Goal: Task Accomplishment & Management: Use online tool/utility

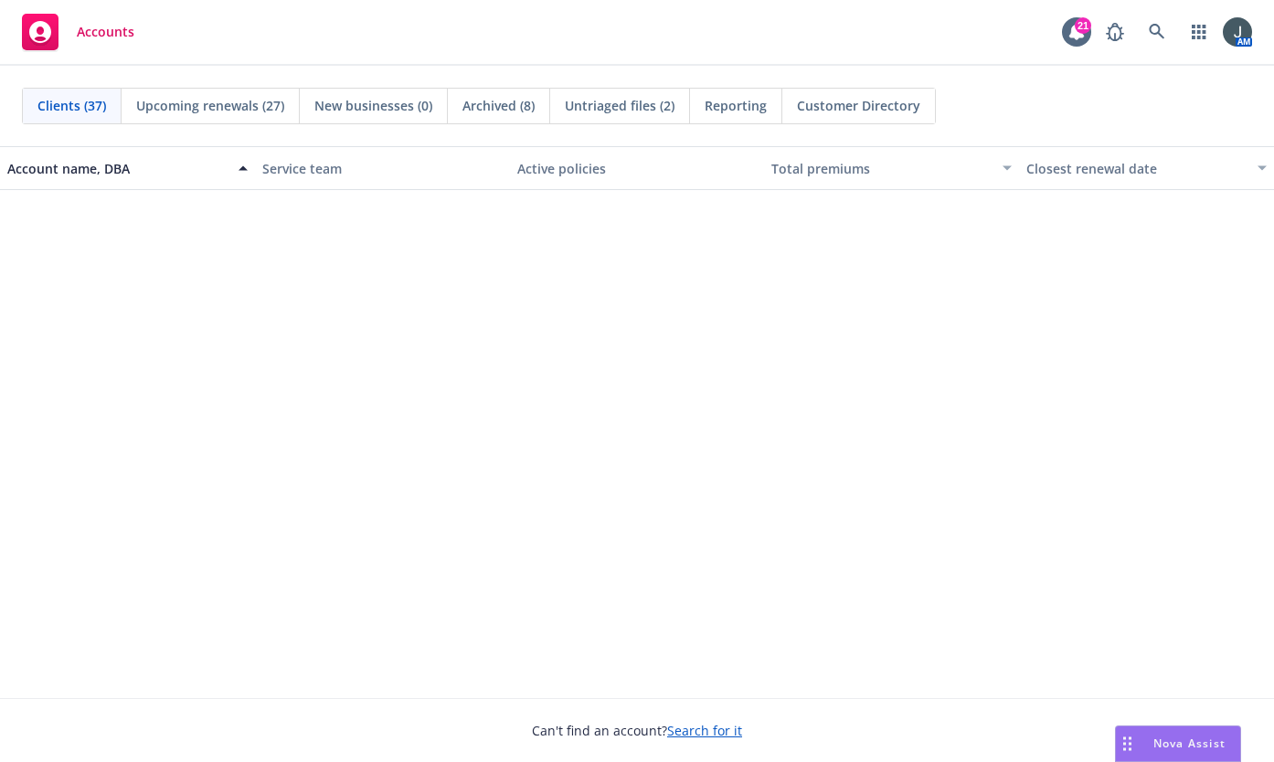
scroll to position [853, 0]
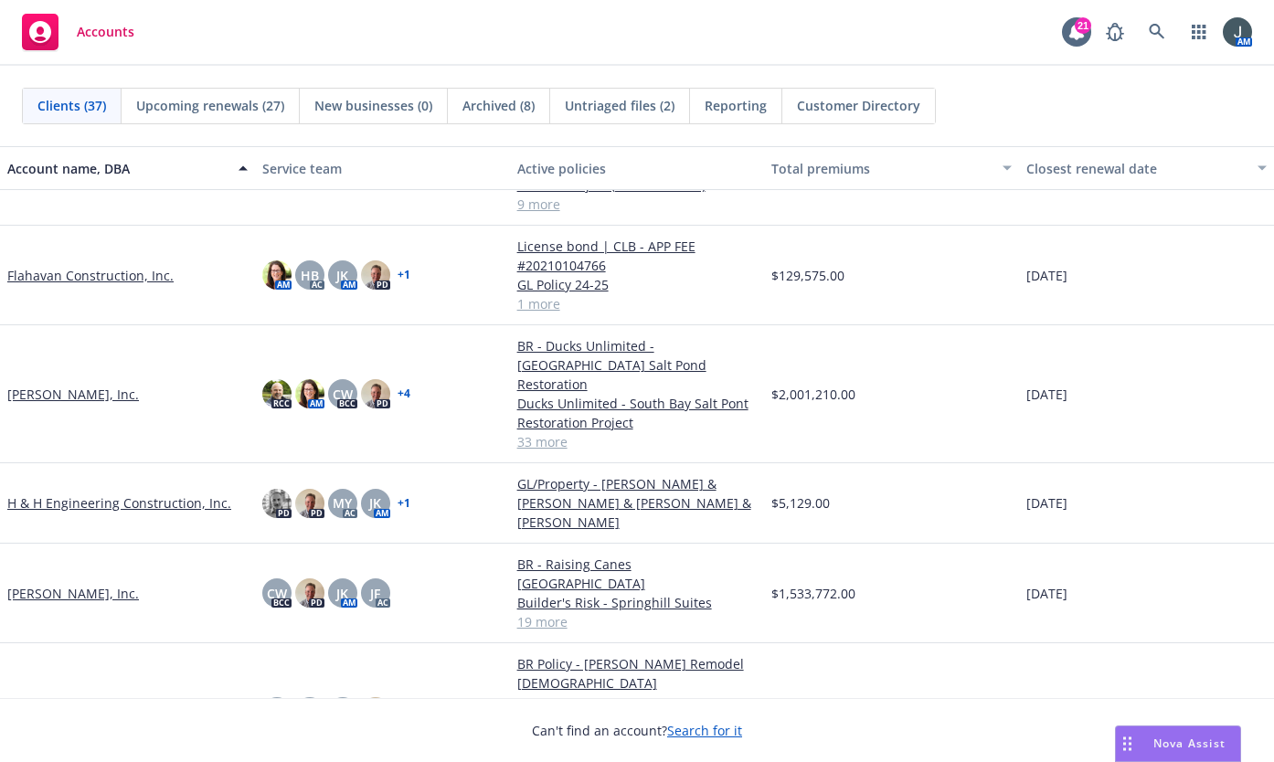
click at [151, 693] on link "[PERSON_NAME] New Home Communities, Inc." at bounding box center [127, 712] width 240 height 38
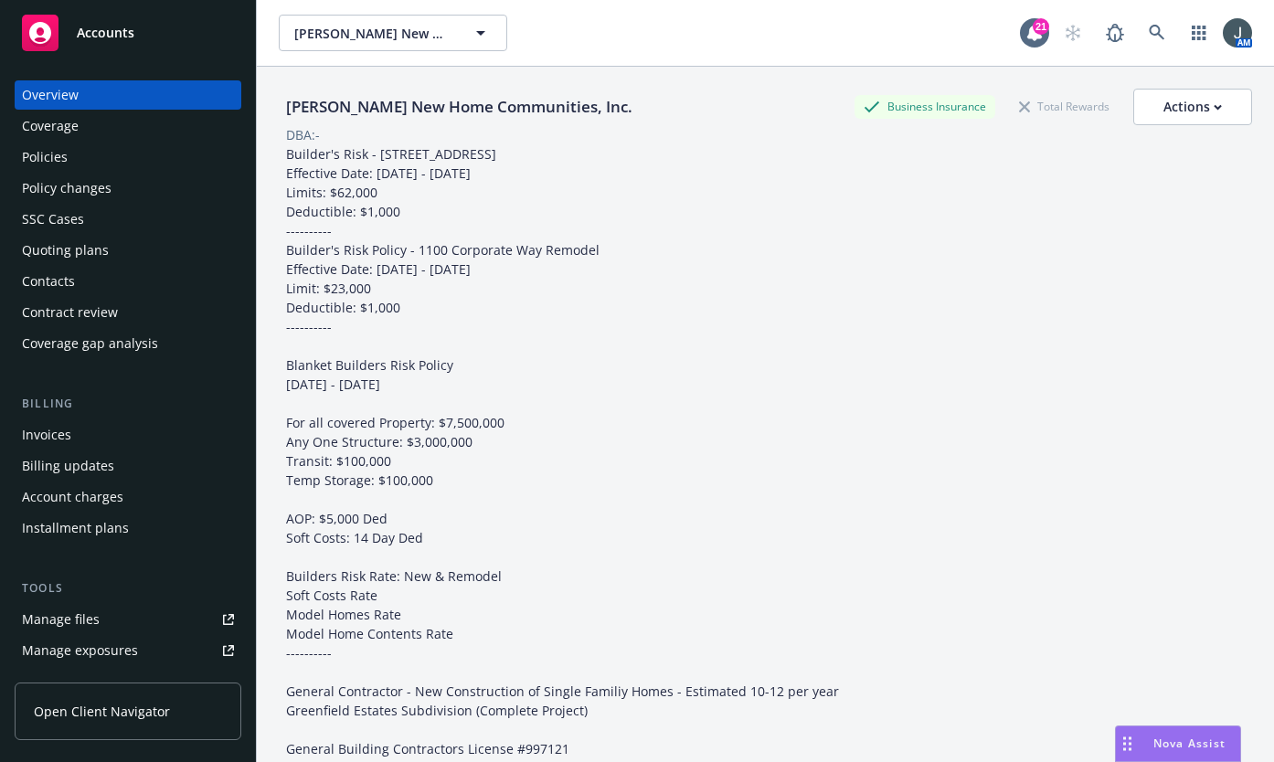
click at [83, 251] on div "Quoting plans" at bounding box center [65, 250] width 87 height 29
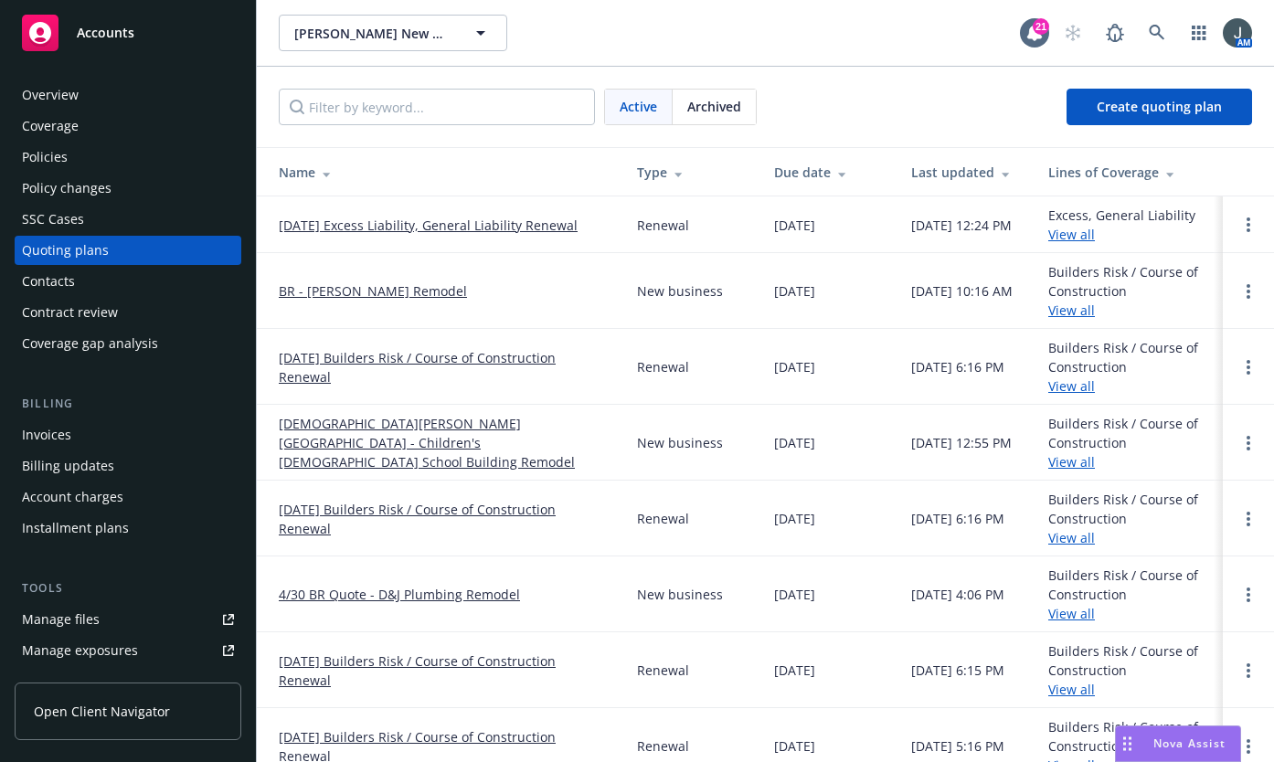
click at [479, 220] on link "[DATE] Excess Liability, General Liability Renewal" at bounding box center [428, 225] width 299 height 19
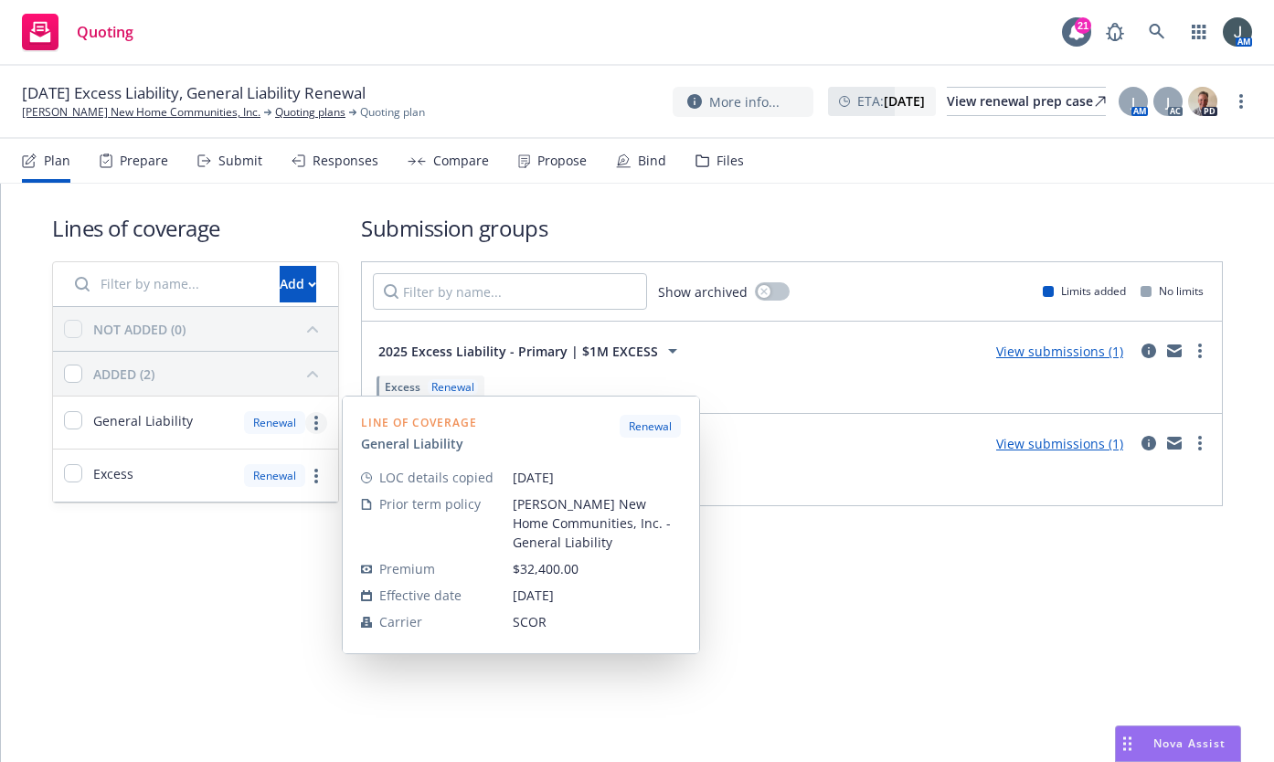
click at [317, 423] on circle "more" at bounding box center [316, 423] width 4 height 4
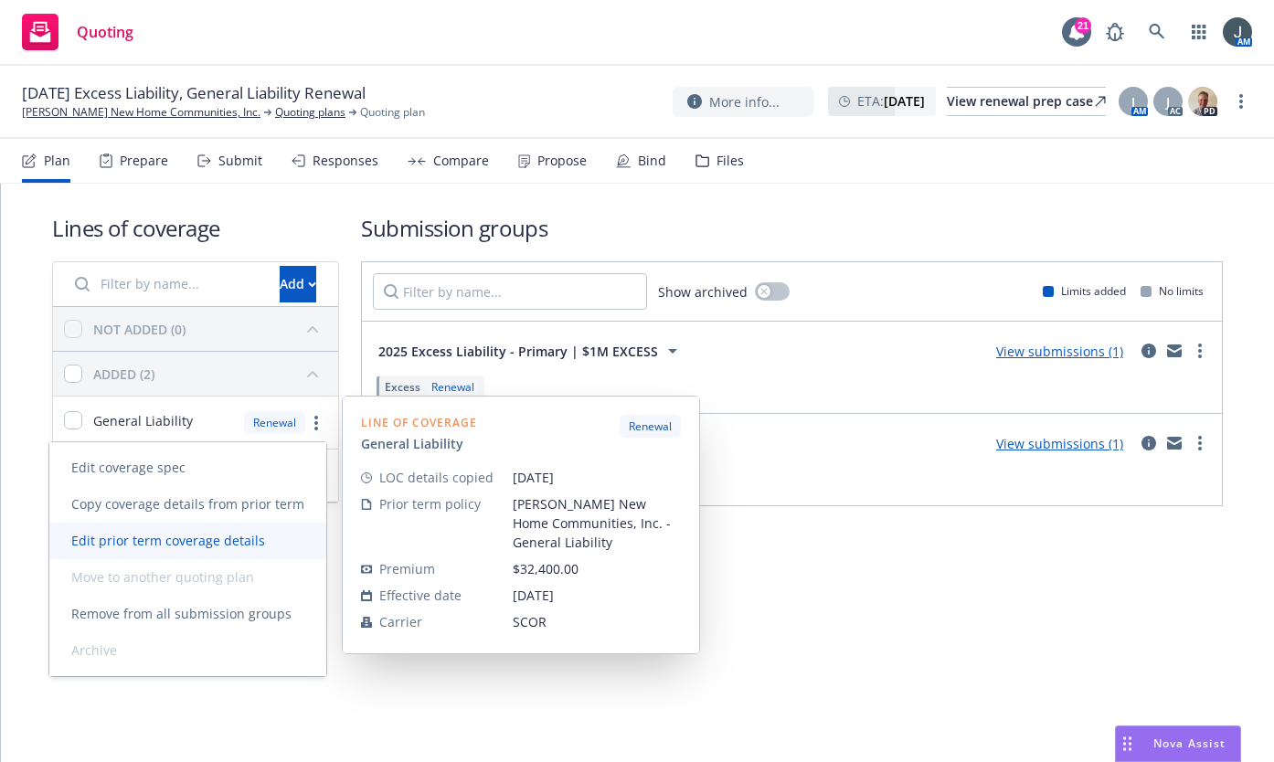
click at [251, 539] on span "Edit prior term coverage details" at bounding box center [168, 540] width 238 height 17
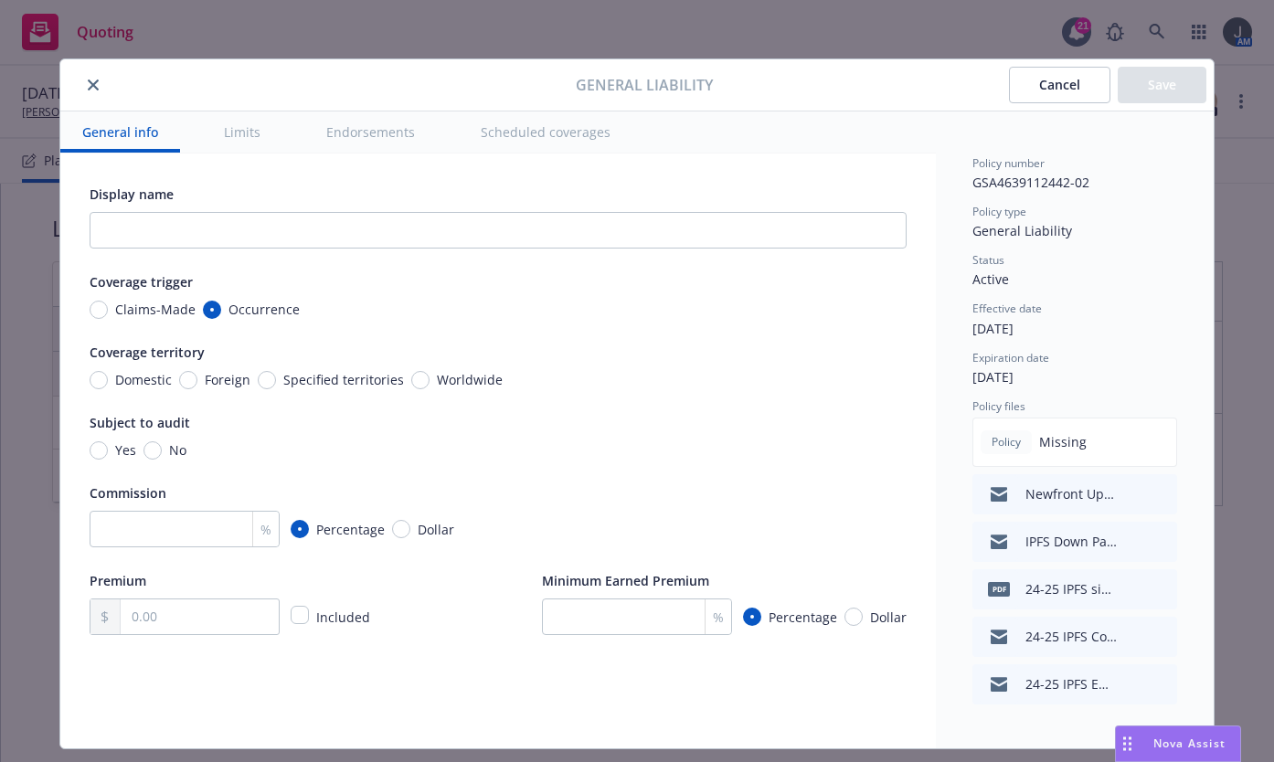
click at [1015, 89] on button "Cancel" at bounding box center [1059, 85] width 101 height 37
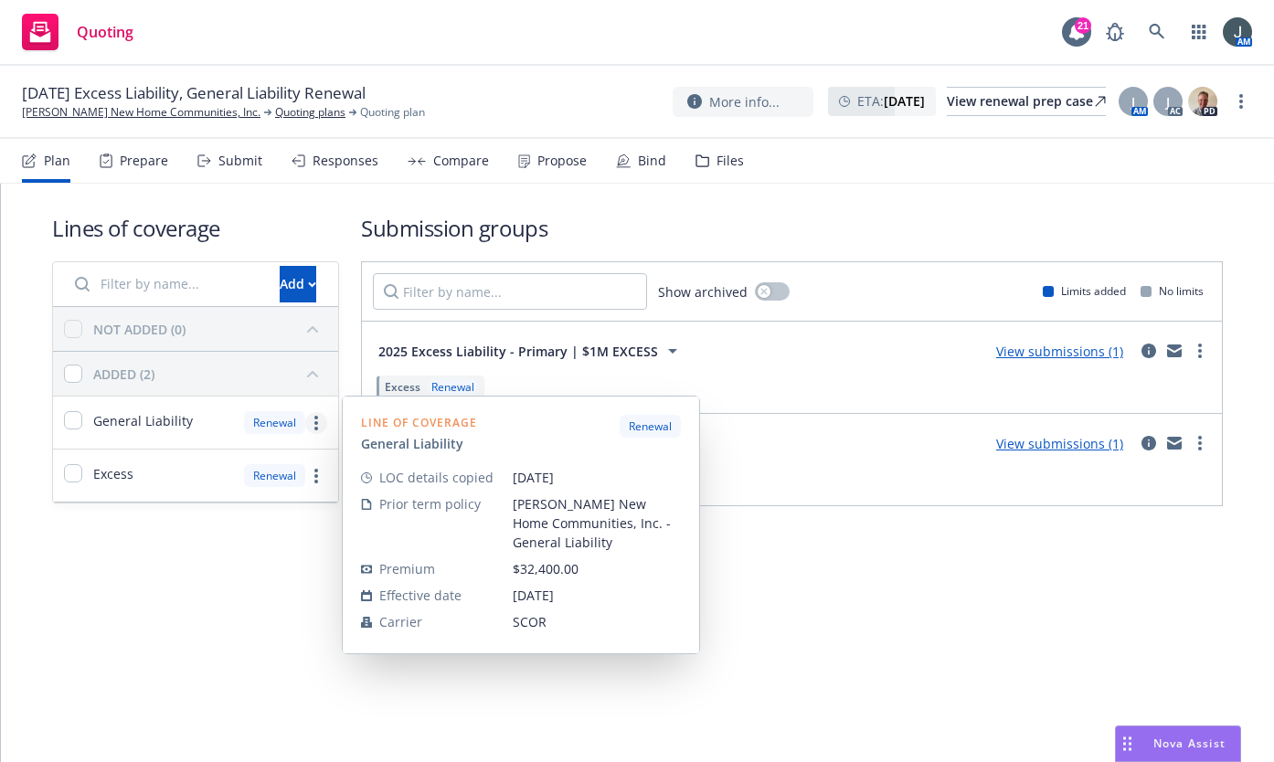
click at [314, 424] on link "more" at bounding box center [316, 423] width 22 height 22
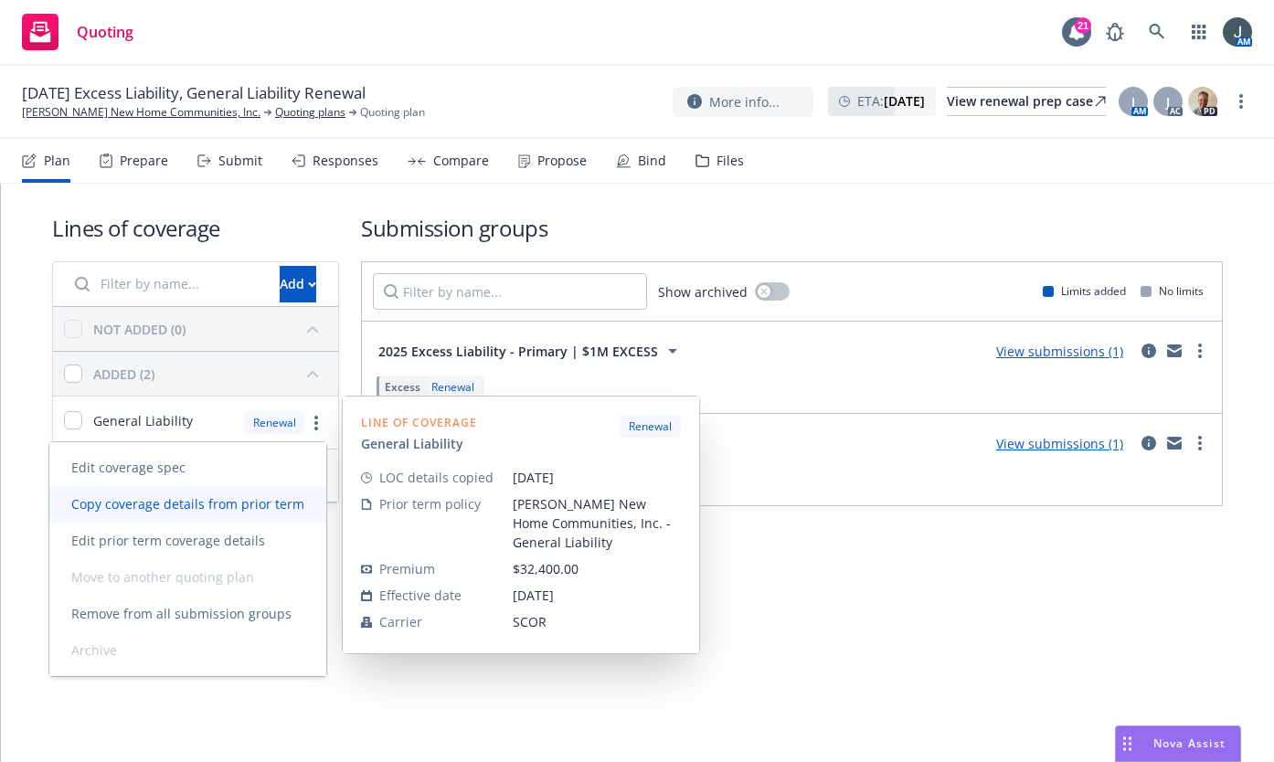
click at [235, 504] on span "Copy coverage details from prior term" at bounding box center [187, 504] width 277 height 17
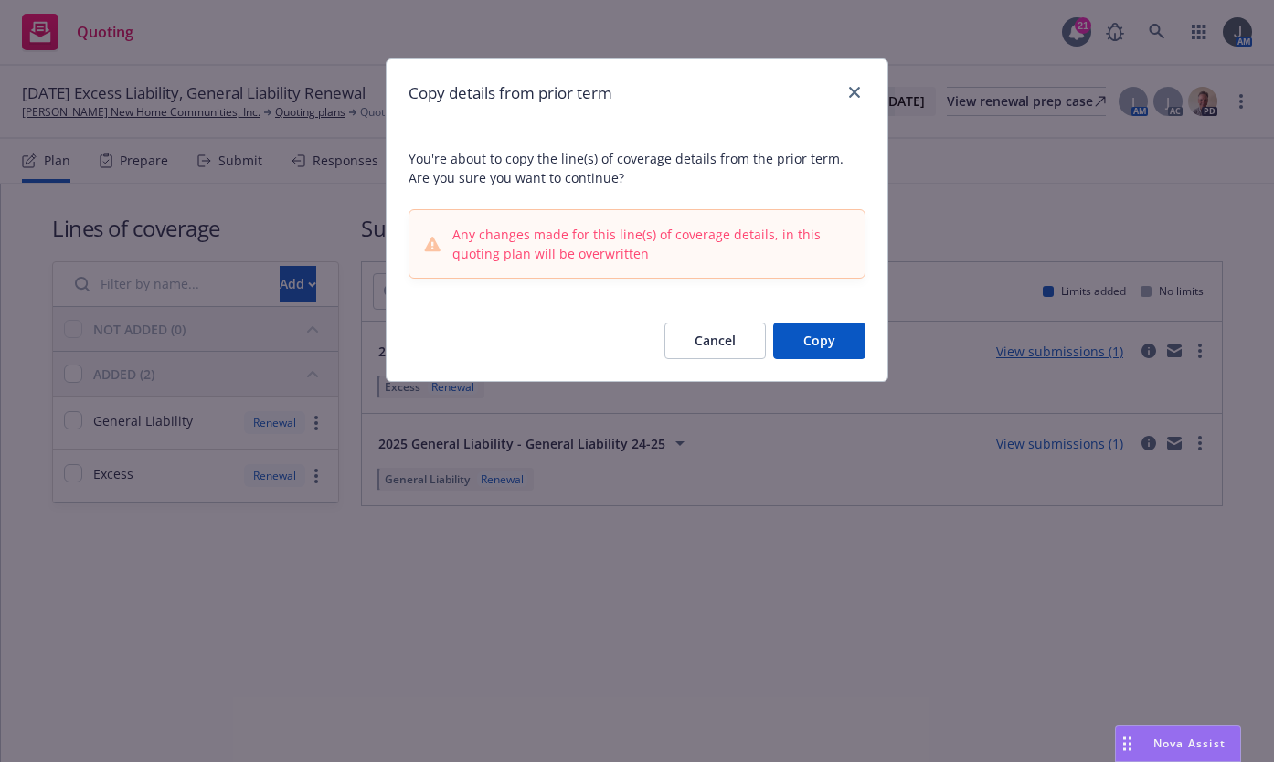
click at [729, 341] on button "Cancel" at bounding box center [715, 341] width 101 height 37
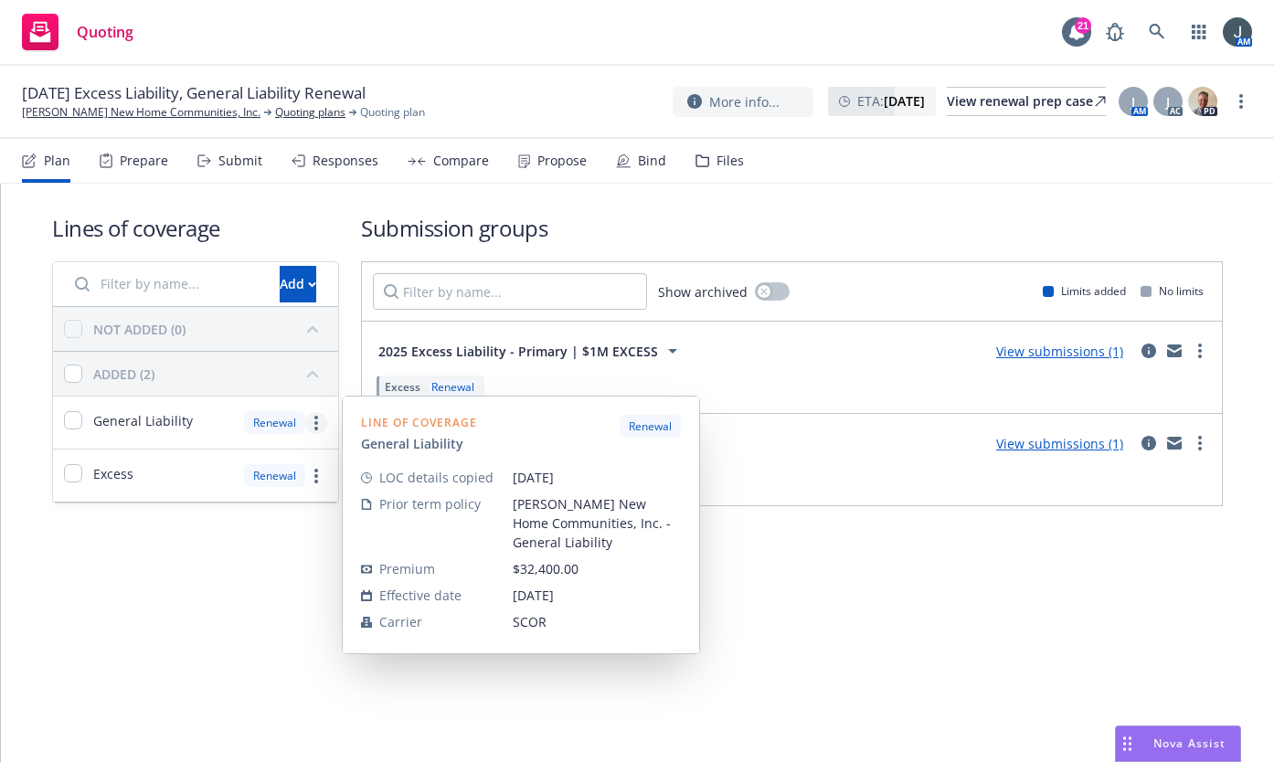
click at [316, 421] on icon "more" at bounding box center [316, 423] width 4 height 15
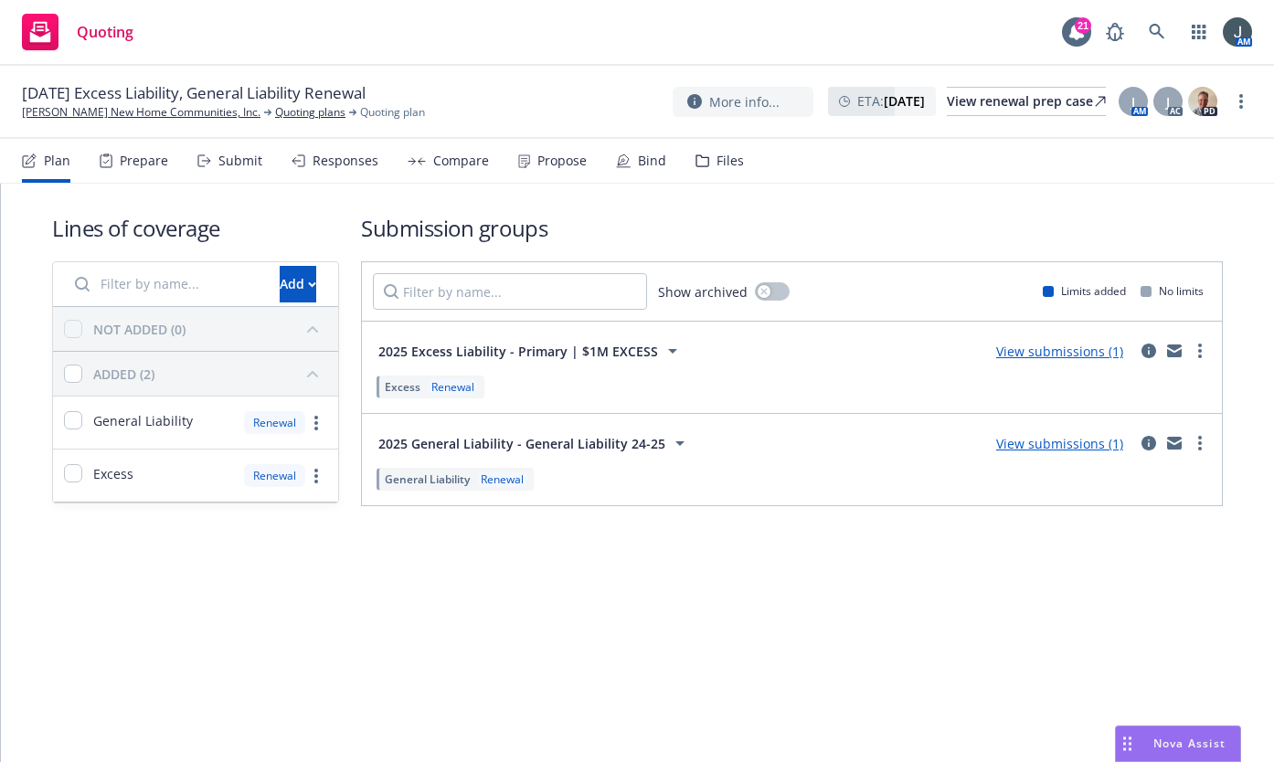
click at [173, 421] on span "General Liability" at bounding box center [143, 420] width 100 height 19
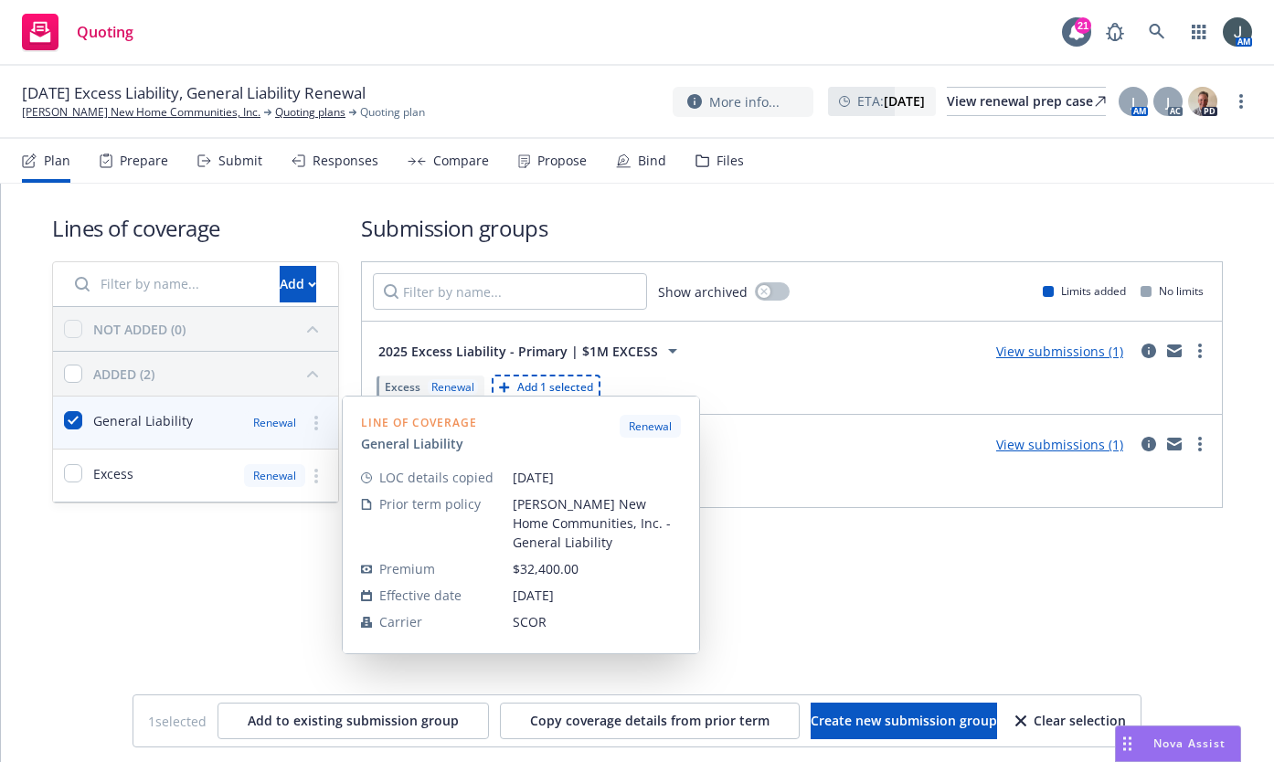
click at [308, 424] on link "more" at bounding box center [316, 423] width 22 height 22
click at [76, 417] on input "checkbox" at bounding box center [73, 420] width 18 height 18
checkbox input "false"
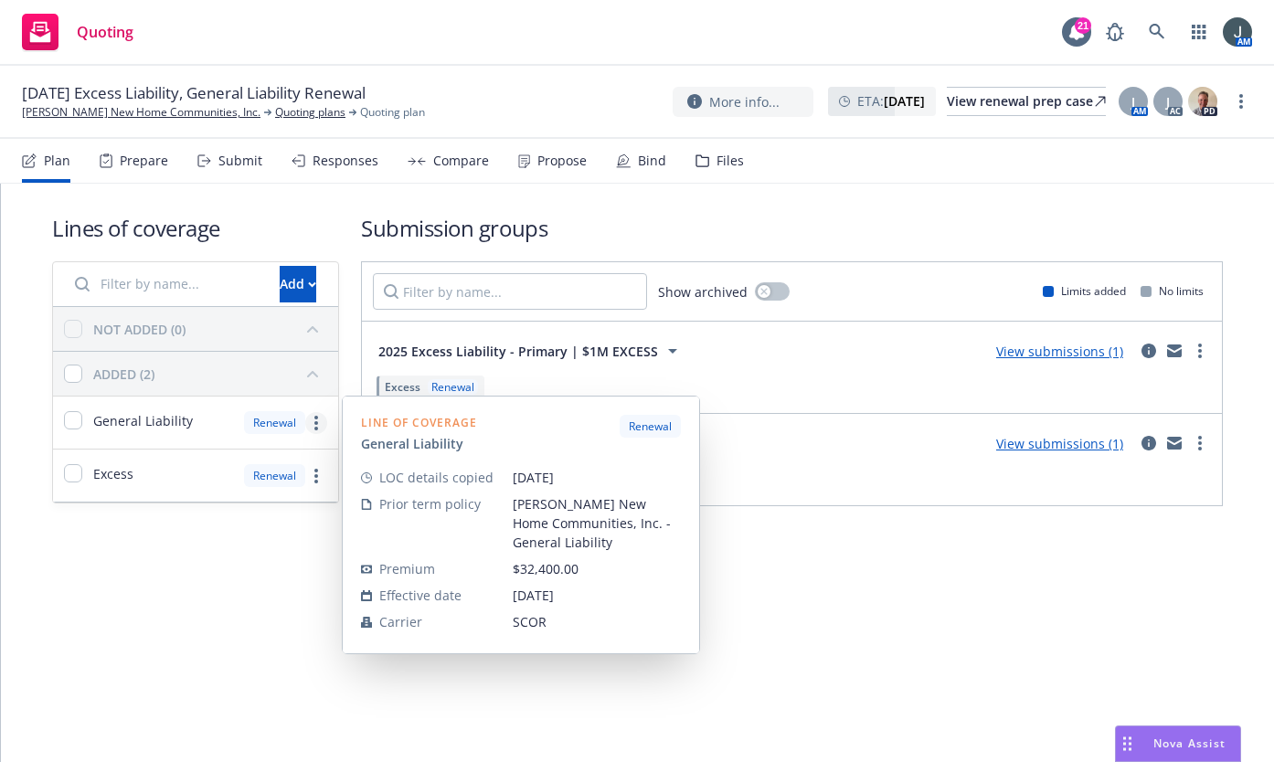
click at [308, 420] on link "more" at bounding box center [316, 423] width 22 height 22
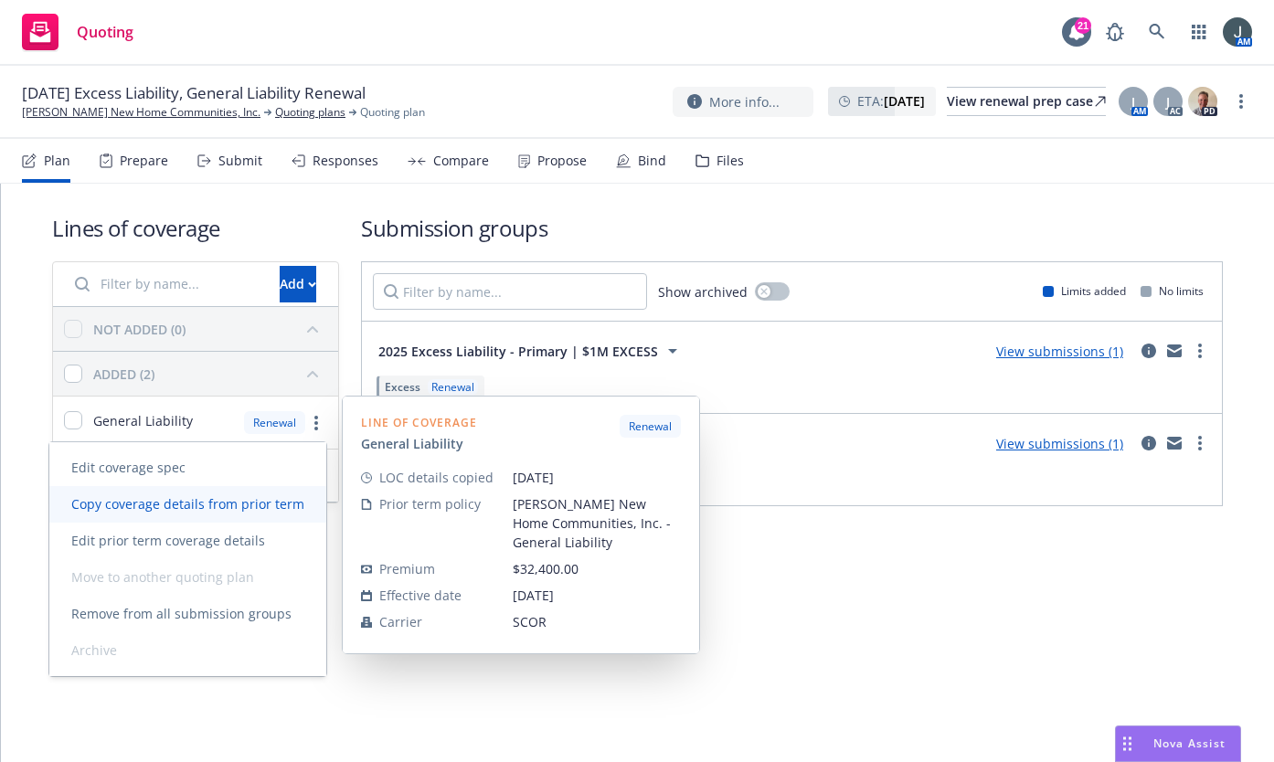
click at [251, 497] on span "Copy coverage details from prior term" at bounding box center [187, 504] width 277 height 17
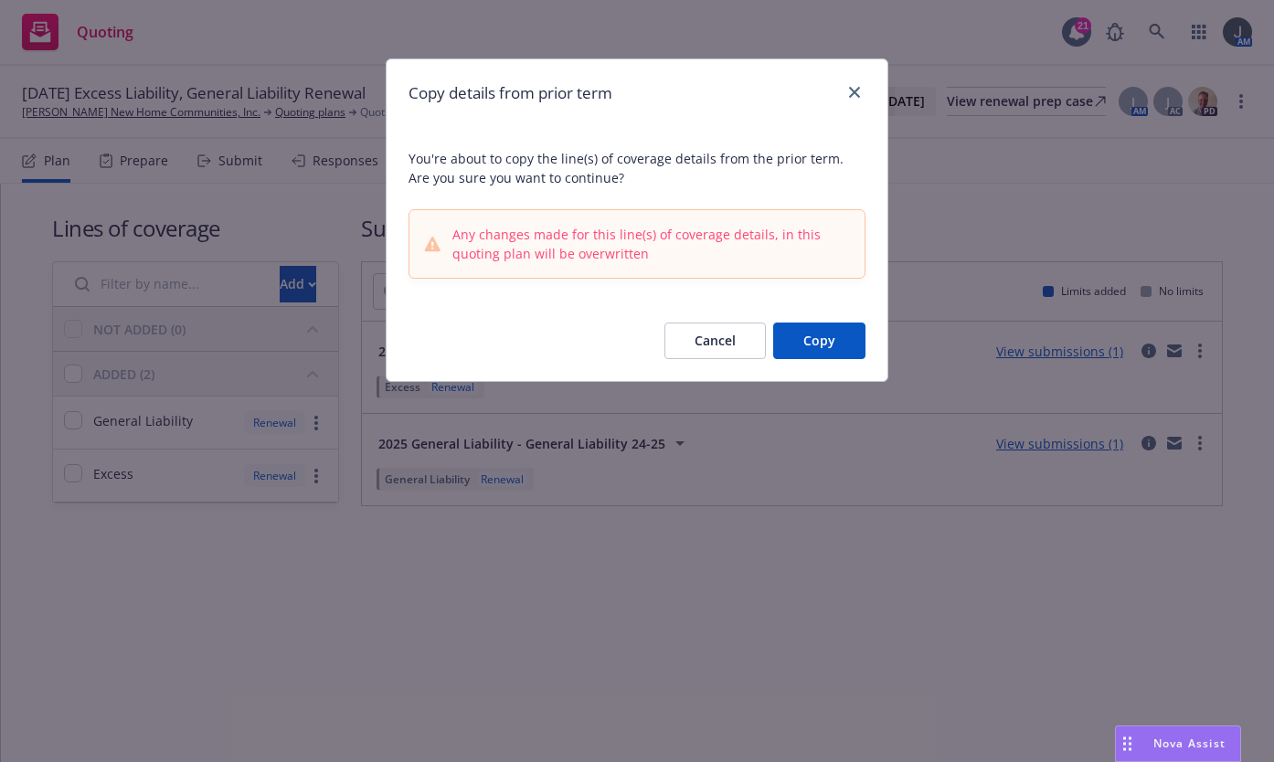
click at [827, 337] on button "Copy" at bounding box center [819, 341] width 92 height 37
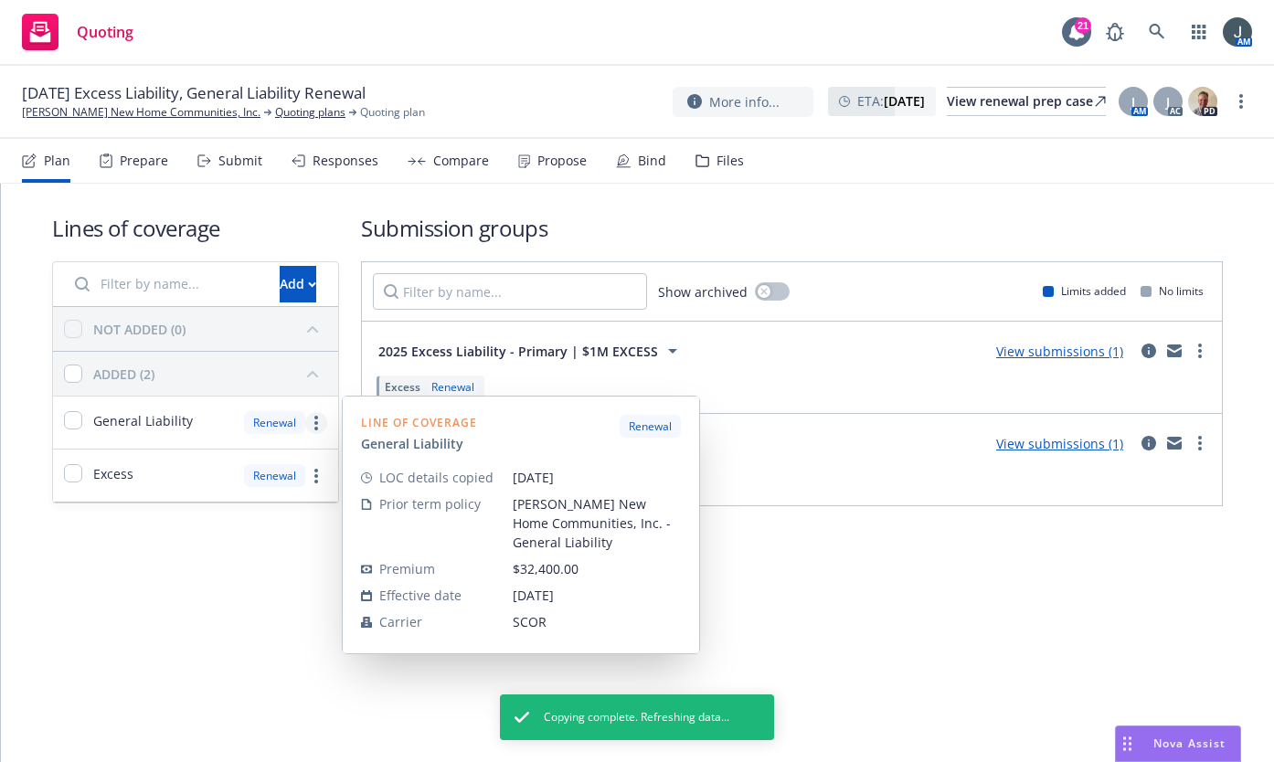
click at [314, 422] on link "more" at bounding box center [316, 423] width 22 height 22
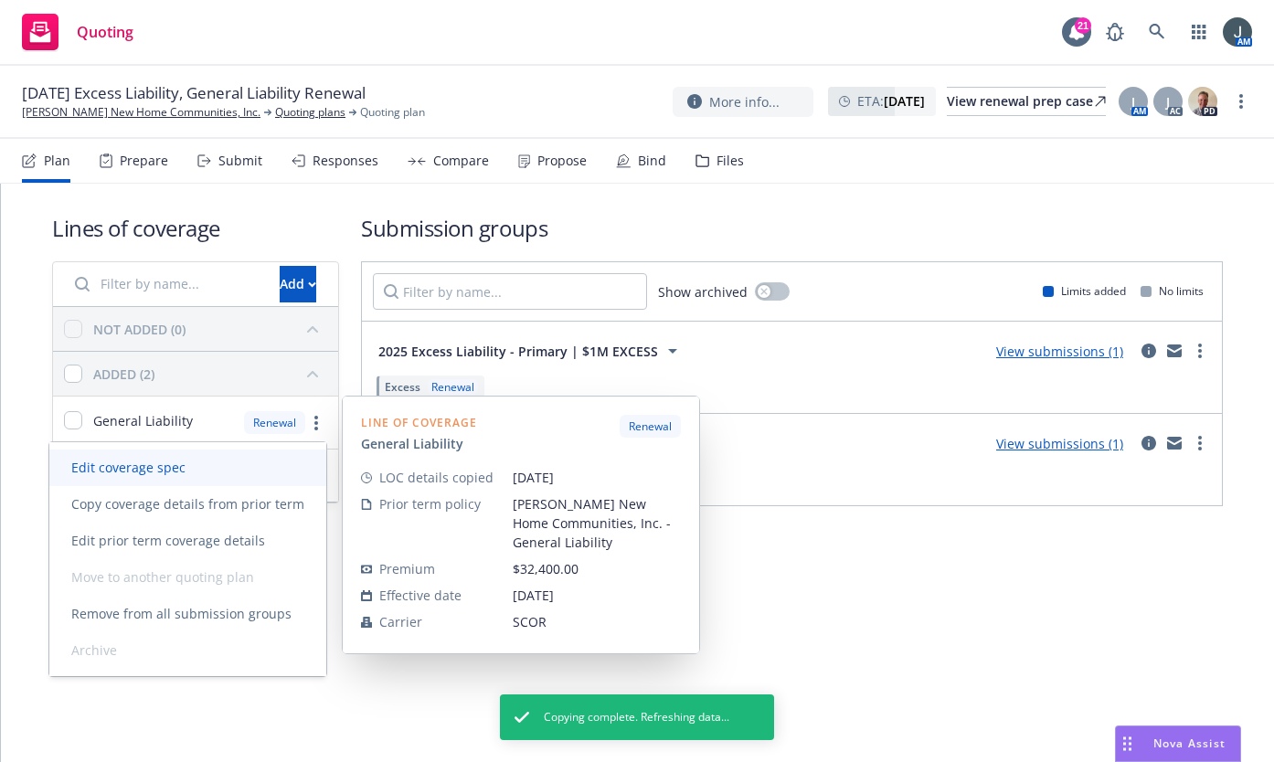
click at [205, 472] on span "Edit coverage spec" at bounding box center [128, 467] width 158 height 17
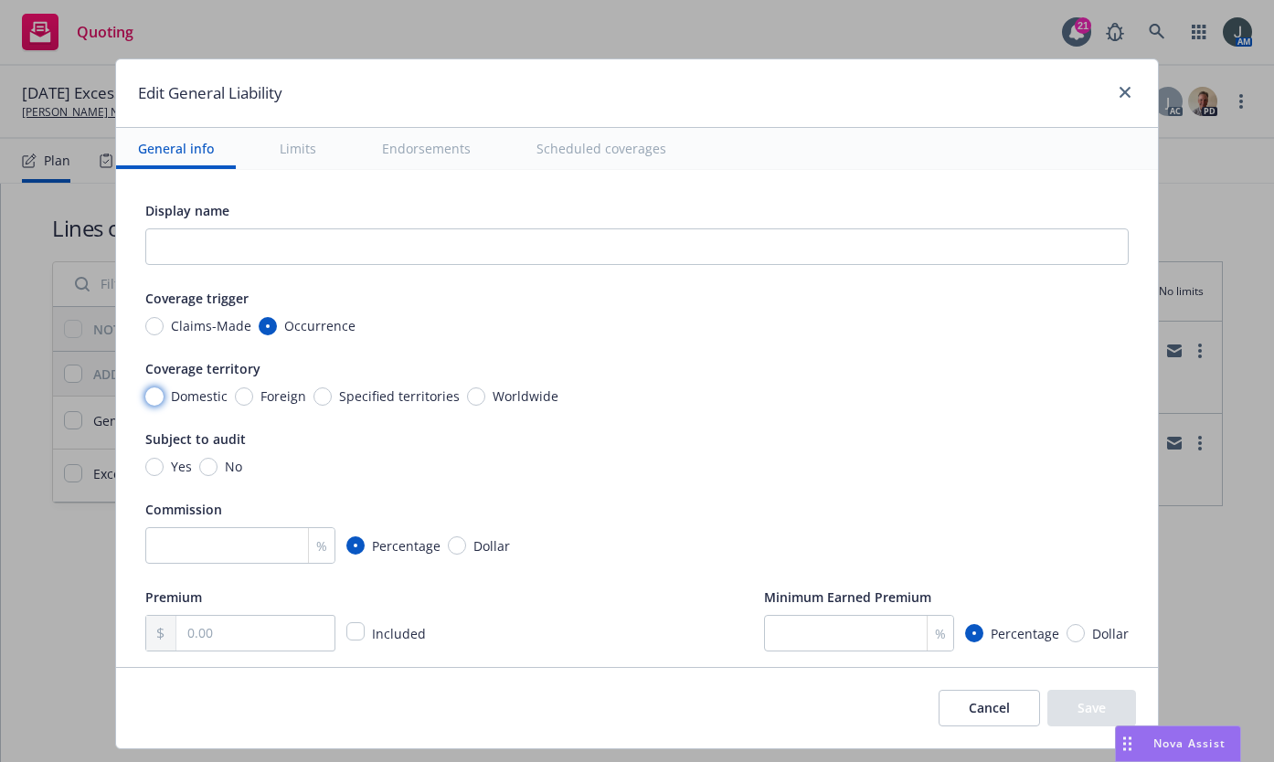
click at [145, 394] on input "Domestic" at bounding box center [154, 397] width 18 height 18
radio input "true"
click at [148, 463] on input "Yes" at bounding box center [154, 467] width 18 height 18
radio input "true"
click at [210, 549] on input "number" at bounding box center [240, 546] width 190 height 37
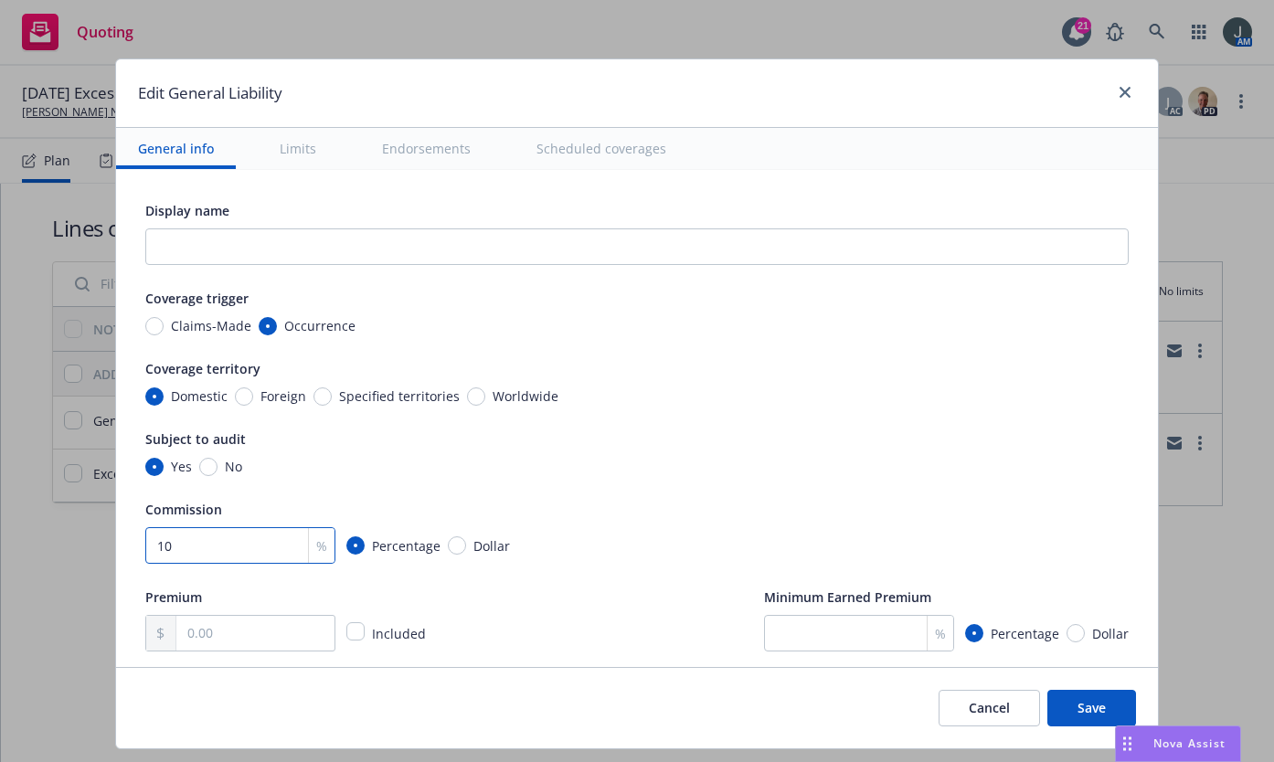
type input "10"
click at [280, 637] on input "text" at bounding box center [255, 633] width 158 height 35
type input "32,400.00"
click at [795, 643] on input "number" at bounding box center [859, 633] width 190 height 37
click at [826, 637] on input "number" at bounding box center [859, 633] width 190 height 37
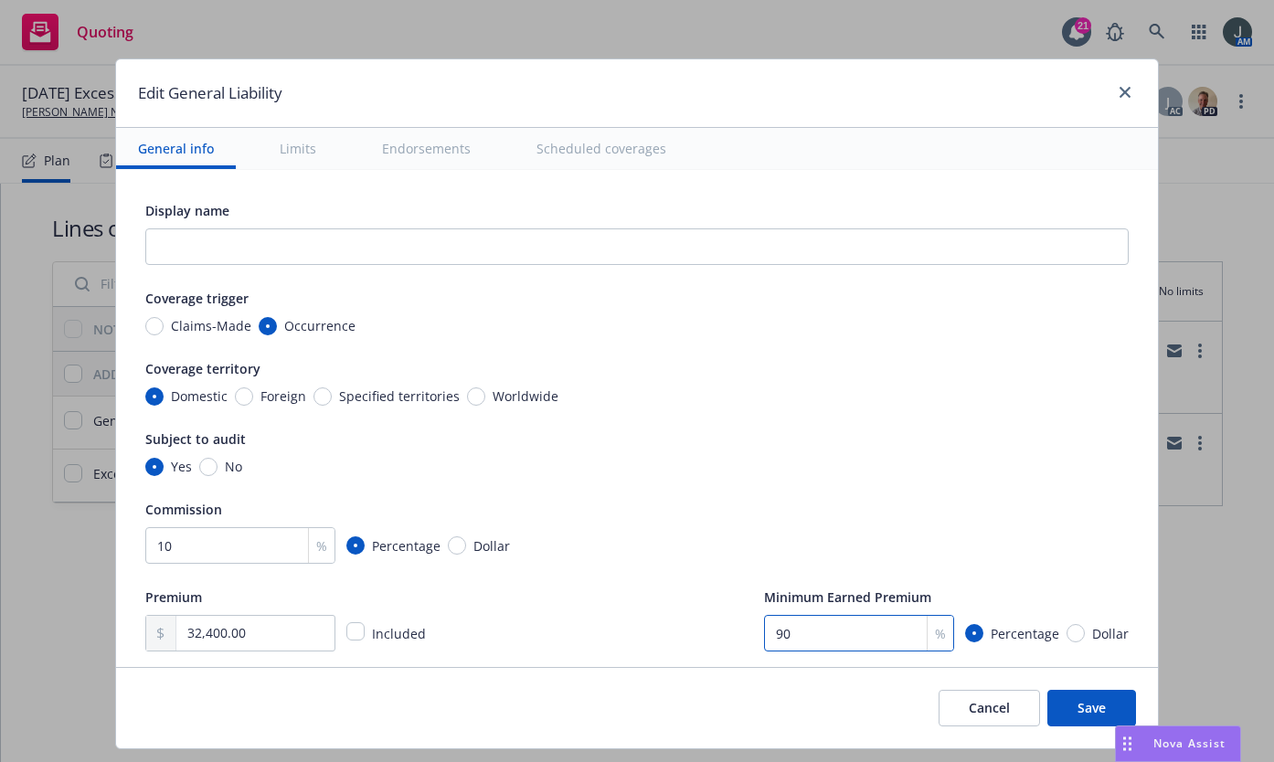
type input "90"
click at [717, 500] on div "Commission" at bounding box center [637, 509] width 984 height 22
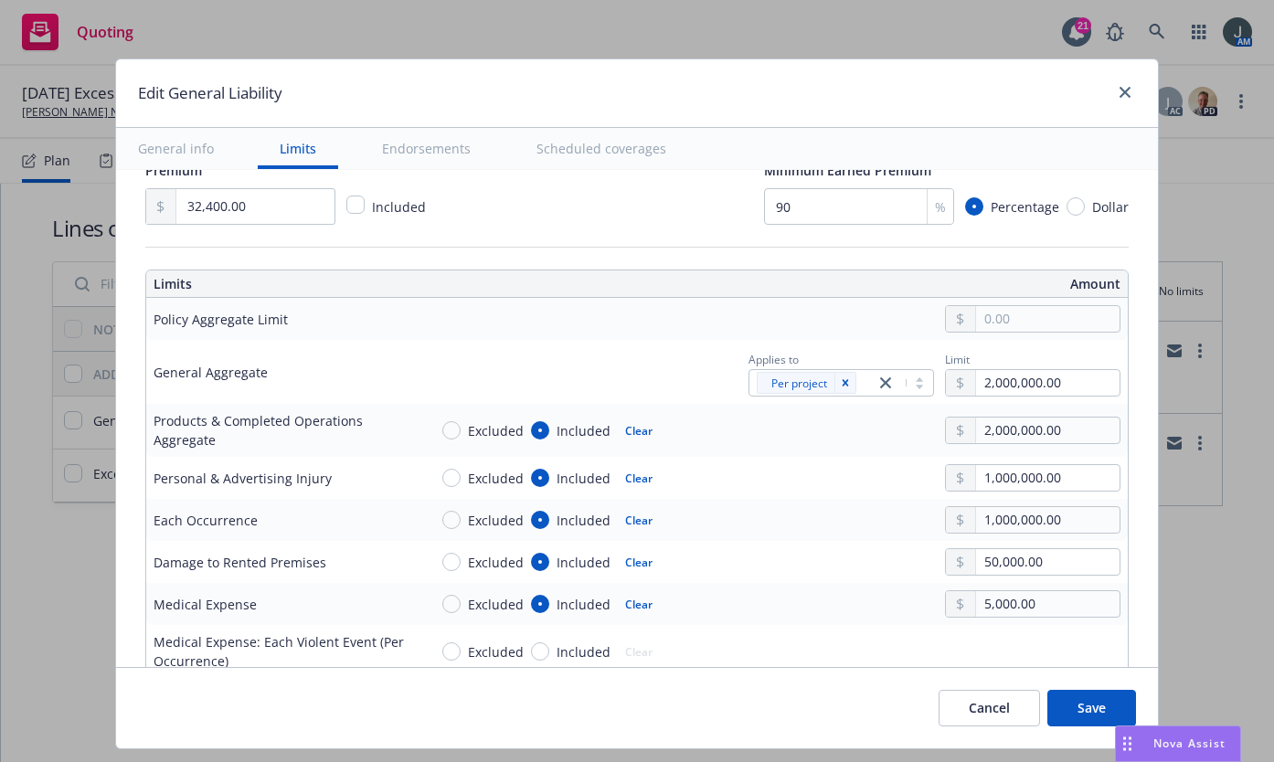
scroll to position [853, 0]
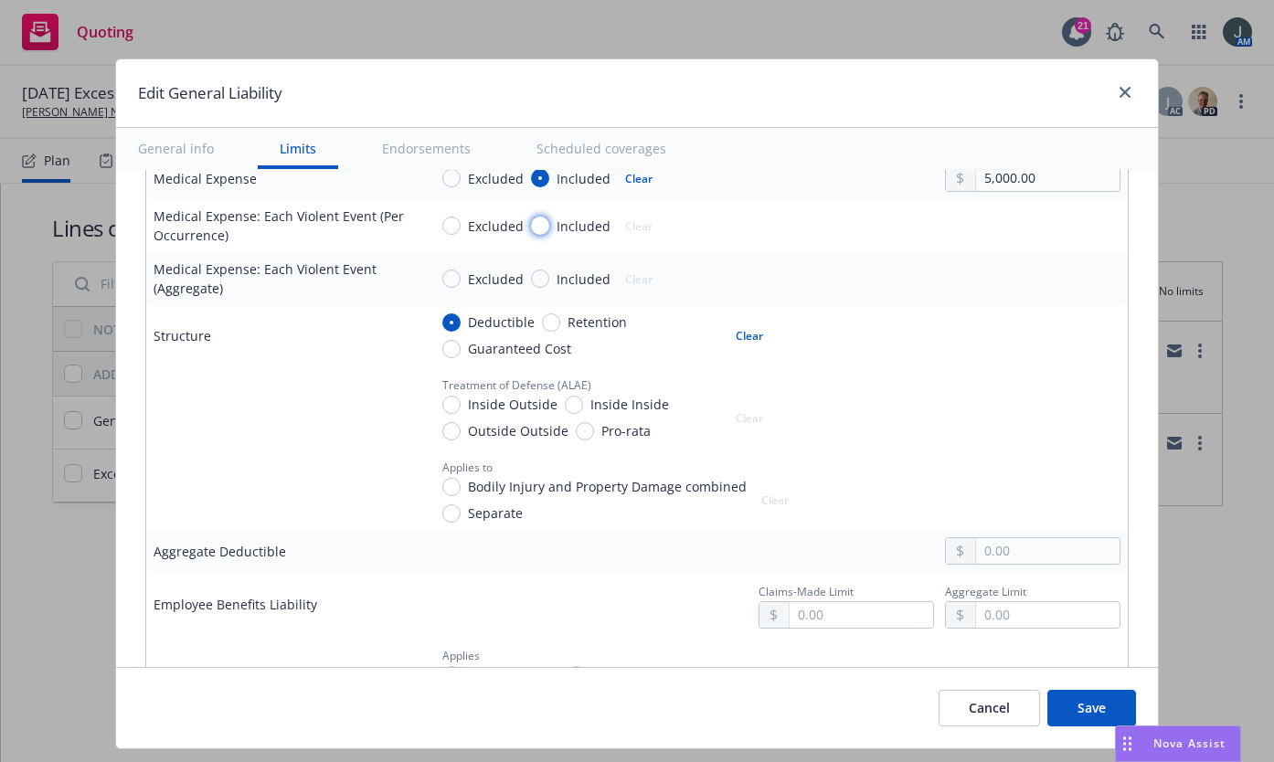
click at [538, 225] on input "Included" at bounding box center [540, 226] width 18 height 18
radio input "true"
click at [531, 283] on input "Included" at bounding box center [540, 279] width 18 height 18
radio input "true"
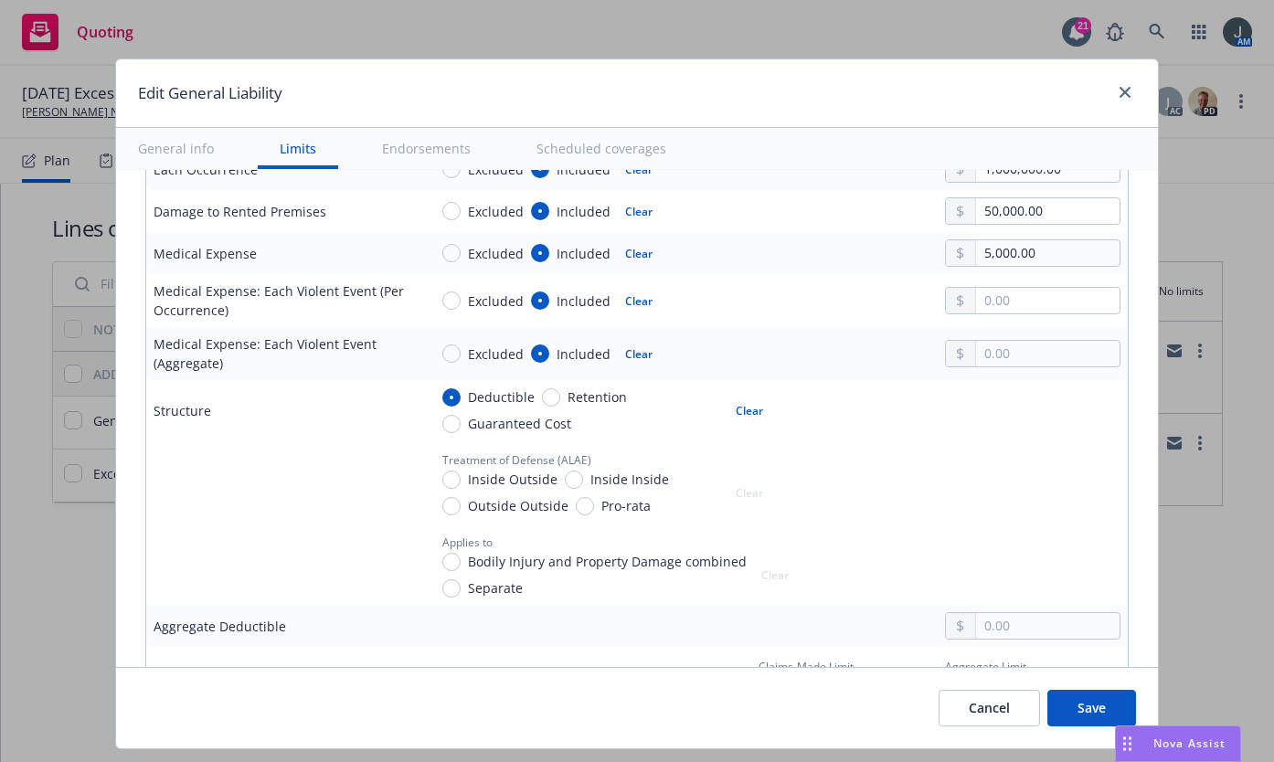
scroll to position [752, 0]
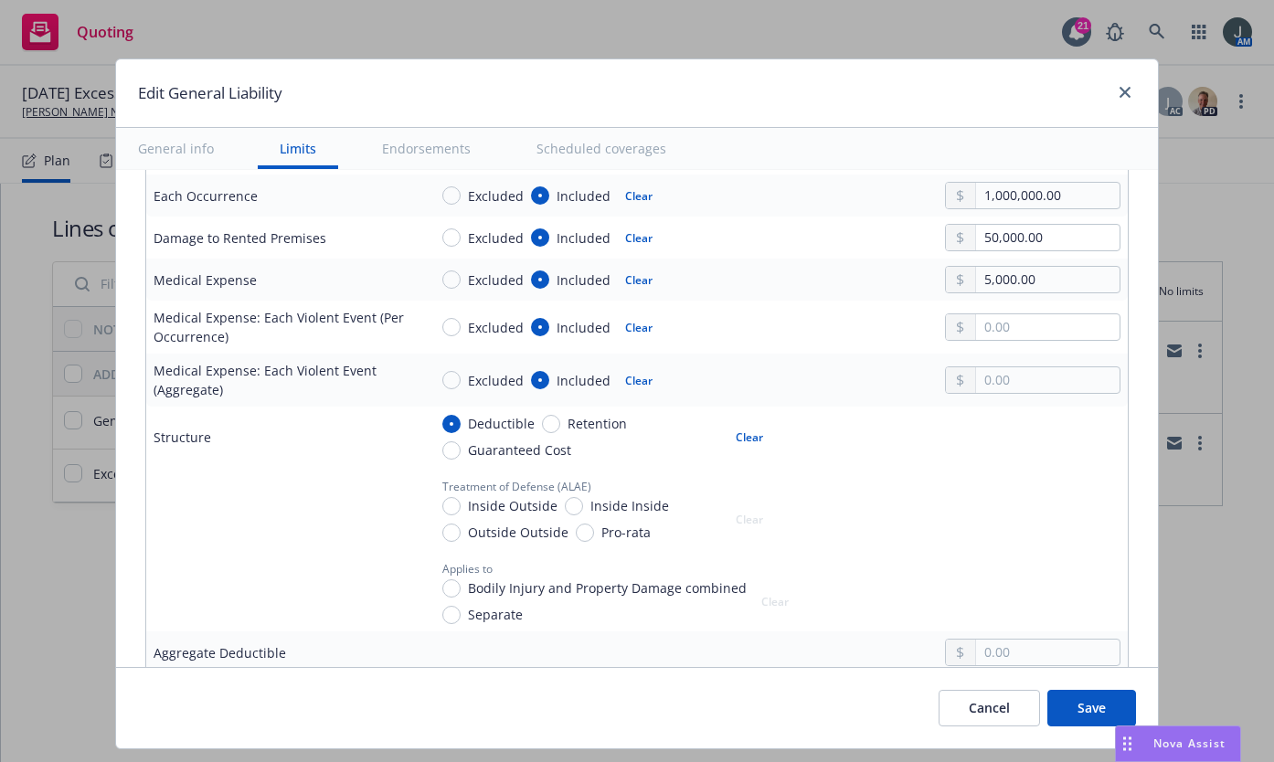
click at [621, 331] on button "Clear" at bounding box center [638, 327] width 49 height 26
radio input "false"
click at [622, 378] on button "Clear" at bounding box center [638, 381] width 49 height 26
radio input "false"
click at [445, 451] on input "Guaranteed Cost" at bounding box center [451, 451] width 18 height 18
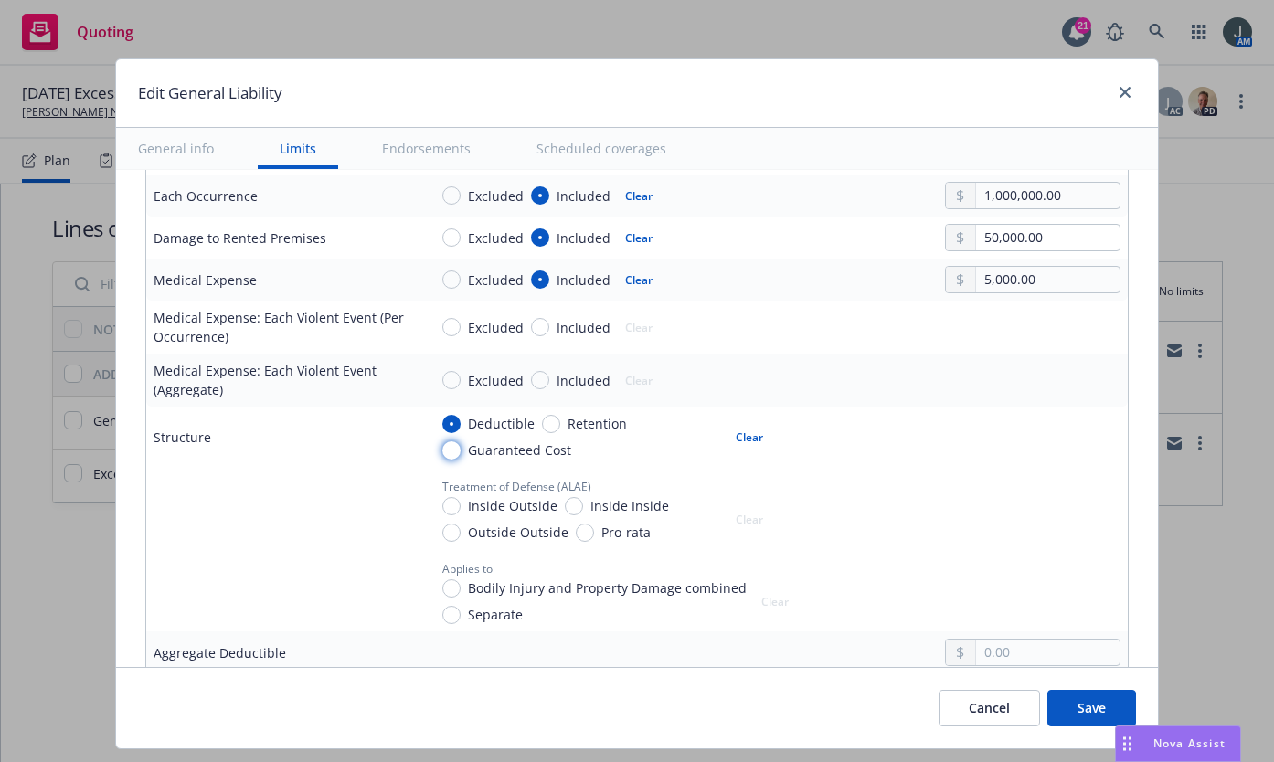
radio input "true"
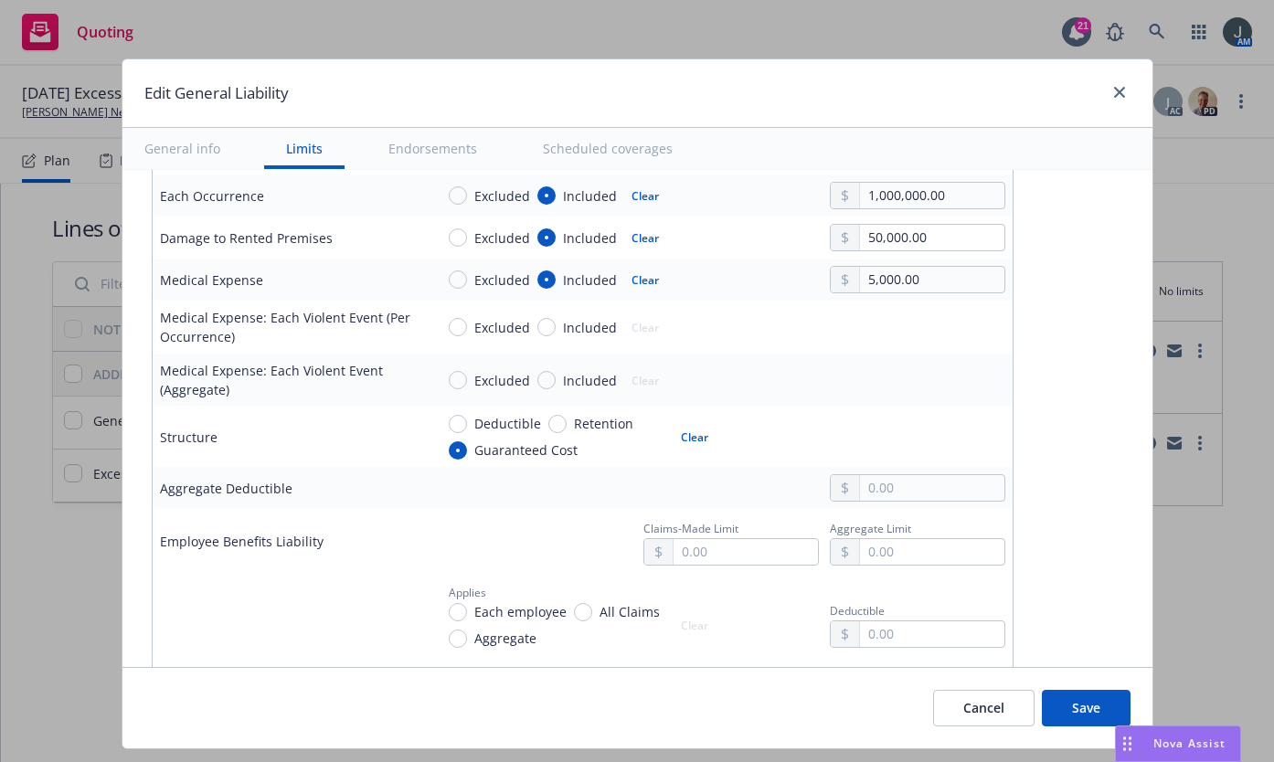
click at [467, 424] on span "Deductible" at bounding box center [504, 423] width 74 height 19
click at [453, 424] on input "Deductible" at bounding box center [458, 424] width 18 height 18
radio input "true"
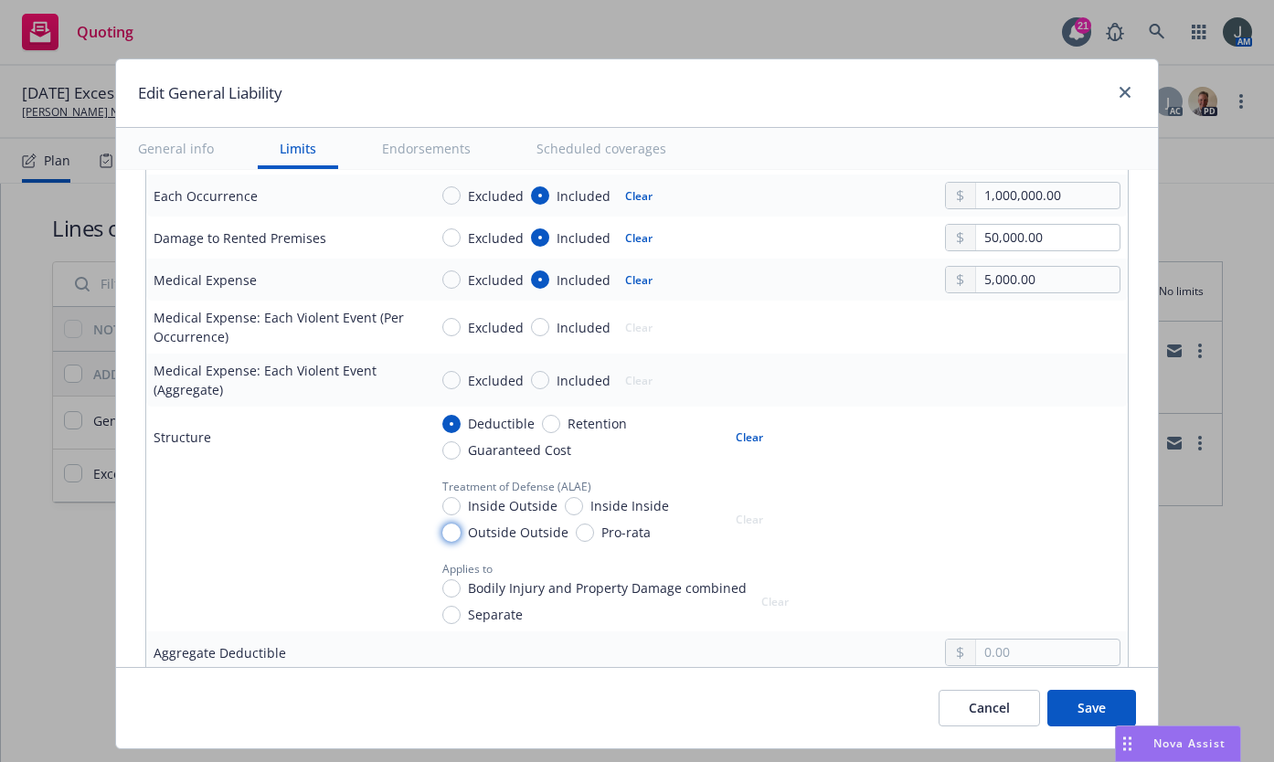
click at [451, 528] on input "Outside Outside" at bounding box center [451, 533] width 18 height 18
radio input "true"
click at [442, 502] on input "Inside Outside" at bounding box center [451, 506] width 18 height 18
radio input "true"
click at [445, 583] on input "Bodily Injury and Property Damage combined" at bounding box center [451, 589] width 18 height 18
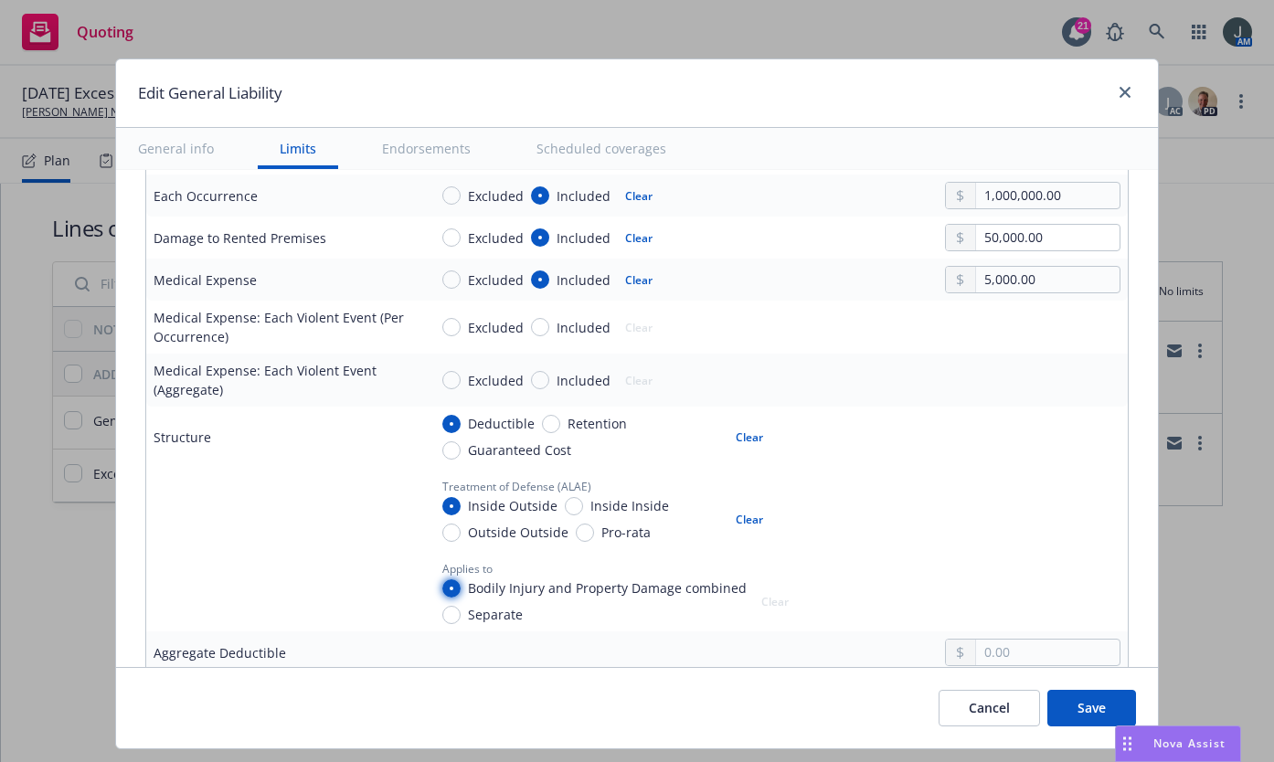
radio input "true"
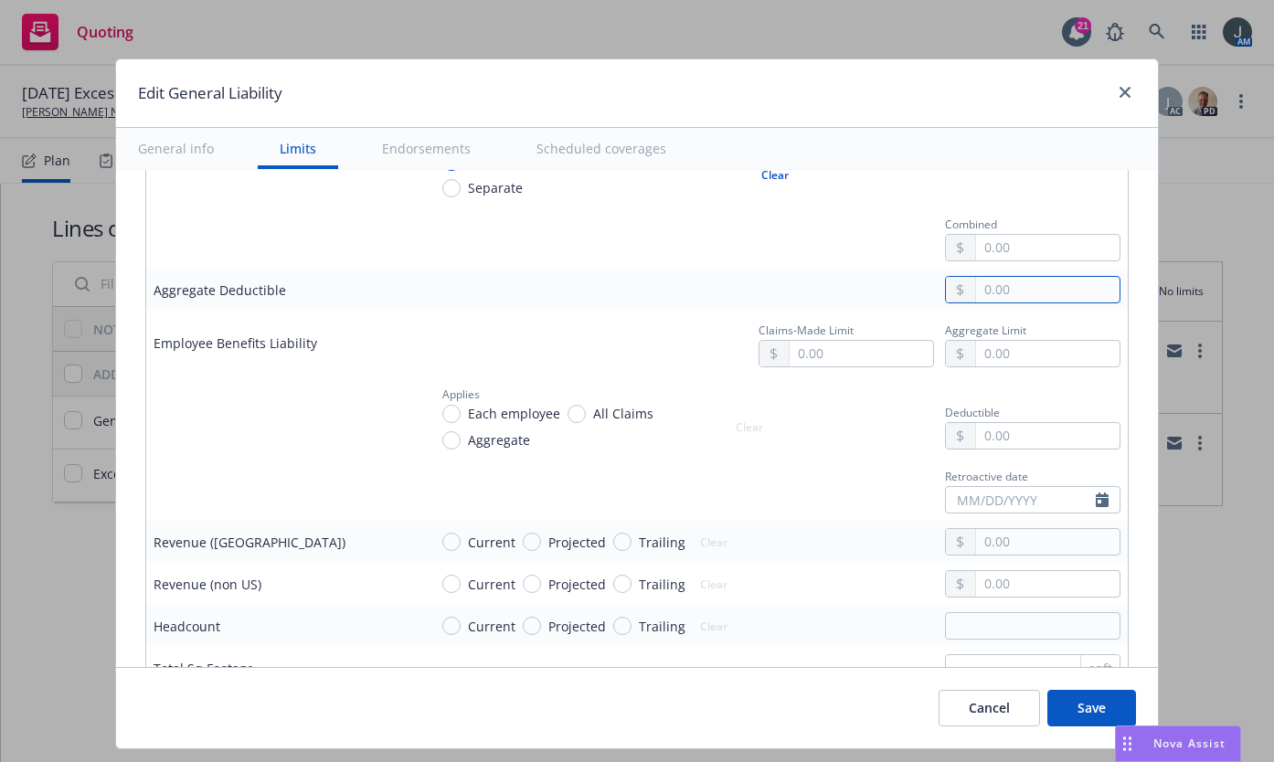
click at [1036, 290] on input "text" at bounding box center [1048, 290] width 144 height 26
click at [995, 428] on input "text" at bounding box center [1048, 436] width 144 height 26
type input "10,000.00"
click at [442, 416] on input "Each employee" at bounding box center [451, 414] width 18 height 18
radio input "true"
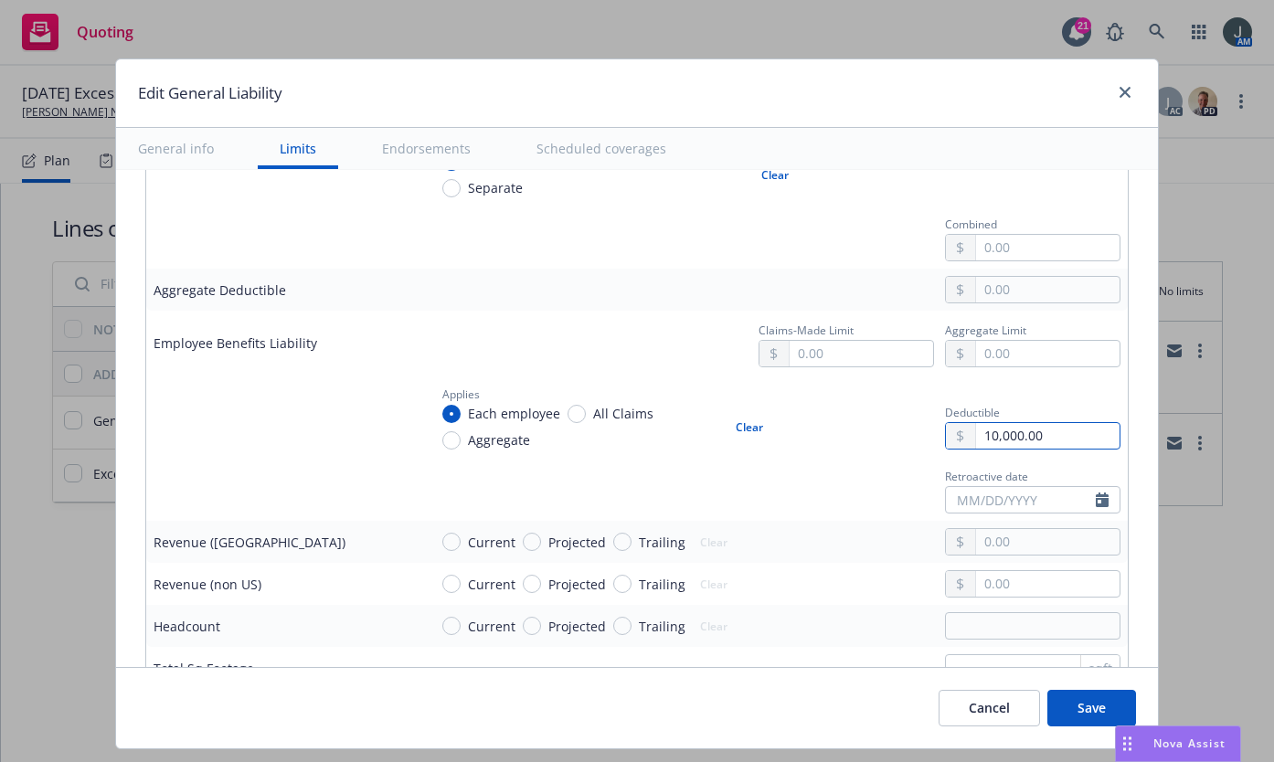
drag, startPoint x: 1046, startPoint y: 435, endPoint x: 833, endPoint y: 434, distance: 213.0
click at [833, 434] on div "Applies Each employee All Claims Aggregate Clear Deductible 10,000.00" at bounding box center [774, 416] width 693 height 68
type input "5,000.00"
click at [461, 544] on span "Current" at bounding box center [488, 542] width 55 height 19
click at [453, 544] on input "Current" at bounding box center [451, 542] width 18 height 18
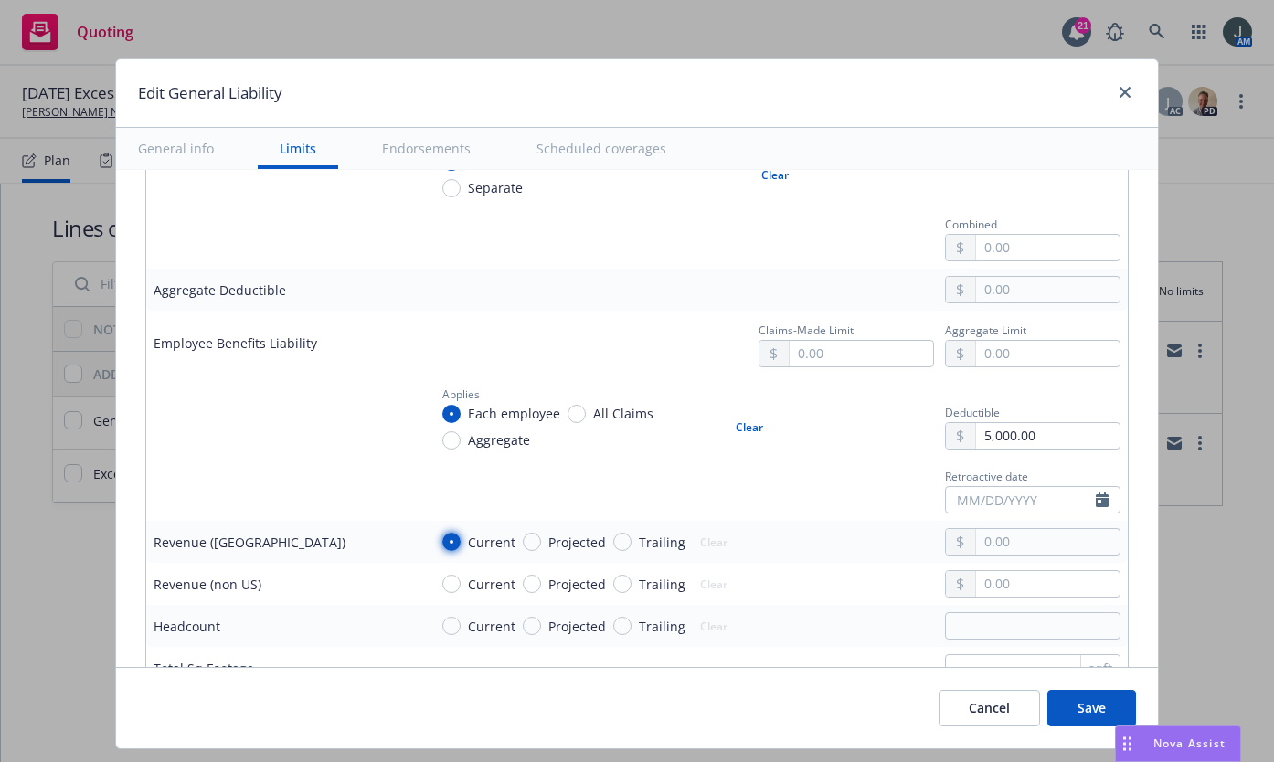
radio input "true"
click at [979, 548] on input "text" at bounding box center [1048, 542] width 144 height 26
type input "1,500,000.00"
click at [1050, 588] on input "text" at bounding box center [1048, 584] width 144 height 26
type input "0.00"
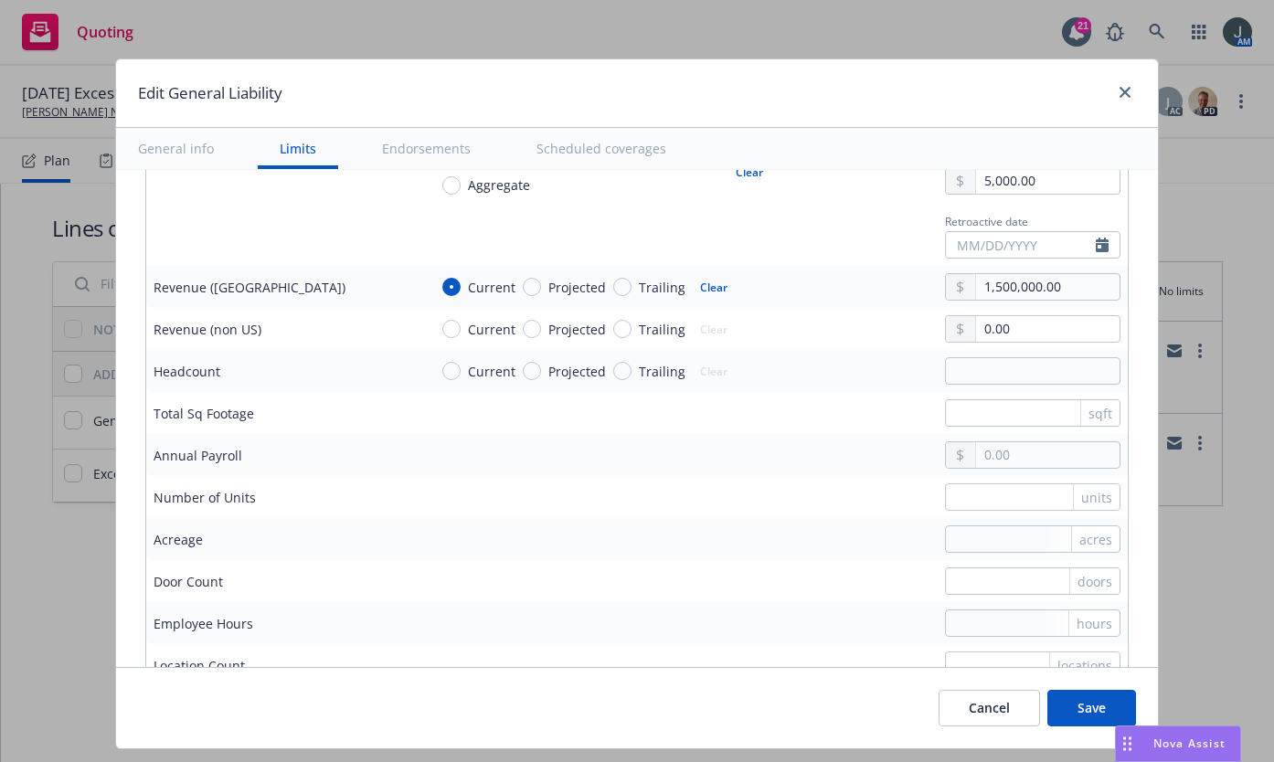
scroll to position [1434, 0]
click at [992, 462] on input "text" at bounding box center [1048, 455] width 144 height 26
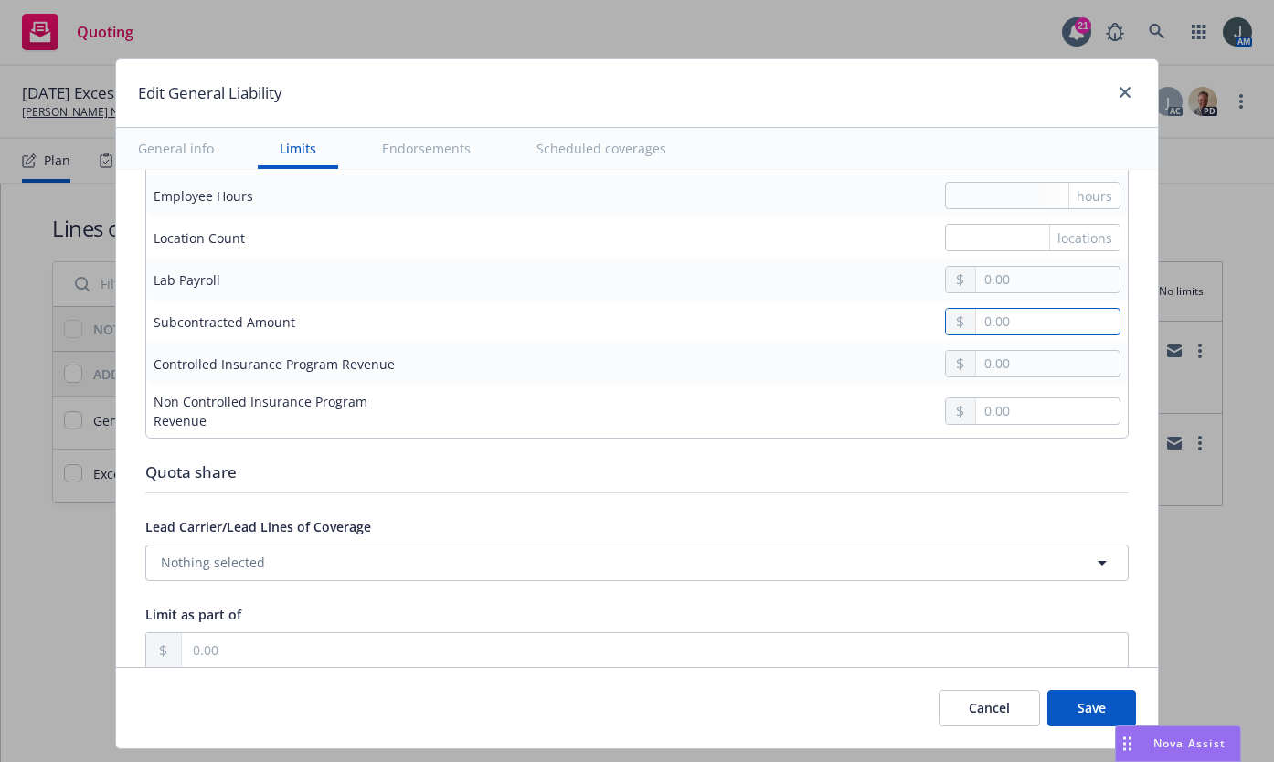
click at [1037, 326] on input "text" at bounding box center [1048, 322] width 144 height 26
type input "0.00"
click at [990, 369] on input "text" at bounding box center [1048, 364] width 144 height 26
type input "0.00"
click at [985, 413] on input "text" at bounding box center [1048, 412] width 144 height 26
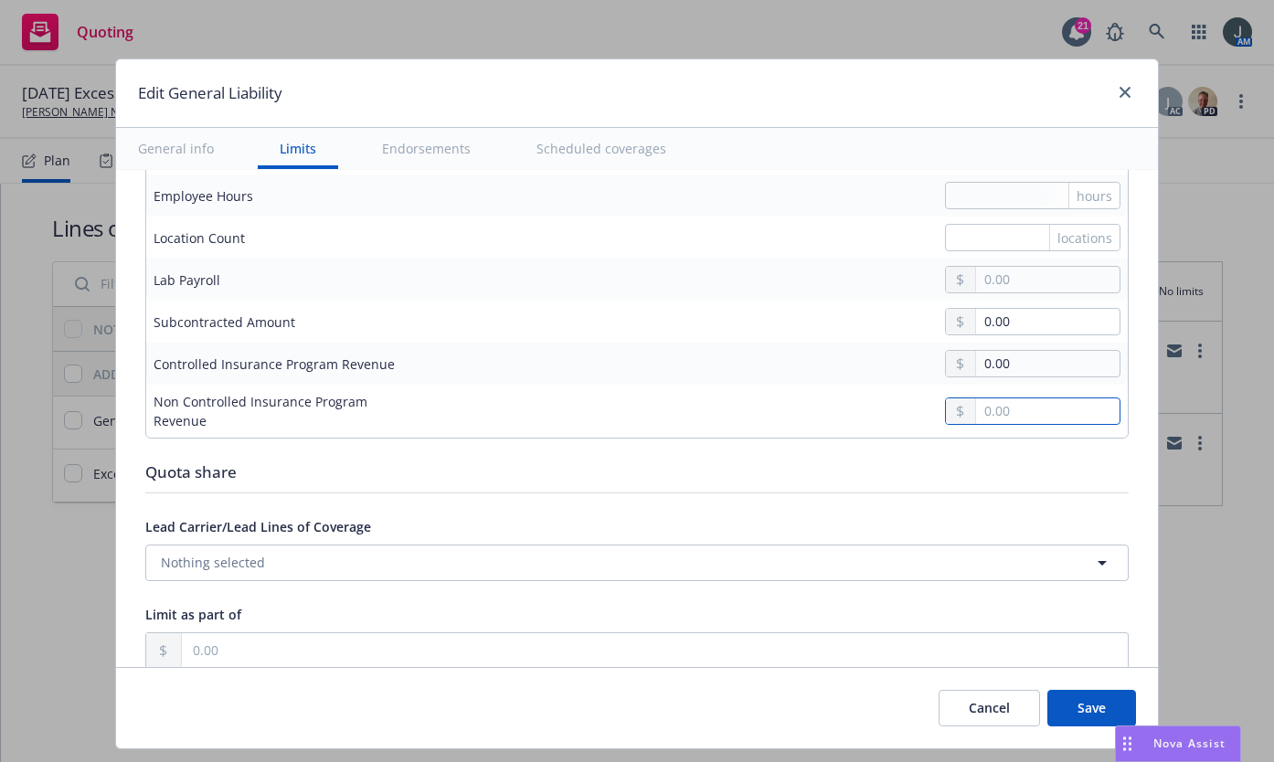
type input "0.00"
drag, startPoint x: 1047, startPoint y: 423, endPoint x: 900, endPoint y: 424, distance: 147.2
click at [900, 424] on div "0.00" at bounding box center [774, 411] width 693 height 27
click at [884, 420] on div at bounding box center [774, 411] width 693 height 27
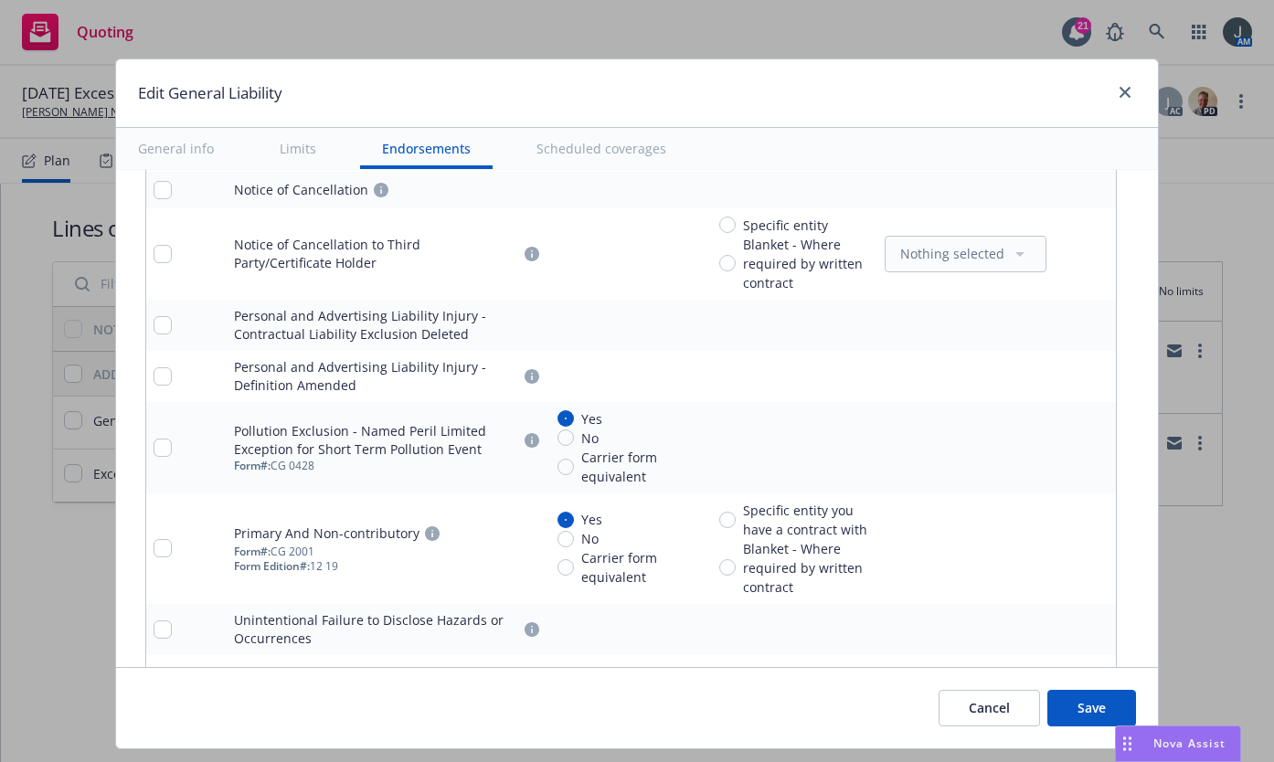
scroll to position [3962, 0]
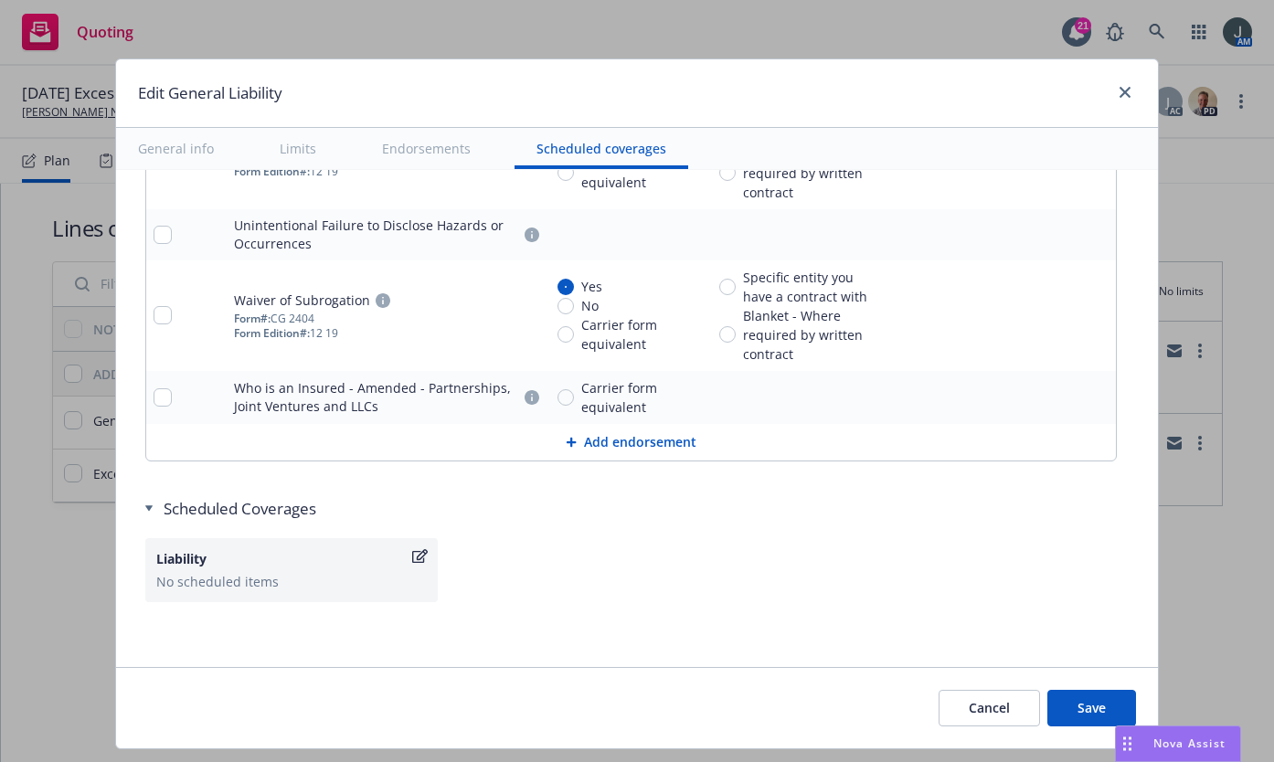
click at [1081, 704] on button "Save" at bounding box center [1092, 708] width 89 height 37
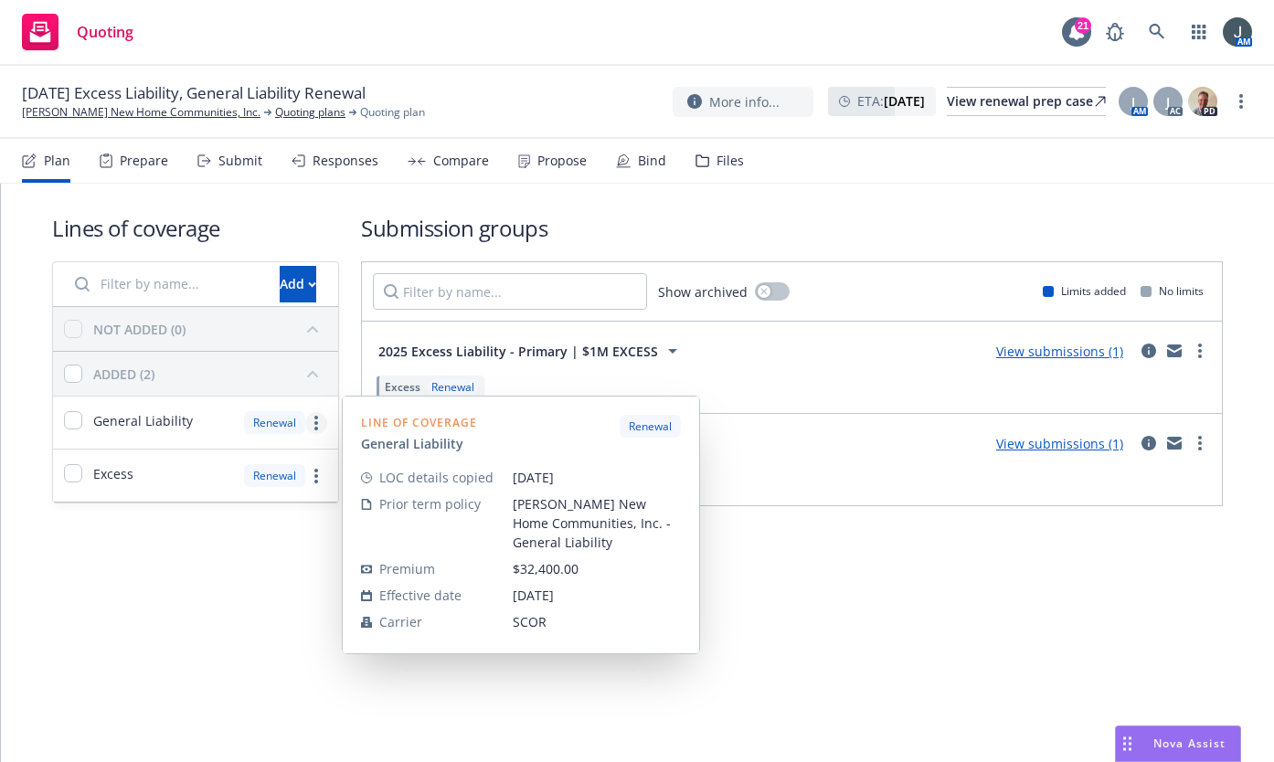
click at [314, 427] on link "more" at bounding box center [316, 423] width 22 height 22
click at [285, 415] on div "Renewal" at bounding box center [274, 422] width 61 height 23
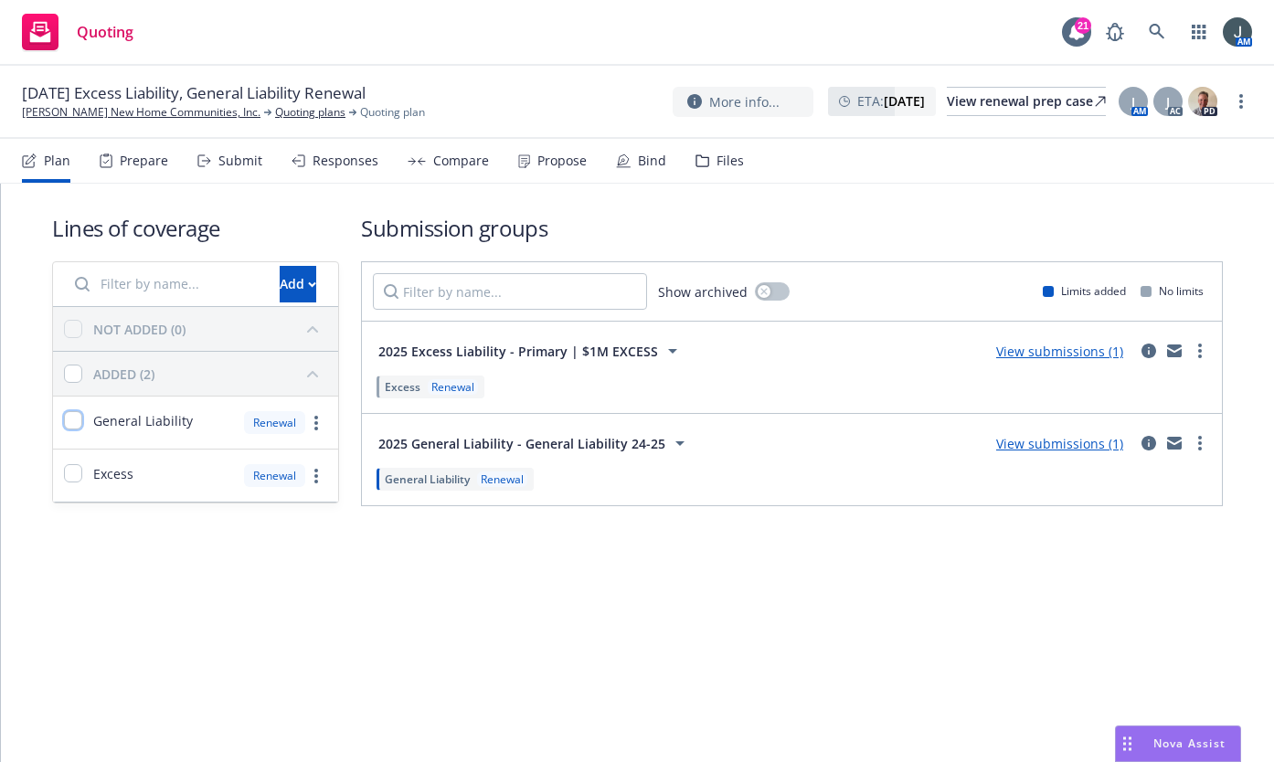
click at [72, 423] on input "checkbox" at bounding box center [73, 420] width 18 height 18
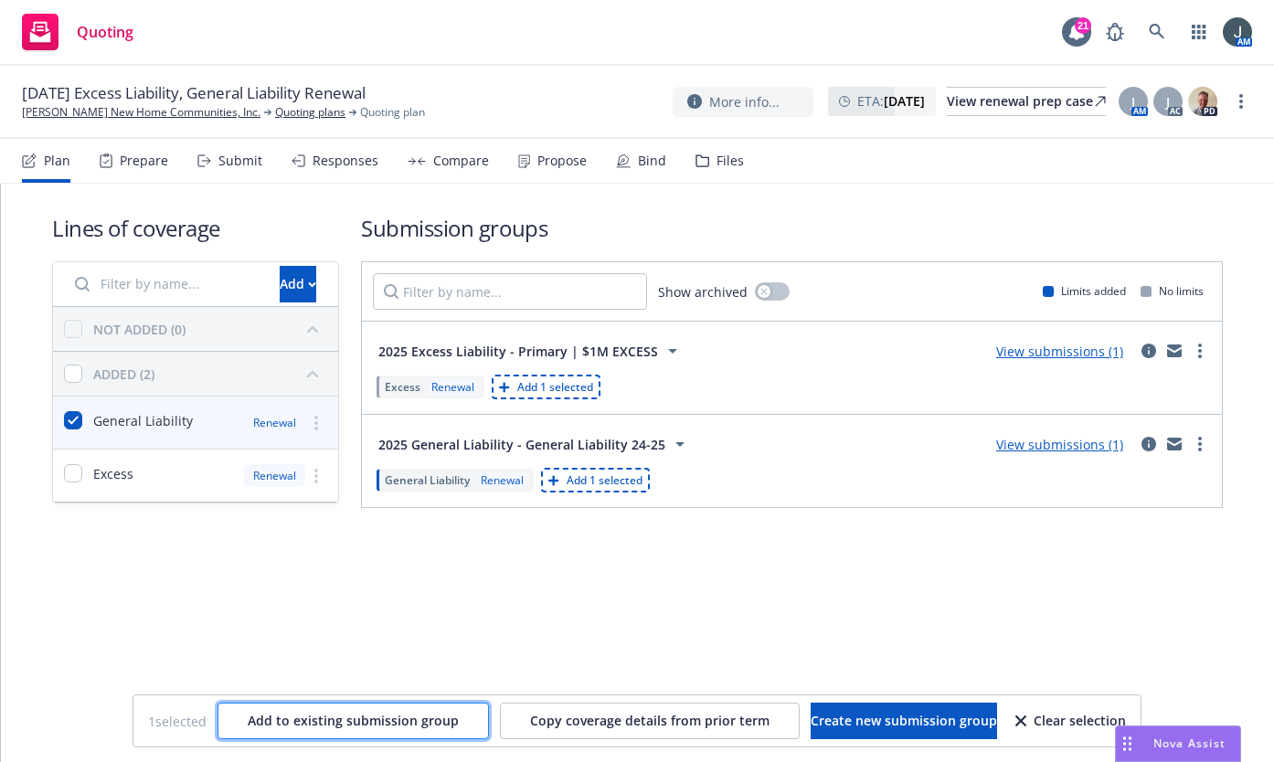
click at [331, 724] on span "Add to existing submission group" at bounding box center [353, 720] width 211 height 17
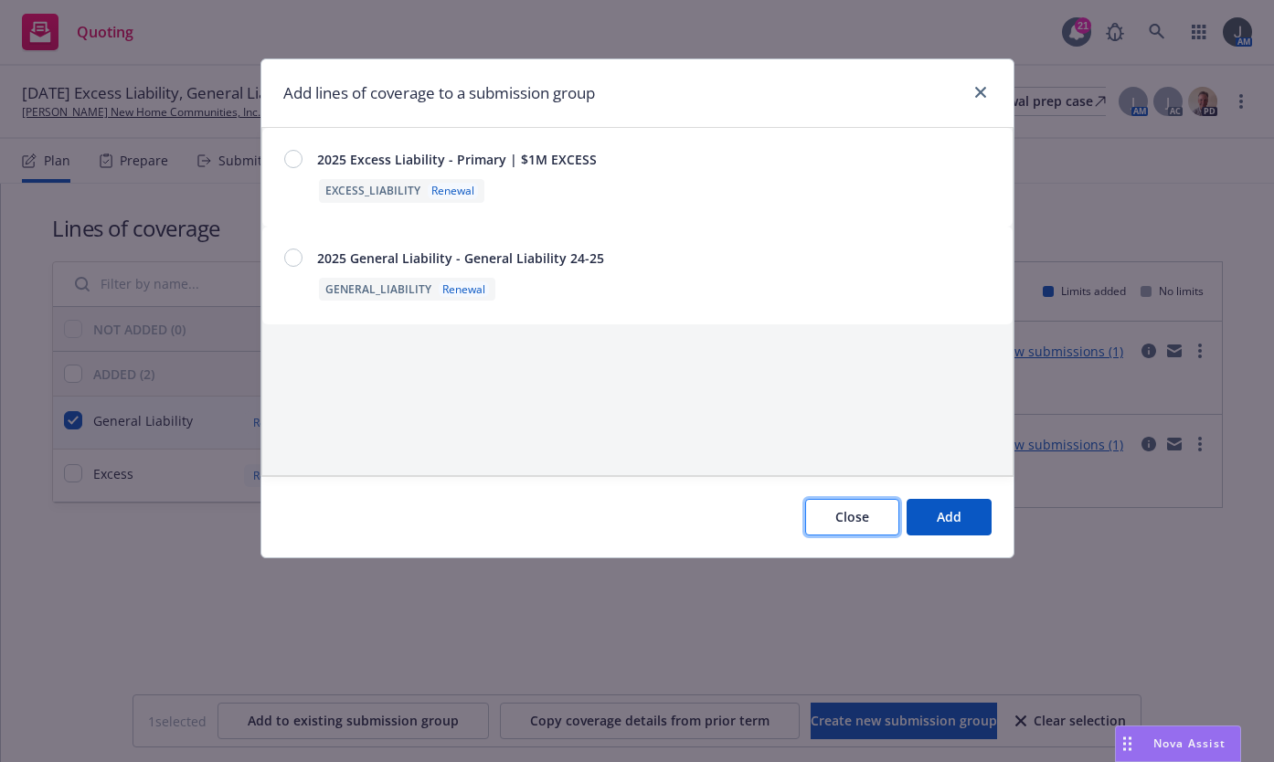
click at [830, 512] on button "Close" at bounding box center [852, 517] width 94 height 37
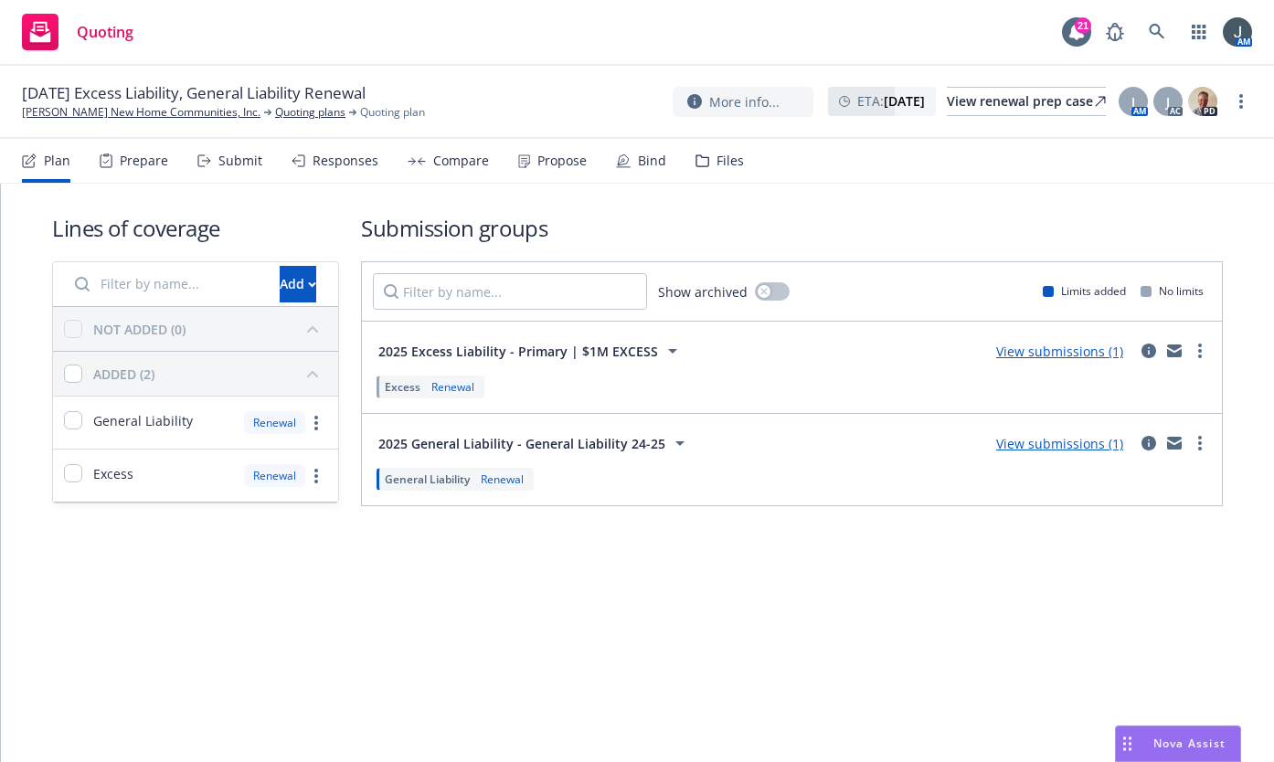
click at [496, 442] on span "2025 General Liability - General Liability 24-25" at bounding box center [521, 443] width 287 height 19
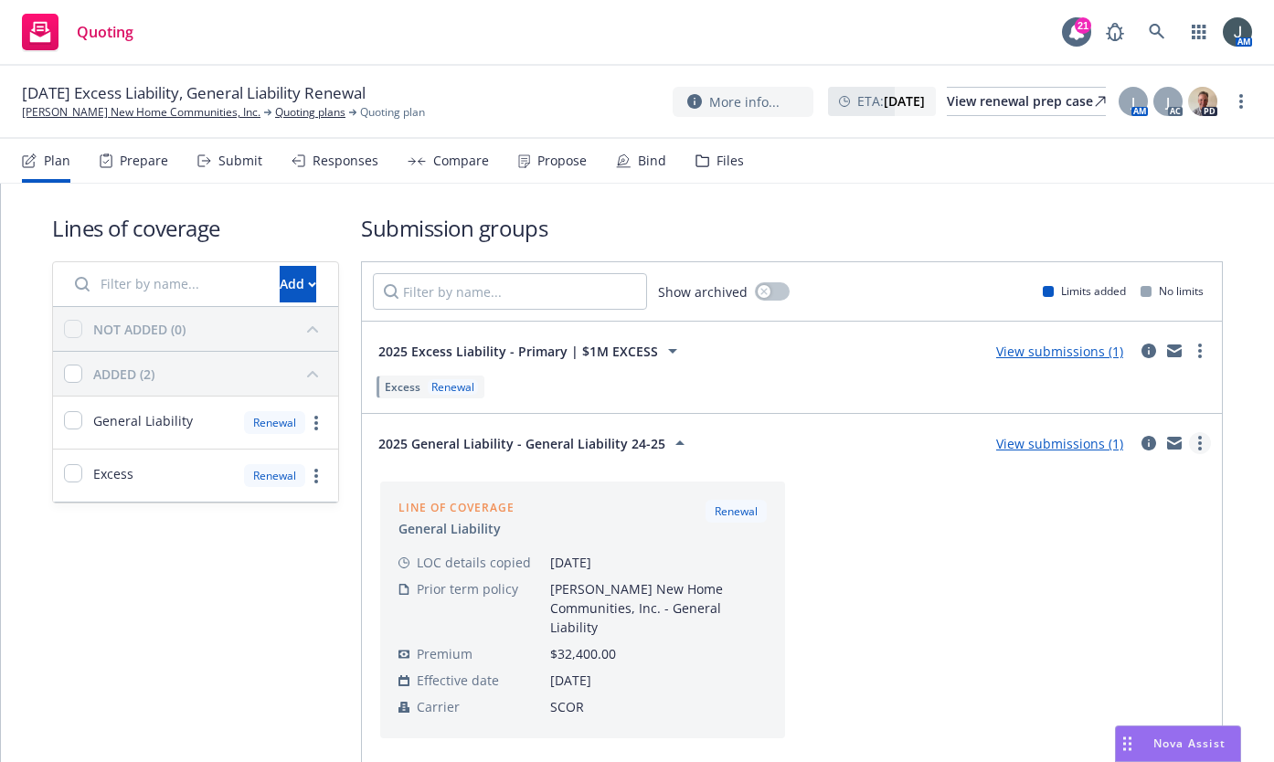
click at [1199, 443] on icon "more" at bounding box center [1201, 443] width 4 height 15
click at [1142, 445] on icon "circleInformation" at bounding box center [1149, 443] width 15 height 15
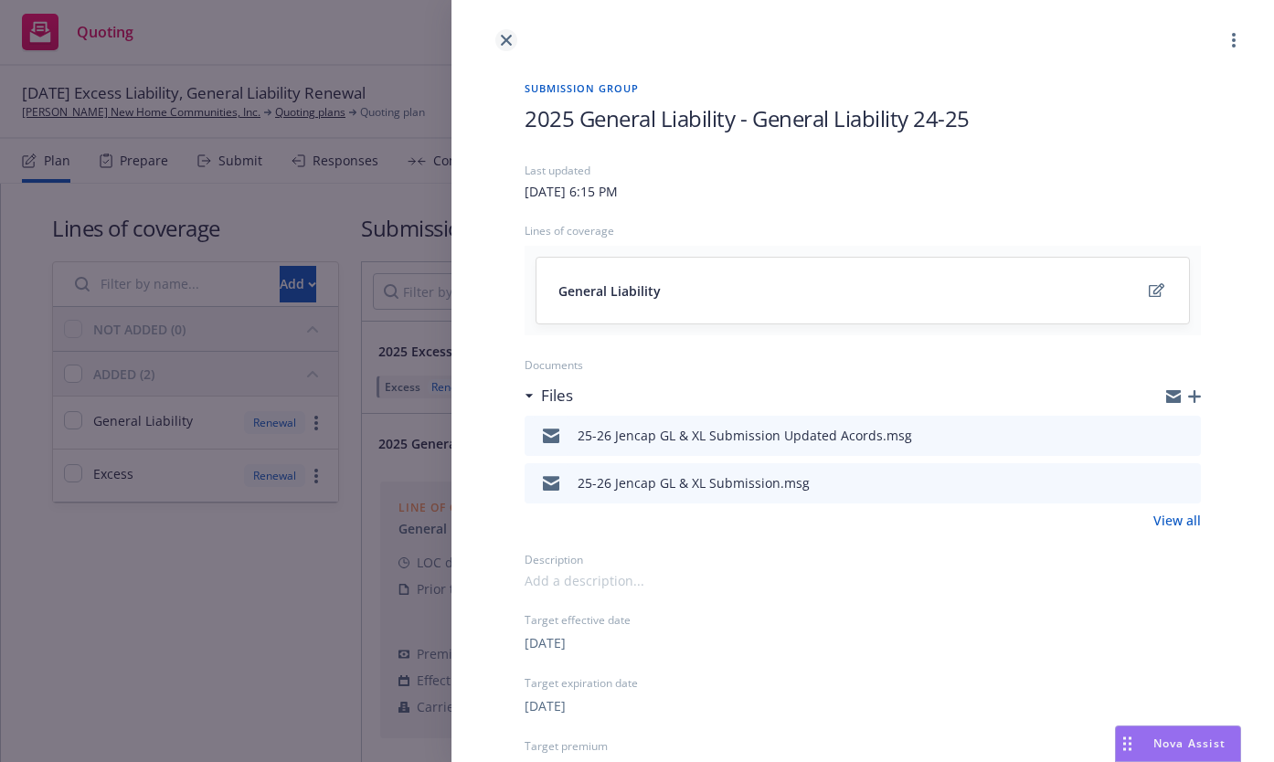
click at [496, 38] on link "close" at bounding box center [507, 40] width 22 height 22
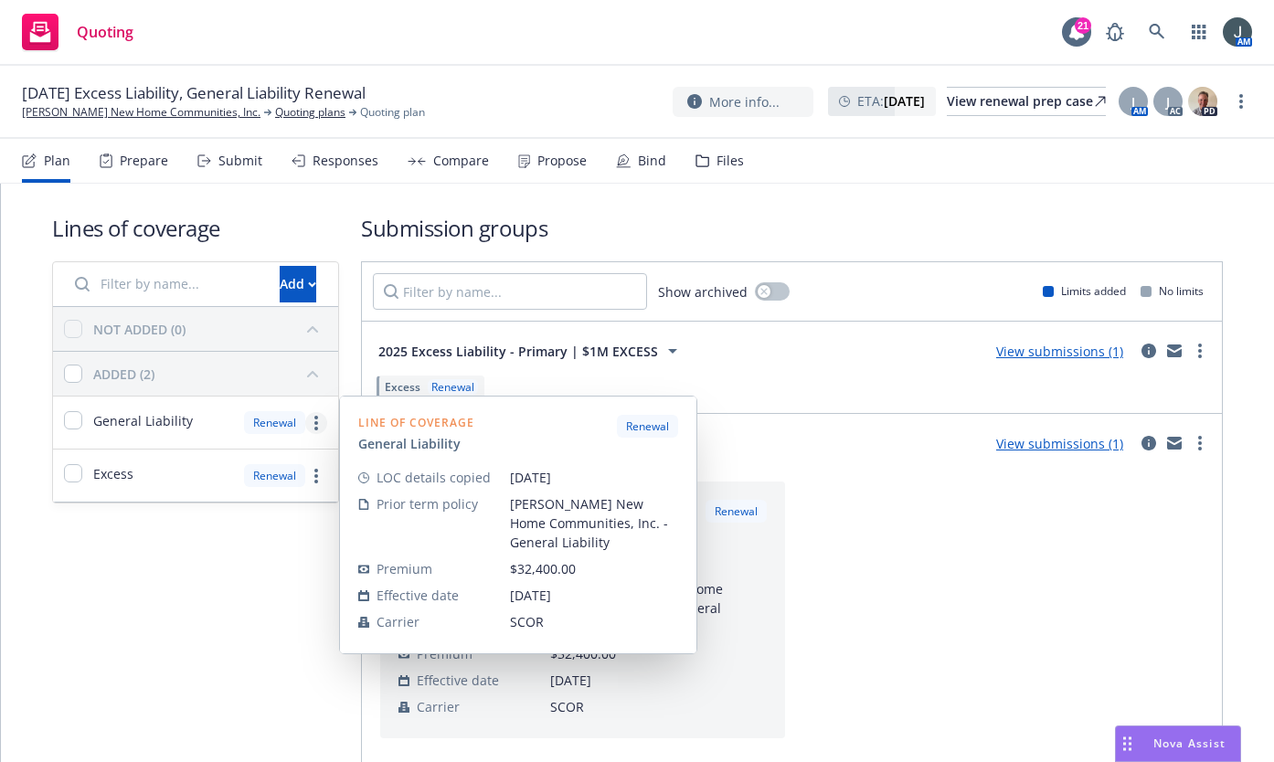
click at [315, 422] on link "more" at bounding box center [316, 423] width 22 height 22
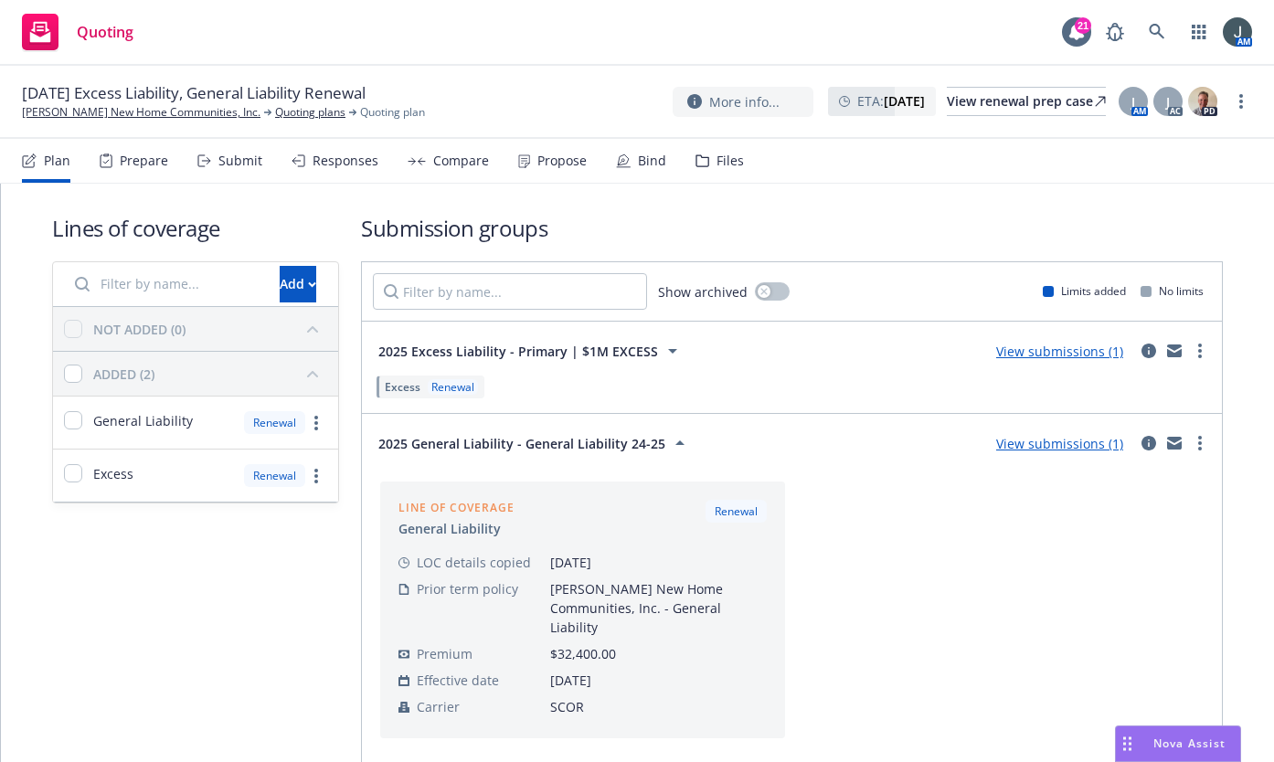
click at [876, 485] on div "Line of coverage General Liability Renewal LOC details copied 08/12/2025 Prior …" at bounding box center [792, 610] width 838 height 272
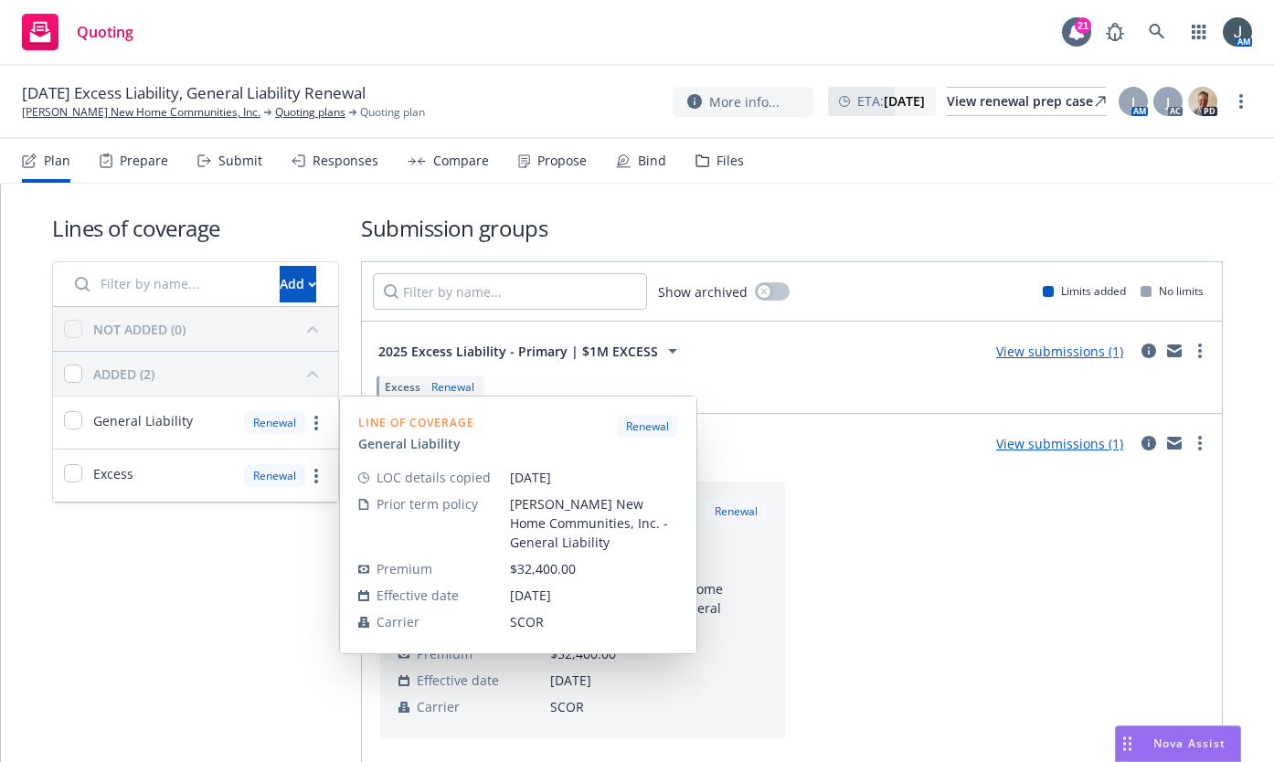
click at [283, 420] on div "Renewal" at bounding box center [274, 422] width 61 height 23
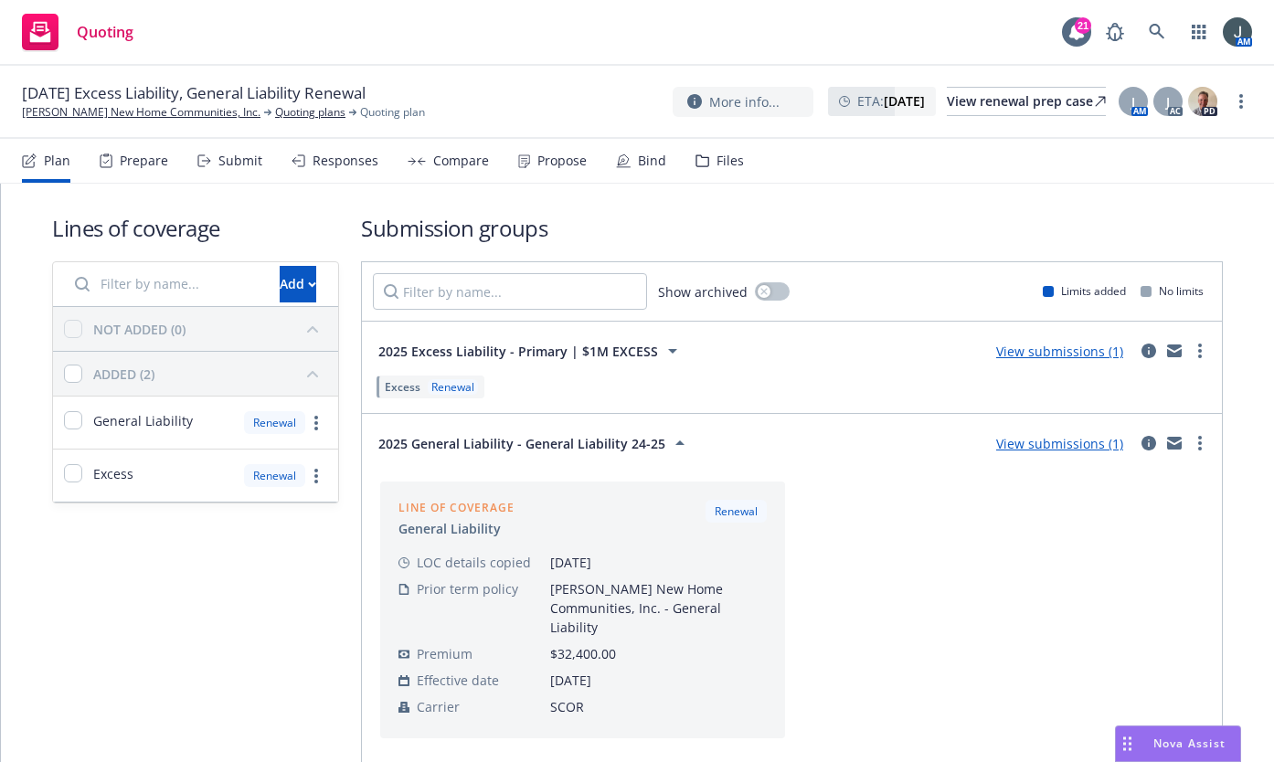
click at [160, 420] on span "General Liability" at bounding box center [143, 420] width 100 height 19
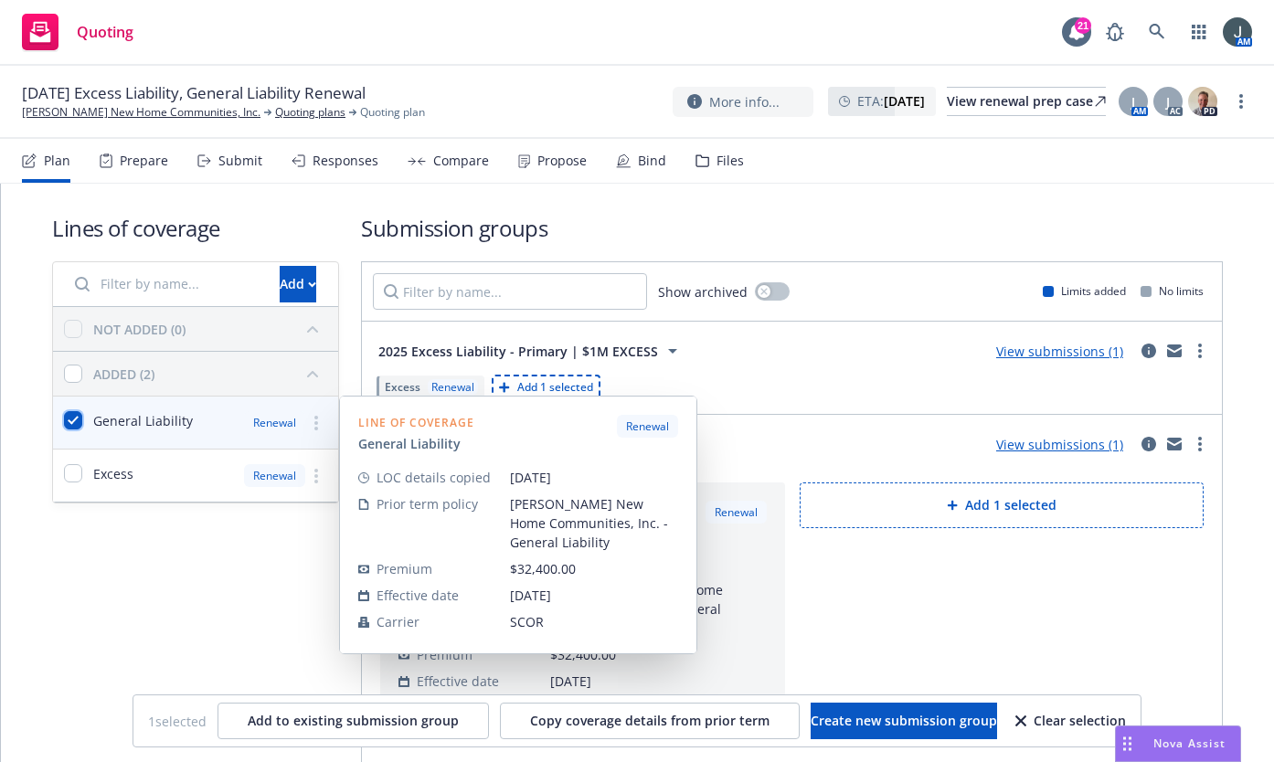
click at [69, 420] on input "checkbox" at bounding box center [73, 420] width 18 height 18
checkbox input "false"
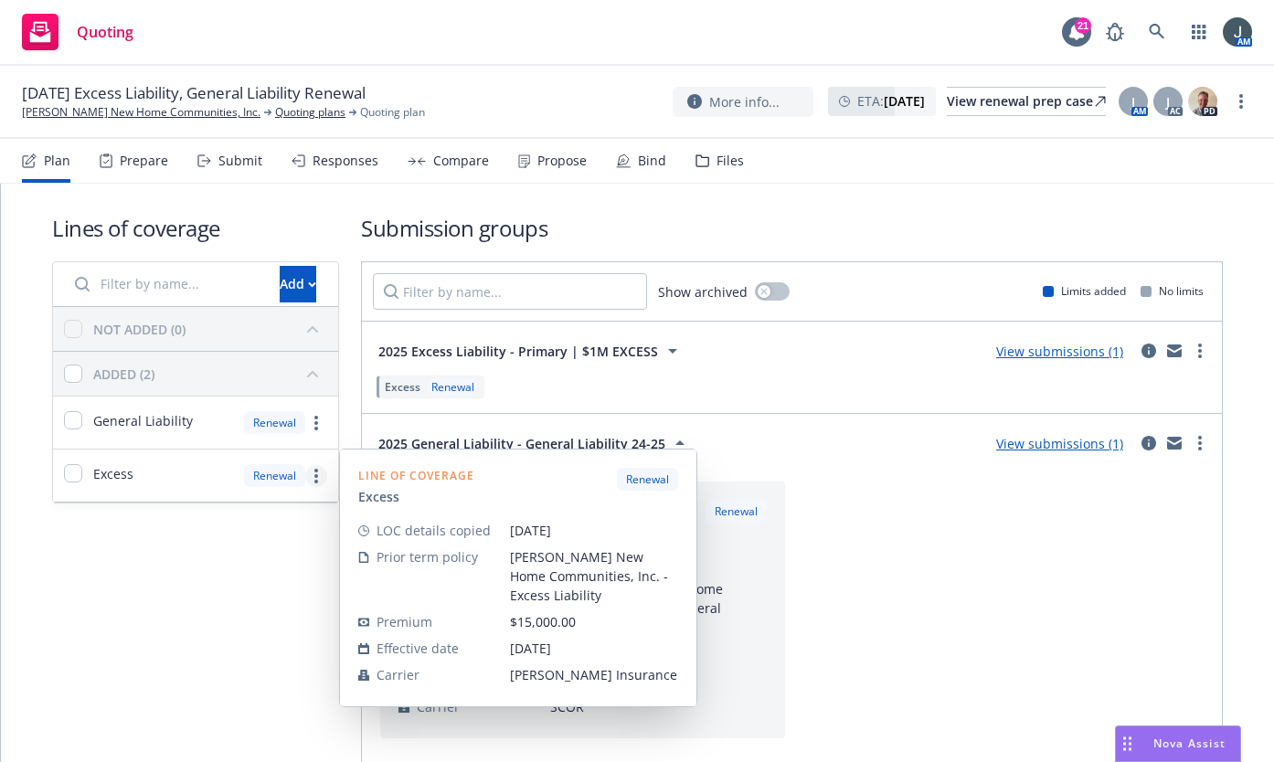
click at [314, 474] on circle "more" at bounding box center [316, 476] width 4 height 4
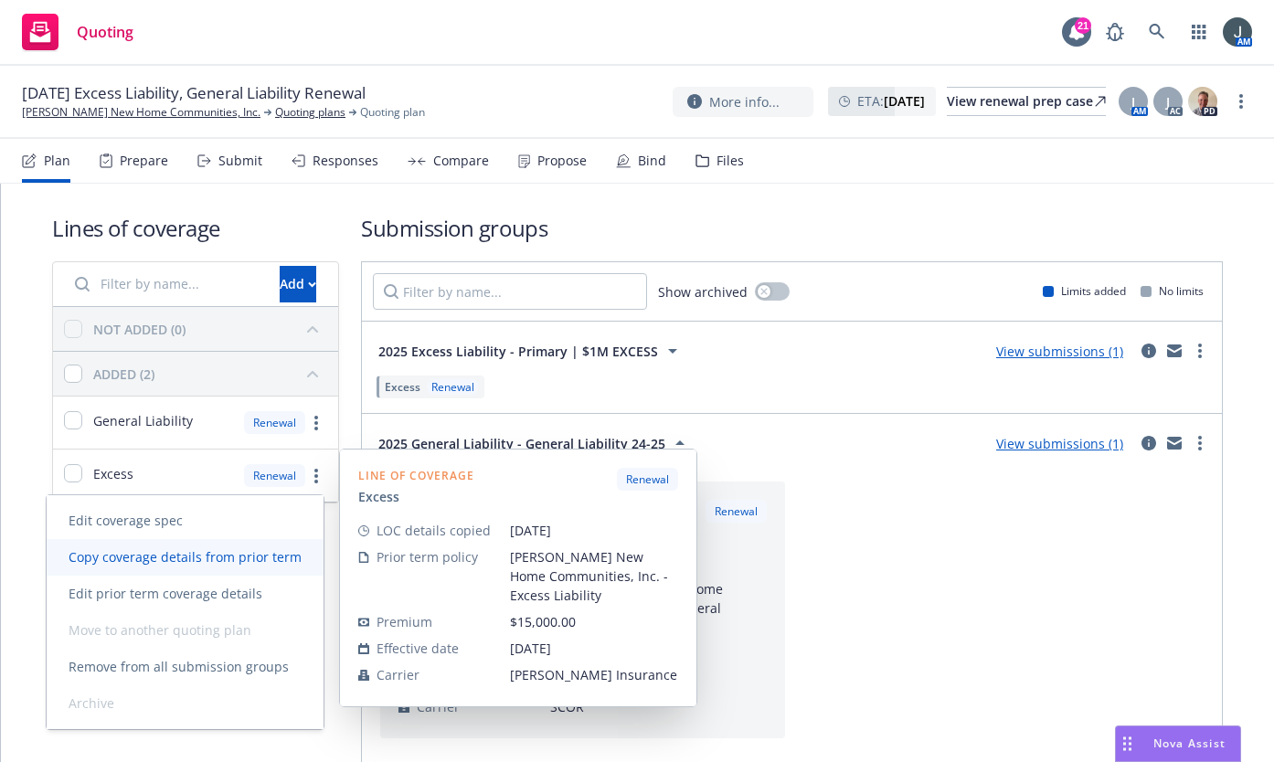
click at [246, 560] on span "Copy coverage details from prior term" at bounding box center [185, 557] width 277 height 17
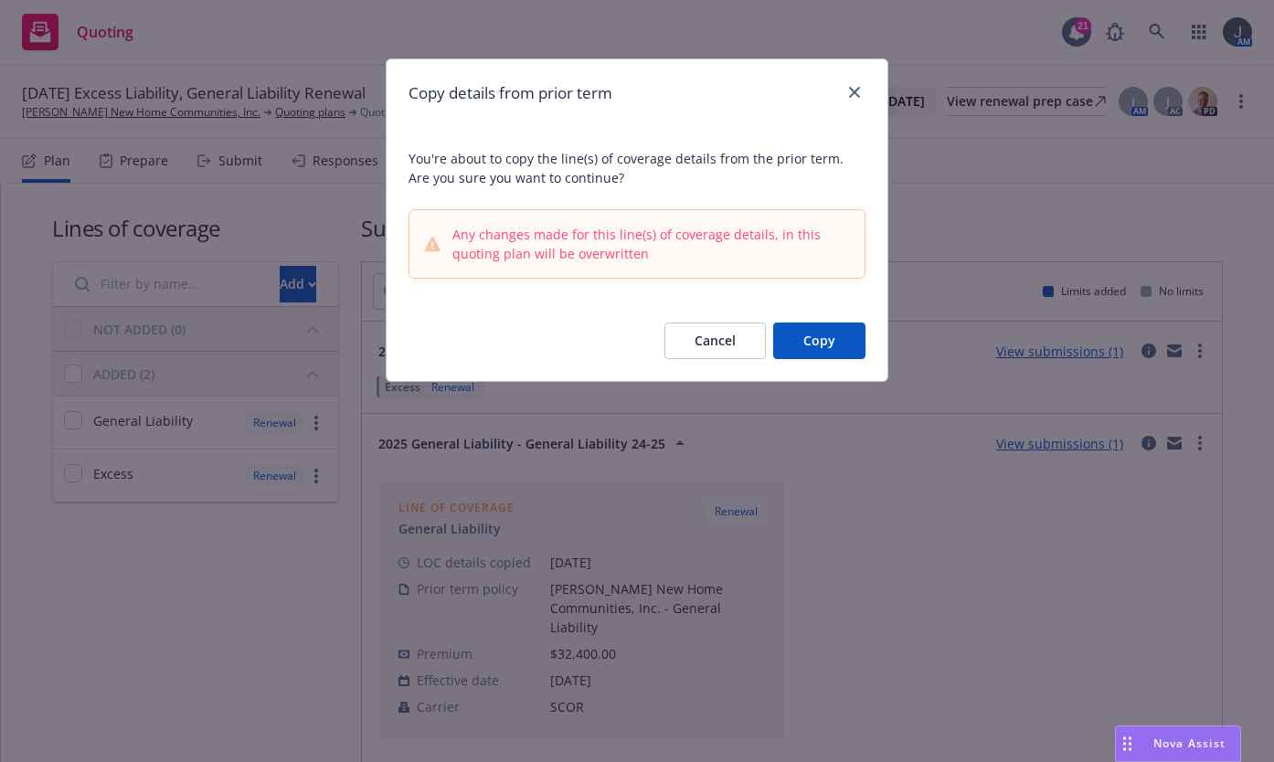
click at [826, 334] on button "Copy" at bounding box center [819, 341] width 92 height 37
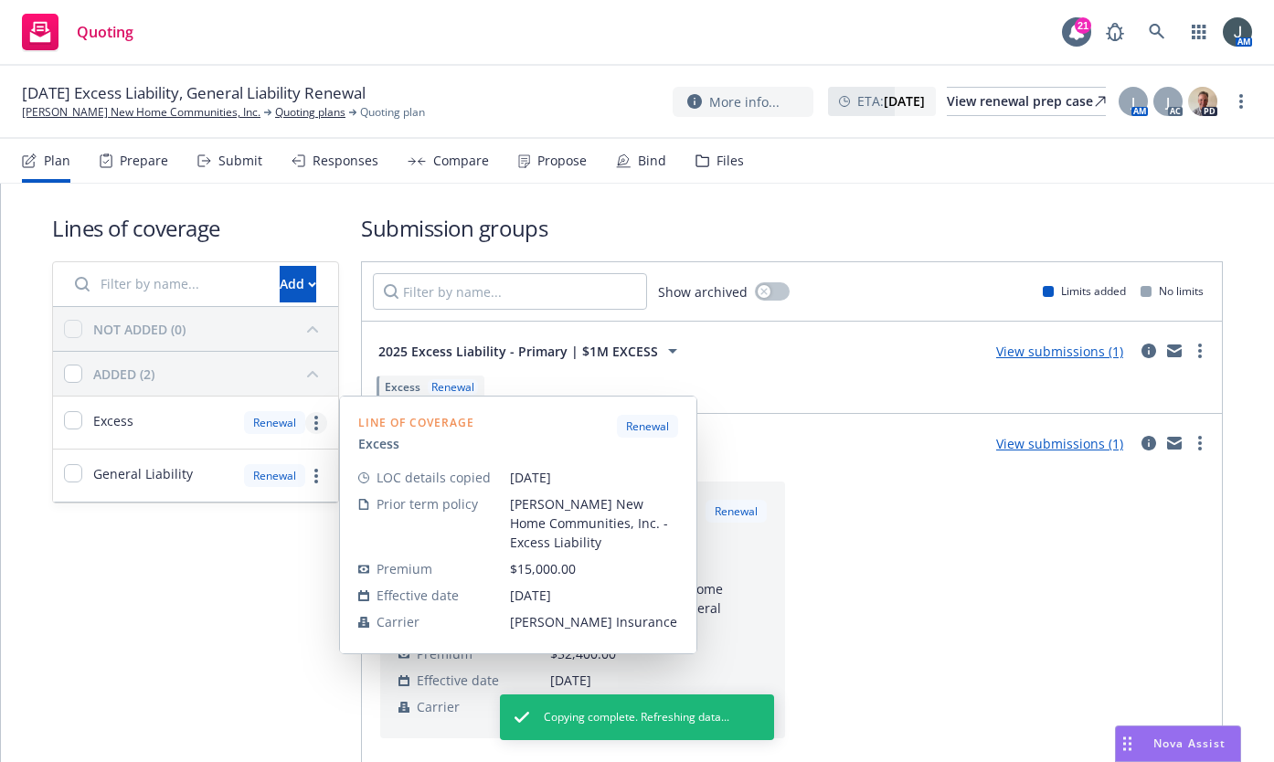
click at [314, 422] on circle "more" at bounding box center [316, 423] width 4 height 4
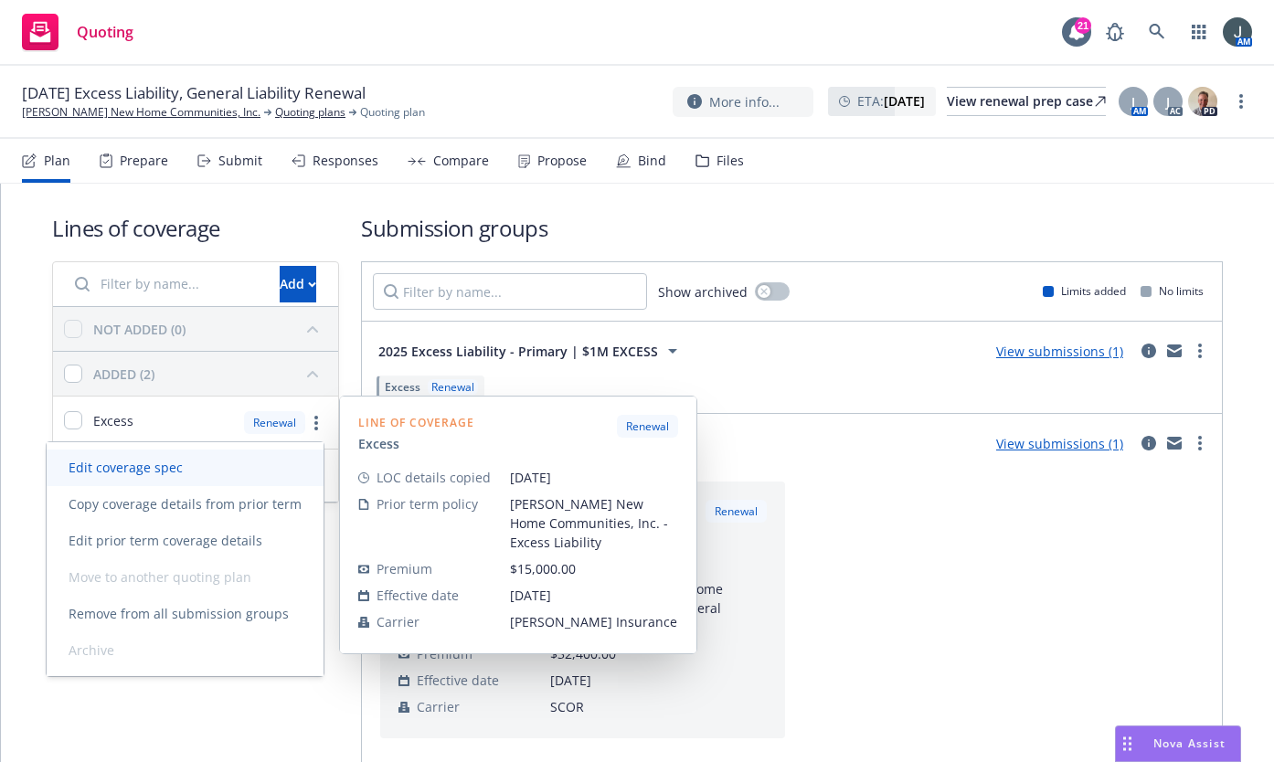
click at [259, 473] on link "Edit coverage spec" at bounding box center [185, 468] width 277 height 37
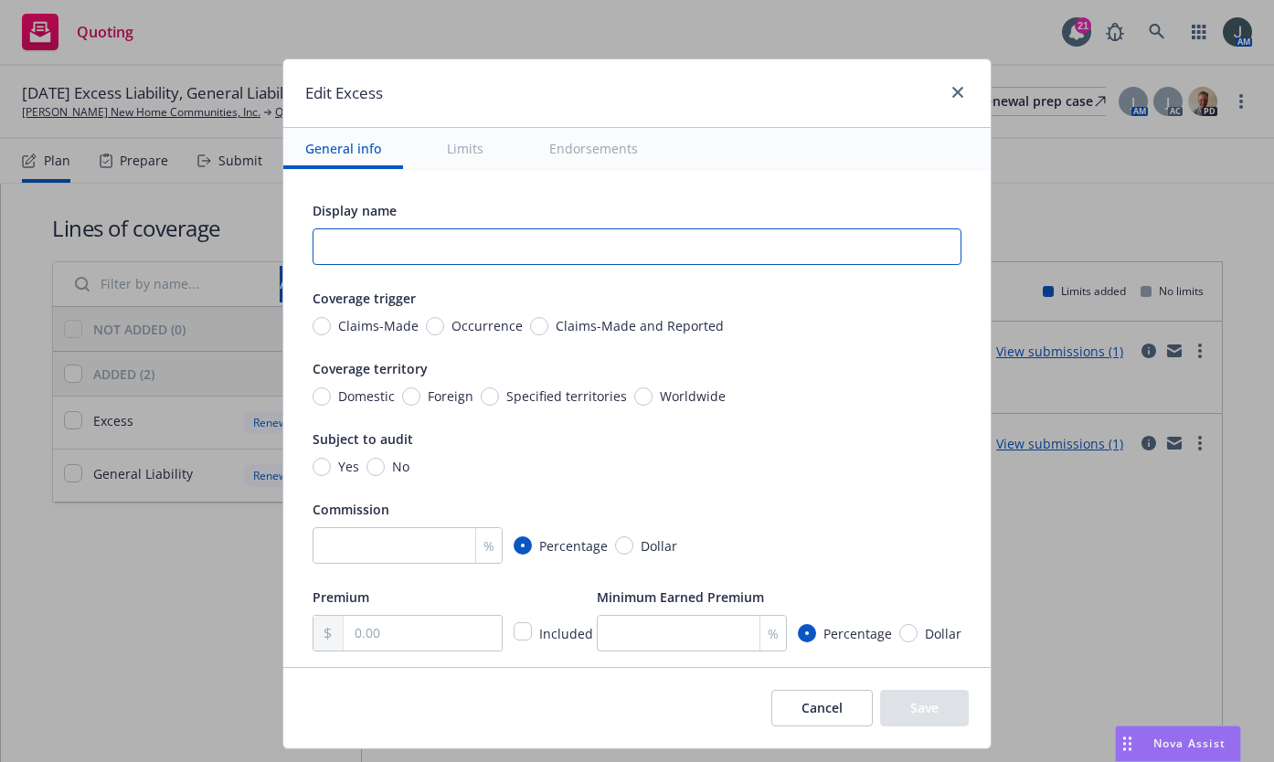
click at [437, 249] on input "text" at bounding box center [637, 247] width 649 height 37
type textarea "x"
type input "E"
type textarea "x"
type input "Ex"
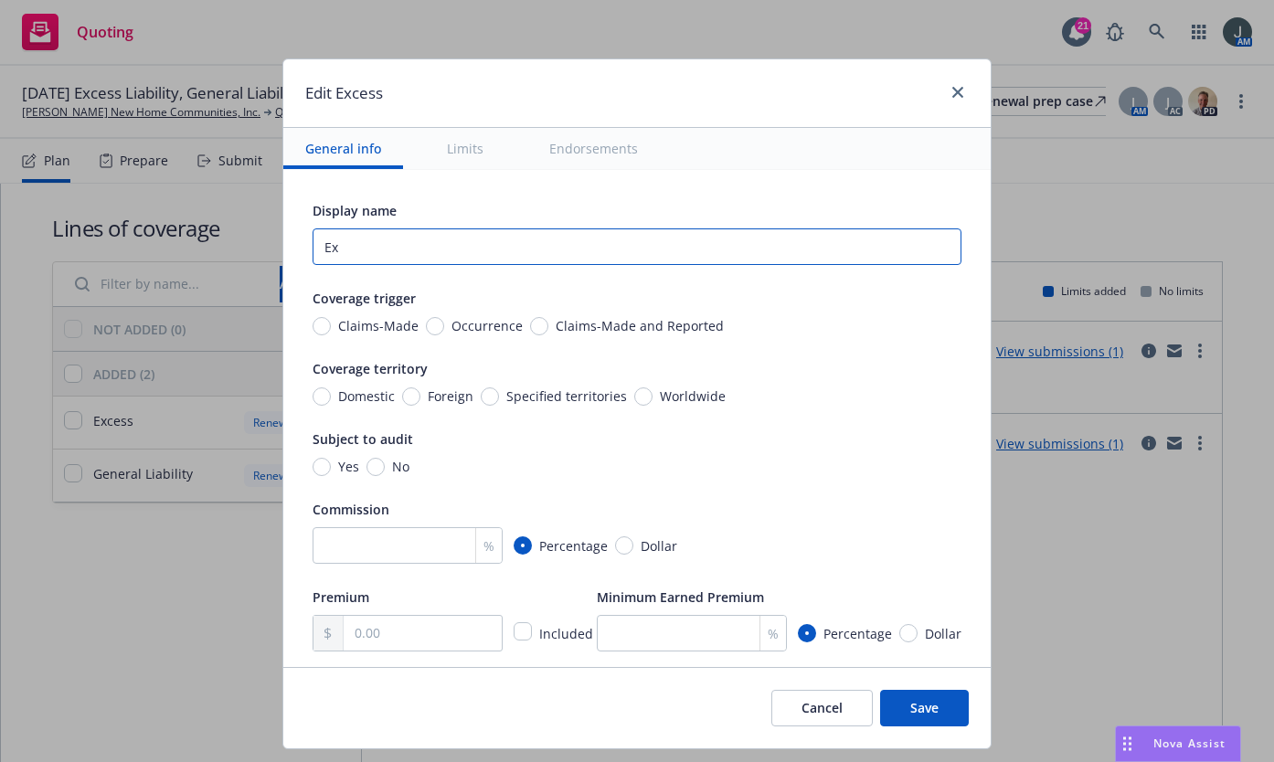
type textarea "x"
type input "Exc"
type textarea "x"
type input "Exce"
type textarea "x"
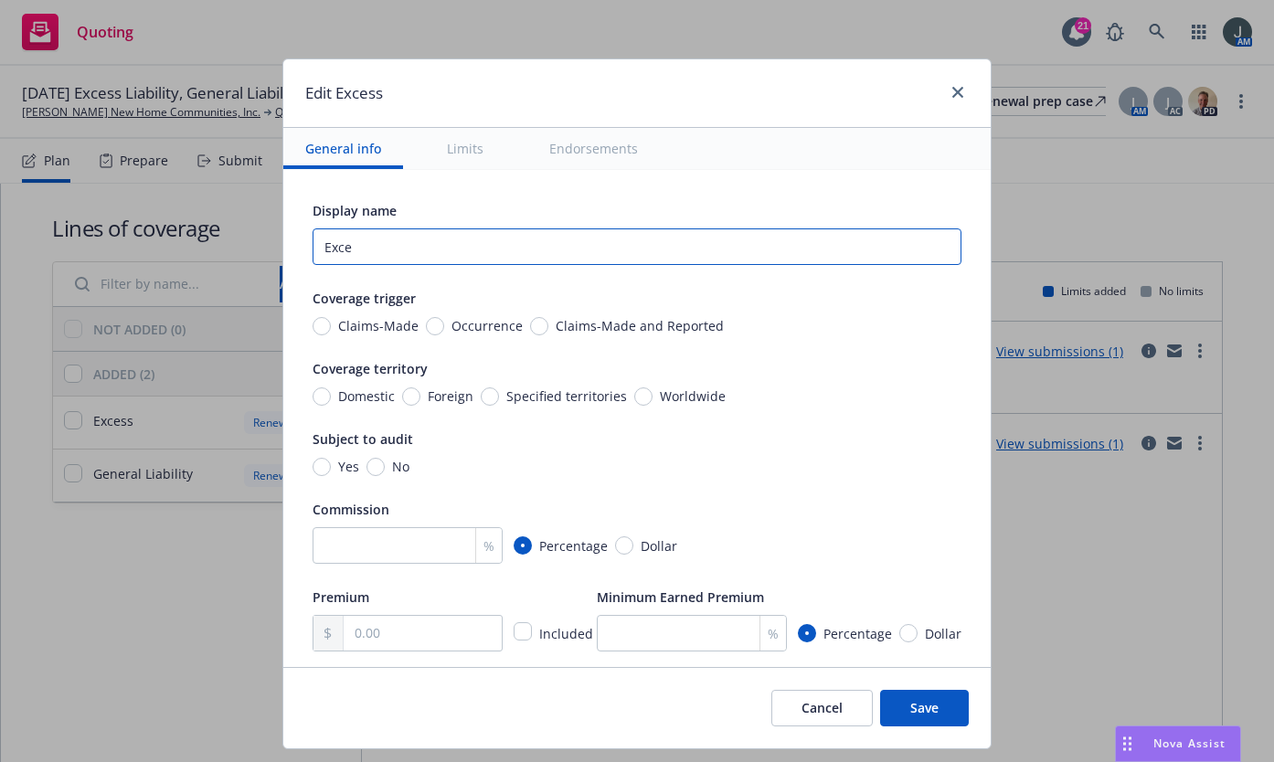
type input "Exces"
type textarea "x"
type input "Excess"
type textarea "x"
type input "Excess"
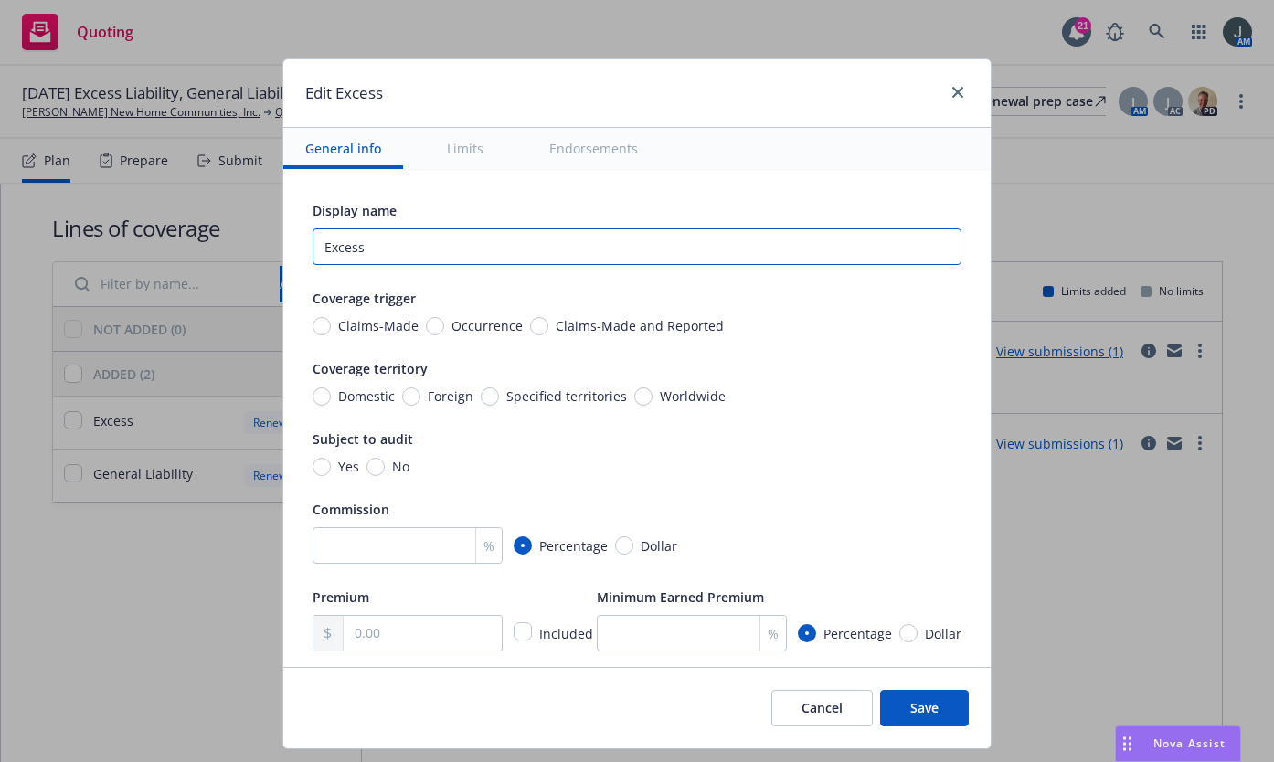
type textarea "x"
type input "Excess $"
type textarea "x"
type input "Excess $1"
type textarea "x"
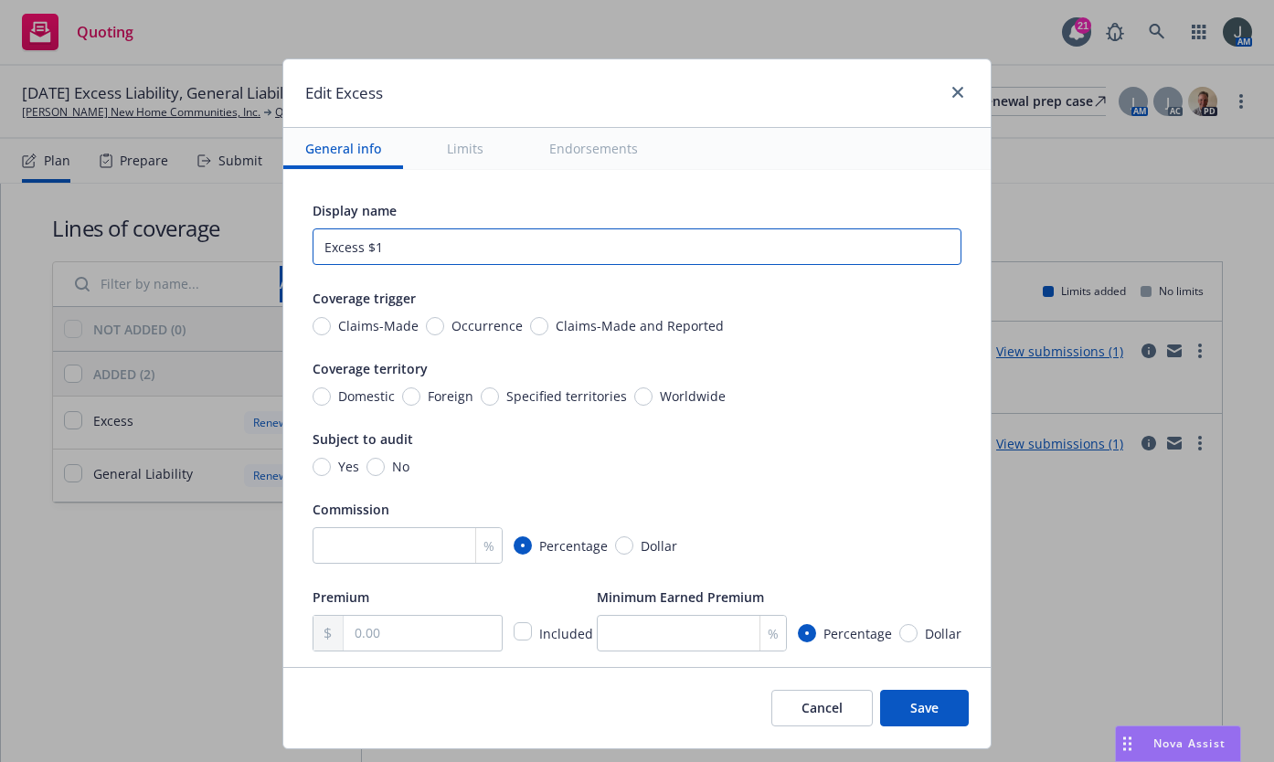
type input "Excess $1M"
type textarea "x"
type input "Excess $1Mi"
type textarea "x"
type input "Excess $1Mil"
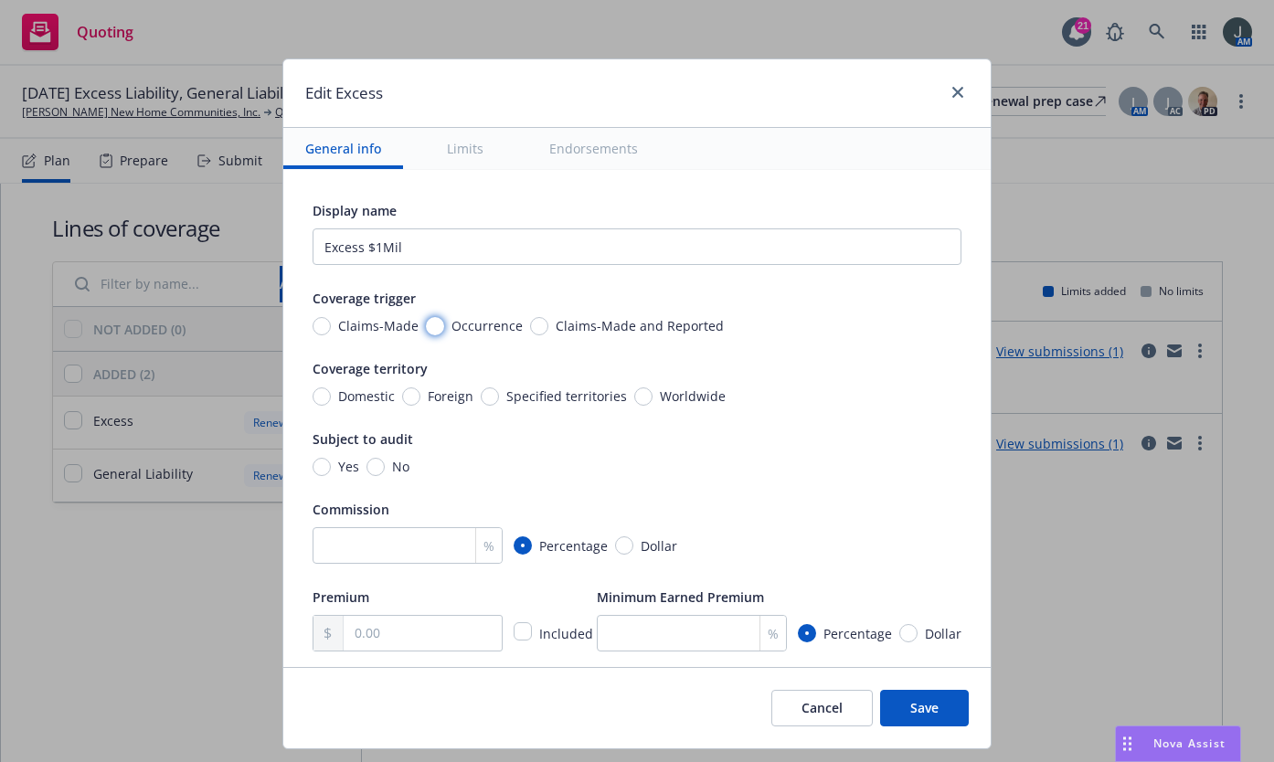
click at [426, 324] on input "Occurrence" at bounding box center [435, 326] width 18 height 18
radio input "true"
type textarea "x"
click at [314, 394] on input "Domestic" at bounding box center [322, 397] width 18 height 18
radio input "true"
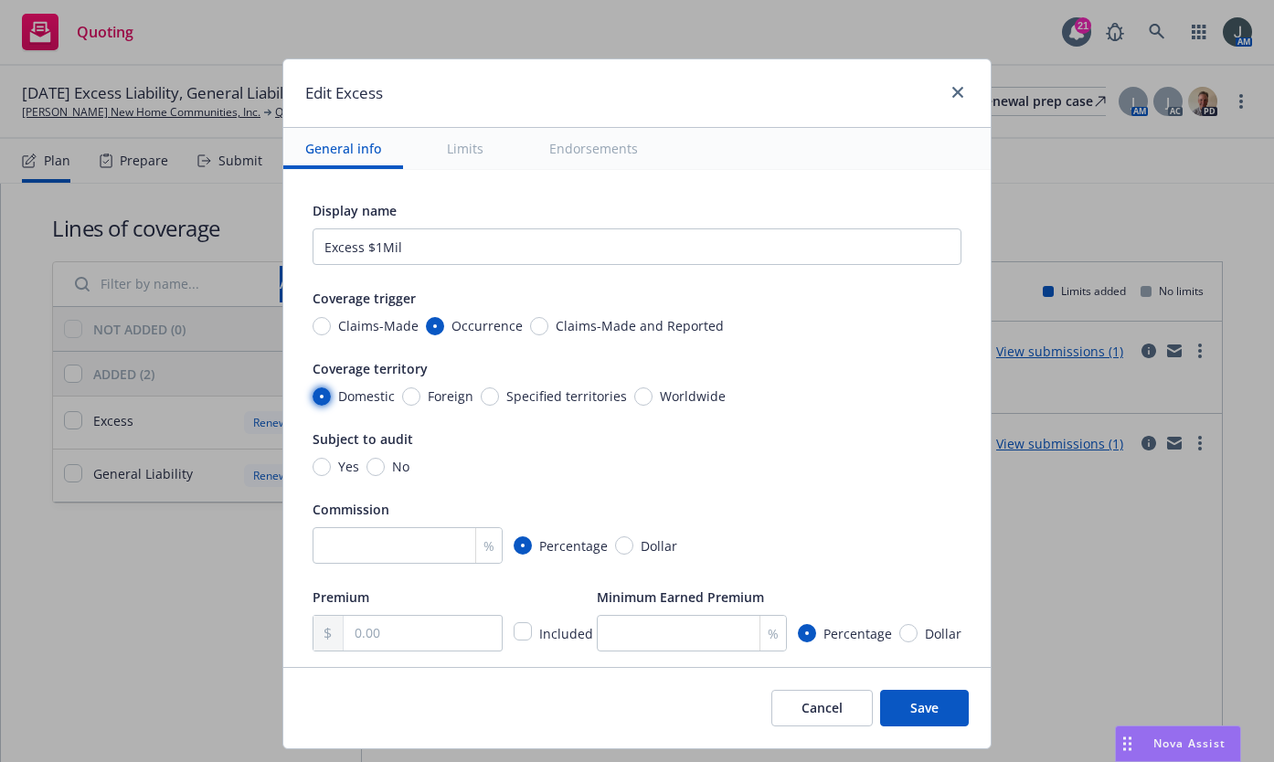
type textarea "x"
click at [367, 469] on input "No" at bounding box center [376, 467] width 18 height 18
radio input "true"
click at [396, 557] on input "number" at bounding box center [408, 546] width 190 height 37
type textarea "x"
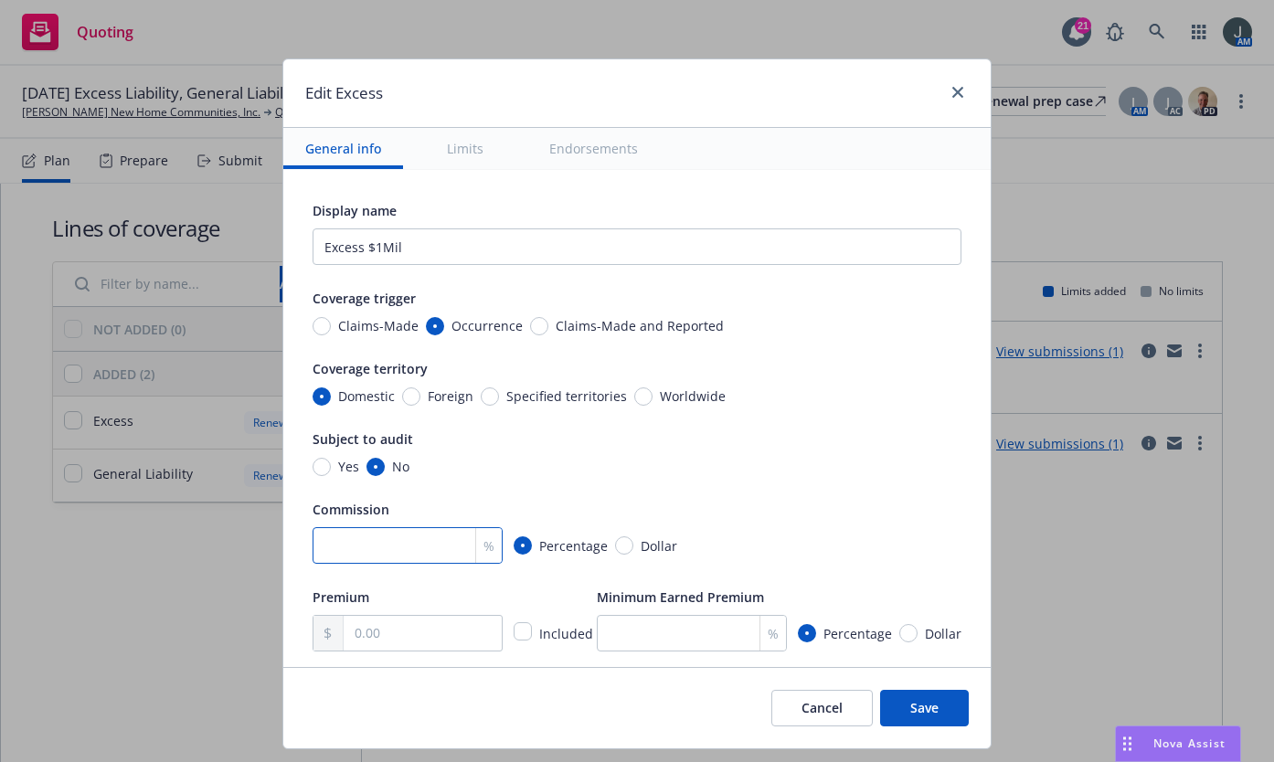
type input "1"
type textarea "x"
type input "10"
click at [627, 634] on input "number" at bounding box center [692, 633] width 190 height 37
type textarea "x"
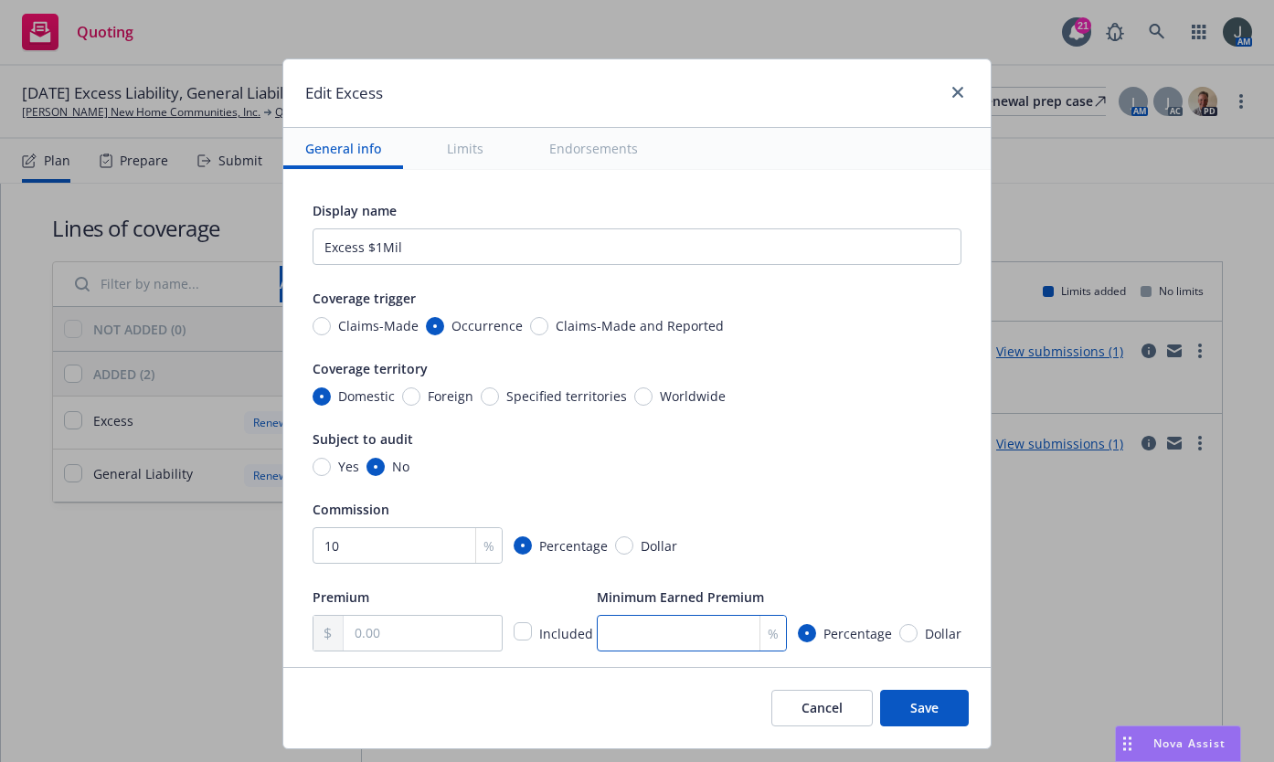
type input "2"
type textarea "x"
type input "25"
click at [409, 646] on input "text" at bounding box center [423, 633] width 158 height 35
type textarea "x"
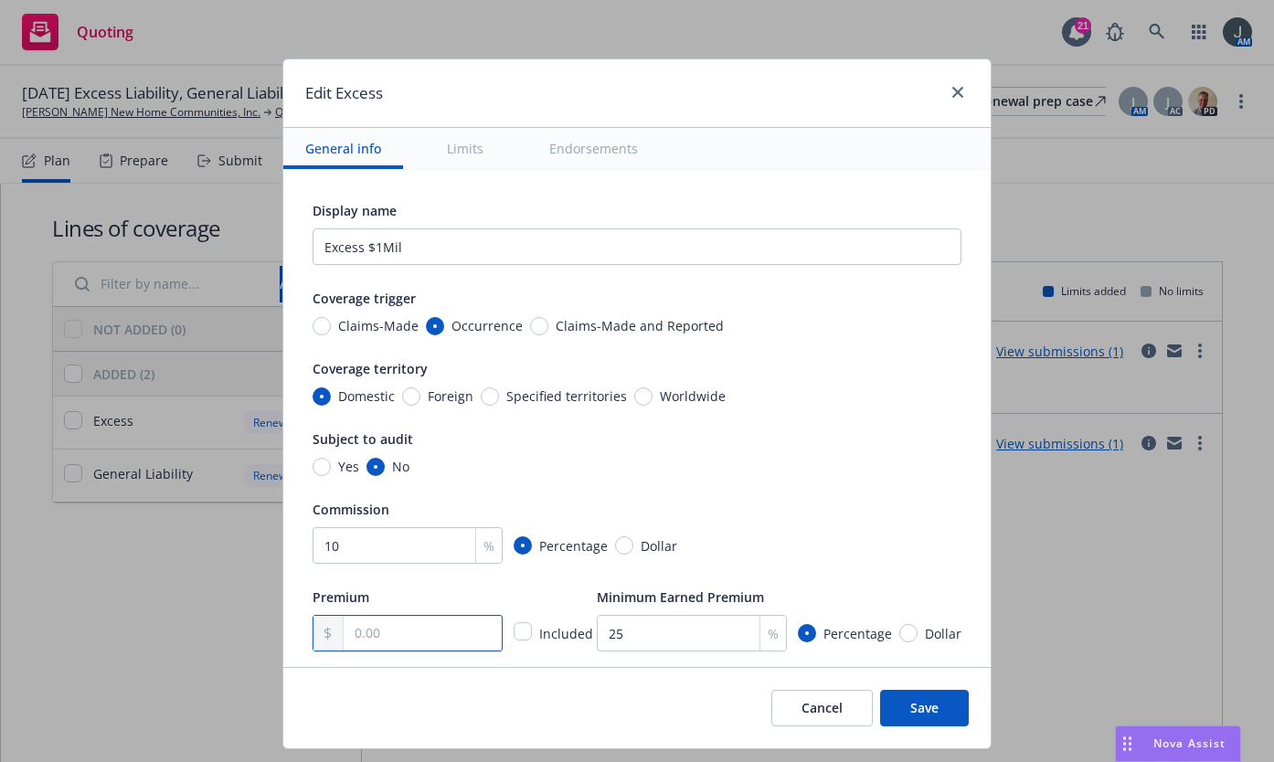
type input "1.00"
type textarea "x"
type input "15.00"
type textarea "x"
type input "150.00"
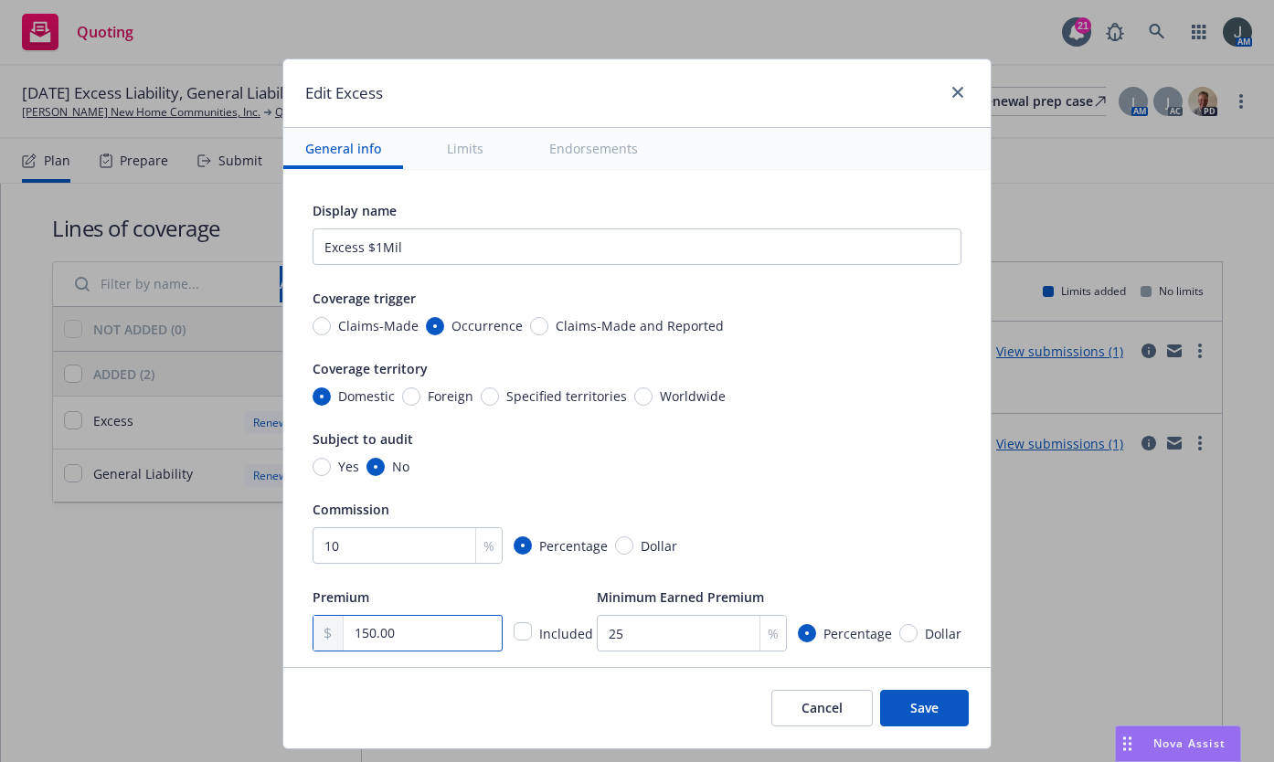
type textarea "x"
type input "1,500.00"
type textarea "x"
type input "15,000.00"
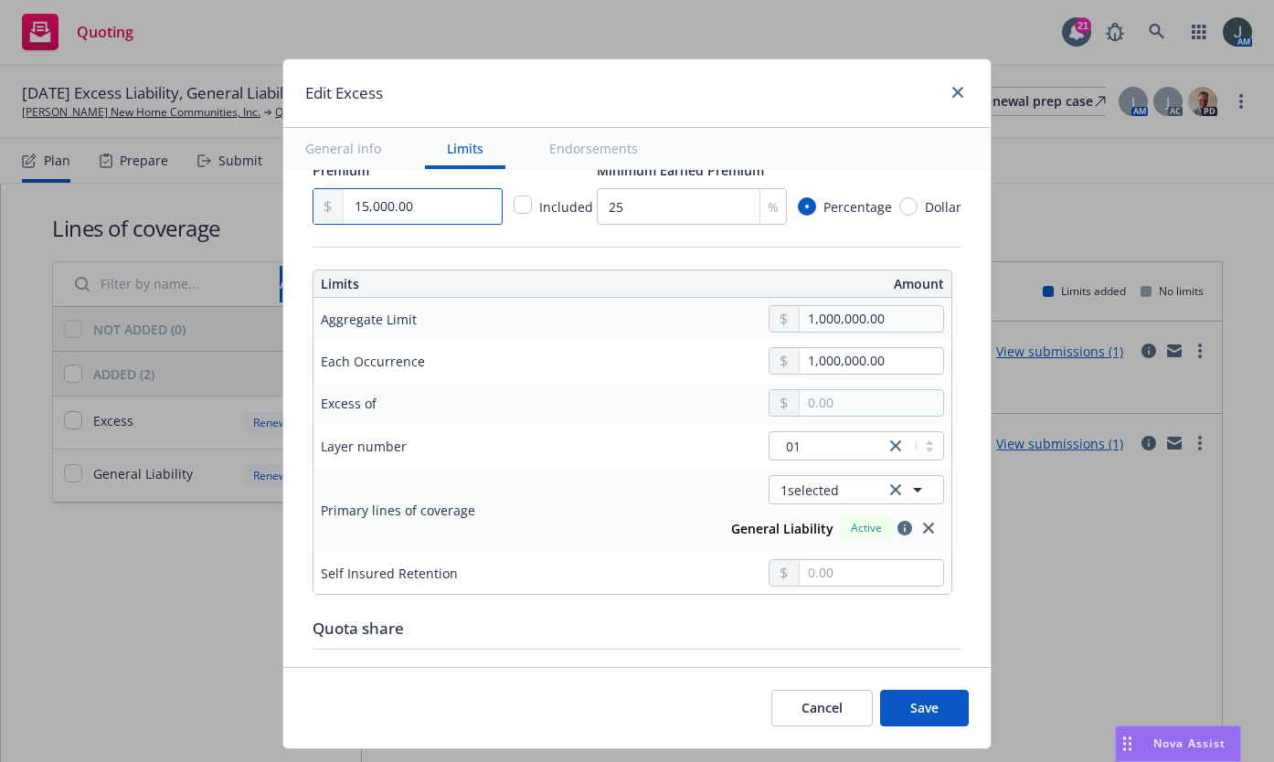
scroll to position [853, 0]
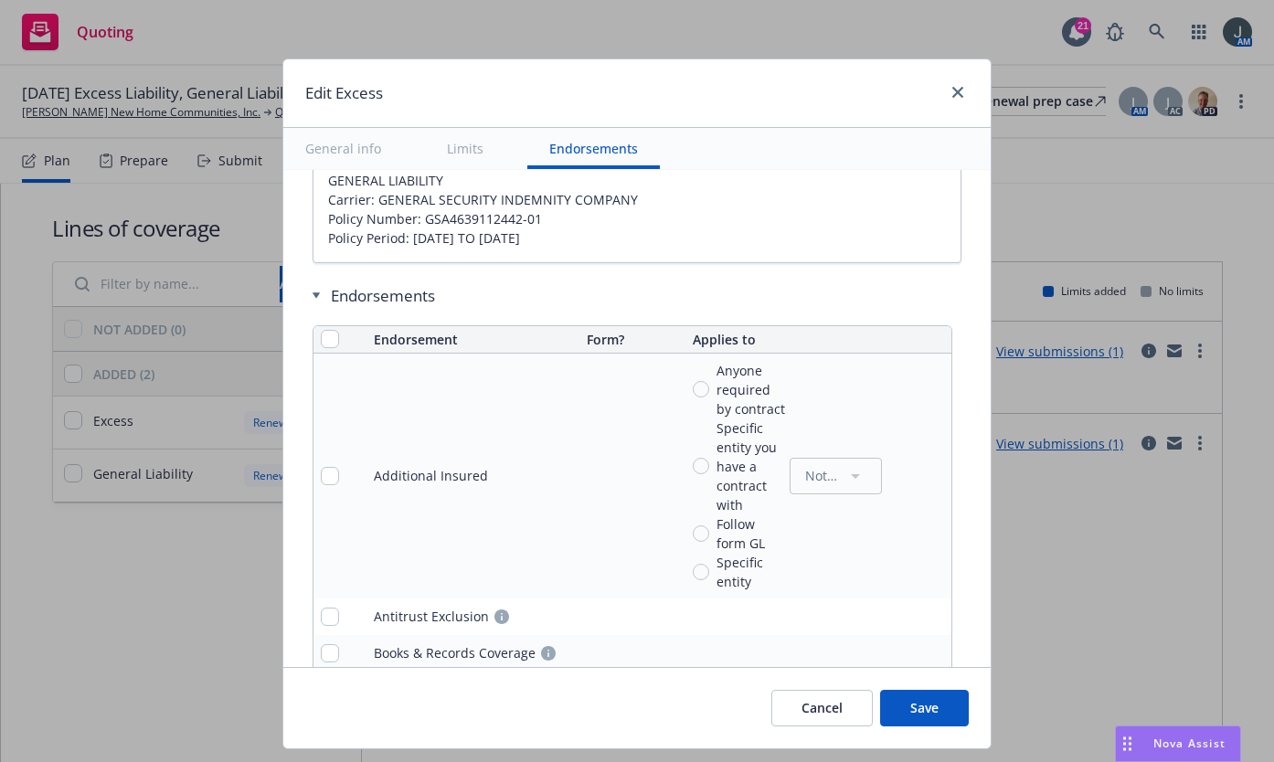
type textarea "x"
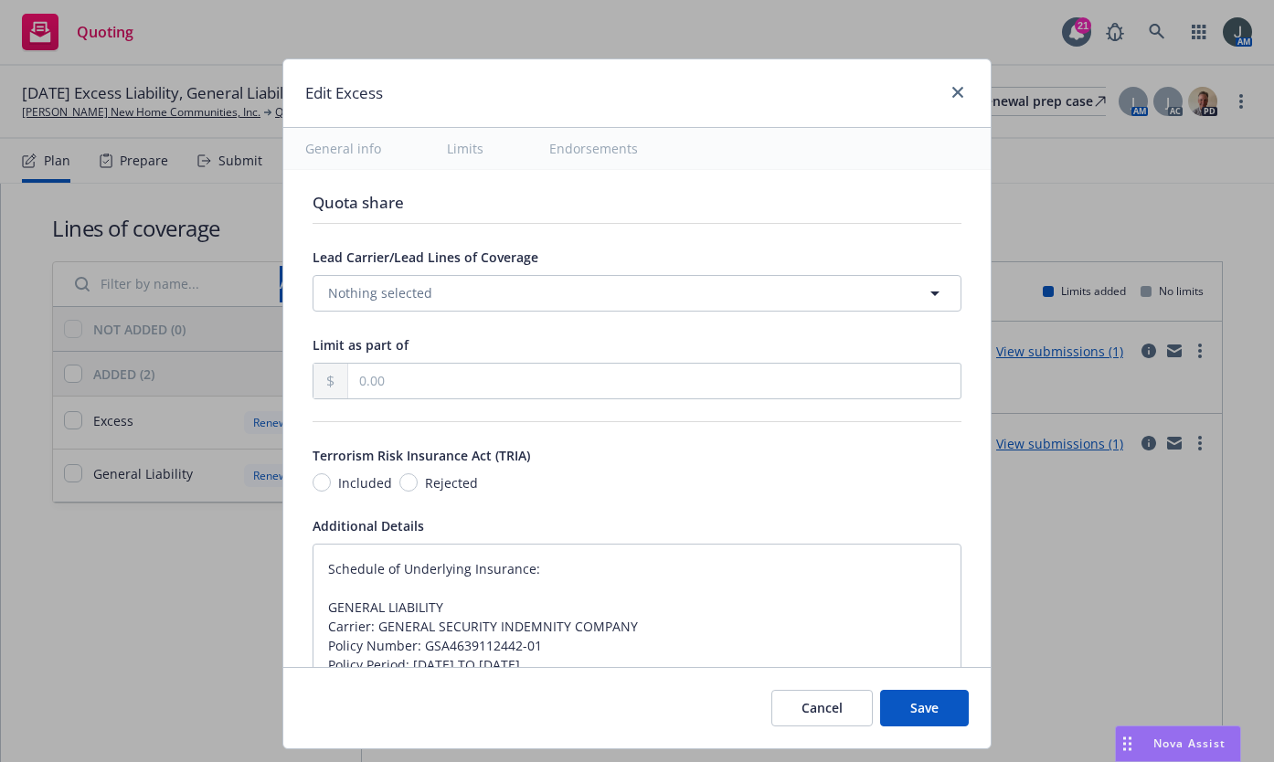
type input "15,000.00"
click at [400, 476] on input "Rejected" at bounding box center [409, 483] width 18 height 18
radio input "true"
type textarea "x"
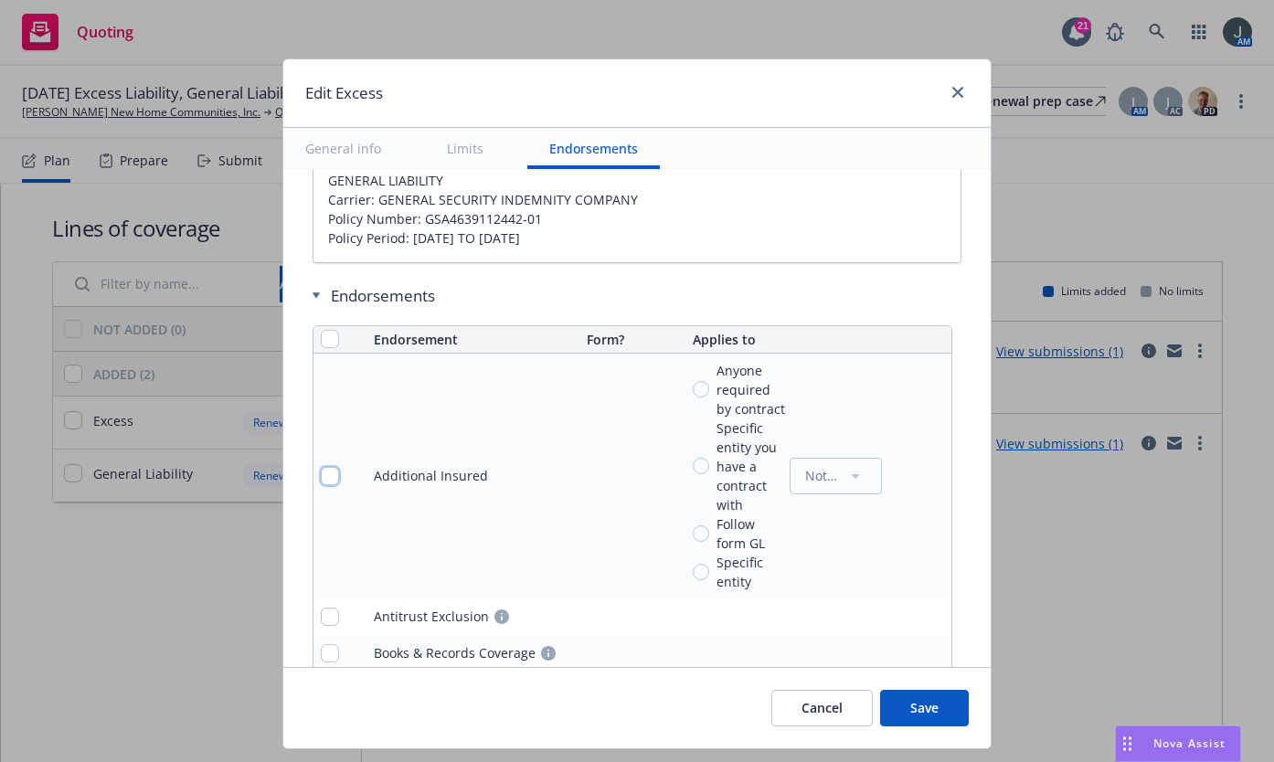
click at [322, 479] on input "checkbox" at bounding box center [330, 476] width 18 height 18
checkbox input "true"
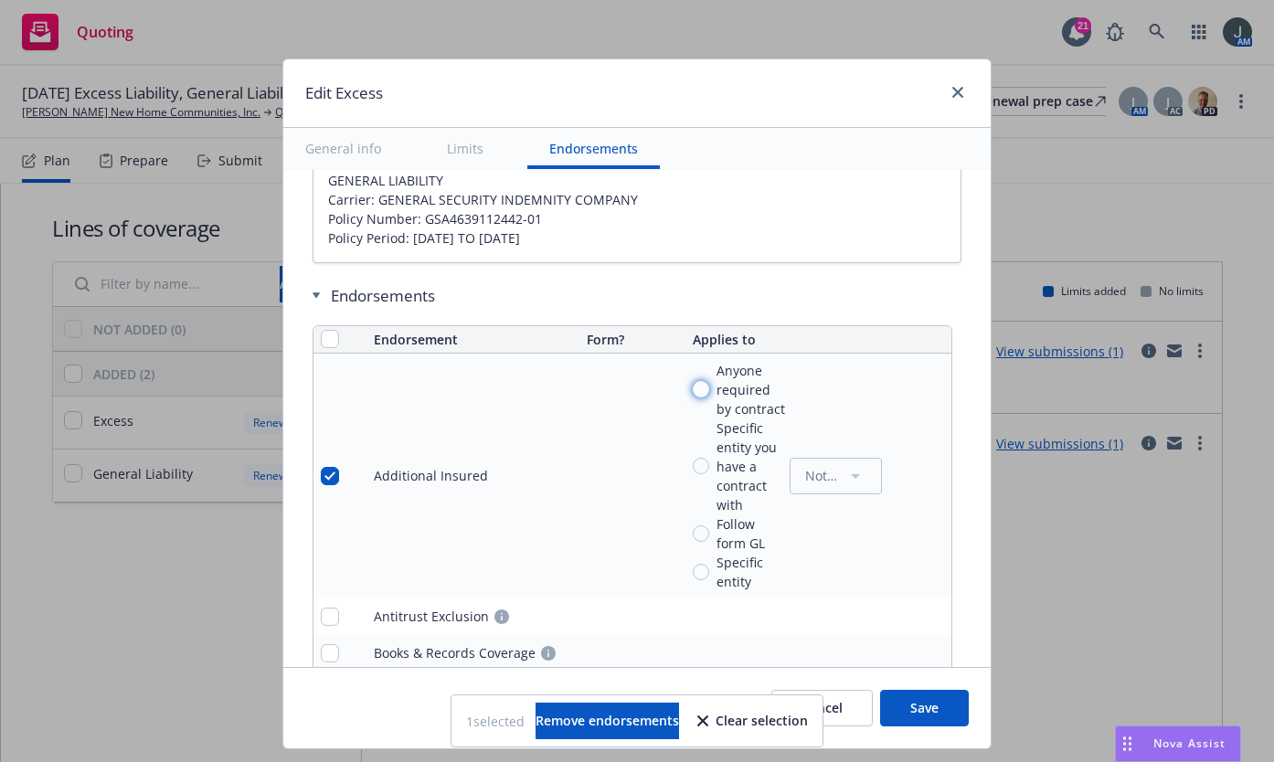
click at [695, 387] on input "Anyone required by contract" at bounding box center [701, 389] width 16 height 16
radio input "true"
type textarea "x"
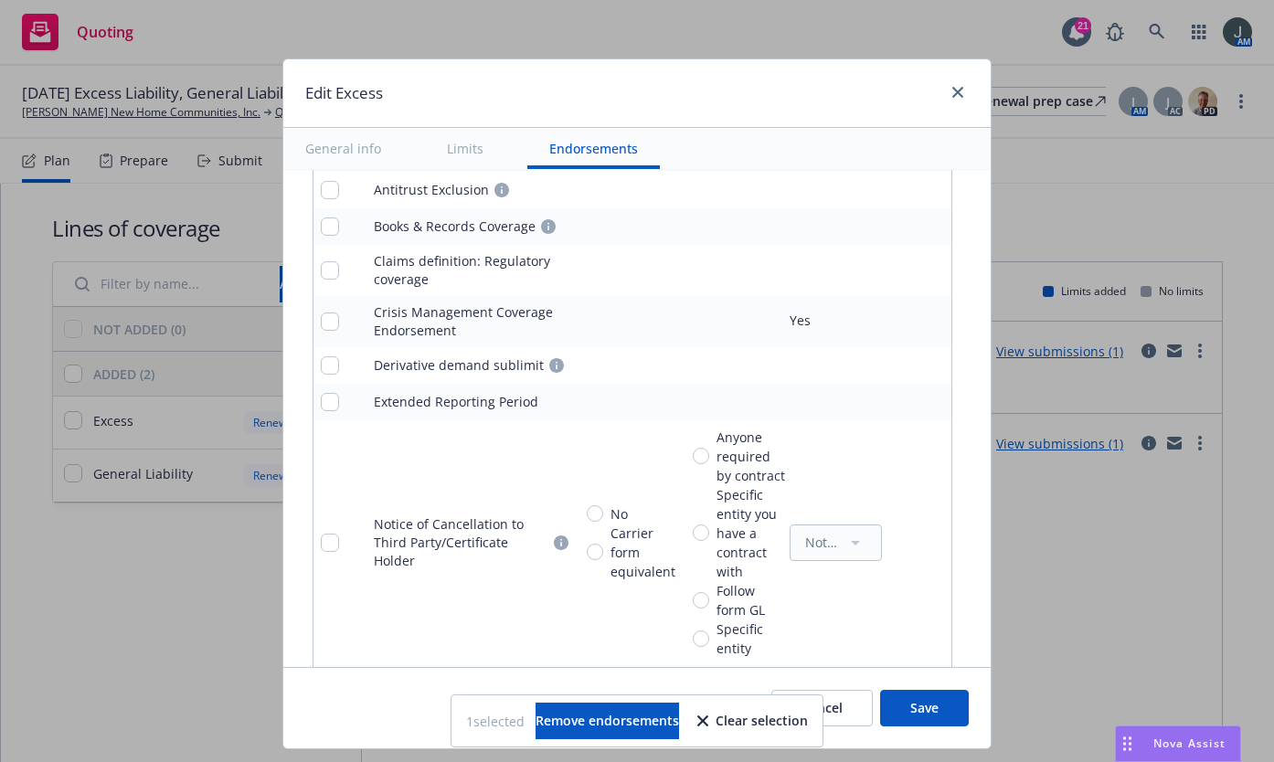
checkbox input "false"
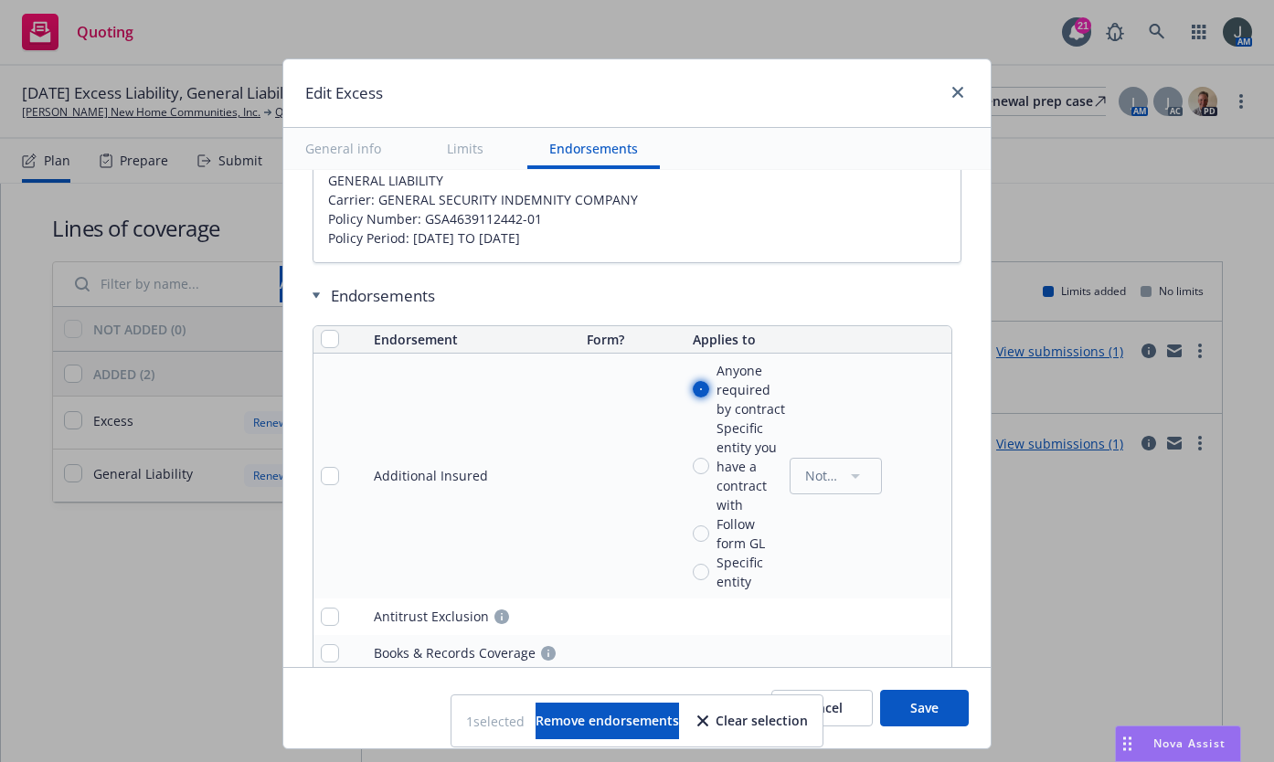
type textarea "x"
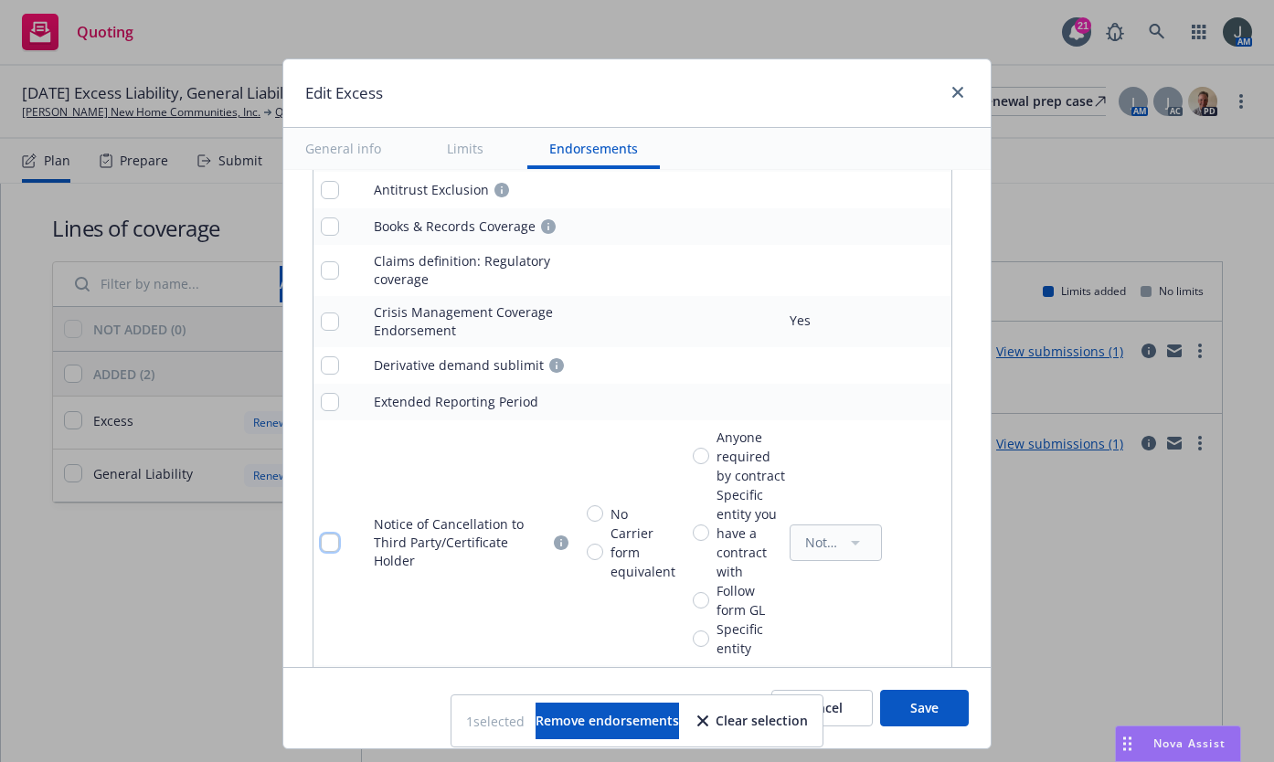
click at [322, 538] on input "checkbox" at bounding box center [330, 543] width 18 height 18
checkbox input "true"
click at [587, 514] on input "No" at bounding box center [595, 514] width 16 height 16
radio input "true"
checkbox input "false"
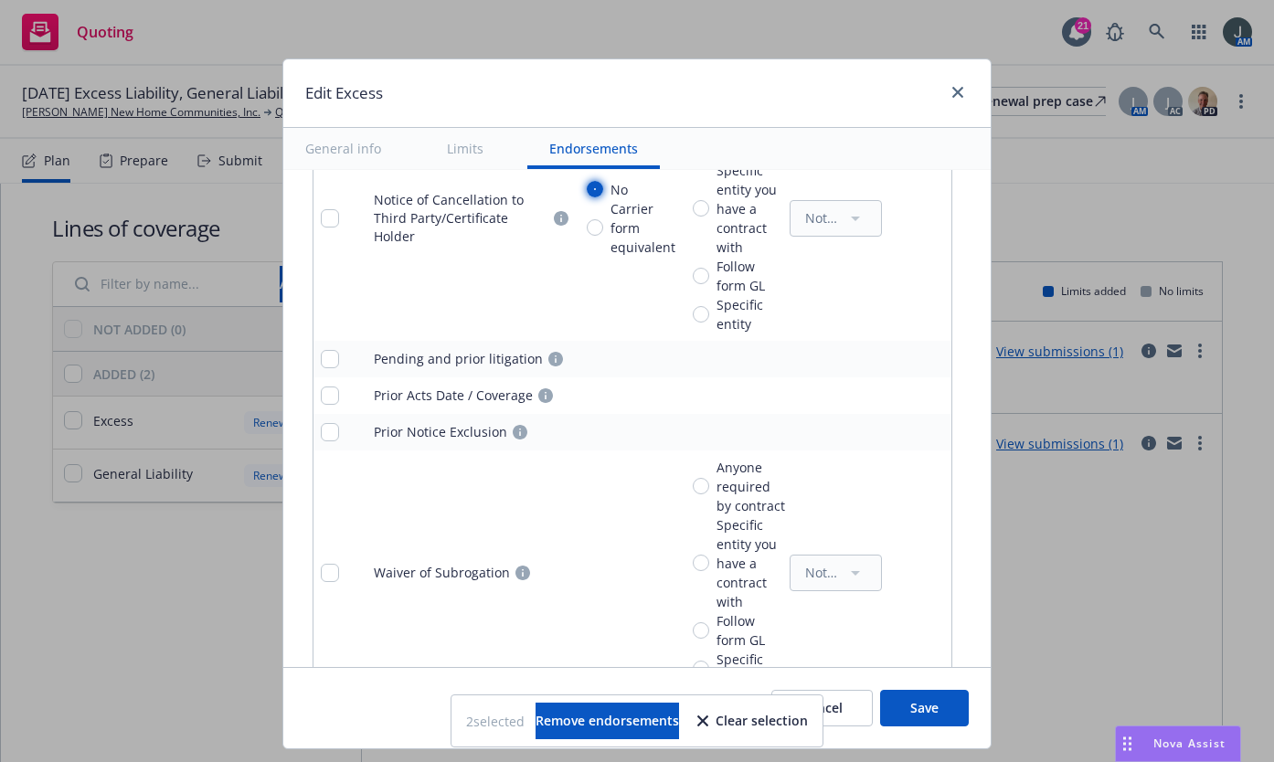
scroll to position [2133, 0]
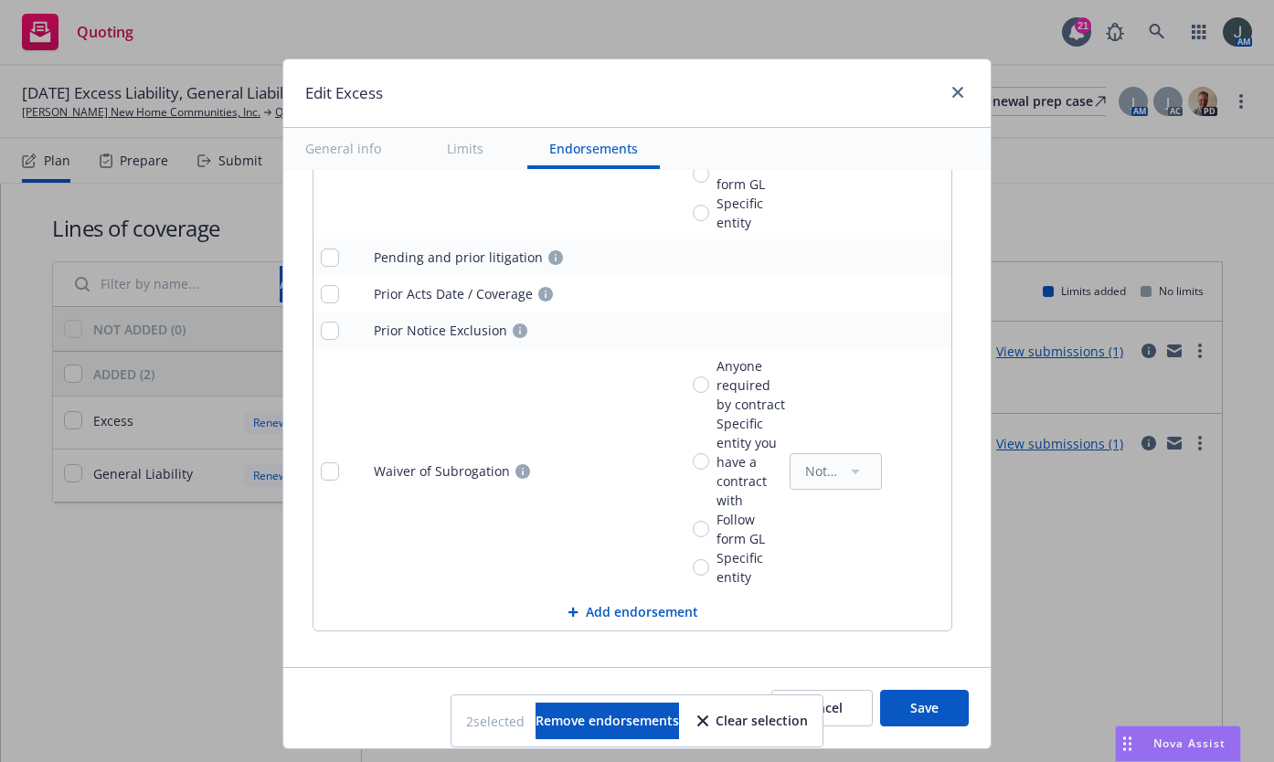
type textarea "x"
click at [317, 487] on td at bounding box center [340, 471] width 53 height 245
click at [329, 467] on div at bounding box center [340, 472] width 38 height 18
click at [326, 470] on input "checkbox" at bounding box center [330, 472] width 18 height 18
checkbox input "true"
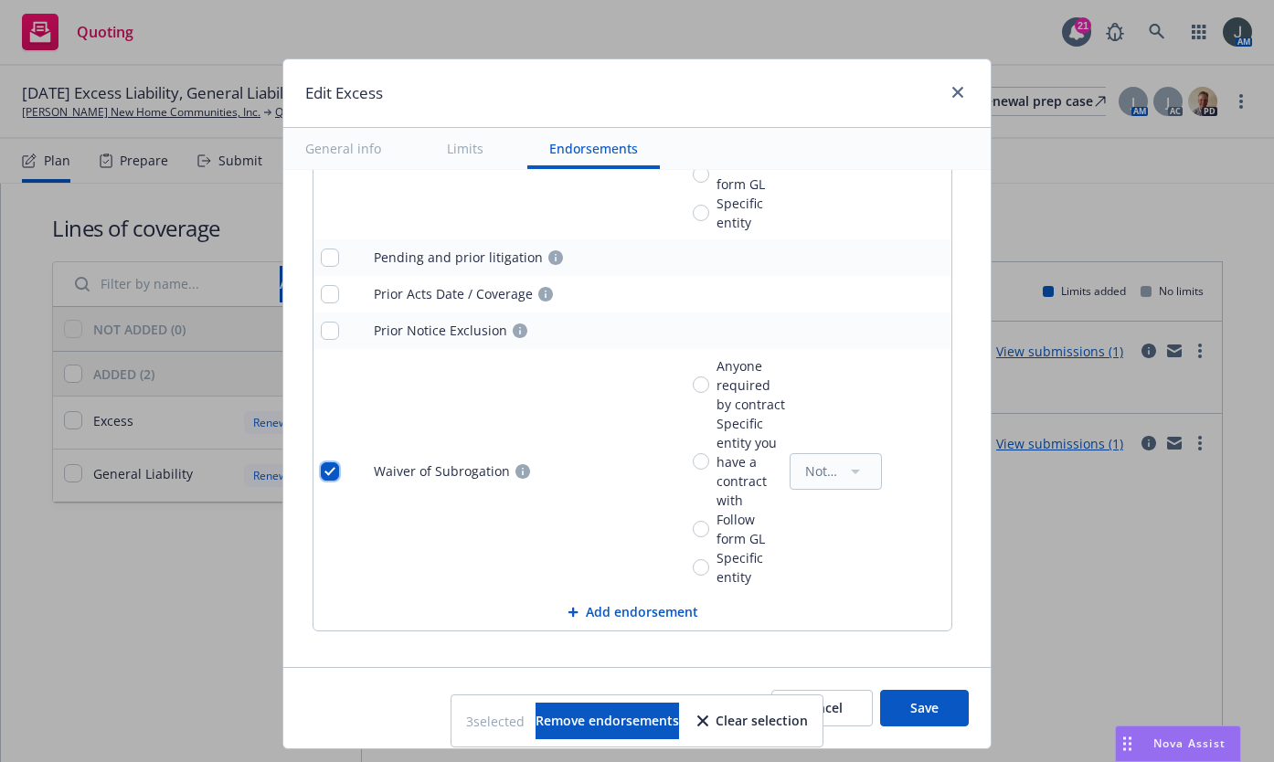
scroll to position [2148, 0]
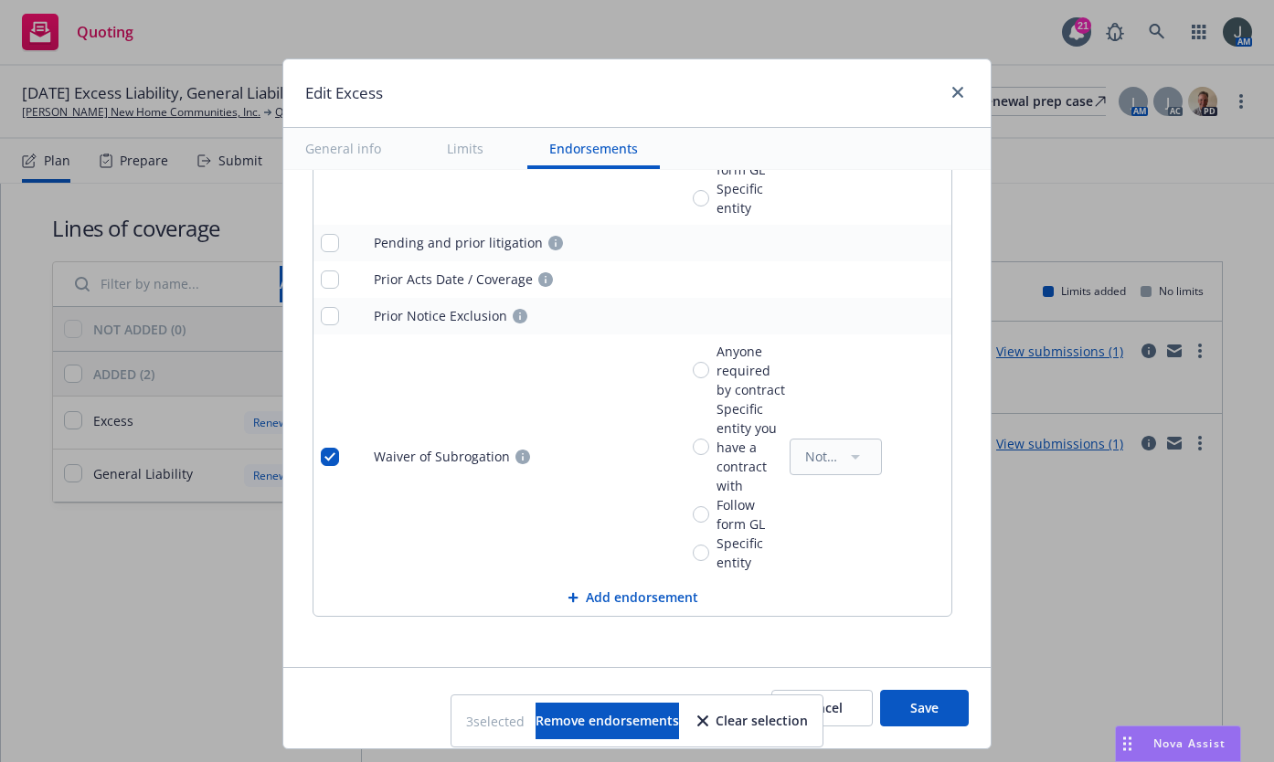
click at [928, 711] on button "Save" at bounding box center [924, 708] width 89 height 37
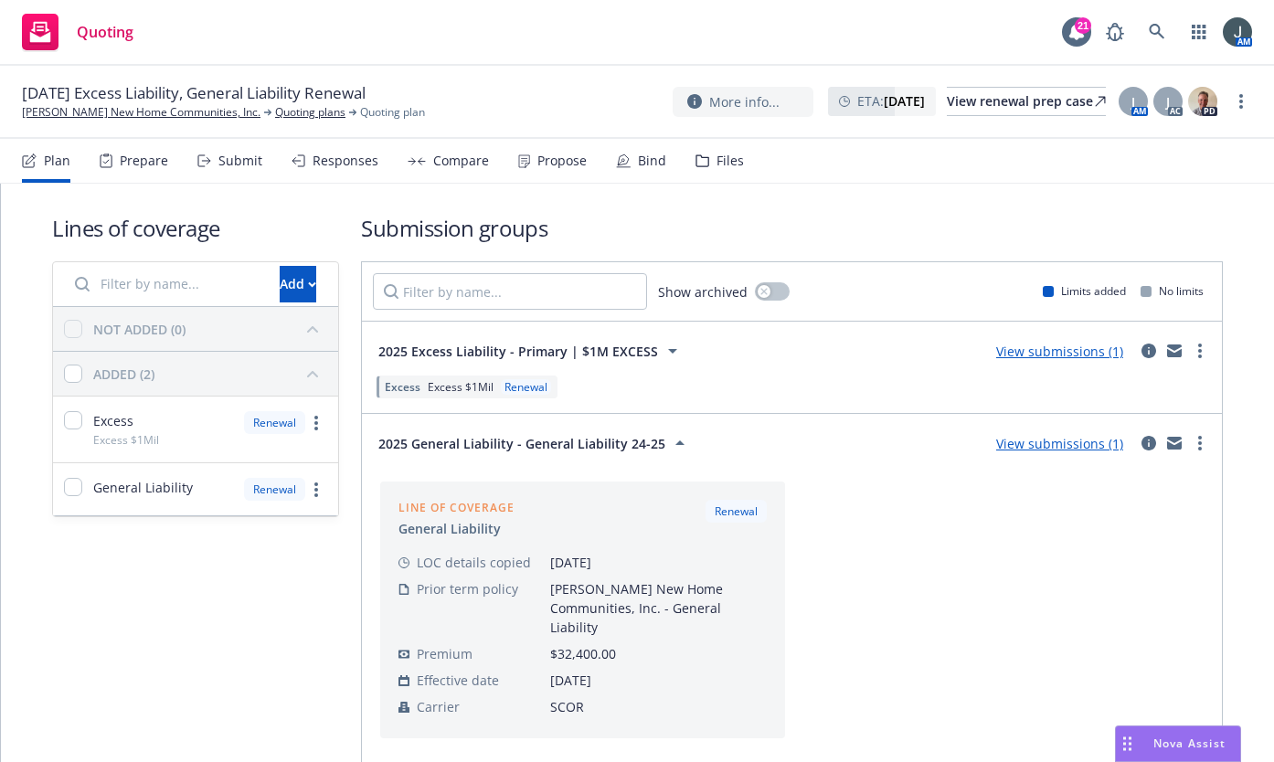
click at [866, 574] on div "Line of coverage General Liability Renewal LOC details copied 08/12/2025 Prior …" at bounding box center [792, 610] width 838 height 272
click at [461, 352] on span "2025 Excess Liability - Primary | $1M EXCESS" at bounding box center [518, 351] width 280 height 19
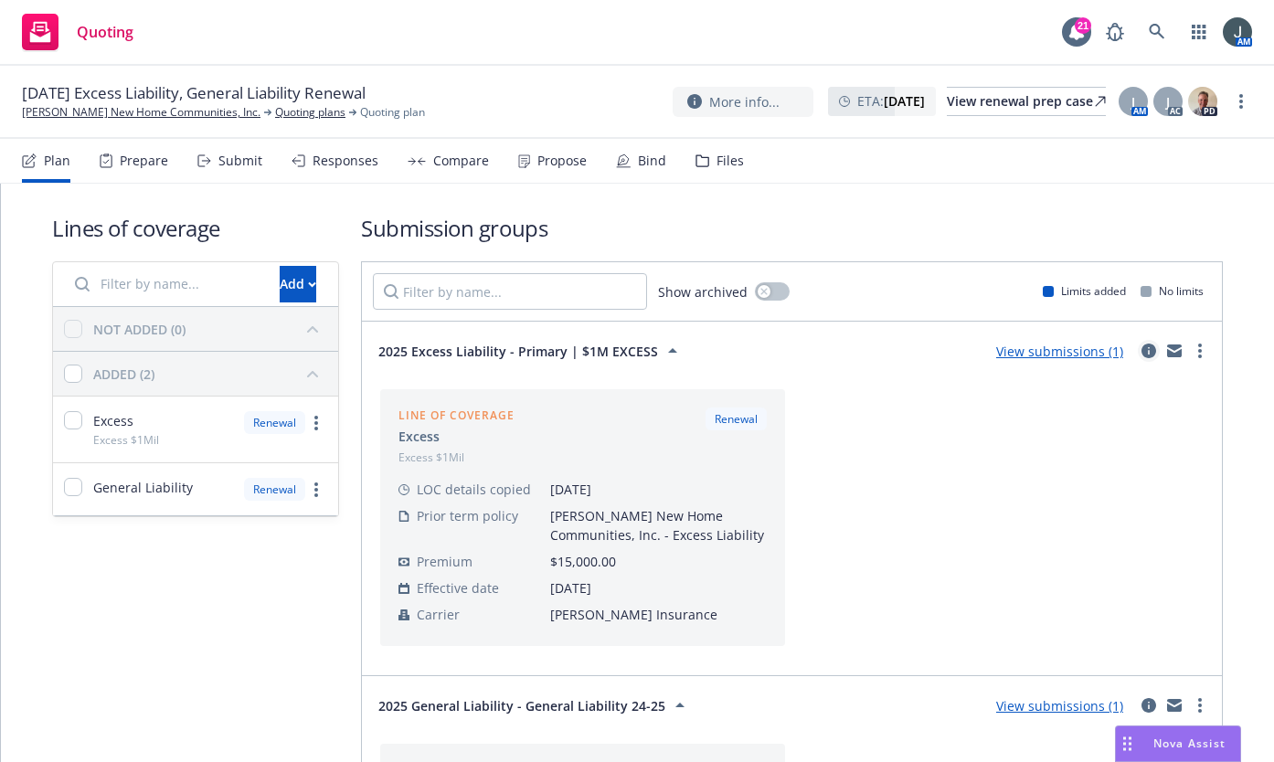
click at [1142, 351] on icon "circleInformation" at bounding box center [1149, 351] width 15 height 15
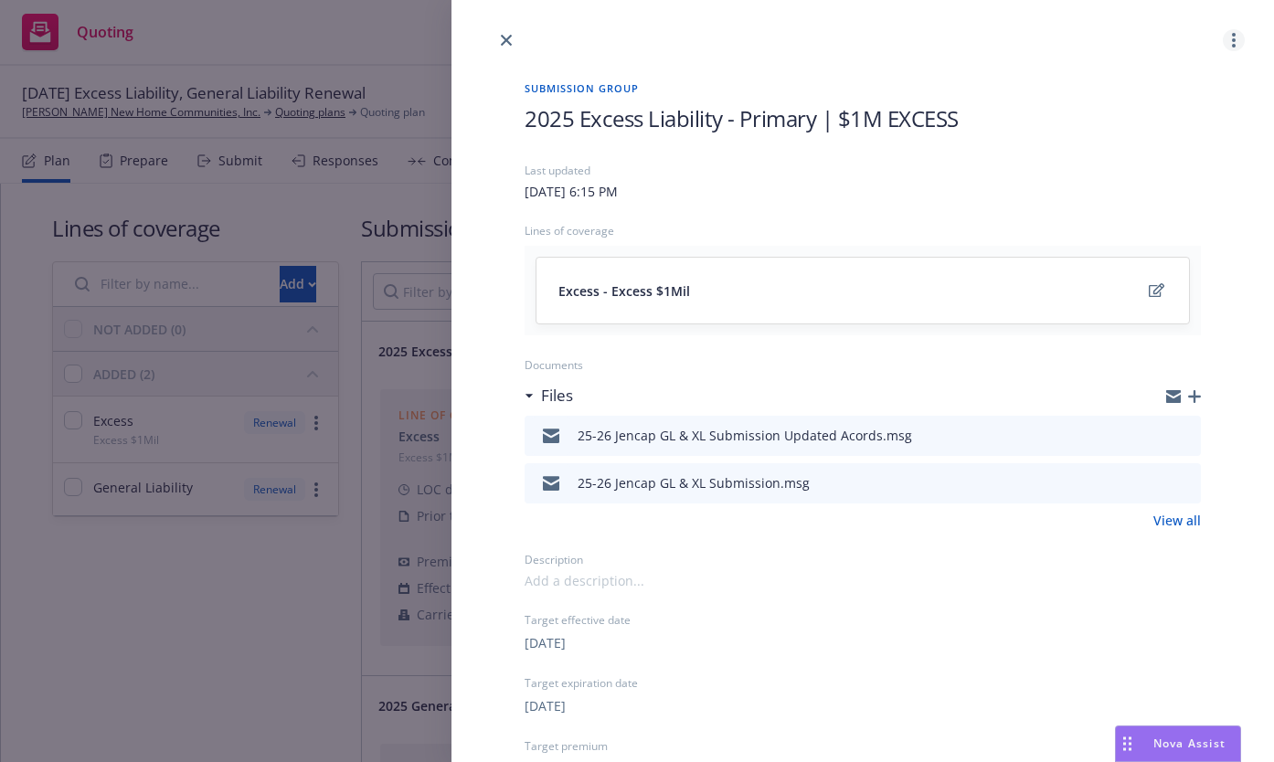
click at [1223, 36] on link "more" at bounding box center [1234, 40] width 22 height 22
click at [1149, 287] on icon "edit" at bounding box center [1157, 290] width 16 height 14
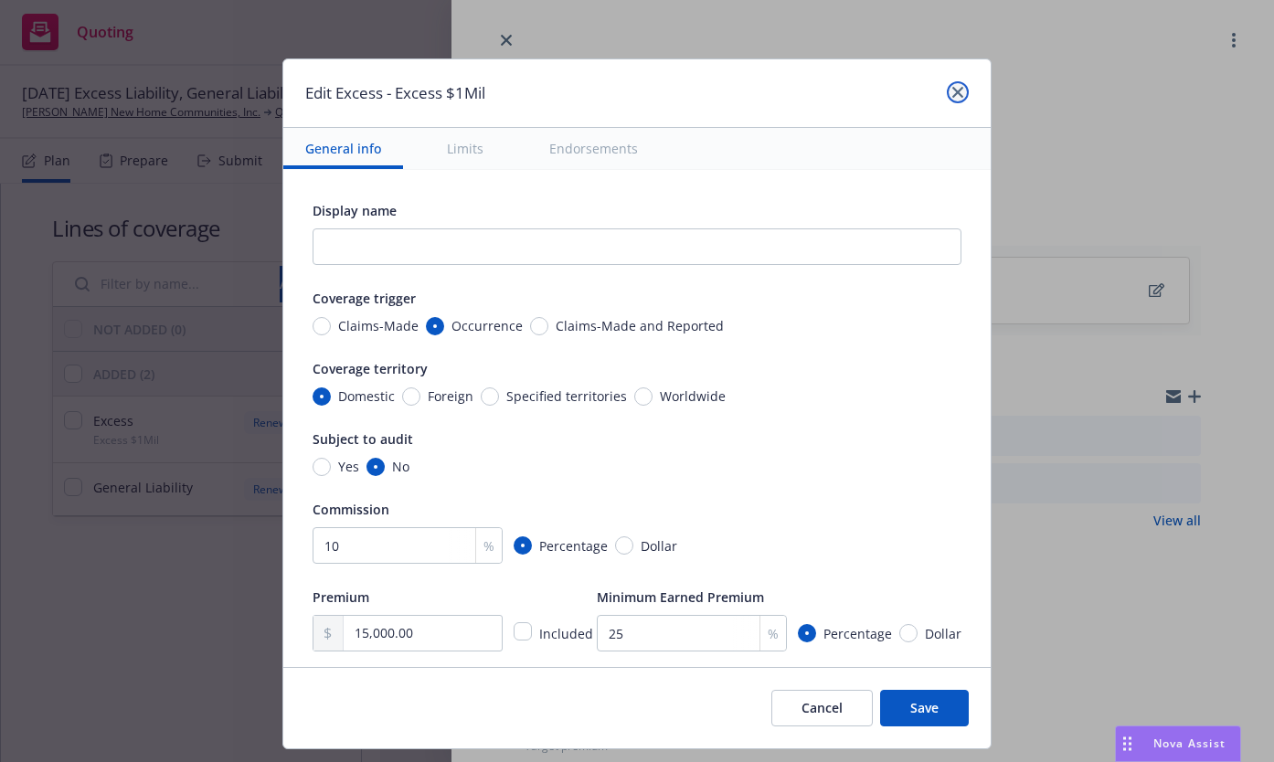
click at [947, 93] on link "close" at bounding box center [958, 92] width 22 height 22
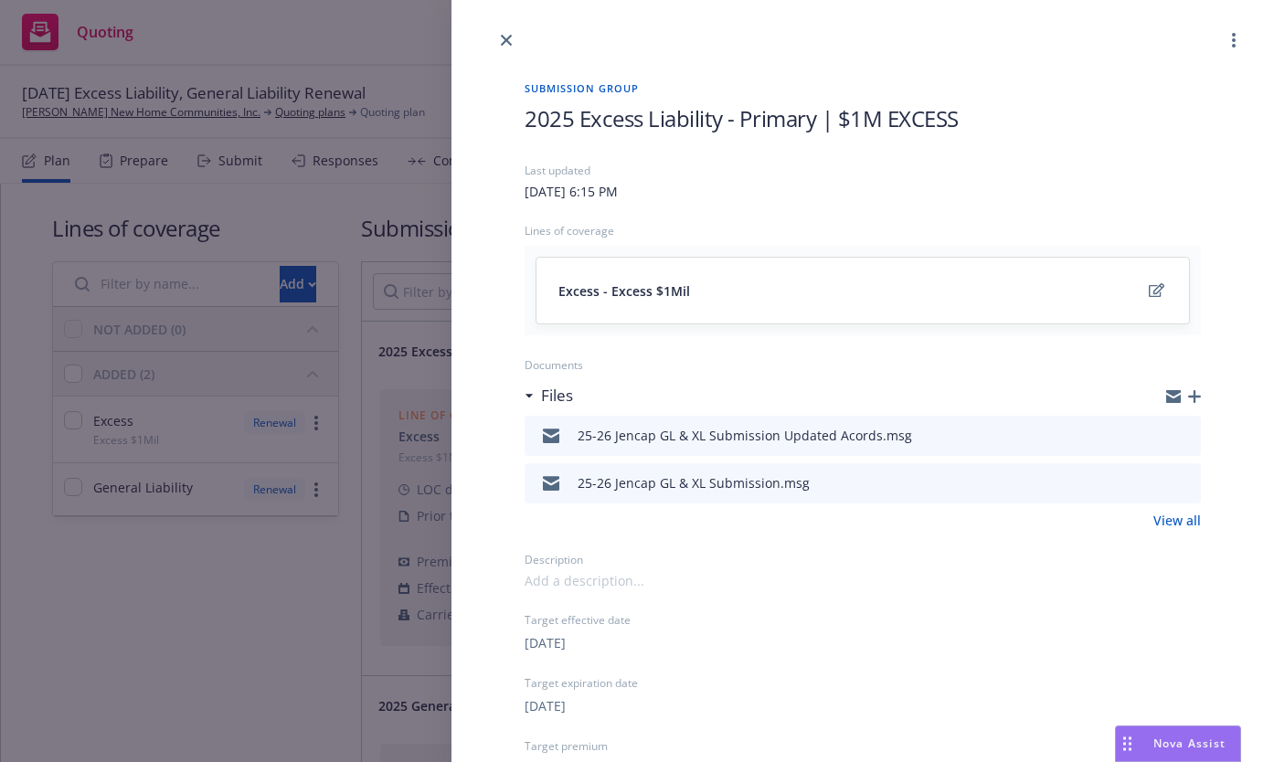
click at [1130, 280] on div "Excess - Excess $1Mil" at bounding box center [863, 291] width 609 height 22
click at [1149, 286] on icon "edit" at bounding box center [1157, 290] width 16 height 15
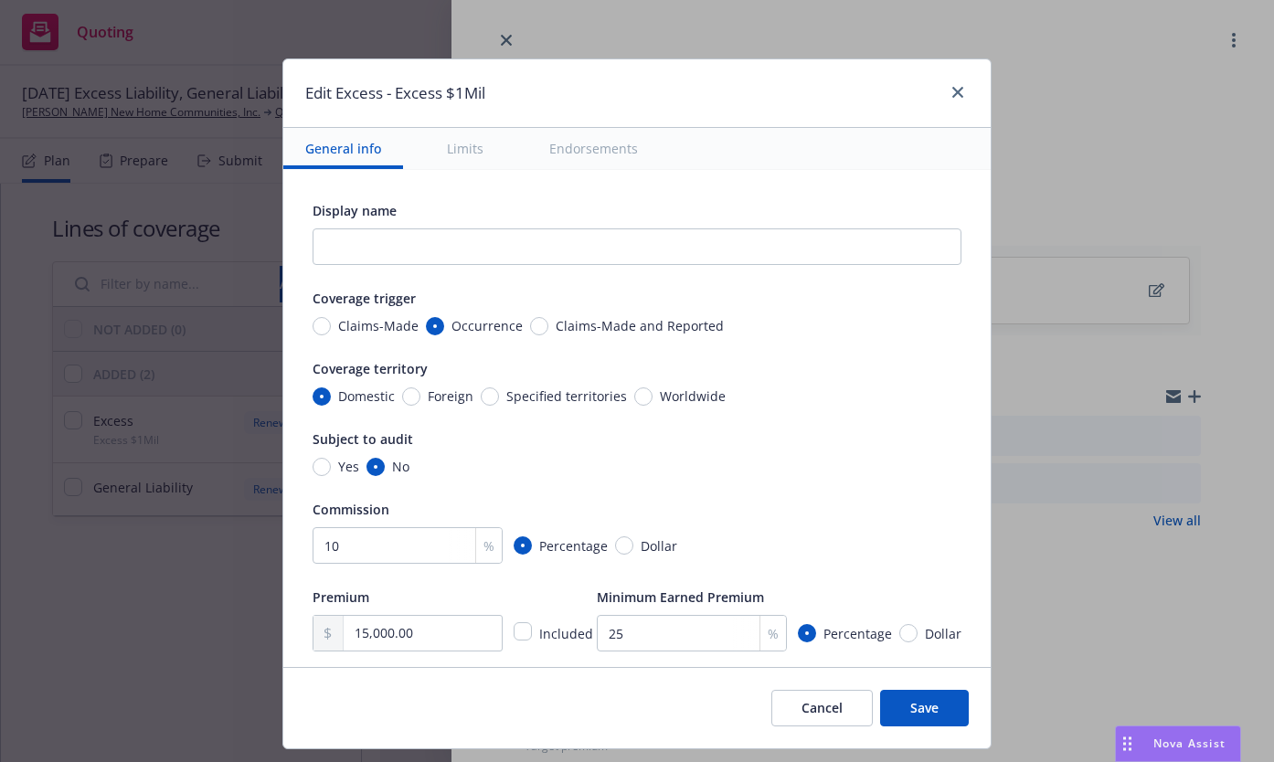
type textarea "x"
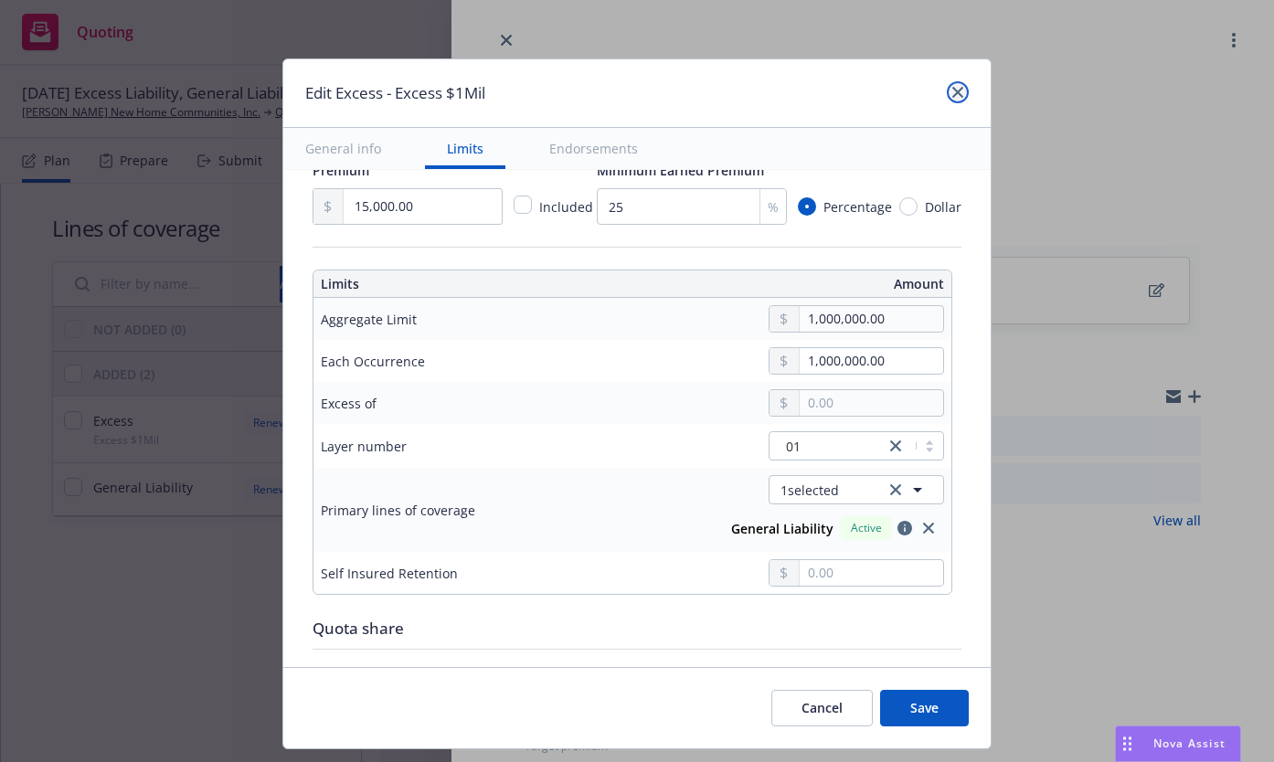
click at [957, 94] on icon "close" at bounding box center [958, 92] width 11 height 11
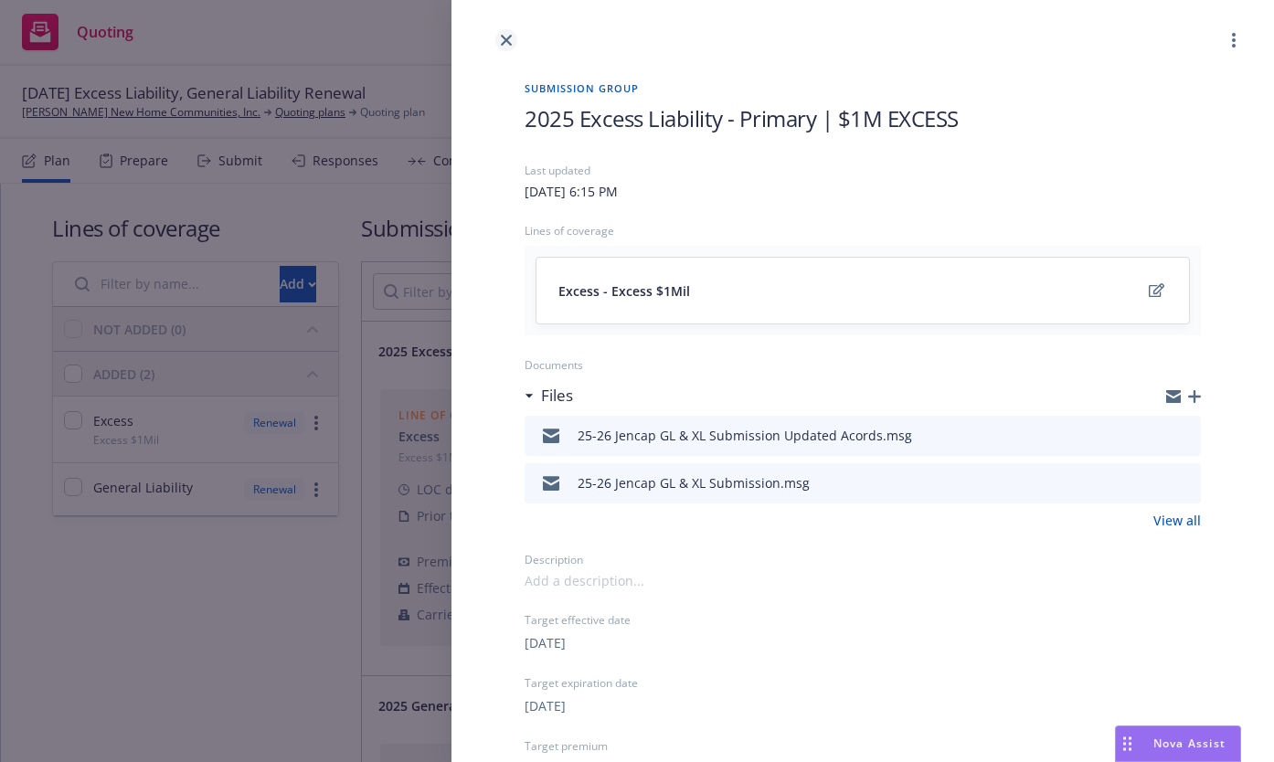
click at [498, 38] on link "close" at bounding box center [507, 40] width 22 height 22
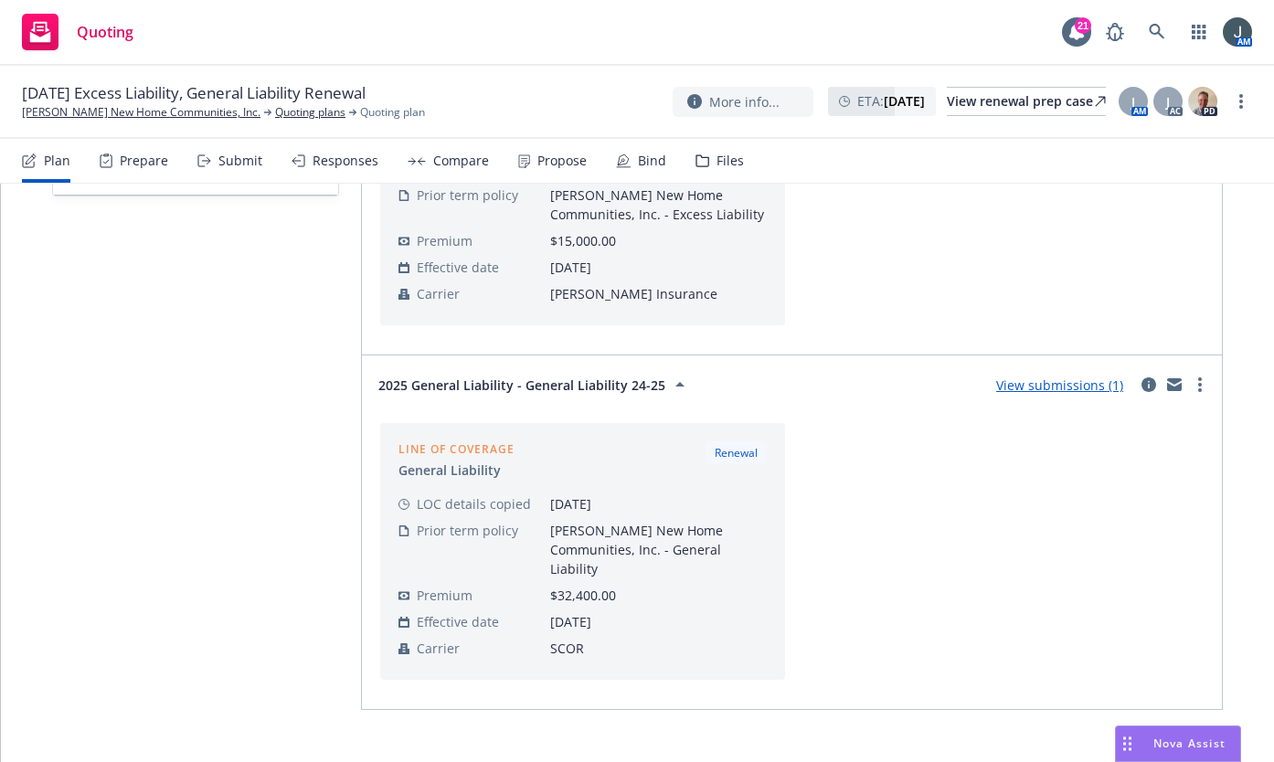
scroll to position [330, 0]
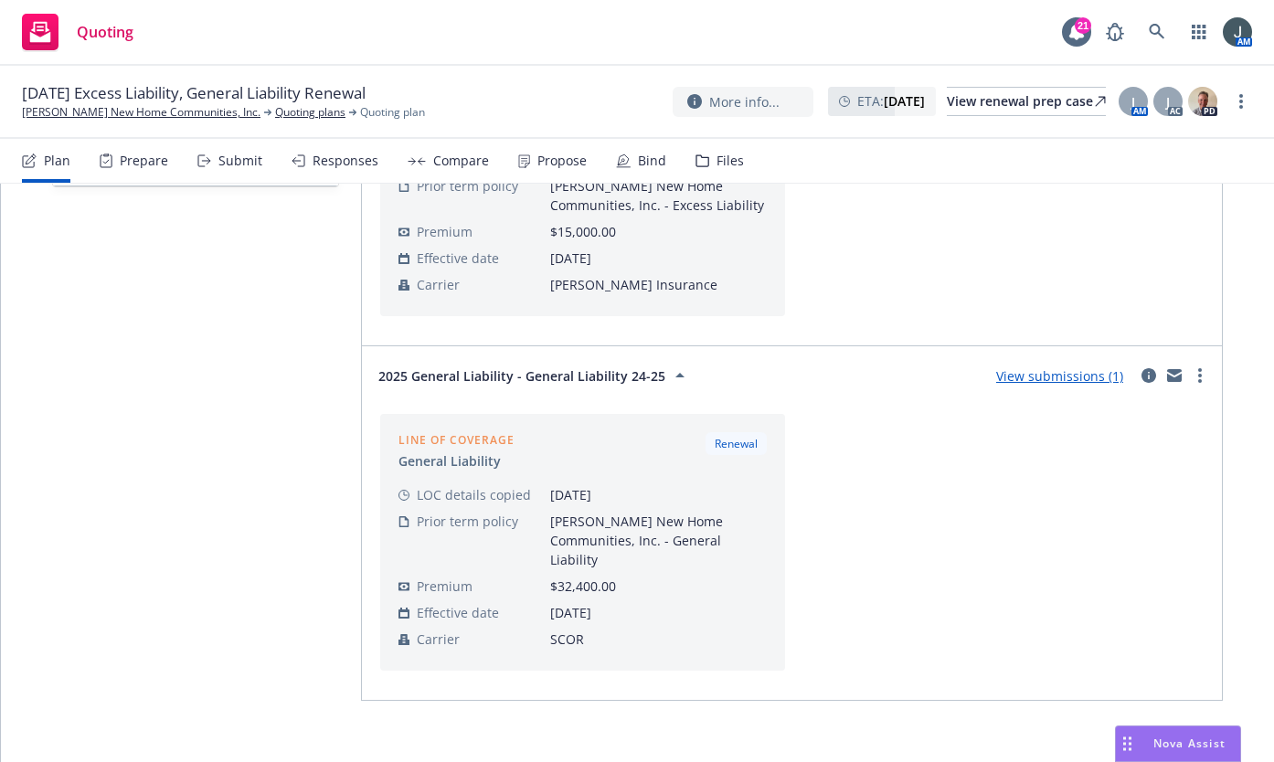
click at [571, 380] on span "2025 General Liability - General Liability 24-25" at bounding box center [521, 376] width 287 height 19
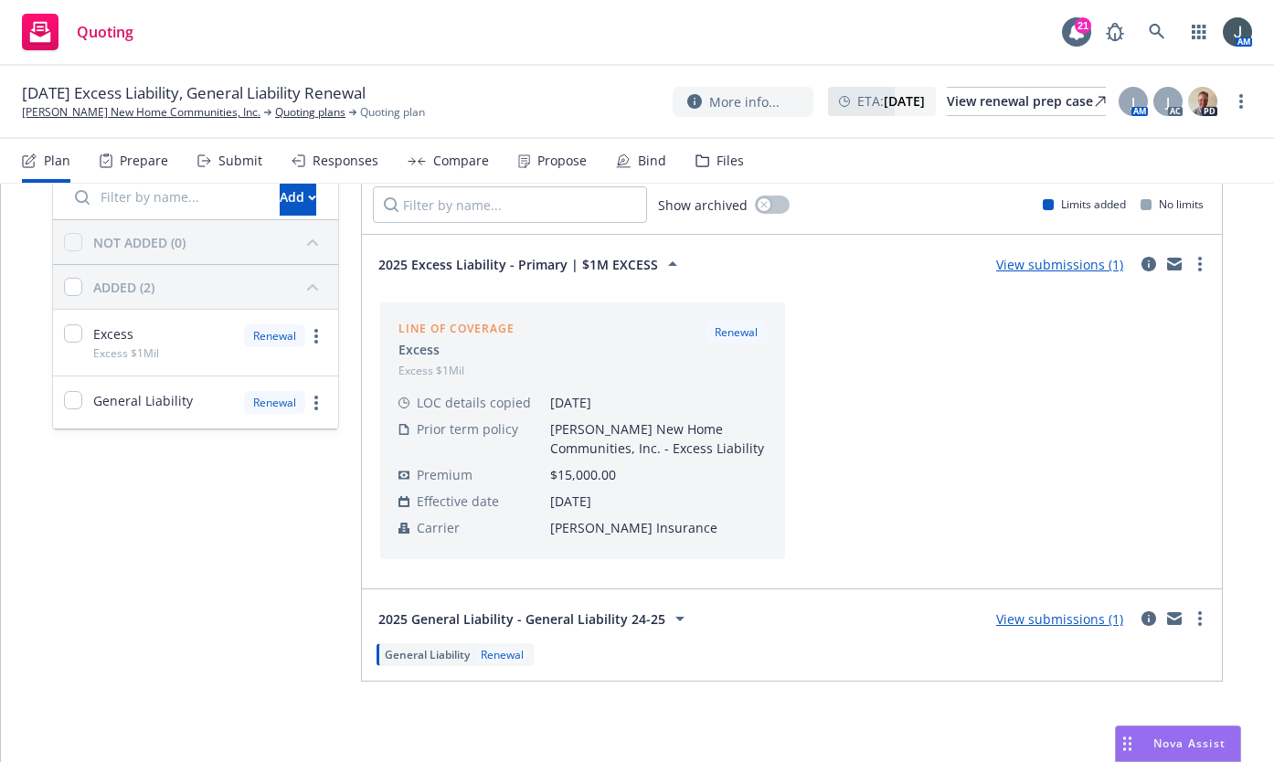
scroll to position [87, 0]
click at [587, 623] on span "2025 General Liability - General Liability 24-25" at bounding box center [521, 619] width 287 height 19
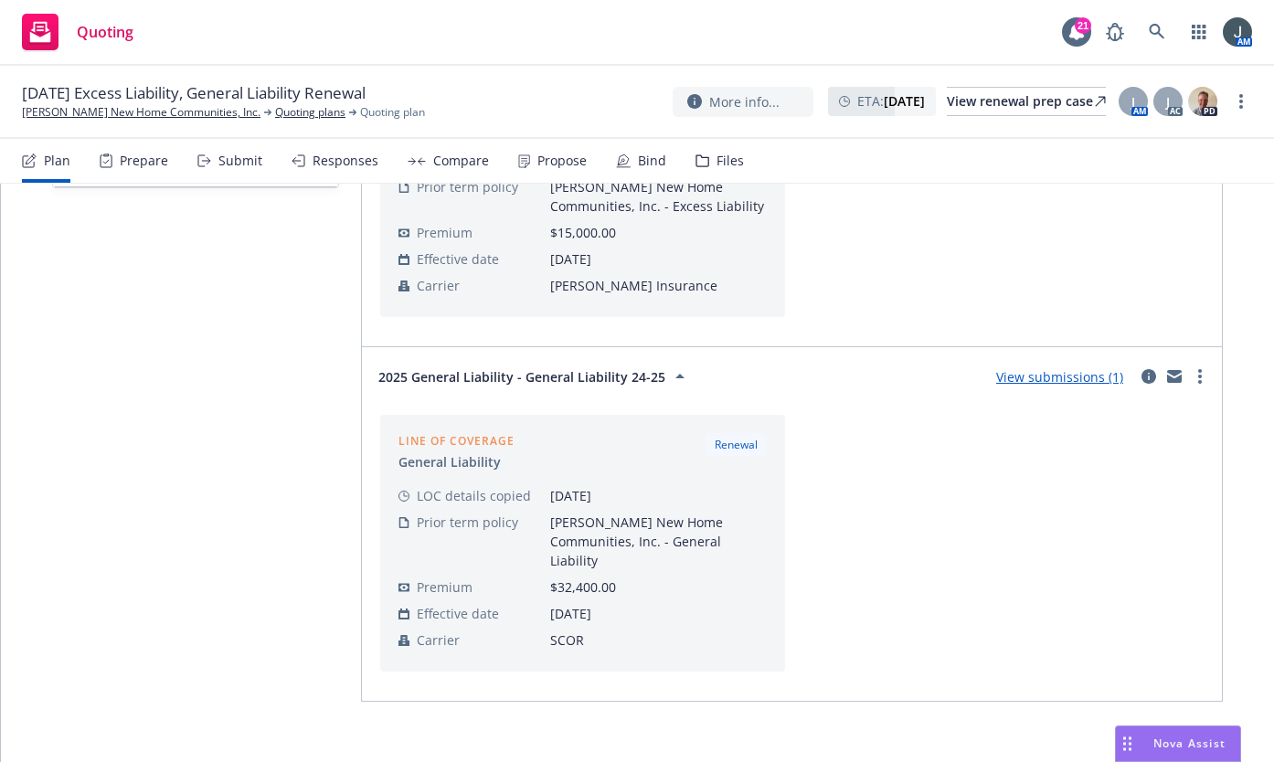
scroll to position [330, 0]
click at [1142, 375] on icon "circleInformation" at bounding box center [1149, 375] width 15 height 15
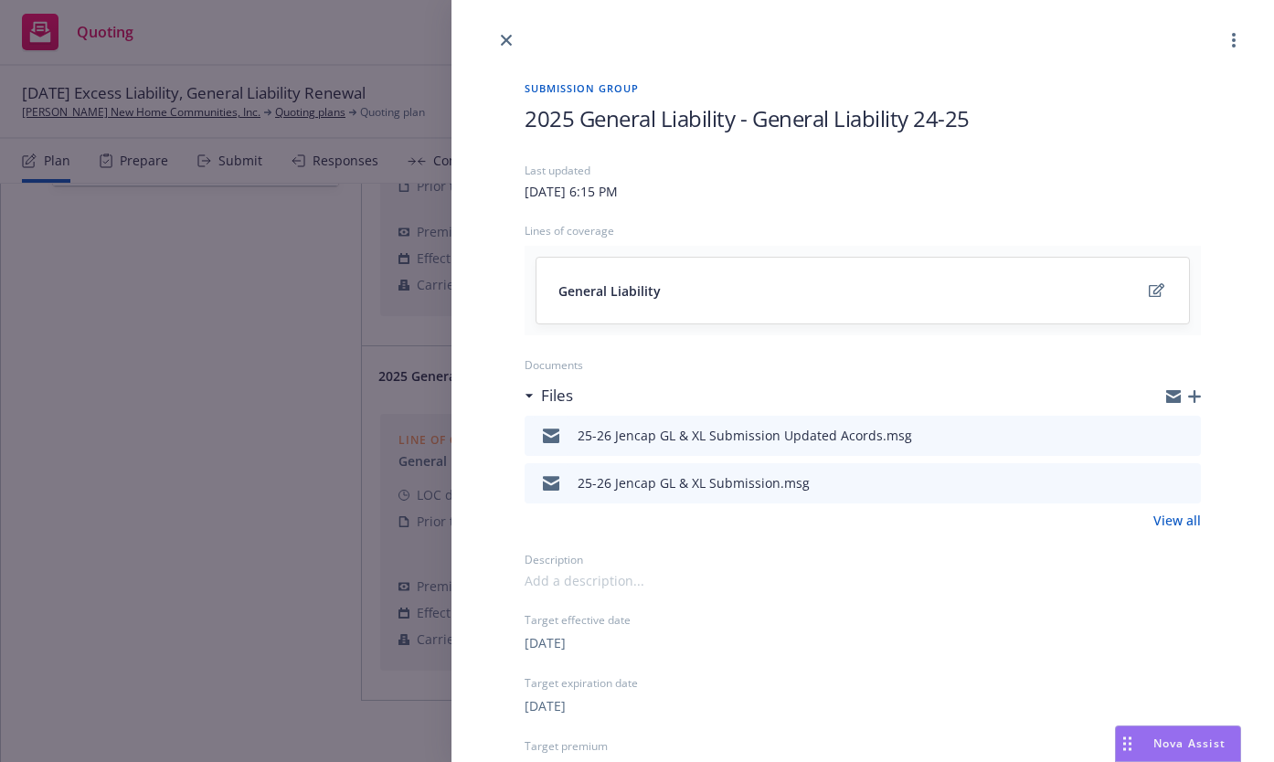
click at [873, 293] on div "General Liability" at bounding box center [863, 291] width 609 height 22
click at [1149, 295] on icon "edit" at bounding box center [1157, 290] width 16 height 15
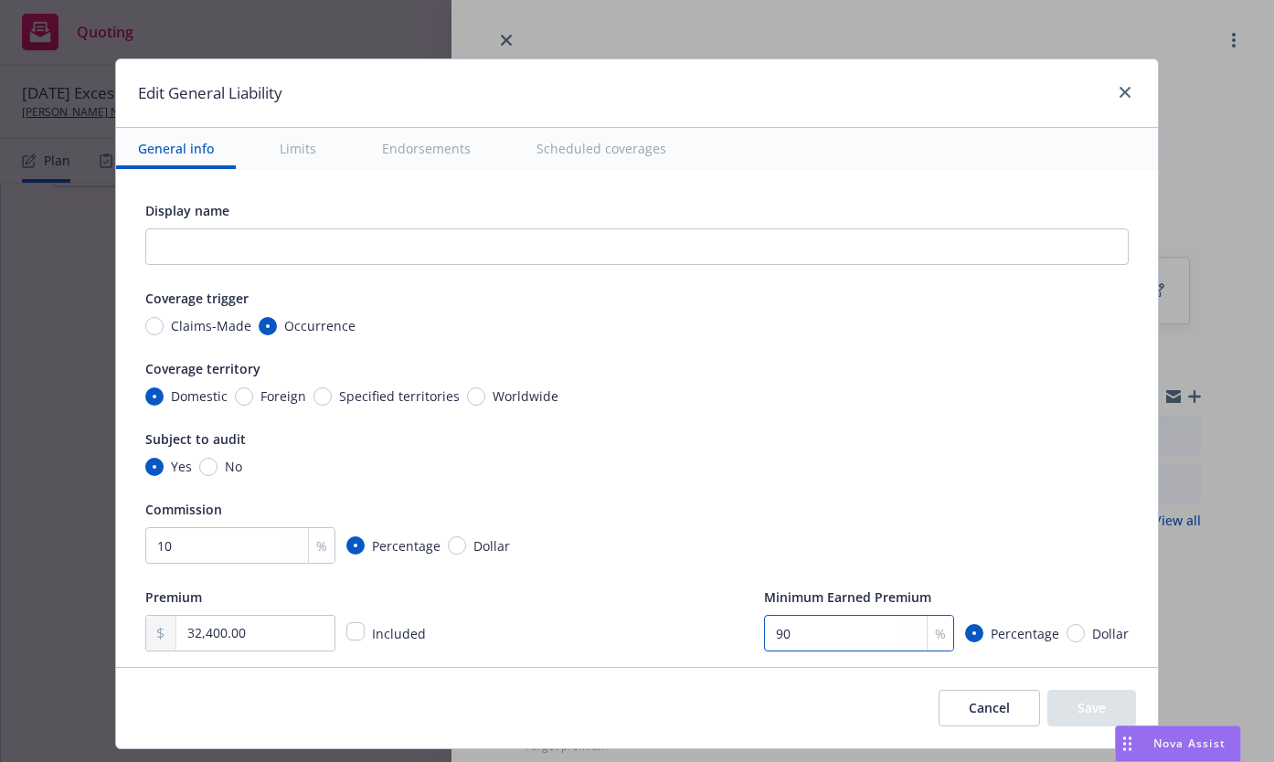
drag, startPoint x: 802, startPoint y: 634, endPoint x: 737, endPoint y: 632, distance: 64.9
click at [737, 632] on div "Premium 32,400.00 Included Minimum Earned Premium 90 % Percentage Dollar" at bounding box center [637, 619] width 984 height 66
type input "25"
click at [272, 231] on input "text" at bounding box center [637, 247] width 984 height 37
type input "G"
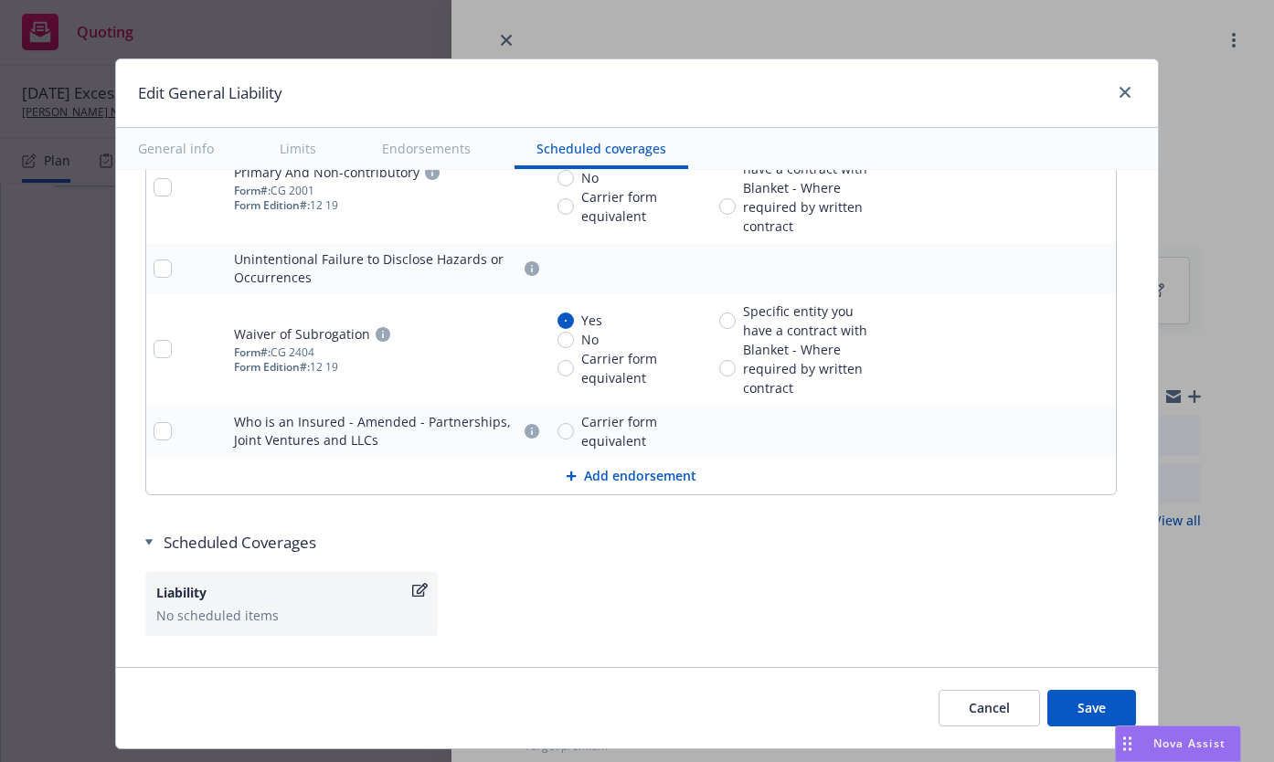
scroll to position [3962, 0]
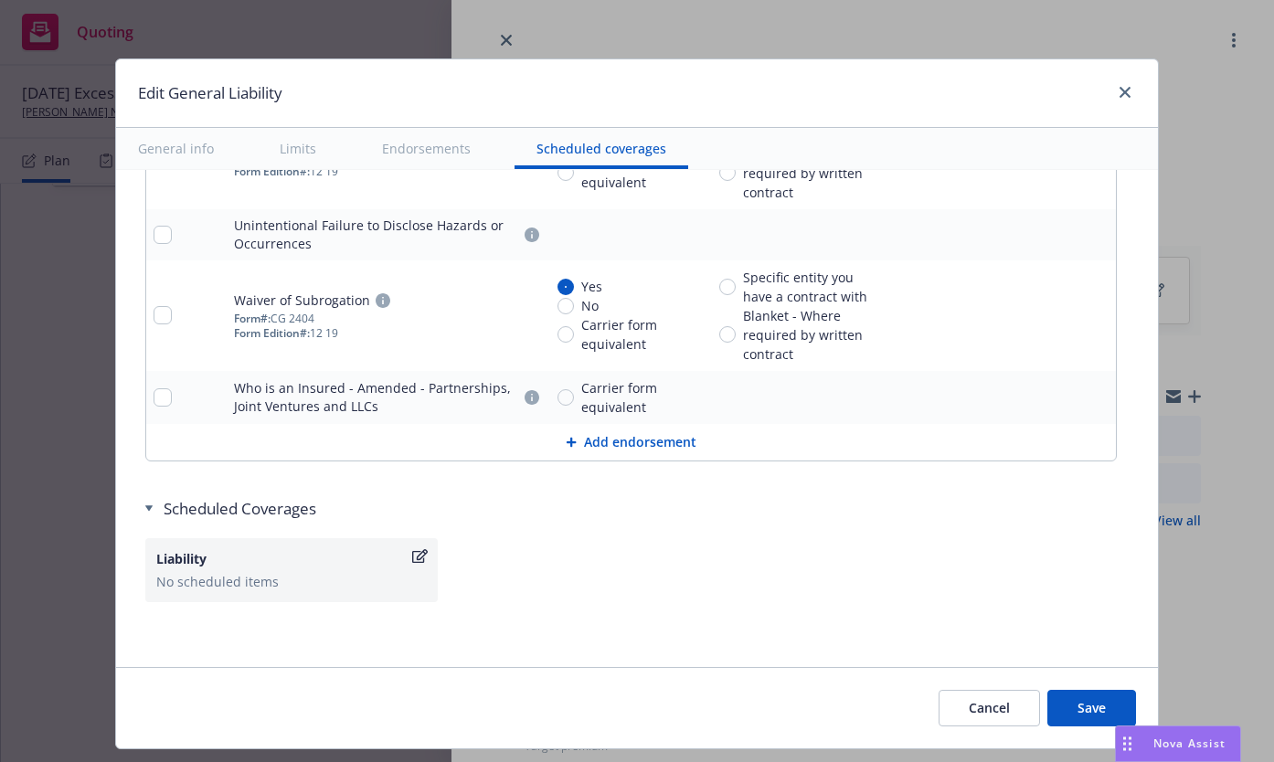
type input "General Liability 25-26"
click at [1082, 712] on button "Save" at bounding box center [1092, 708] width 89 height 37
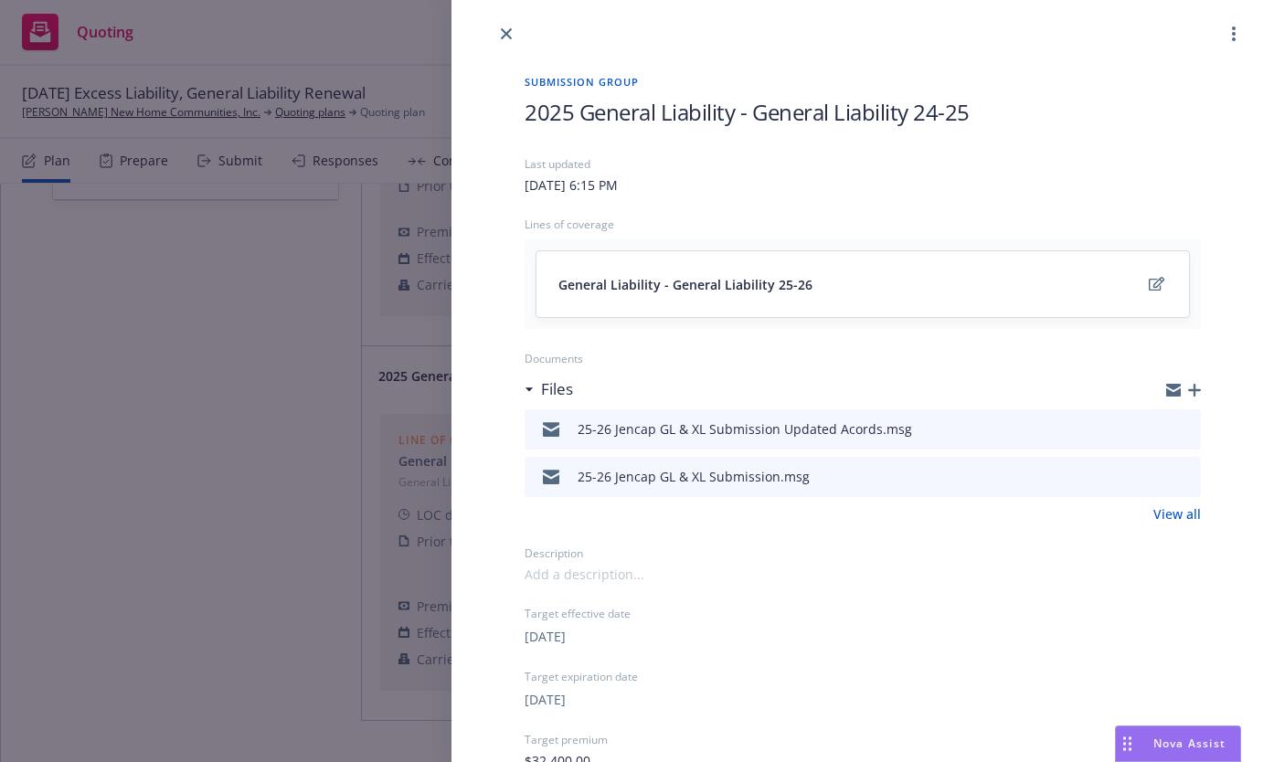
scroll to position [0, 0]
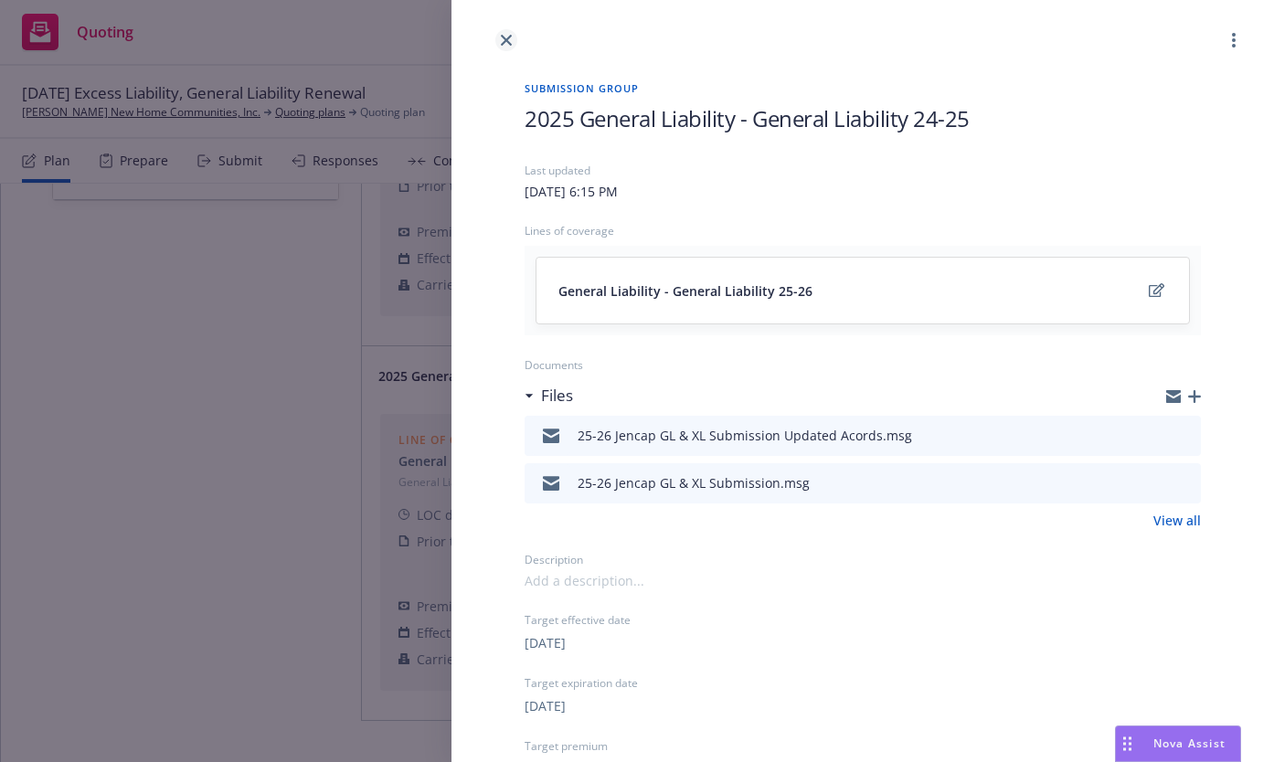
click at [504, 37] on icon "close" at bounding box center [506, 40] width 11 height 11
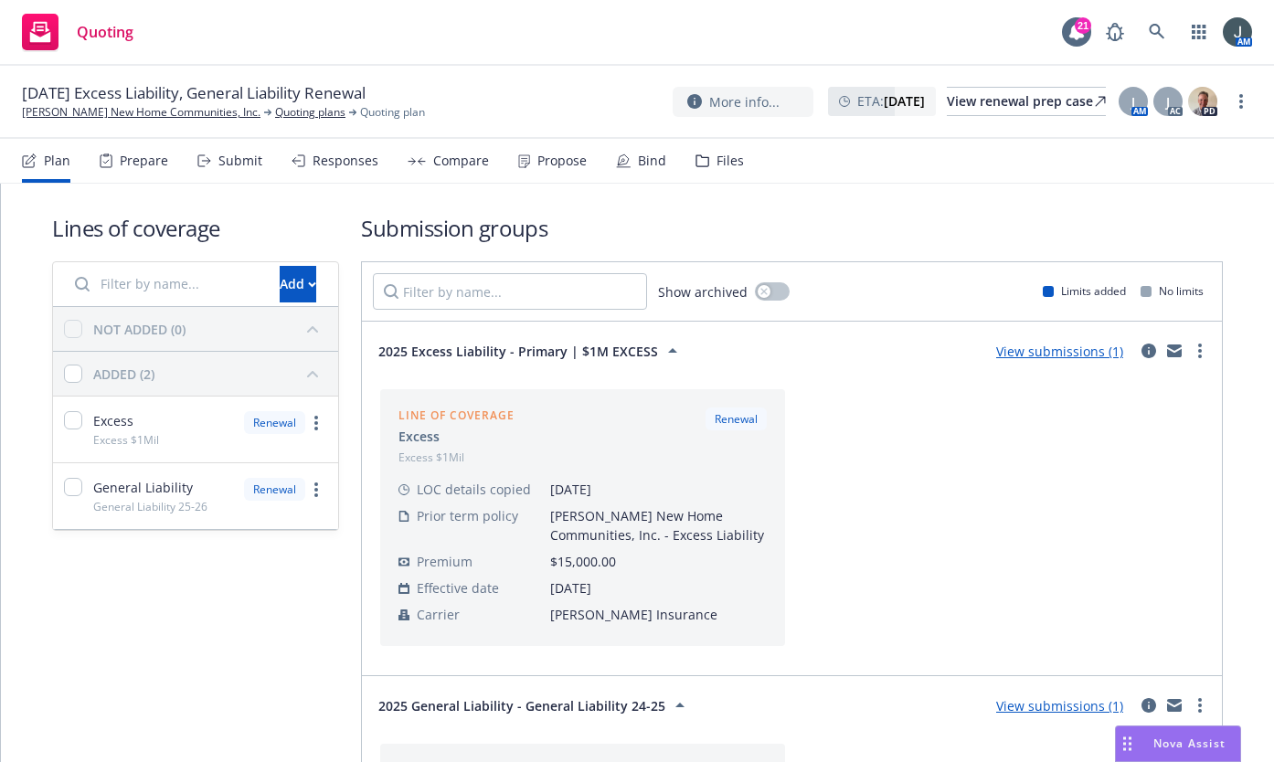
click at [151, 160] on div "Prepare" at bounding box center [144, 161] width 48 height 15
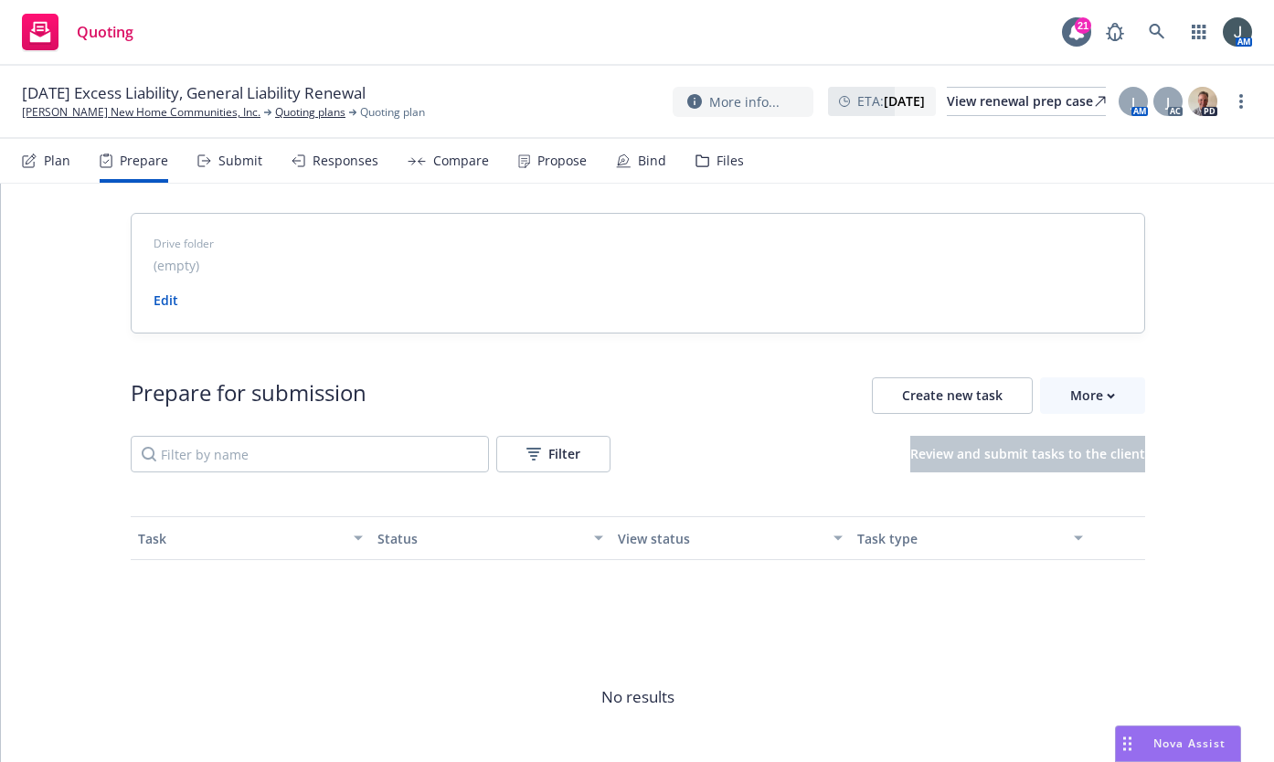
click at [231, 165] on div "Submit" at bounding box center [241, 161] width 44 height 15
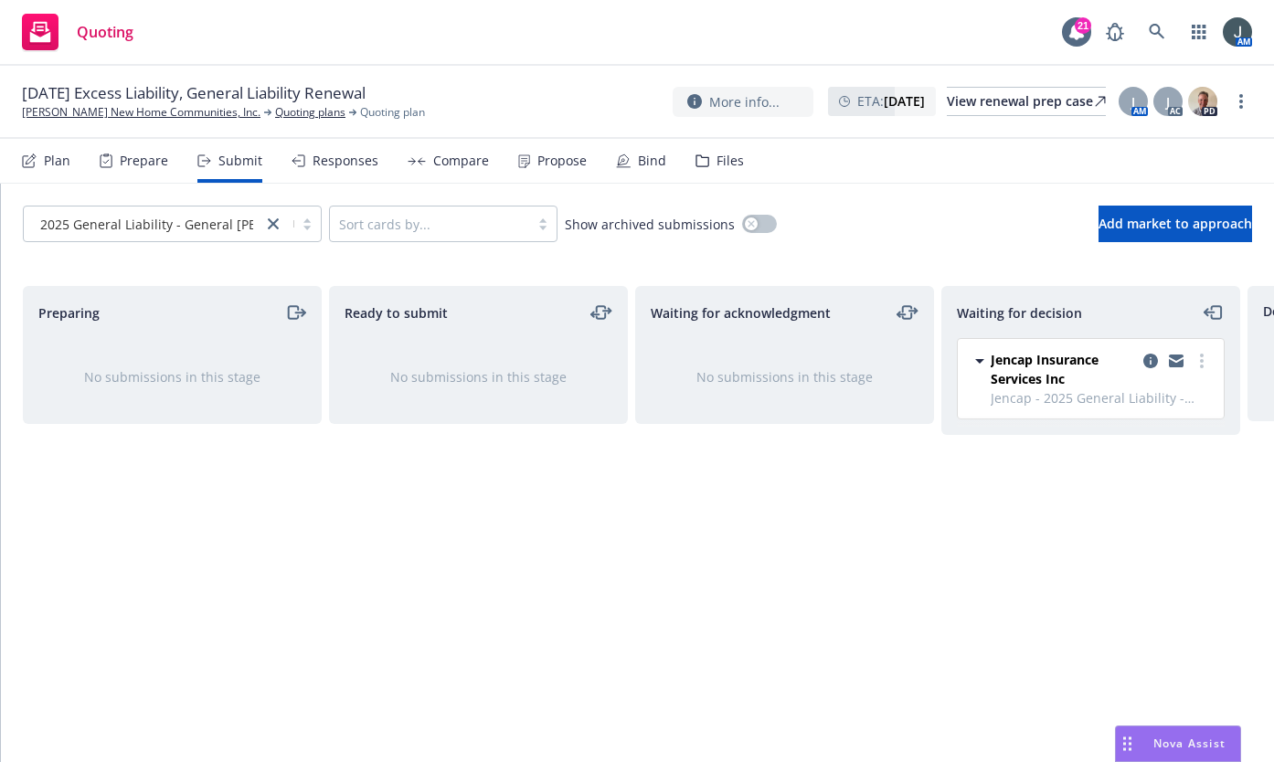
click at [347, 157] on div "Responses" at bounding box center [346, 161] width 66 height 15
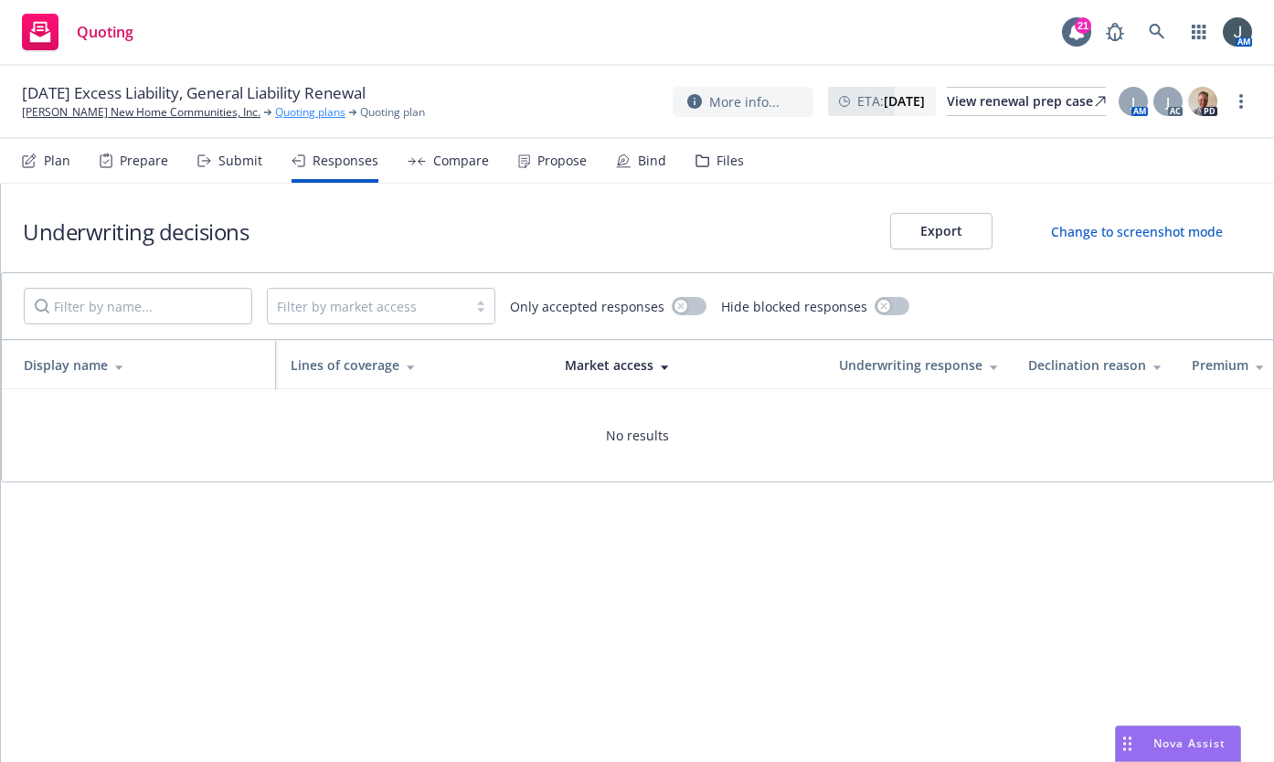
click at [275, 111] on link "Quoting plans" at bounding box center [310, 112] width 70 height 16
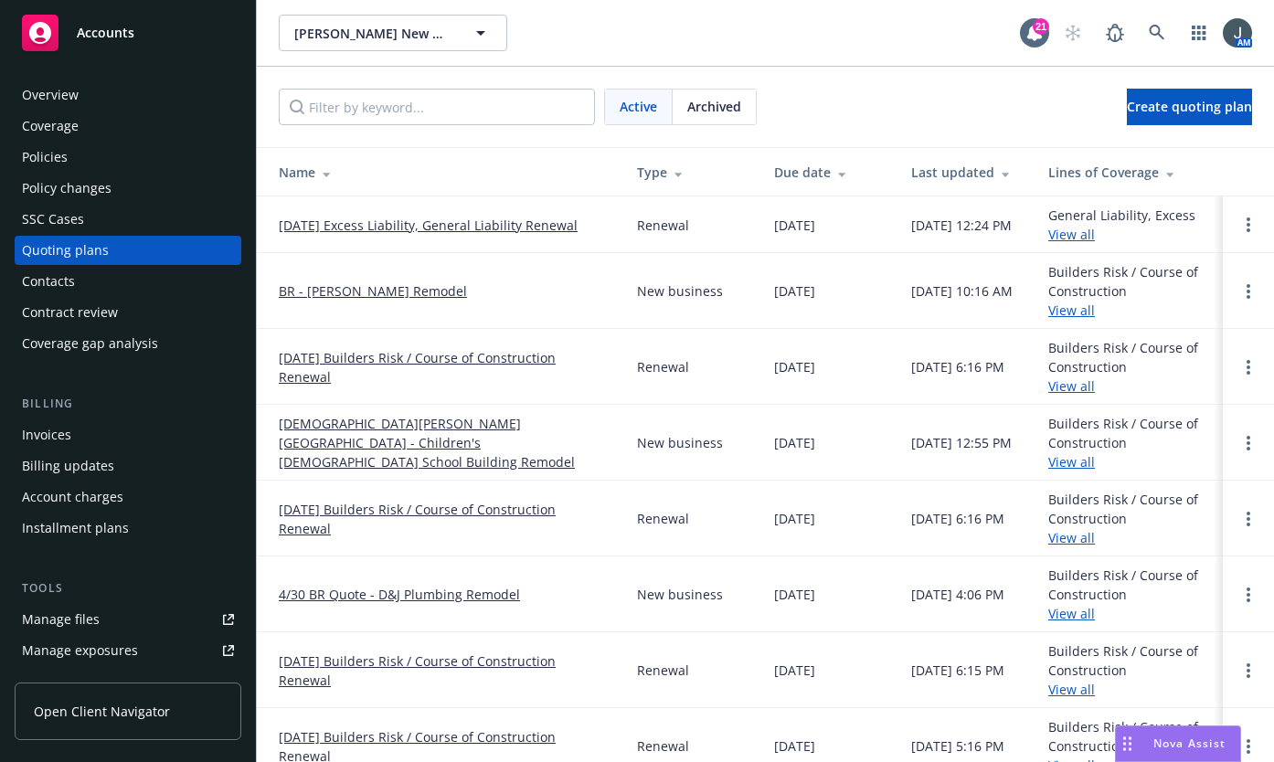
click at [326, 224] on link "[DATE] Excess Liability, General Liability Renewal" at bounding box center [428, 225] width 299 height 19
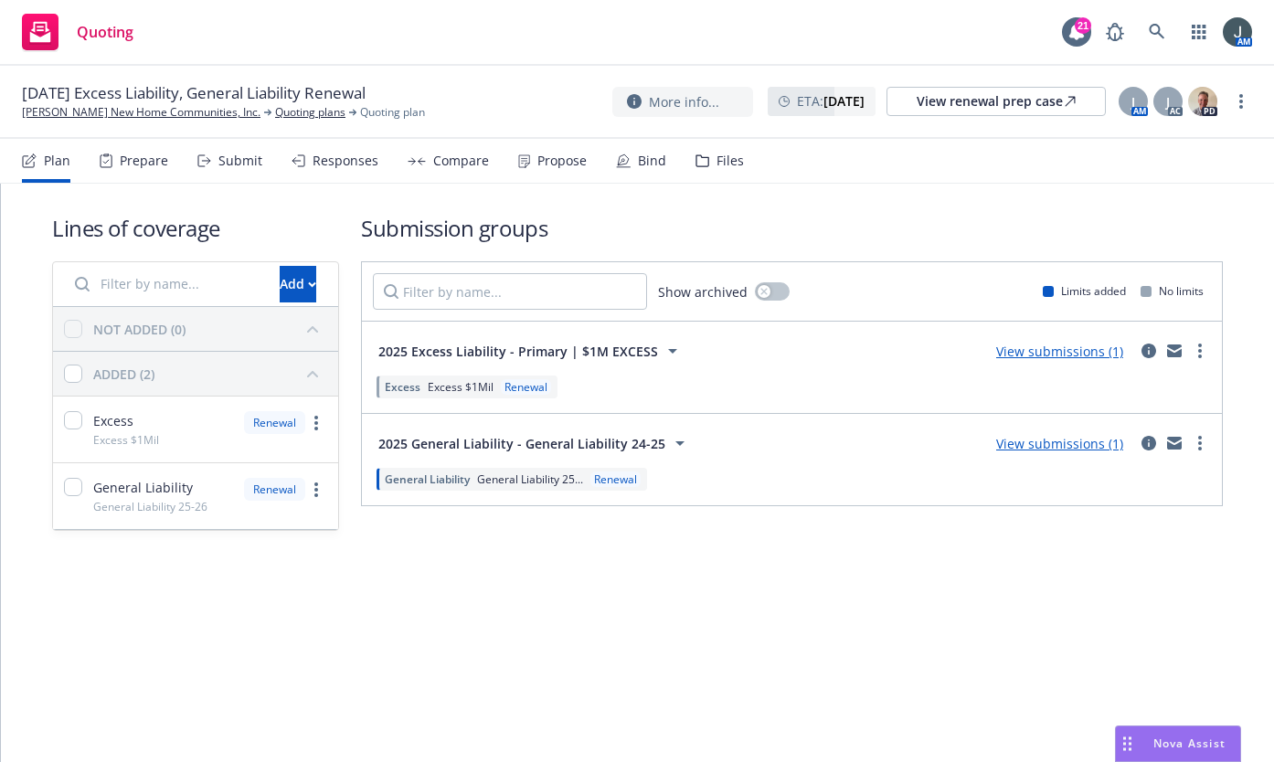
click at [1041, 441] on link "View submissions (1)" at bounding box center [1060, 443] width 127 height 17
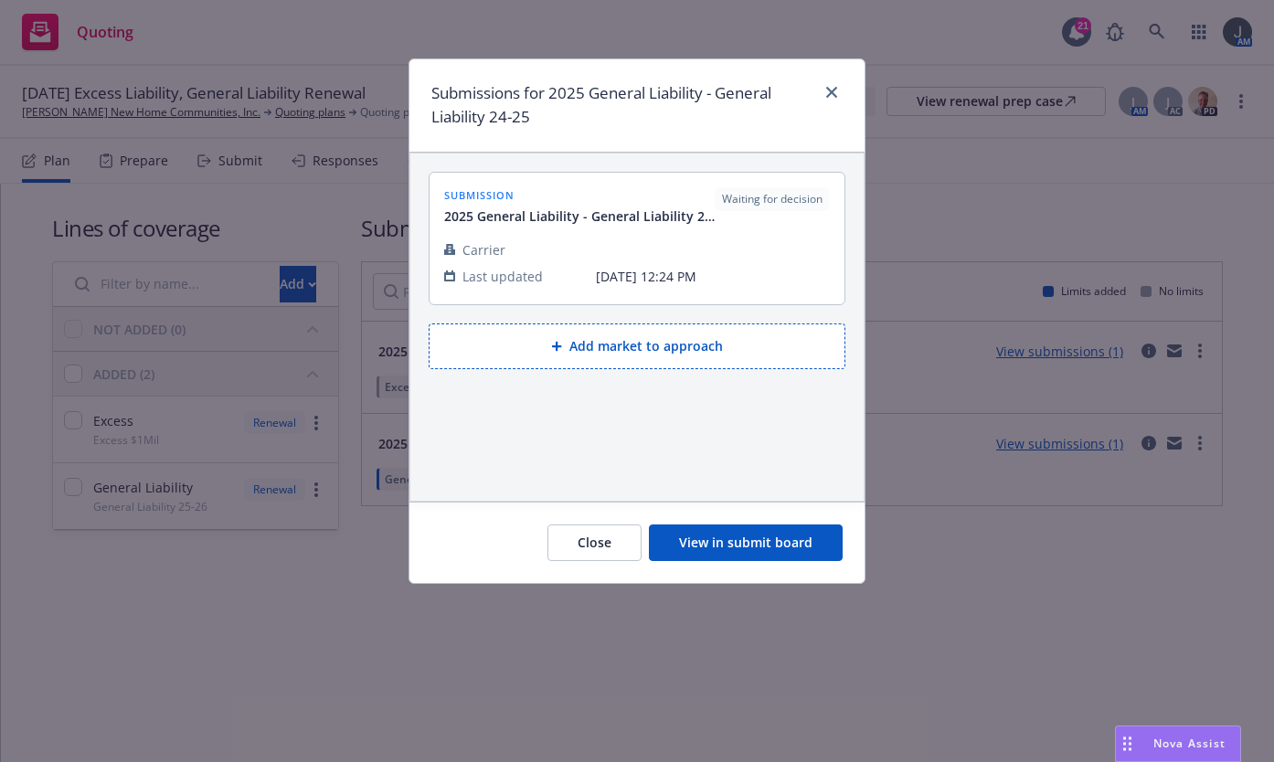
click at [743, 550] on button "View in submit board" at bounding box center [746, 543] width 194 height 37
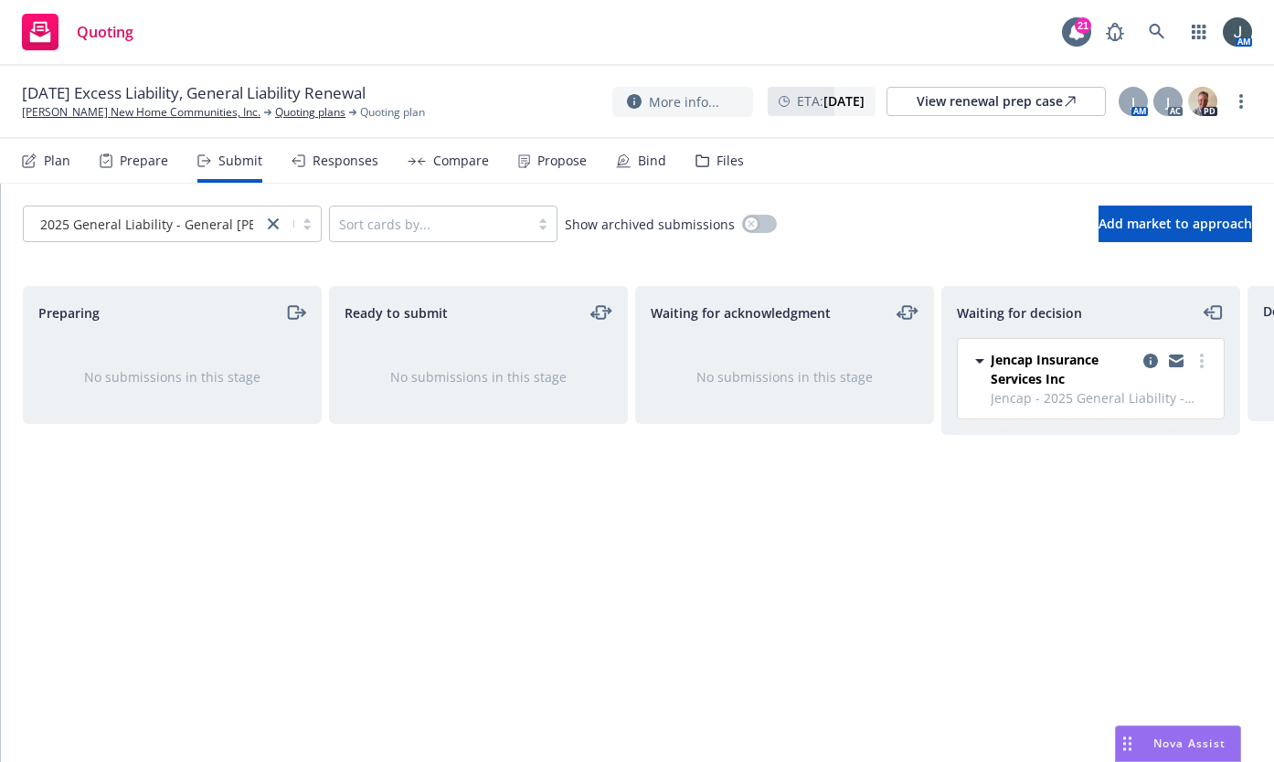
click at [1082, 380] on span "Jencap Insurance Services Inc" at bounding box center [1063, 369] width 145 height 38
click at [1201, 357] on icon "more" at bounding box center [1202, 361] width 4 height 15
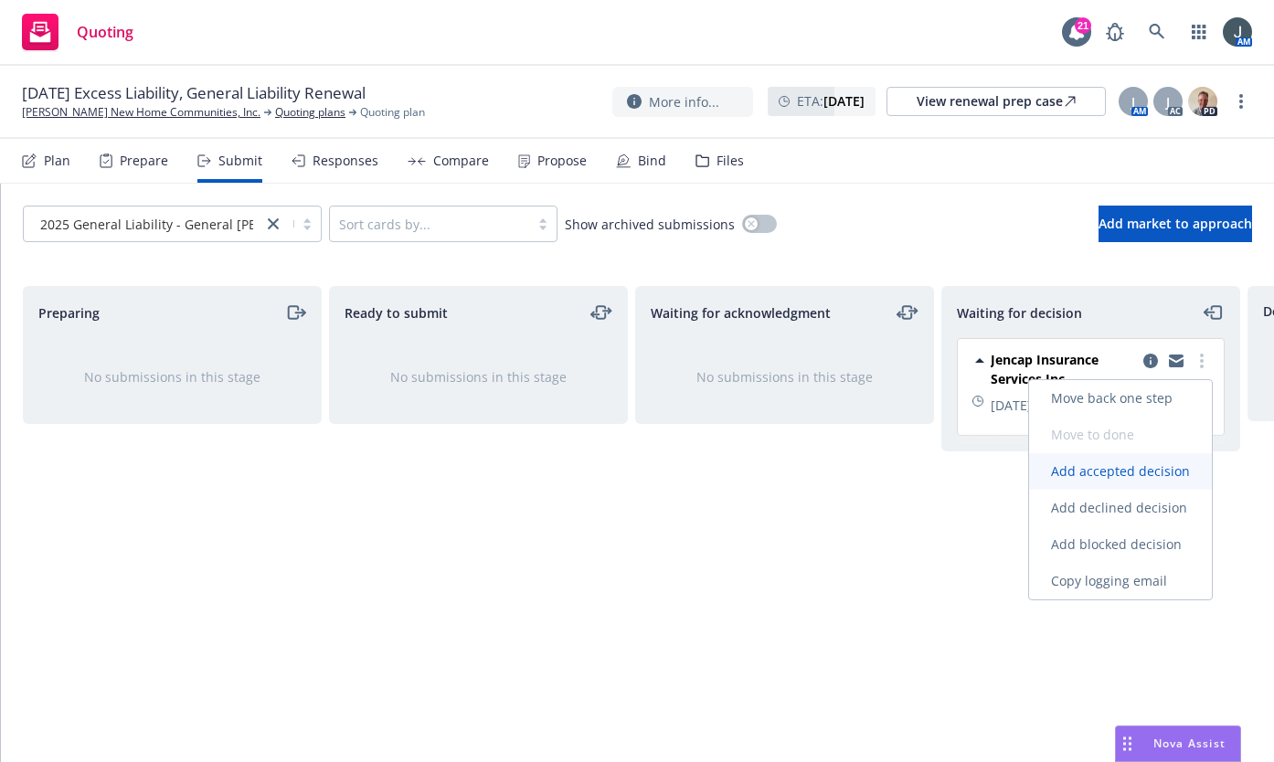
click at [1134, 461] on link "Add accepted decision" at bounding box center [1120, 471] width 183 height 37
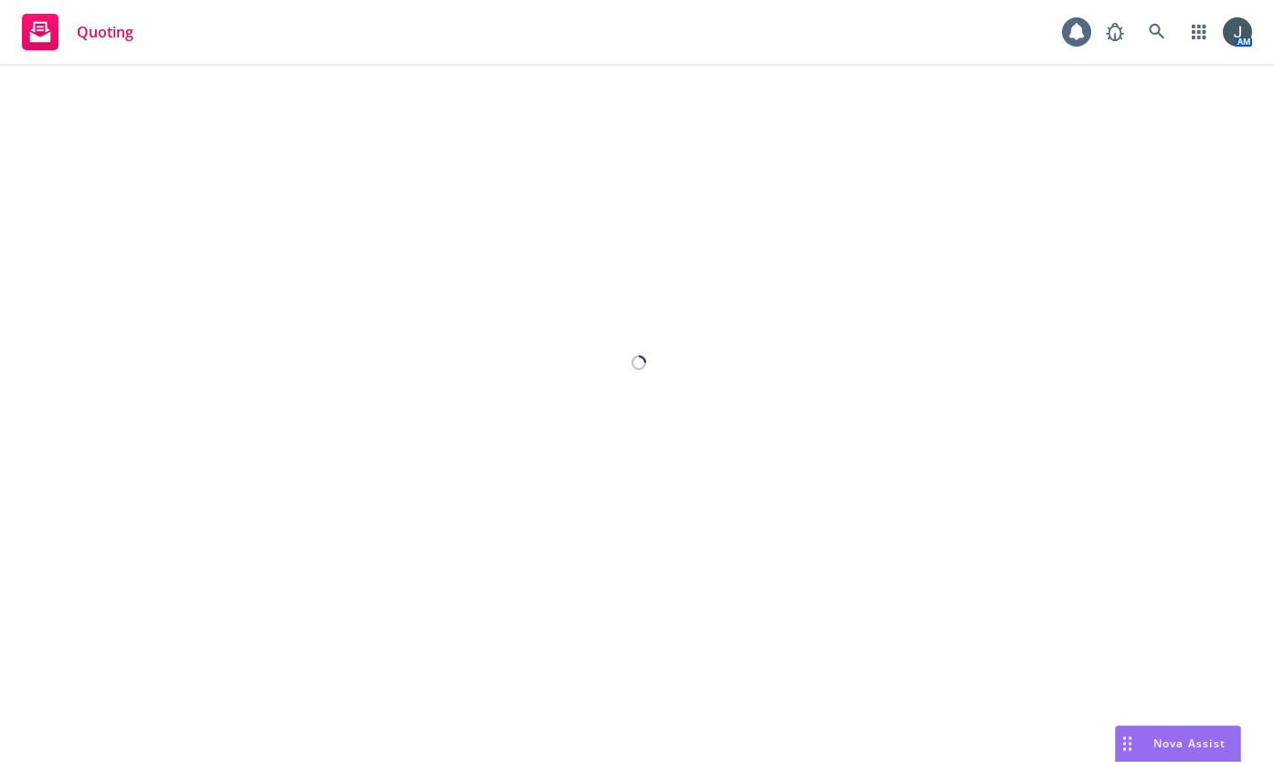
select select "12"
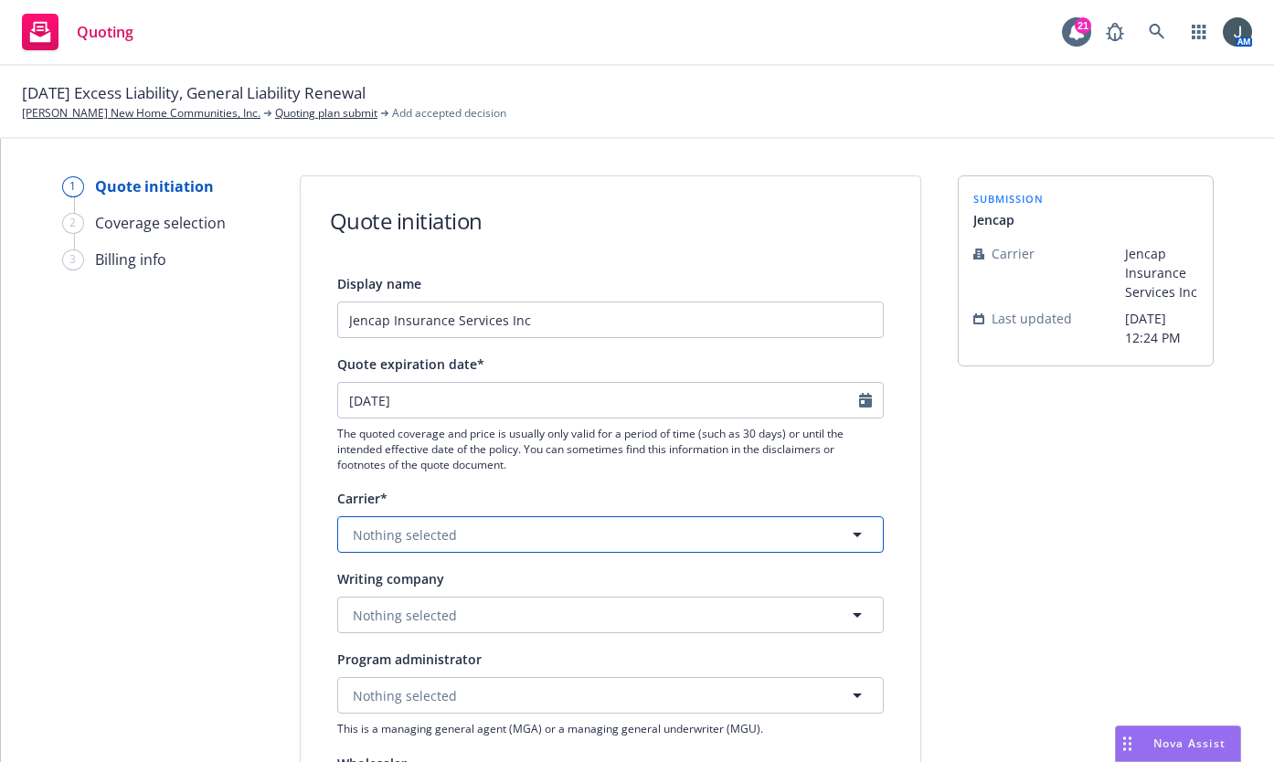
click at [457, 540] on button "Nothing selected" at bounding box center [610, 535] width 547 height 37
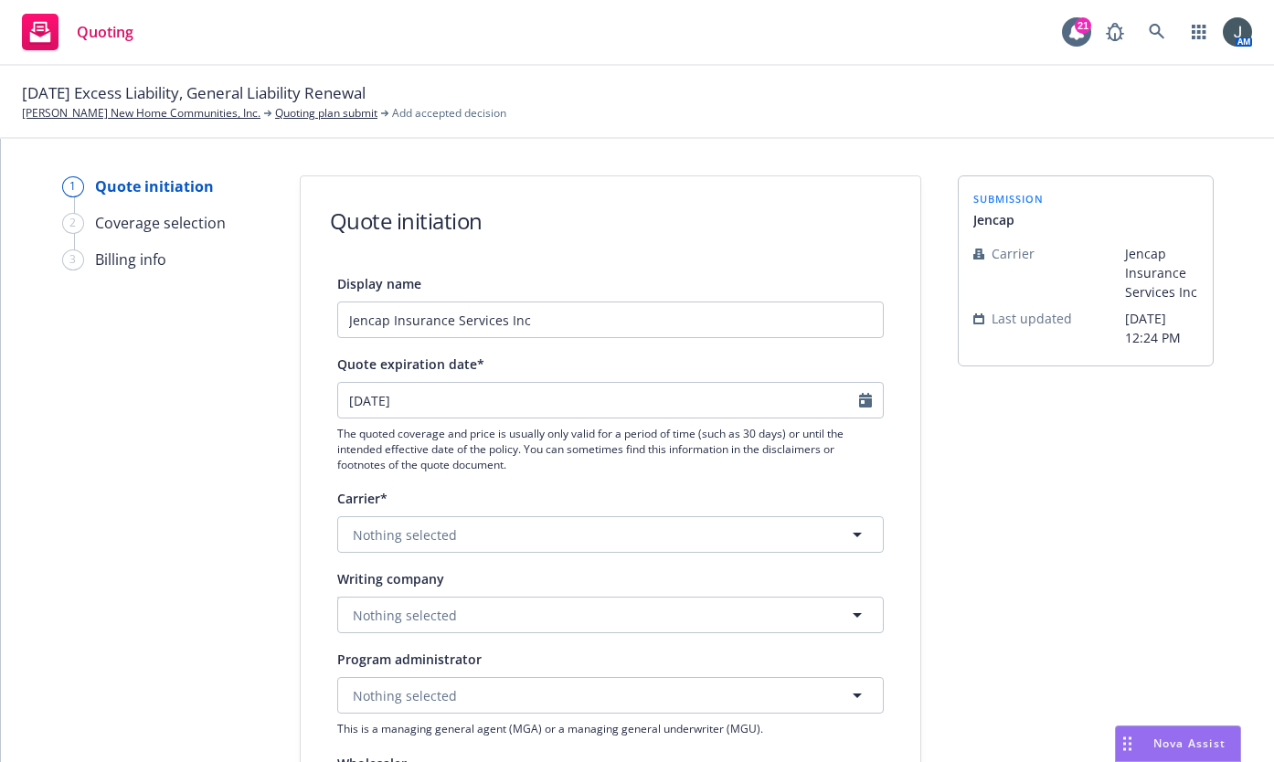
scroll to position [427, 0]
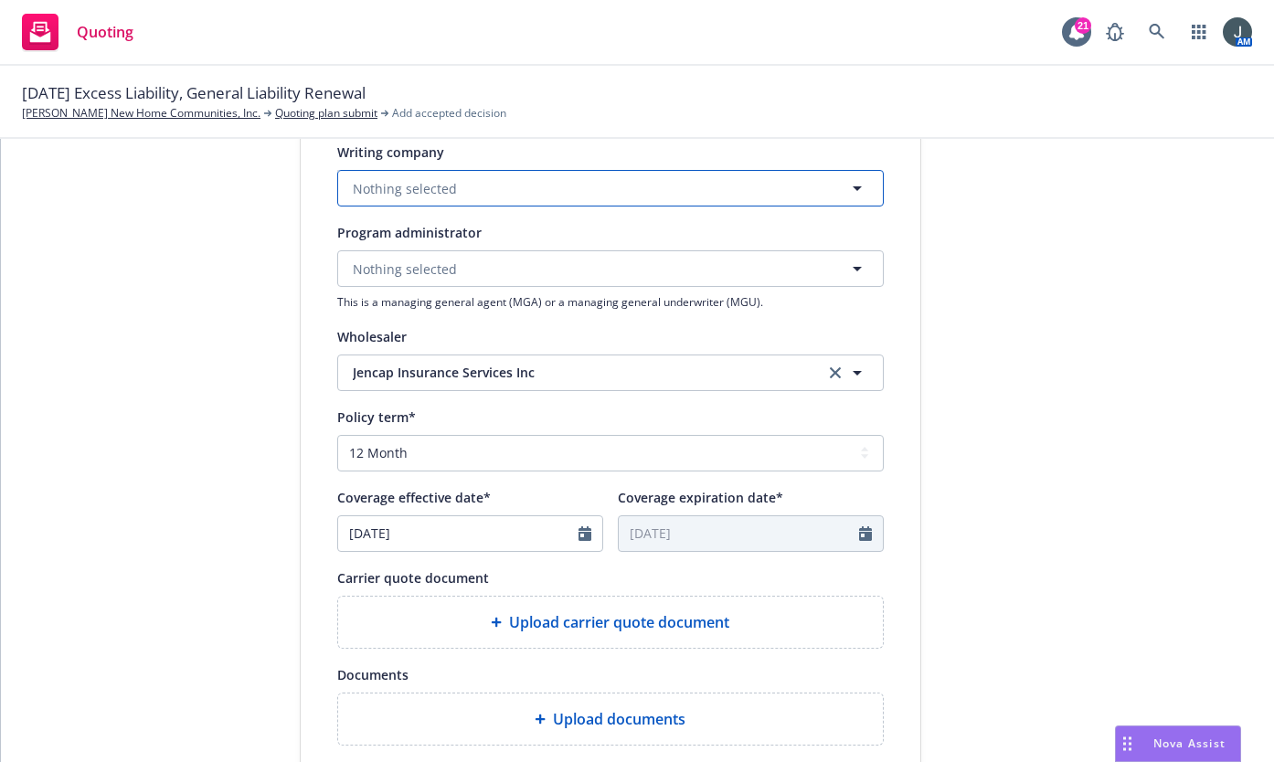
click at [421, 182] on span "Nothing selected" at bounding box center [405, 188] width 104 height 19
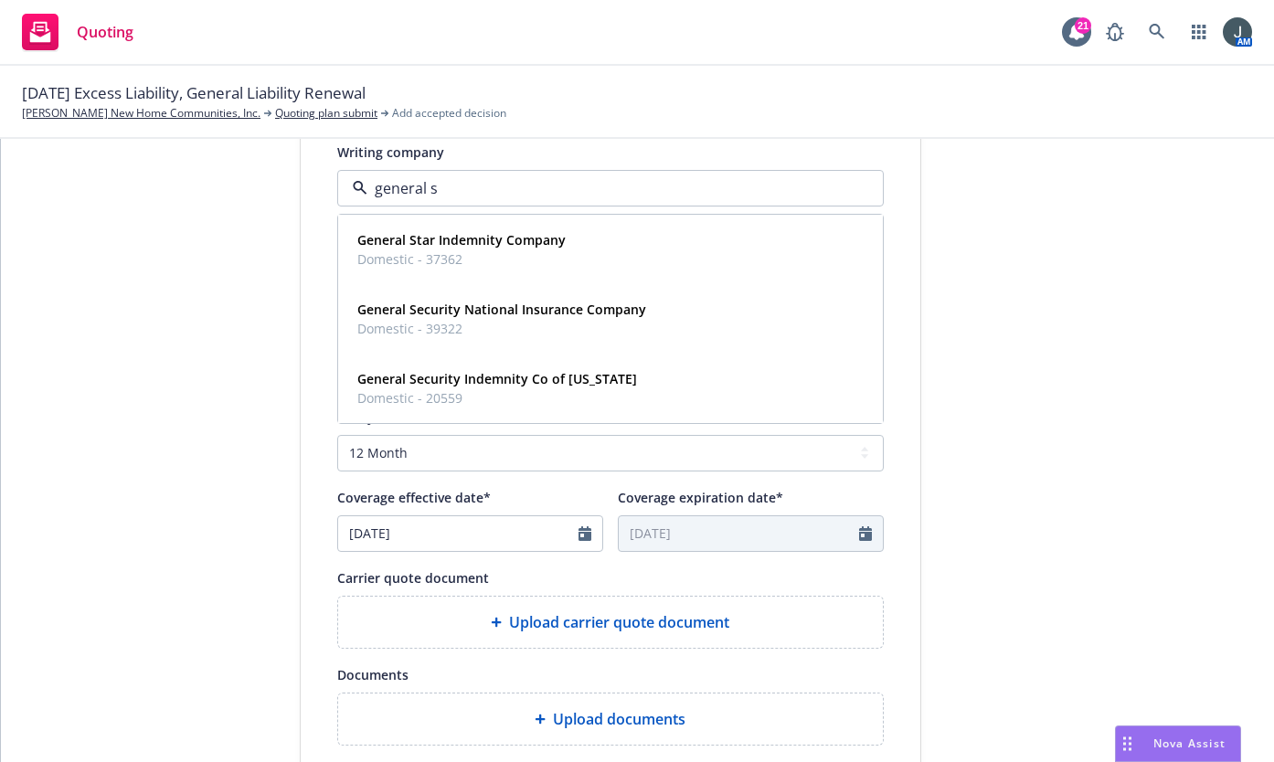
type input "general se"
click at [451, 325] on span "Domestic - 20559" at bounding box center [497, 328] width 280 height 19
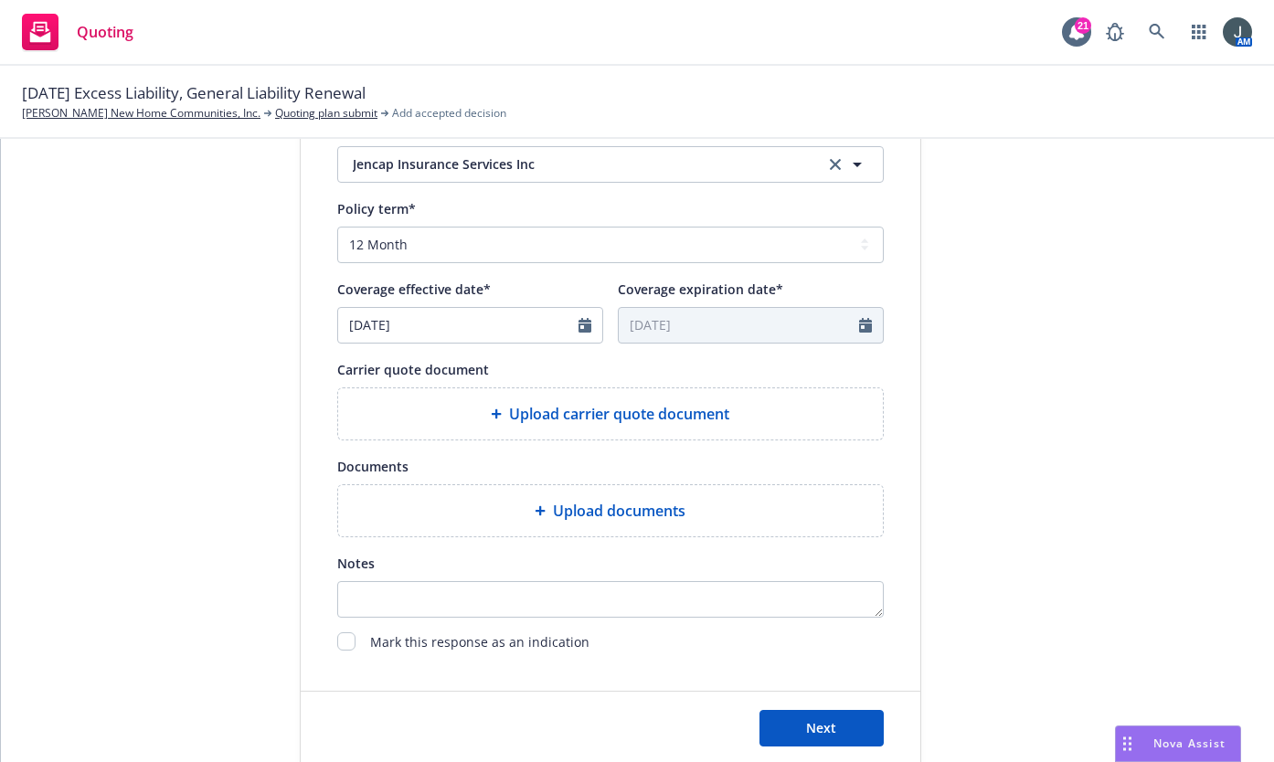
scroll to position [752, 0]
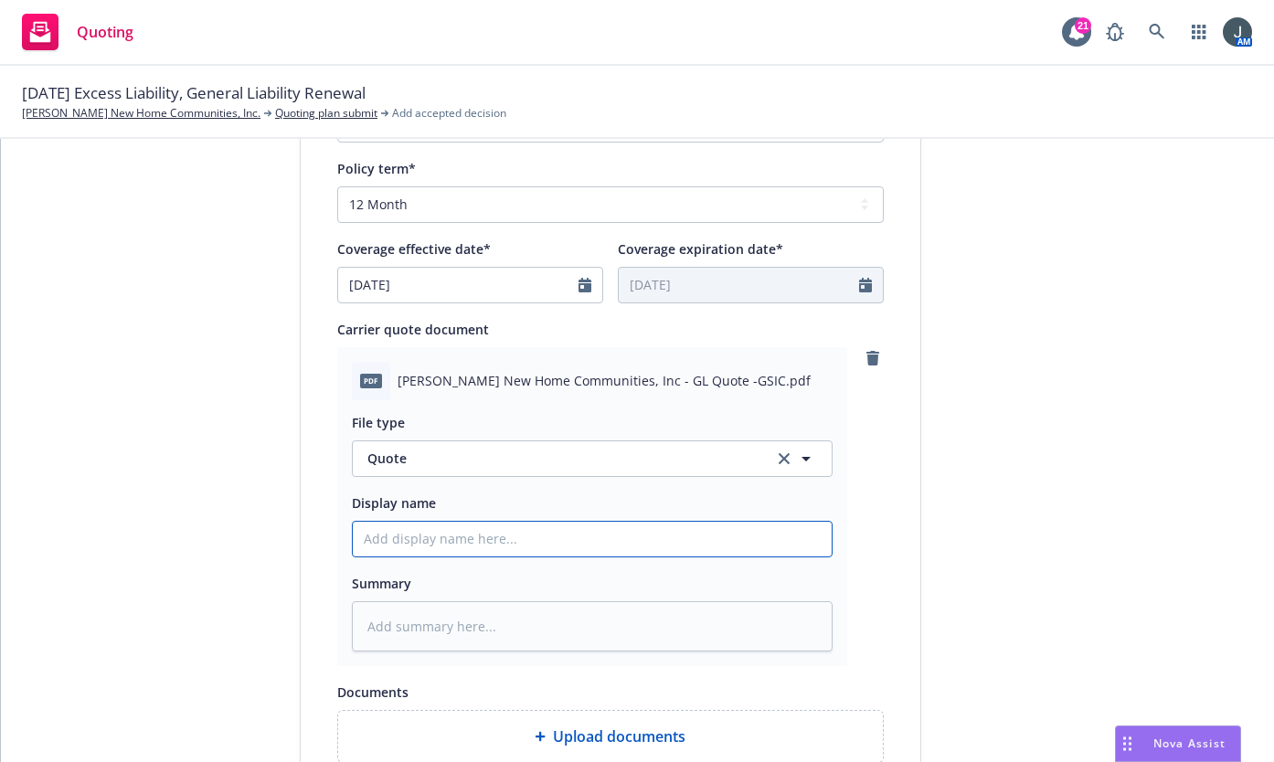
click at [484, 526] on input "Display name" at bounding box center [592, 539] width 479 height 35
type textarea "x"
type input "2"
type textarea "x"
type input "25"
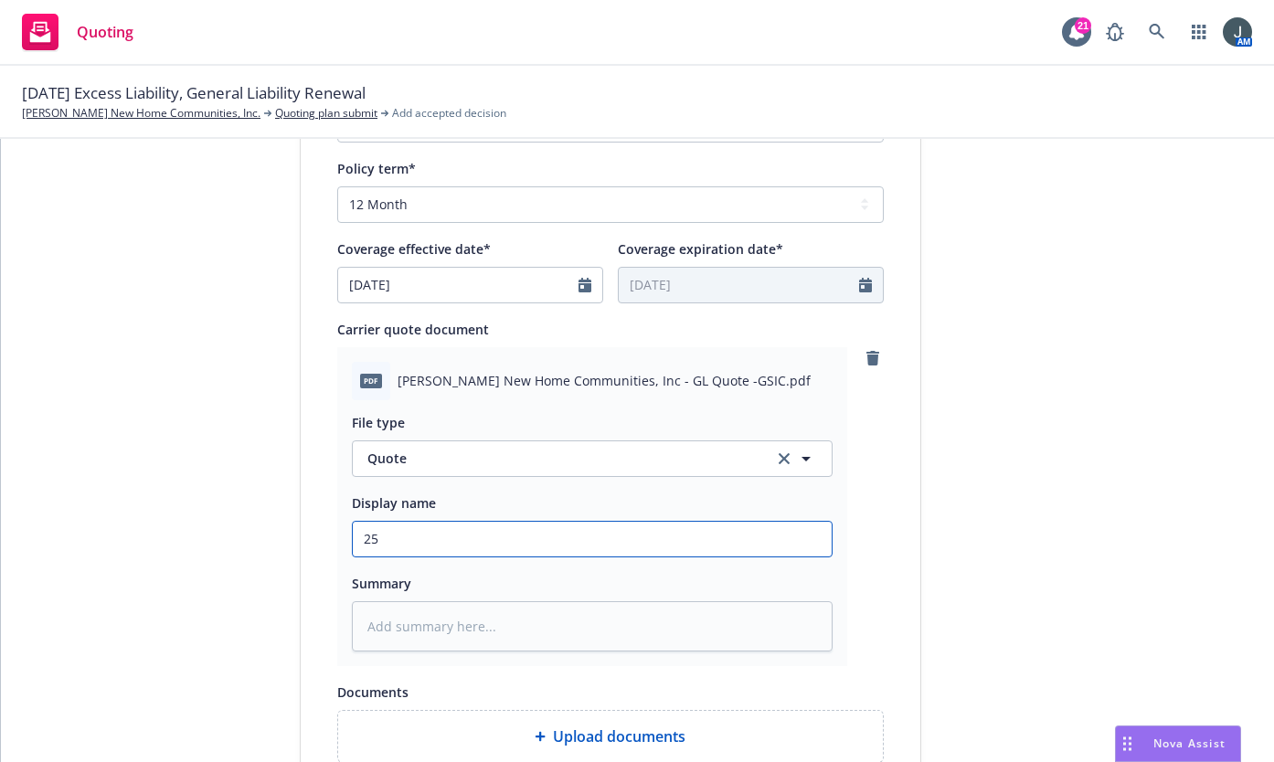
type textarea "x"
type input "25-"
type textarea "x"
type input "25-2"
type textarea "x"
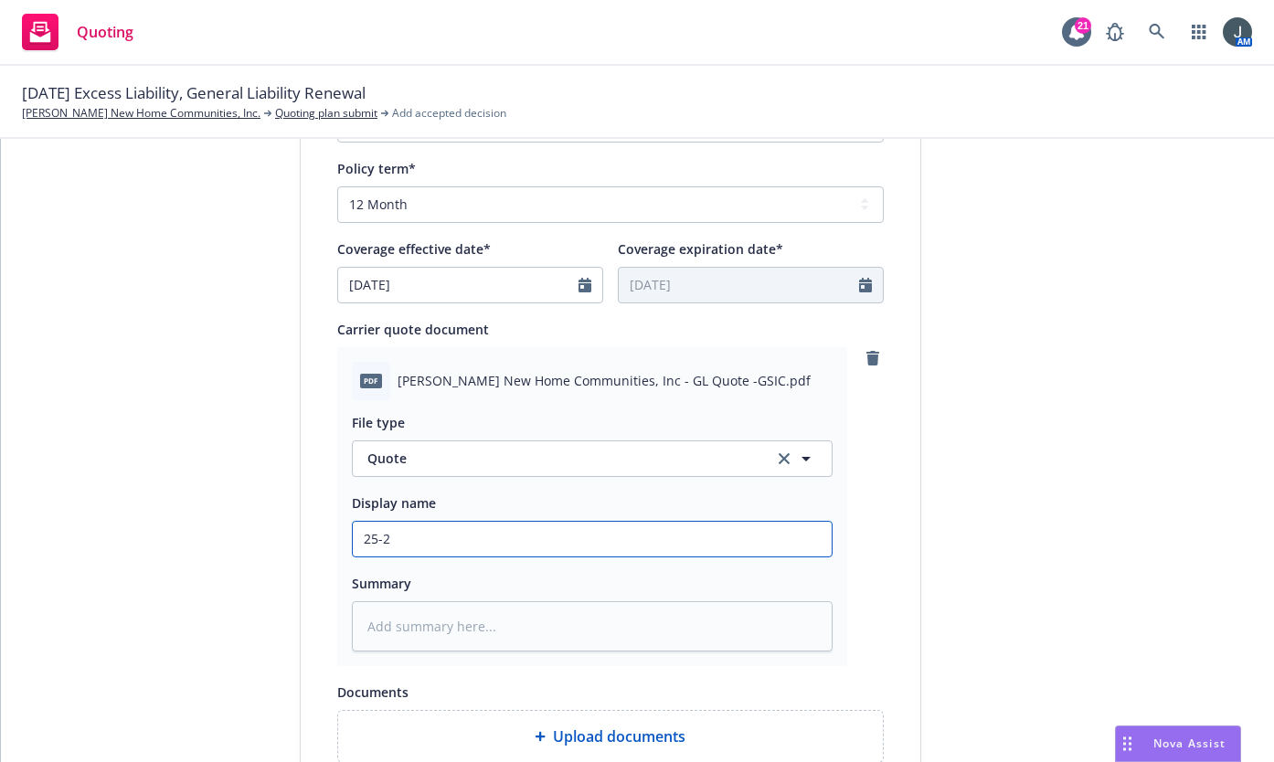
type input "25-26"
type textarea "x"
type input "25-26"
type textarea "x"
type input "25-26 G"
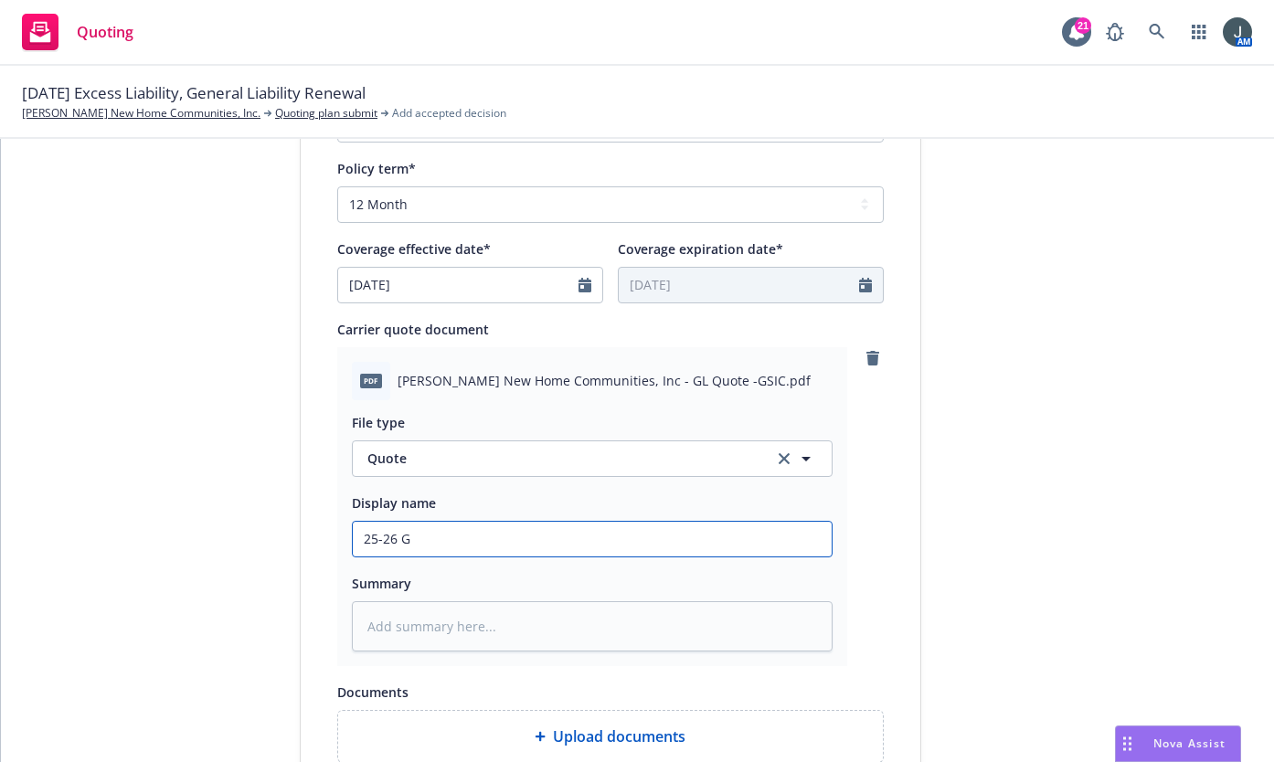
type textarea "x"
type input "25-26 GL"
type textarea "x"
type input "25-26 GL"
type textarea "x"
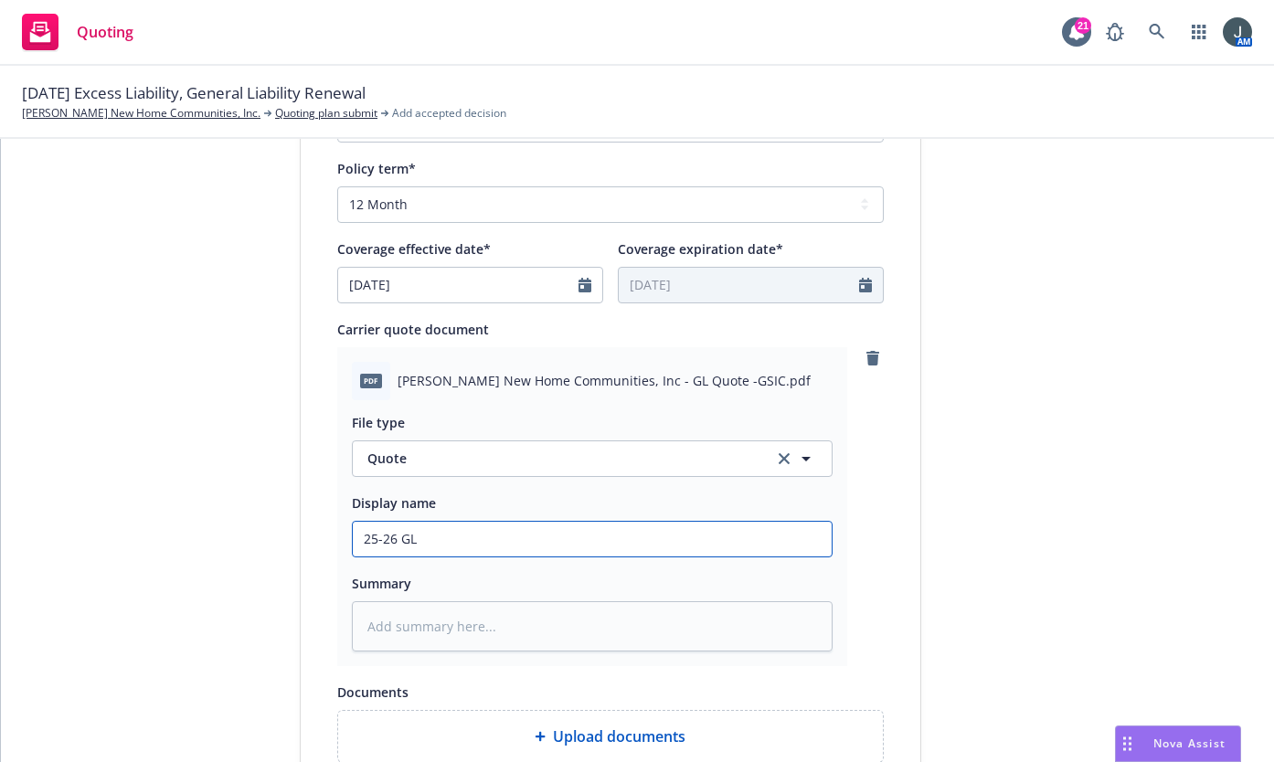
type input "25-26 GL"
type textarea "x"
type input "25-26 G"
type textarea "x"
type input "25-26"
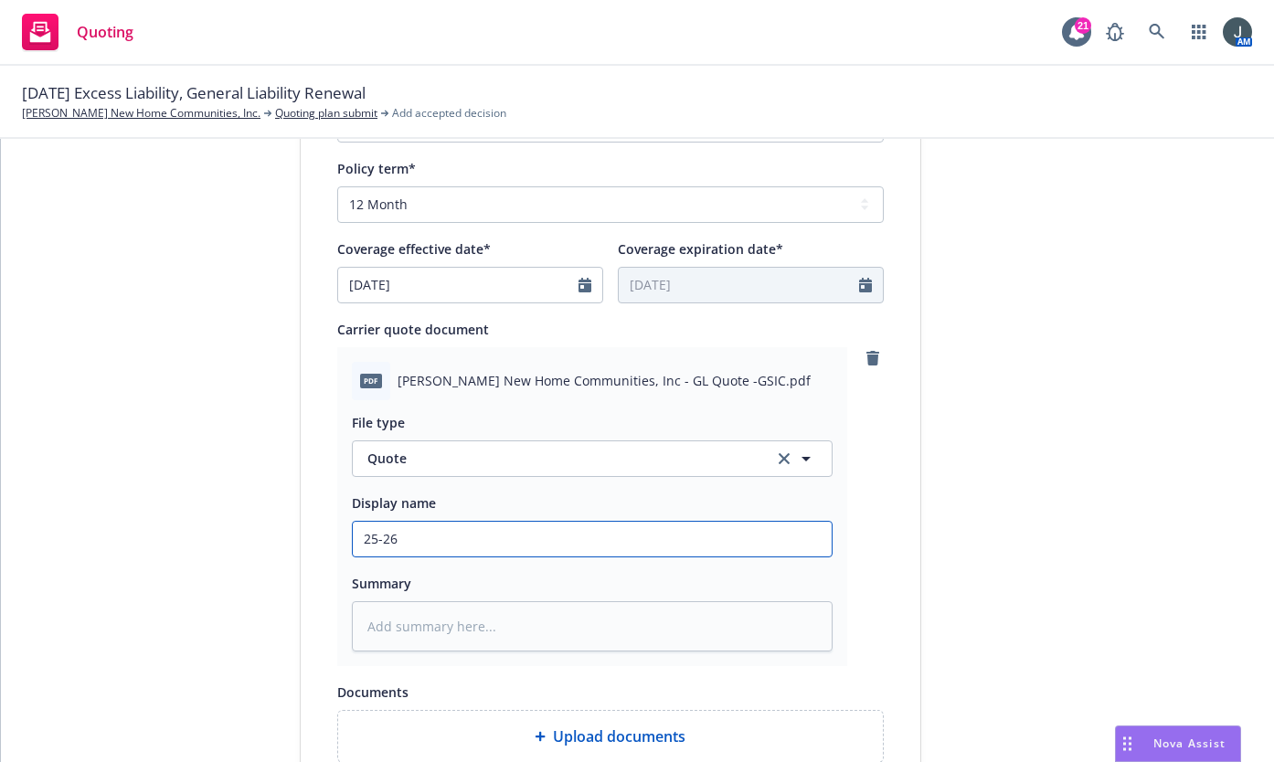
type textarea "x"
type input "25-26 J"
type textarea "x"
type input "25-26 Je"
type textarea "x"
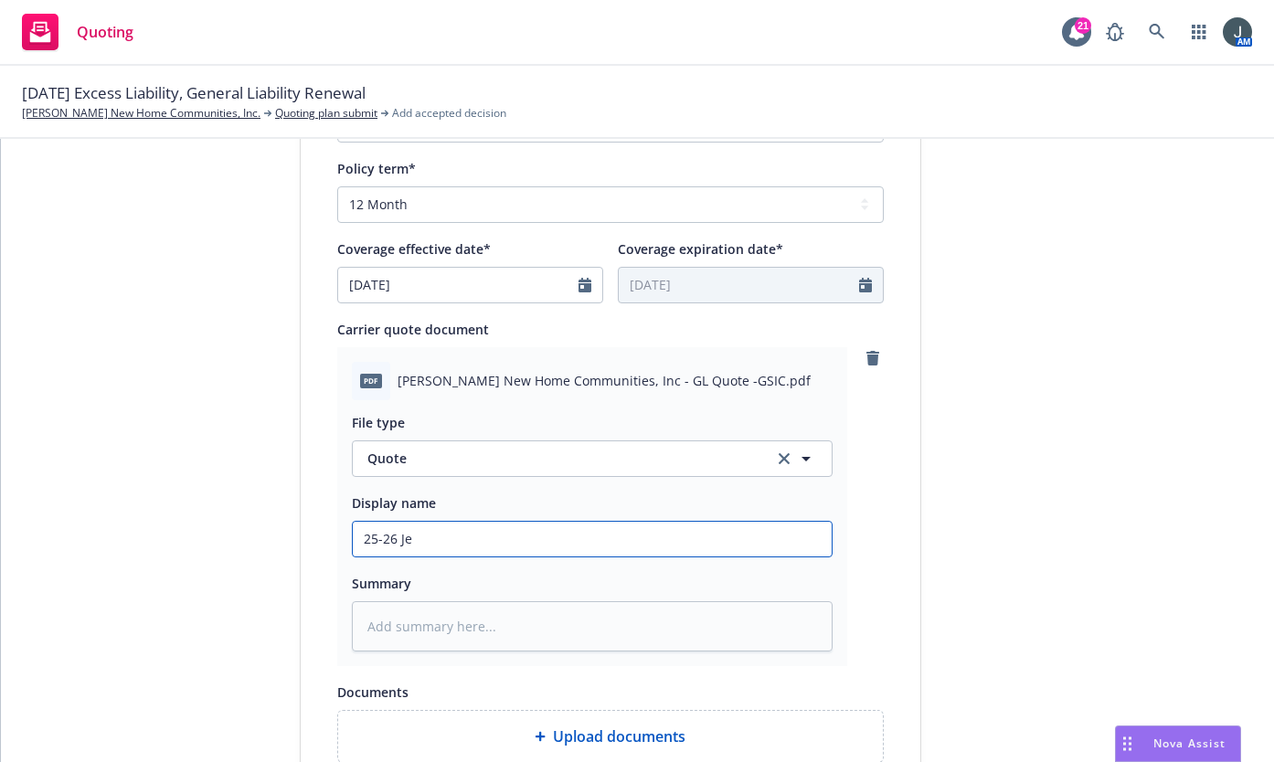
type input "25-26 Jen"
type textarea "x"
type input "25-26 Jenc"
type textarea "x"
type input "25-26 Jenca"
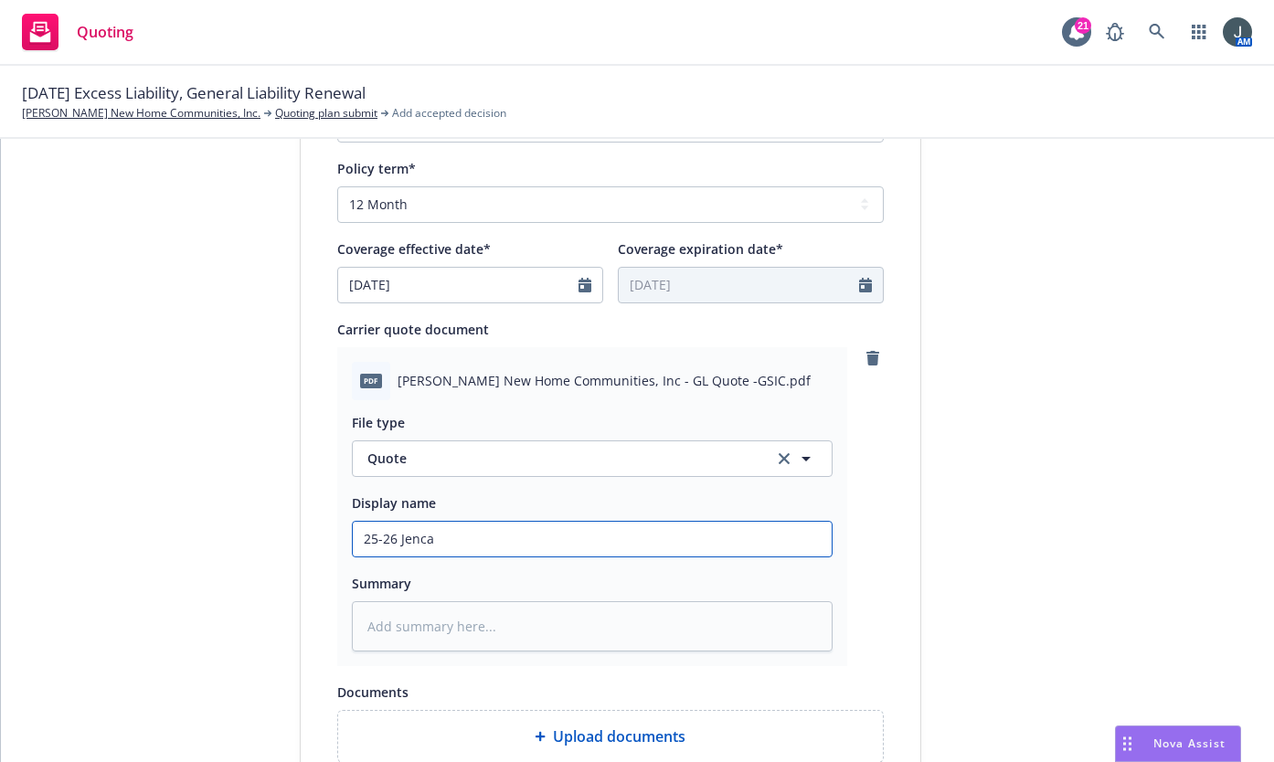
type textarea "x"
type input "25-26 Jencap"
type textarea "x"
type input "25-26 Jencap/"
type textarea "x"
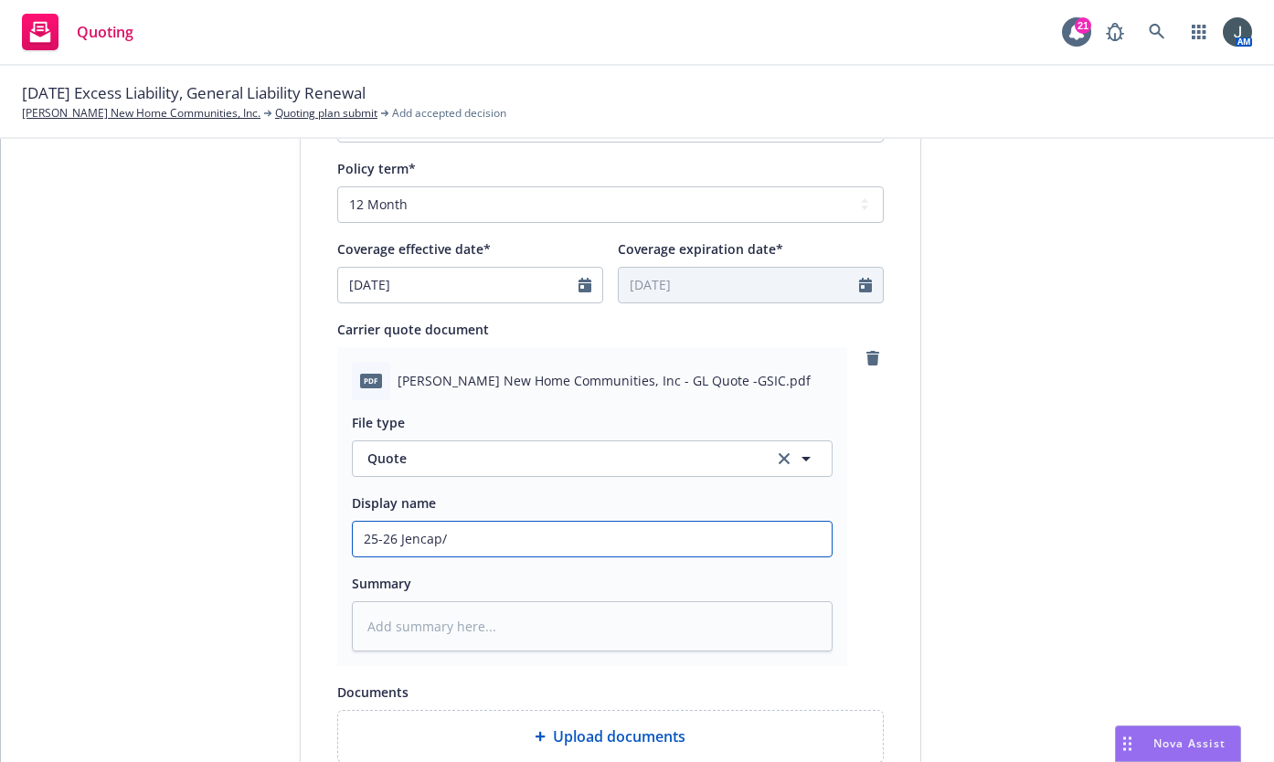
type input "25-26 Jencap/G"
type textarea "x"
type input "25-26 Jencap/Ge"
type textarea "x"
type input "25-26 Jencap/Gen"
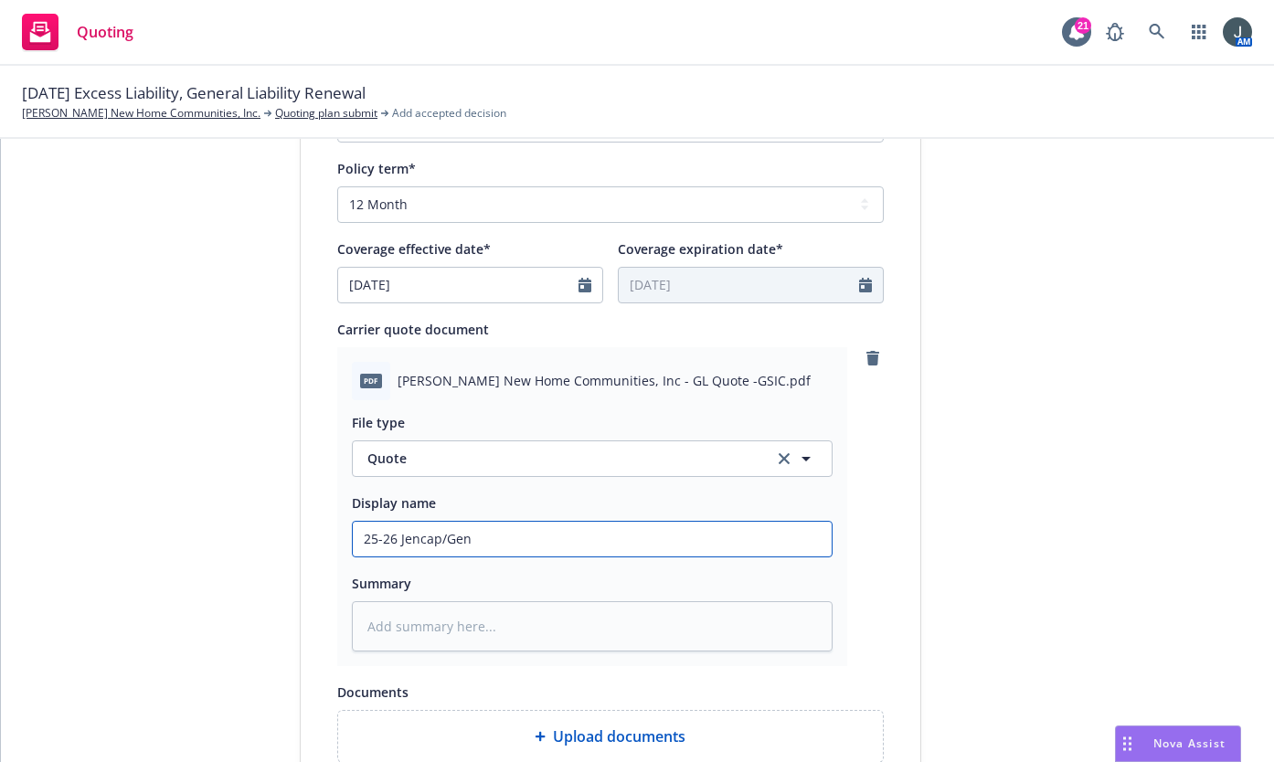
type textarea "x"
type input "25-26 Jencap/Gen"
type textarea "x"
type input "25-26 Jencap/Gen S"
type textarea "x"
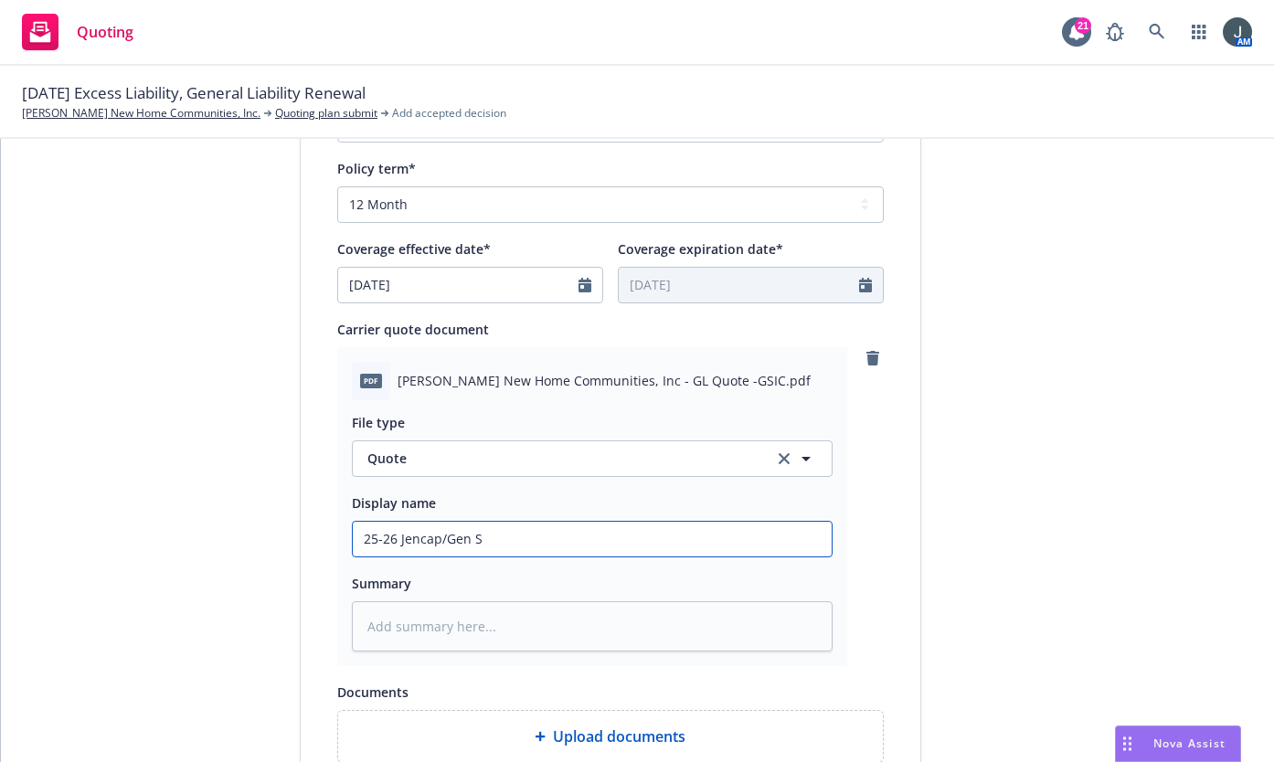
type input "25-26 Jencap/Gen Se"
type textarea "x"
type input "25-26 Jencap/Gen Sec"
type textarea "x"
type input "25-26 Jencap/Gen Secu"
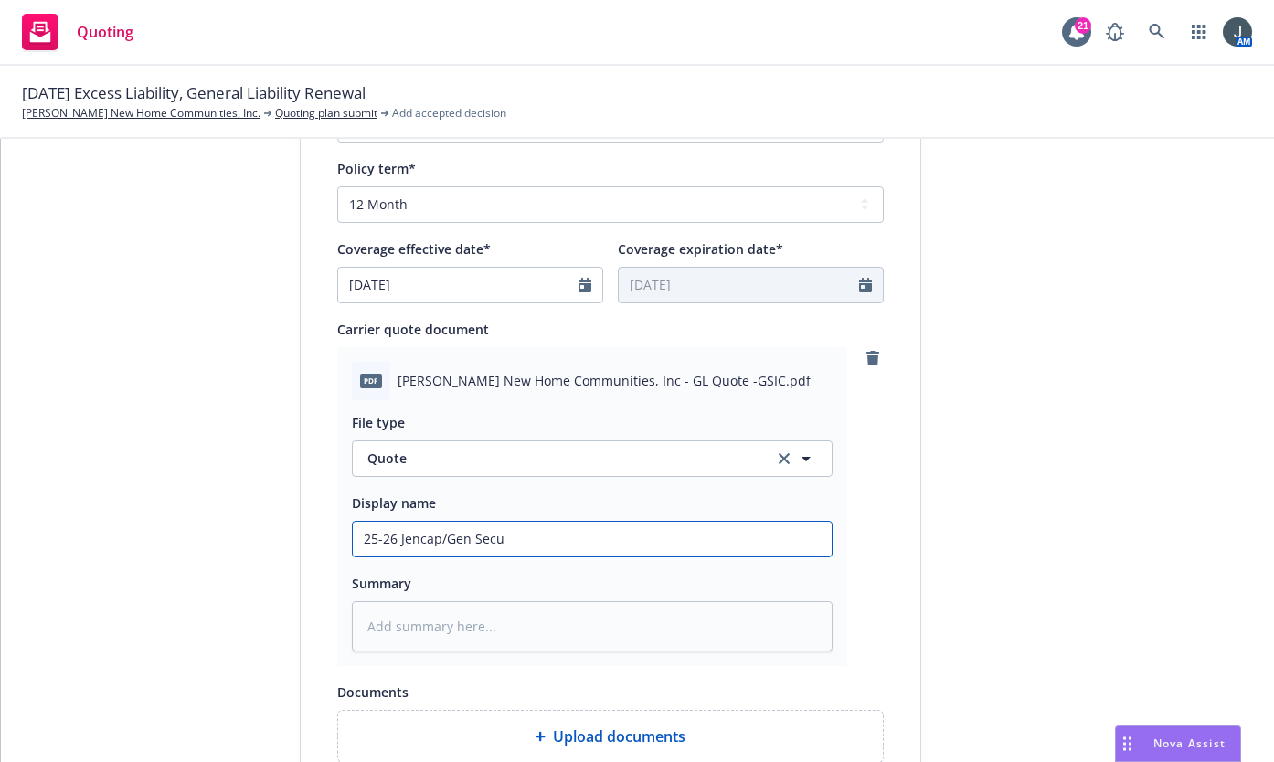
type textarea "x"
type input "25-26 Jencap/Gen Secur"
type textarea "x"
type input "25-26 Jencap/Gen Securi"
type textarea "x"
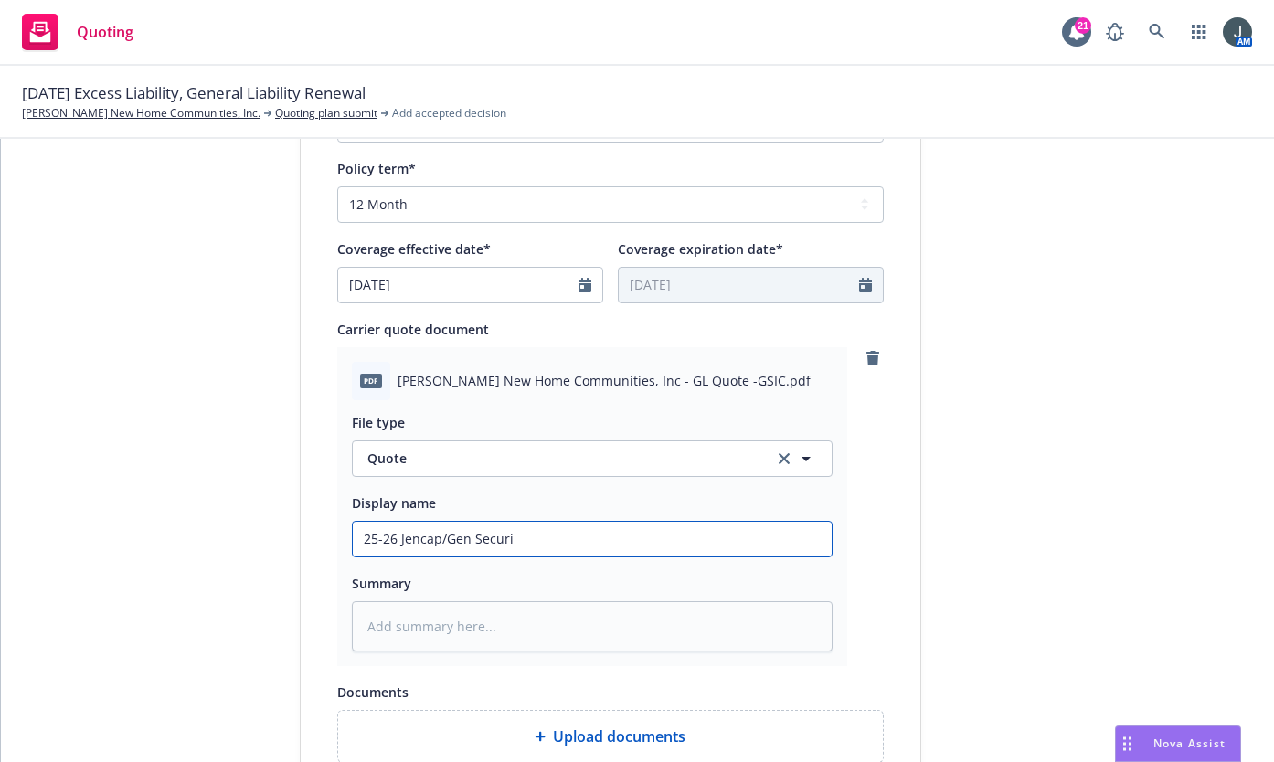
type input "25-26 Jencap/Gen Securit"
type textarea "x"
type input "25-26 Jencap/Gen Security"
type textarea "x"
type input "25-26 Jencap/Gen Security"
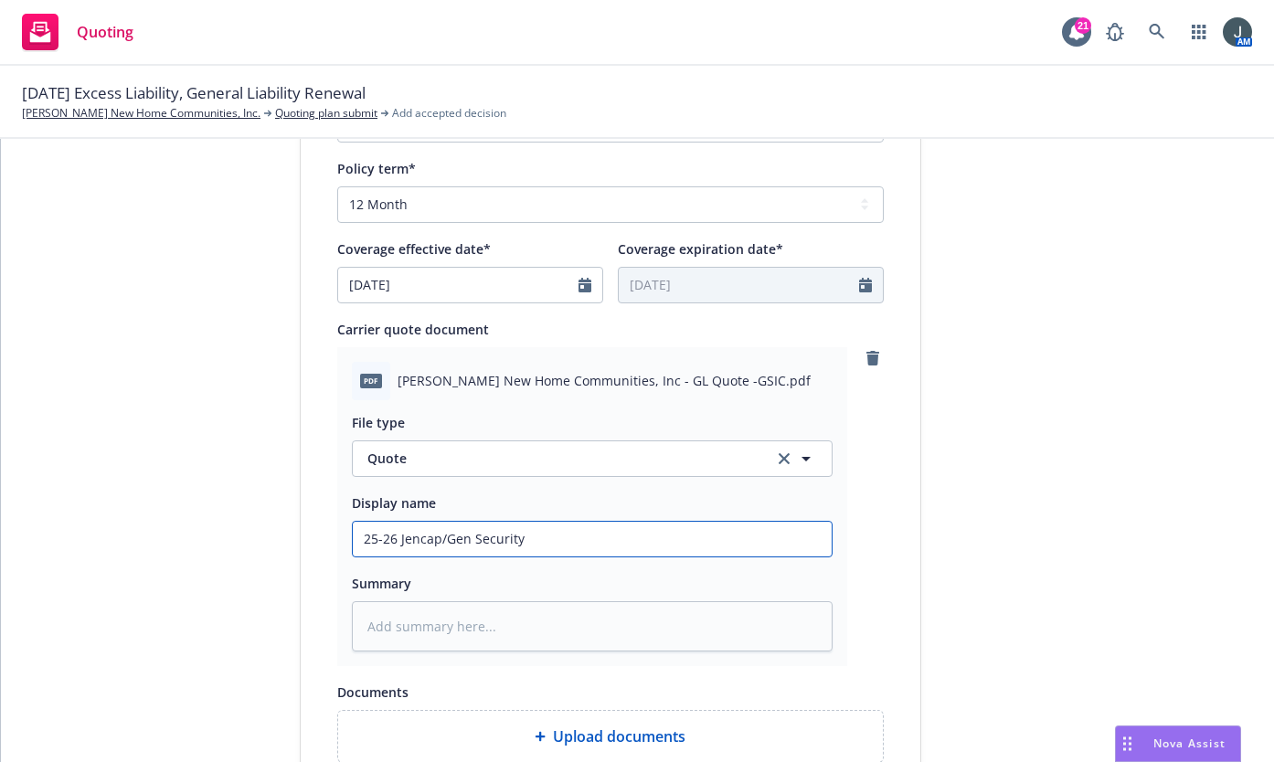
type textarea "x"
type input "25-26 Jencap/Gen Security R"
type textarea "x"
type input "25-26 Jencap/Gen Security Re"
click at [558, 539] on input "25-26 Jencap/Gen Security Re" at bounding box center [592, 539] width 479 height 35
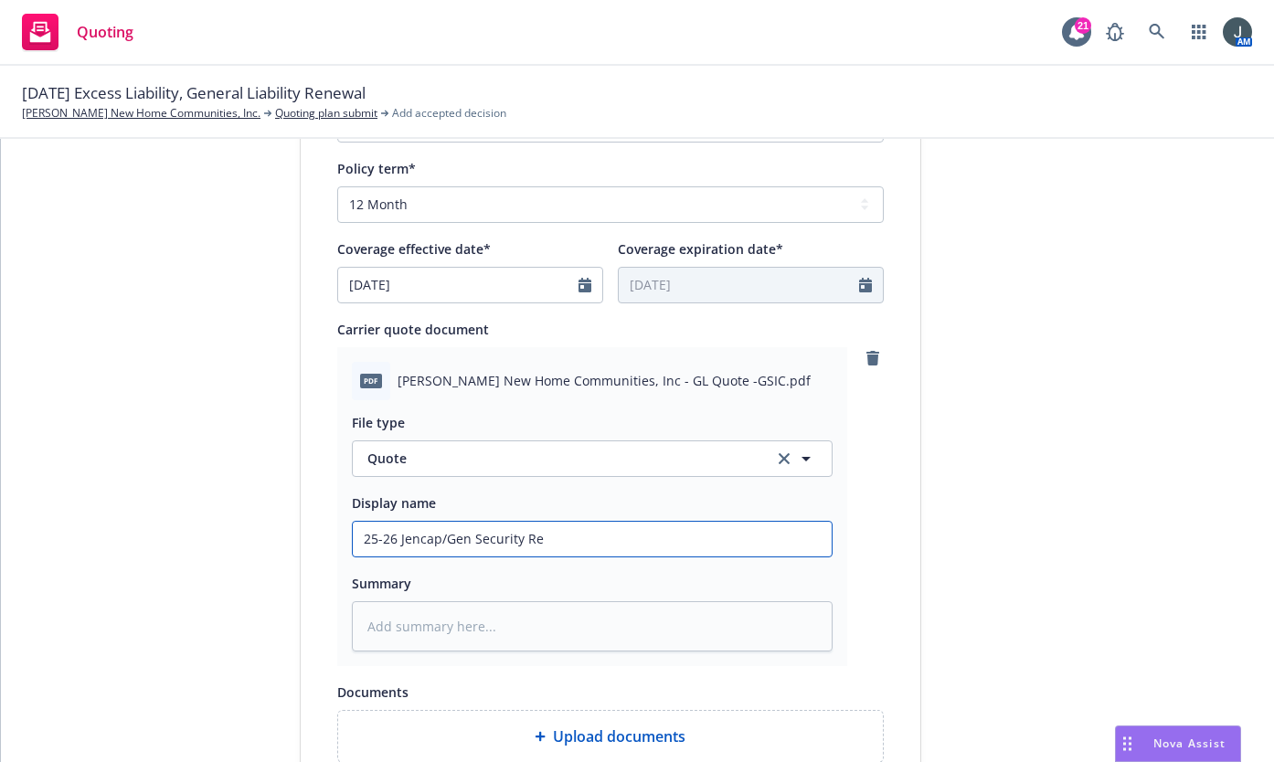
type textarea "x"
type input "25-26 Jencap/Gen Security R"
type textarea "x"
type input "25-26 Jencap/Gen Security"
type textarea "x"
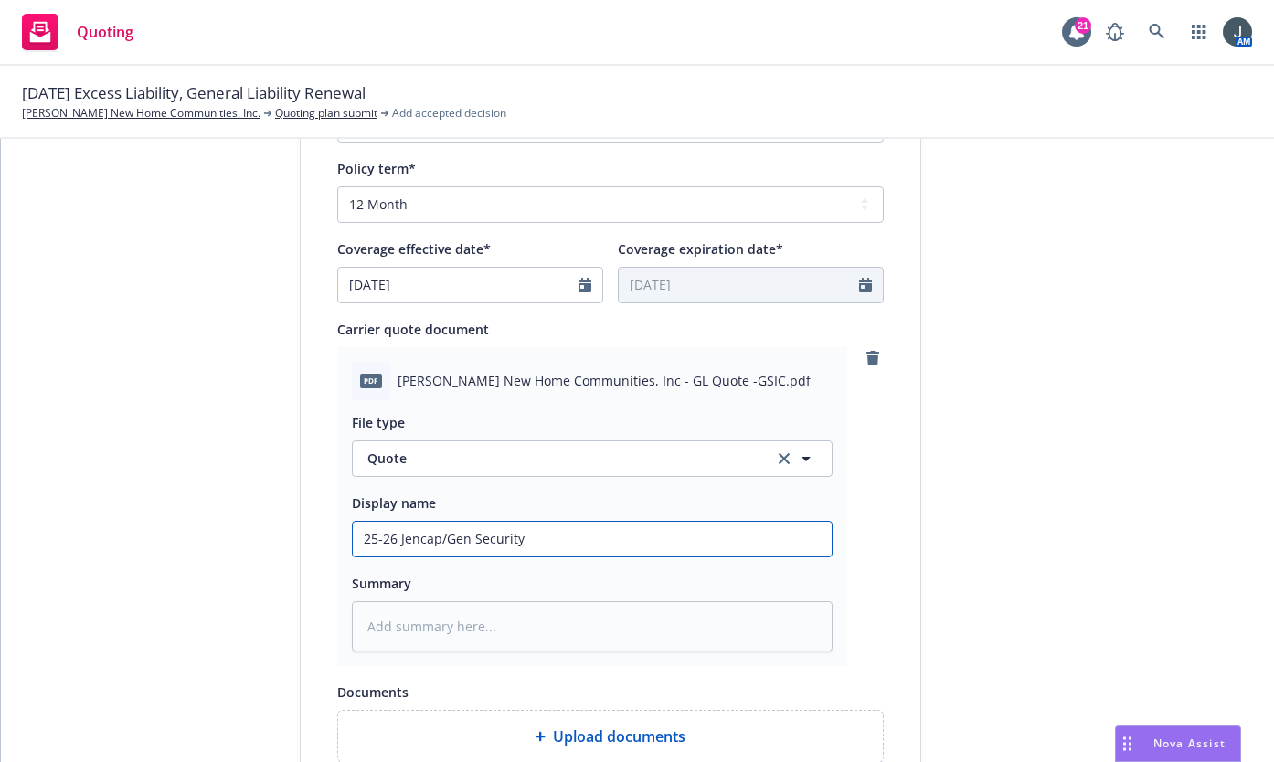
type input "25-26 Jencap/Gen Security G"
type textarea "x"
type input "25-26 Jencap/Gen Security GL"
type textarea "x"
type input "25-26 Jencap/Gen Security GL"
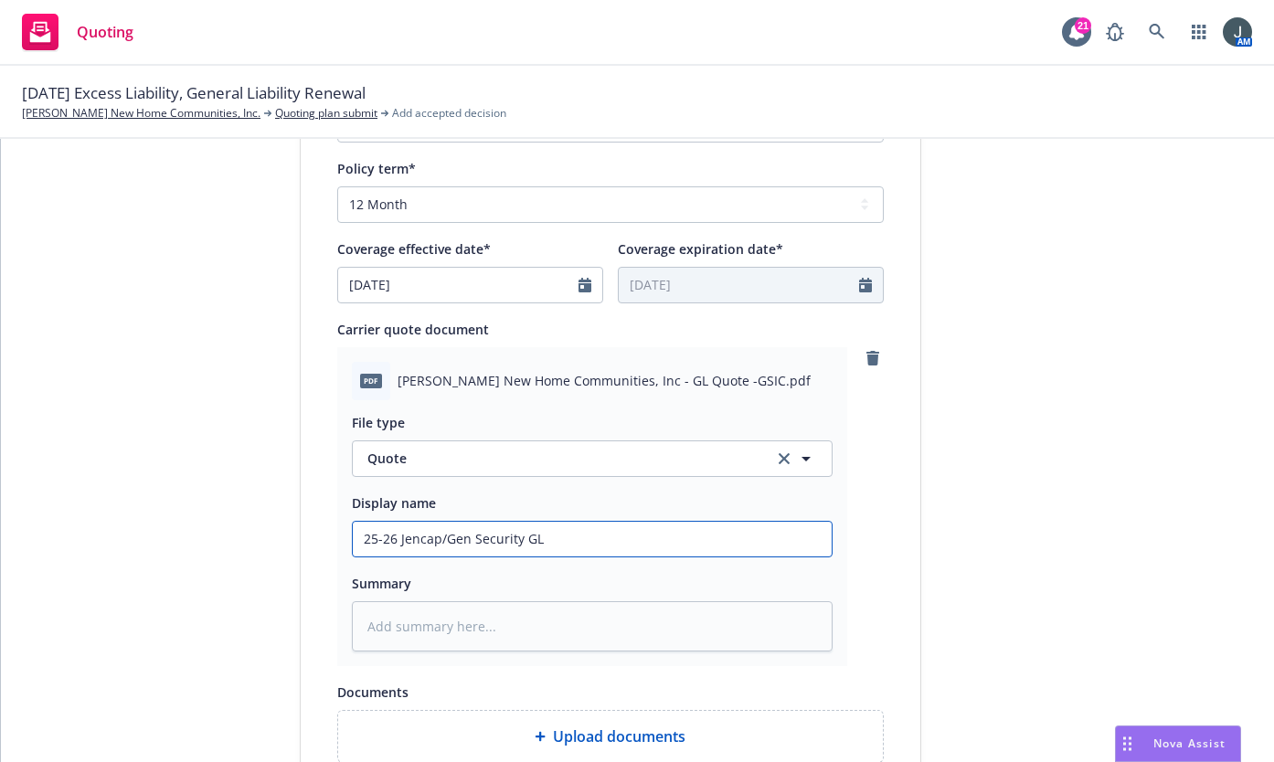
type textarea "x"
type input "25-26 Jencap/Gen Security GL R"
type textarea "x"
type input "25-26 Jencap/Gen Security GL Ren"
type textarea "x"
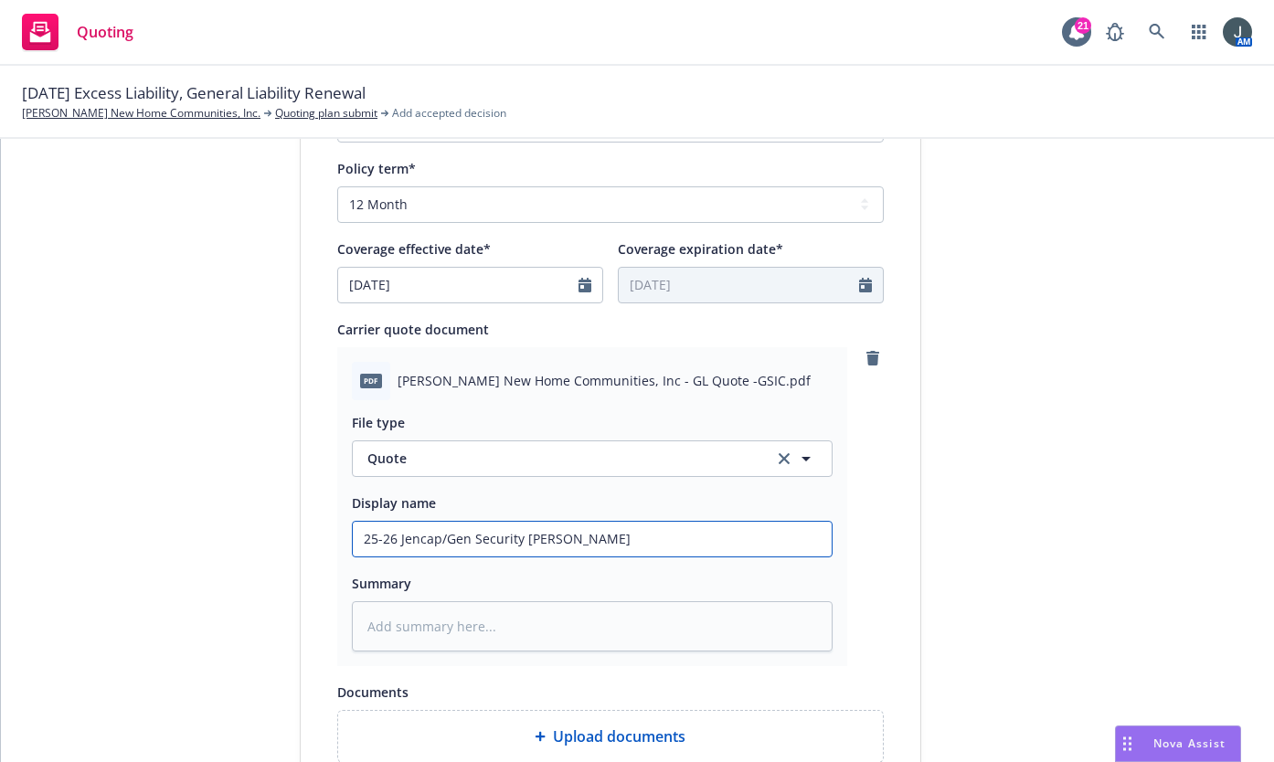
type input "25-26 Jencap/Gen Security GL Rene"
type textarea "x"
type input "25-26 Jencap/Gen Security GL Renew"
type textarea "x"
type input "25-26 Jencap/Gen Security GL Renewa"
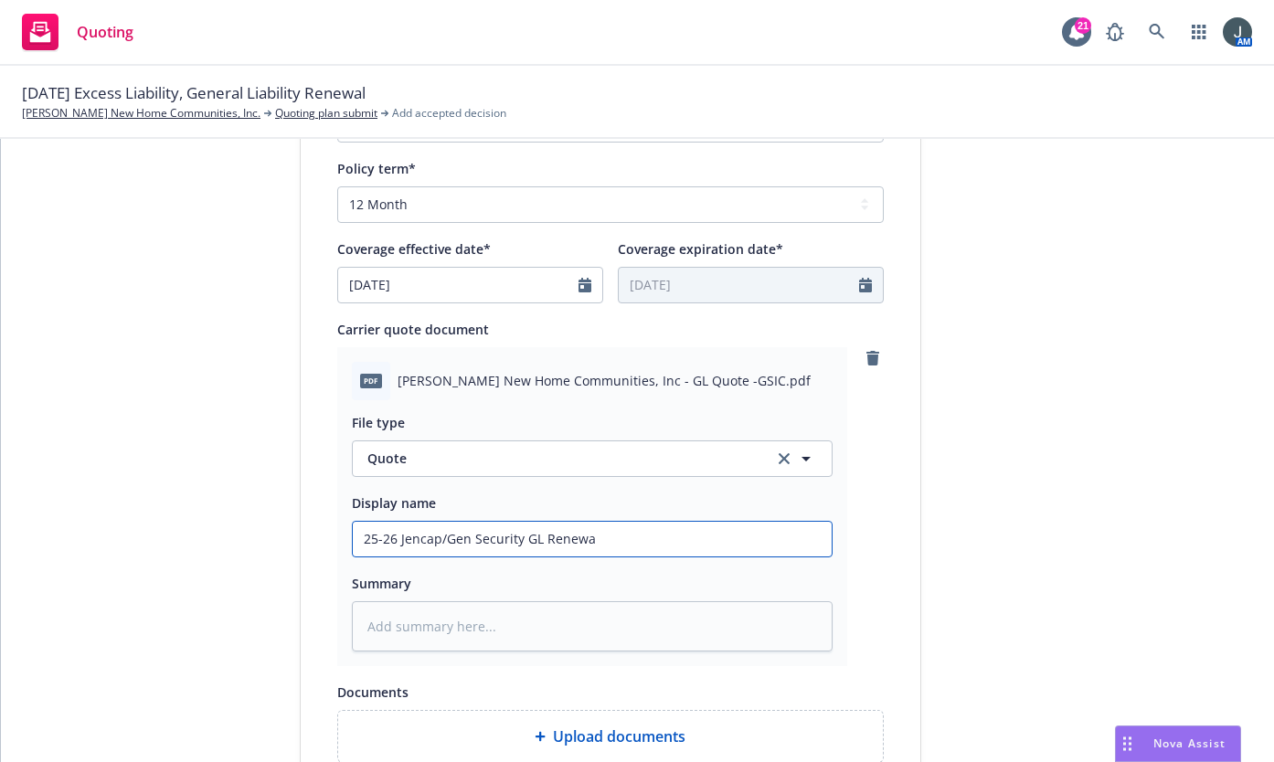
type textarea "x"
type input "25-26 Jencap/Gen Security GL Renewal"
type textarea "x"
type input "25-26 Jencap/Gen Security GL Renewal Q"
type textarea "x"
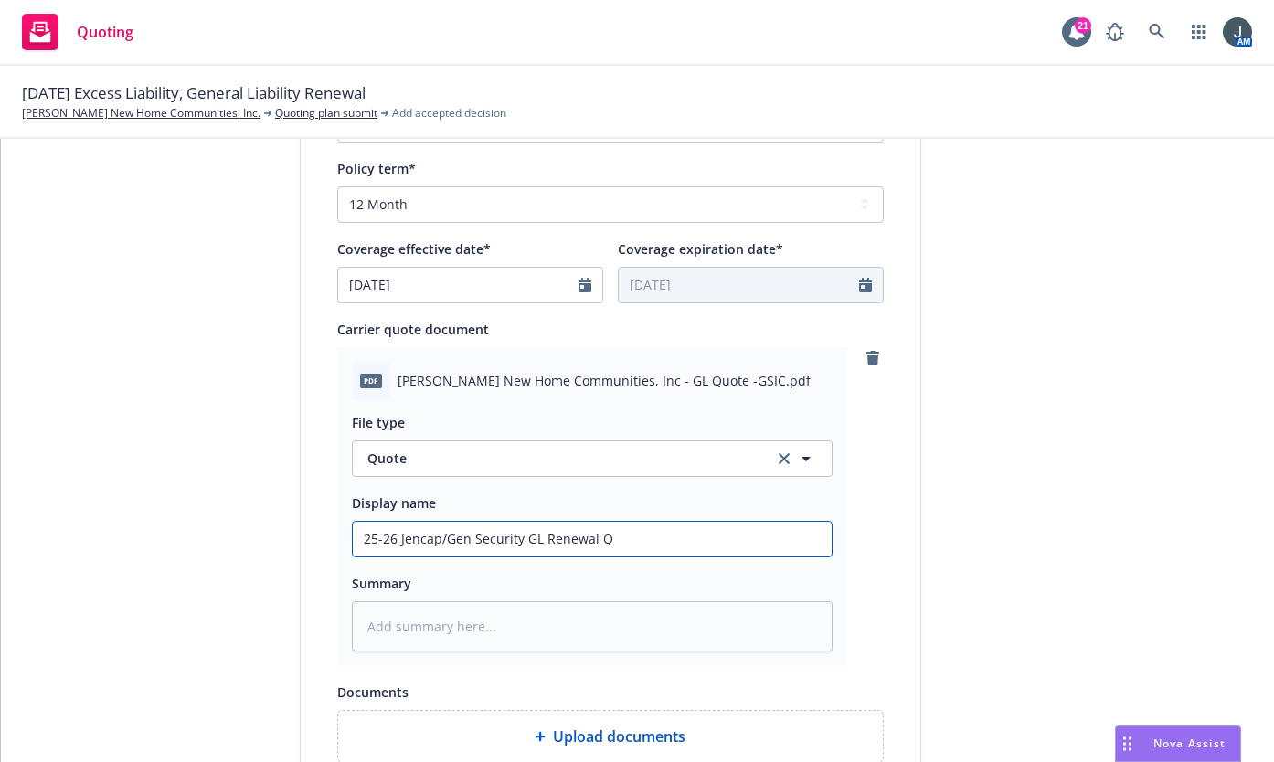
type input "25-26 Jencap/Gen Security GL Renewal Qu"
type textarea "x"
type input "25-26 Jencap/Gen Security GL Renewal Quo"
type textarea "x"
type input "25-26 Jencap/Gen Security GL Renewal Quot"
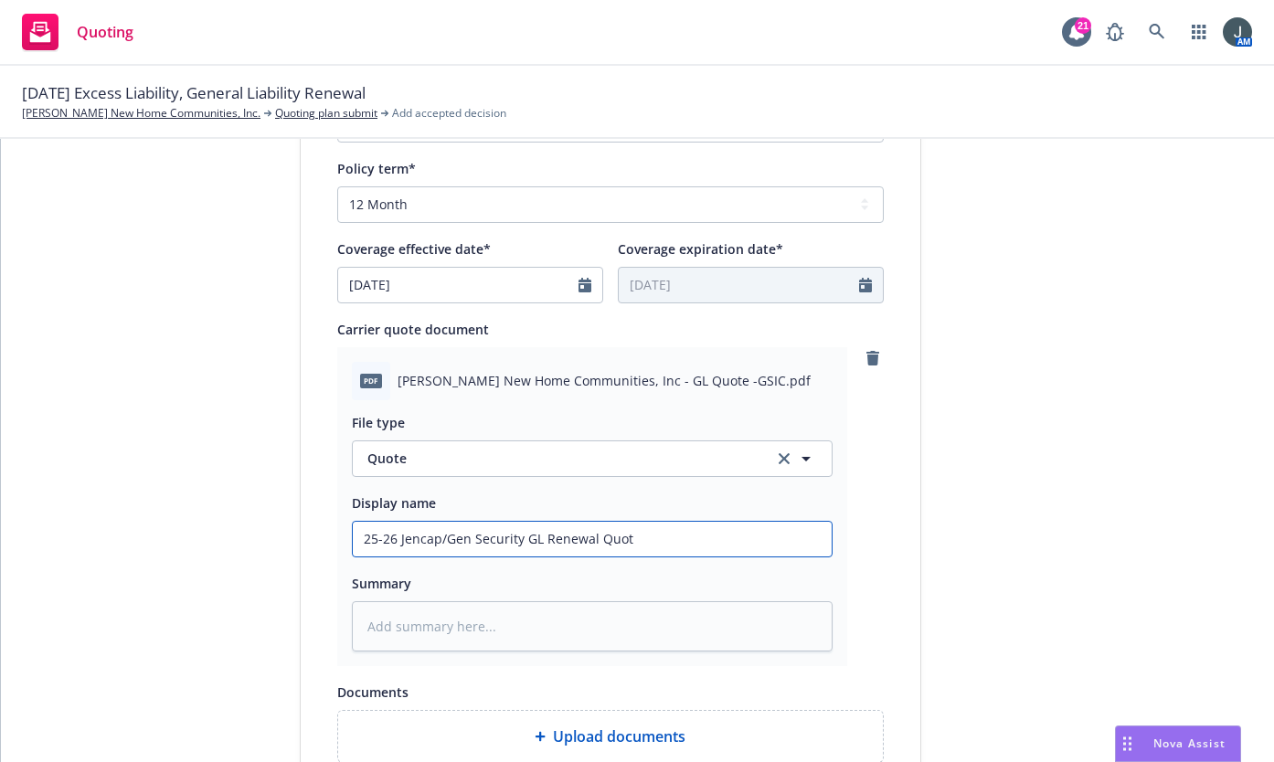
type textarea "x"
drag, startPoint x: 676, startPoint y: 539, endPoint x: 189, endPoint y: 557, distance: 486.7
click at [187, 558] on div "1 Quote initiation 2 Coverage selection 3 Billing info Quote initiation Display…" at bounding box center [638, 207] width 1230 height 1569
type input "25-26 Jencap/Gen Security GL Renewal Quote"
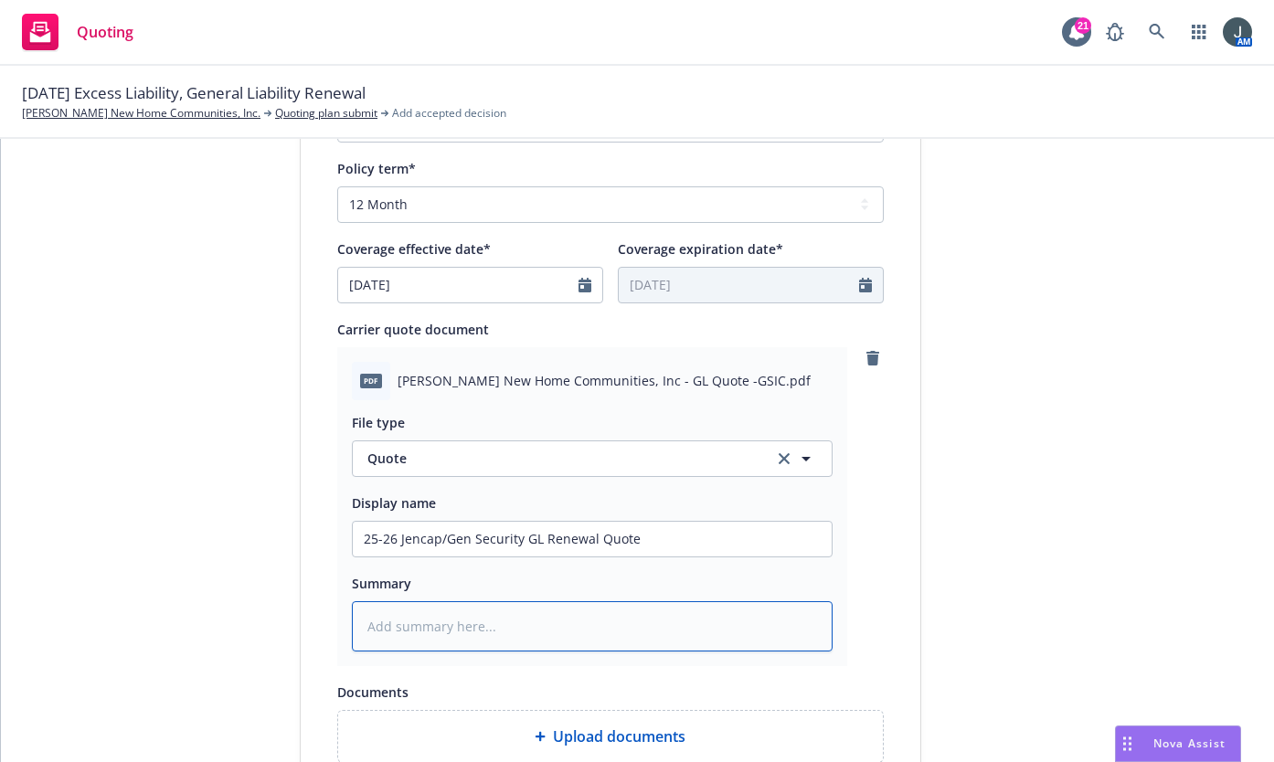
click at [415, 638] on textarea at bounding box center [592, 627] width 481 height 50
paste textarea "25-26 Jencap/Gen Security GL Renewal Quote"
type textarea "x"
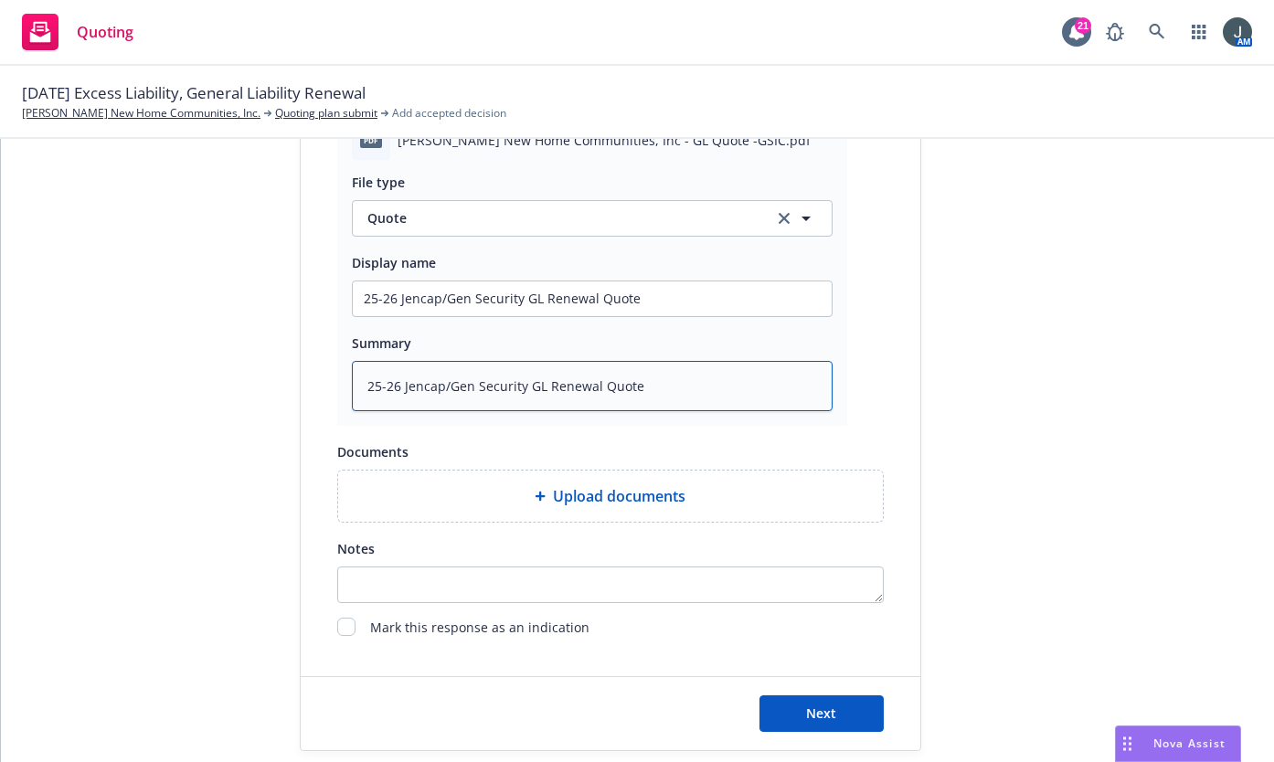
scroll to position [1018, 0]
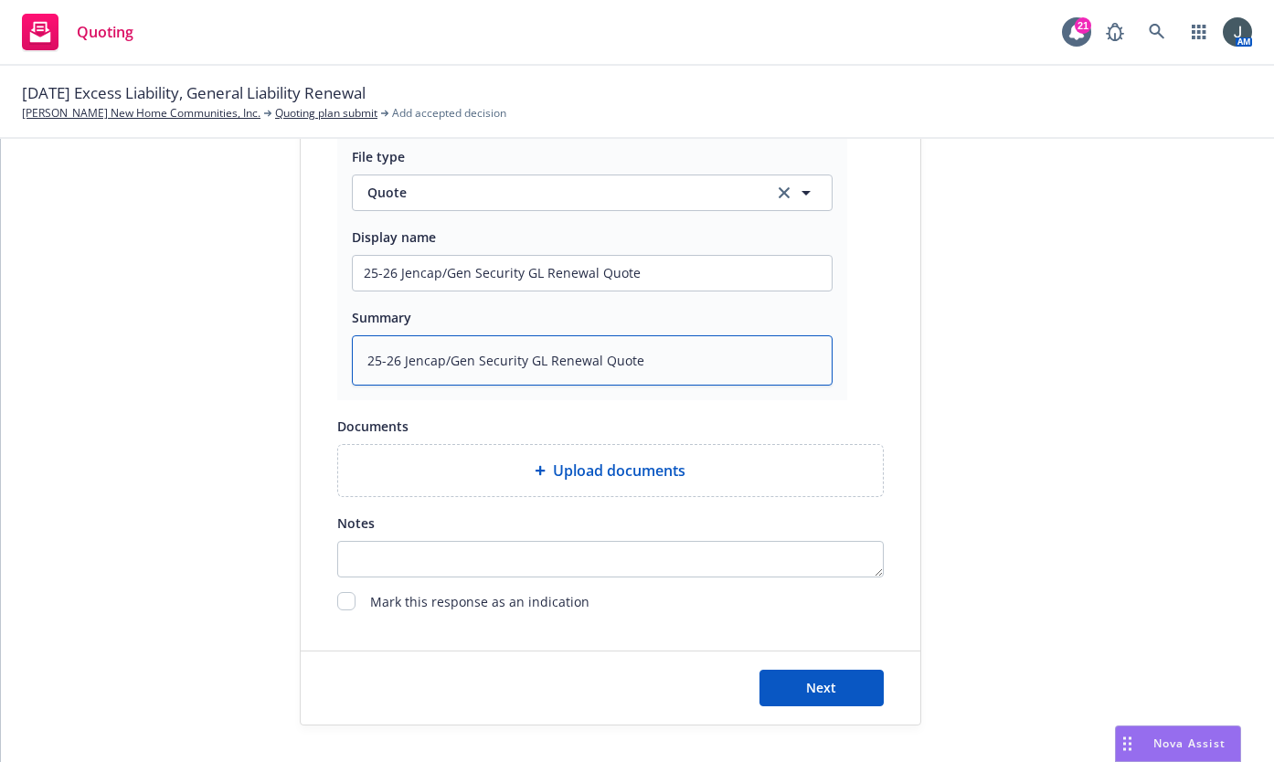
type textarea "25-26 Jencap/Gen Security GL Renewal Quote"
type textarea "x"
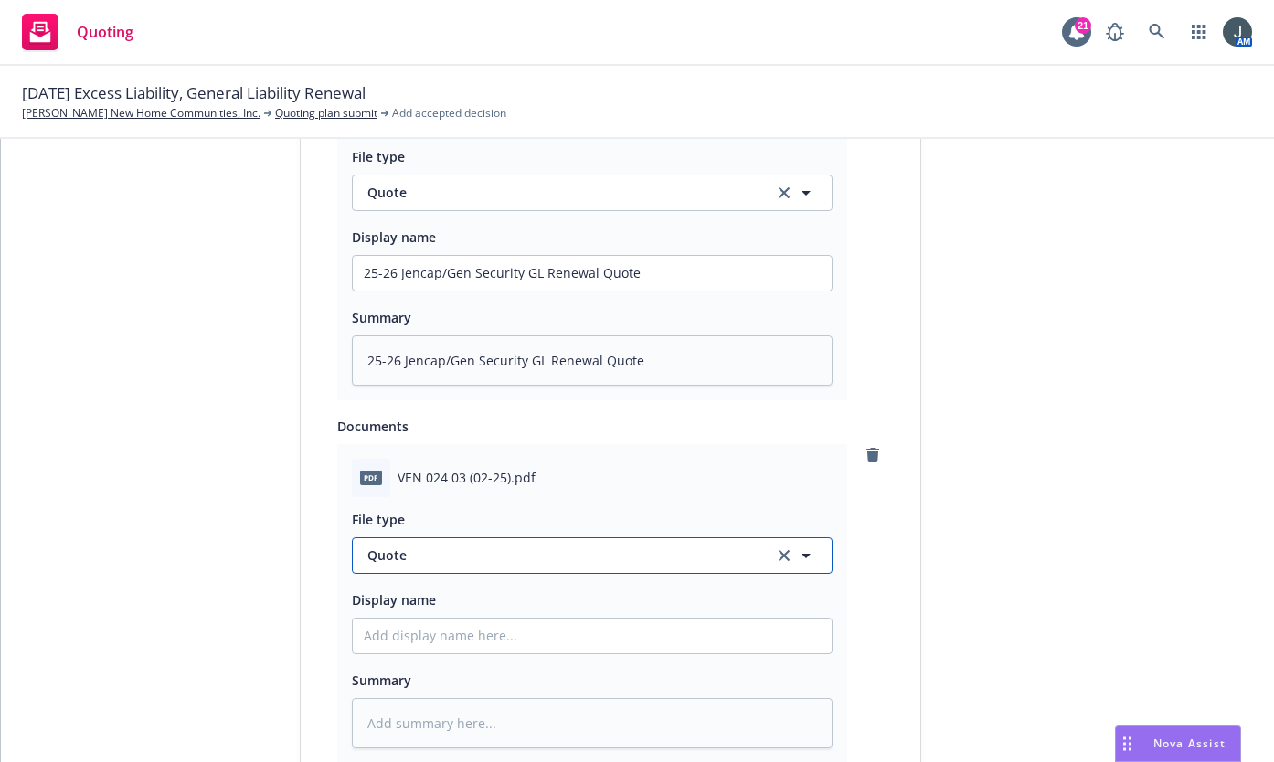
click at [510, 561] on span "Quote" at bounding box center [560, 555] width 385 height 19
type input "for"
click at [444, 620] on div "Specimen Forms" at bounding box center [592, 606] width 479 height 48
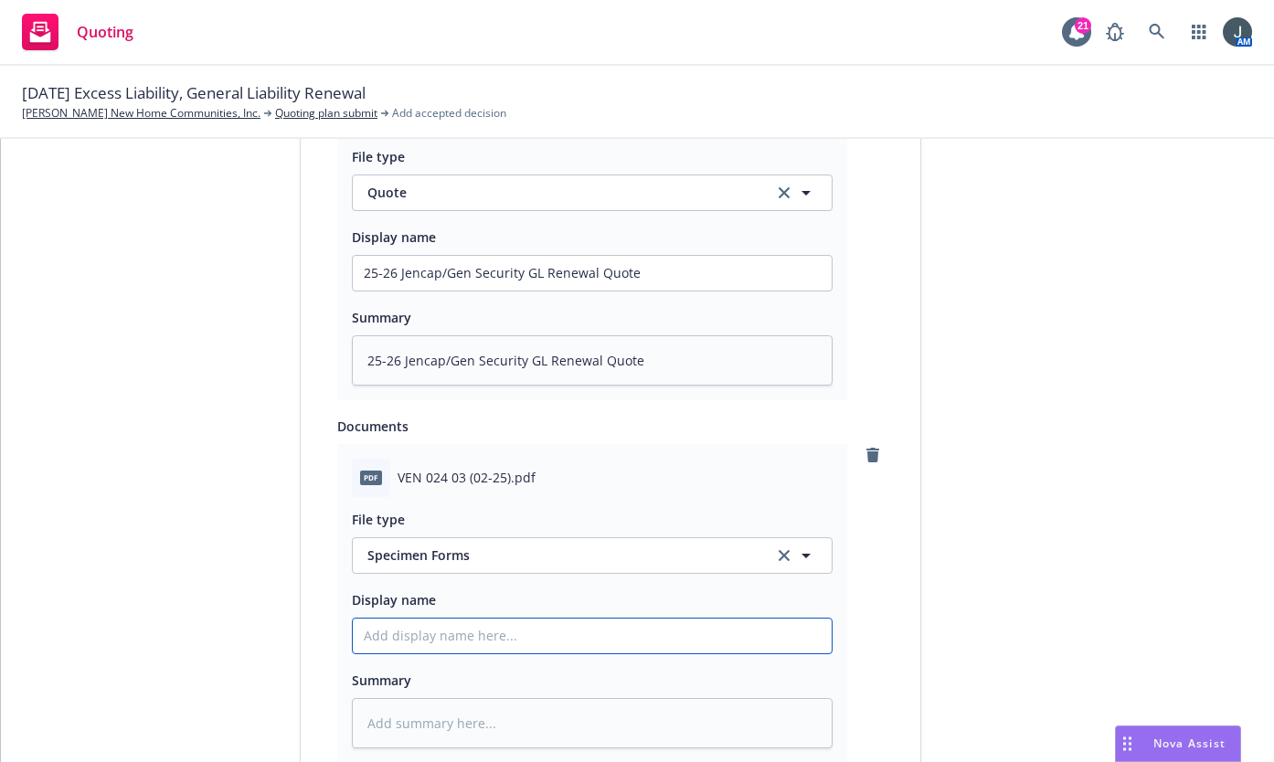
click at [443, 291] on input "Display name" at bounding box center [592, 273] width 479 height 35
type textarea "x"
type input "V"
type textarea "x"
type input "VE"
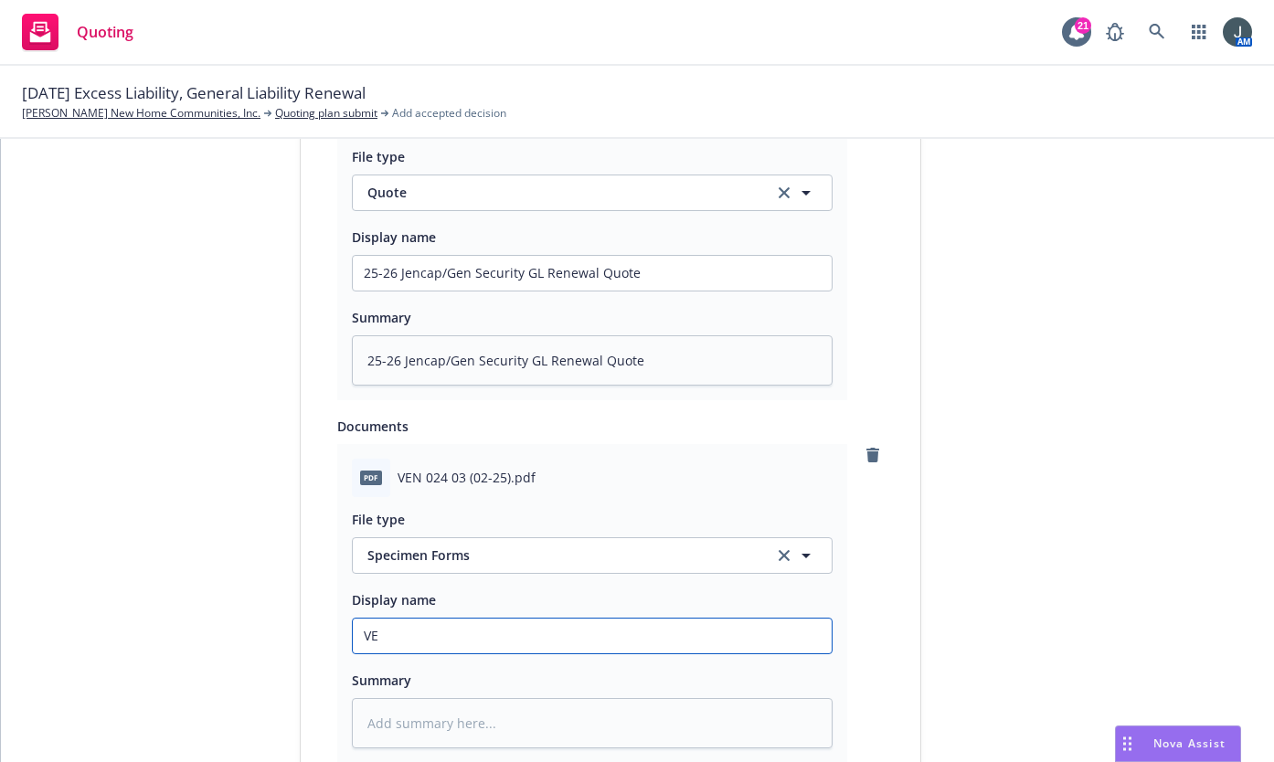
type textarea "x"
type input "VEN"
type textarea "x"
type input "VEN"
type textarea "x"
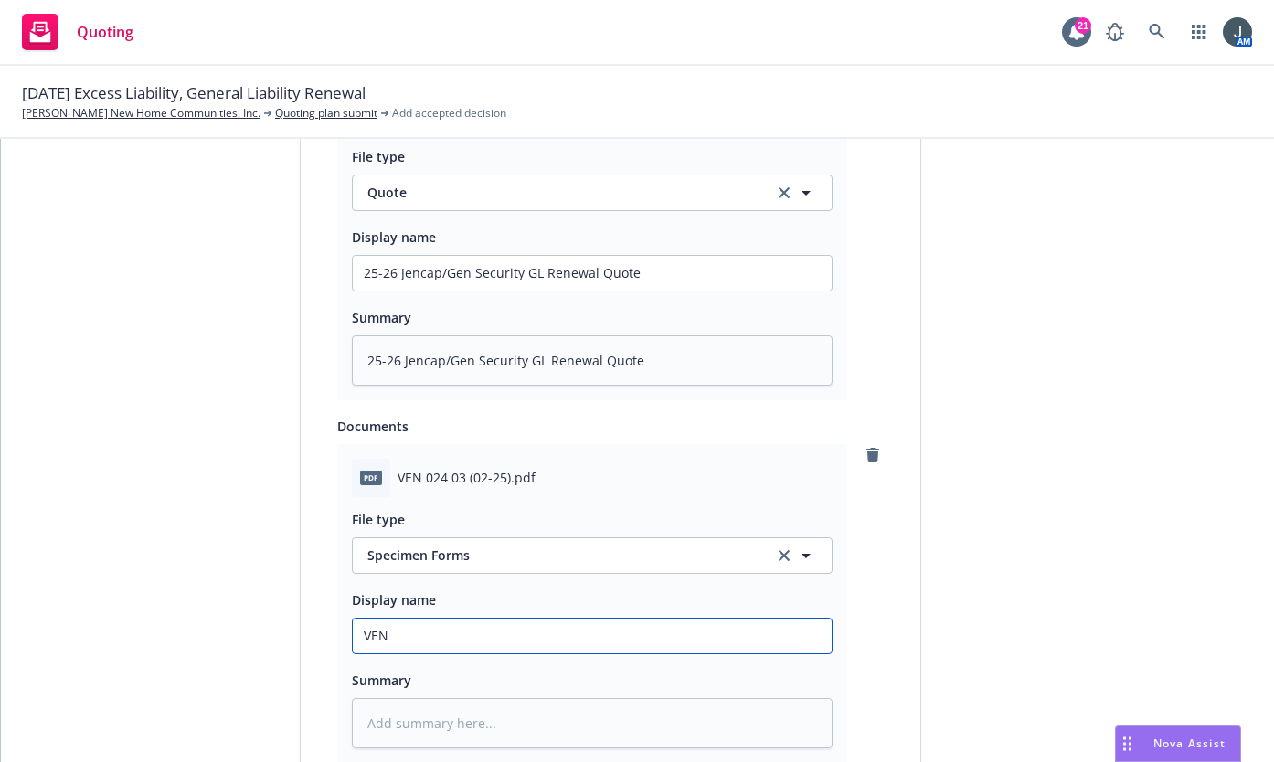
type input "VEN 0"
type textarea "x"
type input "VEN 02"
type textarea "x"
type input "VEN 024"
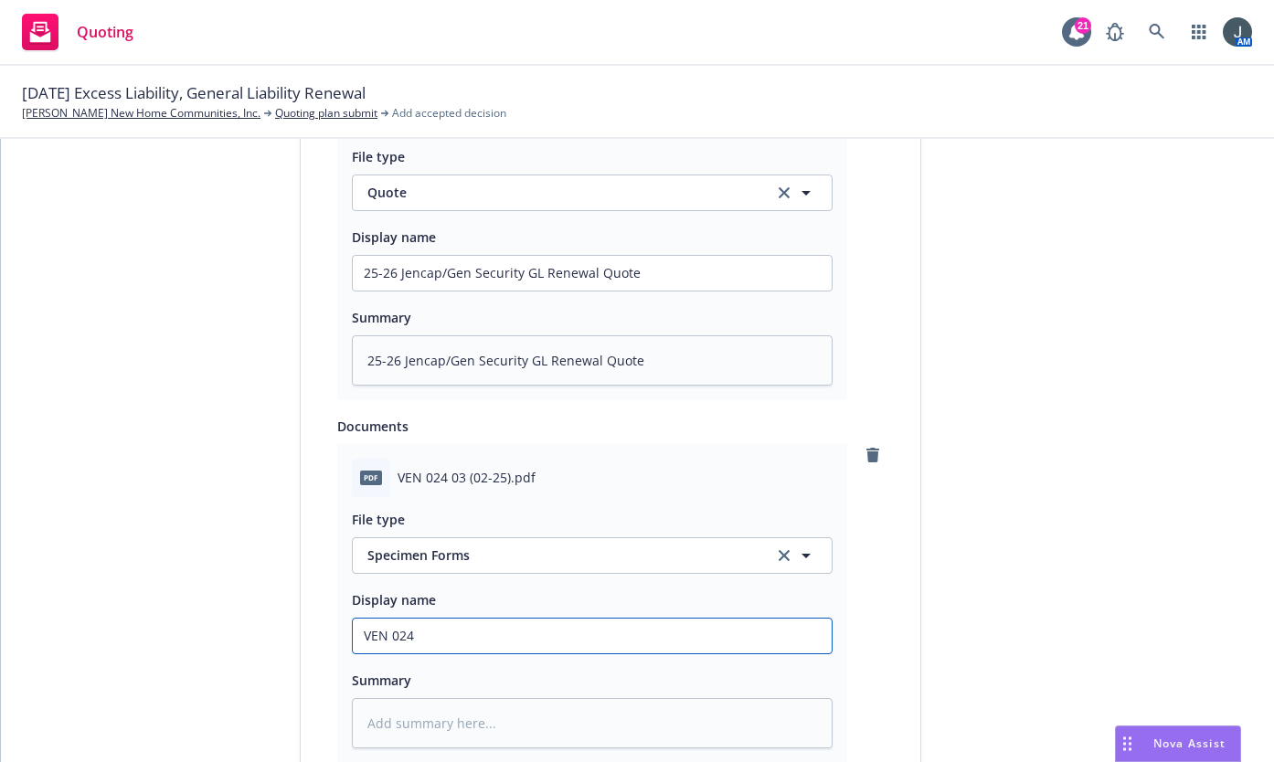
type textarea "x"
type input "VEN 024"
type textarea "x"
type input "VEN 024 0"
type textarea "x"
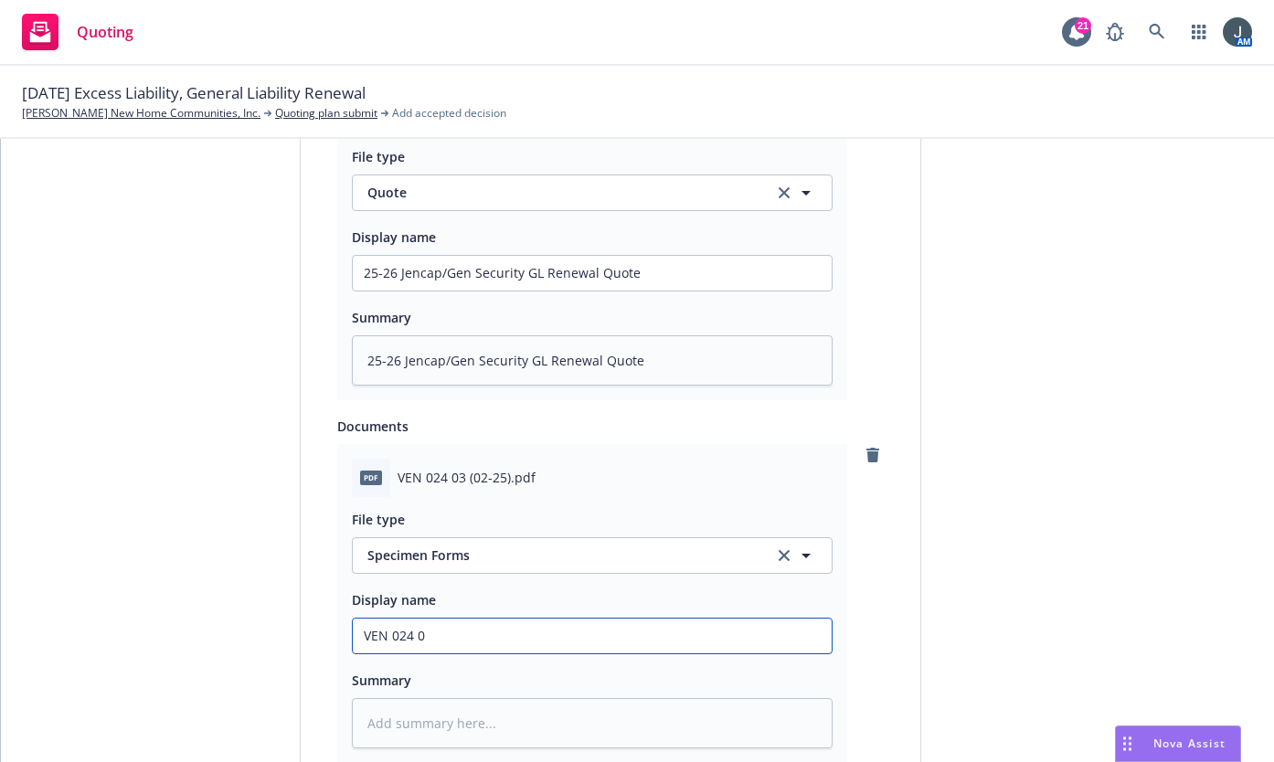
type input "VEN 024 03"
type textarea "x"
type input "VEN 024 03"
type textarea "x"
type input "VEN 024 03 0"
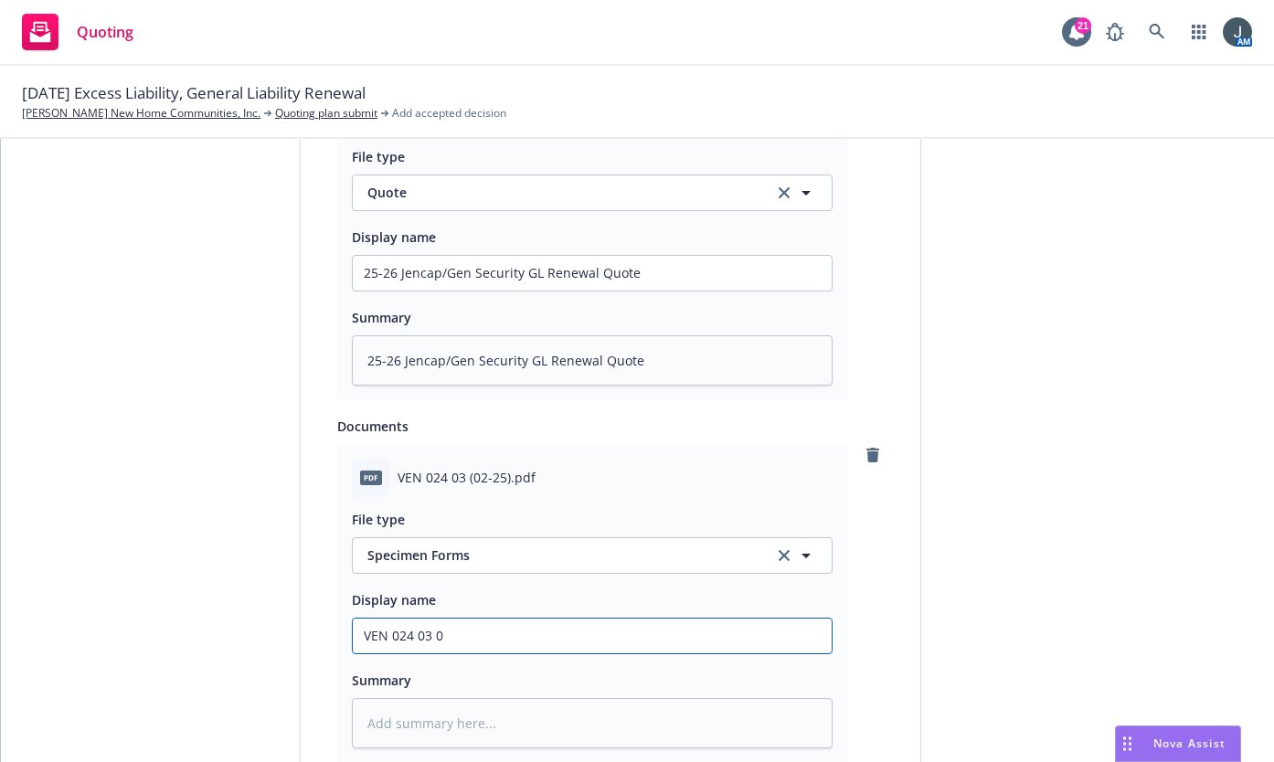
type textarea "x"
type input "VEN 024 03 02"
type textarea "x"
type input "VEN 024 03 02"
type textarea "x"
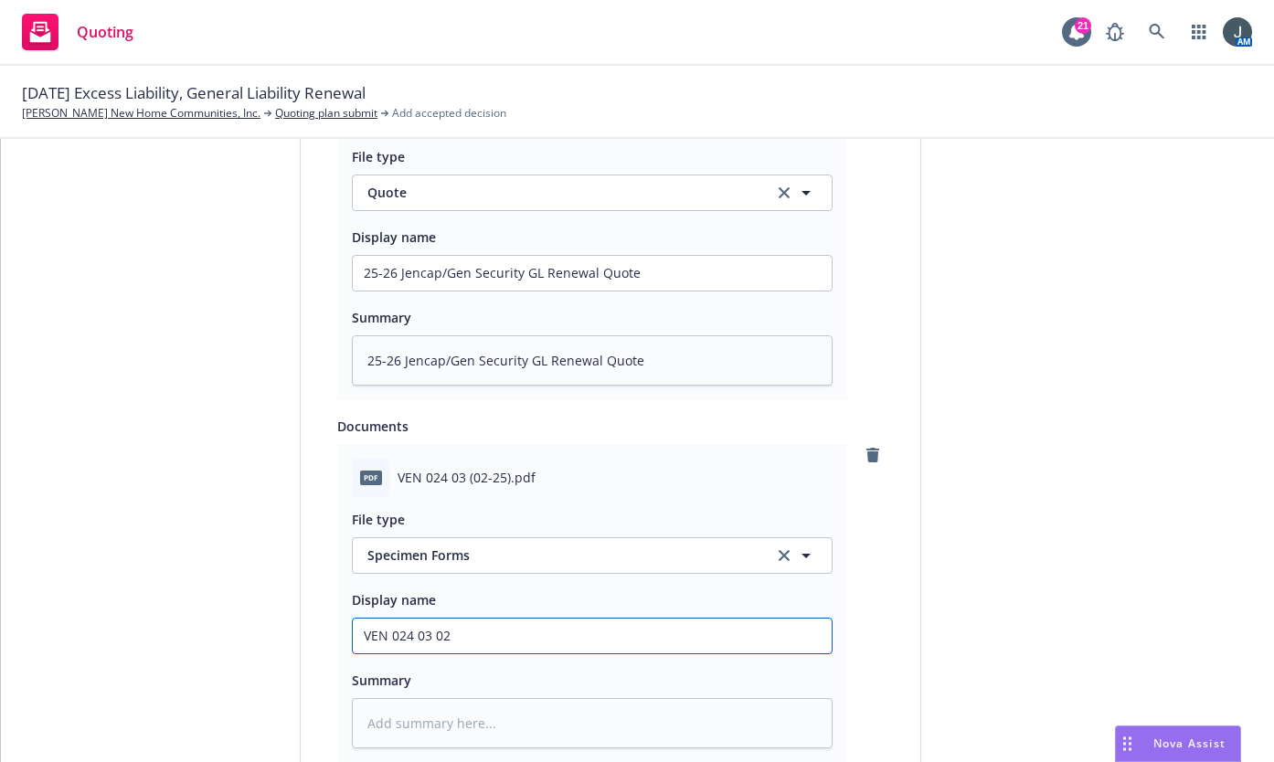
type input "VEN 024 03 02 0"
type textarea "x"
type input "VEN 024 03 02 05"
type textarea "x"
type input "VEN 024 03 02 05"
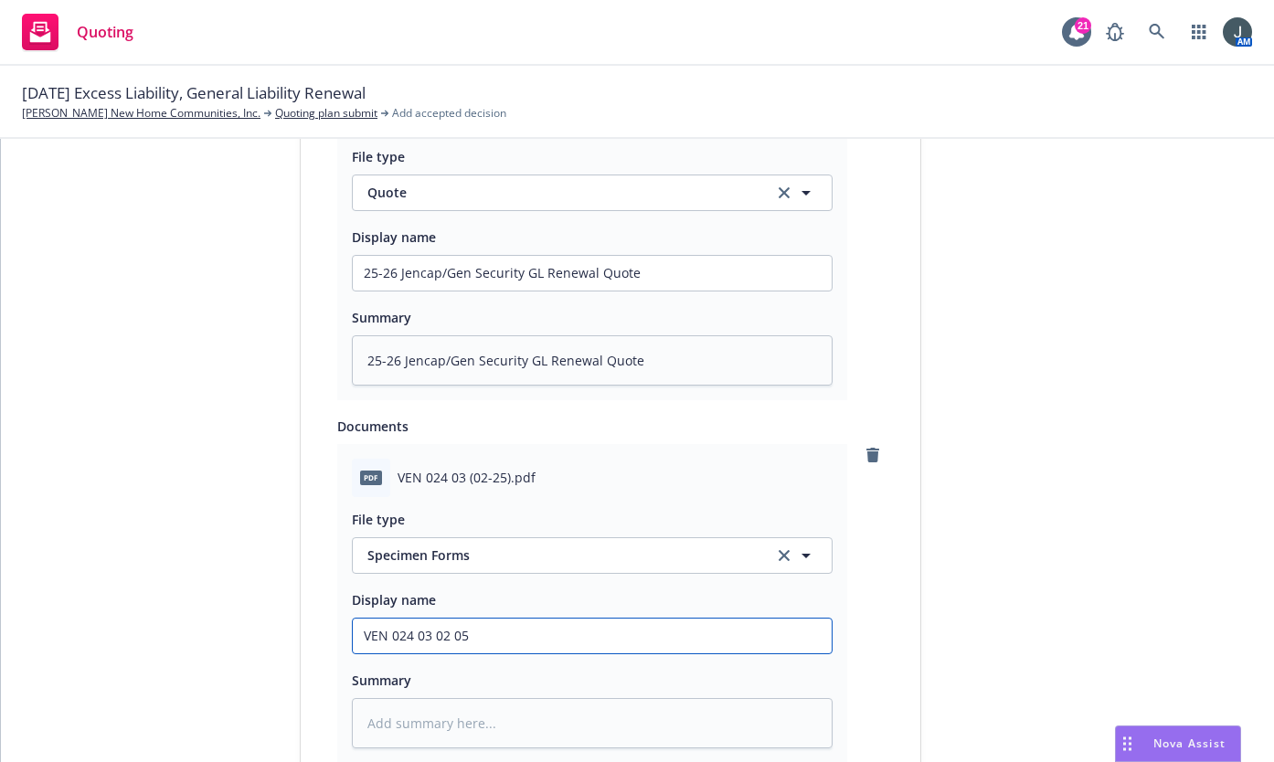
type textarea "x"
type input "VEN 024 03 02 05 G"
type textarea "x"
type input "VEN 024 03 02 05"
type textarea "x"
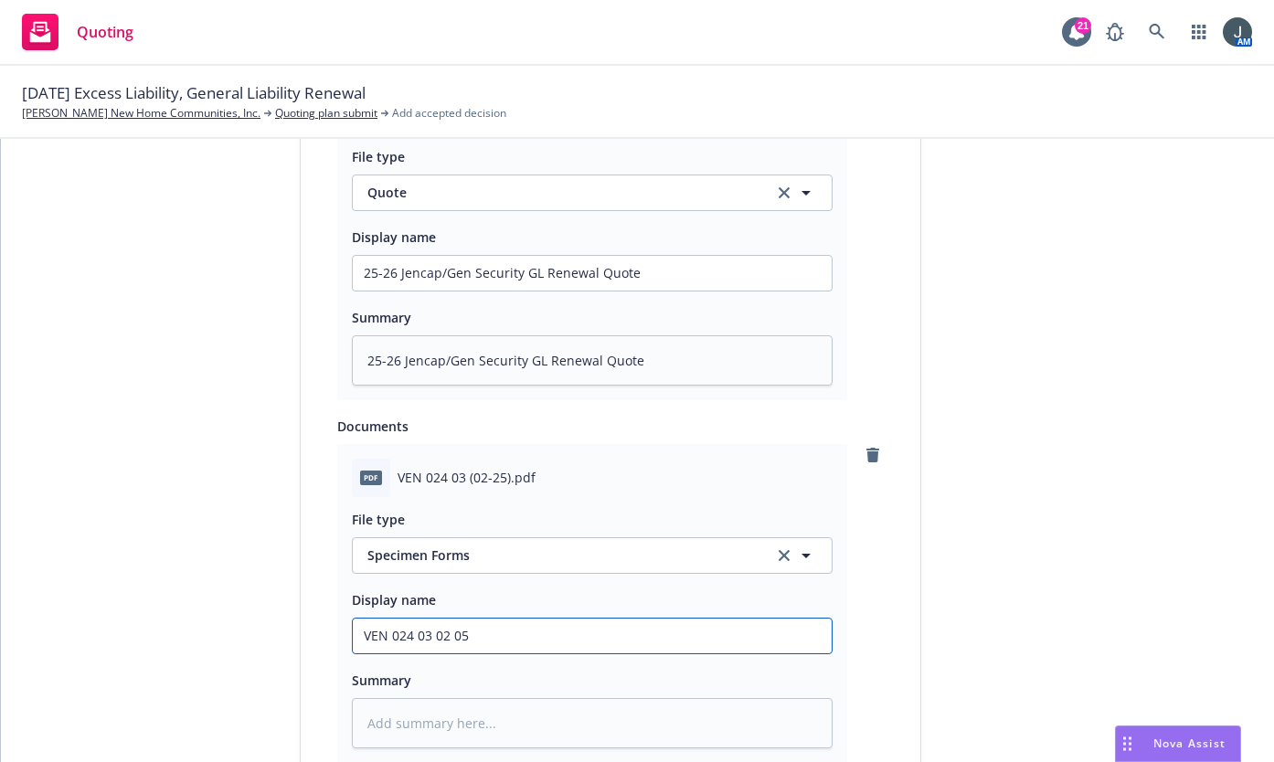
type input "VEN 024 03 02 05 G"
type textarea "x"
type input "VEN 024 03 02 05"
click at [356, 291] on input "VEN 024 03 02 05" at bounding box center [592, 273] width 479 height 35
type textarea "x"
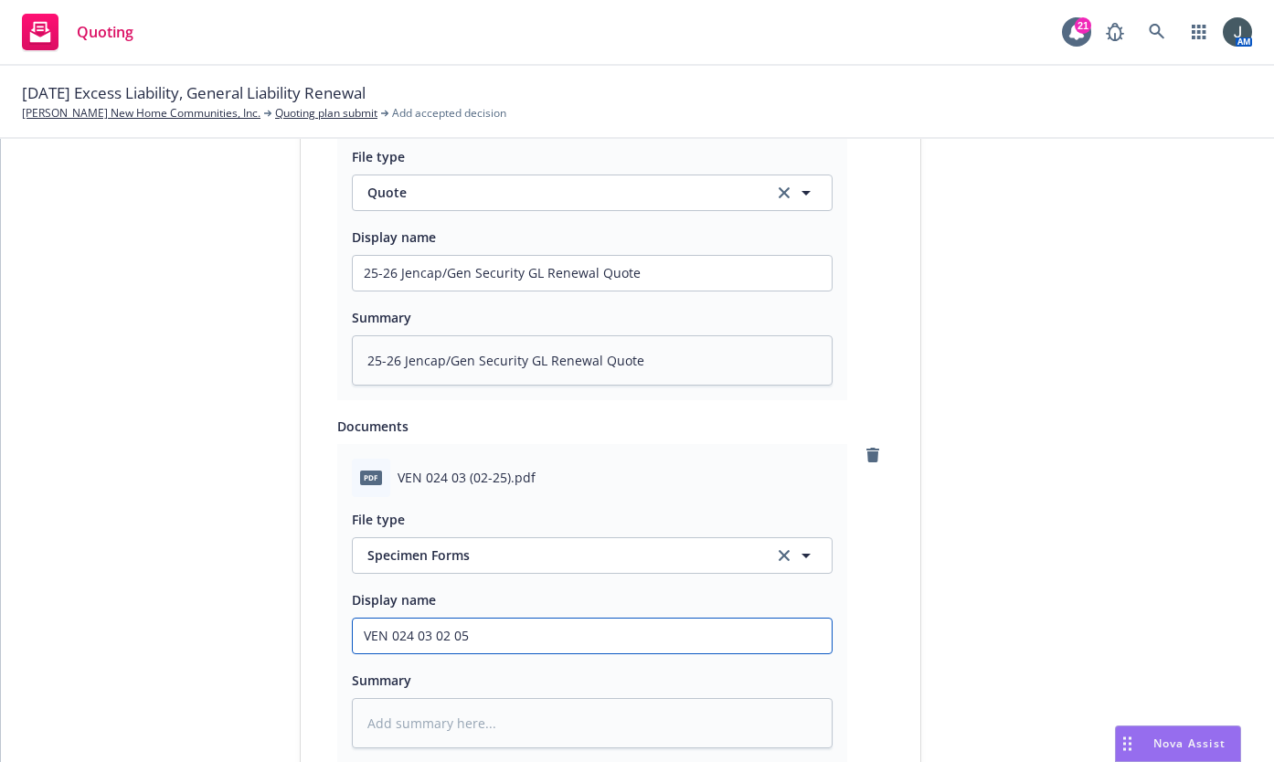
type input "GVEN 024 03 02 05"
type textarea "x"
type input "GLVEN 024 03 02 05"
type textarea "x"
type input "GL VEN 024 03 02 05"
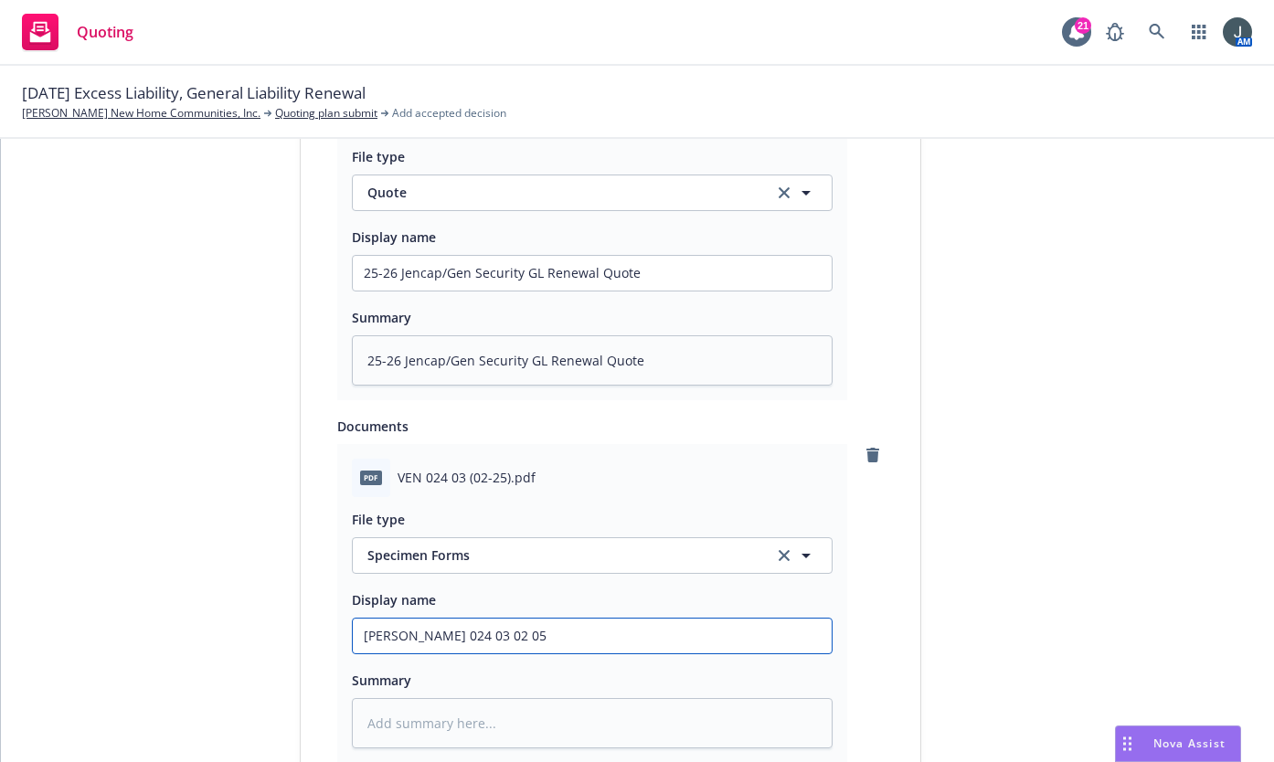
type textarea "x"
type input "GL EVEN 024 03 02 05"
type textarea "x"
type input "GL VEN 024 03 02 05"
type textarea "x"
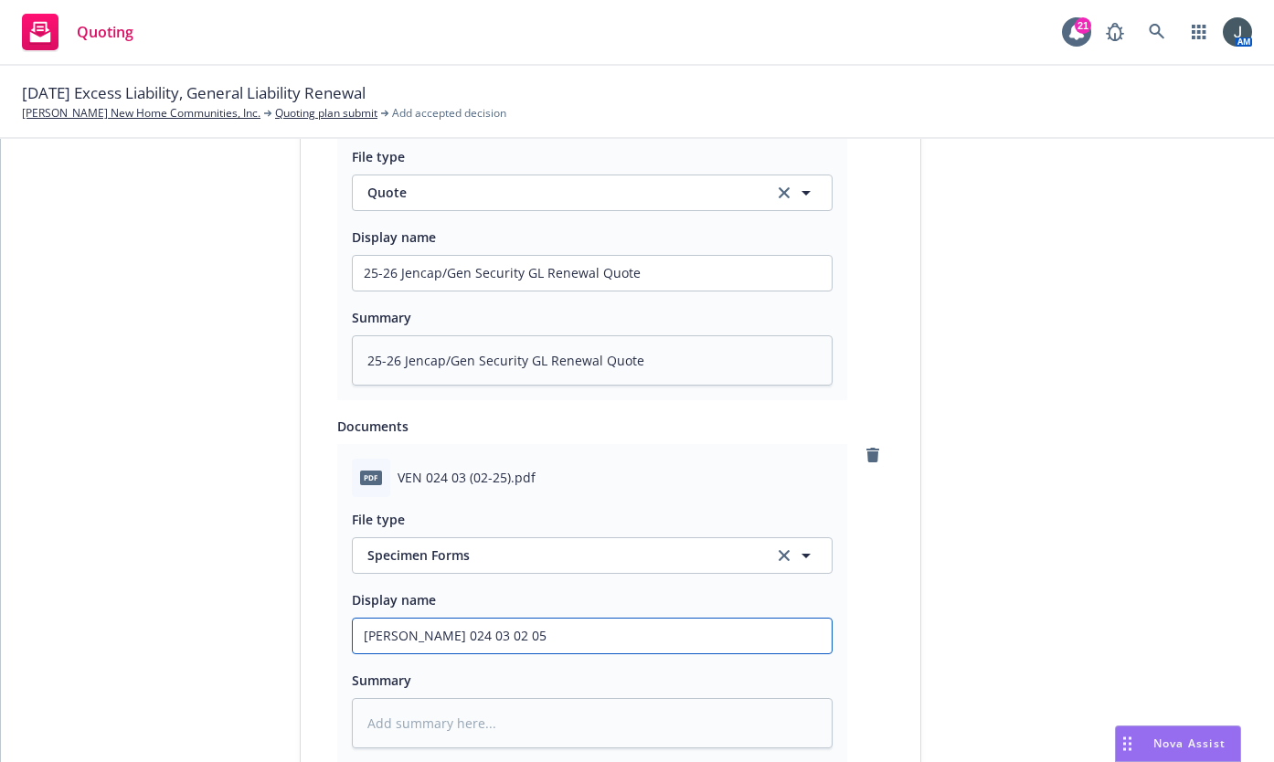
type input "GL DVEN 024 03 02 05"
type textarea "x"
type input "GL DeVEN 024 03 02 05"
type textarea "x"
type input "GL DedVEN 024 03 02 05"
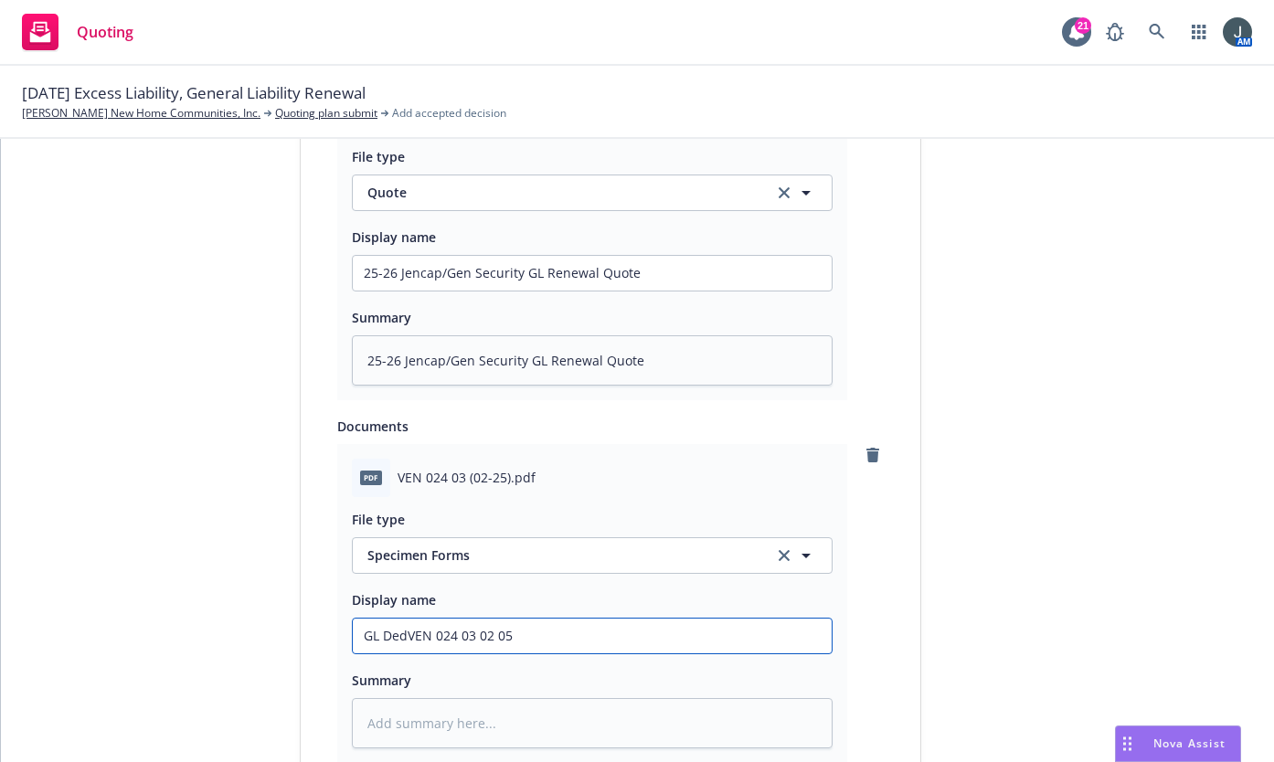
type textarea "x"
type input "GL Ded VEN 024 03 02 05"
type textarea "x"
type input "GL Ded EVEN 024 03 02 05"
type textarea "x"
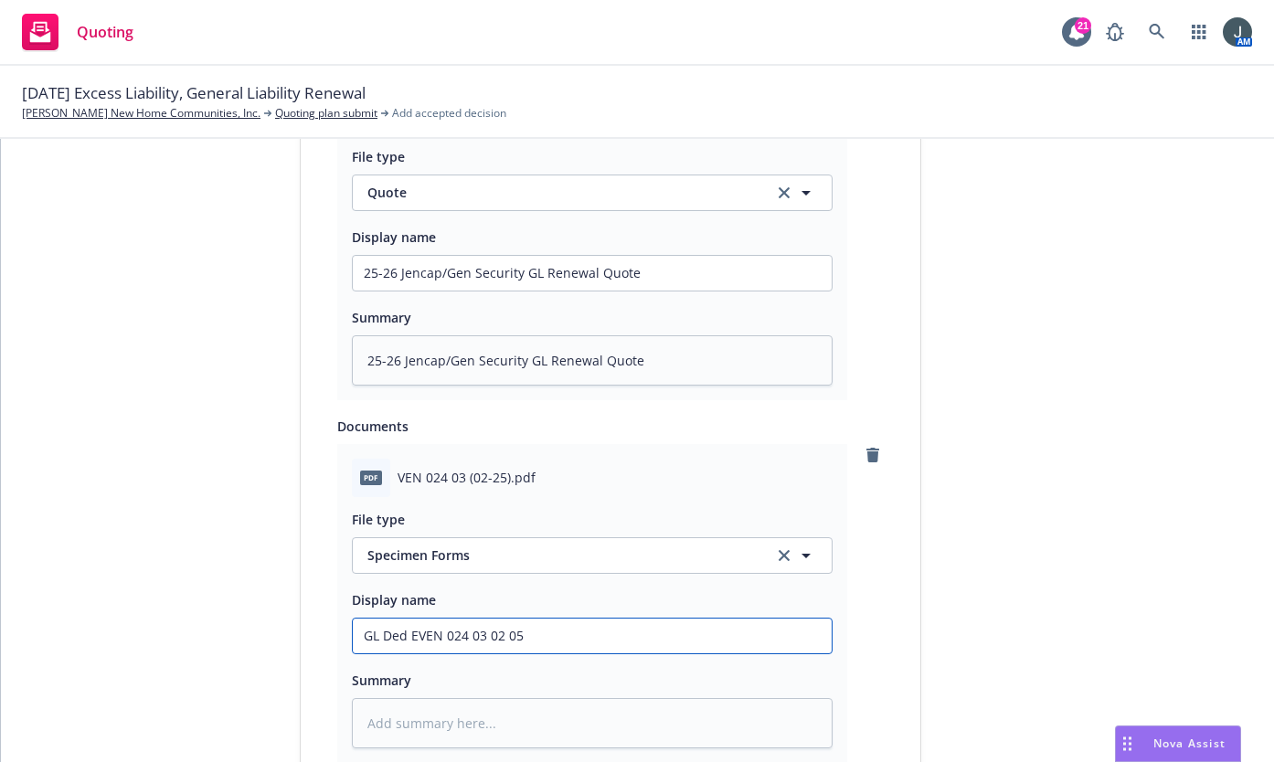
type input "GL Ded EnVEN 024 03 02 05"
type textarea "x"
type input "GL Ded EntVEN 024 03 02 05"
type textarea "x"
type input "GL Ded Ent VEN 024 03 02 05"
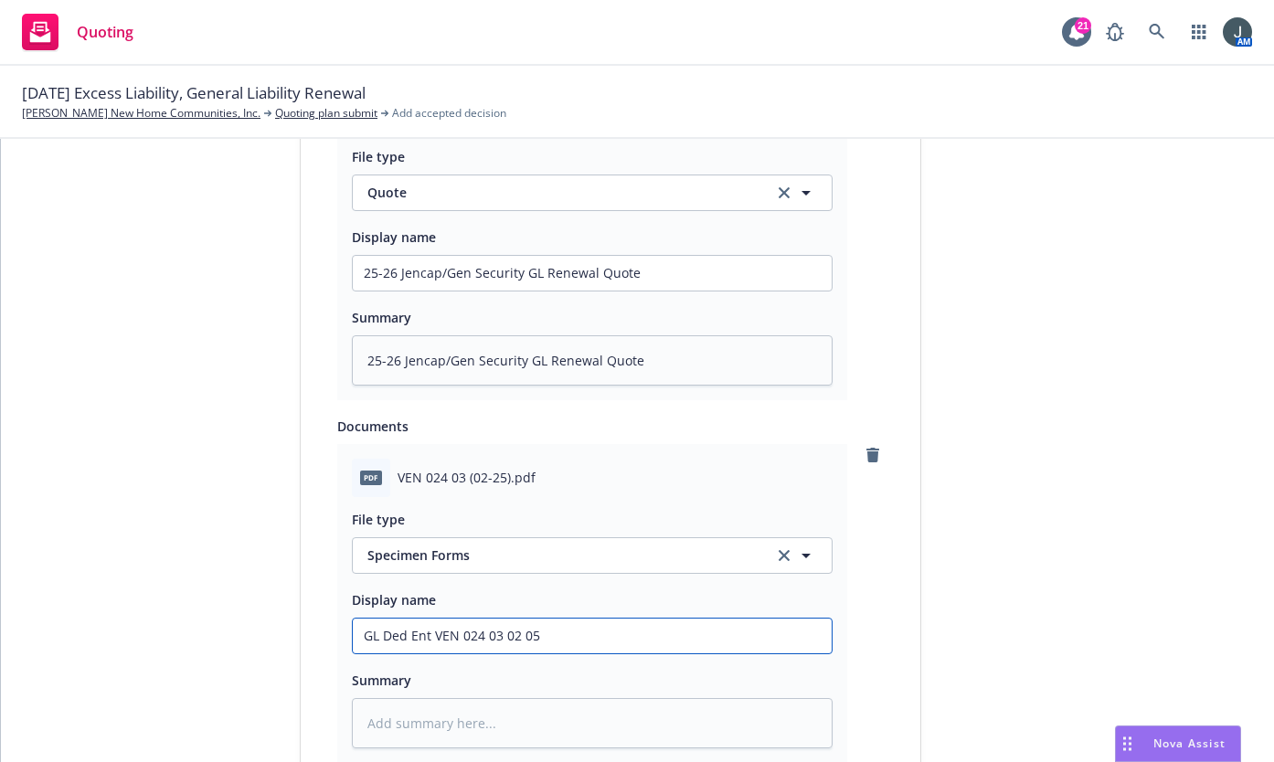
type textarea "x"
type input "GL Ded EntVEN 024 03 02 05"
type textarea "x"
type input "GL Ded EnVEN 024 03 02 05"
type textarea "x"
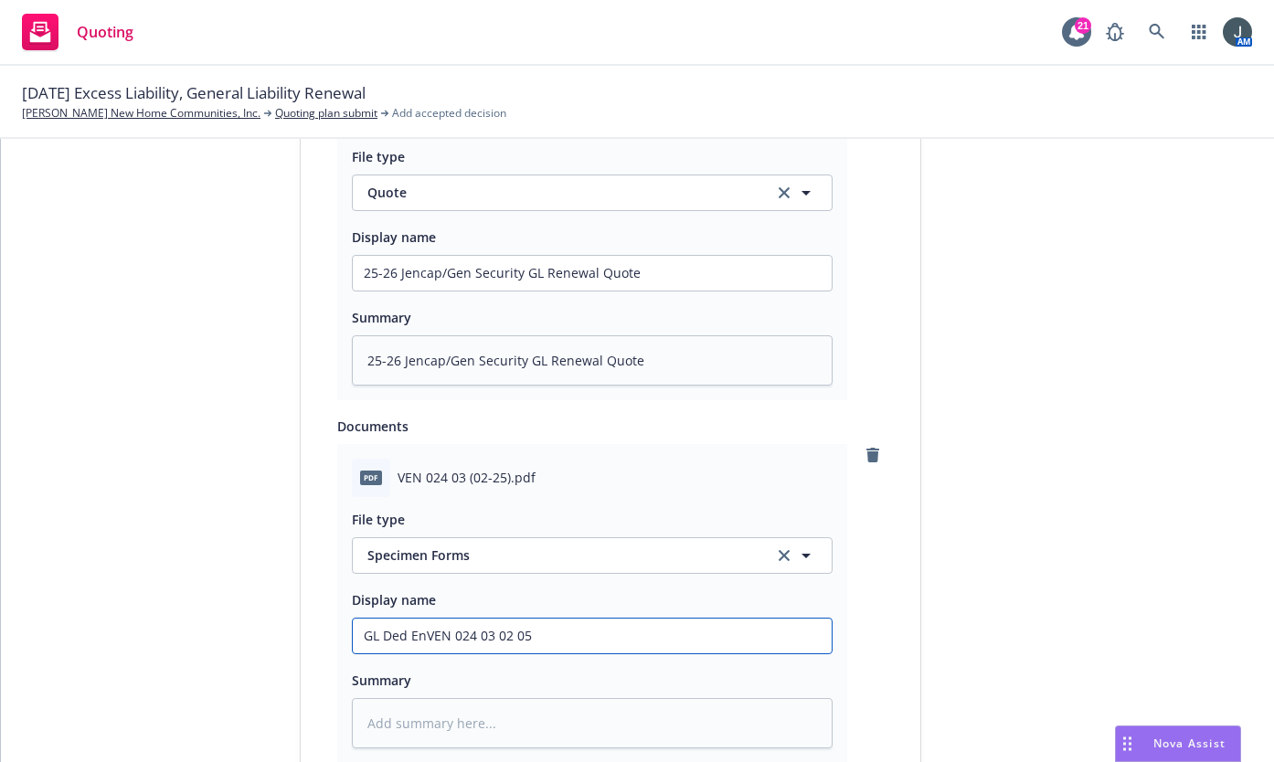
type input "GL Ded EndVEN 024 03 02 05"
type textarea "x"
type input "GL Ded EndtVEN 024 03 02 05"
type textarea "x"
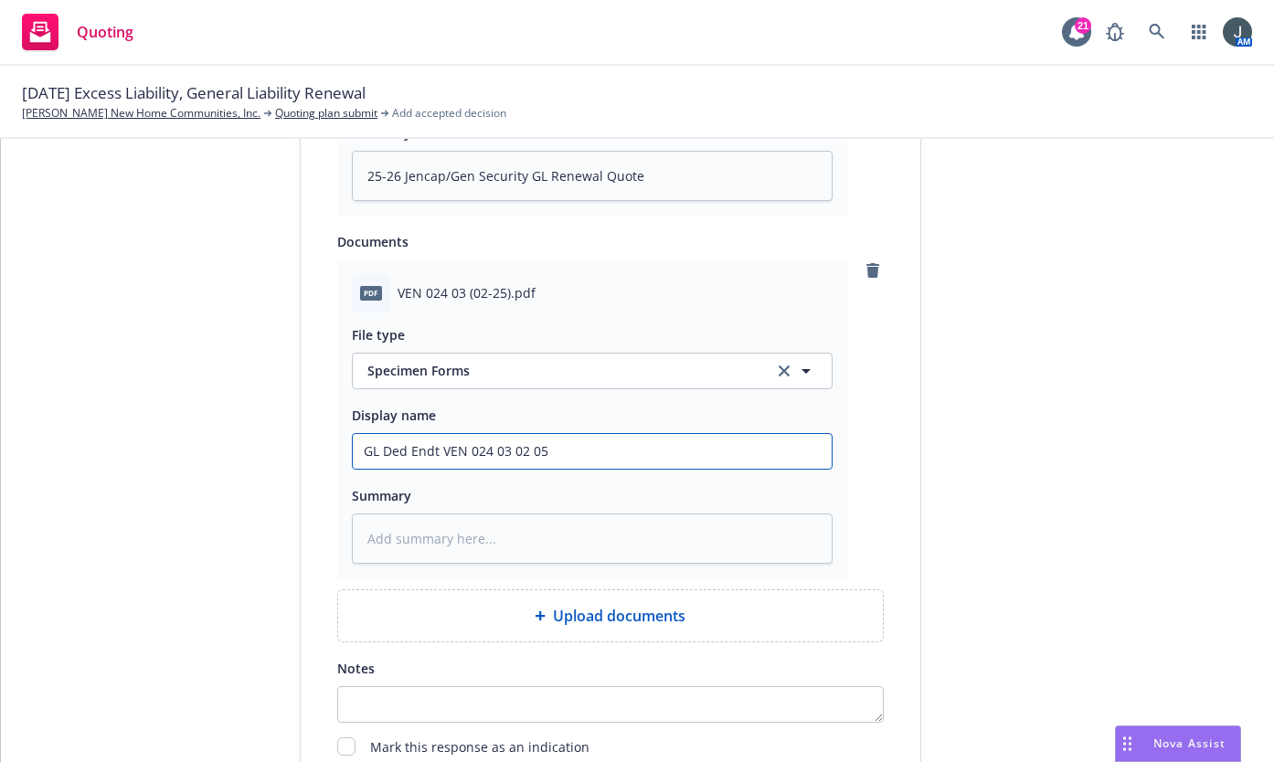
scroll to position [1349, 0]
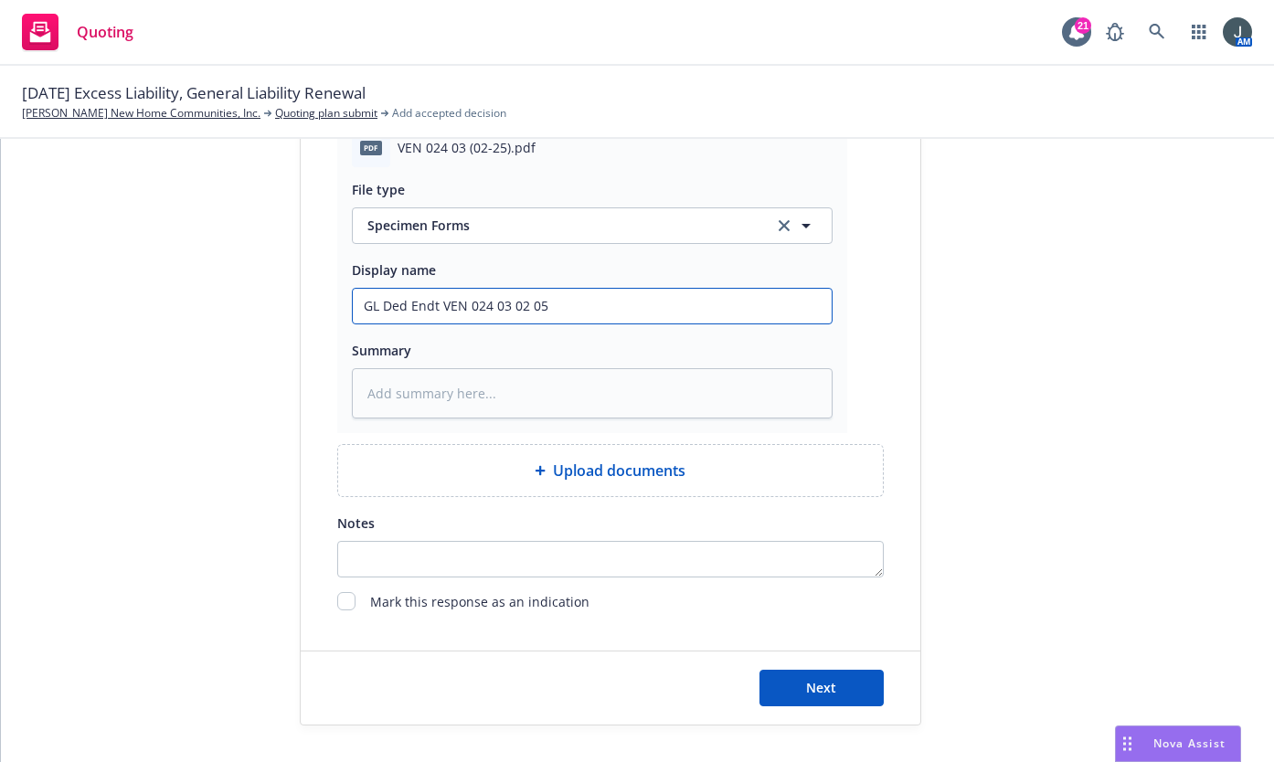
drag, startPoint x: 570, startPoint y: 307, endPoint x: 267, endPoint y: 320, distance: 302.9
type input "GL Ded Endt VEN 024 03 02 05"
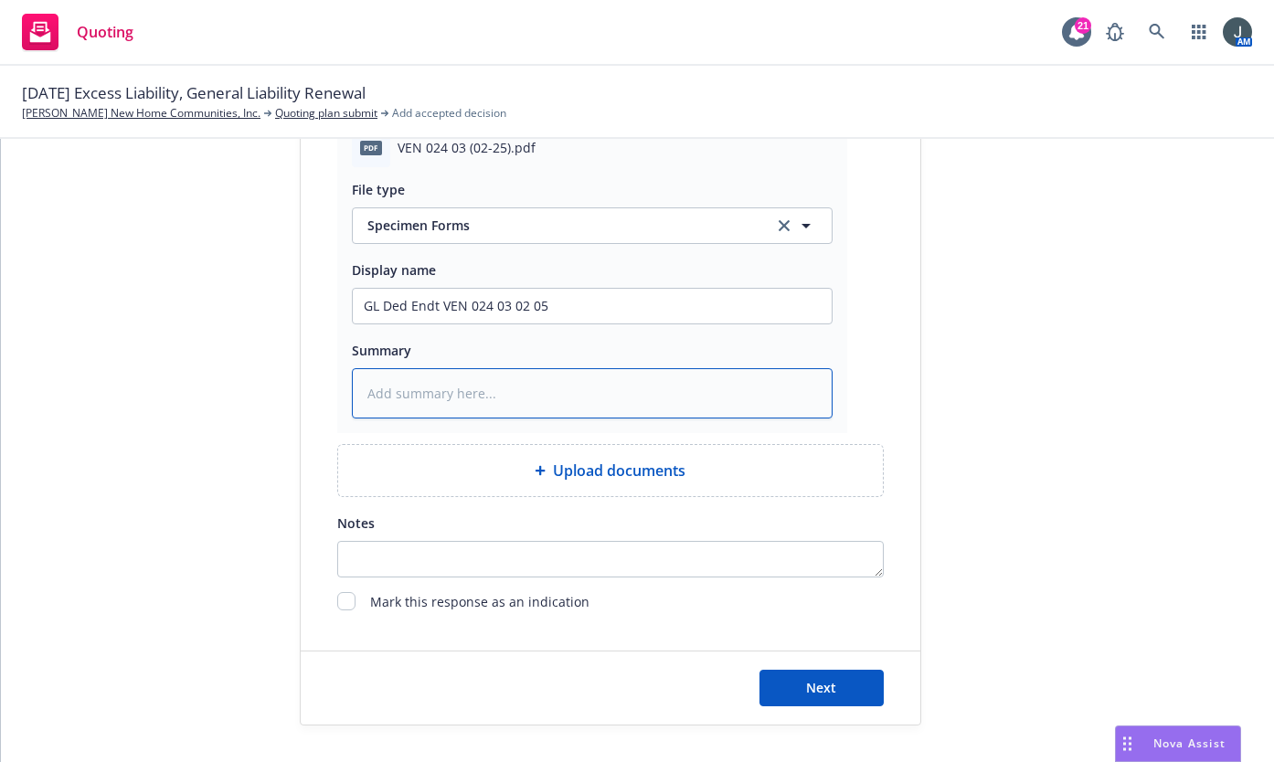
click at [438, 397] on textarea at bounding box center [592, 393] width 481 height 50
paste textarea "GL Ded Endt VEN 024 03 02 05"
type textarea "x"
type textarea "GL Ded Endt VEN 024 03 02 05"
type textarea "x"
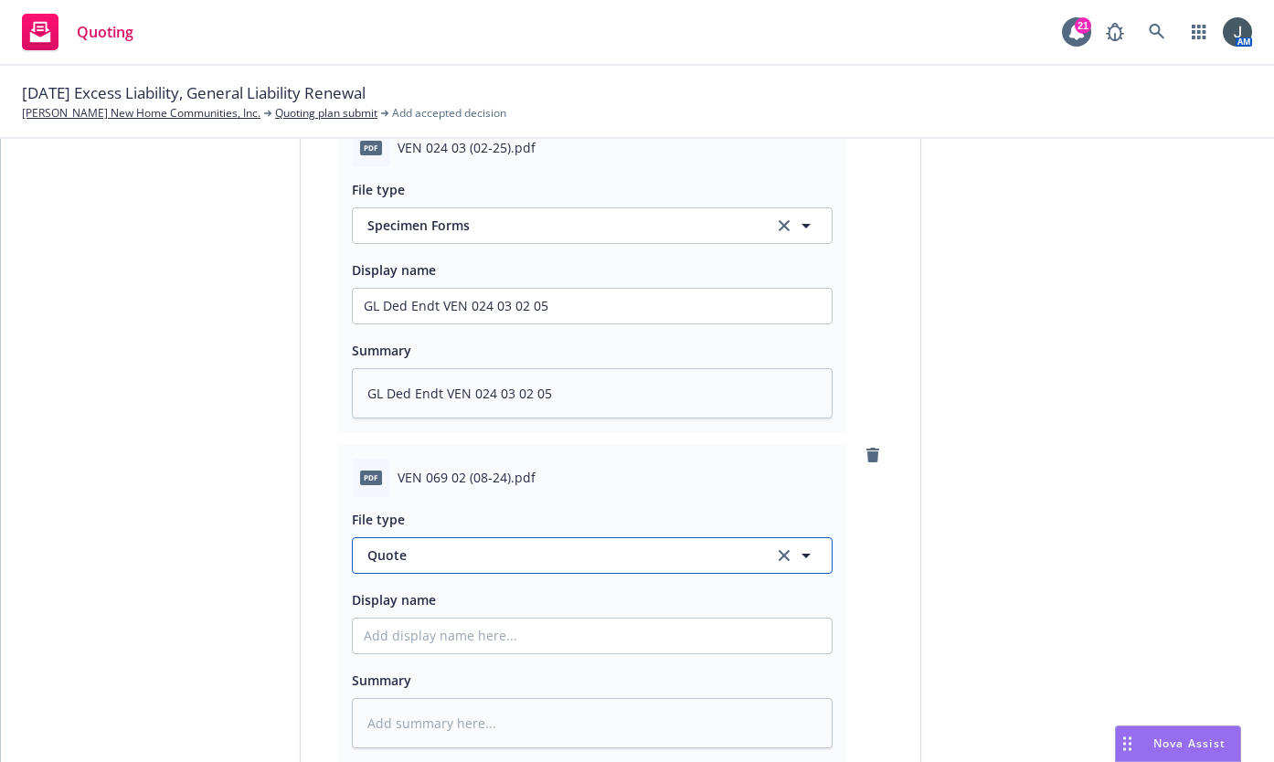
click at [389, 544] on button "Quote" at bounding box center [592, 556] width 481 height 37
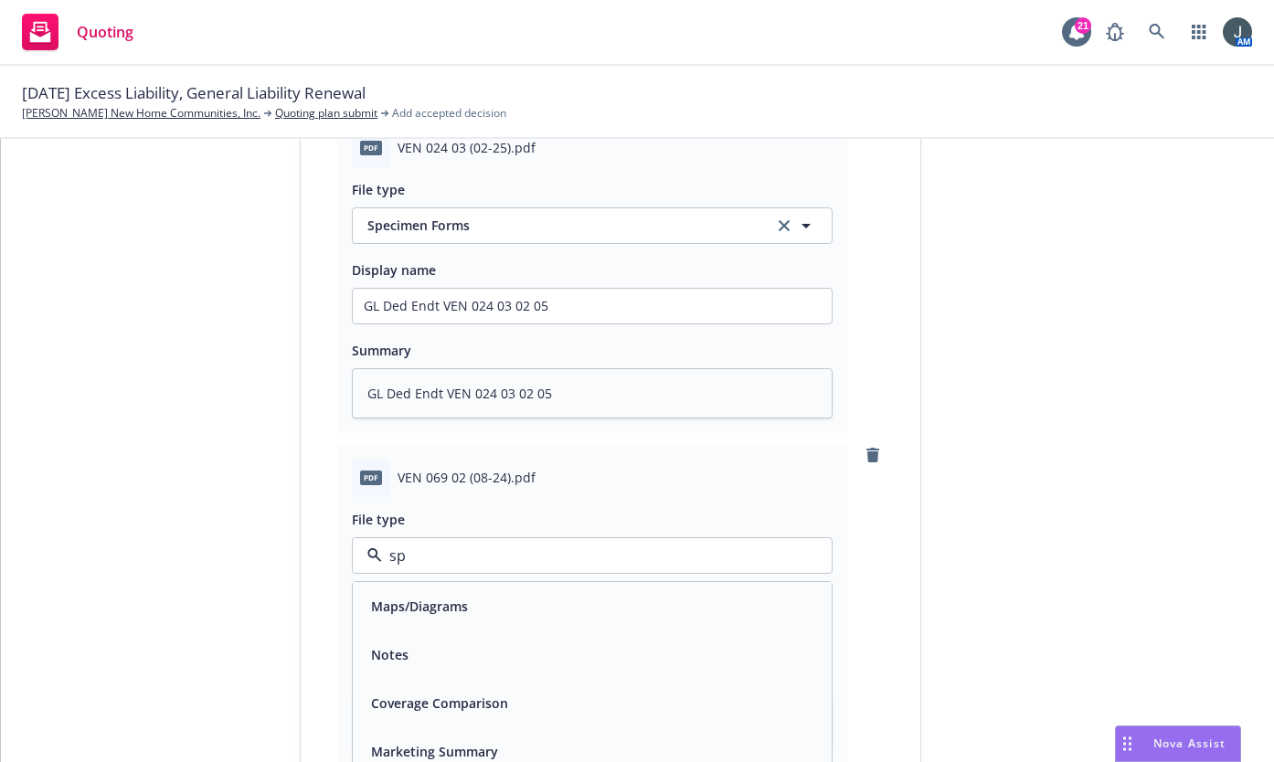
type input "spe"
click at [415, 587] on div "Specimen Forms" at bounding box center [592, 606] width 479 height 48
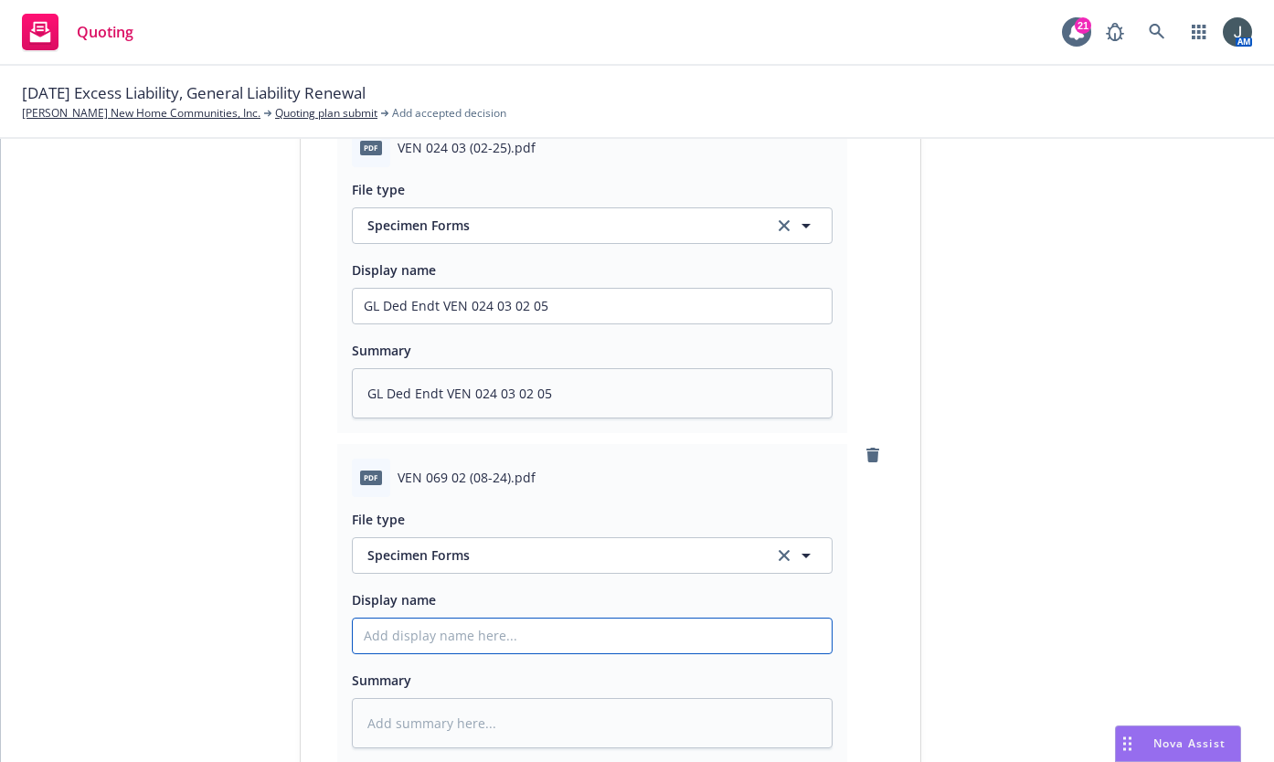
type textarea "x"
type input "G"
type textarea "x"
type input "GL"
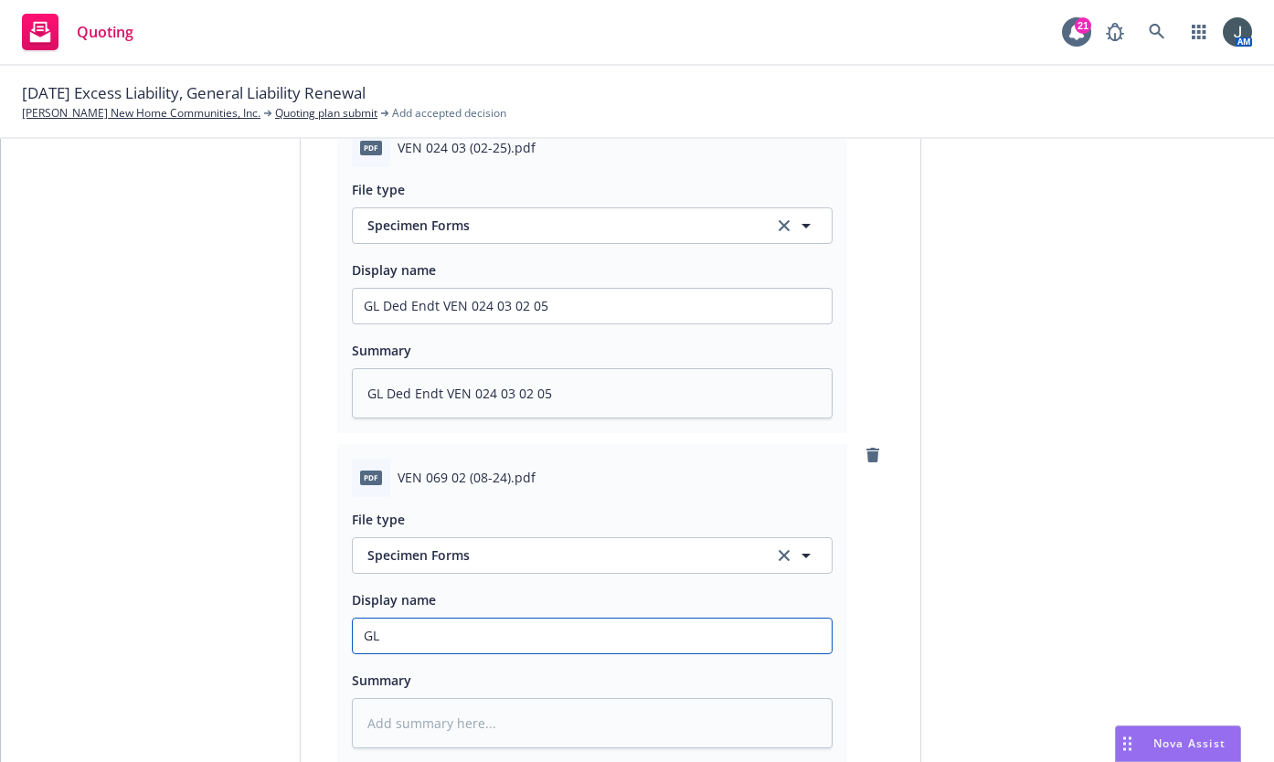
type textarea "x"
type input "GL"
type textarea "x"
type input "GL W"
type textarea "x"
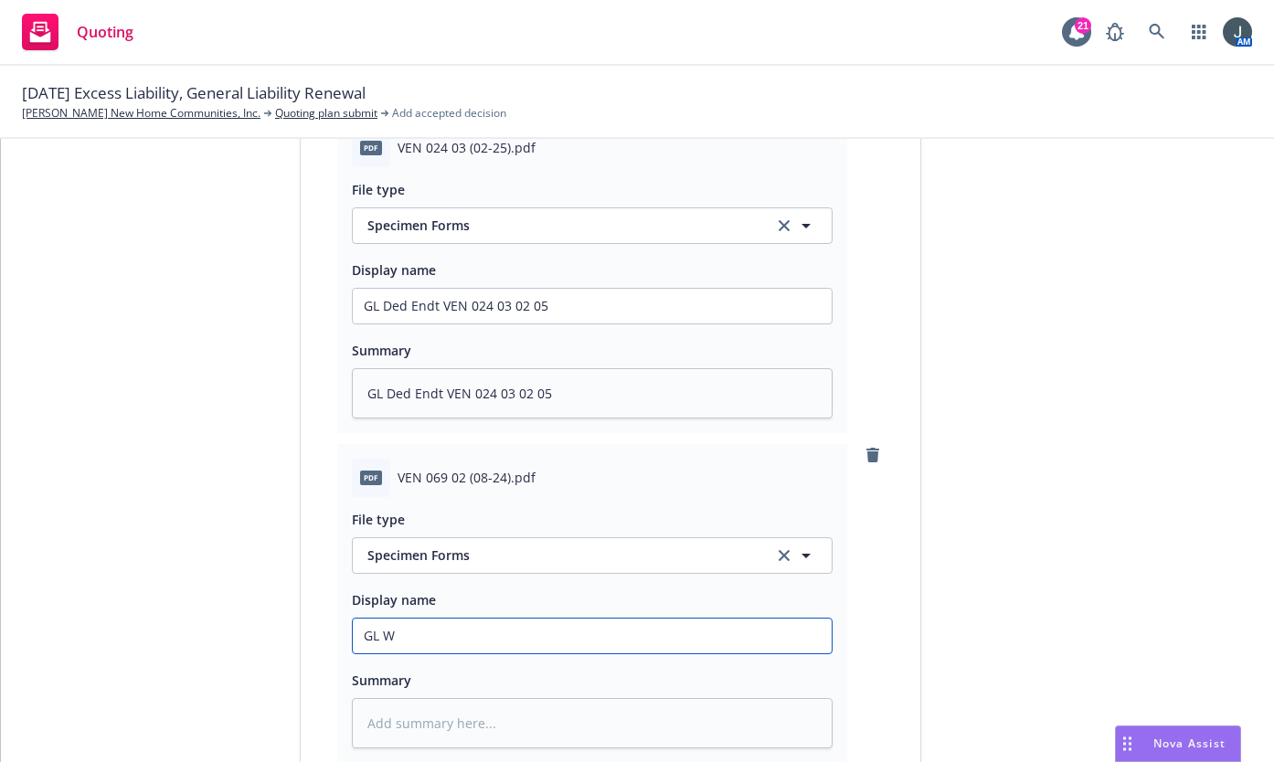
type input "GL Wr"
type textarea "x"
type input "GL Wra"
drag, startPoint x: 632, startPoint y: 650, endPoint x: 235, endPoint y: 665, distance: 397.1
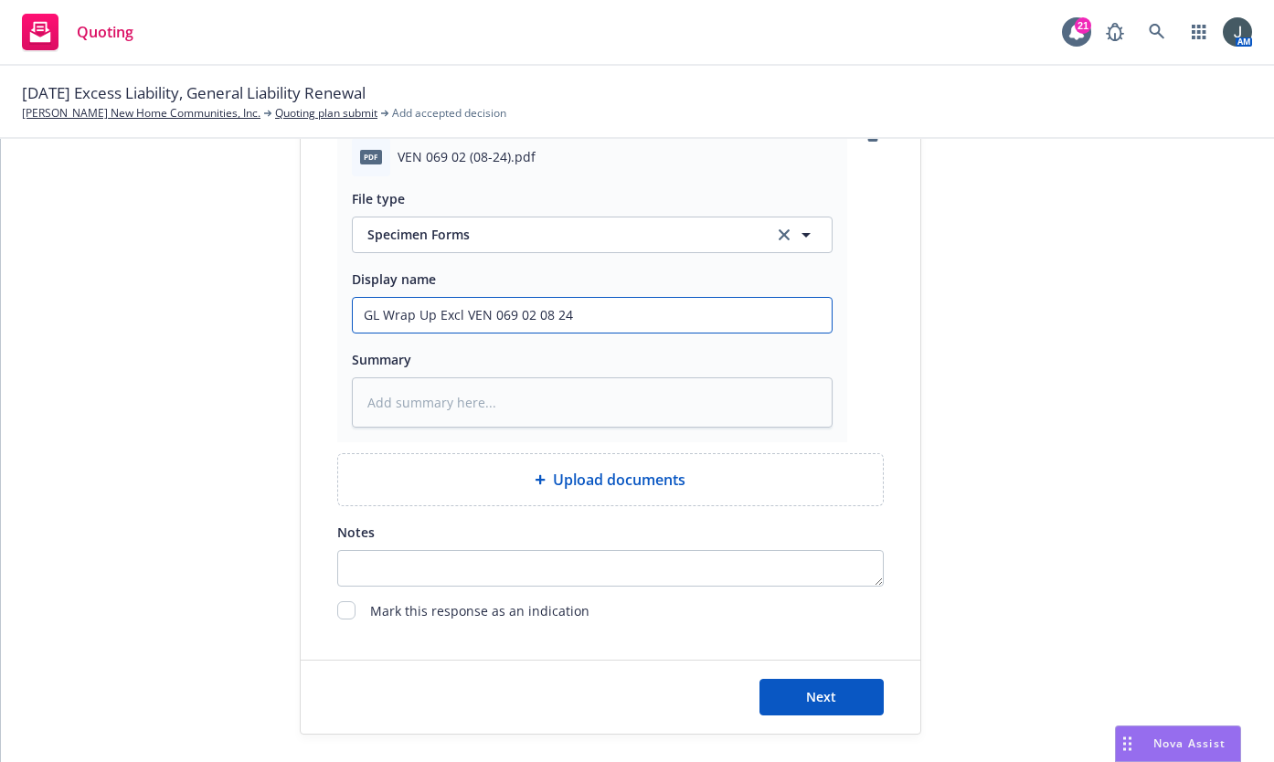
scroll to position [1679, 0]
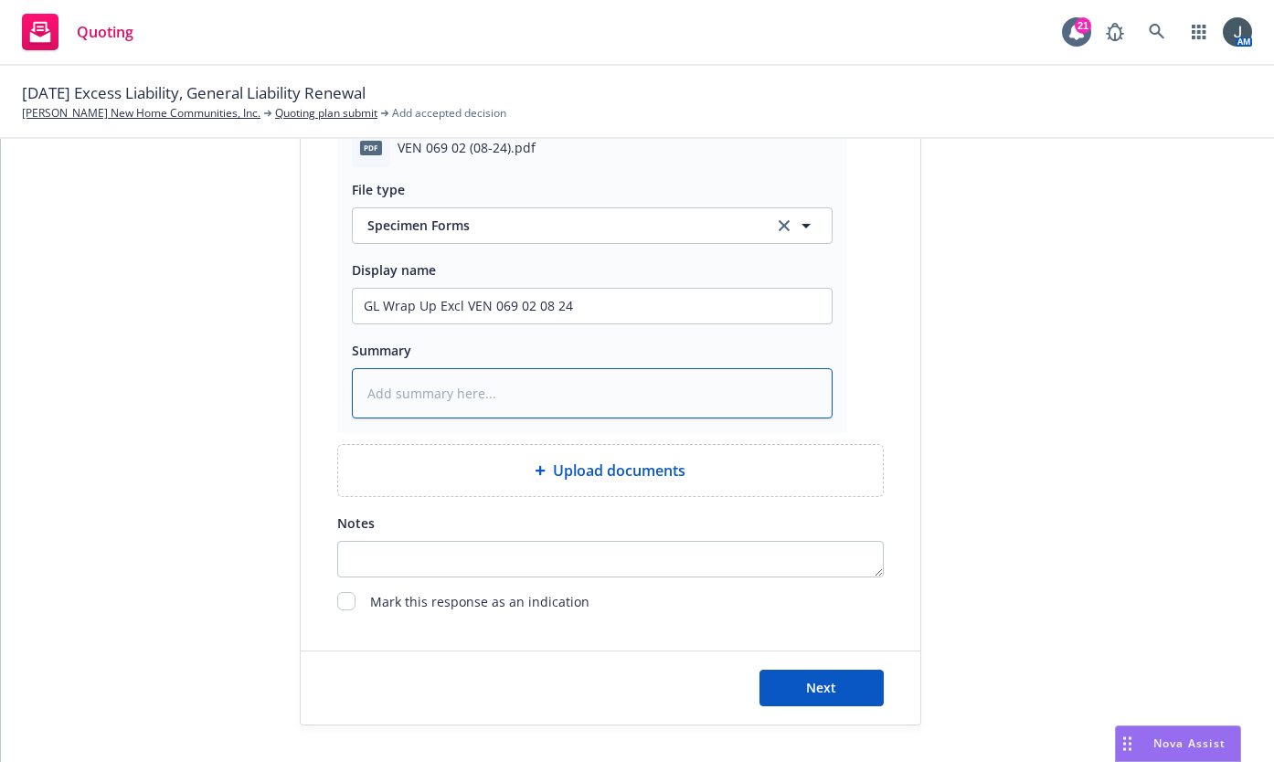
click at [373, 394] on textarea at bounding box center [592, 393] width 481 height 50
paste textarea "GL Wrap Up Excl VEN 069 02 08 24"
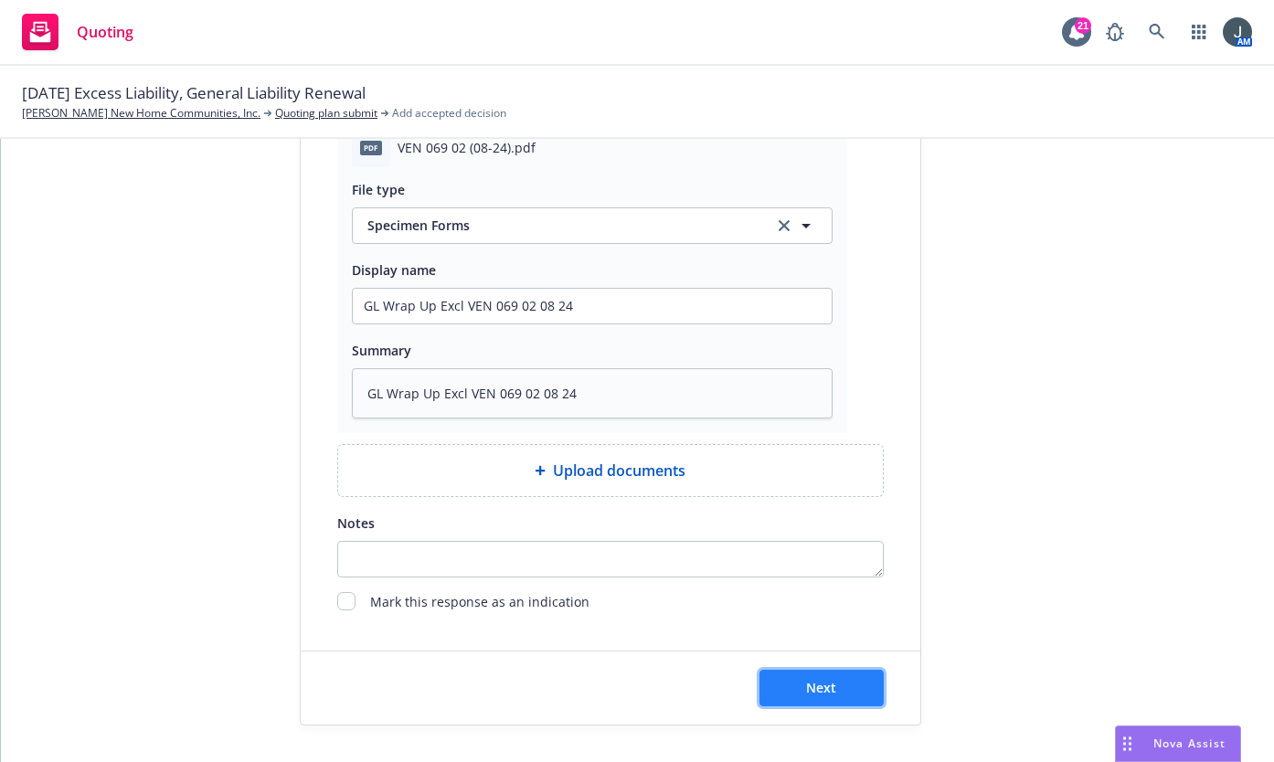
click at [848, 688] on button "Next" at bounding box center [822, 688] width 124 height 37
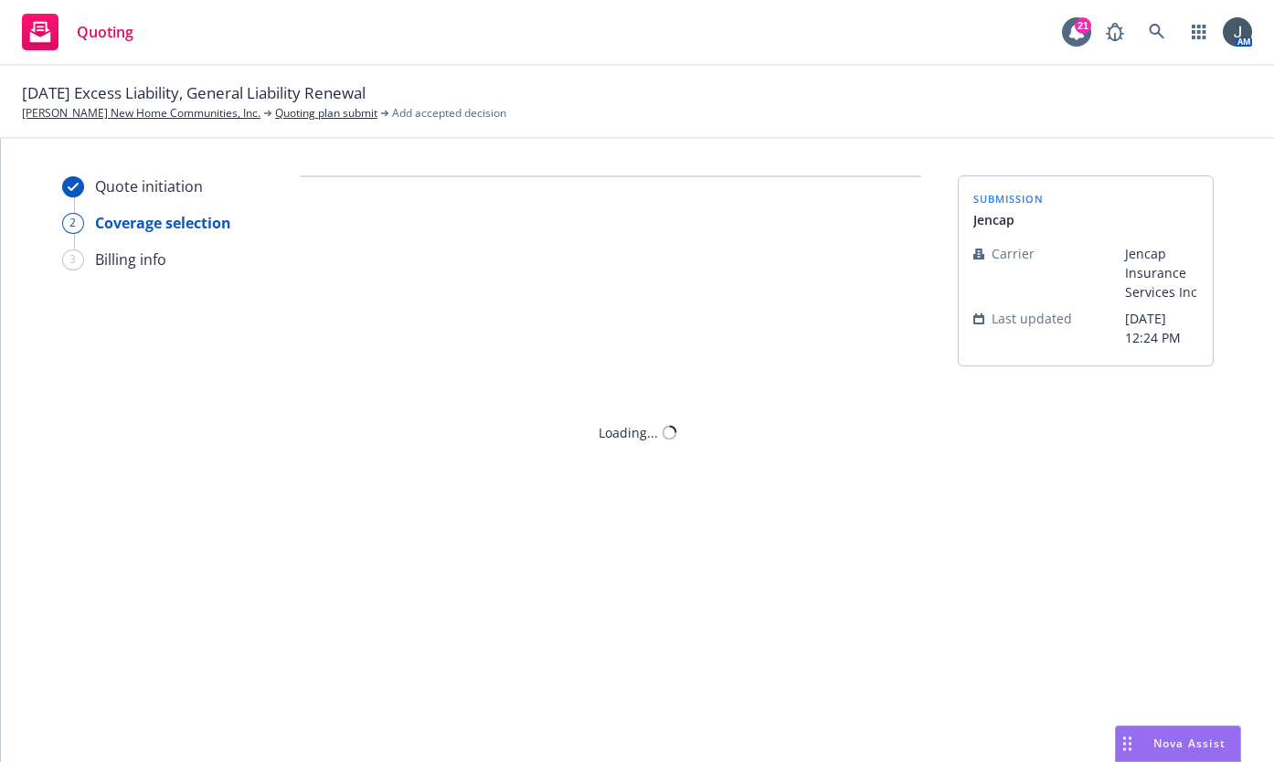
scroll to position [0, 0]
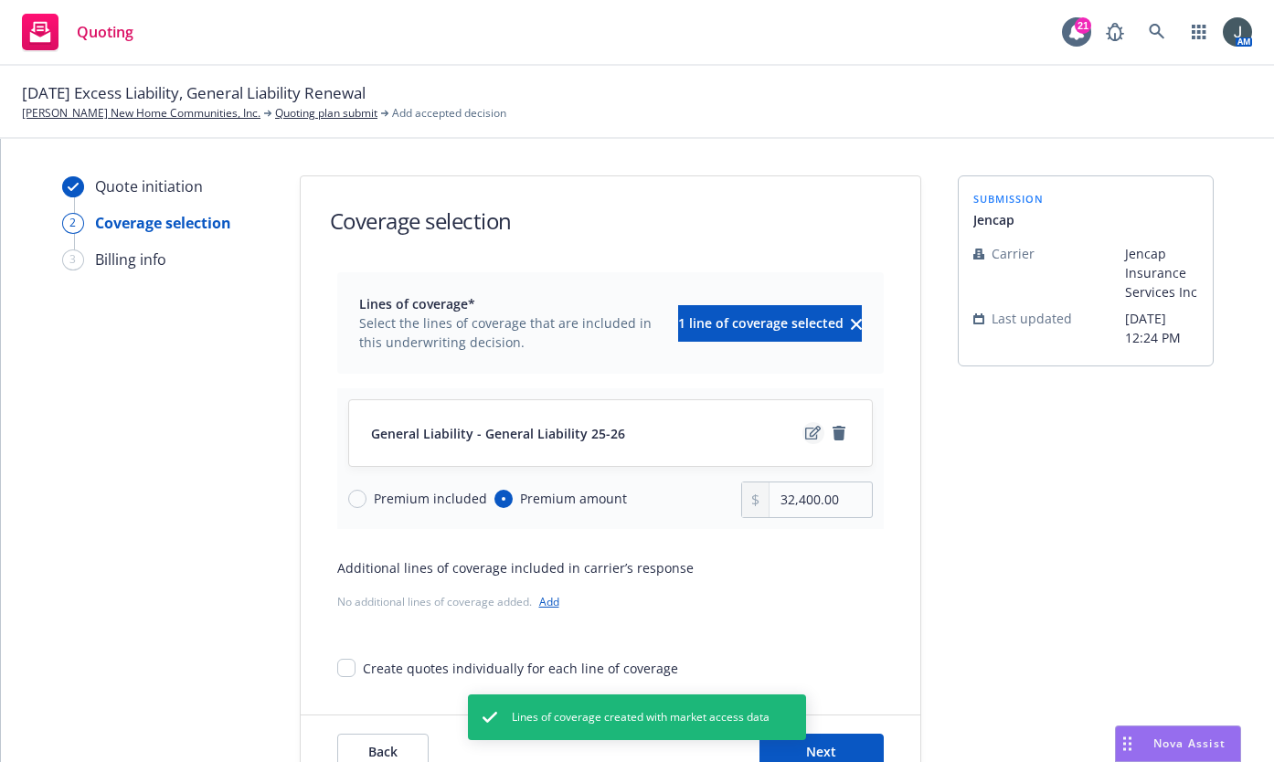
click at [808, 430] on icon "edit" at bounding box center [813, 433] width 16 height 14
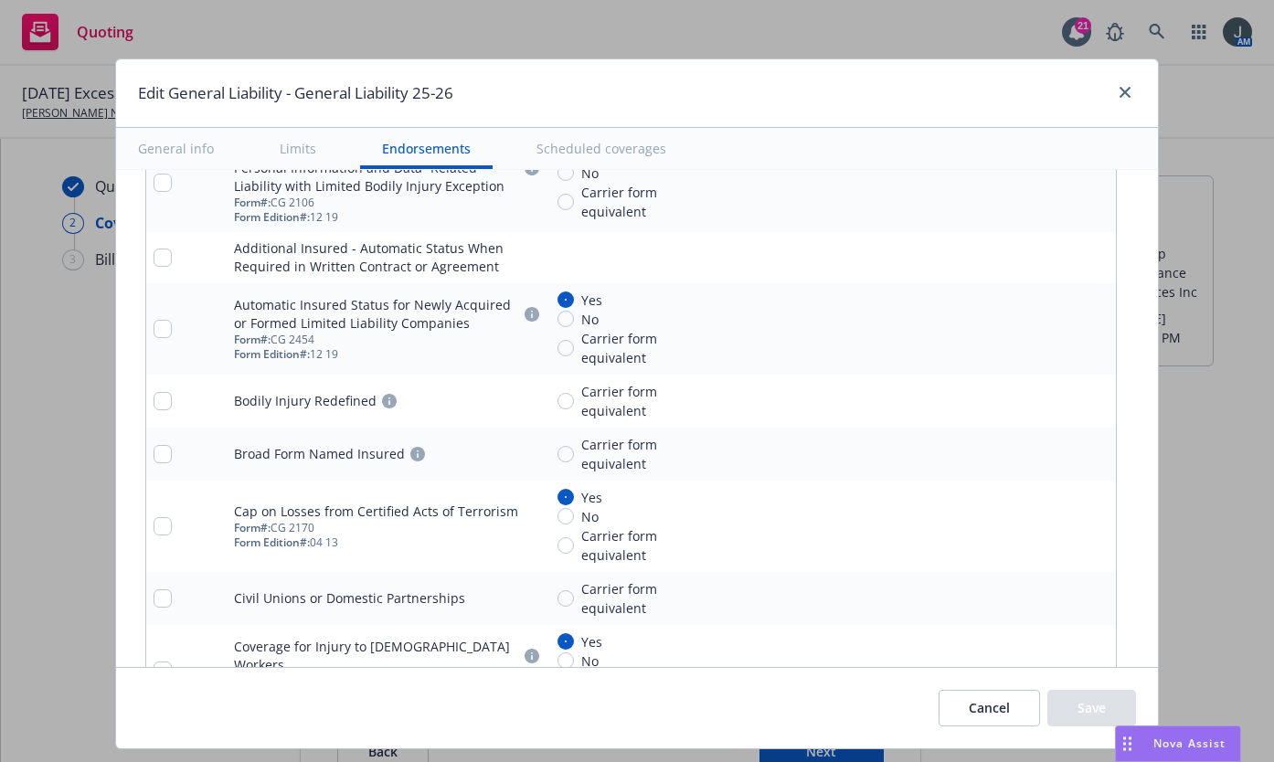
scroll to position [2255, 0]
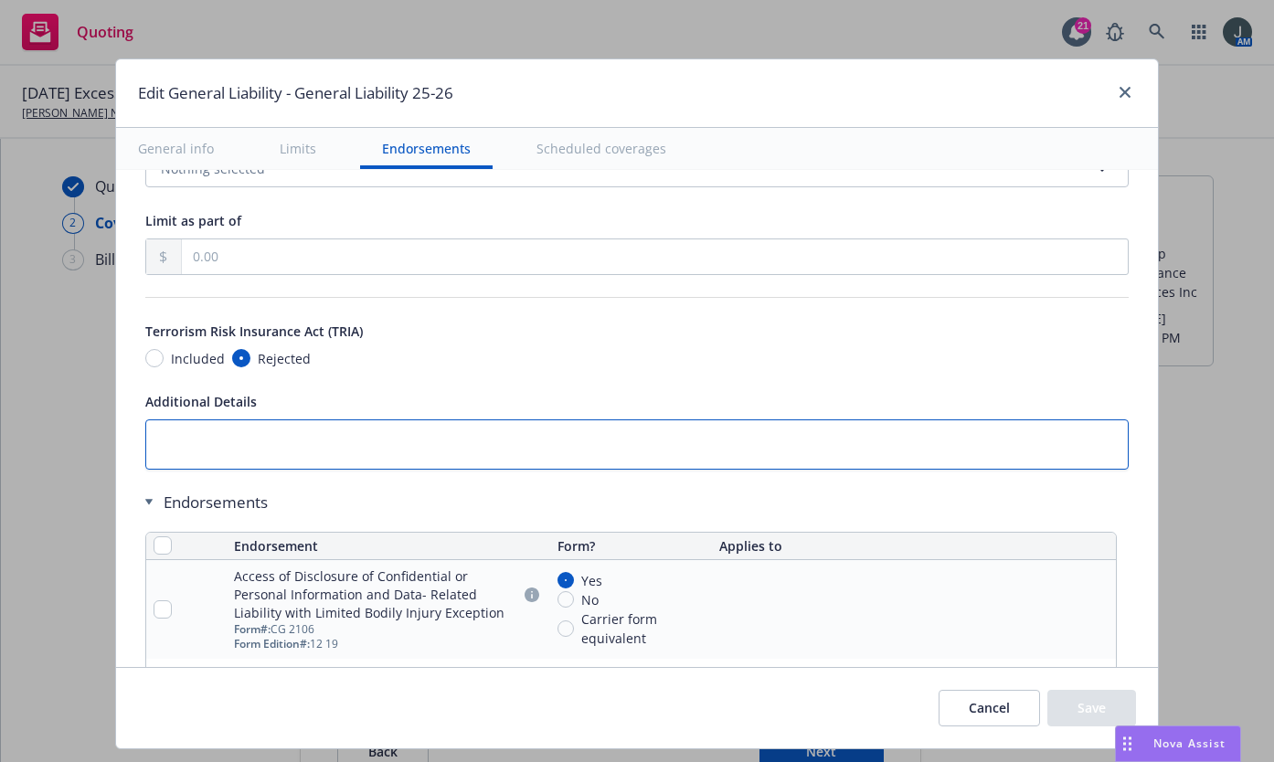
click at [254, 436] on textarea at bounding box center [637, 445] width 984 height 50
paste textarea "• GL – updated versions of the following endorsements. Specimen copies attached…"
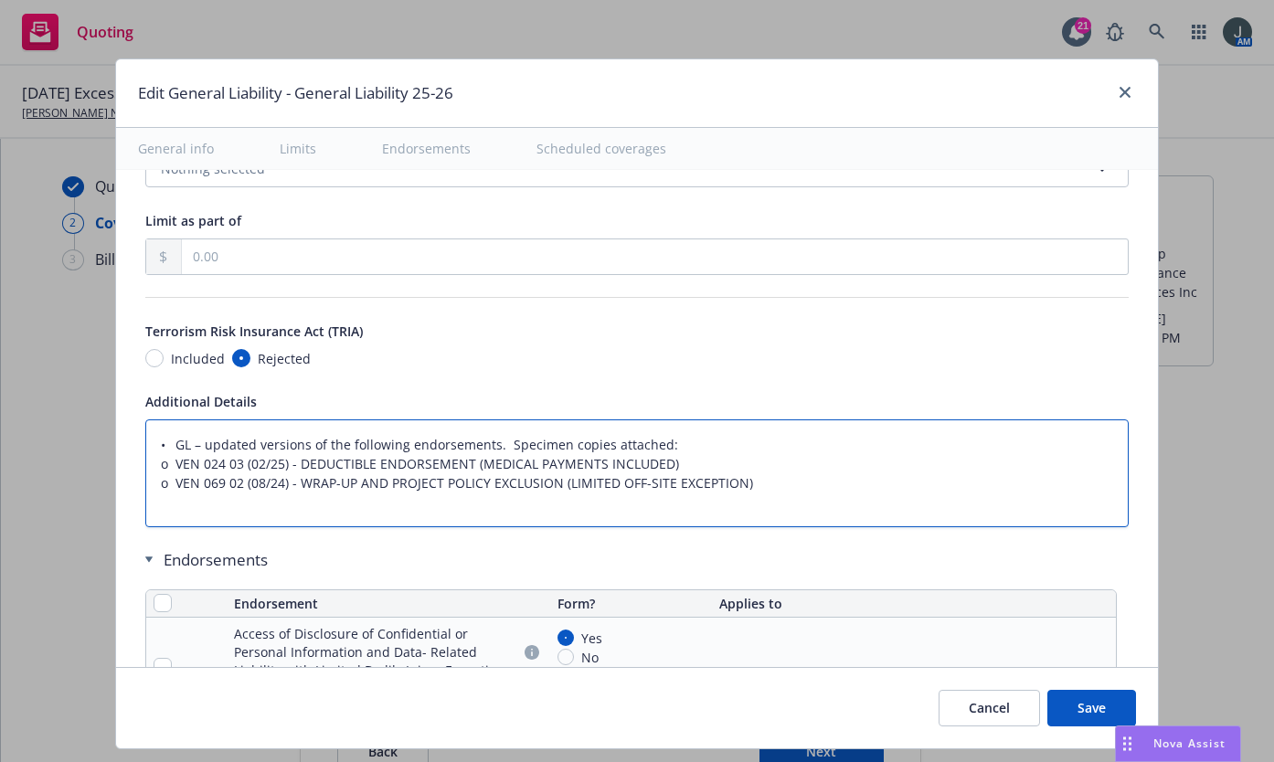
click at [165, 442] on textarea "• GL – updated versions of the following endorsements. Specimen copies attached…" at bounding box center [637, 474] width 984 height 108
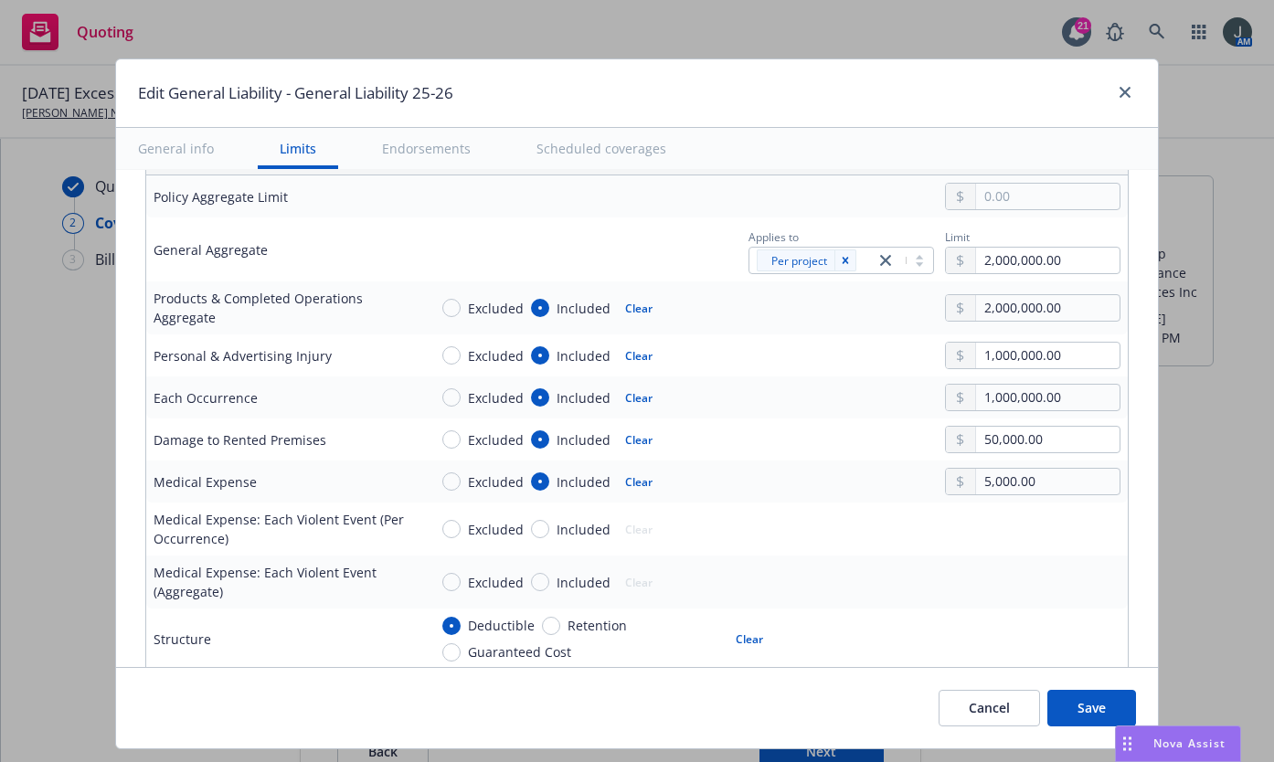
scroll to position [975, 0]
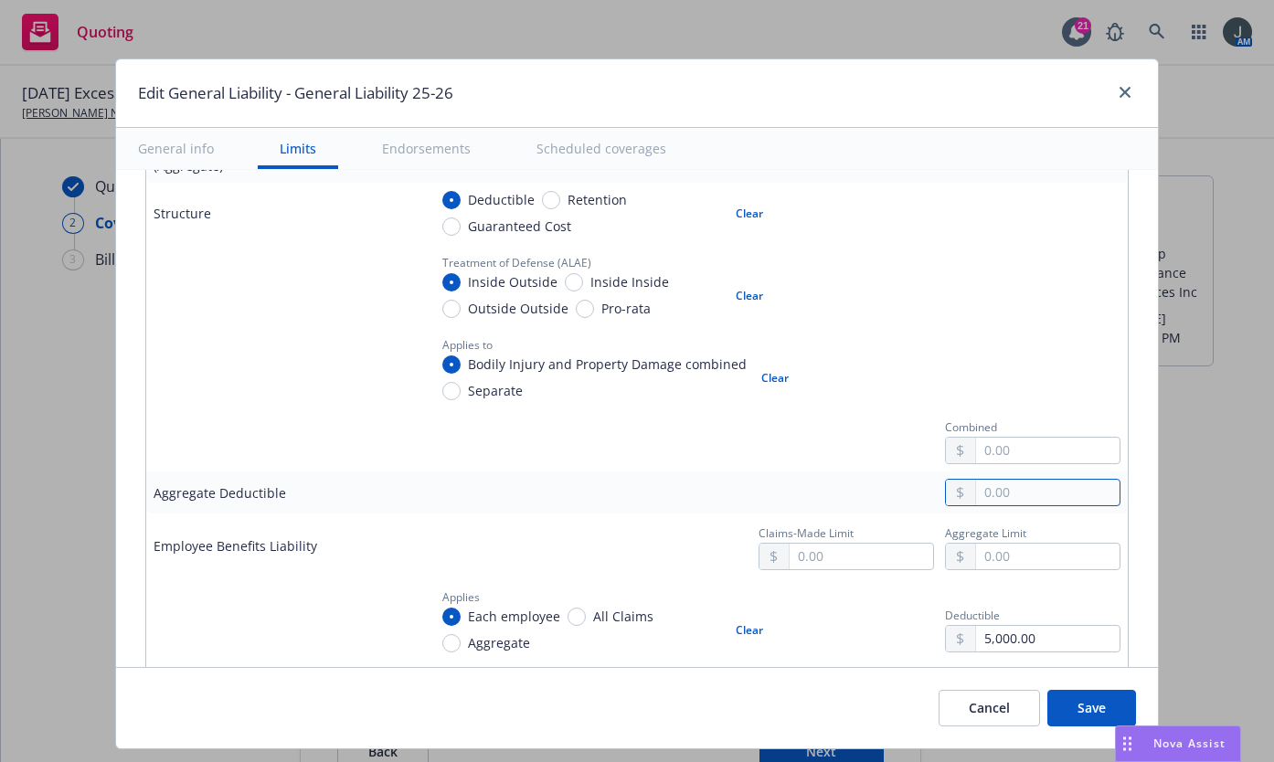
click at [1042, 493] on input "text" at bounding box center [1048, 493] width 144 height 26
click at [716, 446] on div "Combined" at bounding box center [774, 439] width 693 height 49
click at [1030, 462] on input "text" at bounding box center [1048, 451] width 144 height 26
drag, startPoint x: 1045, startPoint y: 490, endPoint x: 905, endPoint y: 490, distance: 139.9
click at [905, 490] on div "10,000.00" at bounding box center [774, 492] width 693 height 27
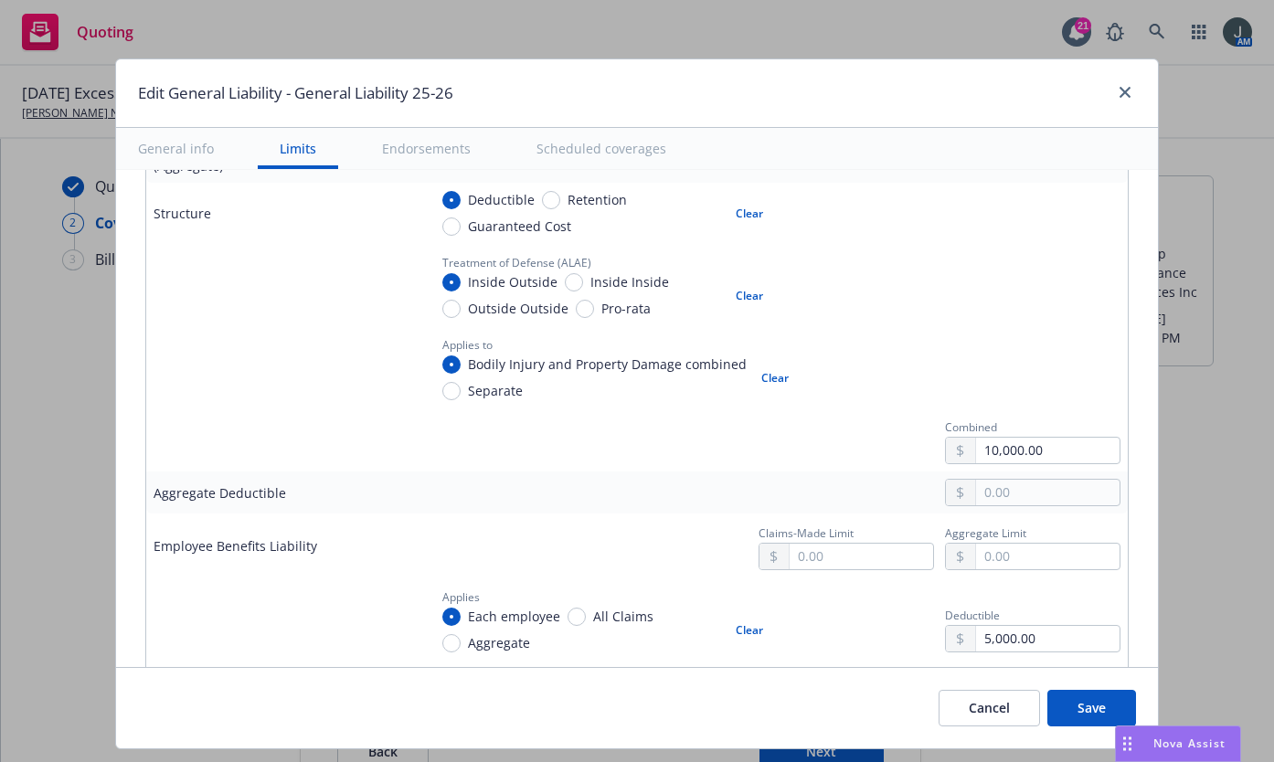
click at [737, 631] on button "Clear" at bounding box center [749, 630] width 49 height 26
drag, startPoint x: 1046, startPoint y: 634, endPoint x: 834, endPoint y: 622, distance: 212.4
click at [844, 624] on div "Applies Each employee All Claims Aggregate Clear Deductible 5,000.00" at bounding box center [774, 619] width 693 height 68
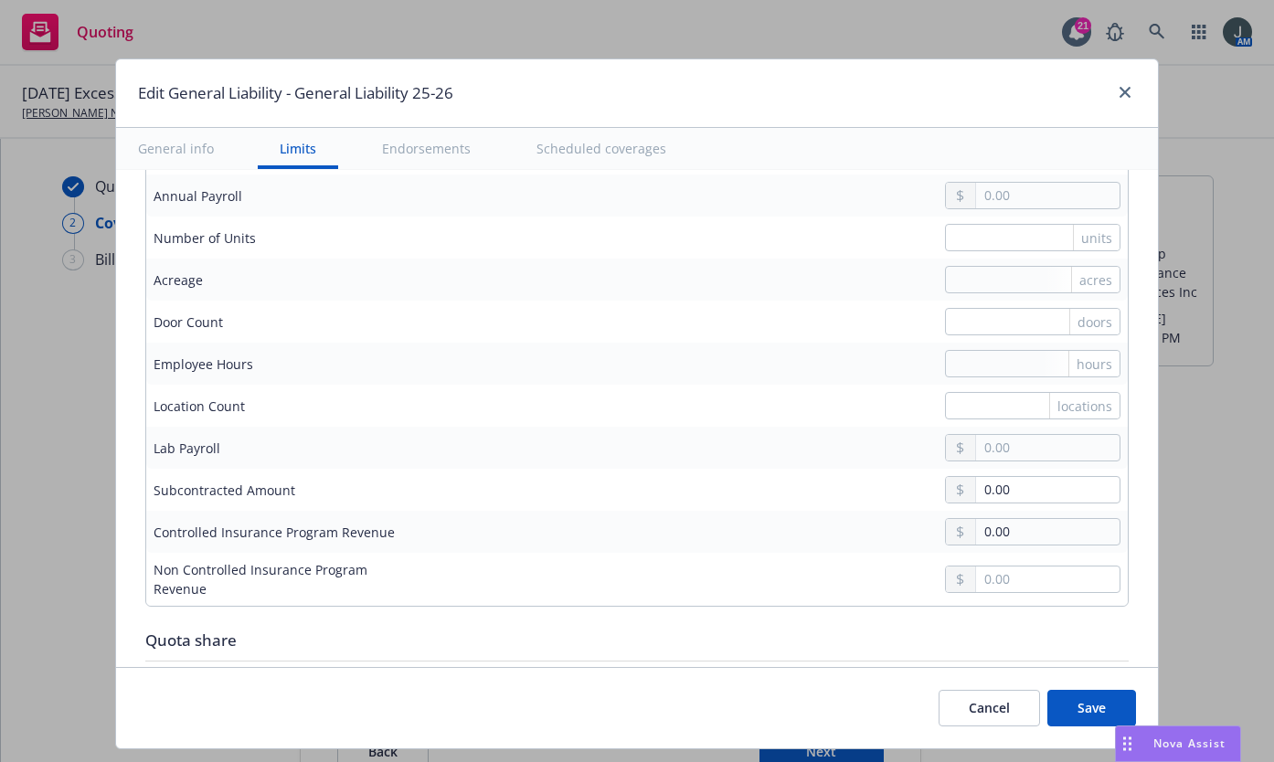
scroll to position [1695, 0]
click at [1035, 494] on input "0.00" at bounding box center [1048, 488] width 144 height 26
drag, startPoint x: 1034, startPoint y: 489, endPoint x: 769, endPoint y: 470, distance: 265.8
click at [769, 470] on td "0.00" at bounding box center [775, 488] width 708 height 42
click at [1037, 191] on input "text" at bounding box center [1048, 194] width 144 height 26
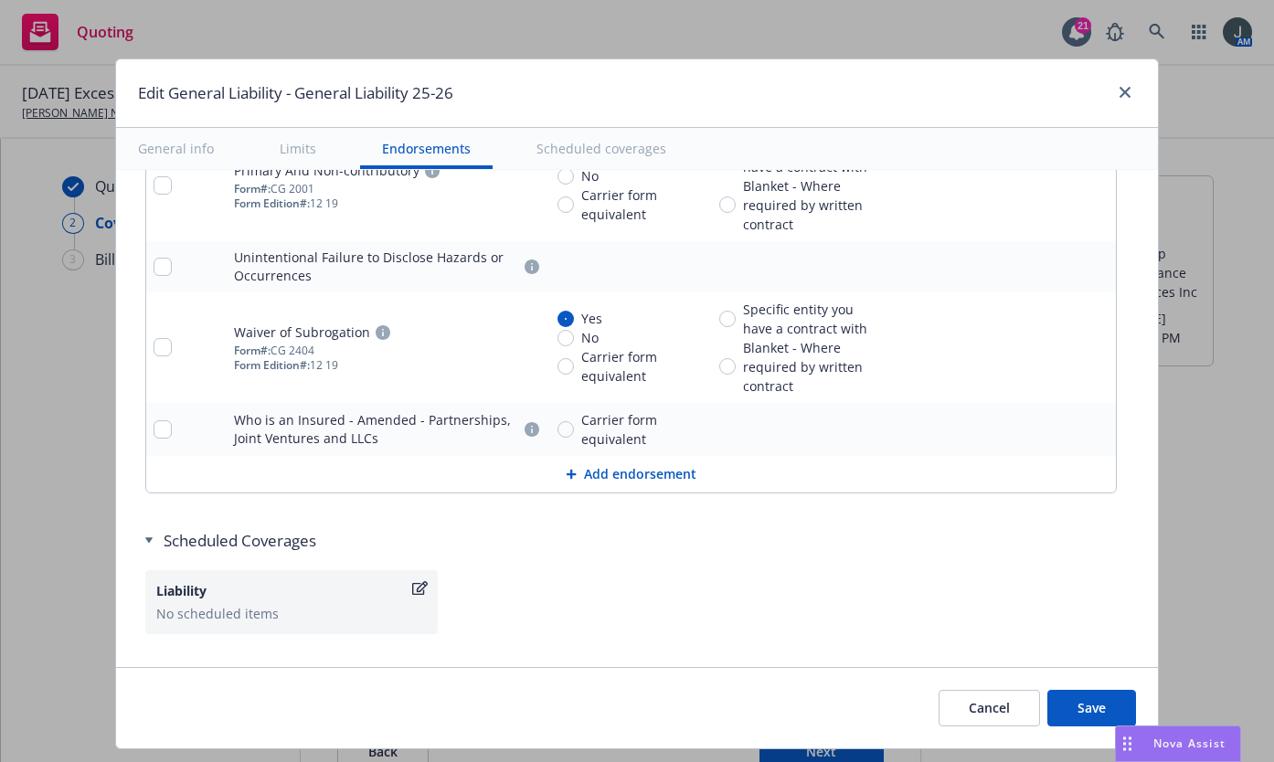
scroll to position [4020, 0]
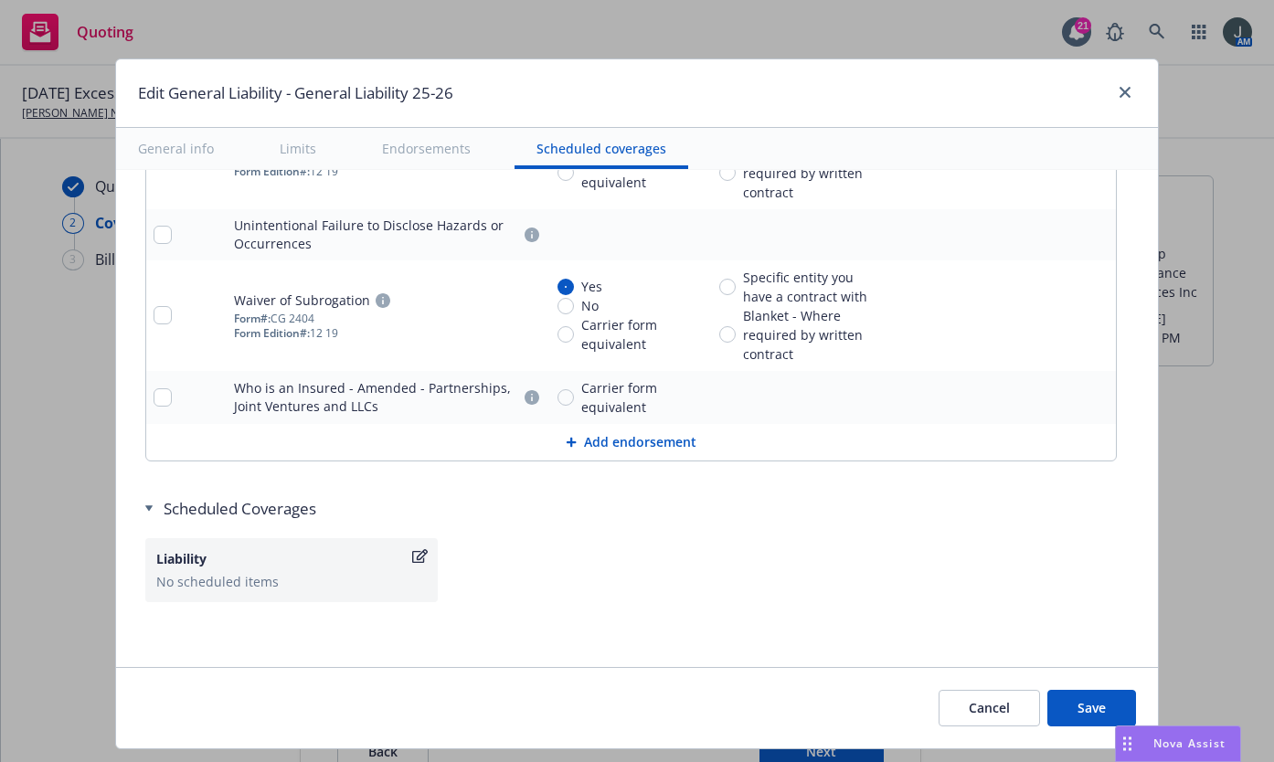
click at [1097, 708] on button "Save" at bounding box center [1092, 708] width 89 height 37
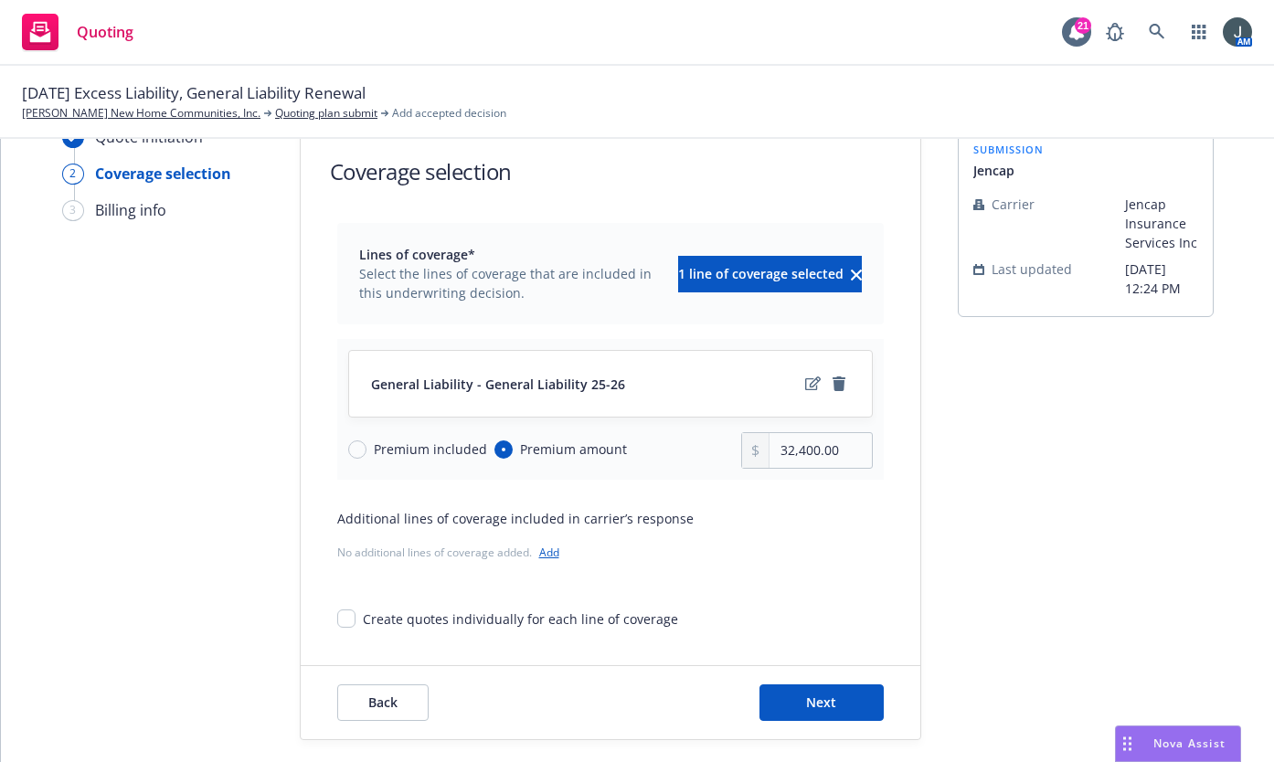
scroll to position [64, 0]
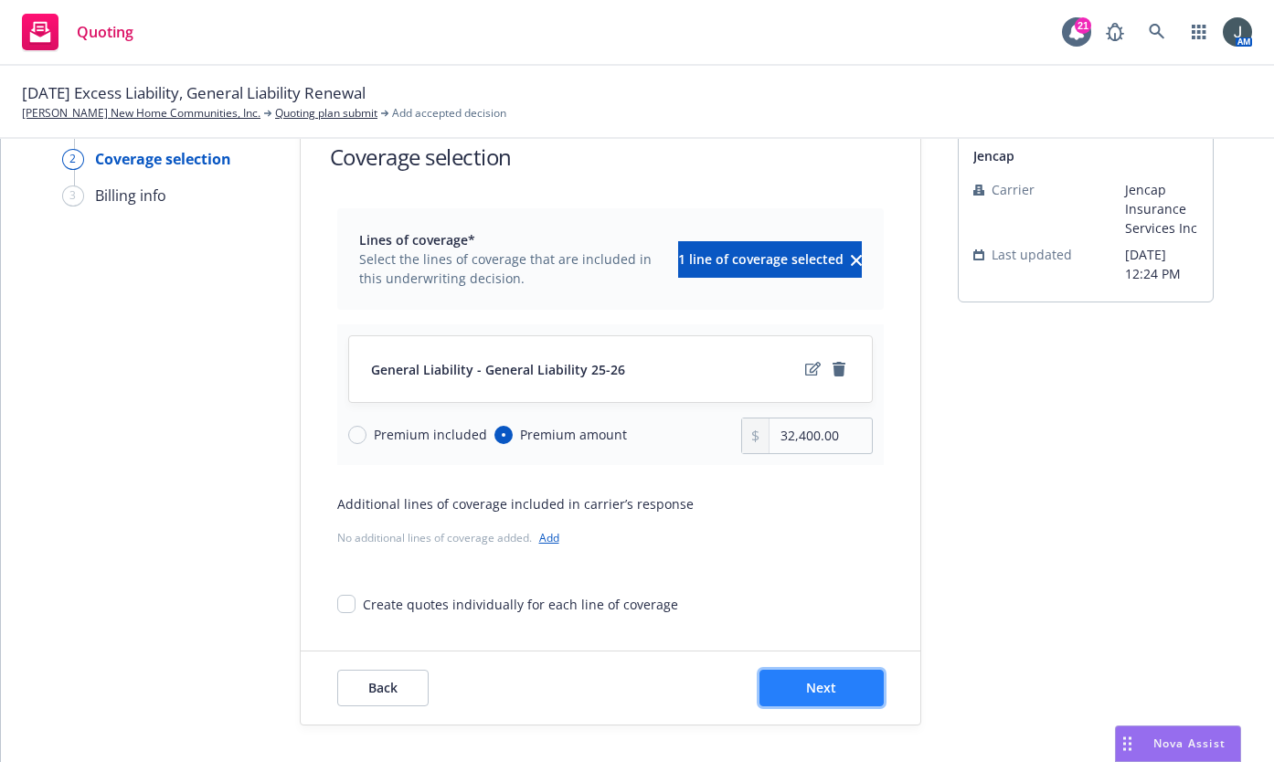
click at [806, 690] on span "Next" at bounding box center [821, 687] width 30 height 17
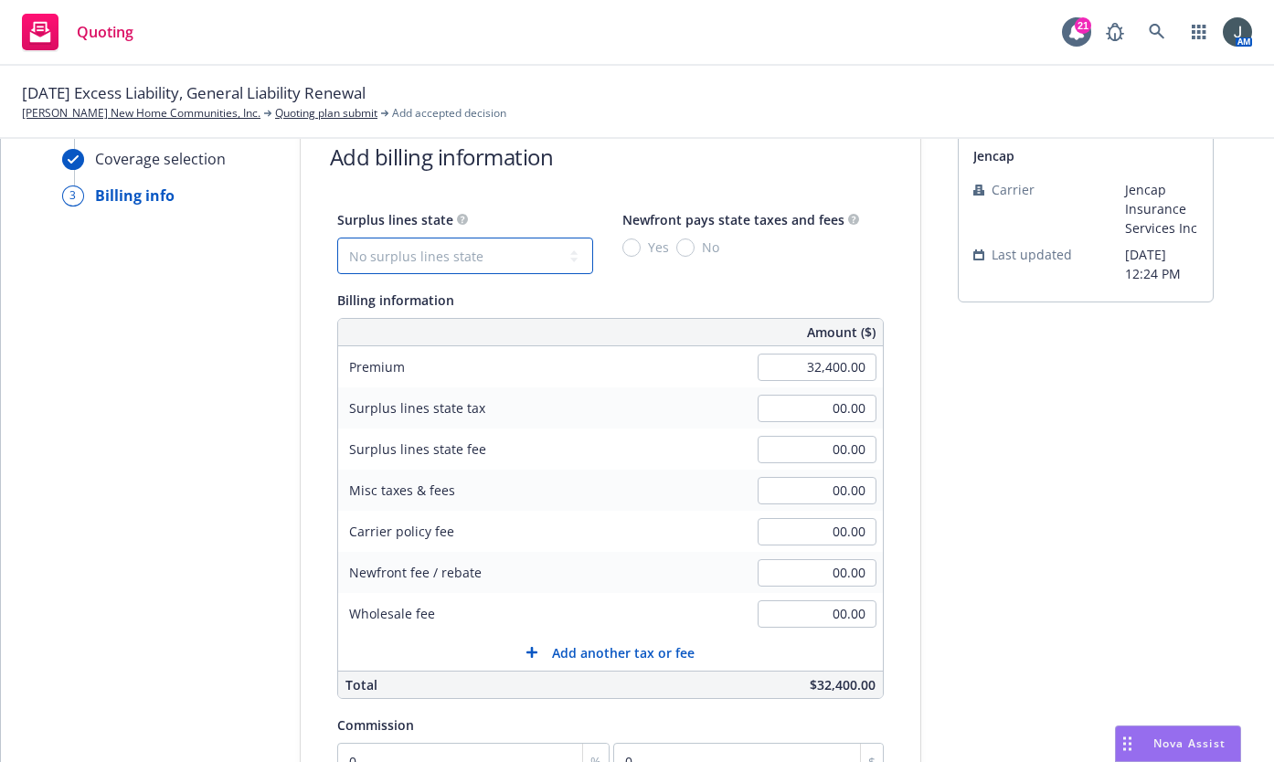
click at [446, 262] on select "No surplus lines state Alaska Alabama Arkansas Arizona California Colorado Conn…" at bounding box center [465, 256] width 256 height 37
click at [337, 238] on select "No surplus lines state Alaska Alabama Arkansas Arizona California Colorado Conn…" at bounding box center [465, 256] width 256 height 37
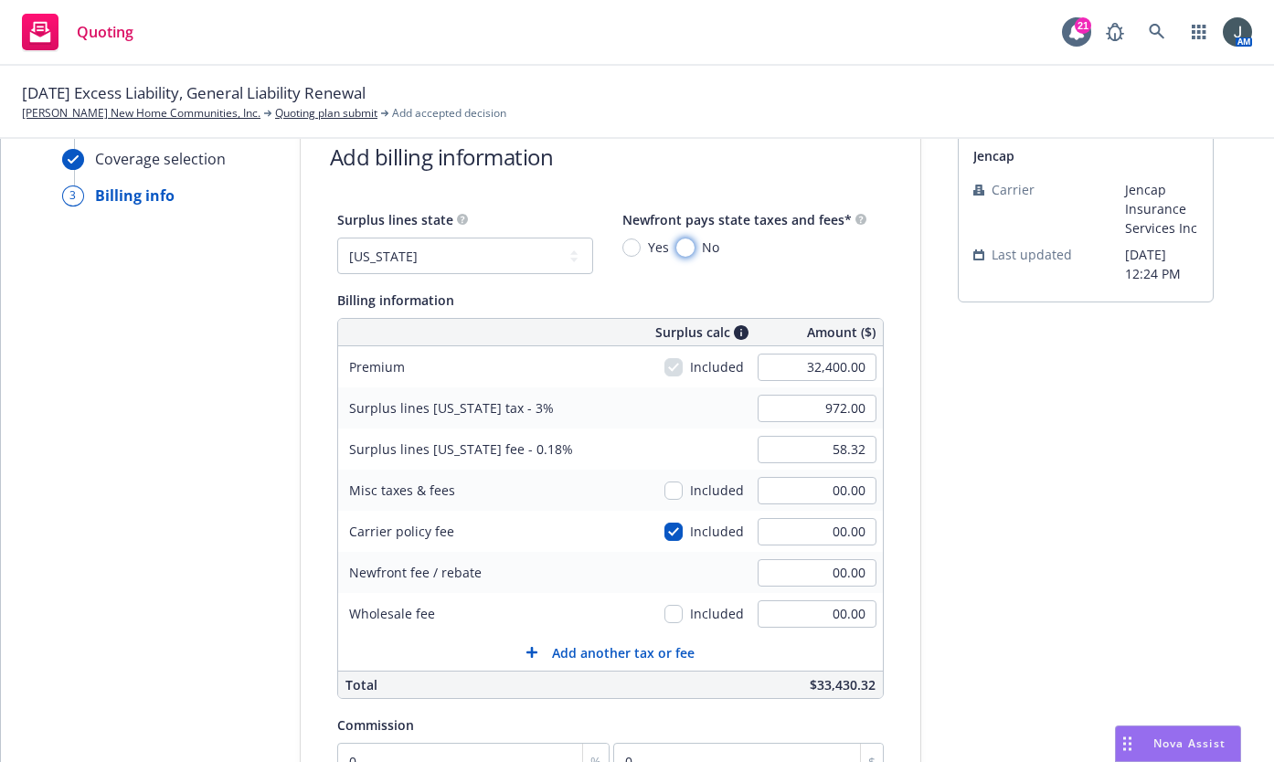
click at [677, 245] on input "No" at bounding box center [686, 248] width 18 height 18
click at [758, 530] on input "00.00" at bounding box center [817, 531] width 119 height 27
click at [759, 369] on input "32,400.00" at bounding box center [817, 367] width 119 height 27
click at [763, 408] on input "1,031.25" at bounding box center [817, 408] width 119 height 27
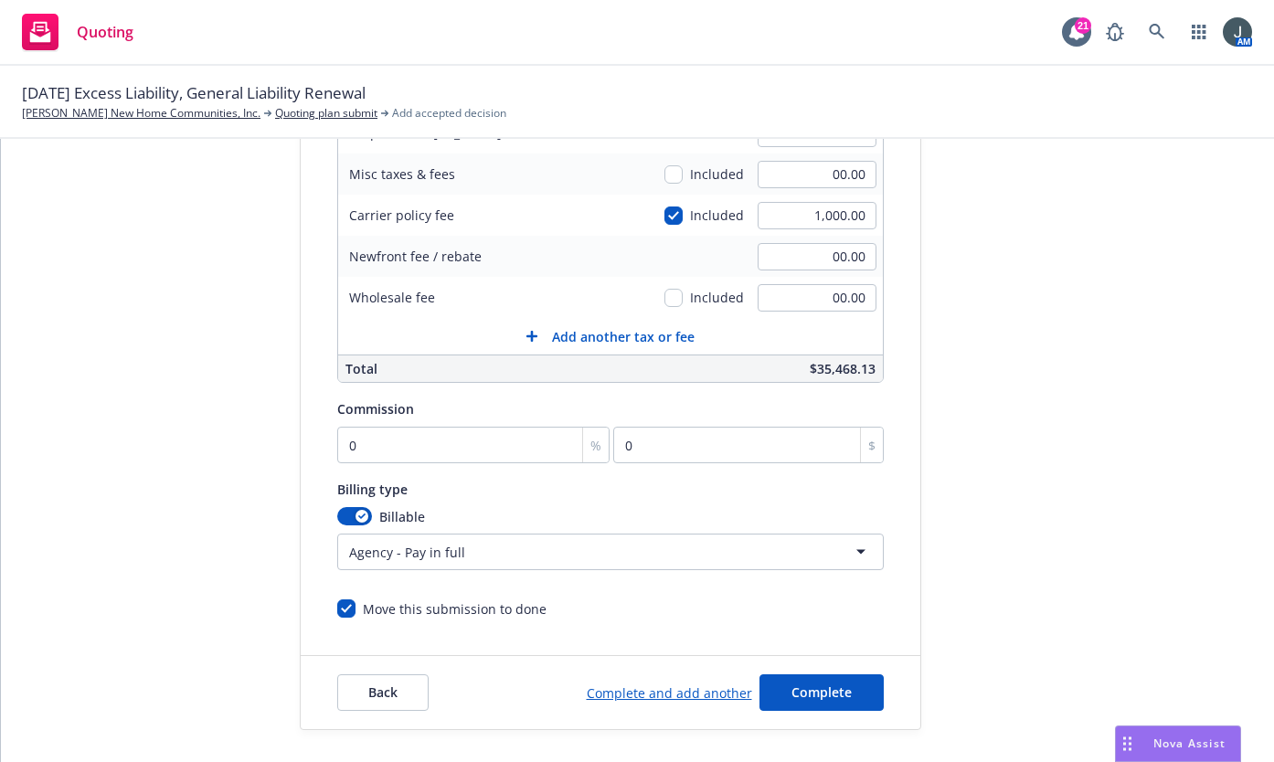
scroll to position [385, 0]
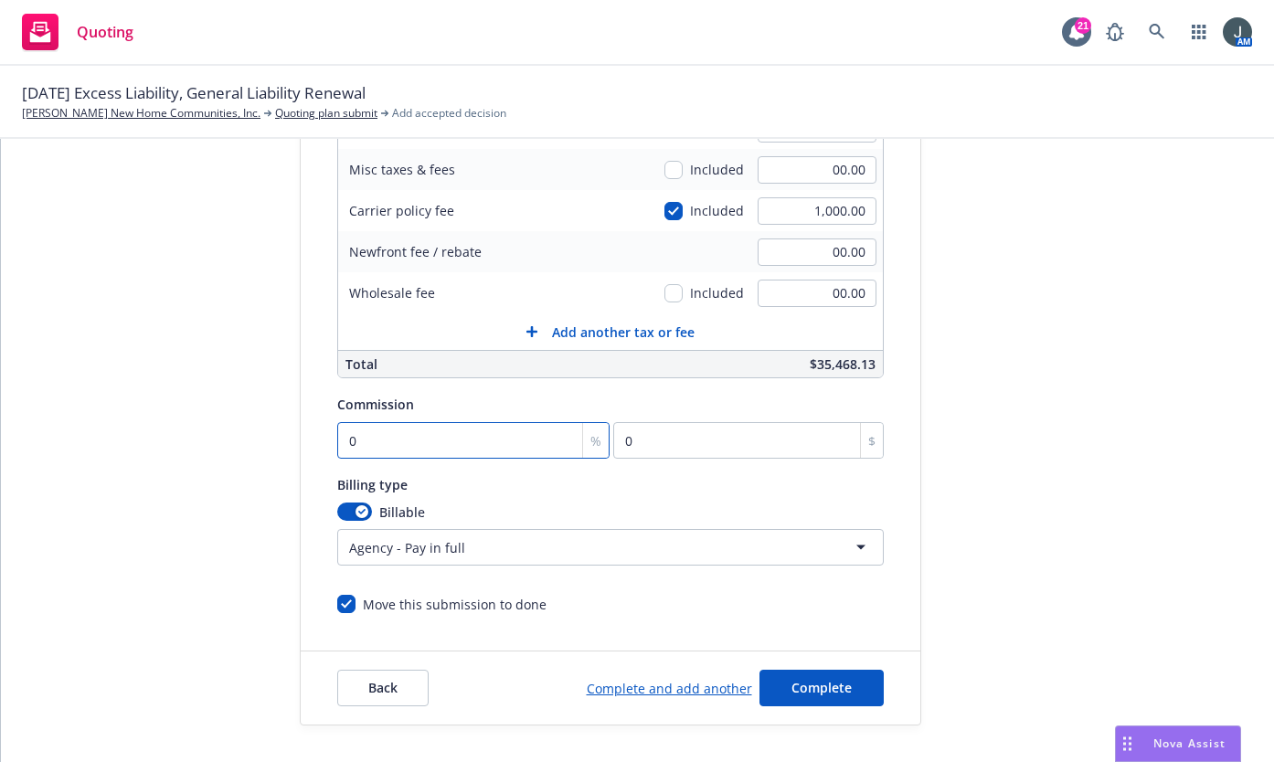
click at [358, 434] on input "0" at bounding box center [473, 440] width 273 height 37
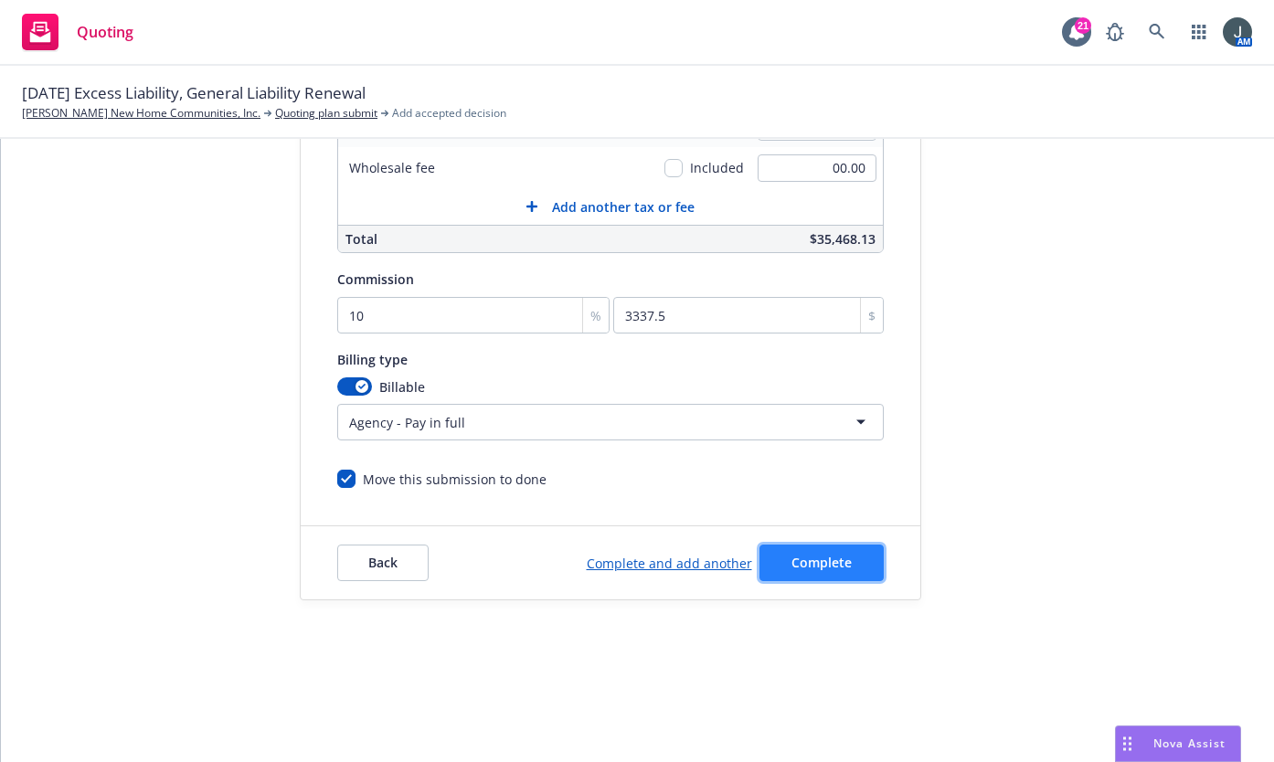
click at [846, 559] on button "Complete" at bounding box center [822, 563] width 124 height 37
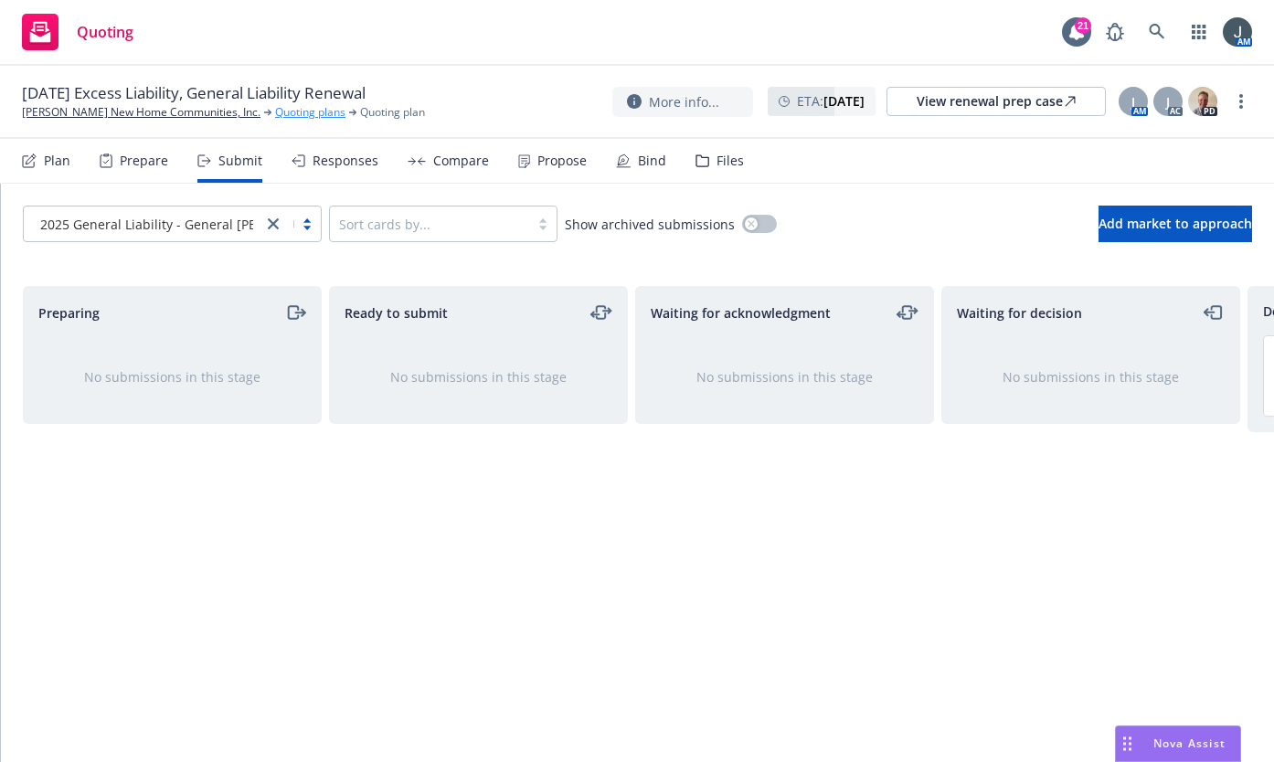
click at [275, 112] on link "Quoting plans" at bounding box center [310, 112] width 70 height 16
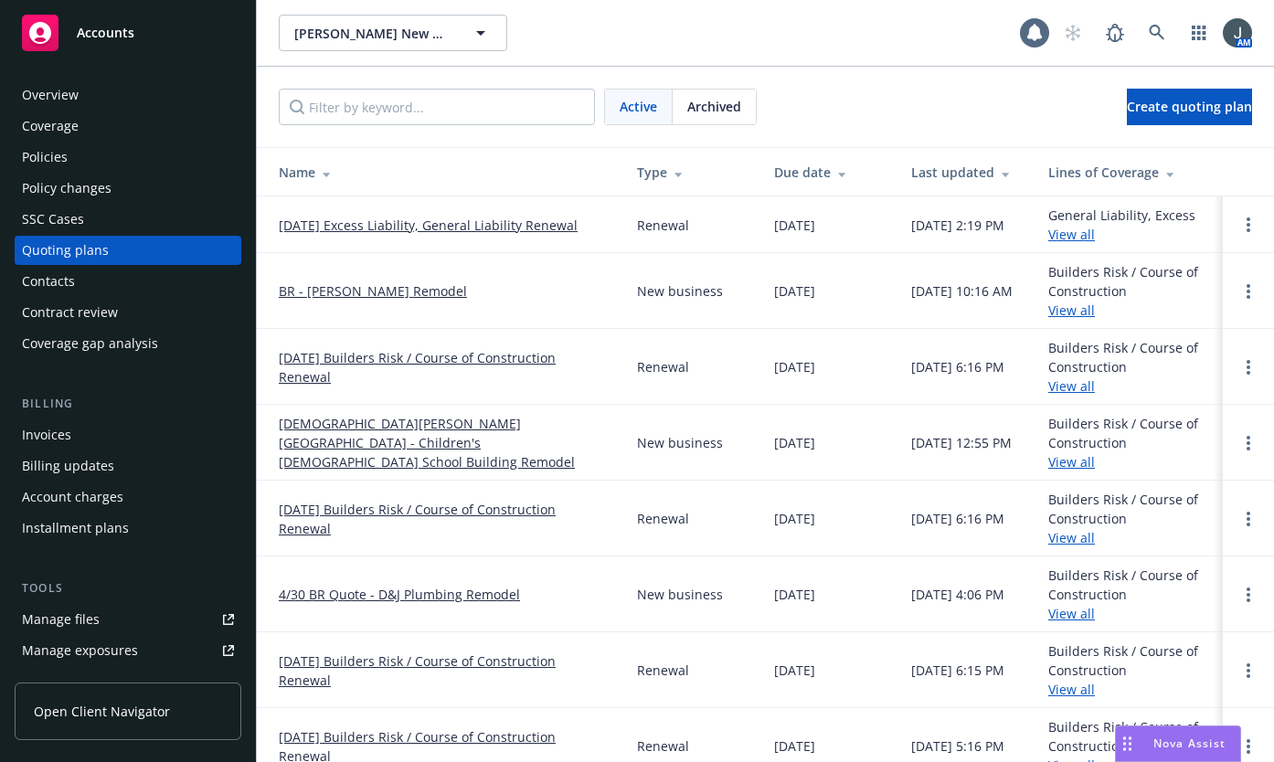
click at [381, 225] on link "[DATE] Excess Liability, General Liability Renewal" at bounding box center [428, 225] width 299 height 19
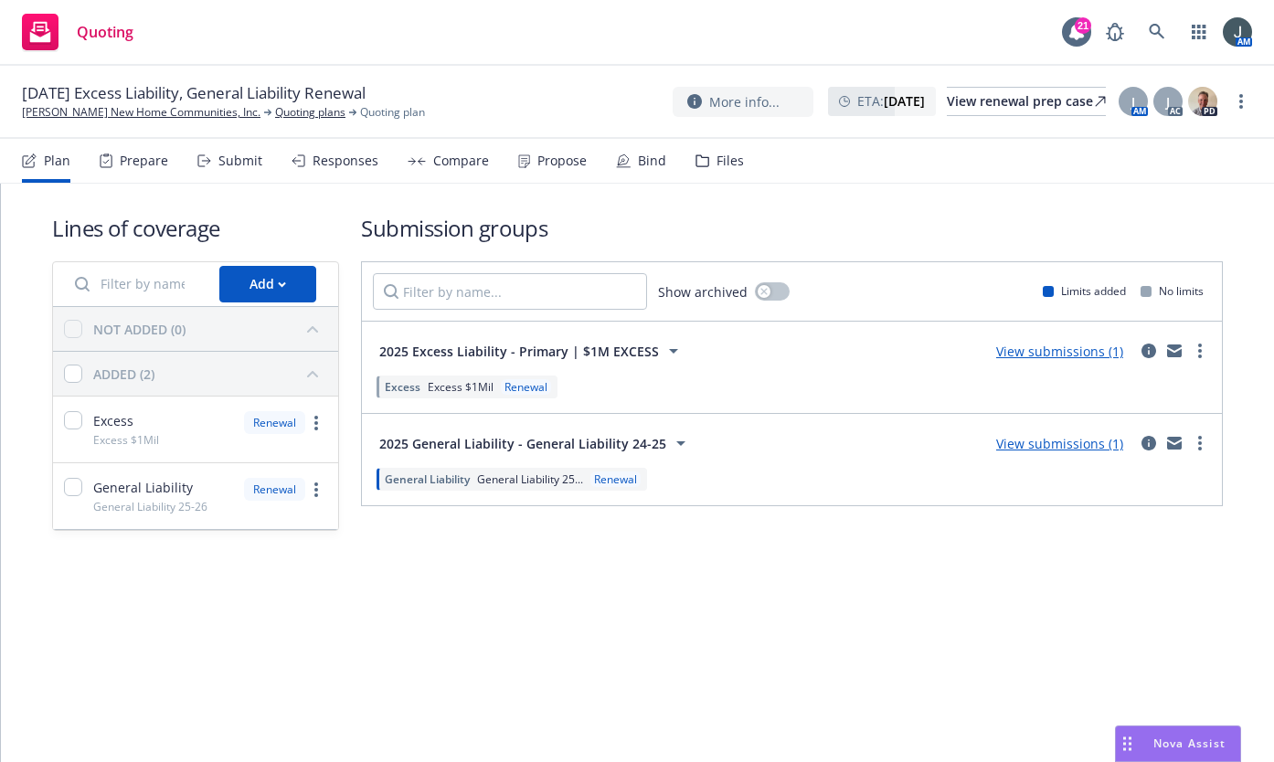
click at [1061, 347] on link "View submissions (1)" at bounding box center [1060, 351] width 127 height 17
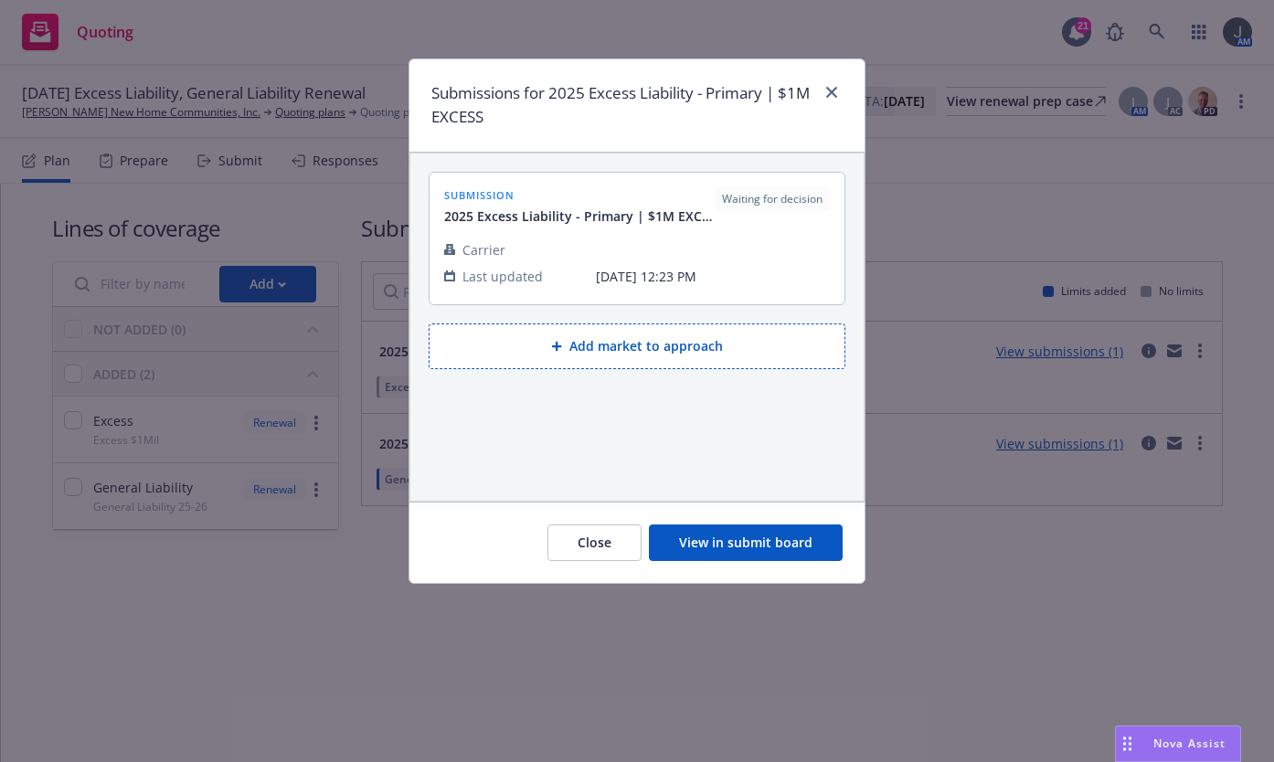
click at [779, 554] on button "View in submit board" at bounding box center [746, 543] width 194 height 37
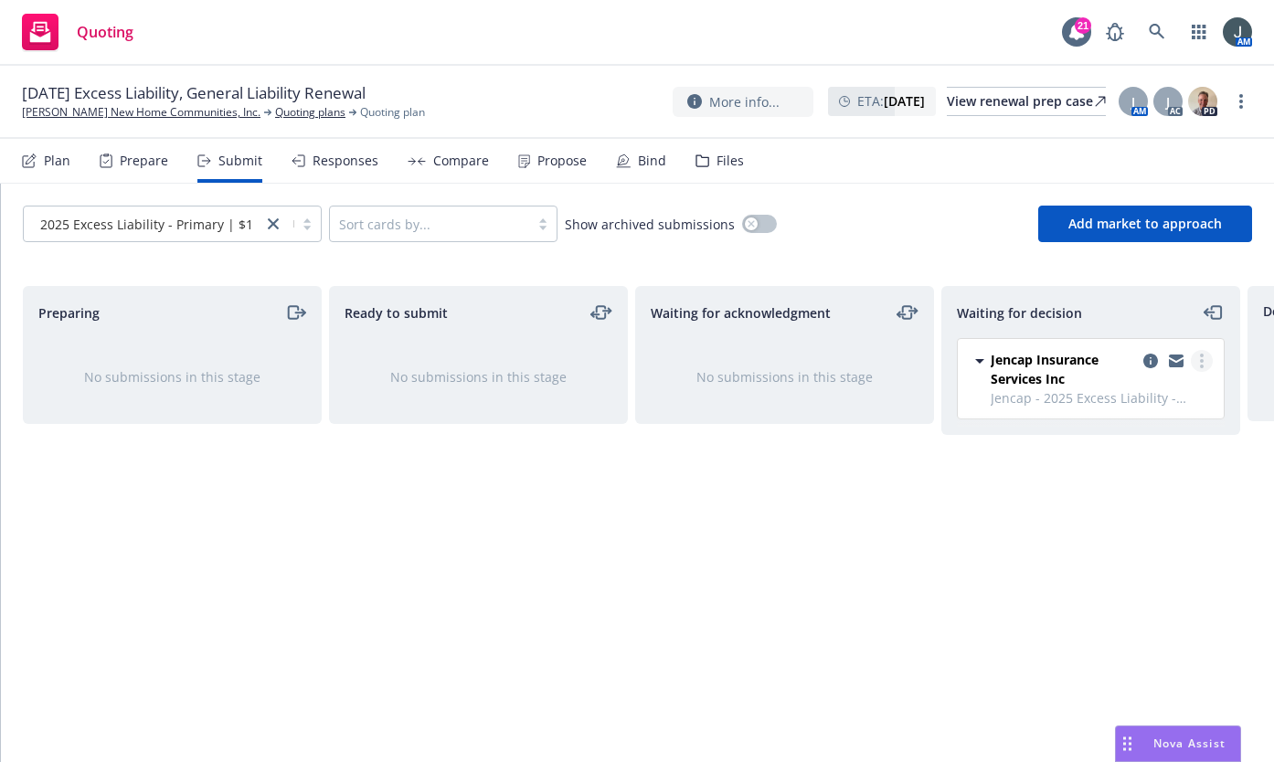
click at [1201, 362] on circle "more" at bounding box center [1202, 361] width 4 height 4
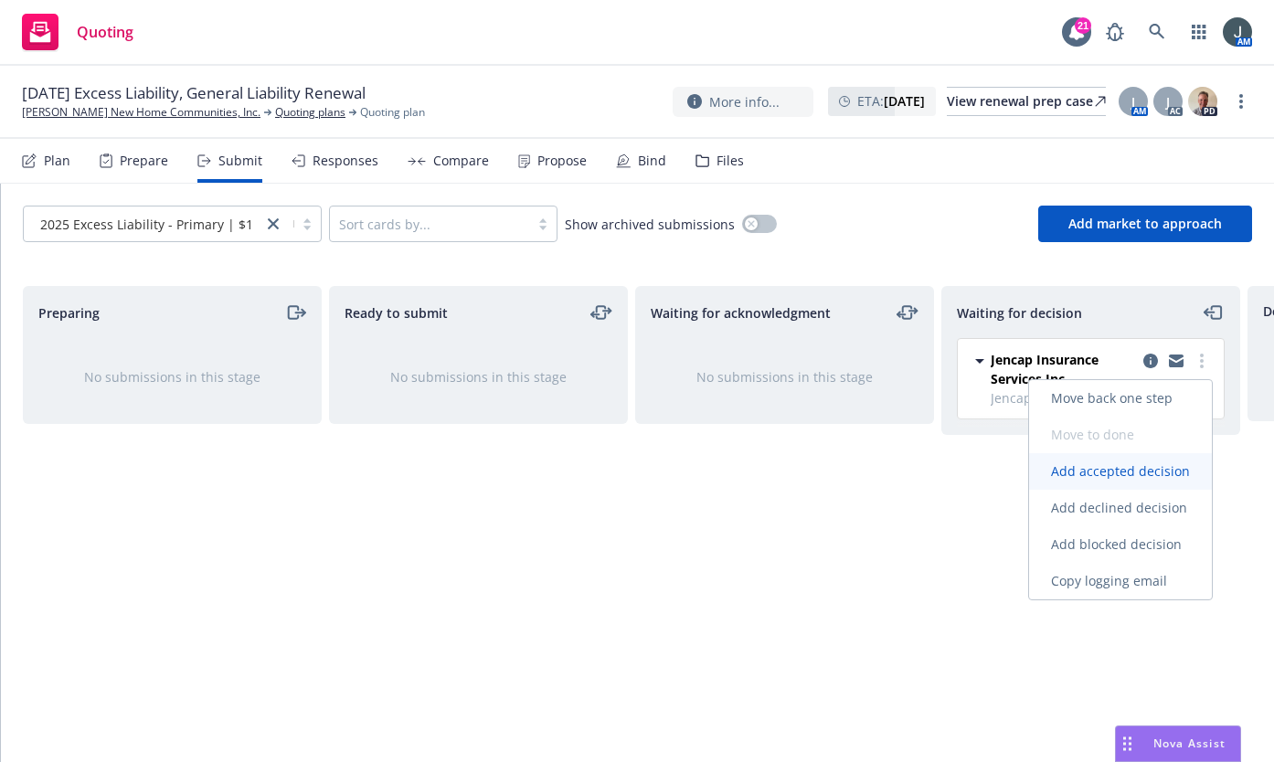
click at [1131, 477] on span "Add accepted decision" at bounding box center [1120, 471] width 183 height 17
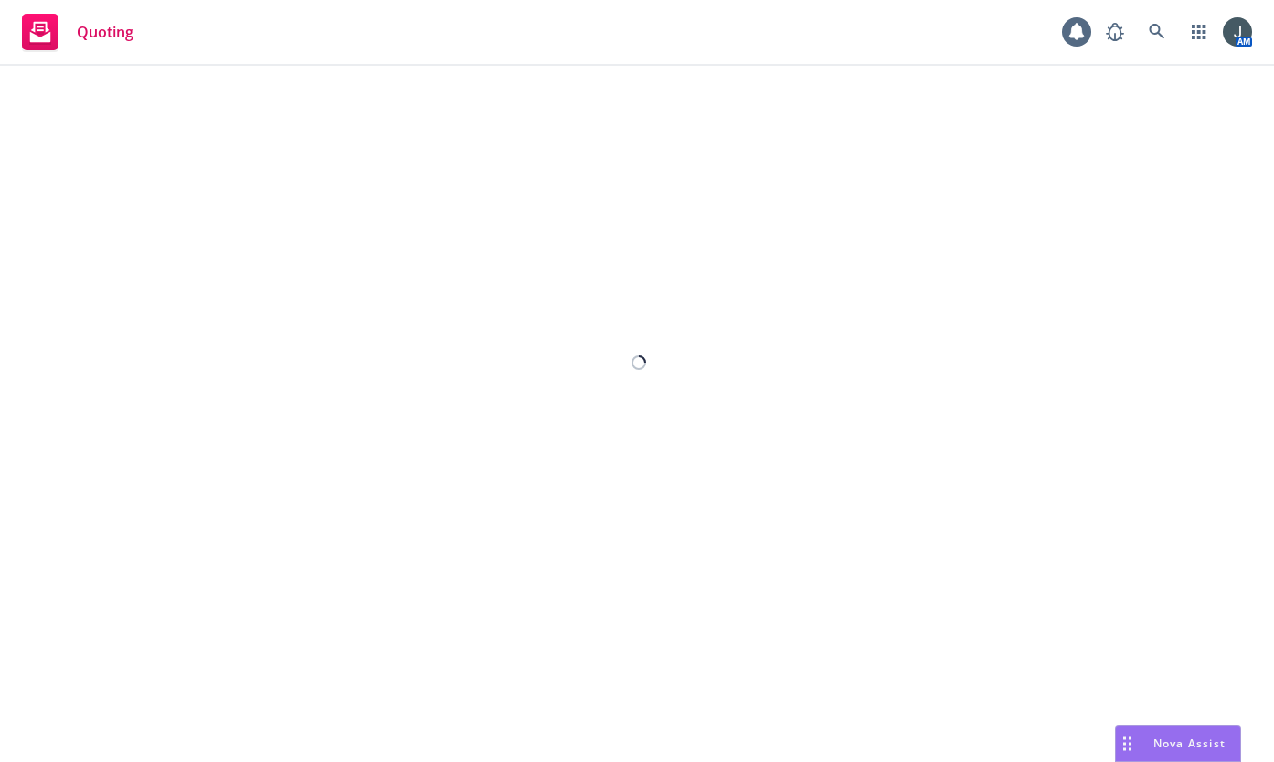
select select "12"
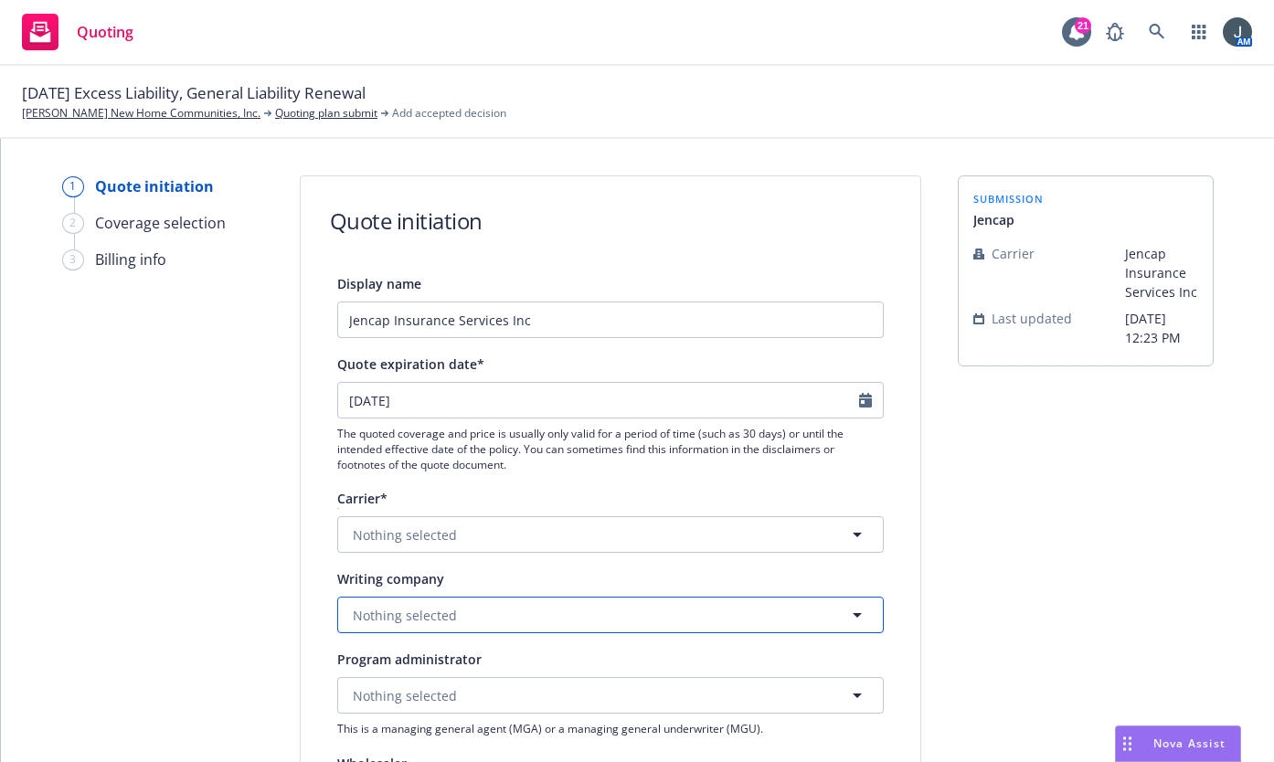
click at [432, 604] on button "Nothing selected" at bounding box center [610, 615] width 547 height 37
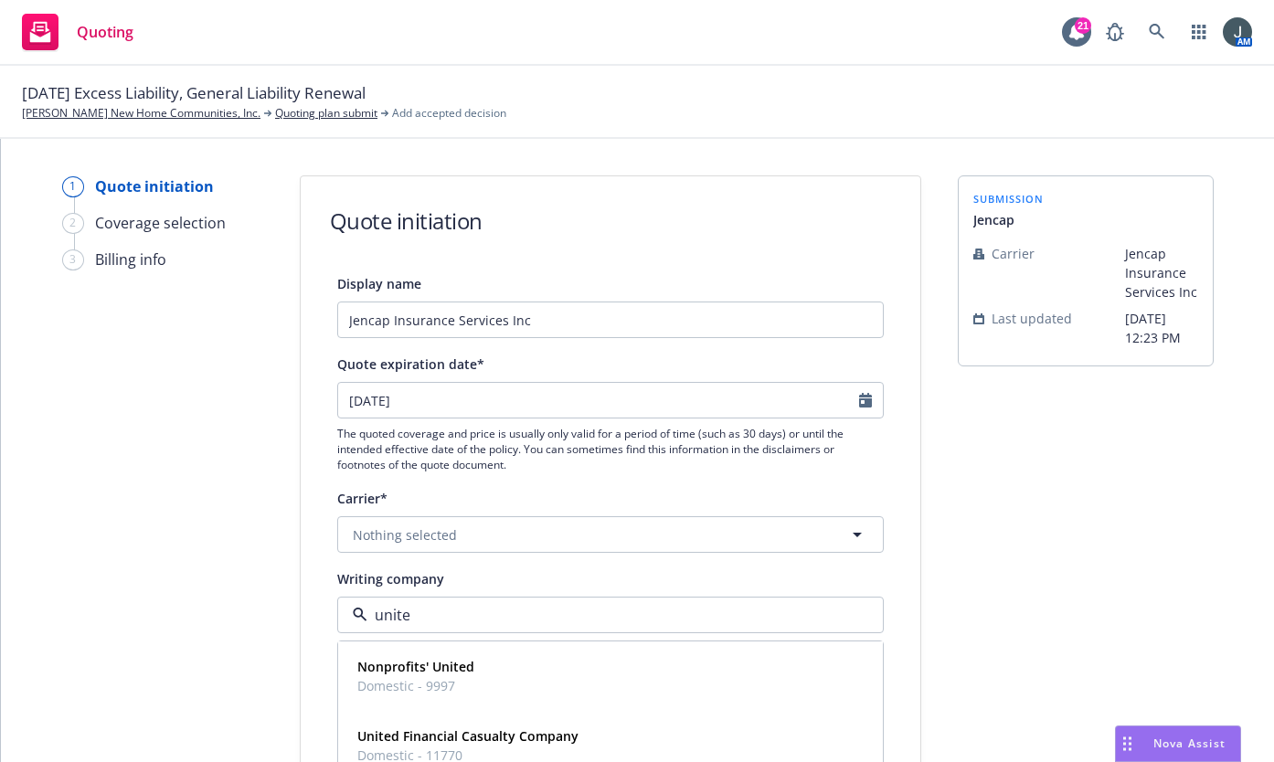
type input "united"
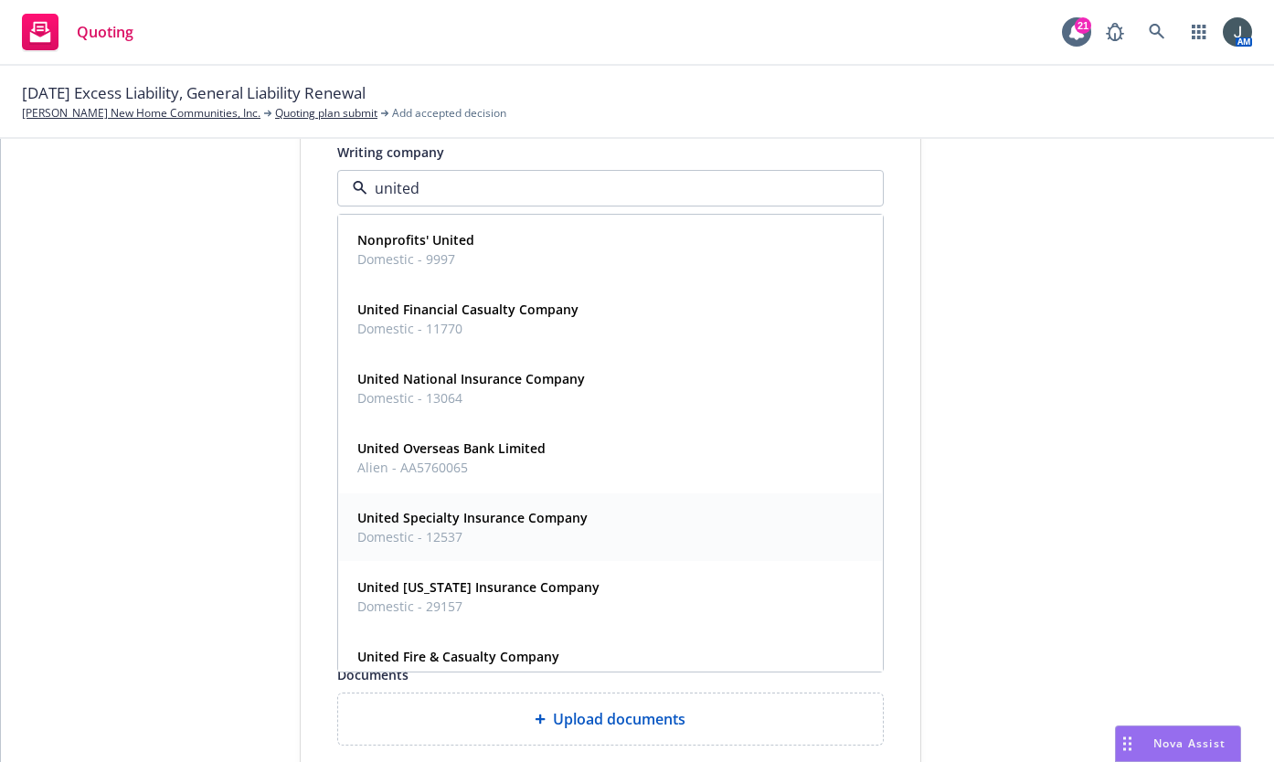
click at [474, 525] on strong "United Specialty Insurance Company" at bounding box center [472, 517] width 230 height 17
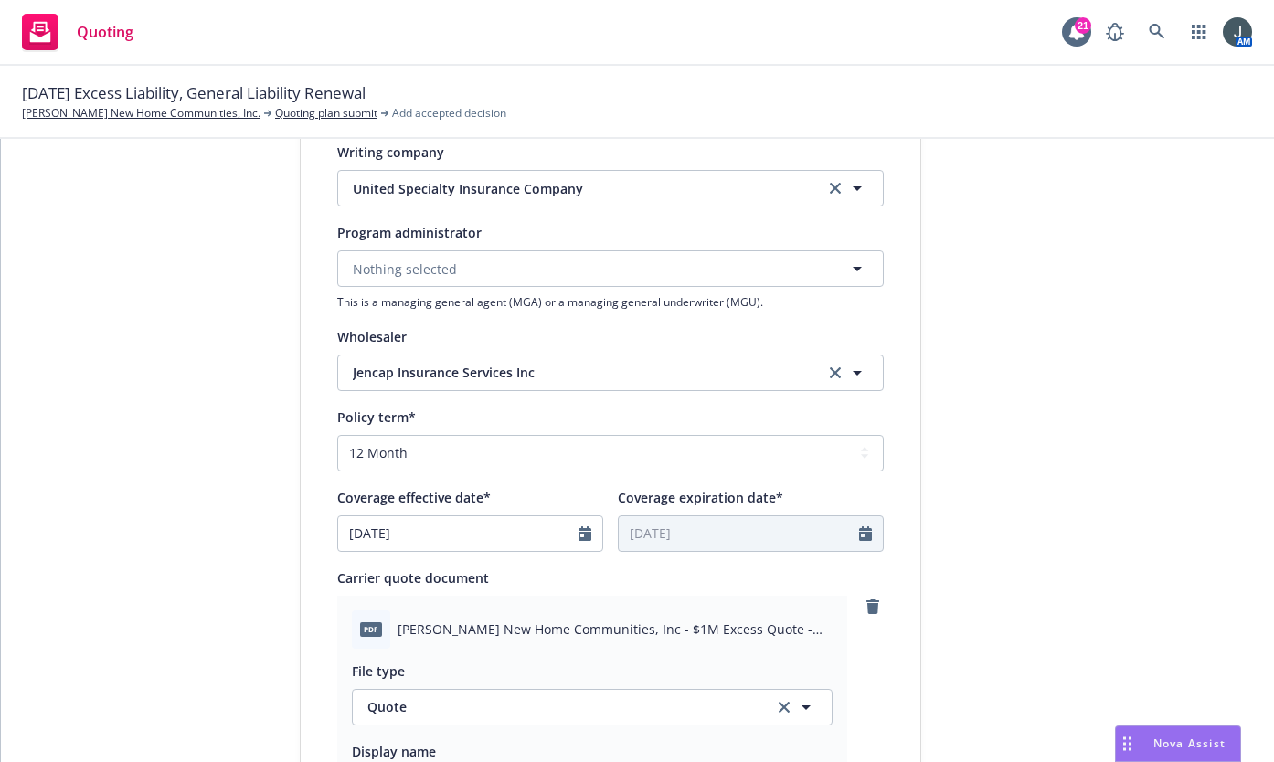
scroll to position [853, 0]
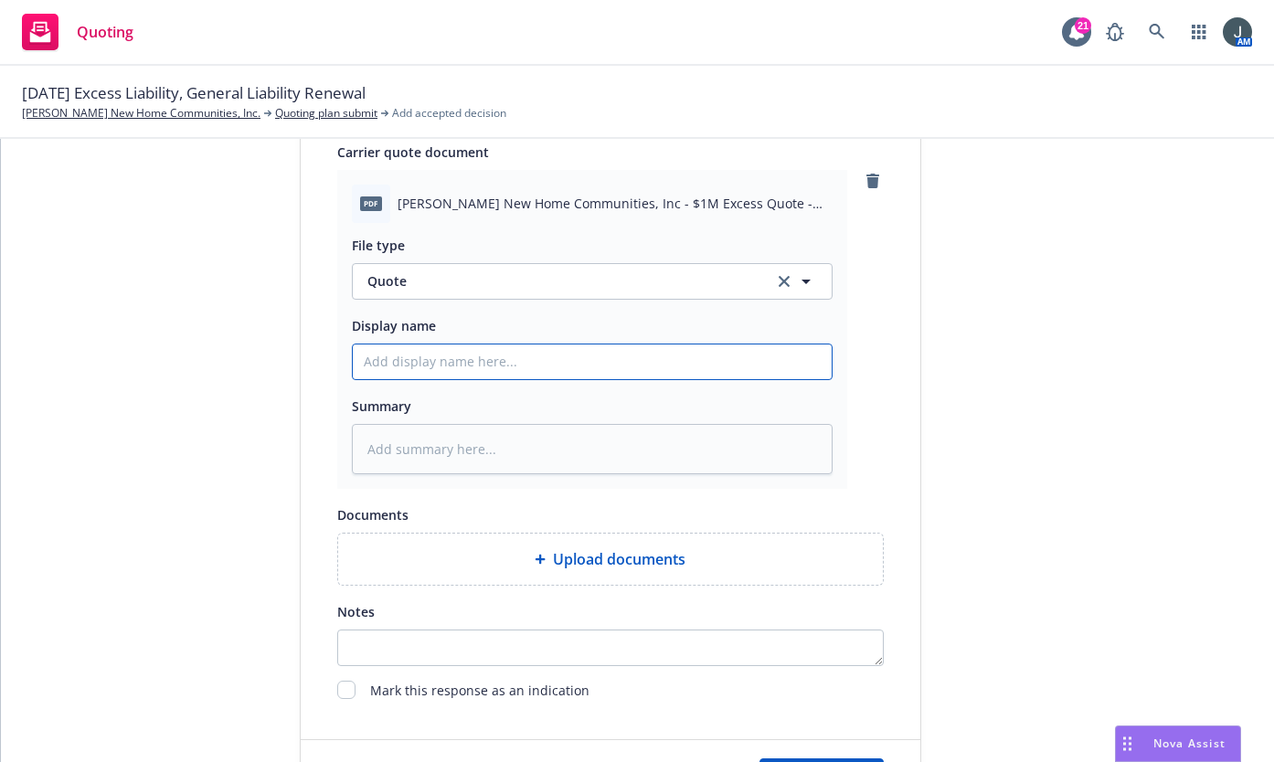
click at [442, 359] on input "Display name" at bounding box center [592, 362] width 479 height 35
type textarea "x"
type input "2"
type textarea "x"
type input "25"
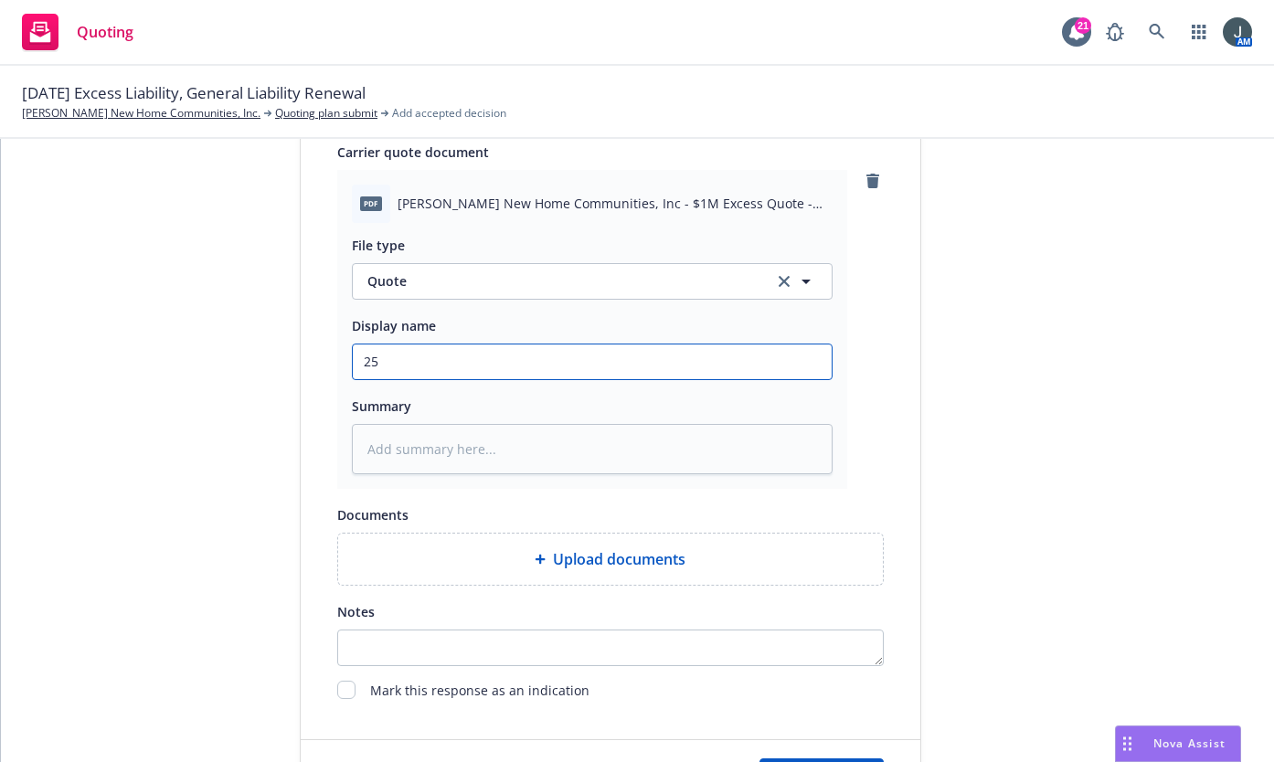
type textarea "x"
type input "25-"
type textarea "x"
type input "25-2"
type textarea "x"
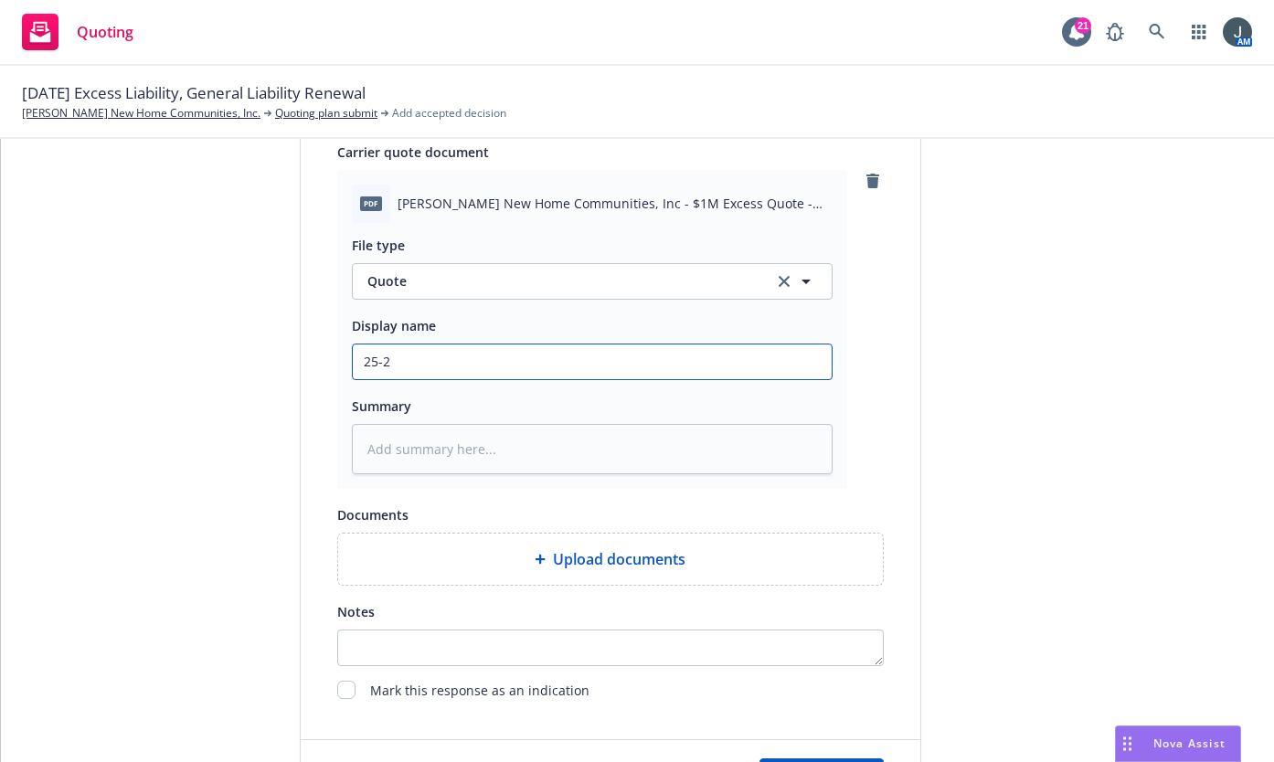
type input "25-26"
type textarea "x"
type input "25-26"
type textarea "x"
type input "25-26 -"
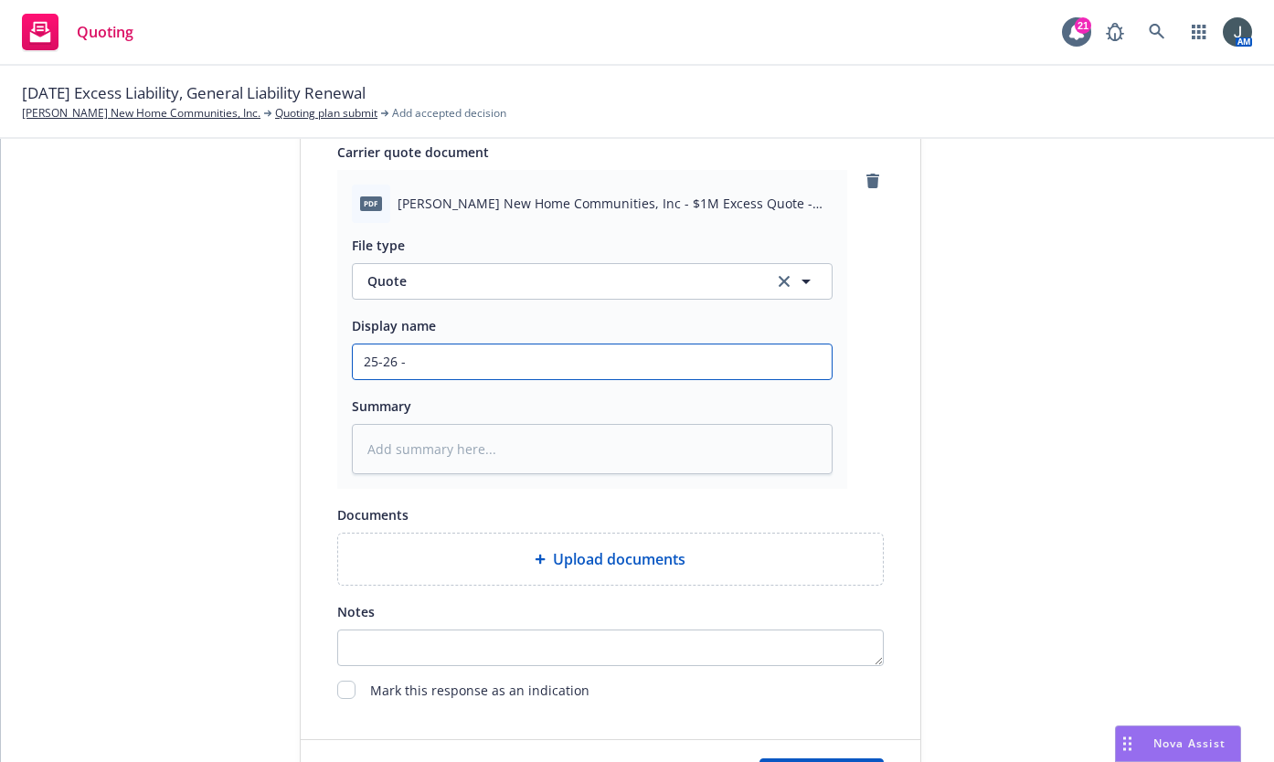
type textarea "x"
type input "25-26 -"
type textarea "x"
type input "25-26 - J"
type textarea "x"
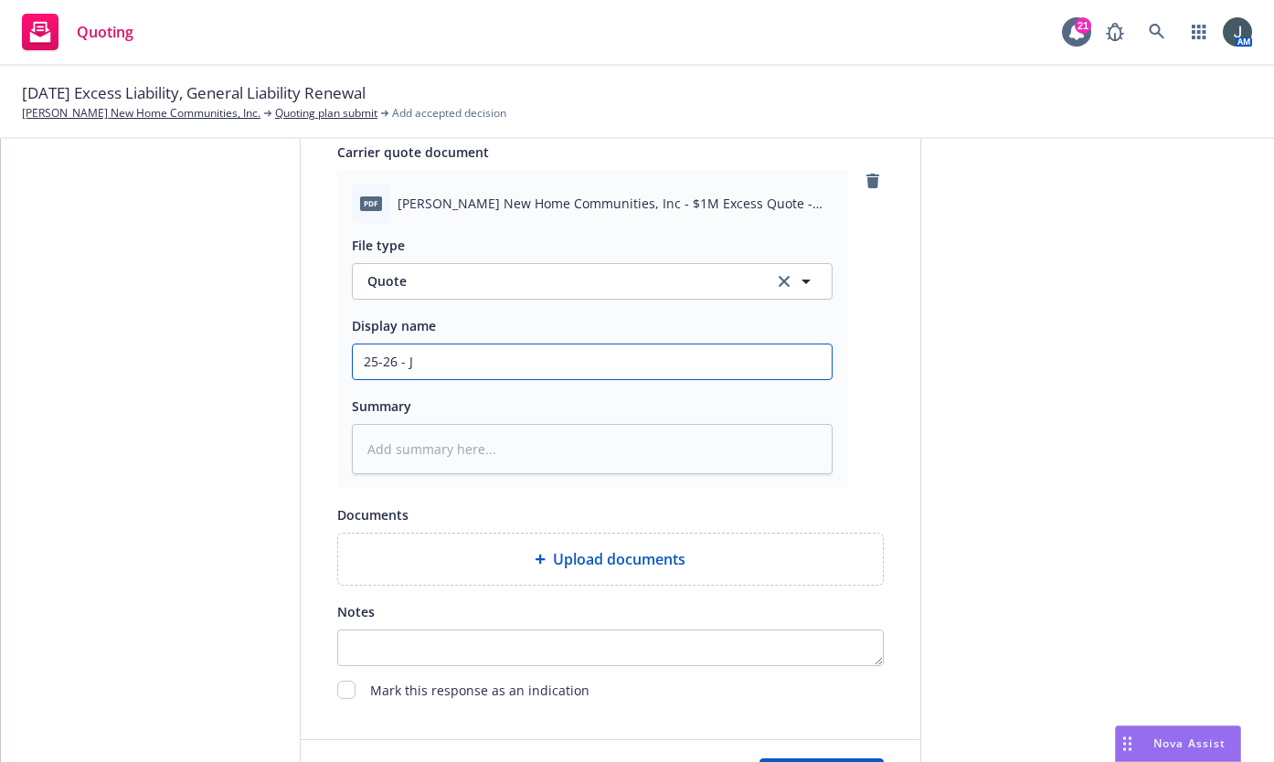
type input "25-26 - Je"
type textarea "x"
type input "25-26 - Jen"
type textarea "x"
type input "25-26 - Jenc"
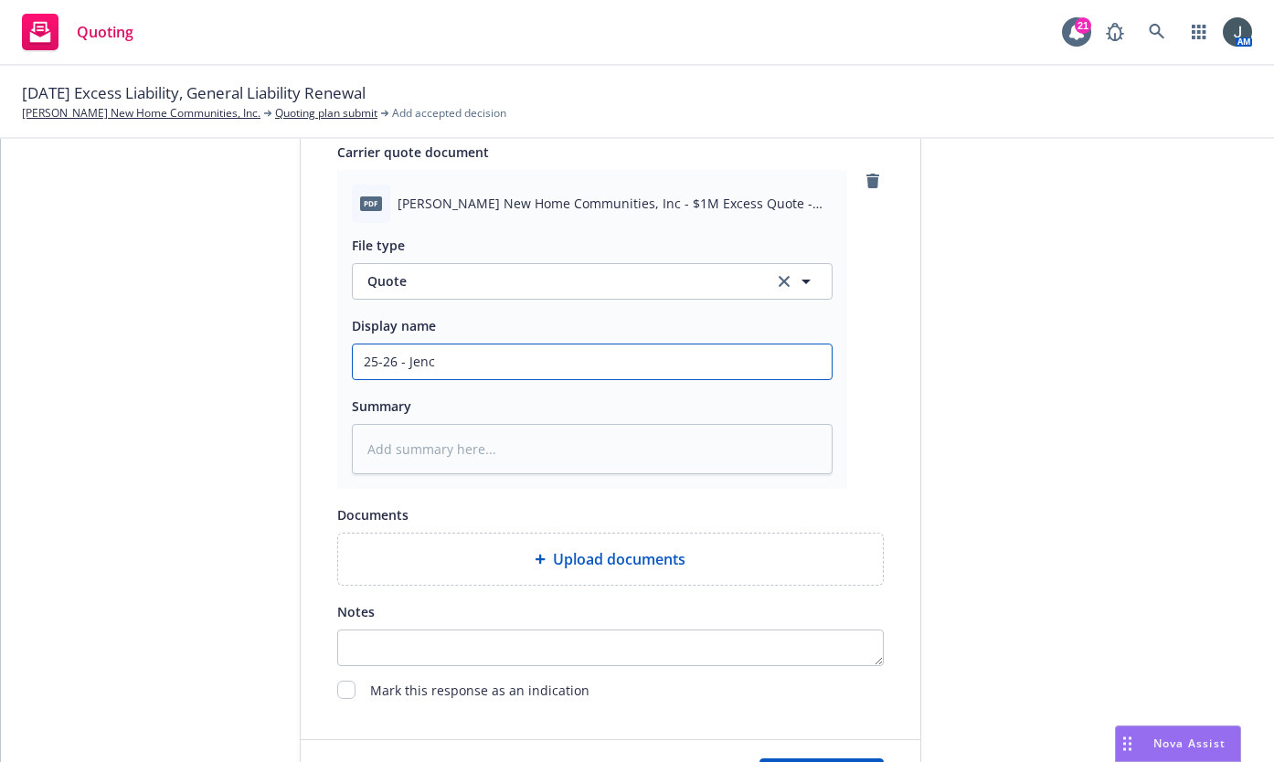
type textarea "x"
type input "25-26 - Jenca"
type textarea "x"
type input "25-26 - Jencap"
type textarea "x"
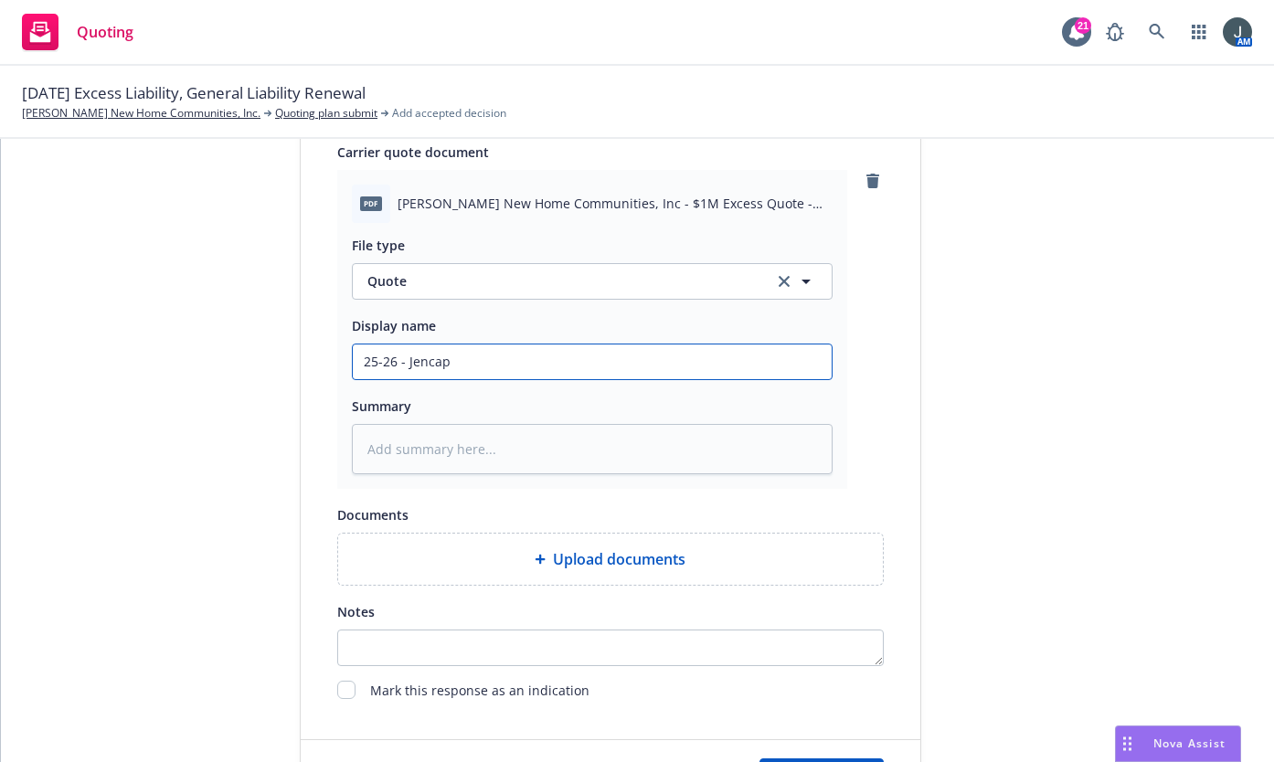
type input "25-26 - Jencap"
type textarea "x"
type input "25-26 - Jencap"
type textarea "x"
type input "25-26 - Jencap/"
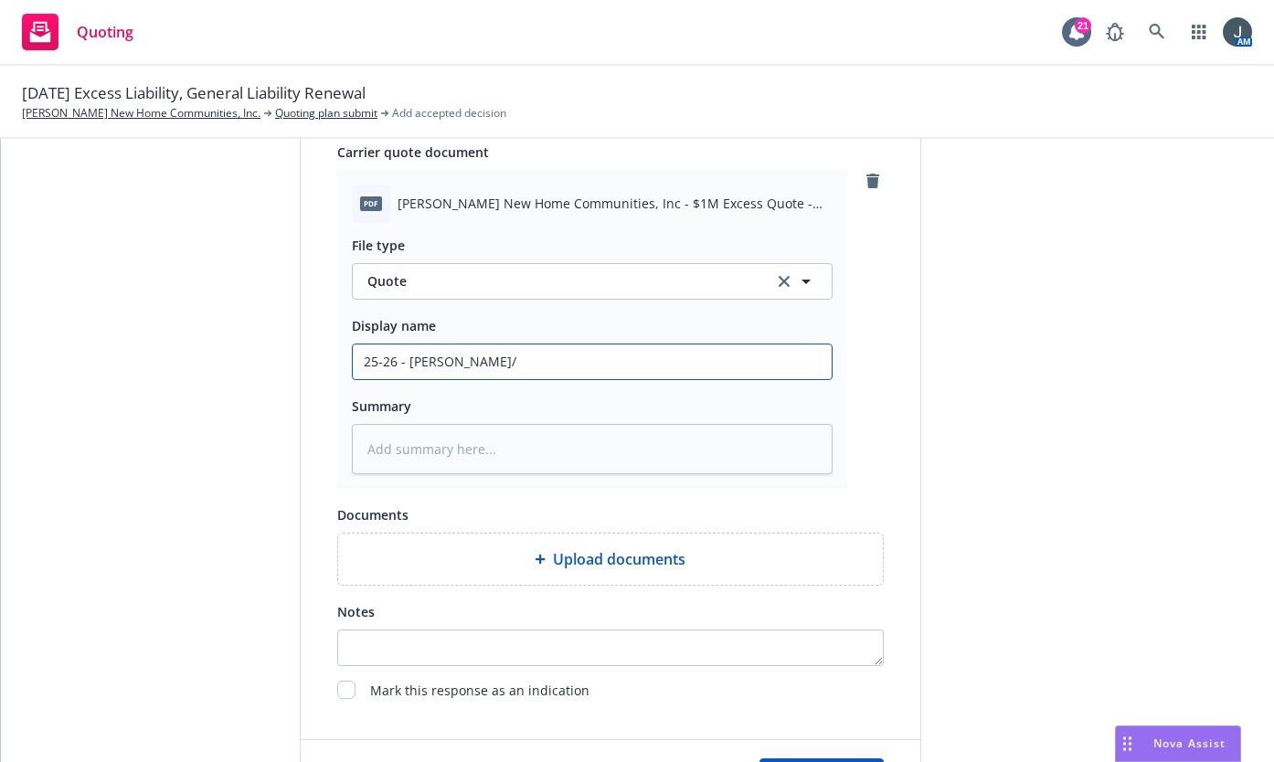
type textarea "x"
type input "25-26 - Jencap/U"
type textarea "x"
type input "25-26 - Jencap/Un"
type textarea "x"
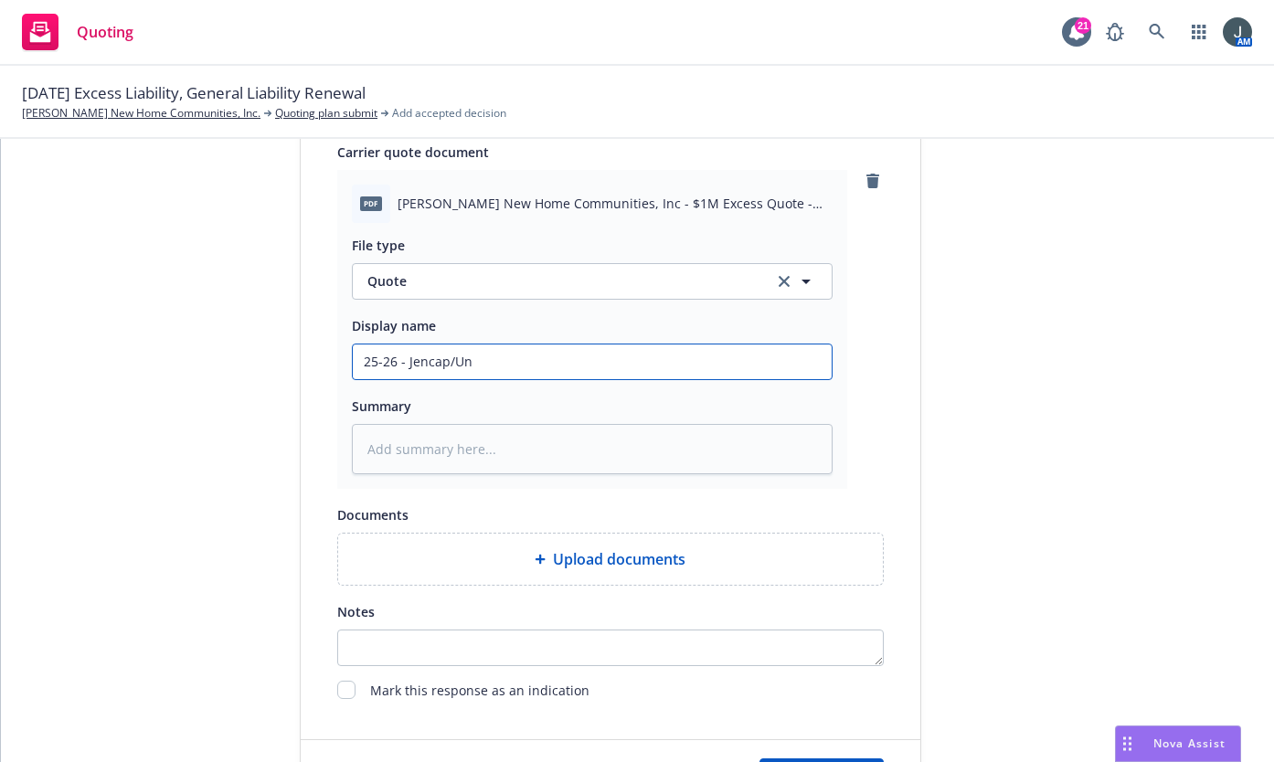
type input "25-26 - Jencap/Uni"
type textarea "x"
type input "25-26 - Jencap/Unit"
type textarea "x"
type input "25-26 - Jencap/Unite"
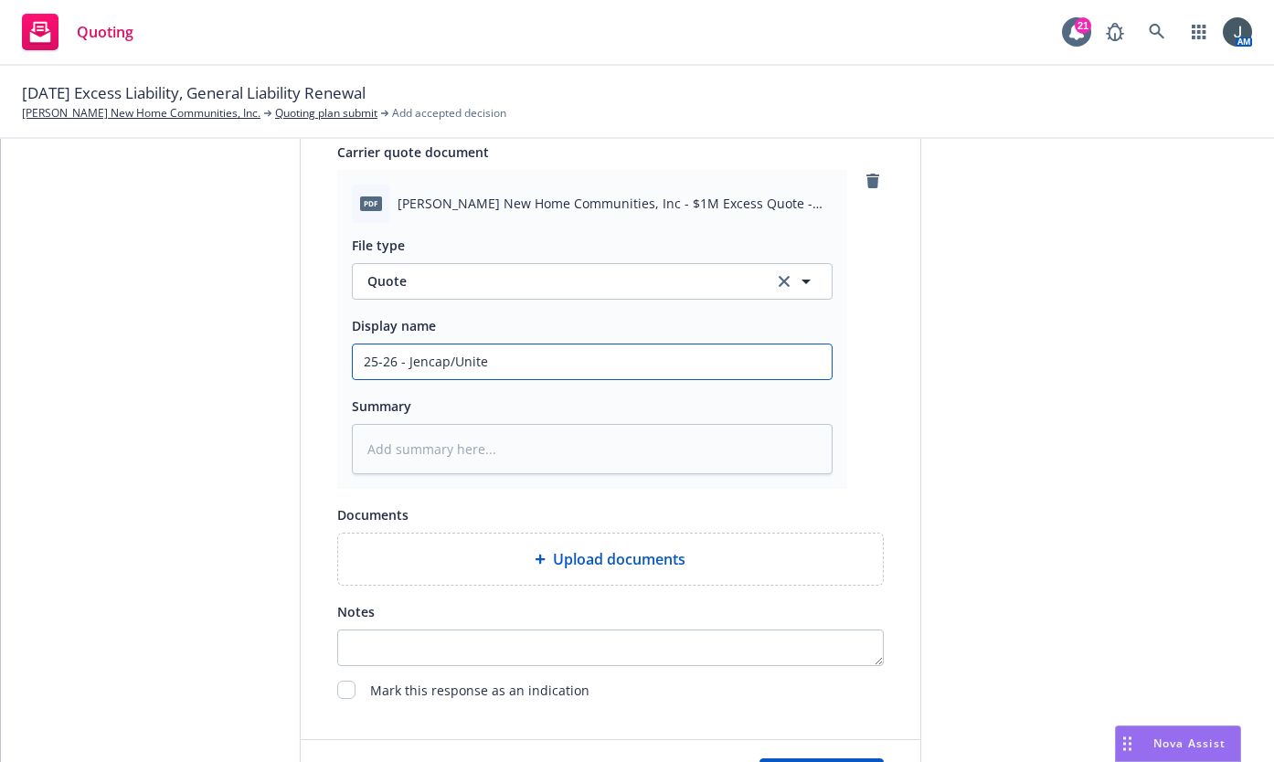
type textarea "x"
type input "25-26 - Jencap/United"
type textarea "x"
type input "25-26 - Jencap/United"
type textarea "x"
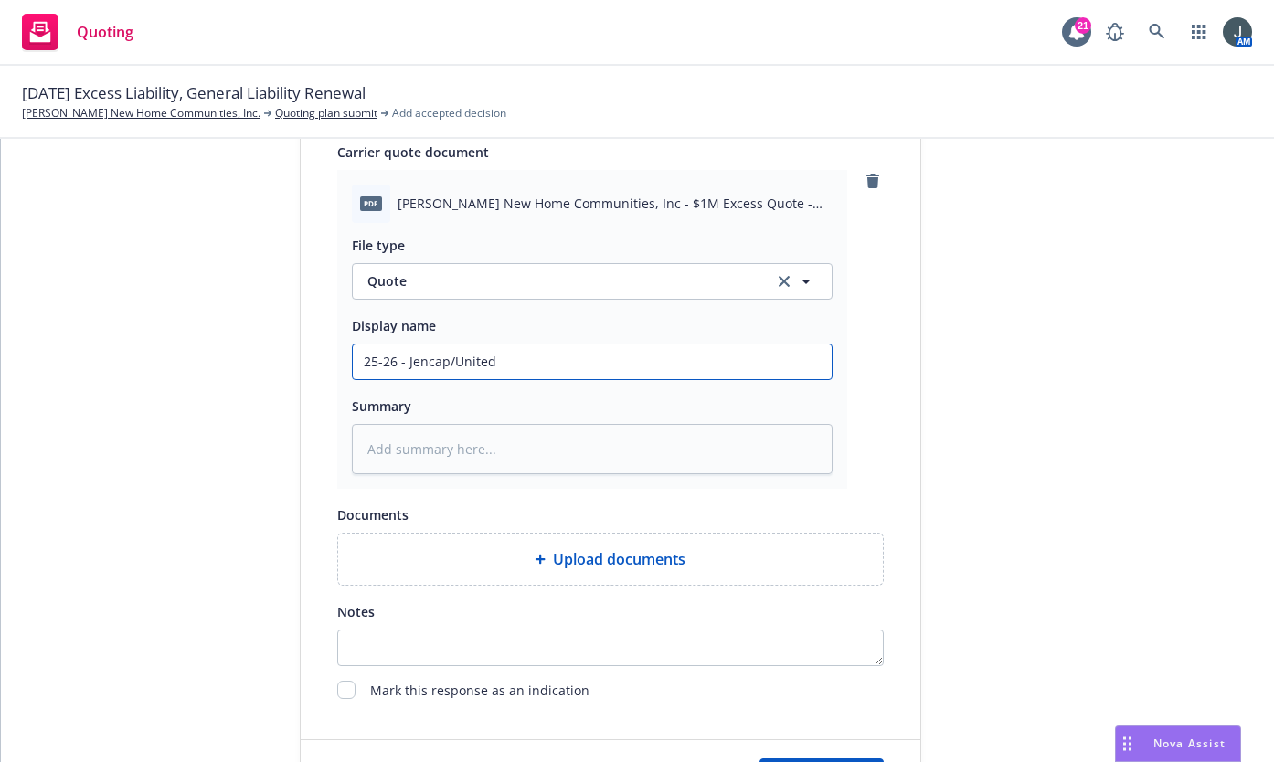
type input "25-26 - Jencap/United S"
type textarea "x"
type input "25-26 - Jencap/United Sp"
type textarea "x"
type input "25-26 - Jencap/United Spe"
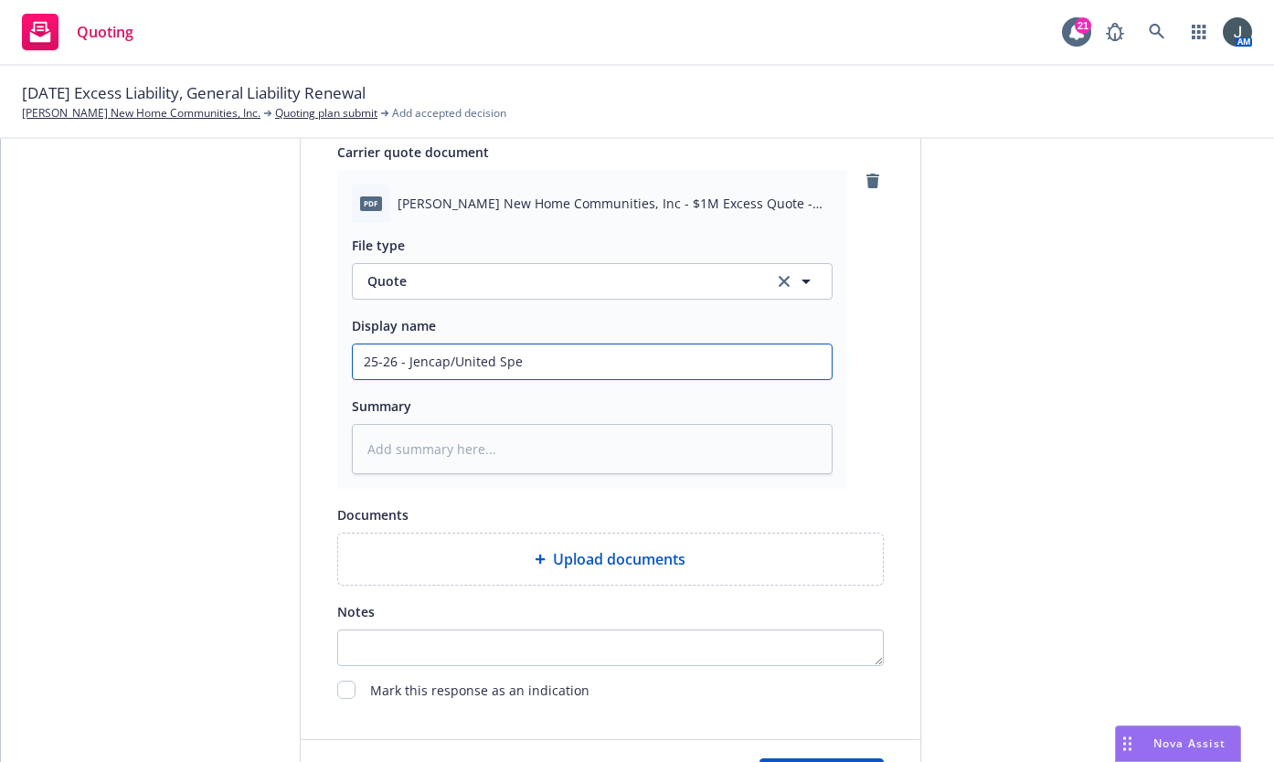
type textarea "x"
type input "25-26 - Jencap/United Spec"
type textarea "x"
type input "25-26 - Jencap/United Specia"
type textarea "x"
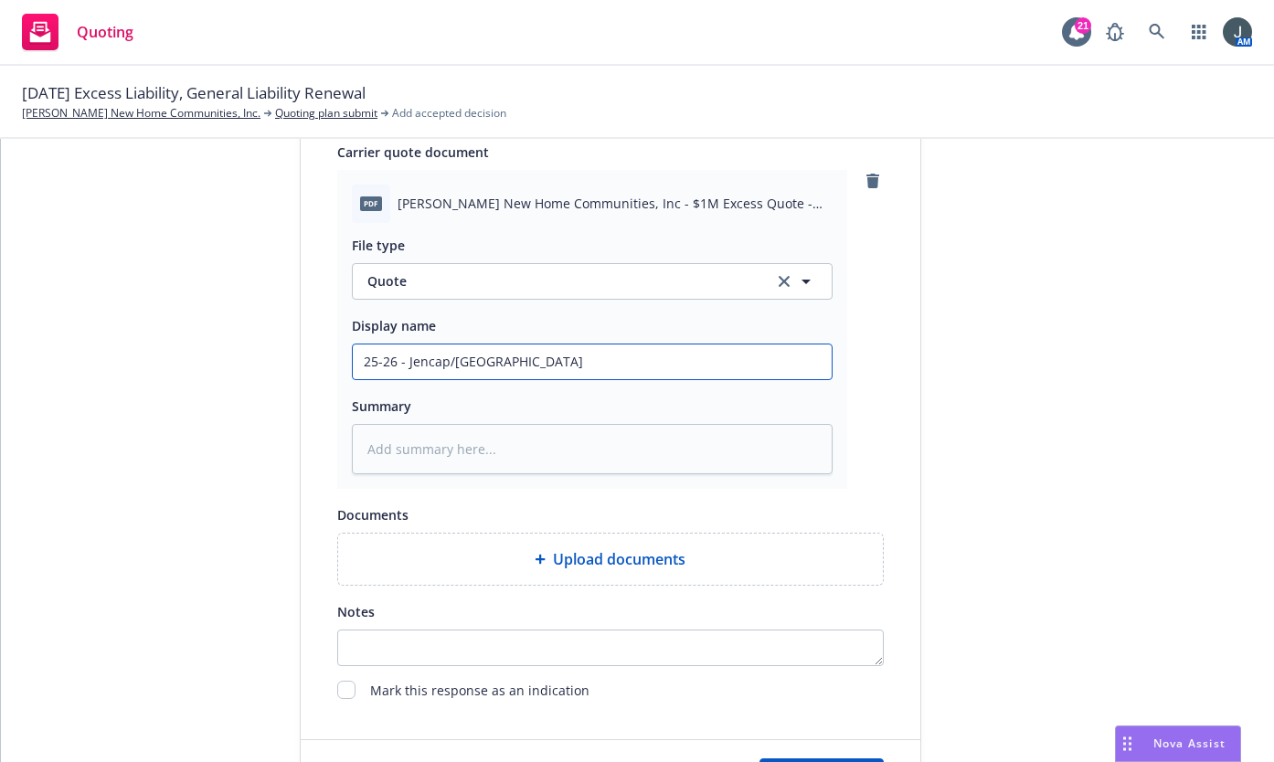
type input "25-26 - Jencap/United Speciat"
type textarea "x"
type input "25-26 - Jencap/United Speciatl"
type textarea "x"
type input "25-26 - Jencap/United Speciatlt"
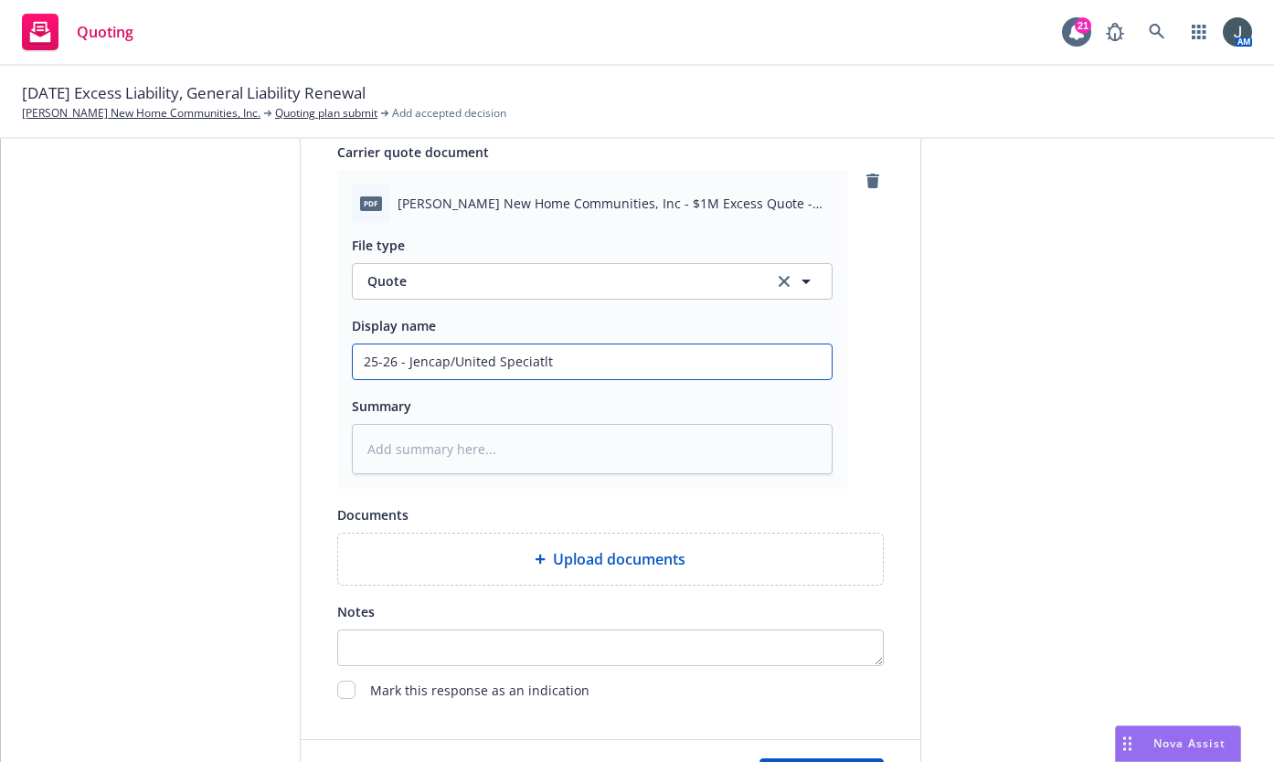
type textarea "x"
type input "25-26 - Jencap/United Speciatlty"
type textarea "x"
type input "25-26 - Jencap/United Speciatlty"
type textarea "x"
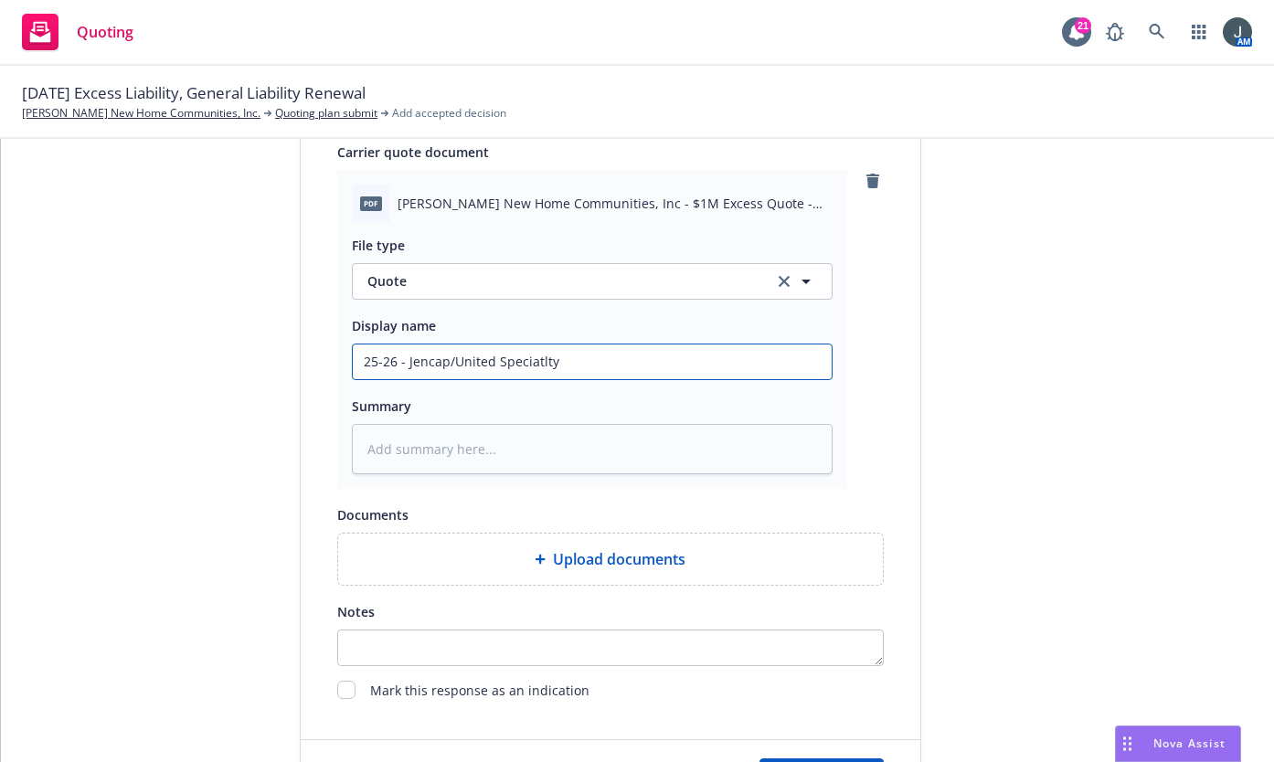
type input "25-26 - Jencap/United Speciatlty"
type textarea "x"
type input "25-26 - Jencap/United Speciatlt"
type textarea "x"
type input "25-26 - Jencap/United Speciatl"
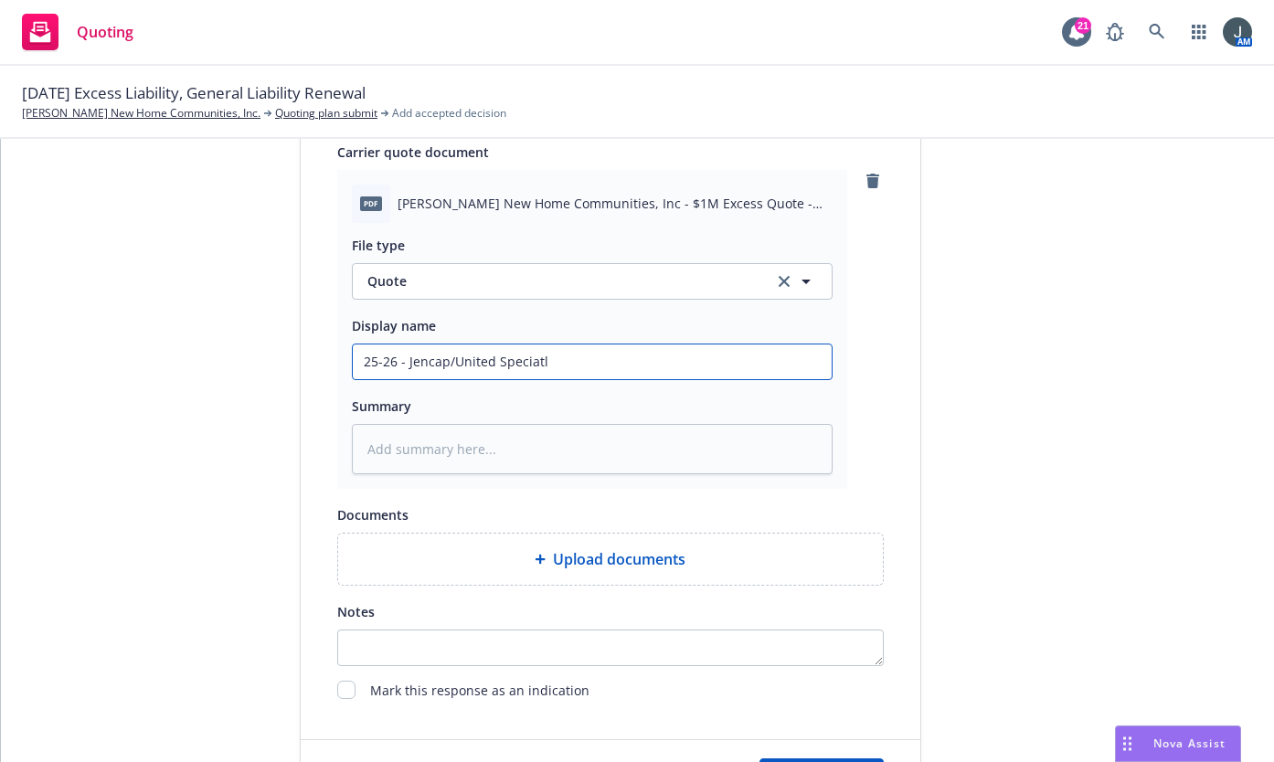
type textarea "x"
type input "25-26 - Jencap/United Speciat"
type textarea "x"
type input "25-26 - Jencap/United Specia"
type textarea "x"
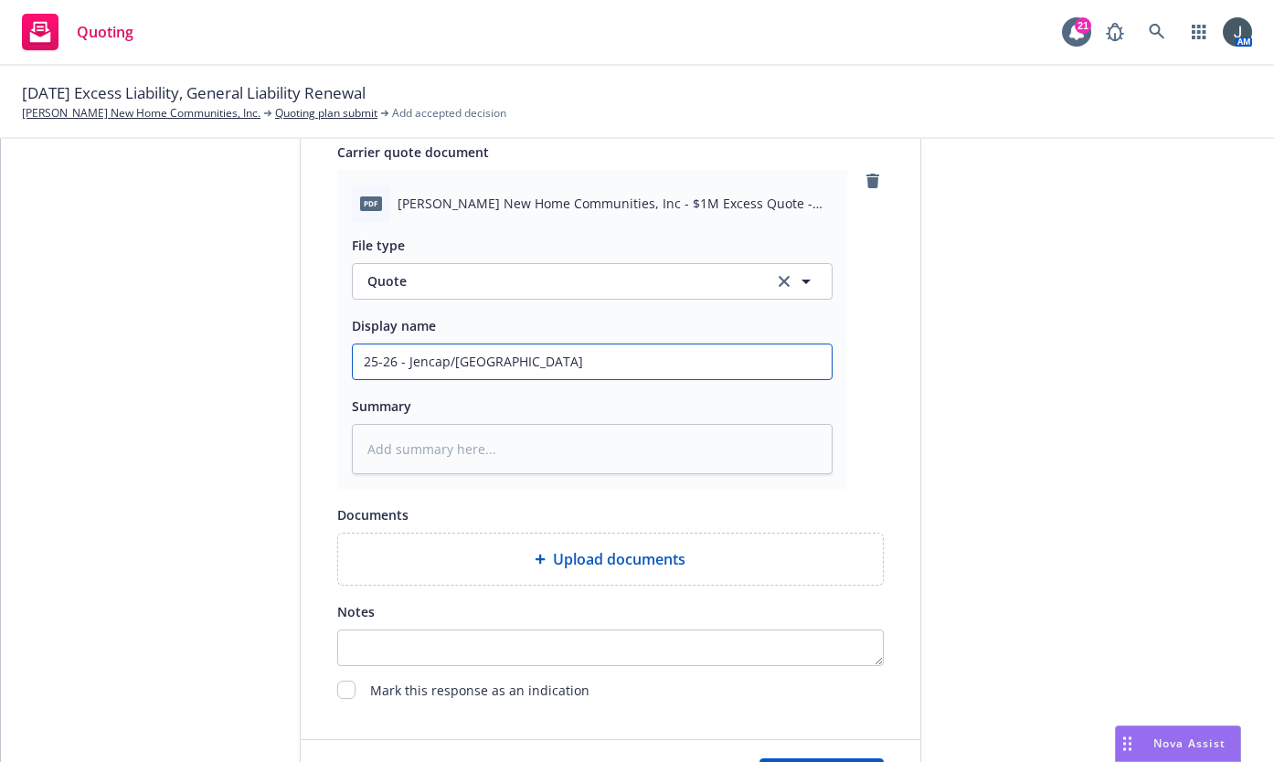
type input "25-26 - Jencap/United Special"
type textarea "x"
type input "25-26 - Jencap/United Specialt"
type textarea "x"
type input "25-26 - Jencap/United Specialty"
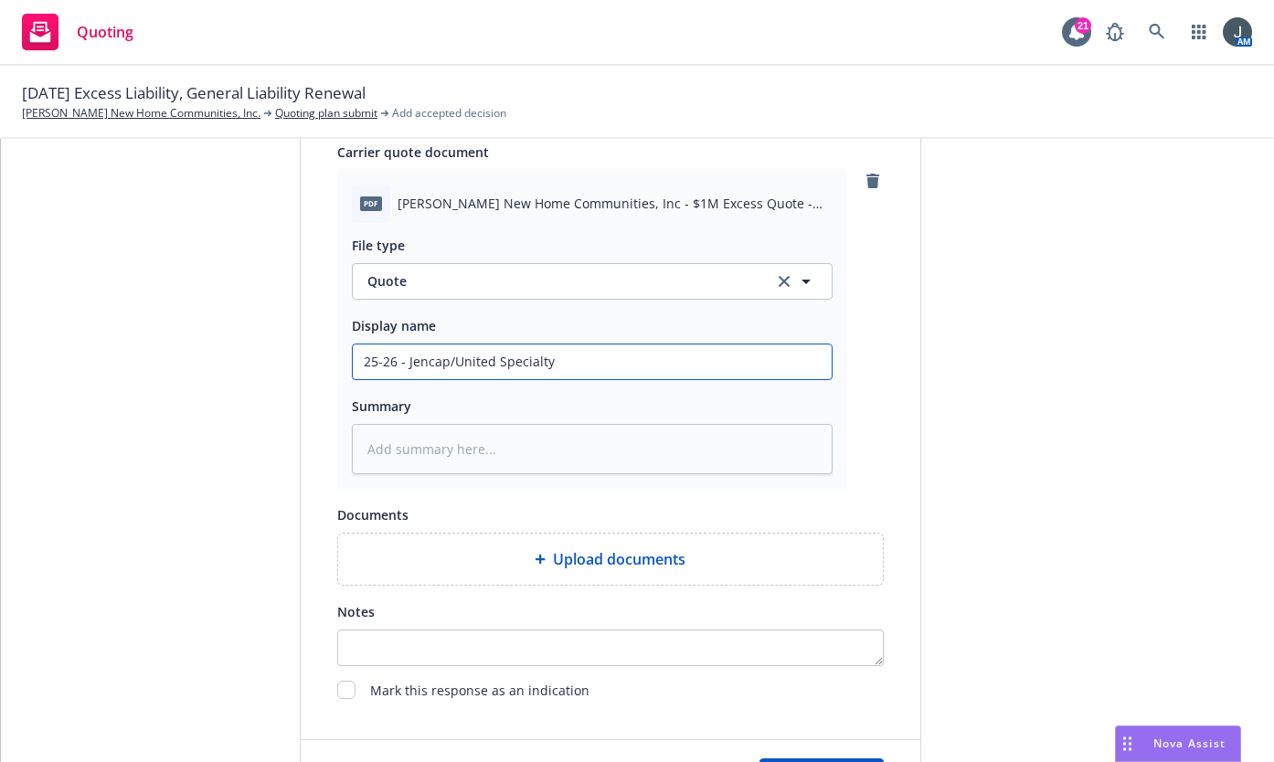
type textarea "x"
type input "25-26 - Jencap/United Specialty"
type textarea "x"
type input "25-26 - Jencap/United Specialty E"
type textarea "x"
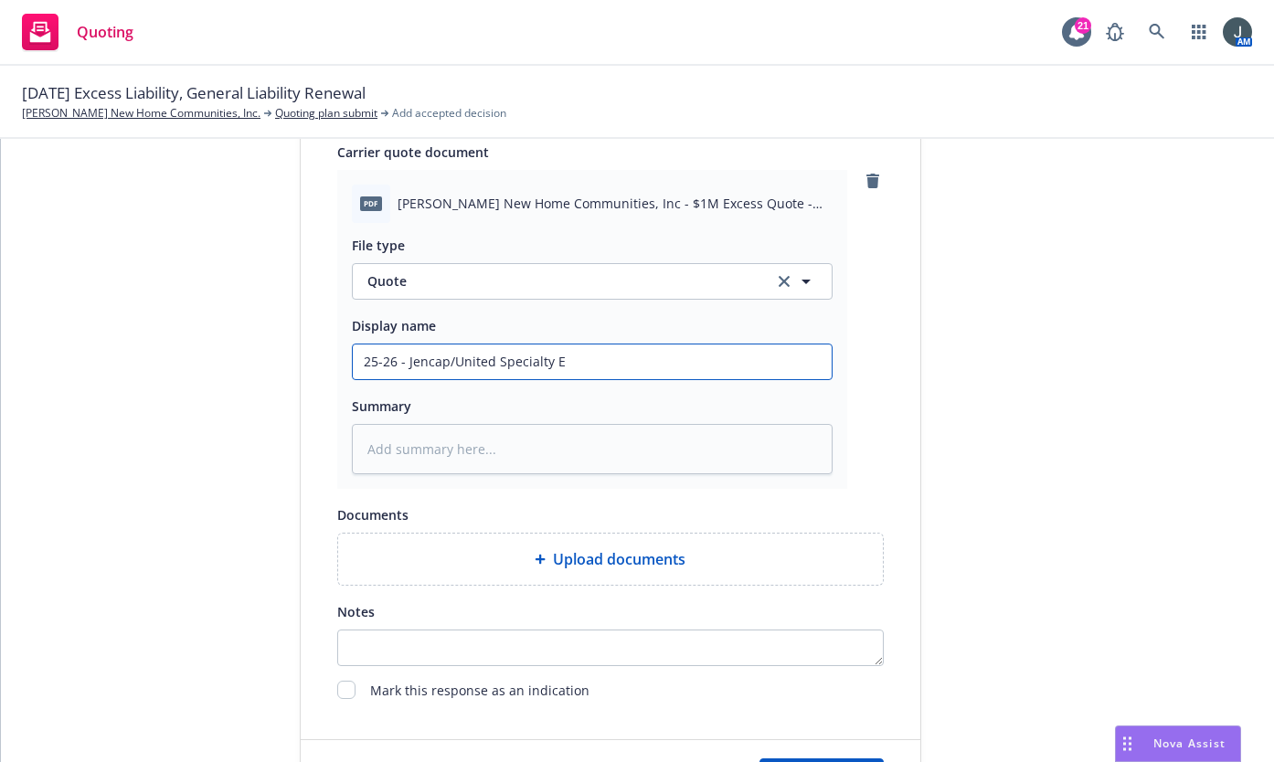
type input "25-26 - Jencap/United Specialty Ex"
type textarea "x"
type input "25-26 - Jencap/United Specialty Exc"
type textarea "x"
type input "25-26 - Jencap/United Specialty Exce"
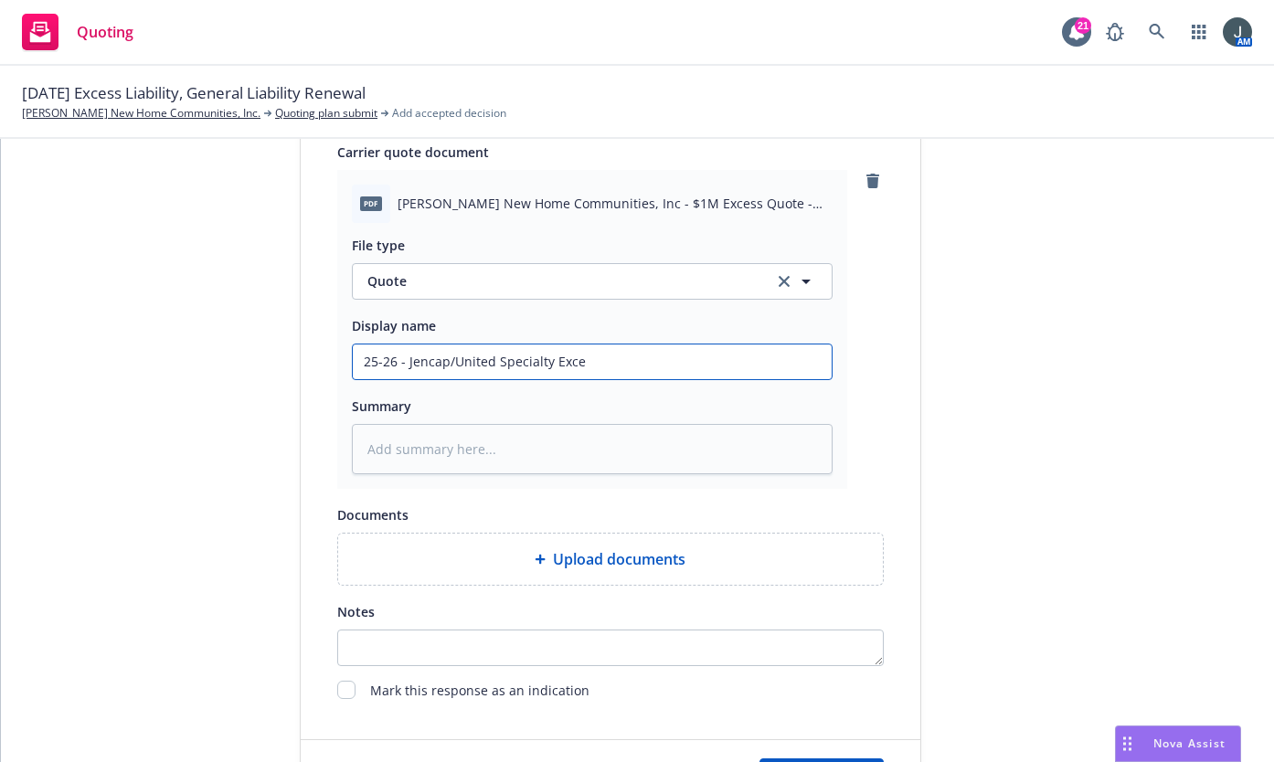
type textarea "x"
type input "25-26 - Jencap/United Specialty Exces"
type textarea "x"
type input "25-26 - Jencap/United Specialty Excess"
type textarea "x"
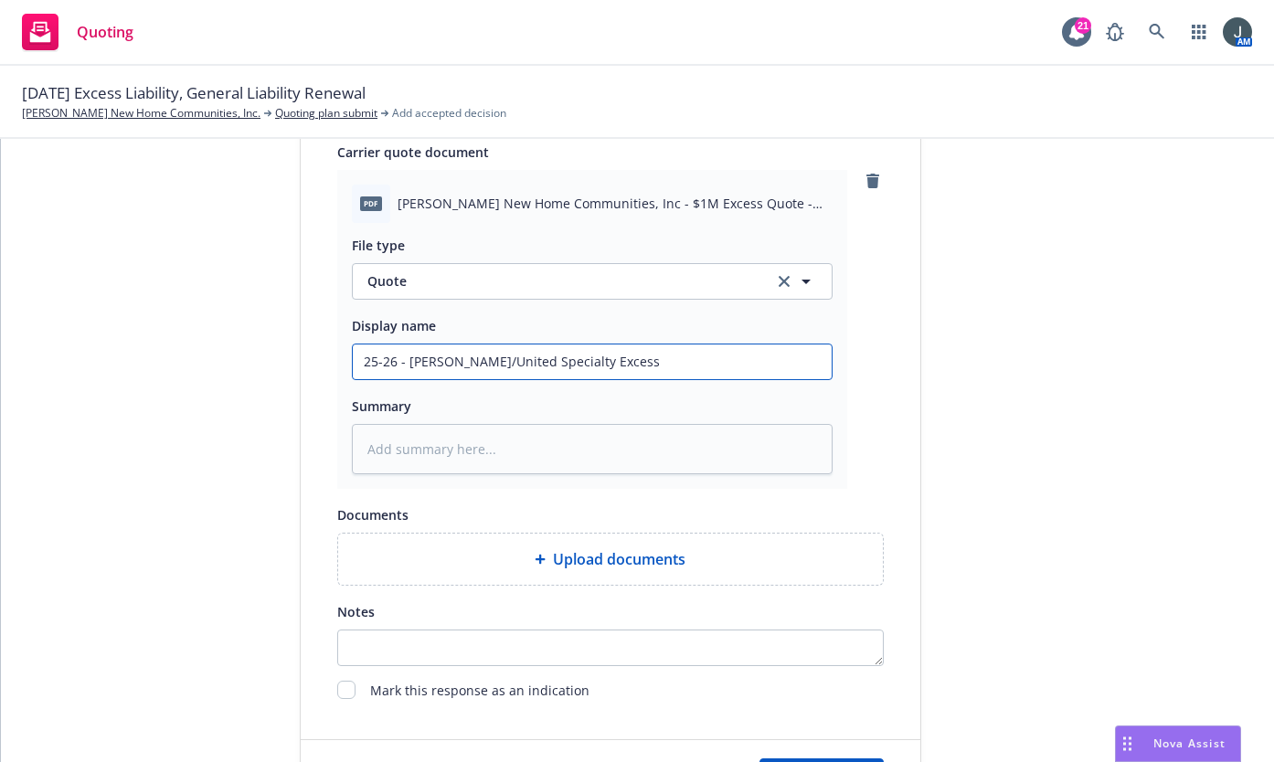
type input "25-26 - Jencap/United Specialty Excess"
type textarea "x"
type input "25-26 - Jencap/United Specialty Excess Q"
type textarea "x"
type input "25-26 - Jencap/United Specialty Excess Qu"
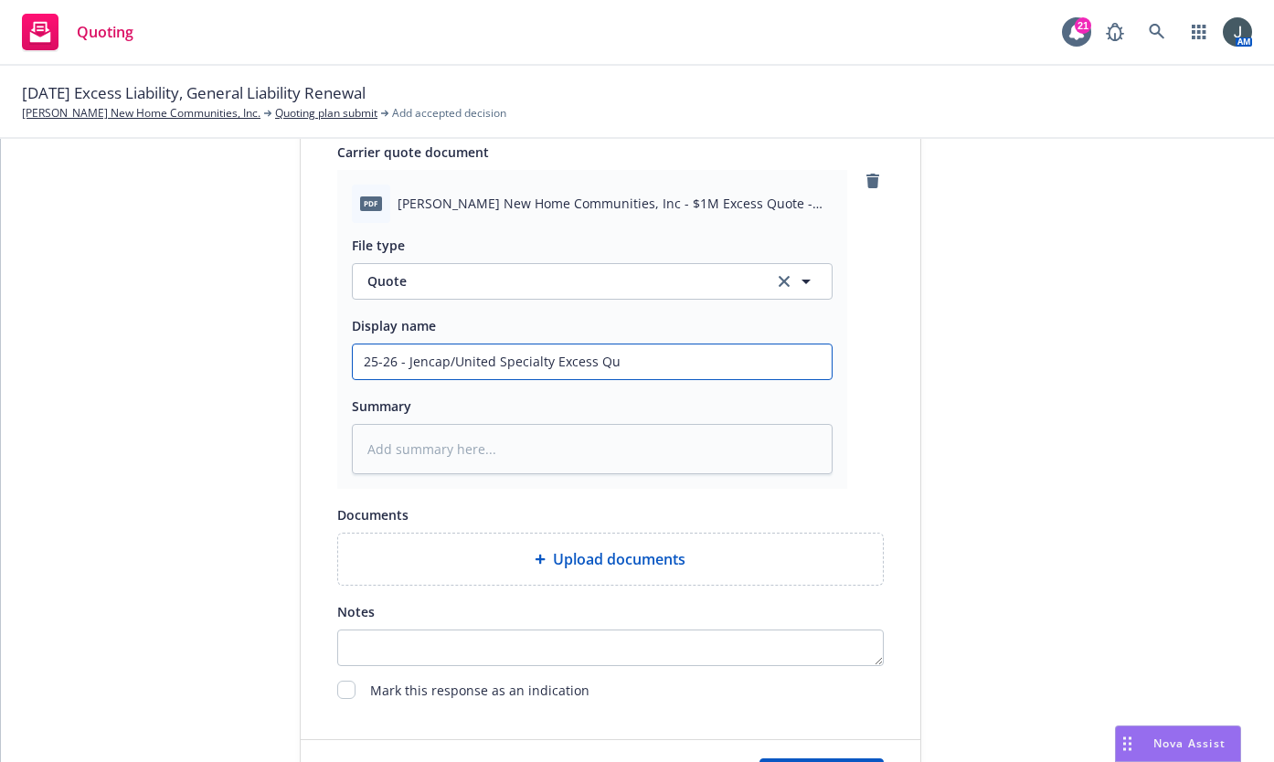
type textarea "x"
type input "25-26 - Jencap/United Specialty Excess Q"
type textarea "x"
type input "25-26 - Jencap/United Specialty Excess"
type textarea "x"
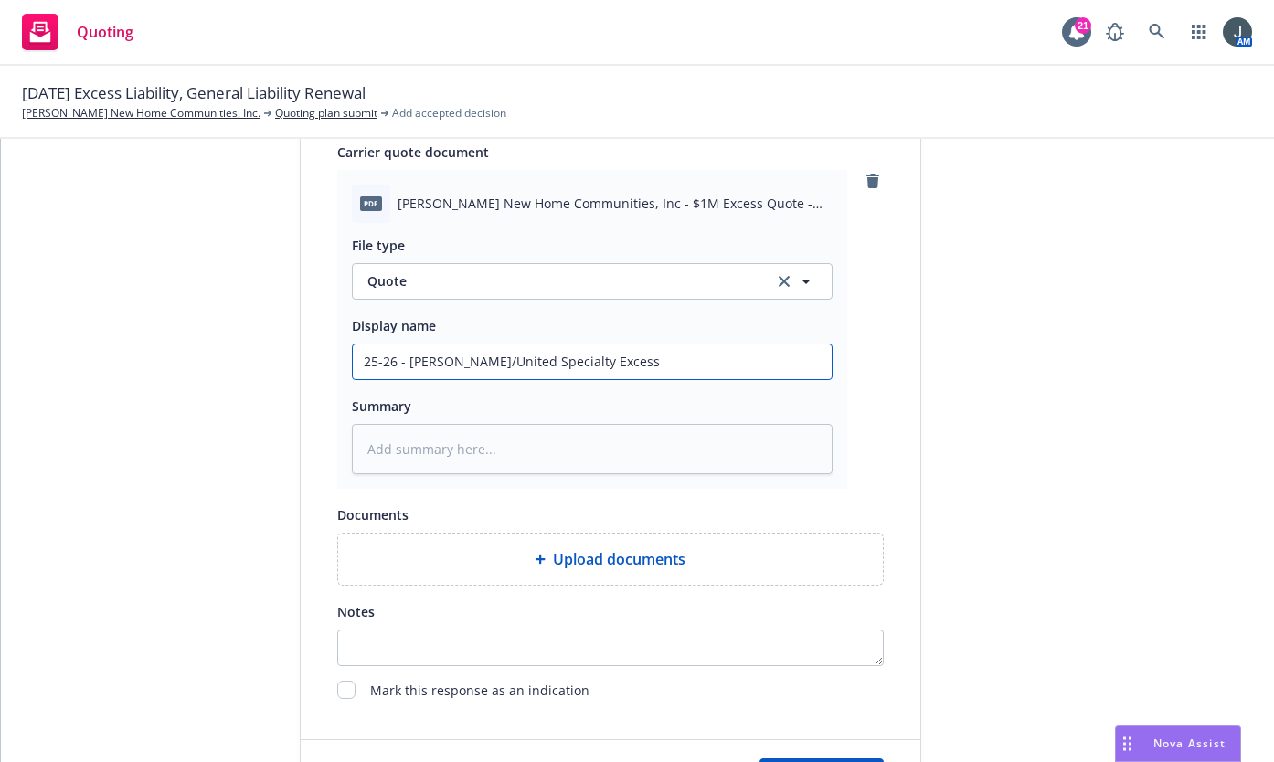
type input "25-26 - Jencap/United Specialty Excess R"
type textarea "x"
type input "25-26 - Jencap/United Specialty Excess Re"
type textarea "x"
type input "25-26 - Jencap/United Specialty Excess Ren"
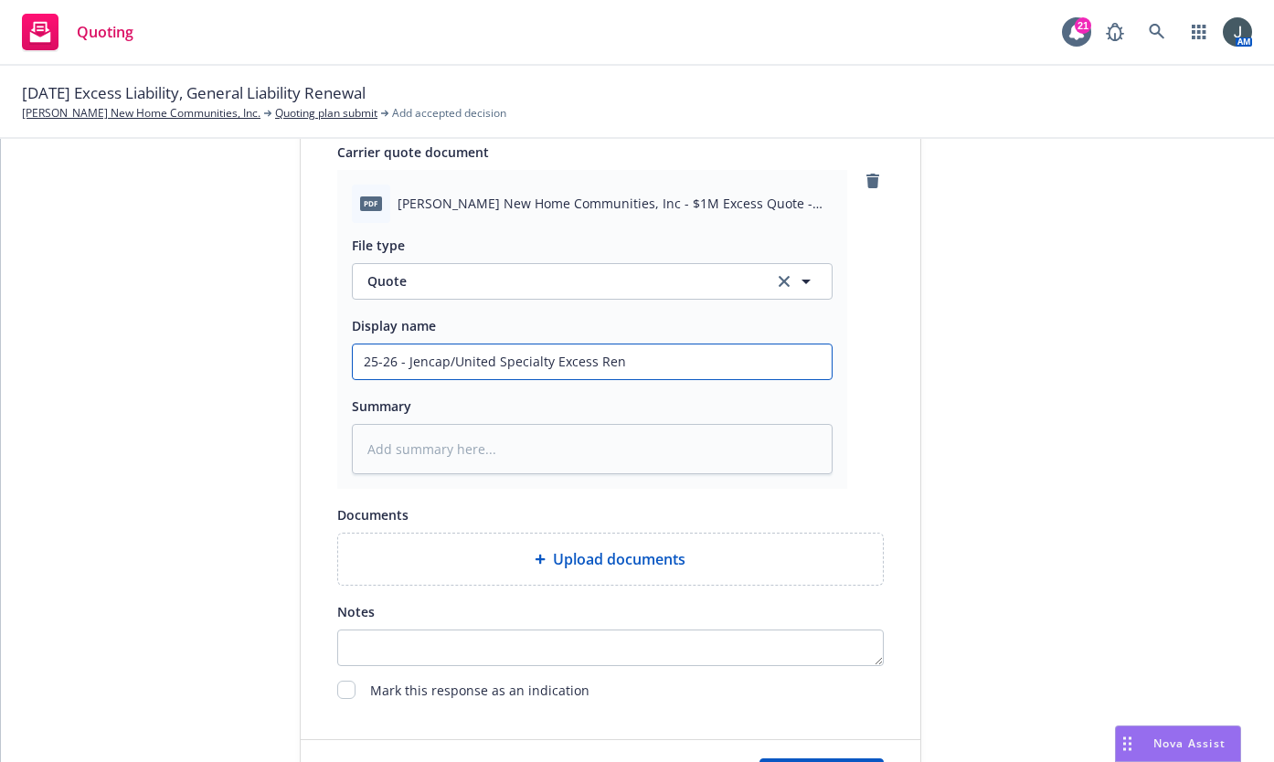
type textarea "x"
type input "25-26 - Jencap/United Specialty Excess Rene"
type textarea "x"
type input "25-26 - Jencap/United Specialty Excess Renet"
type textarea "x"
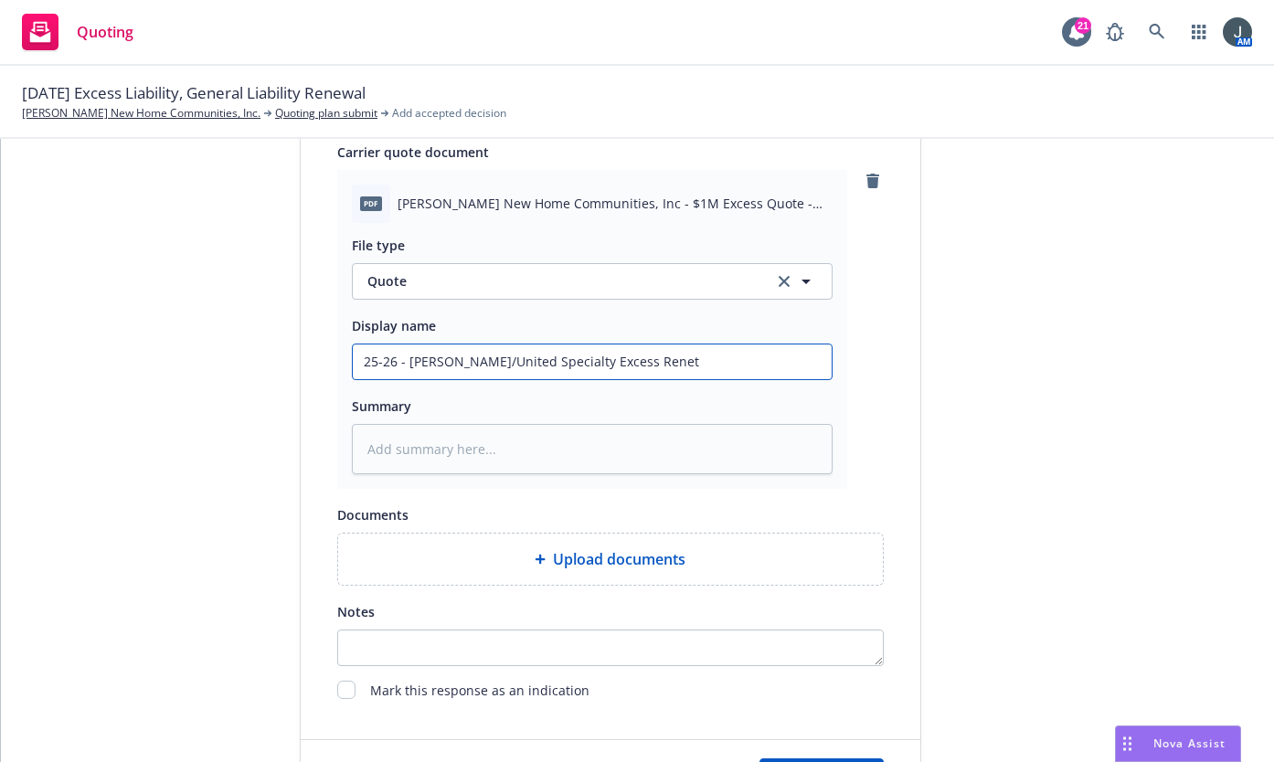
type input "25-26 - Jencap/United Specialty Excess Rene"
type textarea "x"
type input "25-26 - Jencap/United Specialty Excess Renew"
type textarea "x"
type input "25-26 - Jencap/United Specialty Excess Renewa"
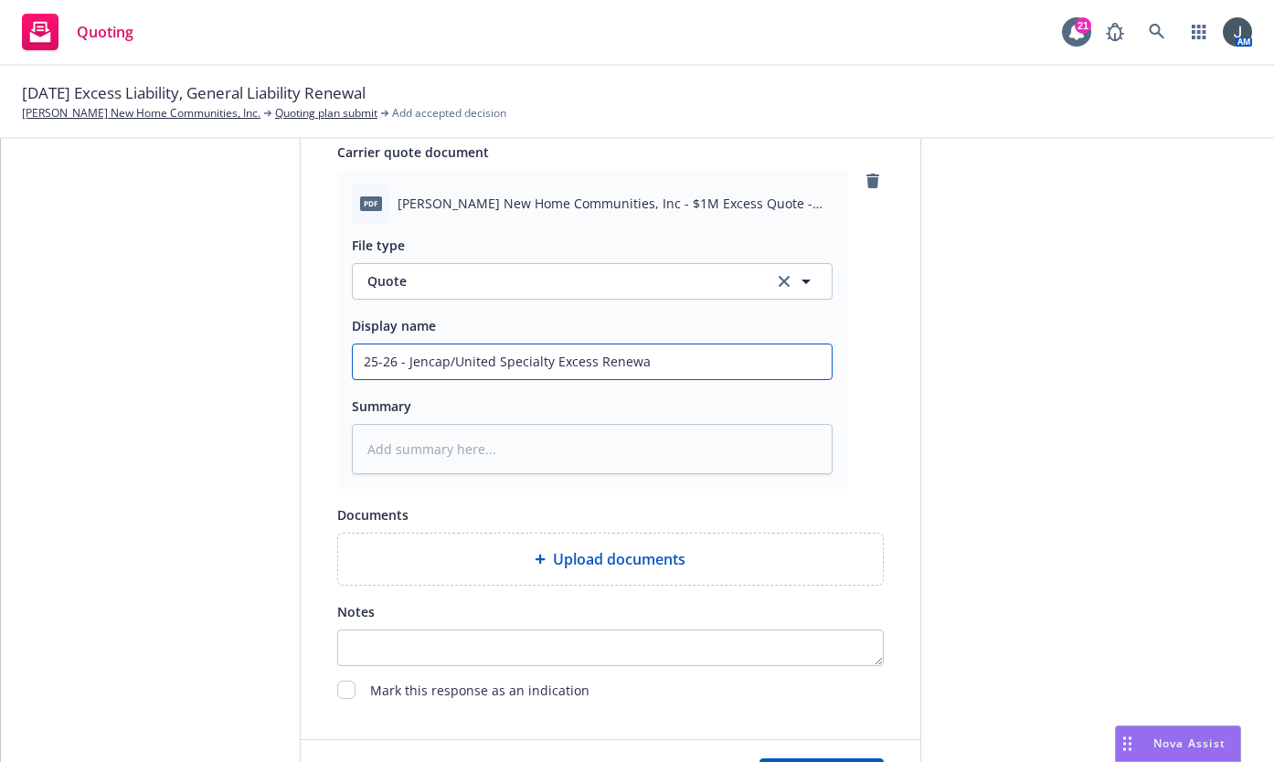
type textarea "x"
type input "25-26 - Jencap/United Specialty Excess Renewal"
type textarea "x"
type input "25-26 - Jencap/United Specialty Excess Renewal"
type textarea "x"
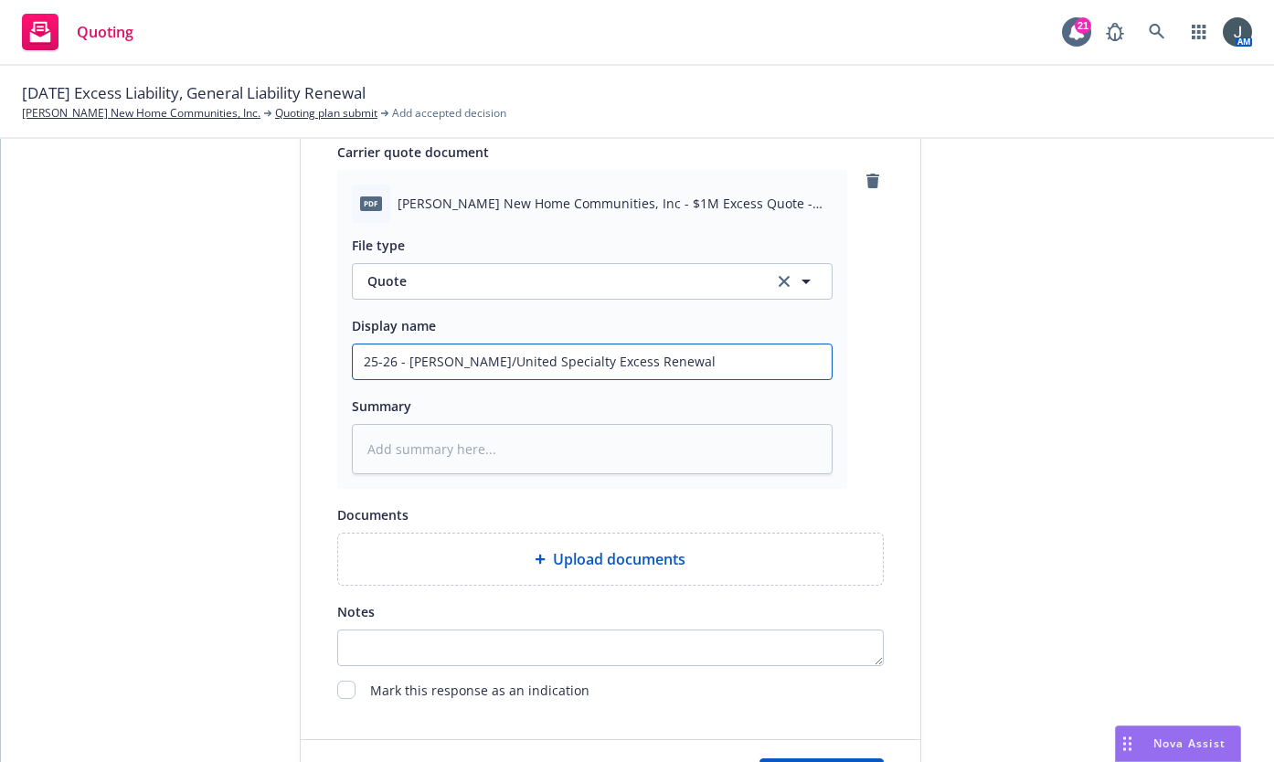
type input "25-26 - Jencap/United Specialty Excess Renewal W"
type textarea "x"
type input "25-26 - Jencap/United Specialty Excess Renewal WQ"
type textarea "x"
type input "25-26 - Jencap/United Specialty Excess Renewal W"
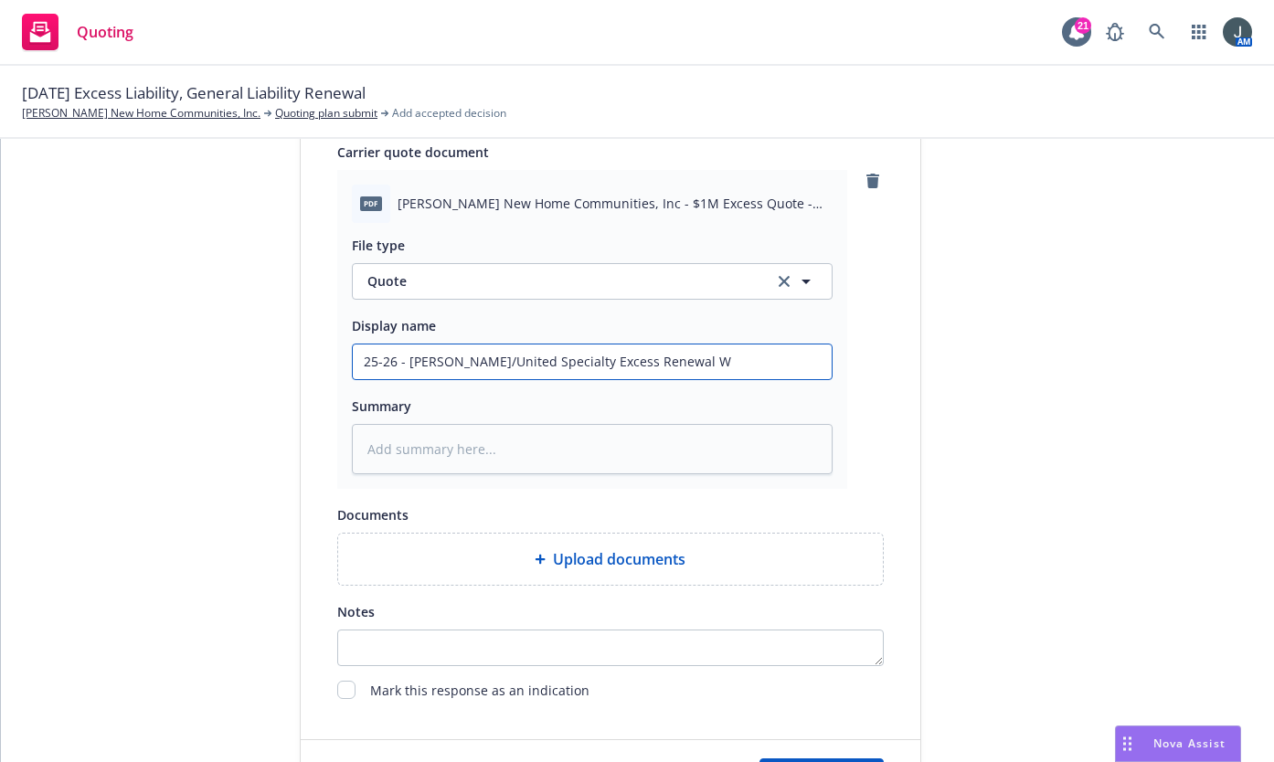
type textarea "x"
type input "25-26 - Jencap/United Specialty Excess Renewal"
type textarea "x"
type input "25-26 - Jencap/United Specialty Excess Renewal A"
type textarea "x"
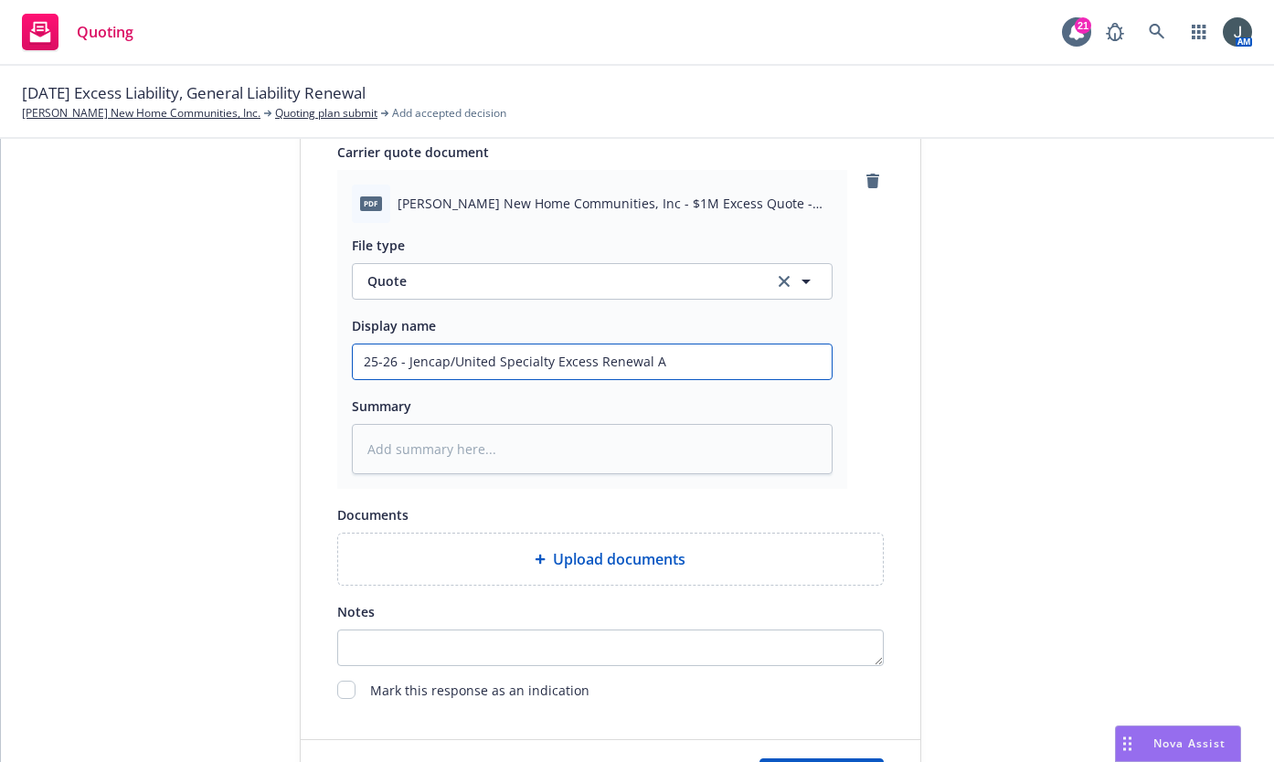
type input "25-26 - Jencap/United Specialty Excess Renewal AQ"
type textarea "x"
type input "25-26 - Jencap/United Specialty Excess Renewal A"
type textarea "x"
type input "25-26 - Jencap/United Specialty Excess Renewal"
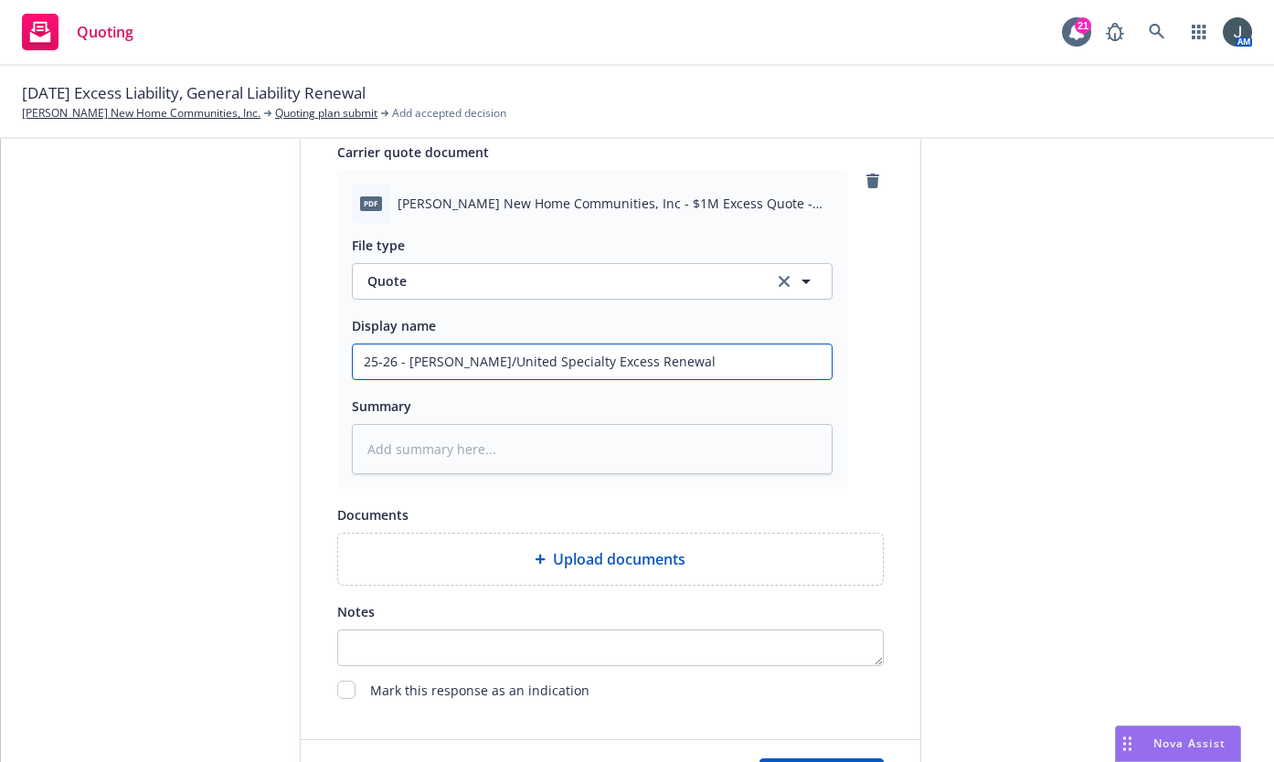
type textarea "x"
type input "25-26 - Jencap/United Specialty Excess Renewal Q"
type textarea "x"
type input "25-26 - Jencap/United Specialty Excess Renewal Qu"
type textarea "x"
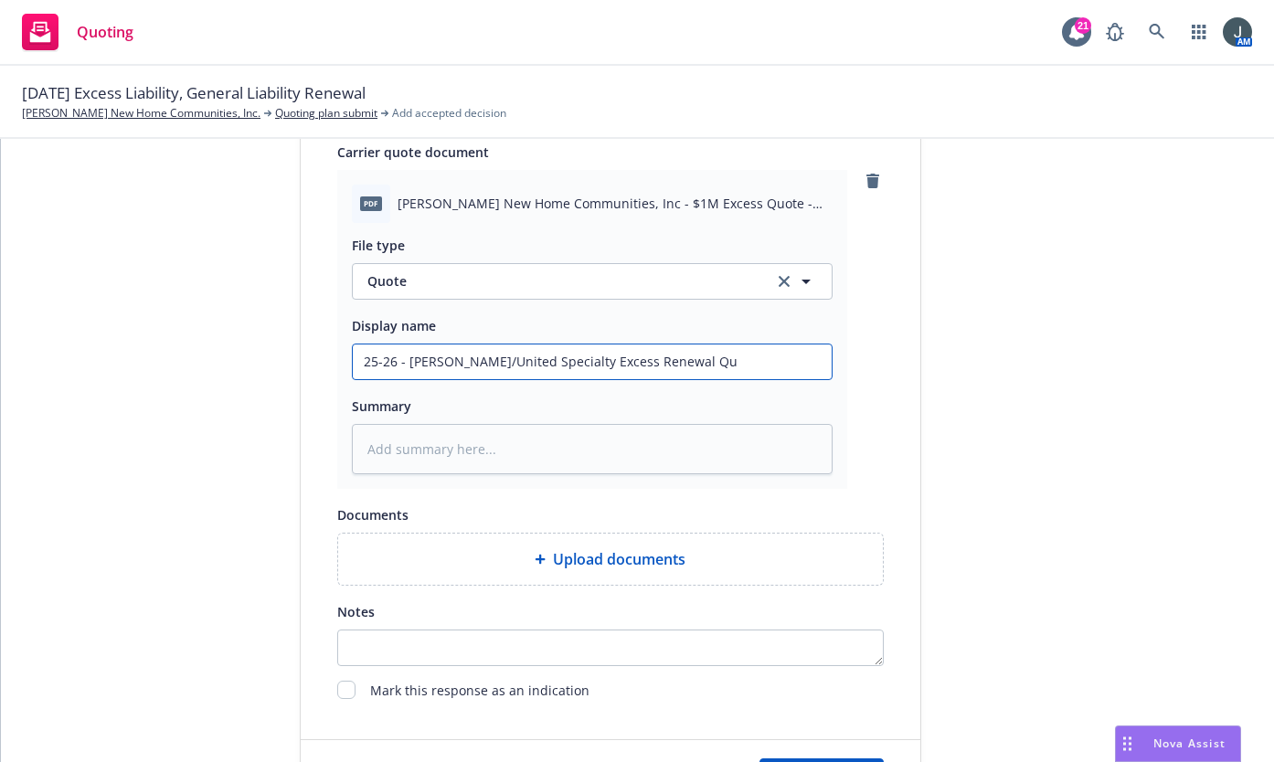
type input "25-26 - Jencap/United Specialty Excess Renewal Quo"
type textarea "x"
type input "25-26 - Jencap/United Specialty Excess Renewal Quot"
type textarea "x"
type input "25-26 - Jencap/United Specialty Excess Renewal Quote"
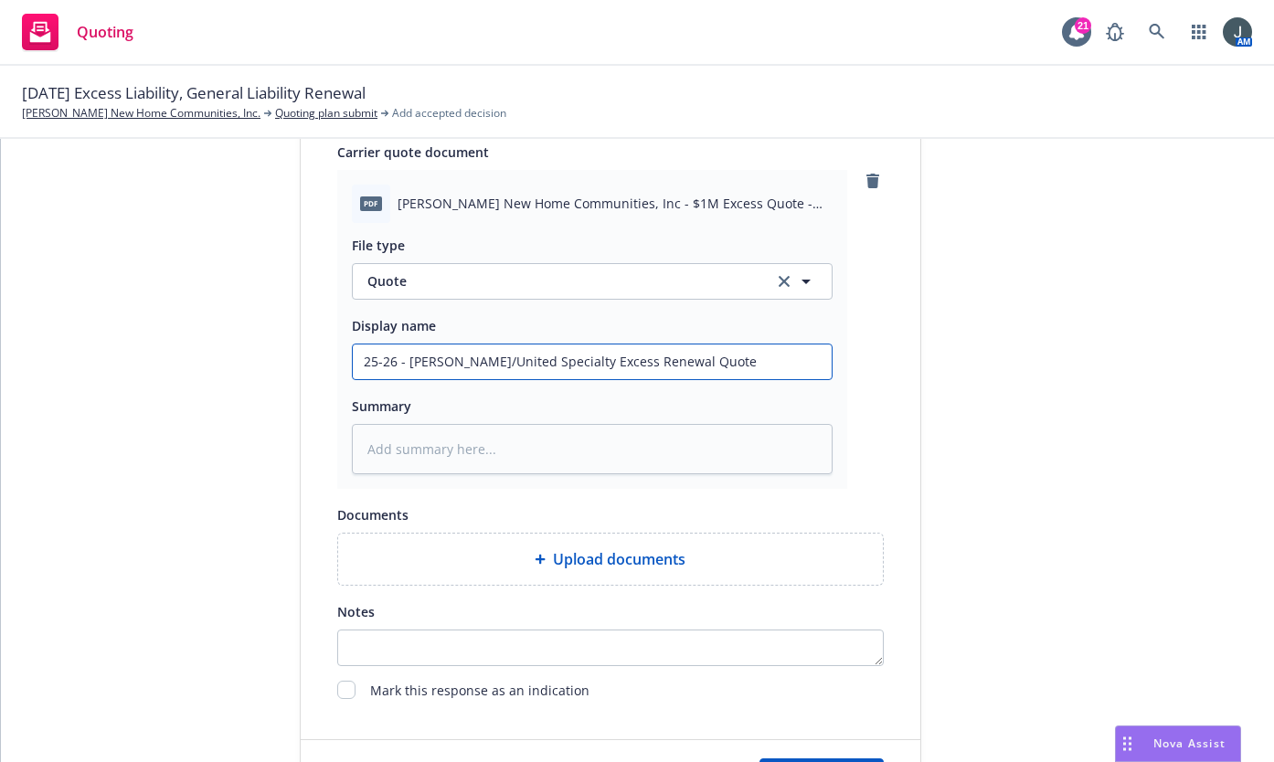
drag, startPoint x: 742, startPoint y: 357, endPoint x: 236, endPoint y: 357, distance: 506.5
click at [236, 357] on div "1 Quote initiation 2 Coverage selection 3 Billing info Quote initiation Display…" at bounding box center [638, 69] width 1230 height 1492
click at [542, 358] on input "25-26 - Jencap/United Specialty Excess Renewal Quote" at bounding box center [592, 362] width 479 height 35
type textarea "x"
type input "25-26 - Jencap/United Specialty Excess Renewal Quote"
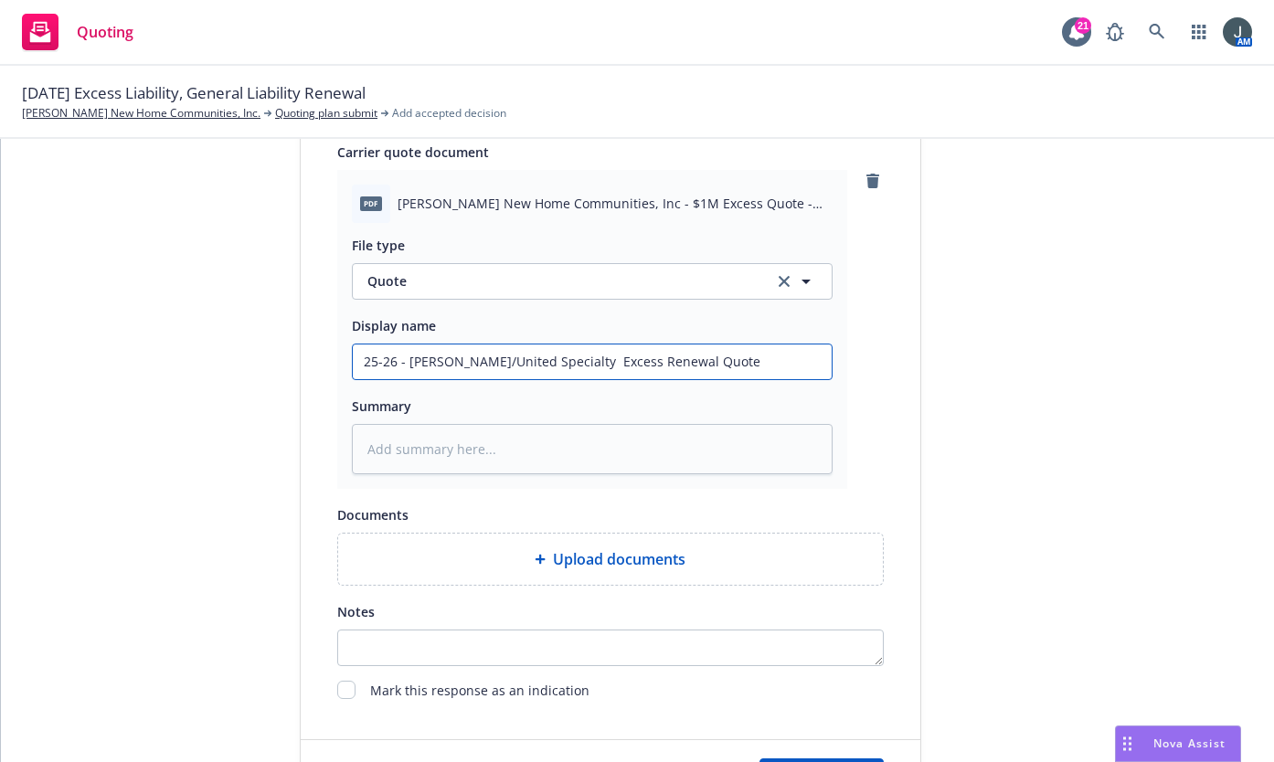
type textarea "x"
type input "25-26 - Jencap/United Specialty $ Excess Renewal Quote"
type textarea "x"
type input "25-26 - Jencap/United Specialty $1 Excess Renewal Quote"
type textarea "x"
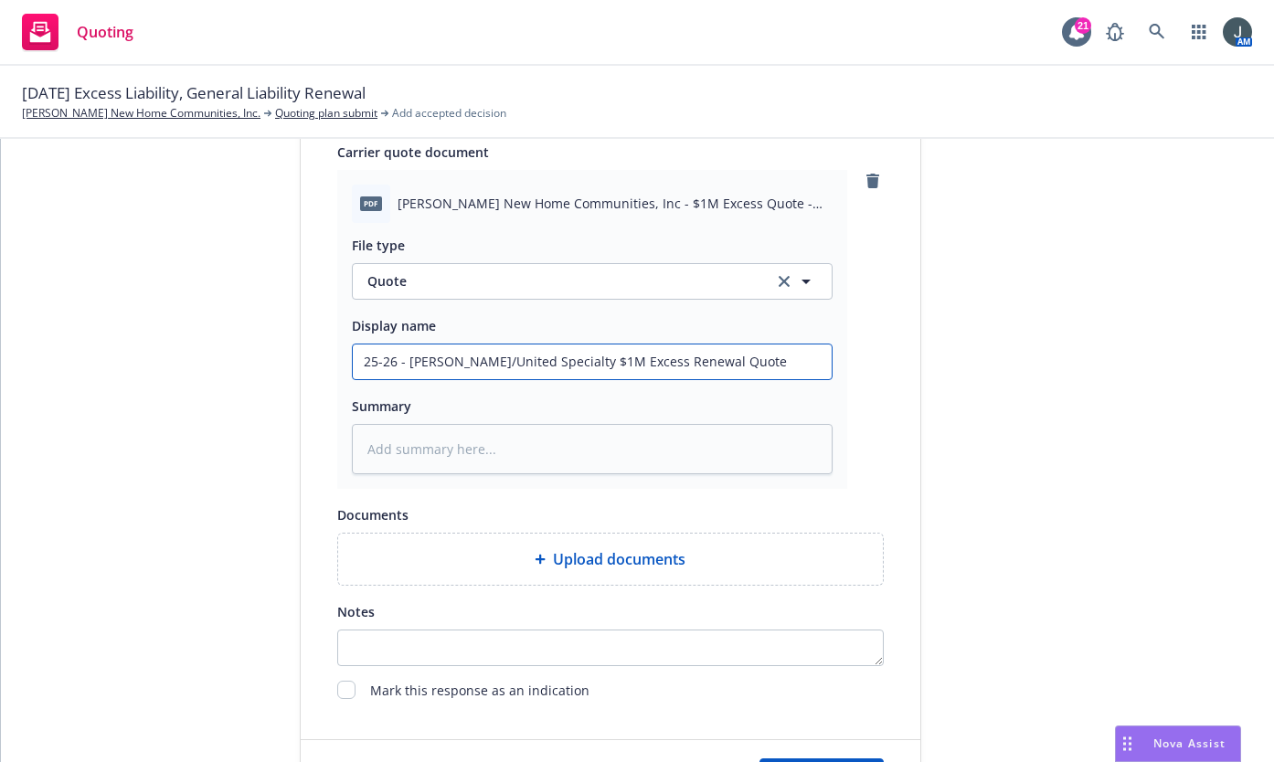
drag, startPoint x: 725, startPoint y: 359, endPoint x: 68, endPoint y: 405, distance: 658.9
click at [68, 405] on div "1 Quote initiation 2 Coverage selection 3 Billing info Quote initiation Display…" at bounding box center [638, 69] width 1230 height 1492
type input "25-26 - Jencap/United Specialty $1M Excess Renewal Quote"
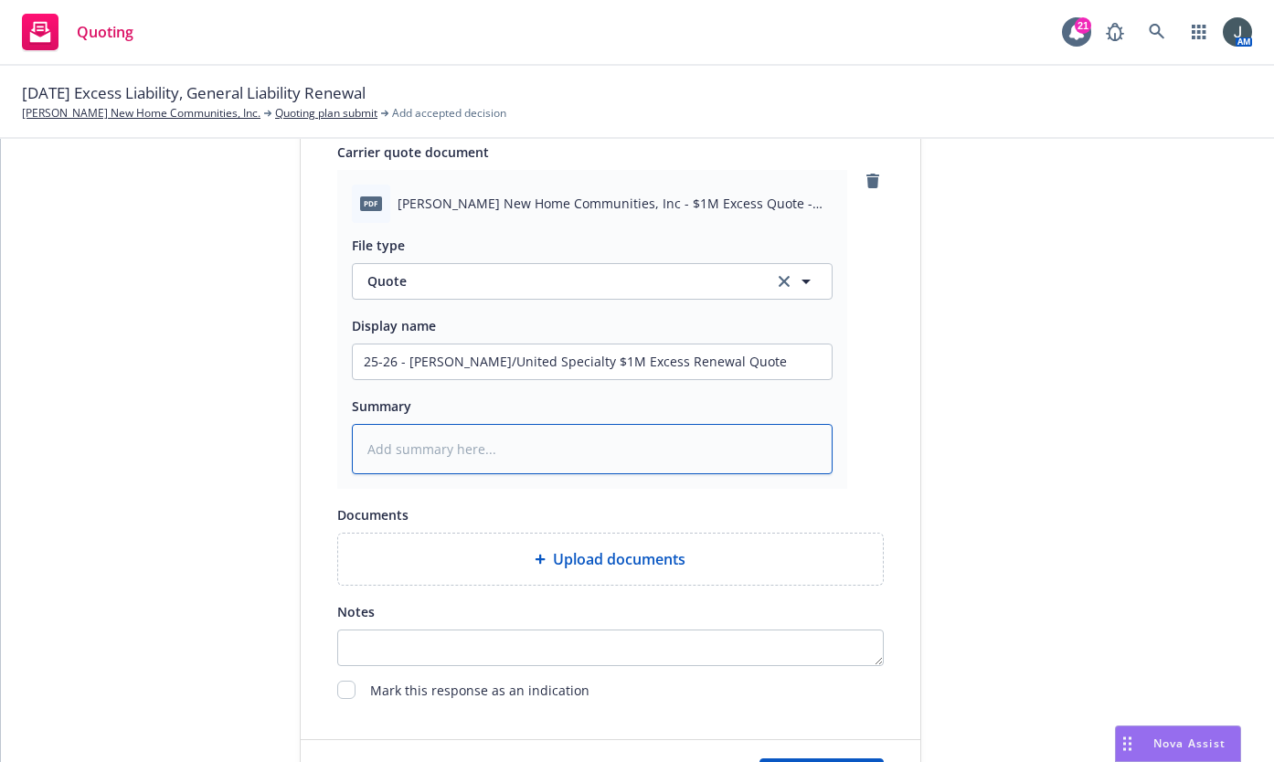
click at [384, 440] on textarea at bounding box center [592, 449] width 481 height 50
paste textarea "25-26 - Jencap/United Specialty $1M Excess Renewal Quote"
type textarea "x"
type textarea "25-26 - Jencap/United Specialty $1M Excess Renewal Quote"
type textarea "x"
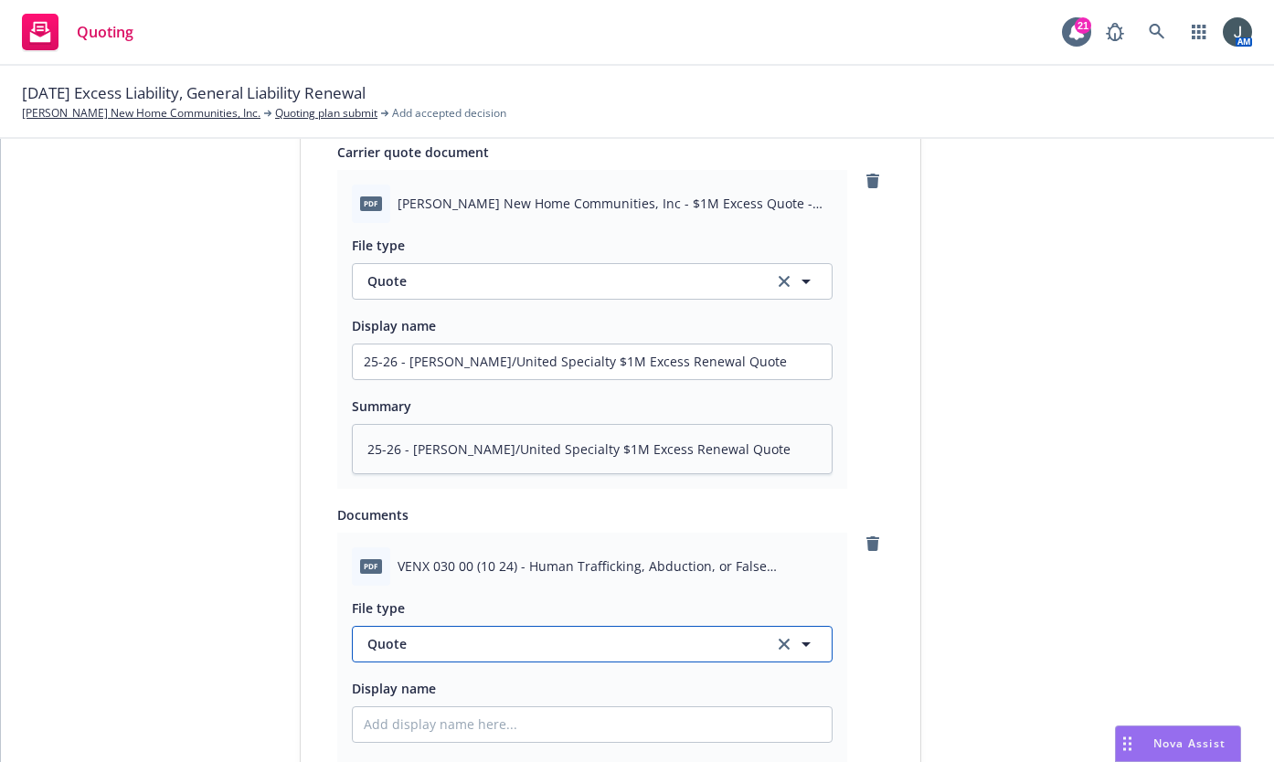
click at [491, 646] on span "Quote" at bounding box center [560, 643] width 385 height 19
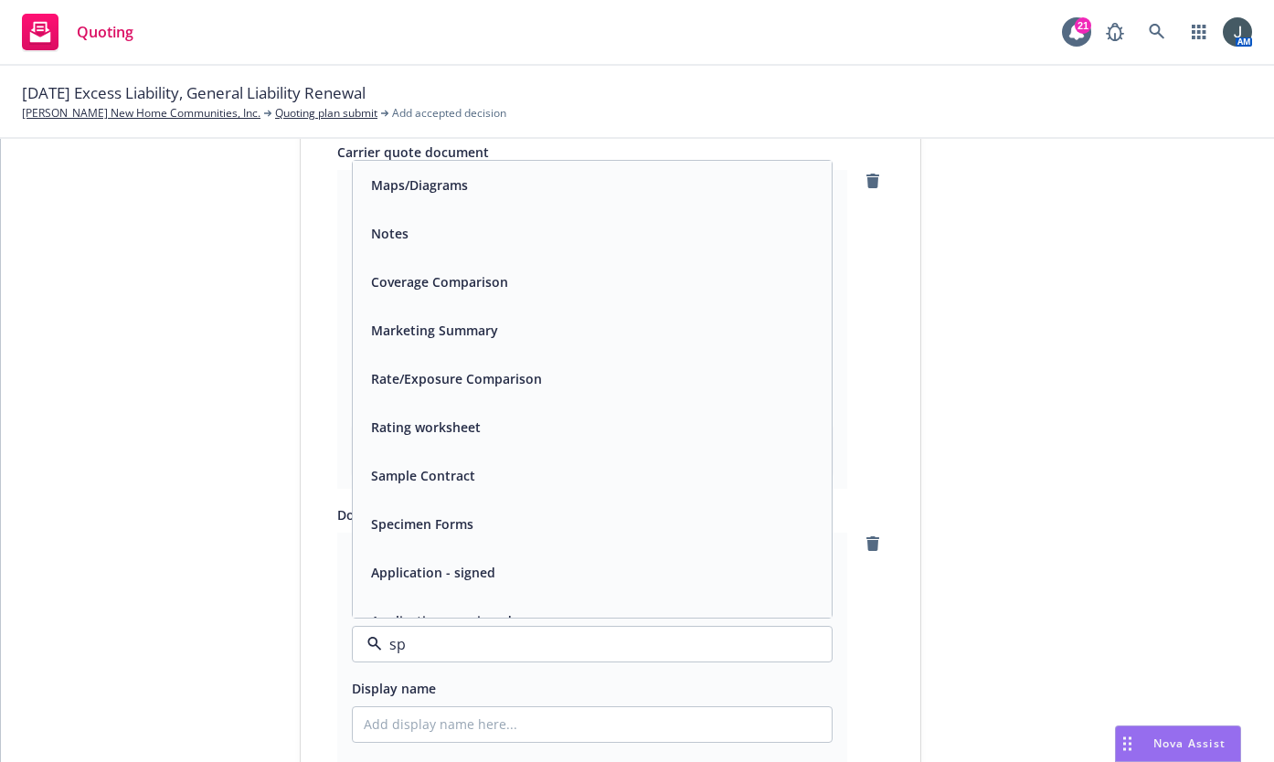
type input "spe"
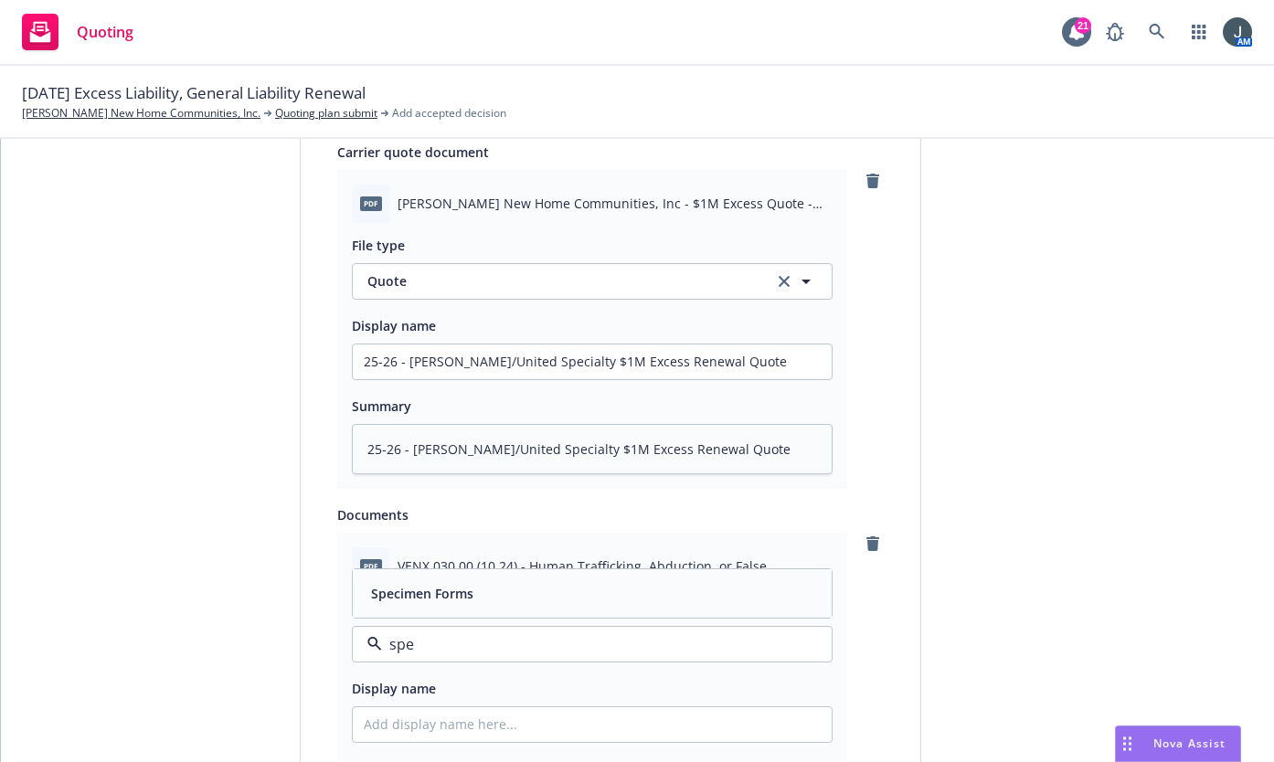
click at [478, 573] on div "Specimen Forms" at bounding box center [592, 594] width 479 height 48
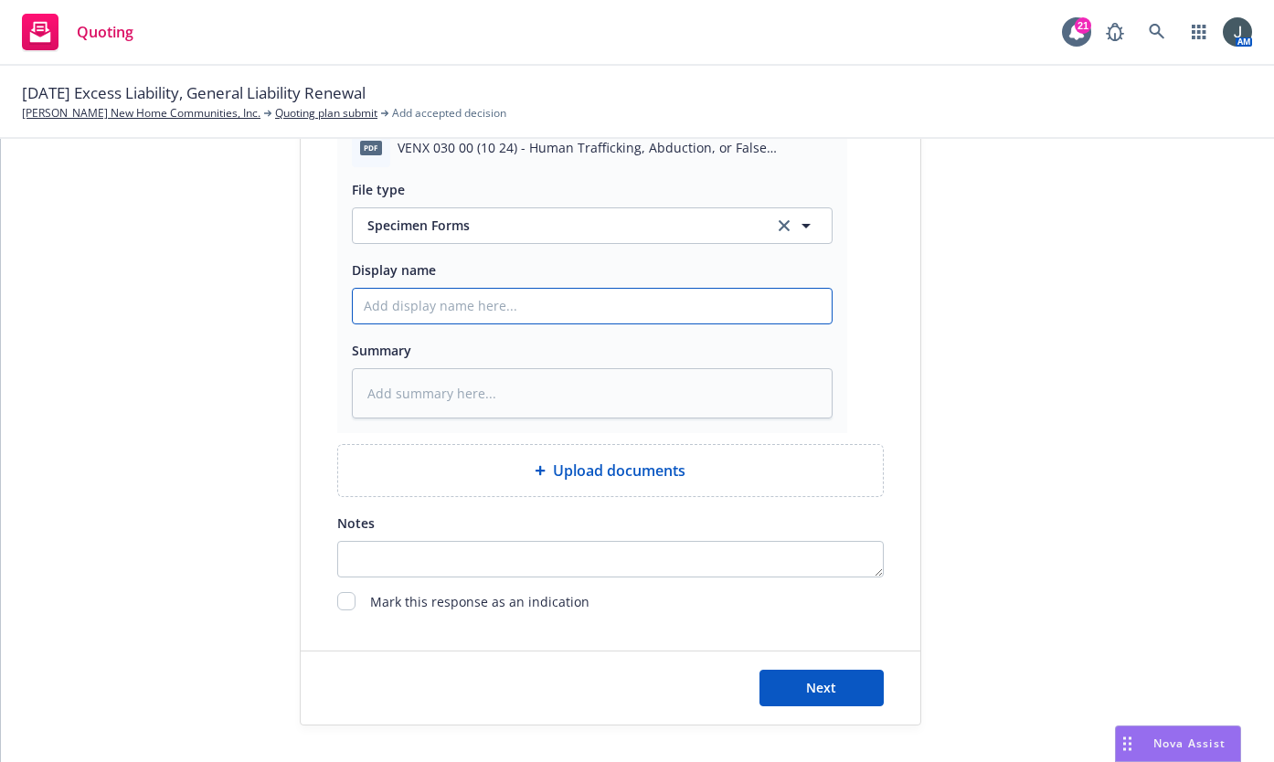
type textarea "x"
type input "V"
type textarea "x"
type input "VE"
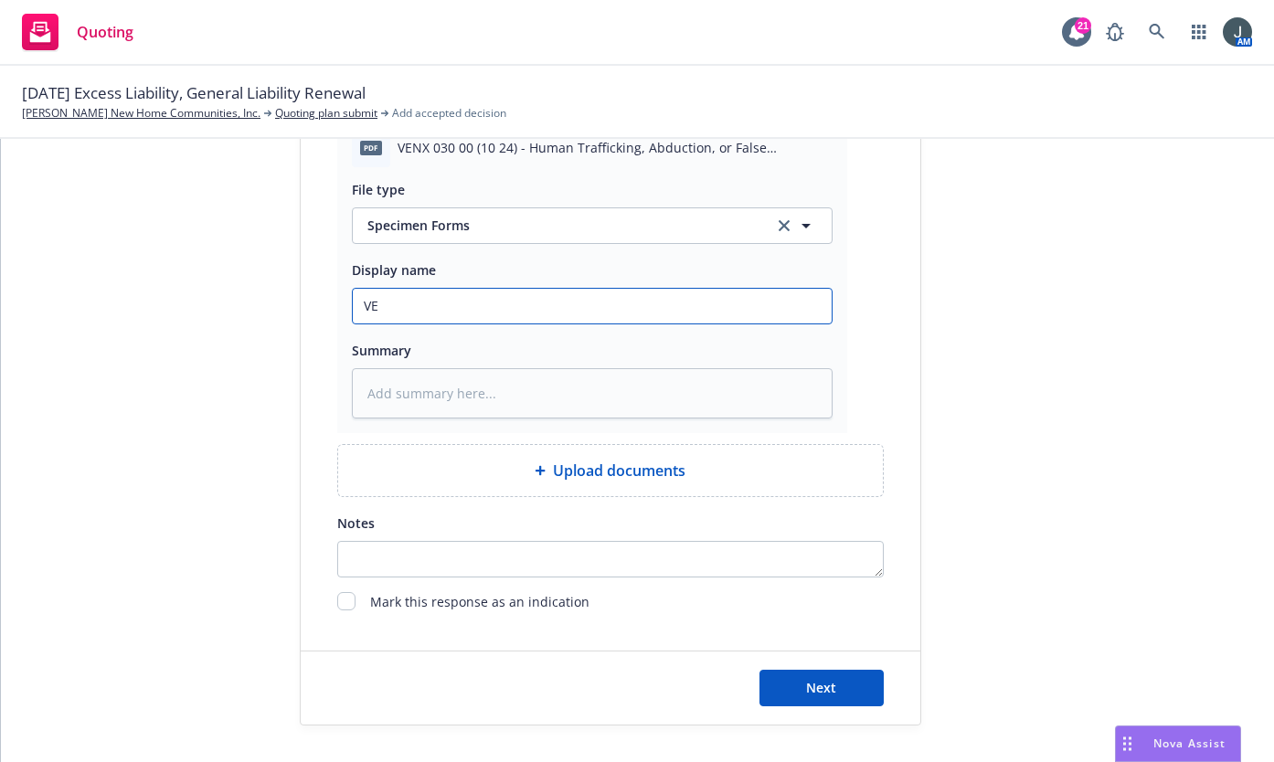
type textarea "x"
type input "VEN"
type textarea "x"
type input "VENX"
type textarea "x"
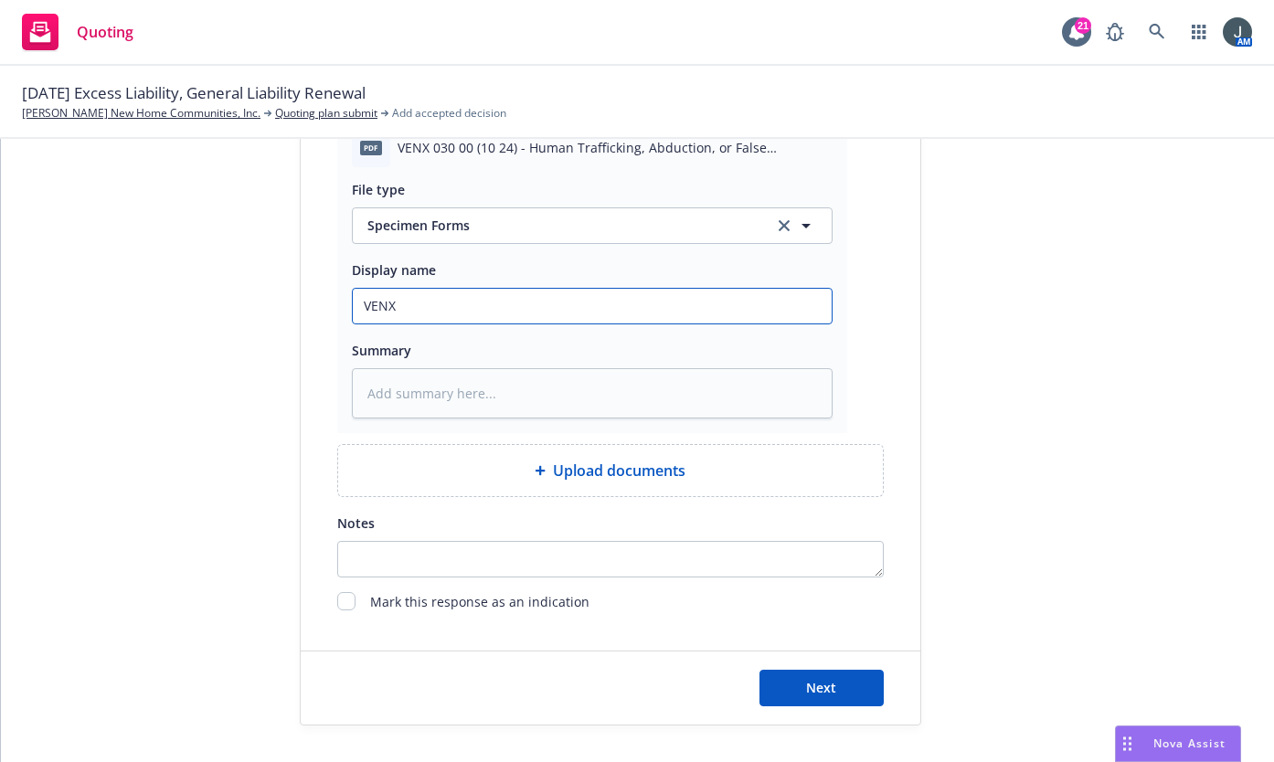
type input "VENX"
type textarea "x"
type input "VENX 0"
type textarea "x"
type input "VENX 03"
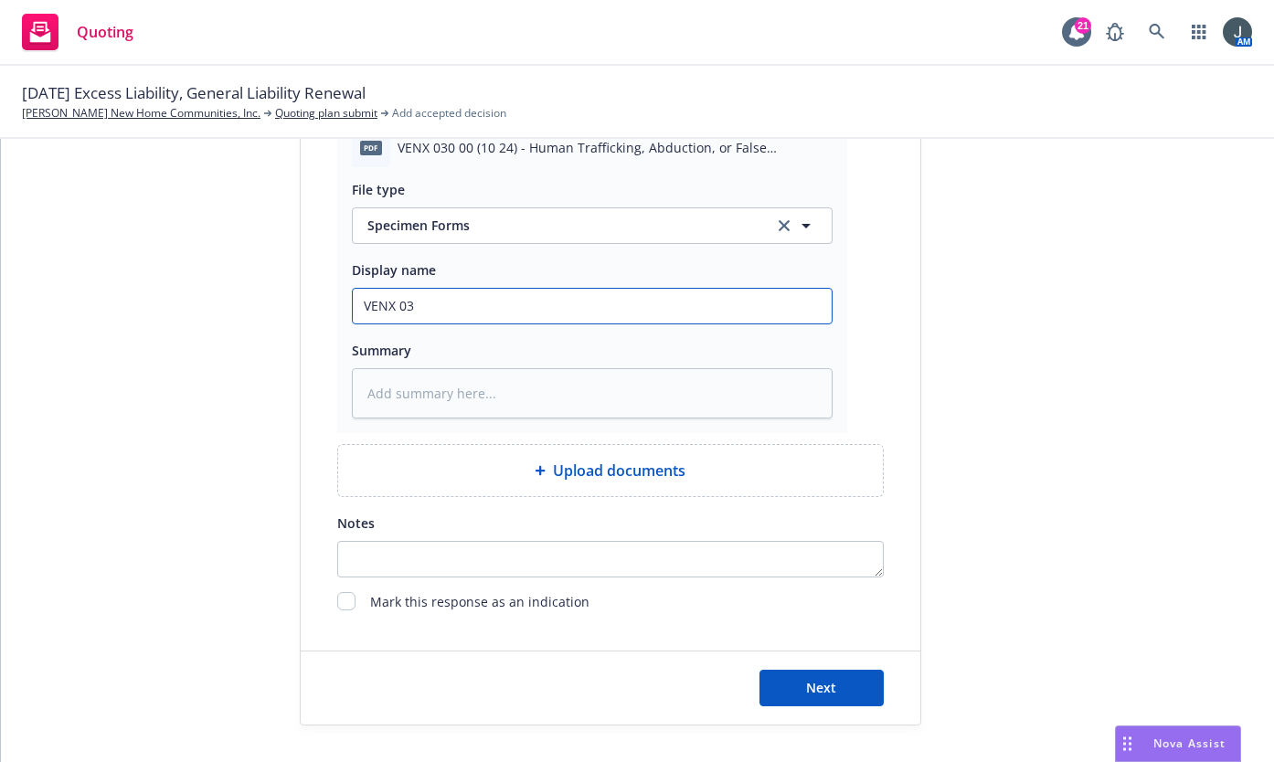
type textarea "x"
type input "VENX 030"
type textarea "x"
type input "VENX 030"
type textarea "x"
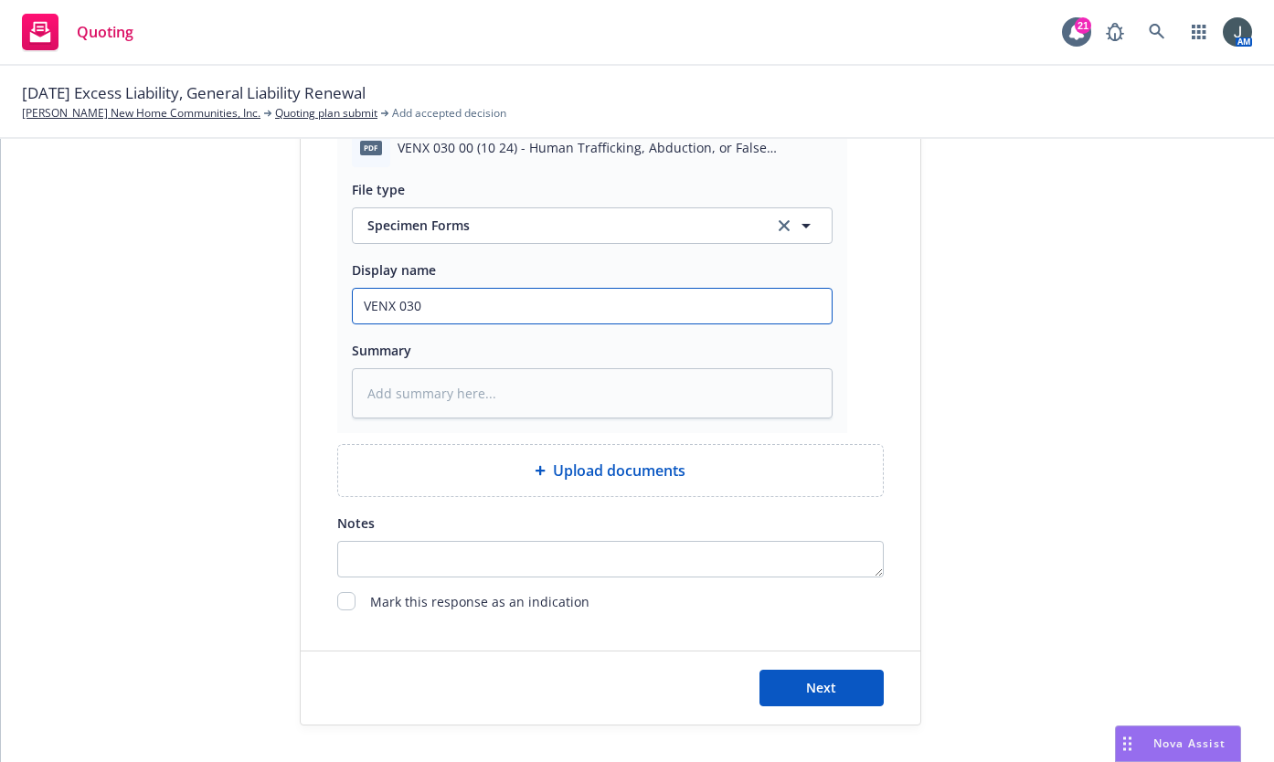
type input "VENX 030 0"
type textarea "x"
type input "VENX 030 00"
type textarea "x"
type input "VENX 030 00"
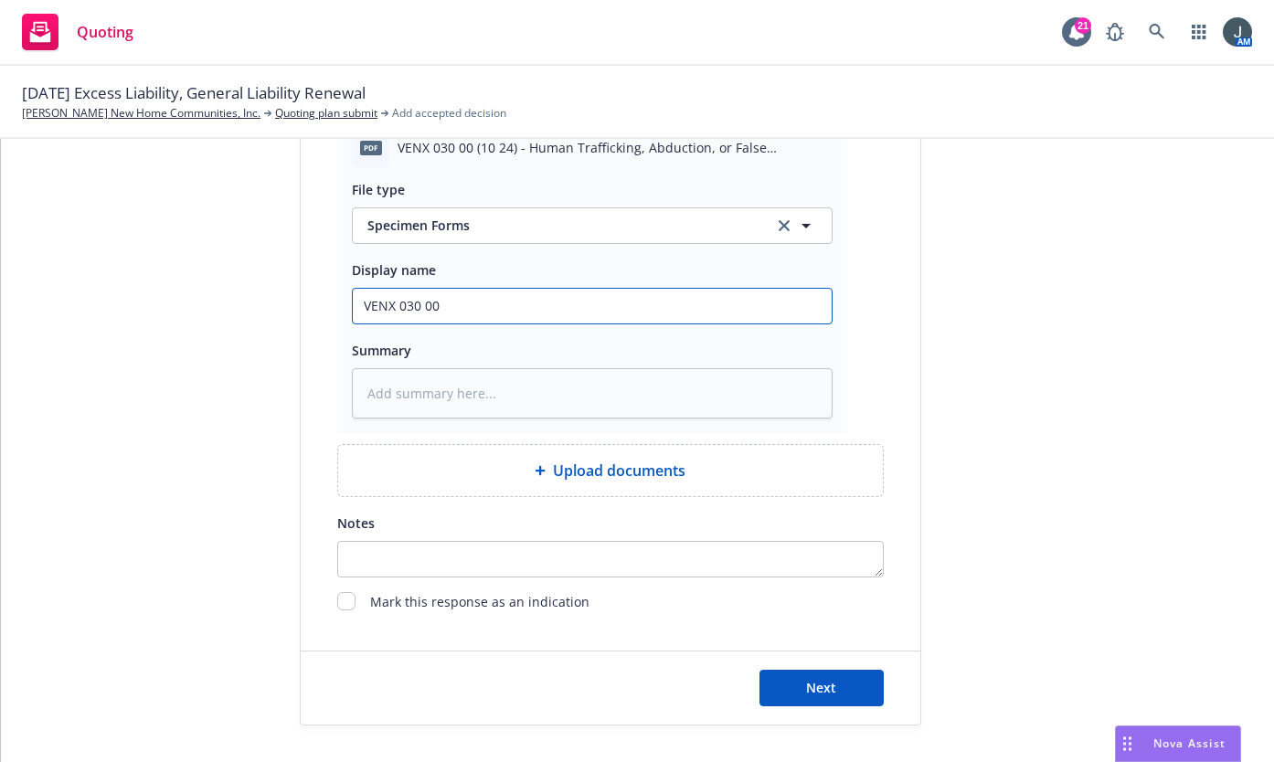
type textarea "x"
type input "VENX 030 00 1"
type textarea "x"
type input "VENX 030 00 10"
type textarea "x"
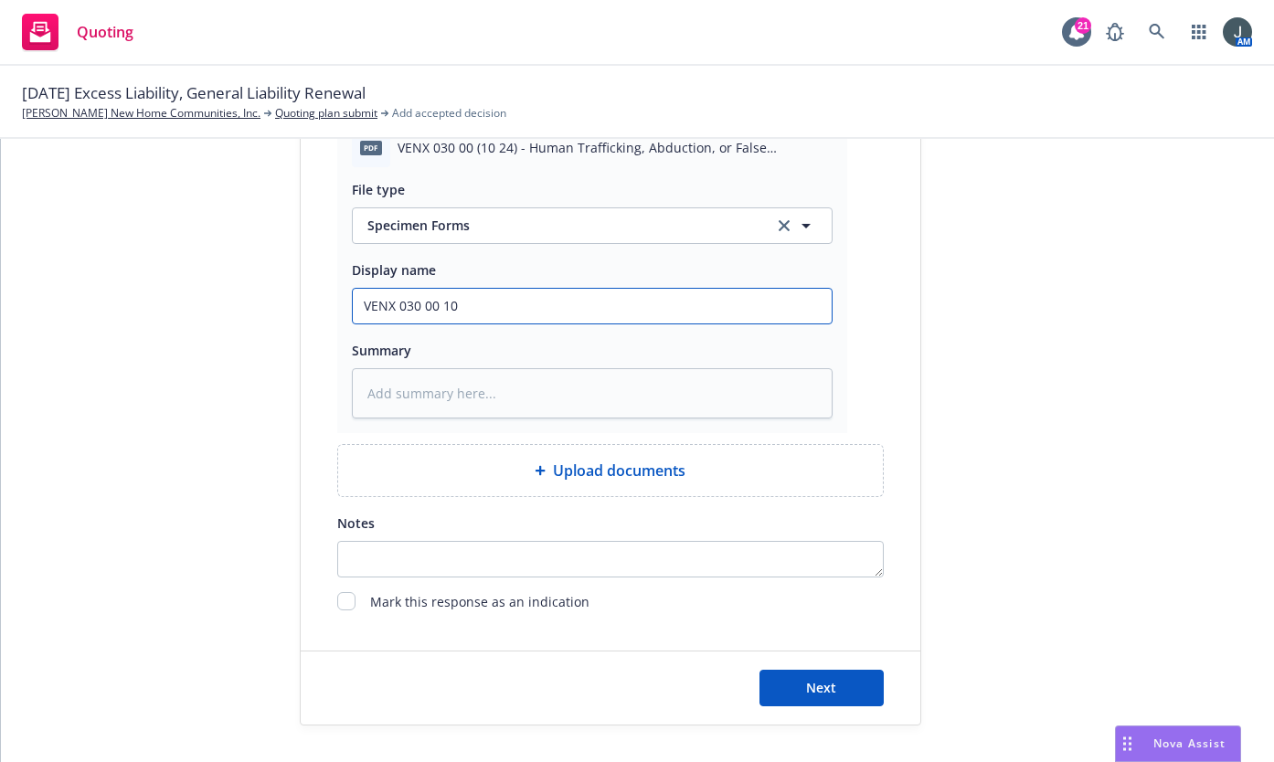
type input "VENX 030 00 10"
type textarea "x"
type input "VENX 030 00 10 2"
drag, startPoint x: 639, startPoint y: 319, endPoint x: 153, endPoint y: 345, distance: 487.1
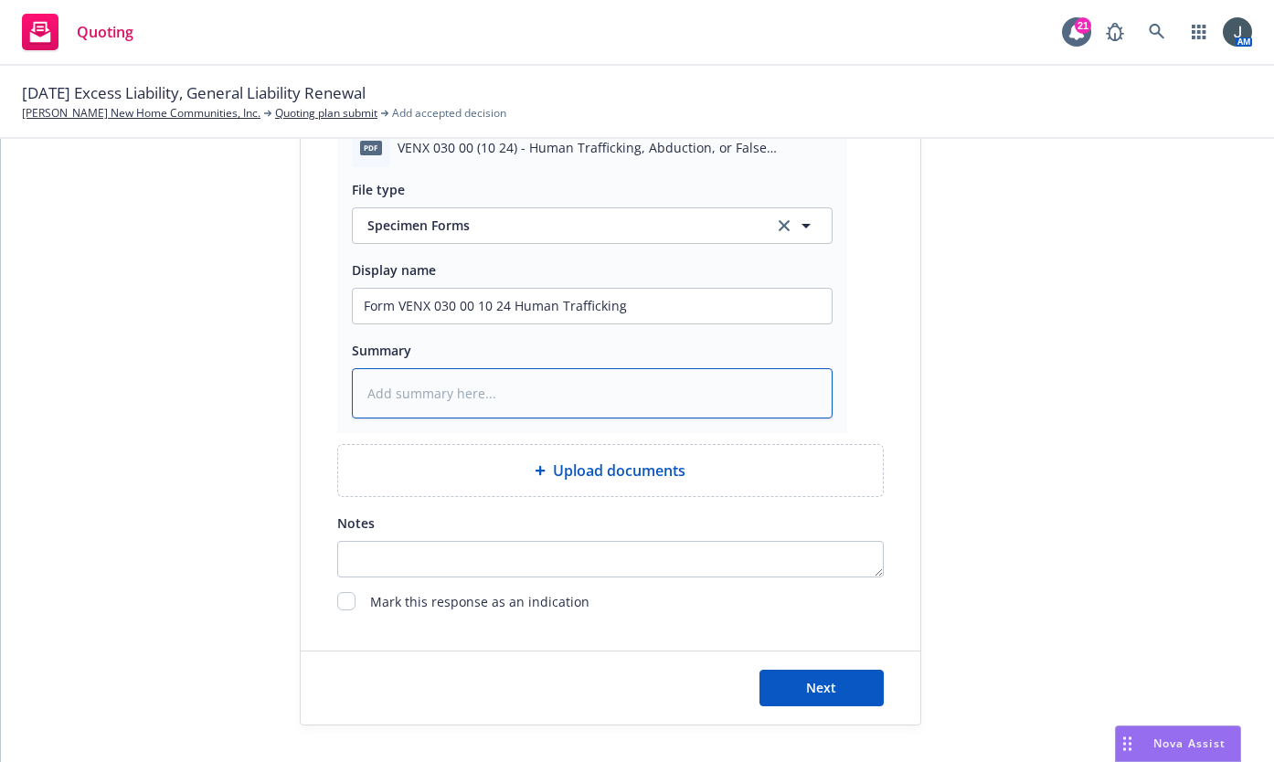
click at [368, 387] on textarea at bounding box center [592, 393] width 481 height 50
paste textarea "VENX 030 00 10 24 Human Trafficking"
click at [352, 397] on textarea "VENX 030 00 10 24 Human Trafficking" at bounding box center [592, 393] width 481 height 50
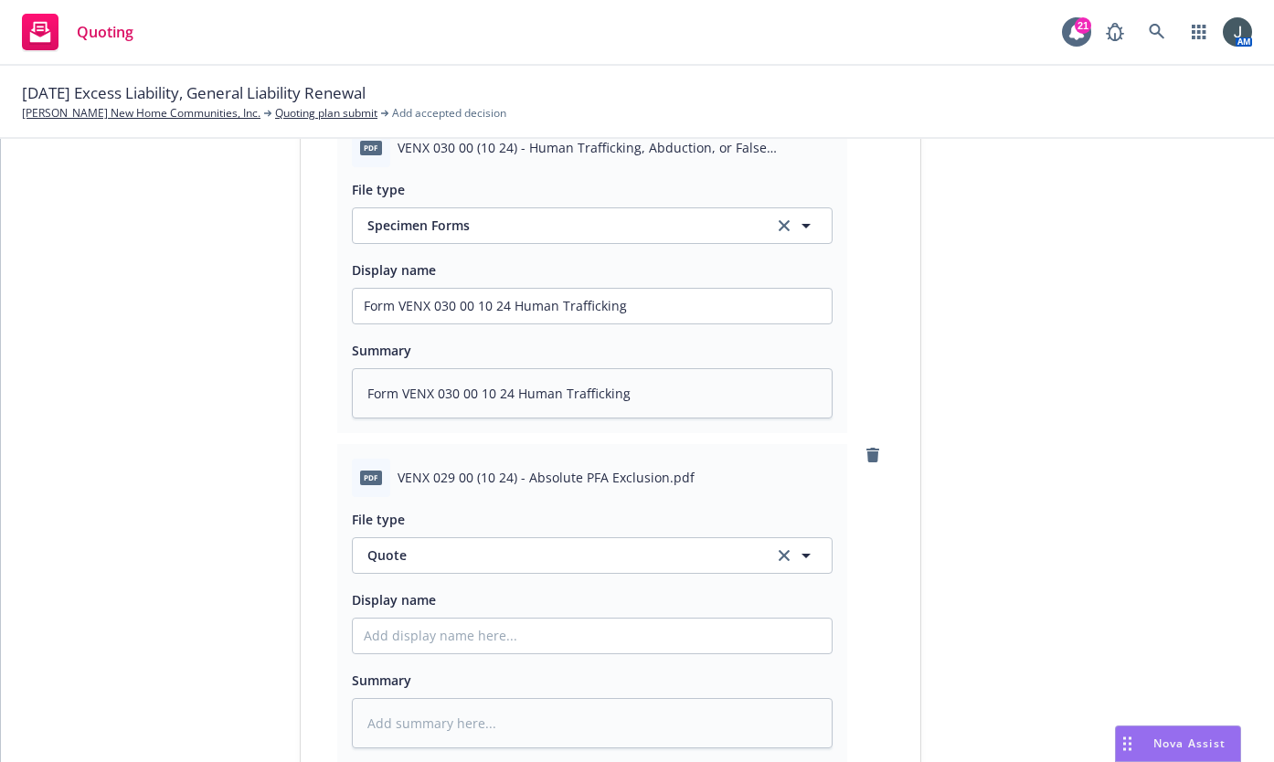
click at [378, 574] on div "File type Quote Quote Display name Summary" at bounding box center [592, 622] width 481 height 251
click at [377, 558] on span "Quote" at bounding box center [560, 555] width 385 height 19
click at [416, 620] on div "Specimen Forms" at bounding box center [592, 606] width 479 height 48
drag, startPoint x: 418, startPoint y: 622, endPoint x: 373, endPoint y: 638, distance: 47.7
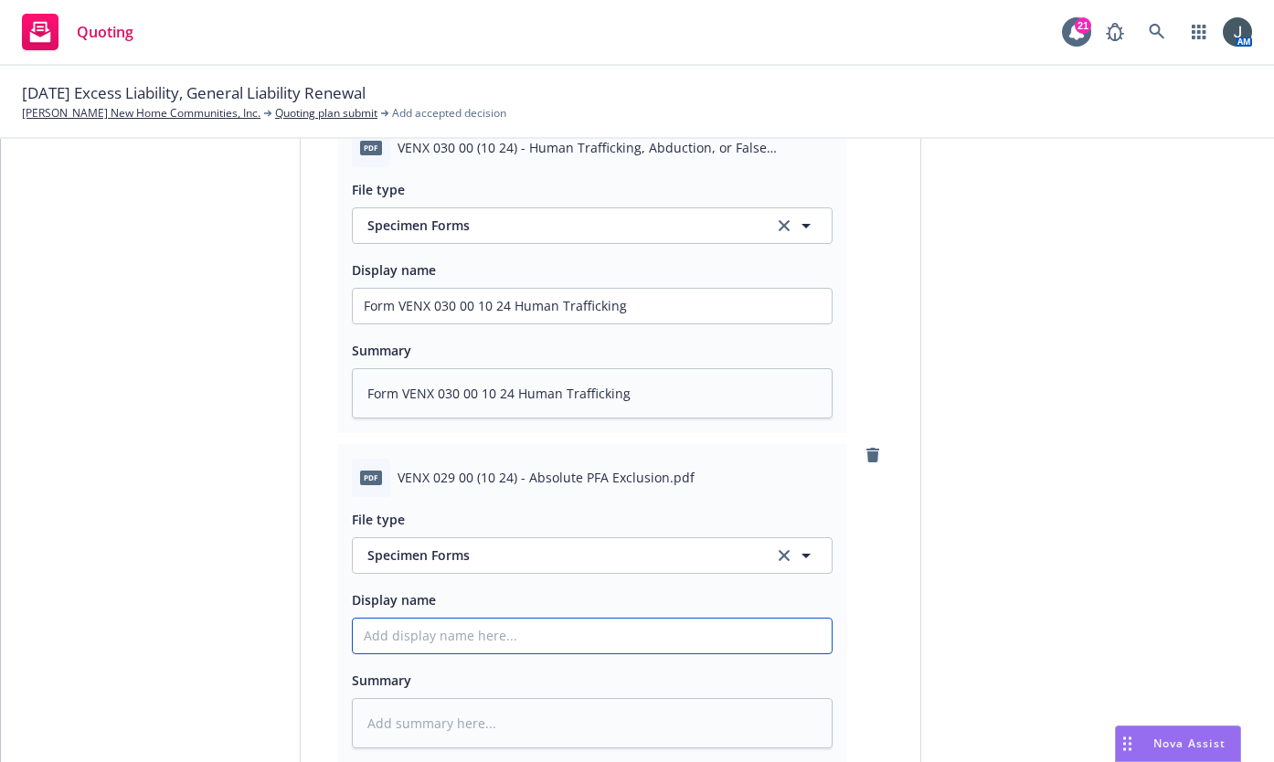
click at [678, 284] on div "Display name Form VENX 030 00 10 24 Human Trafficking" at bounding box center [592, 292] width 481 height 66
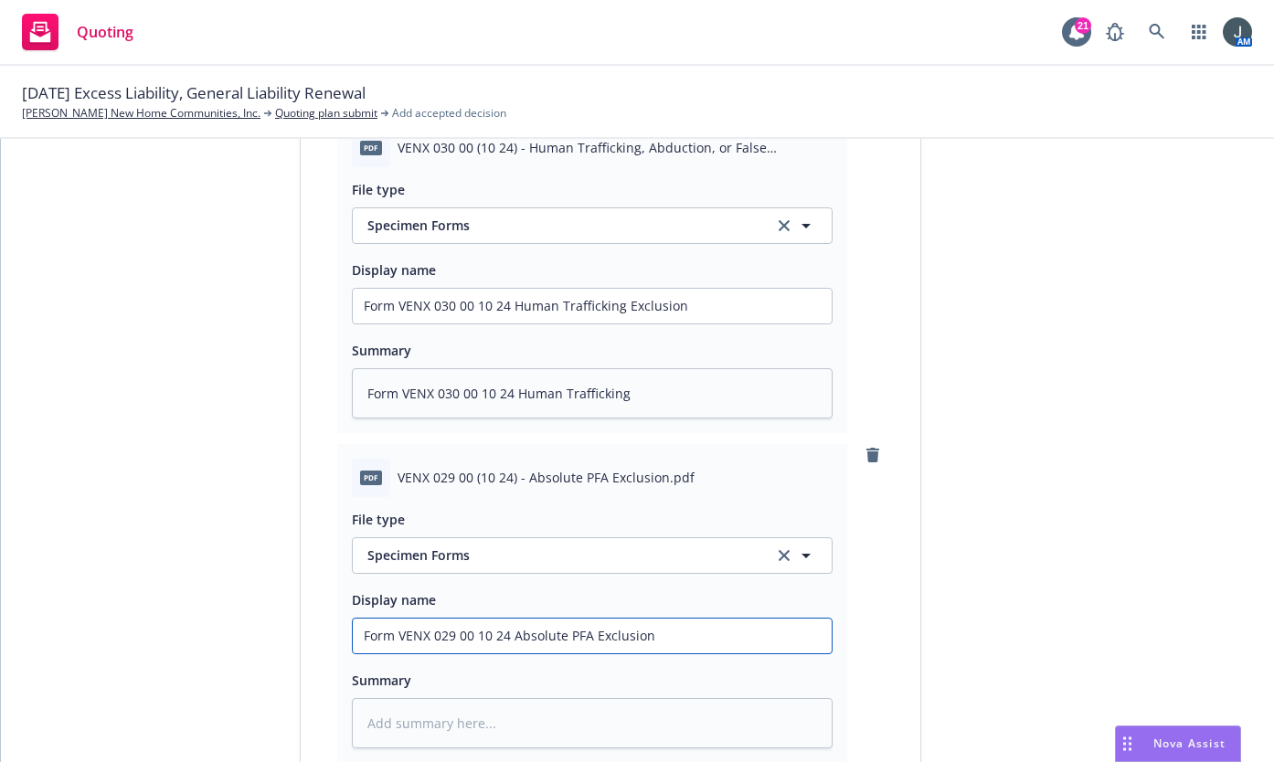
drag, startPoint x: 670, startPoint y: 645, endPoint x: 205, endPoint y: 651, distance: 465.4
drag, startPoint x: 451, startPoint y: 664, endPoint x: 419, endPoint y: 636, distance: 42.1
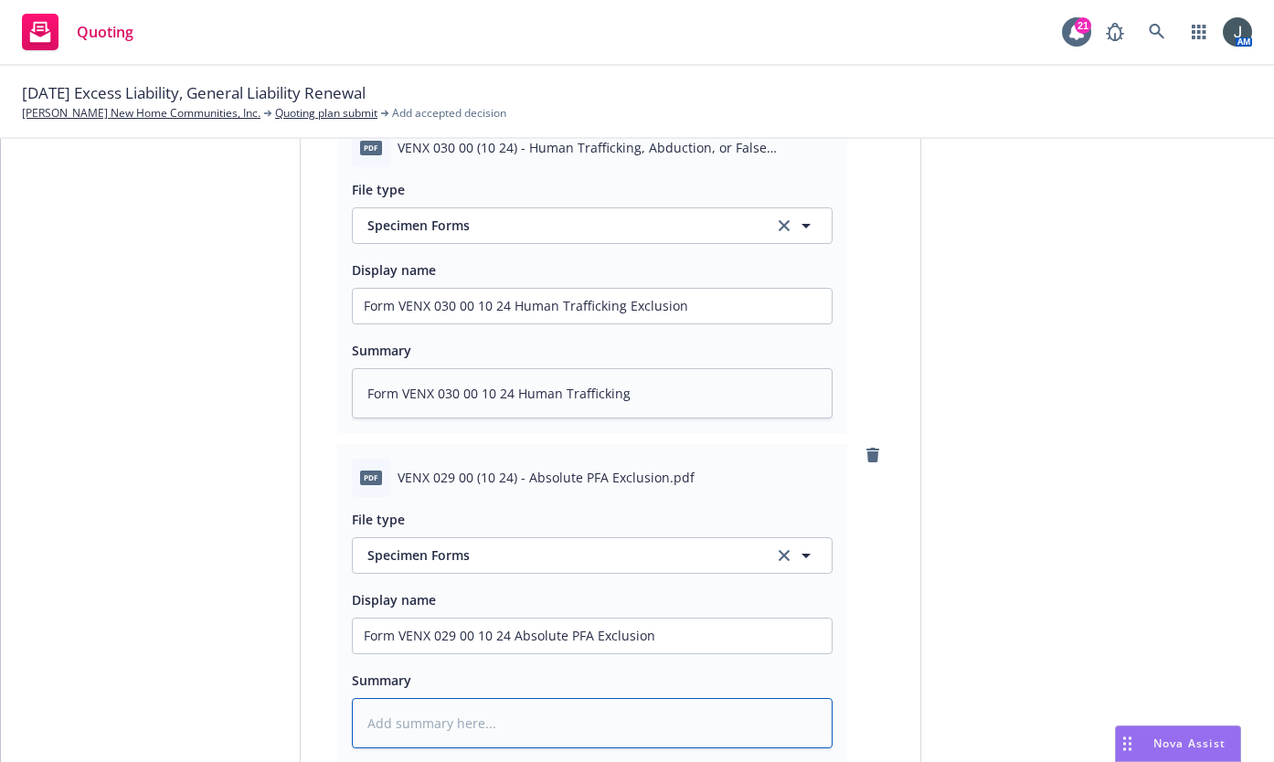
drag, startPoint x: 489, startPoint y: 740, endPoint x: 497, endPoint y: 724, distance: 17.6
click at [490, 737] on textarea at bounding box center [592, 723] width 481 height 50
paste textarea "Form VENX 029 00 10 24 Absolute PFA Exclusion"
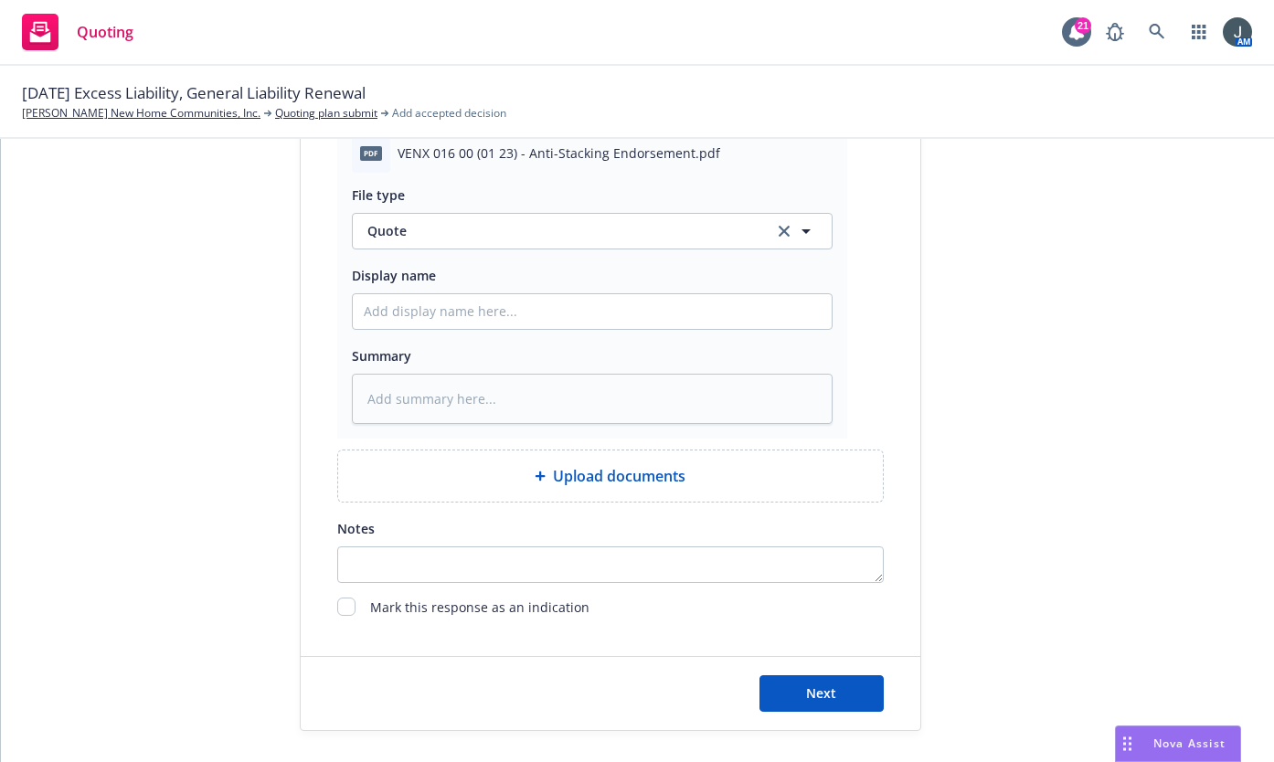
scroll to position [1932, 0]
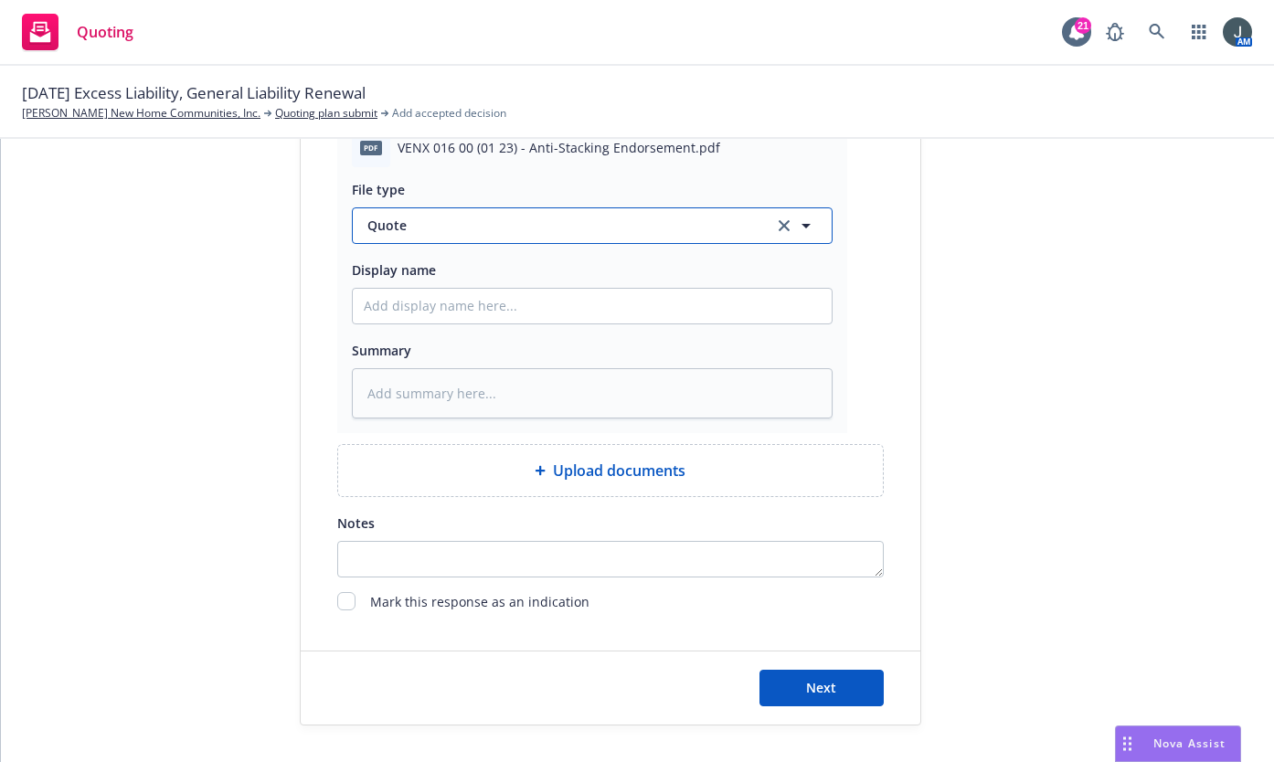
click at [436, 231] on span "Quote" at bounding box center [560, 225] width 385 height 19
click at [433, 263] on div "Specimen Forms" at bounding box center [420, 276] width 113 height 27
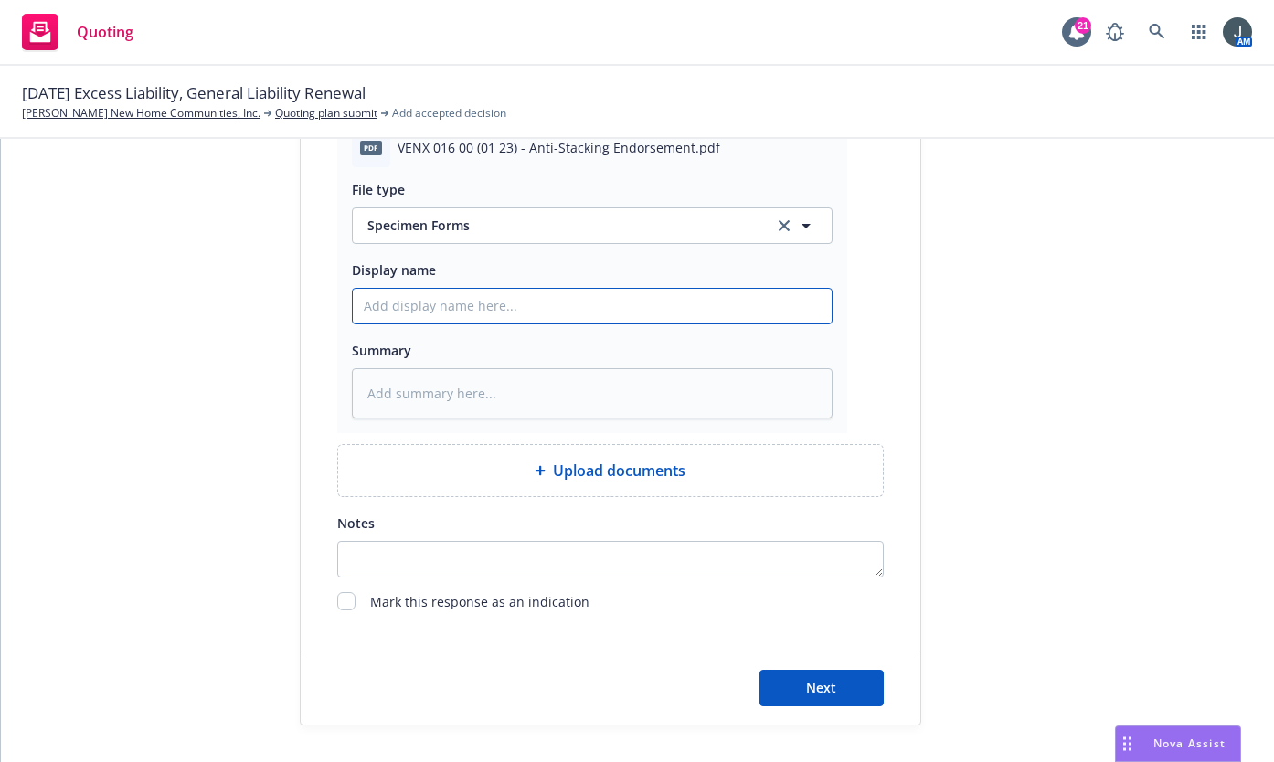
drag, startPoint x: 671, startPoint y: 304, endPoint x: 95, endPoint y: 303, distance: 576.0
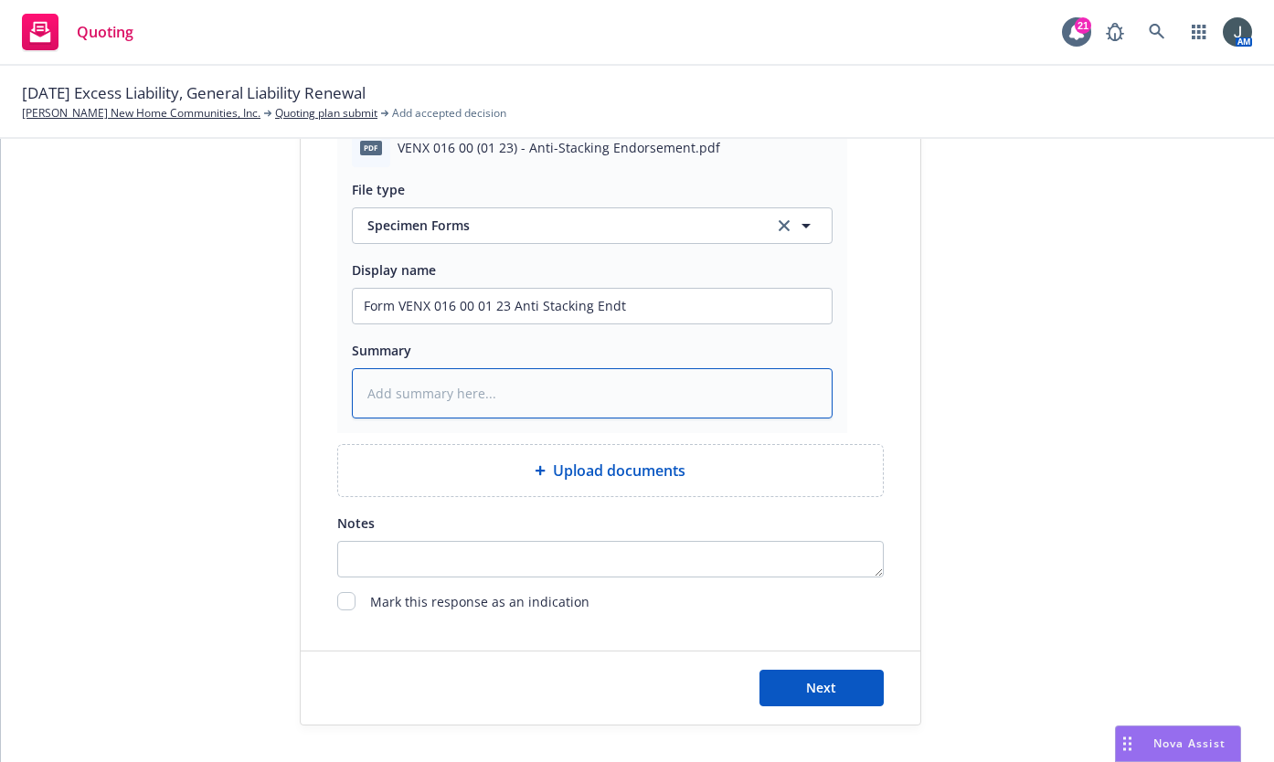
click at [419, 401] on textarea at bounding box center [592, 393] width 481 height 50
paste textarea "Form VENX 016 00 01 23 Anti Stacking Endt"
click at [364, 388] on textarea "Form VENX 016 00 01 23 Anti Stacking Endt" at bounding box center [592, 393] width 481 height 50
drag, startPoint x: 362, startPoint y: 391, endPoint x: 362, endPoint y: 380, distance: 11.0
click at [362, 390] on textarea "Form VENX 016 00 01 23 Anti Stacking Endt" at bounding box center [592, 393] width 481 height 50
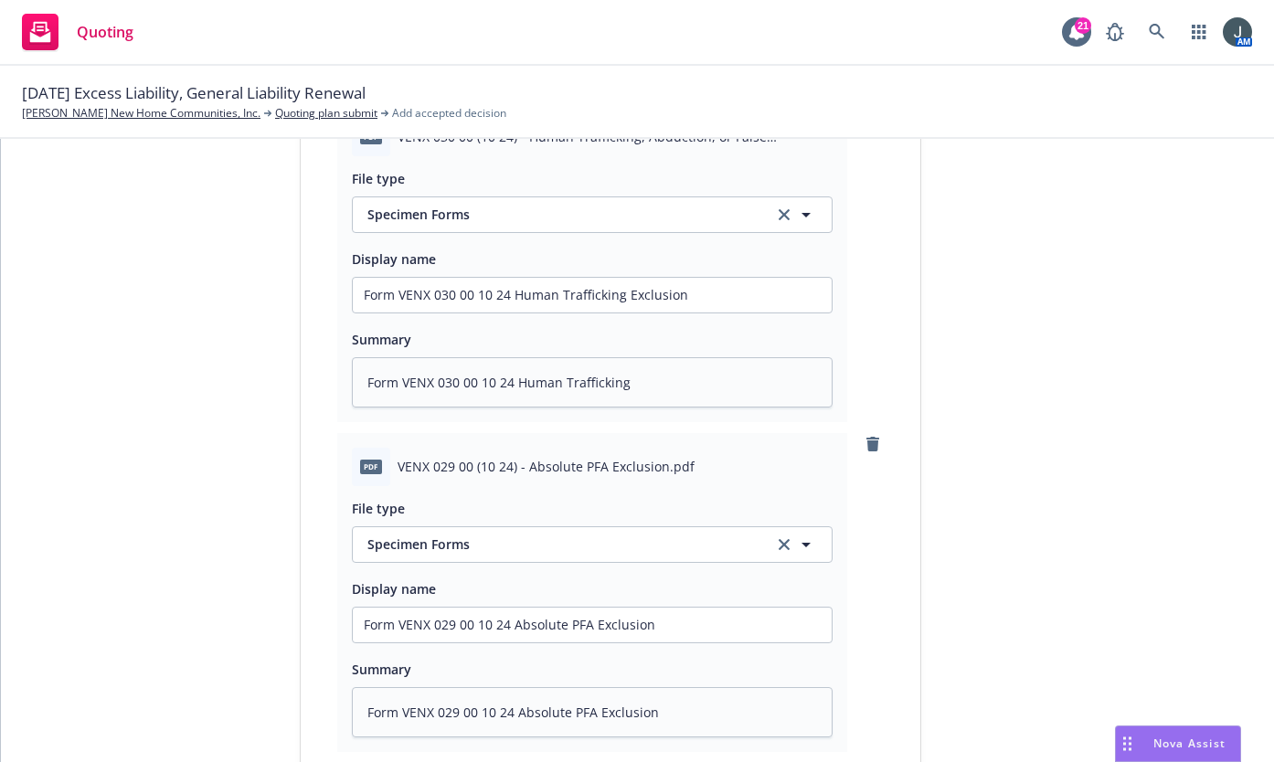
scroll to position [1079, 0]
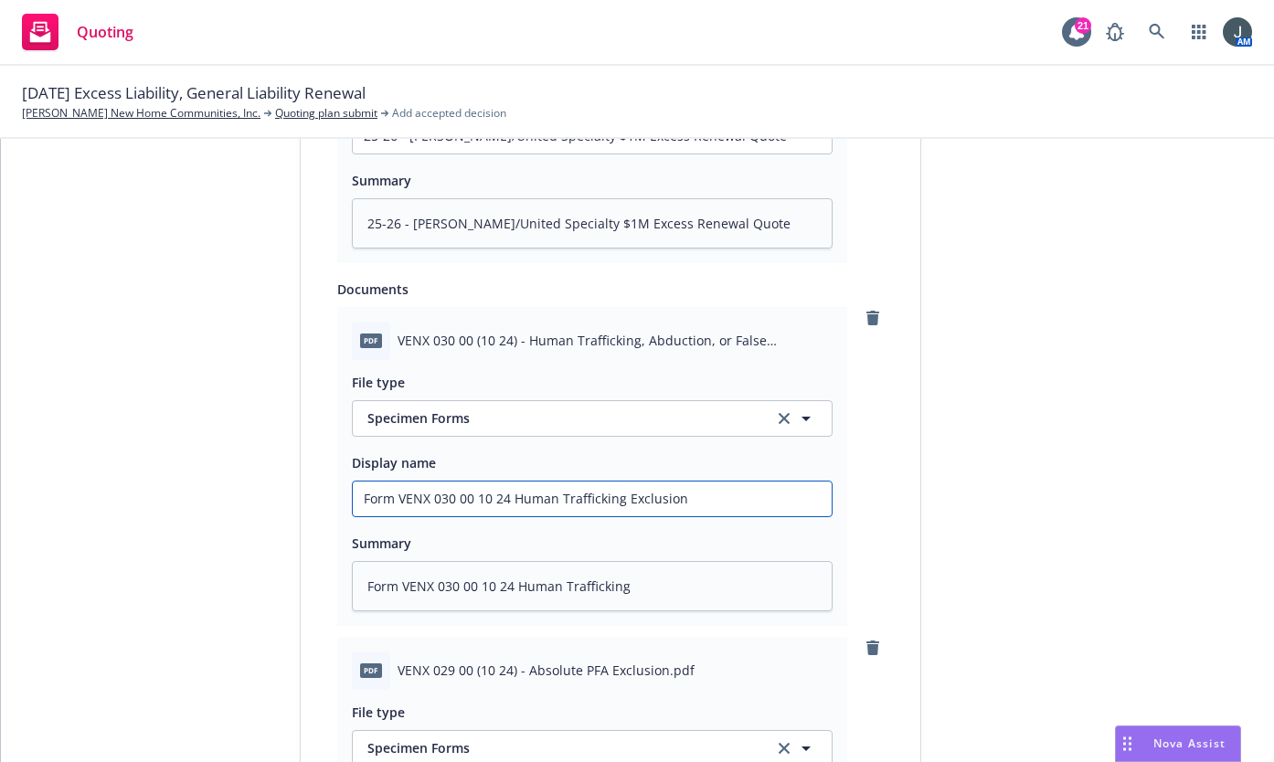
click at [355, 154] on input "Form VENX 030 00 10 24 Human Trafficking Exclusion" at bounding box center [592, 136] width 479 height 35
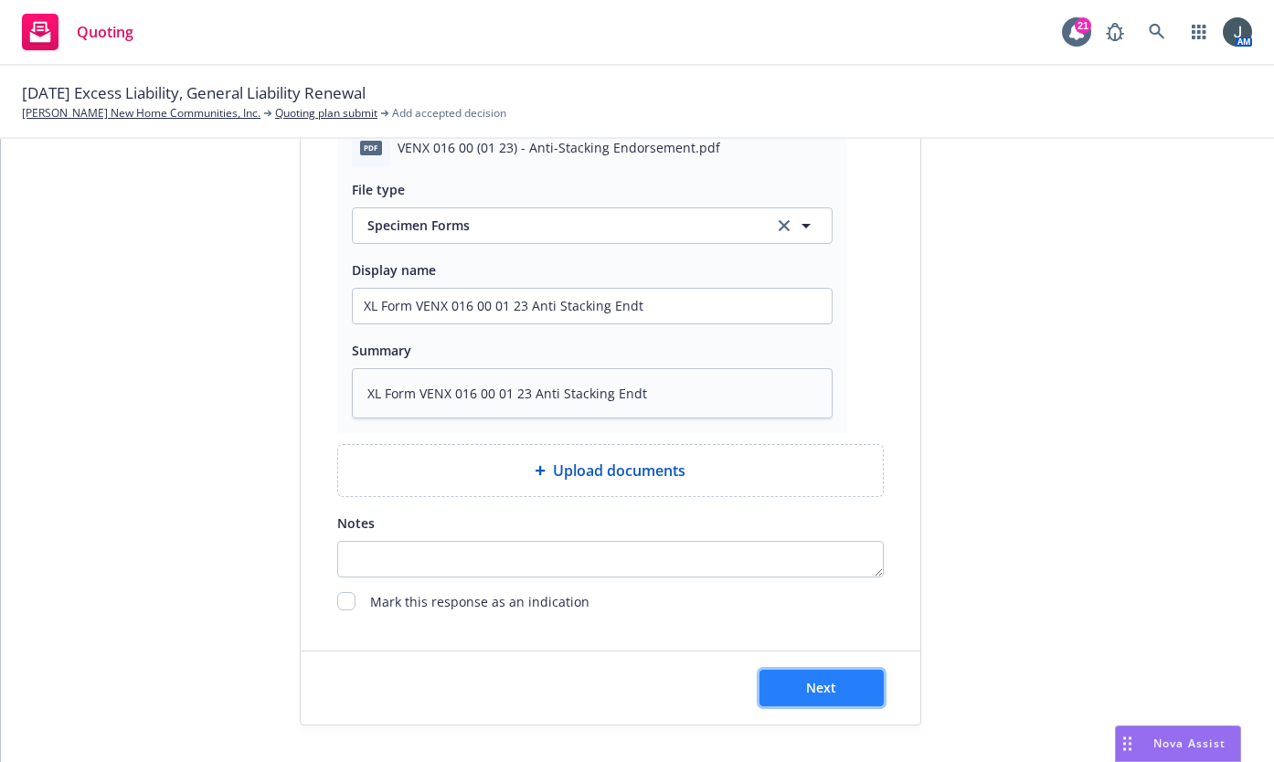
click at [806, 693] on span "Next" at bounding box center [821, 687] width 30 height 17
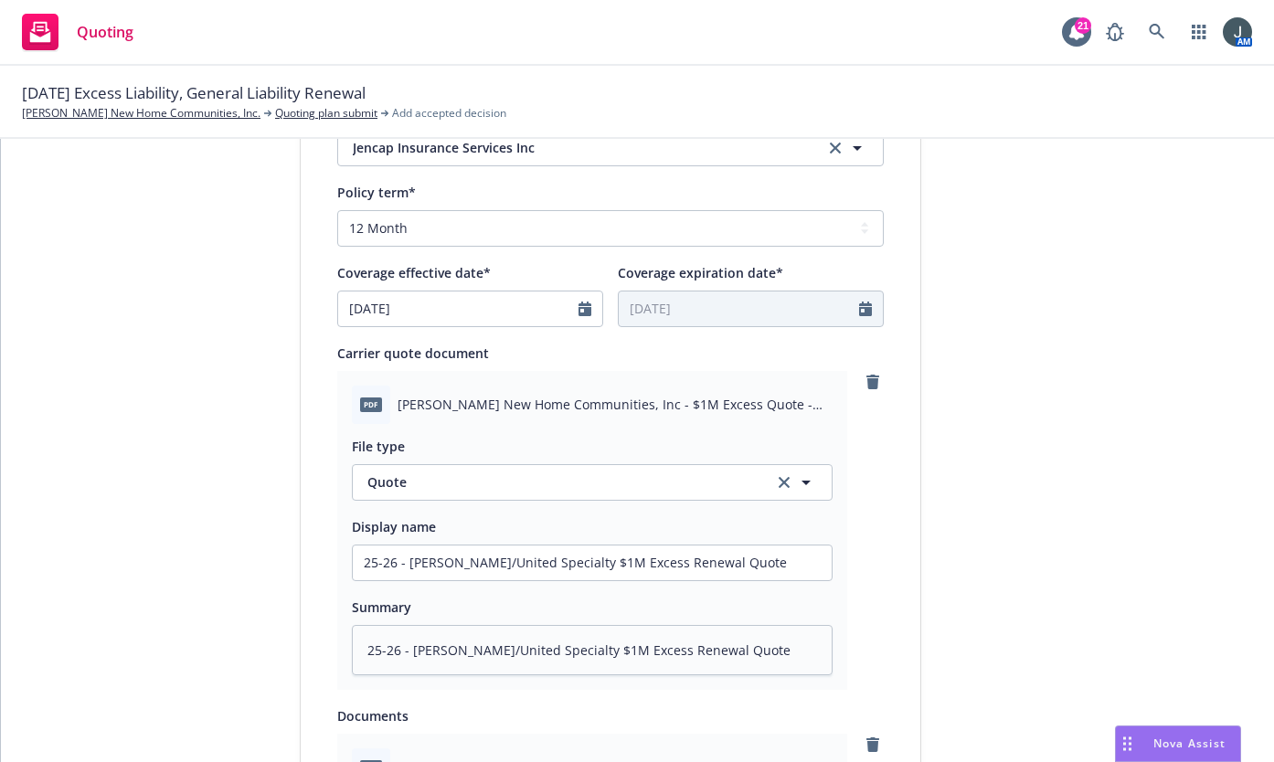
scroll to position [0, 0]
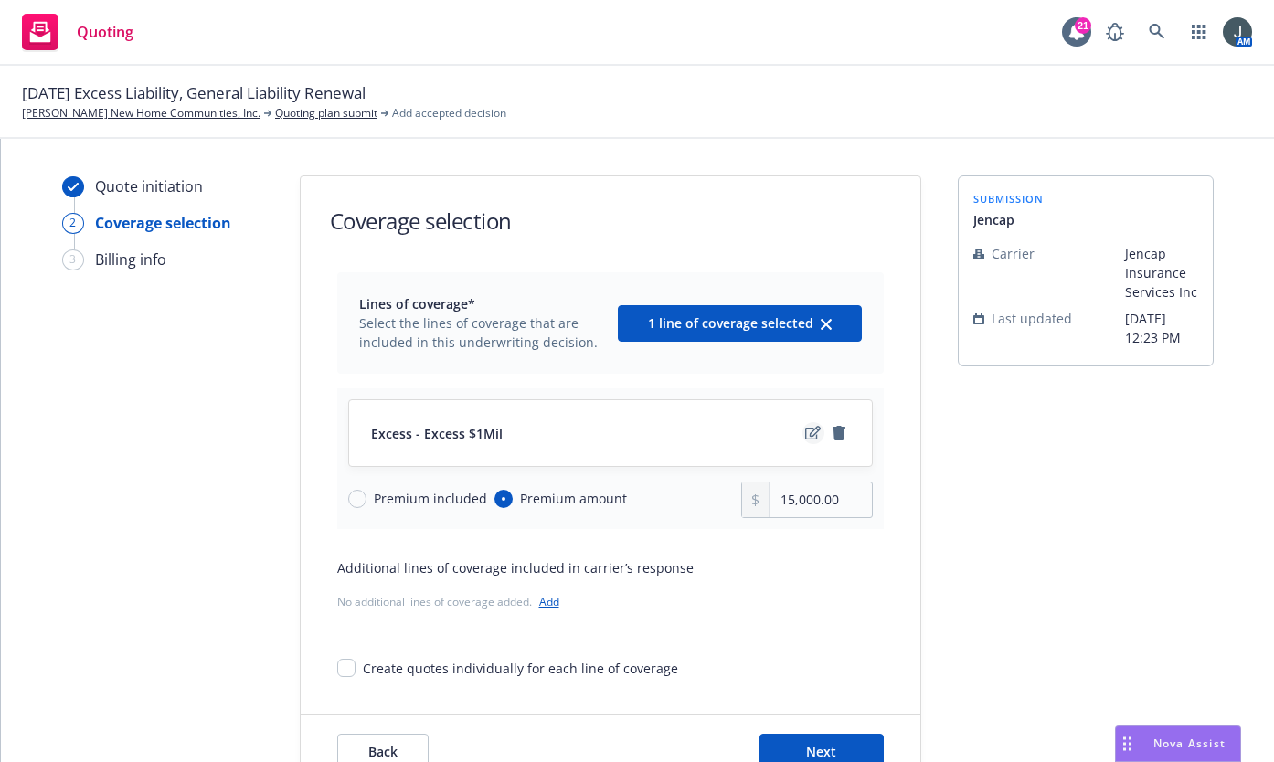
click at [805, 430] on icon "edit" at bounding box center [813, 433] width 16 height 15
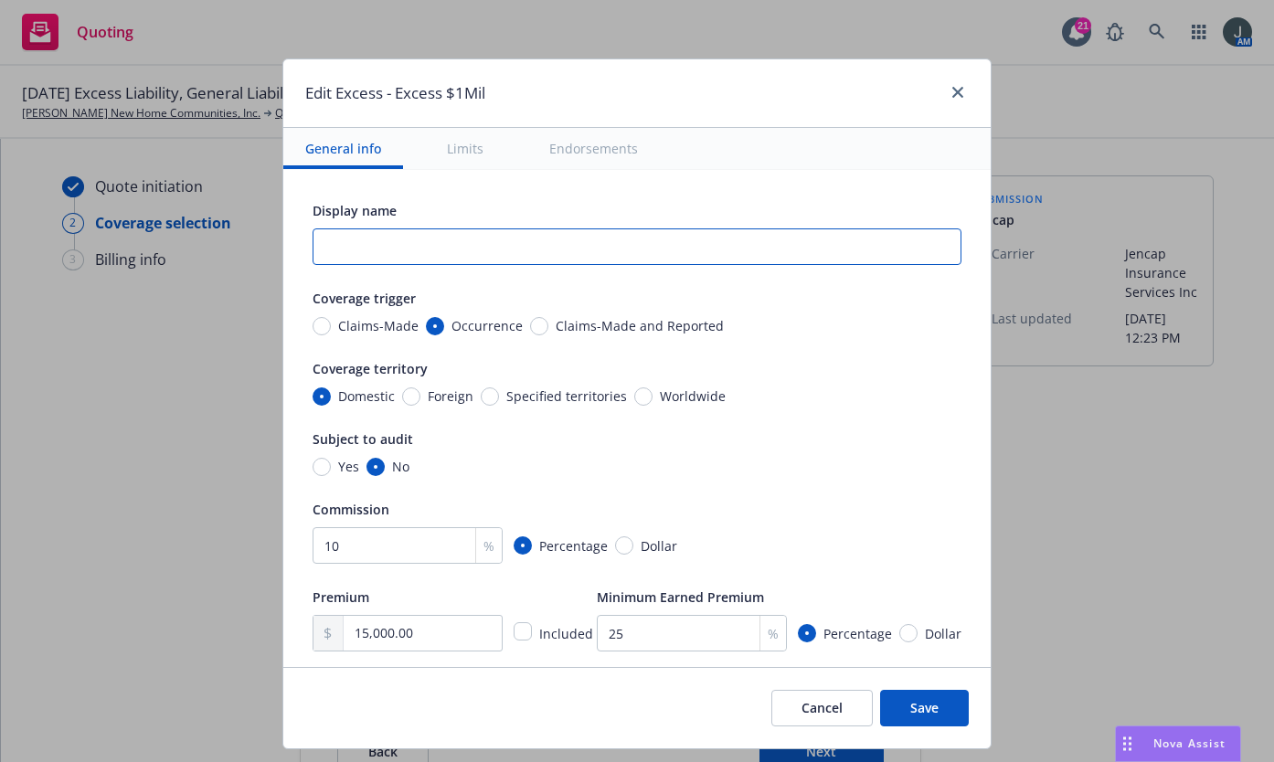
click at [414, 246] on input "text" at bounding box center [637, 247] width 649 height 37
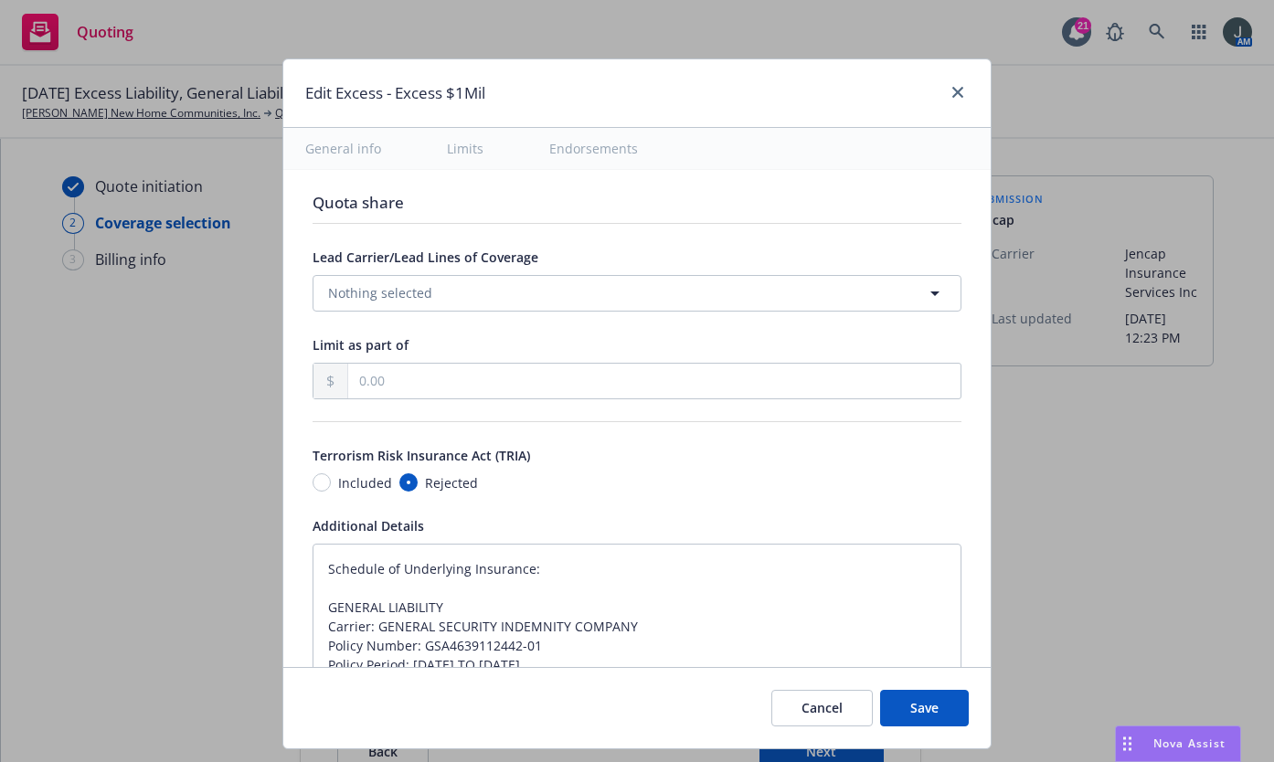
scroll to position [1280, 0]
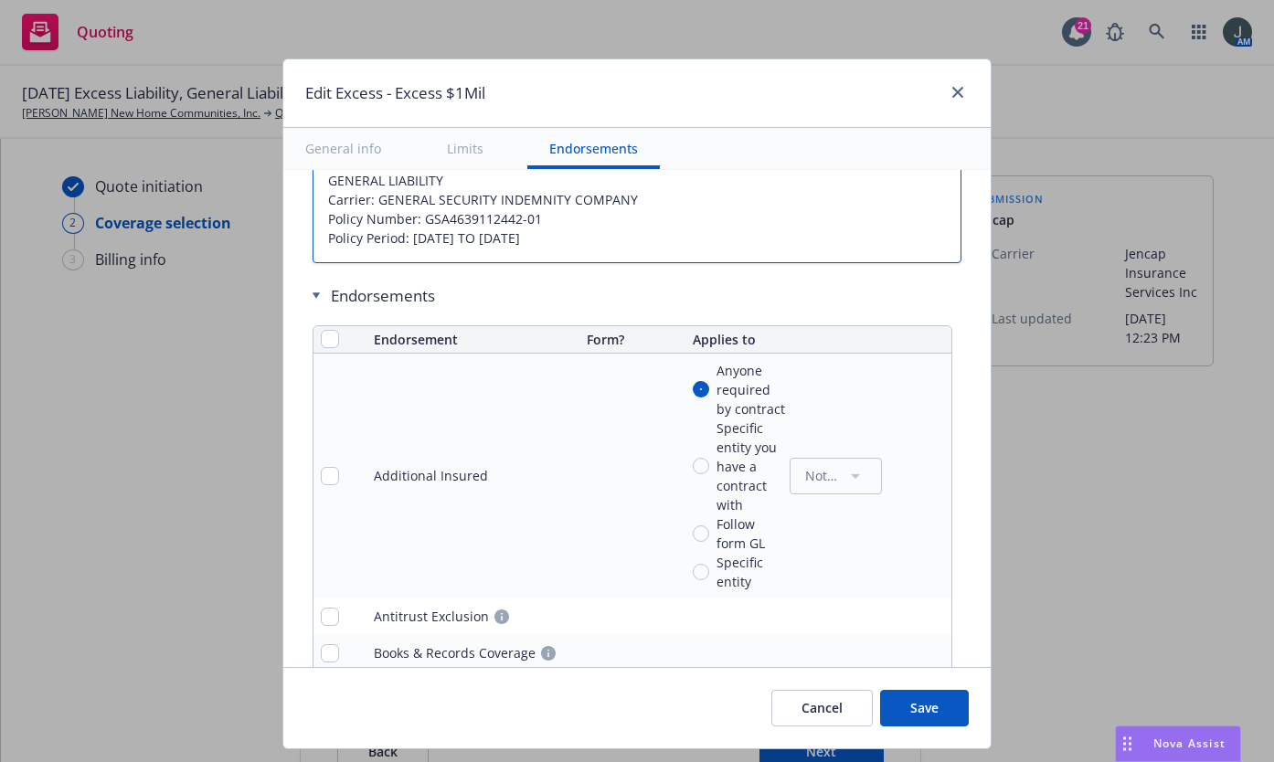
click at [584, 232] on textarea "Schedule of Underlying Insurance: GENERAL LIABILITY Carrier: GENERAL SECURITY I…" at bounding box center [637, 190] width 649 height 146
click at [468, 240] on textarea "Schedule of Underlying Insurance: GENERAL LIABILITY Carrier: GENERAL SECURITY I…" at bounding box center [637, 190] width 649 height 146
click at [559, 238] on textarea "Schedule of Underlying Insurance: GENERAL LIABILITY Carrier: GENERAL SECURITY I…" at bounding box center [637, 190] width 649 height 146
click at [538, 222] on textarea "Schedule of Underlying Insurance: GENERAL LIABILITY Carrier: GENERAL SECURITY I…" at bounding box center [637, 190] width 649 height 146
click at [570, 241] on textarea "Schedule of Underlying Insurance: GENERAL LIABILITY Carrier: GENERAL SECURITY I…" at bounding box center [637, 190] width 649 height 146
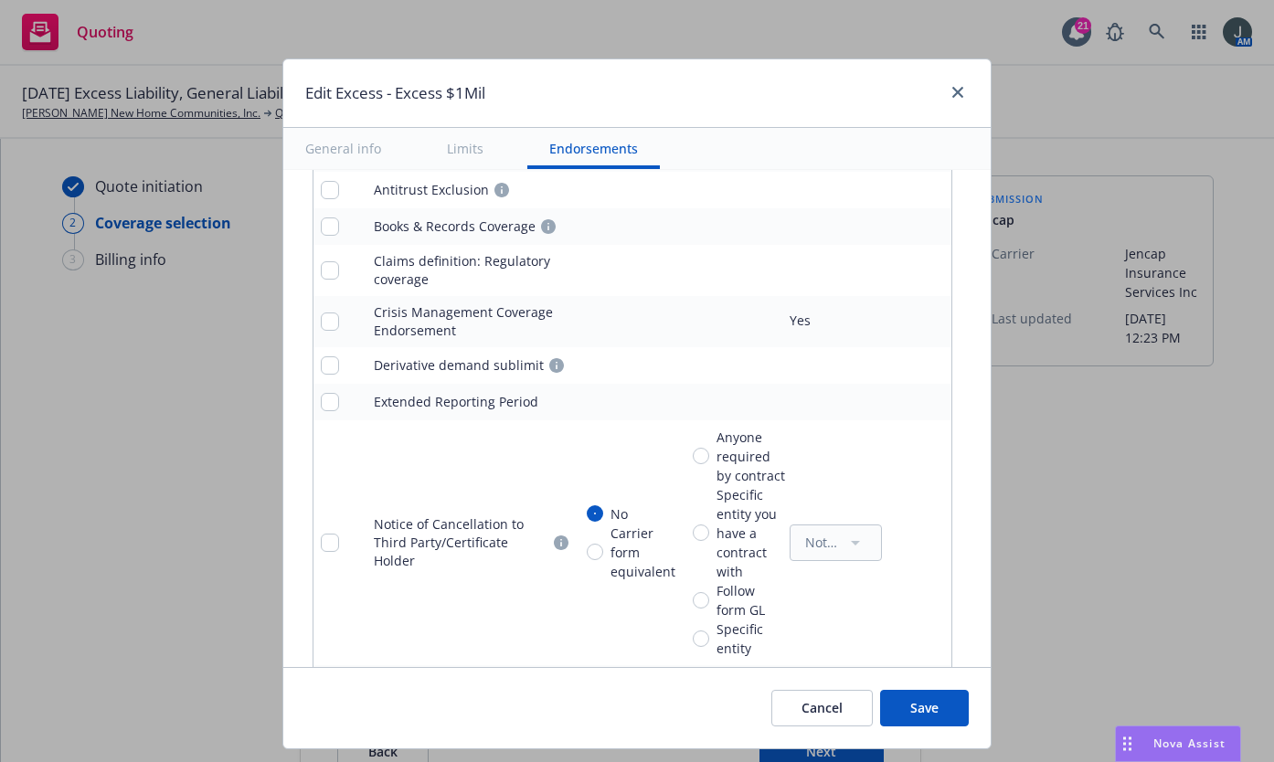
scroll to position [2148, 0]
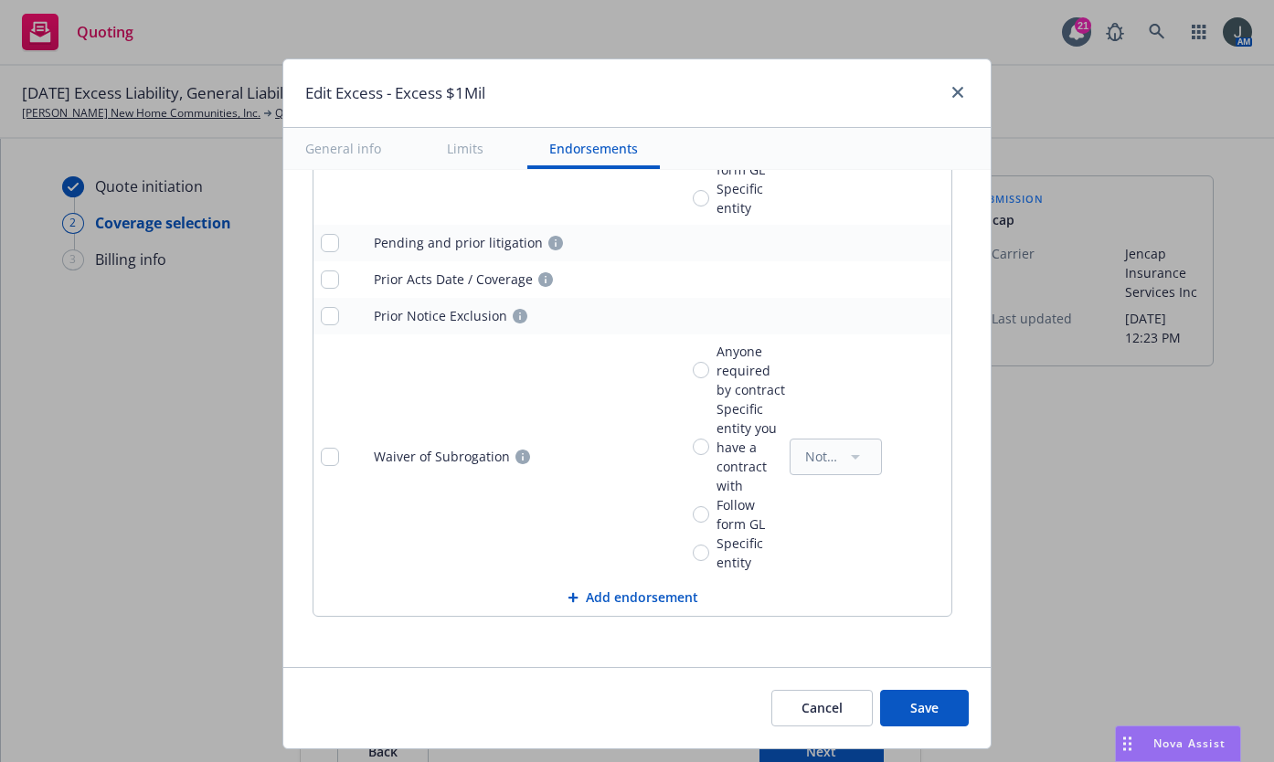
click at [615, 592] on button "Add endorsement" at bounding box center [633, 598] width 638 height 37
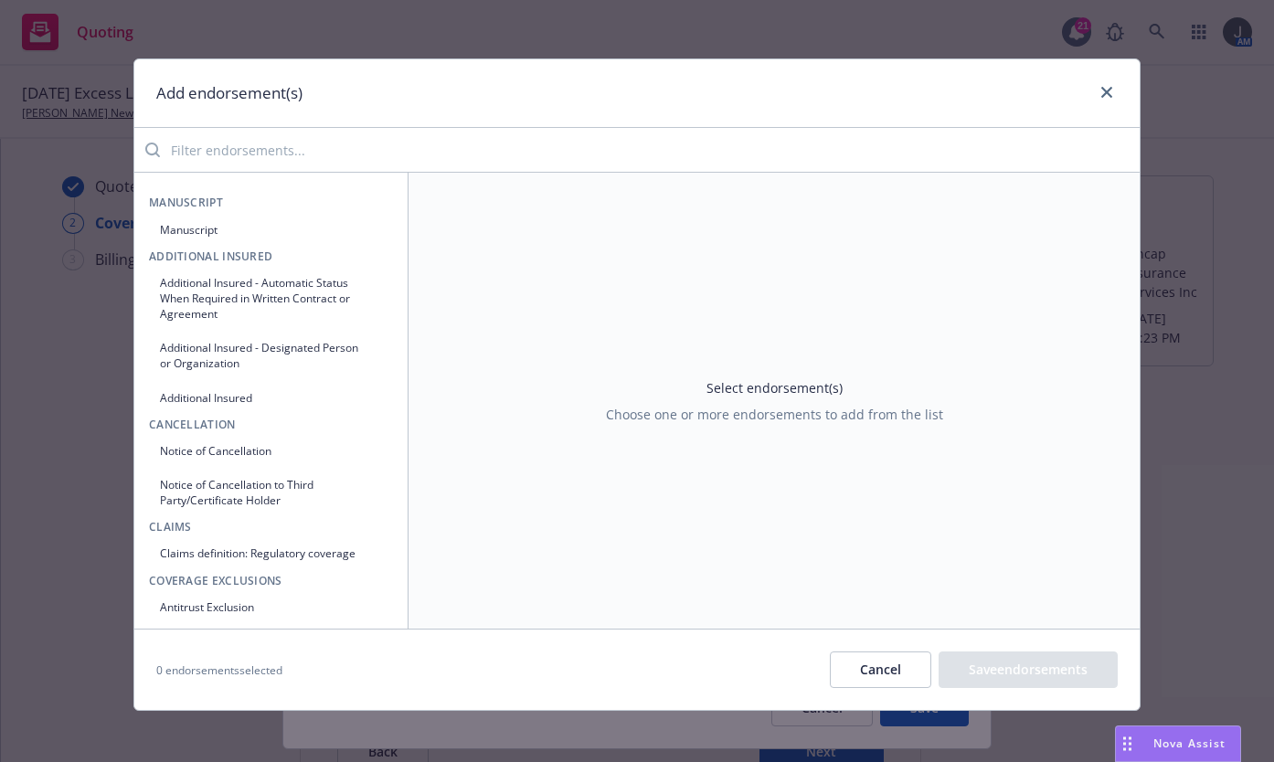
click at [195, 213] on div "Manuscript Manuscript" at bounding box center [271, 219] width 244 height 49
click at [195, 225] on button "Manuscript" at bounding box center [271, 230] width 244 height 30
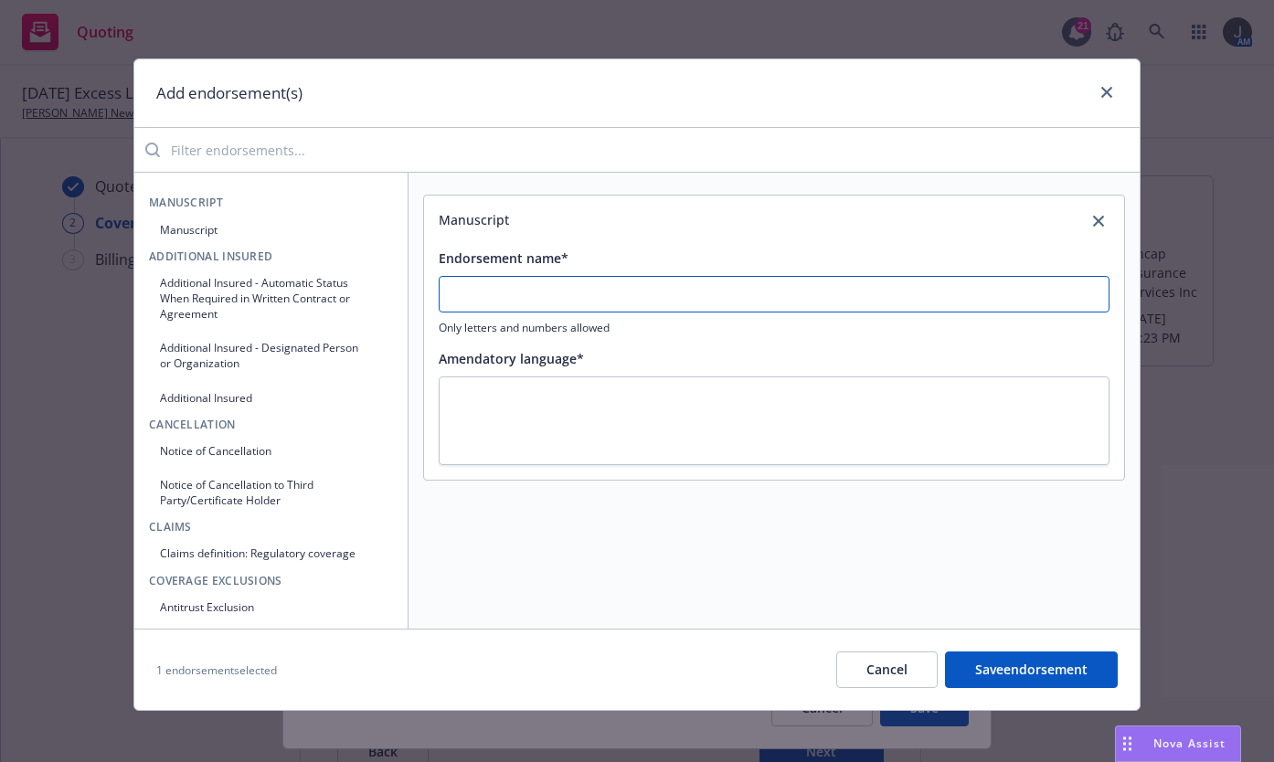
click at [554, 285] on input "Endorsement name*" at bounding box center [774, 294] width 671 height 37
click at [540, 288] on input "VENX 016 00 01 Anti Stacking Endt" at bounding box center [774, 294] width 671 height 37
drag, startPoint x: 705, startPoint y: 288, endPoint x: 404, endPoint y: 279, distance: 300.9
click at [409, 279] on div "Manuscript Endorsement name* VENX 016 00 01 23 Anti Stacking Endt Only letters …" at bounding box center [774, 401] width 731 height 456
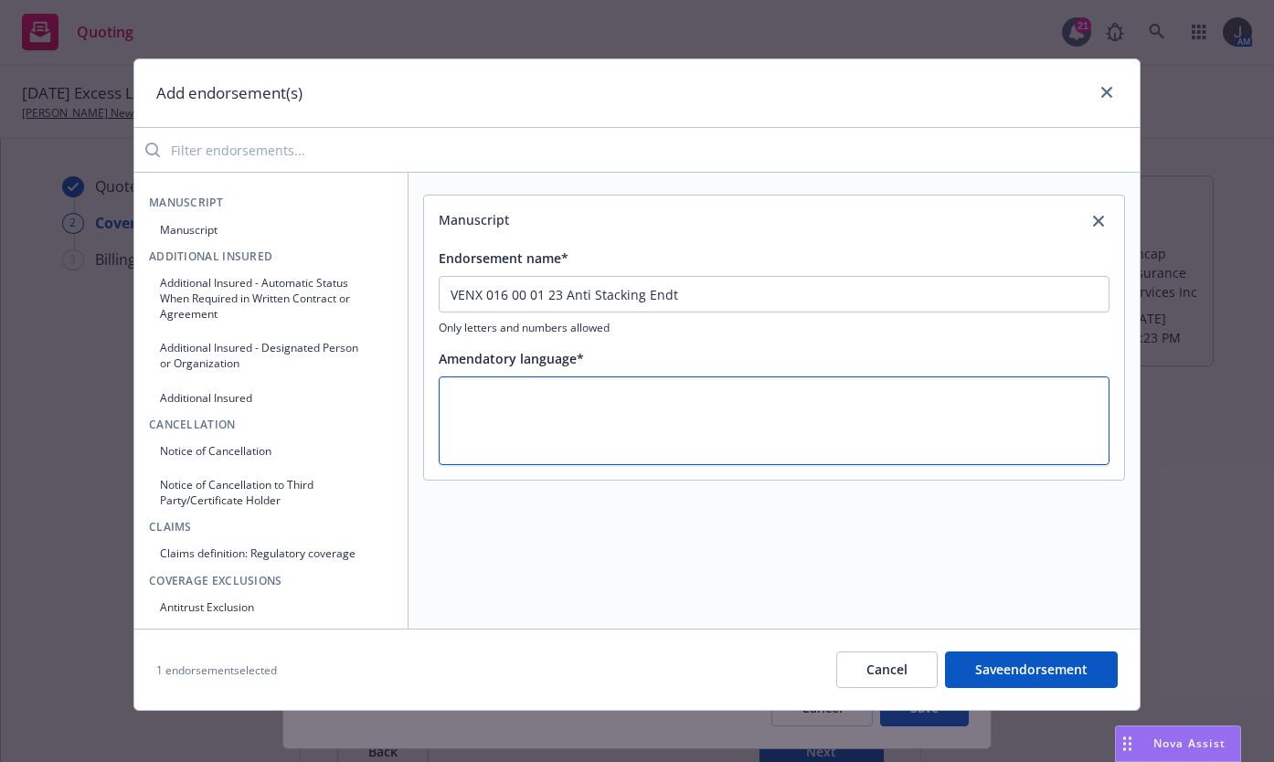
click at [464, 392] on textarea at bounding box center [774, 421] width 671 height 89
paste textarea "VENX 016 00 01 23 Anti Stacking Endt"
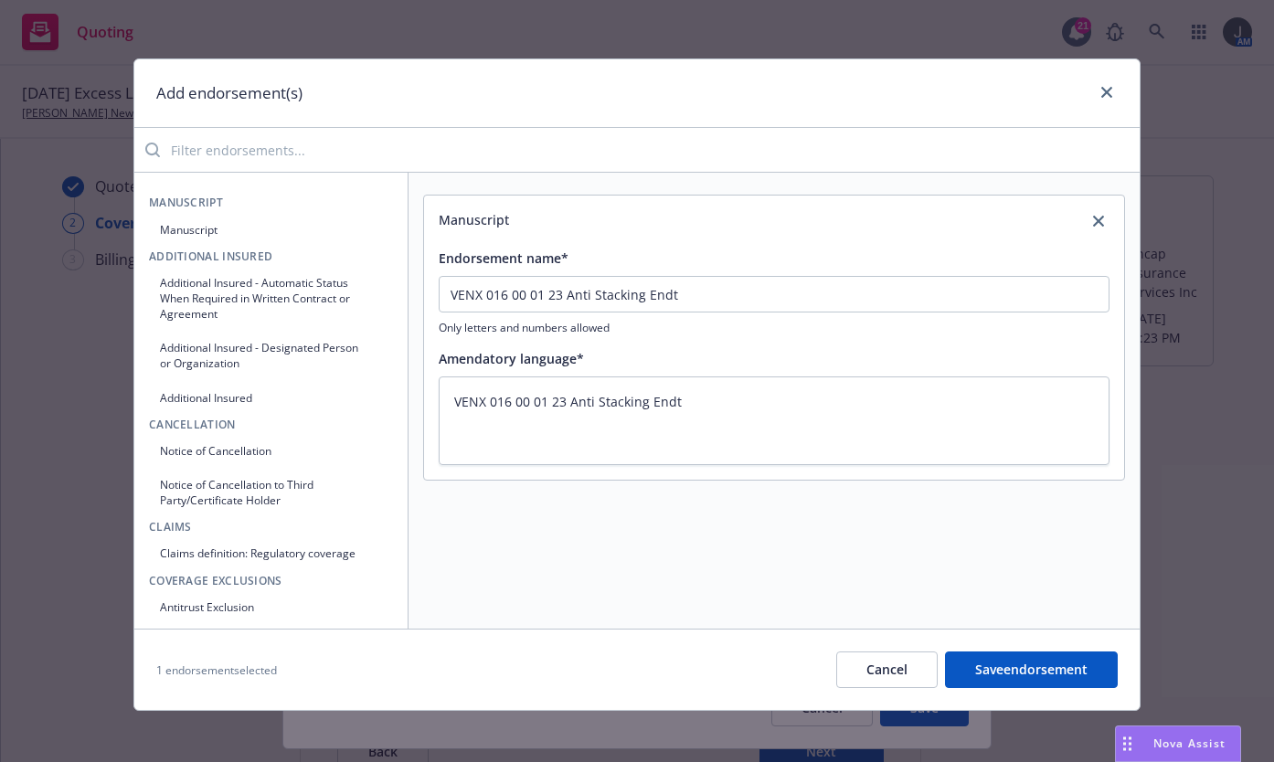
click at [1022, 665] on button "Save endorsement" at bounding box center [1031, 670] width 173 height 37
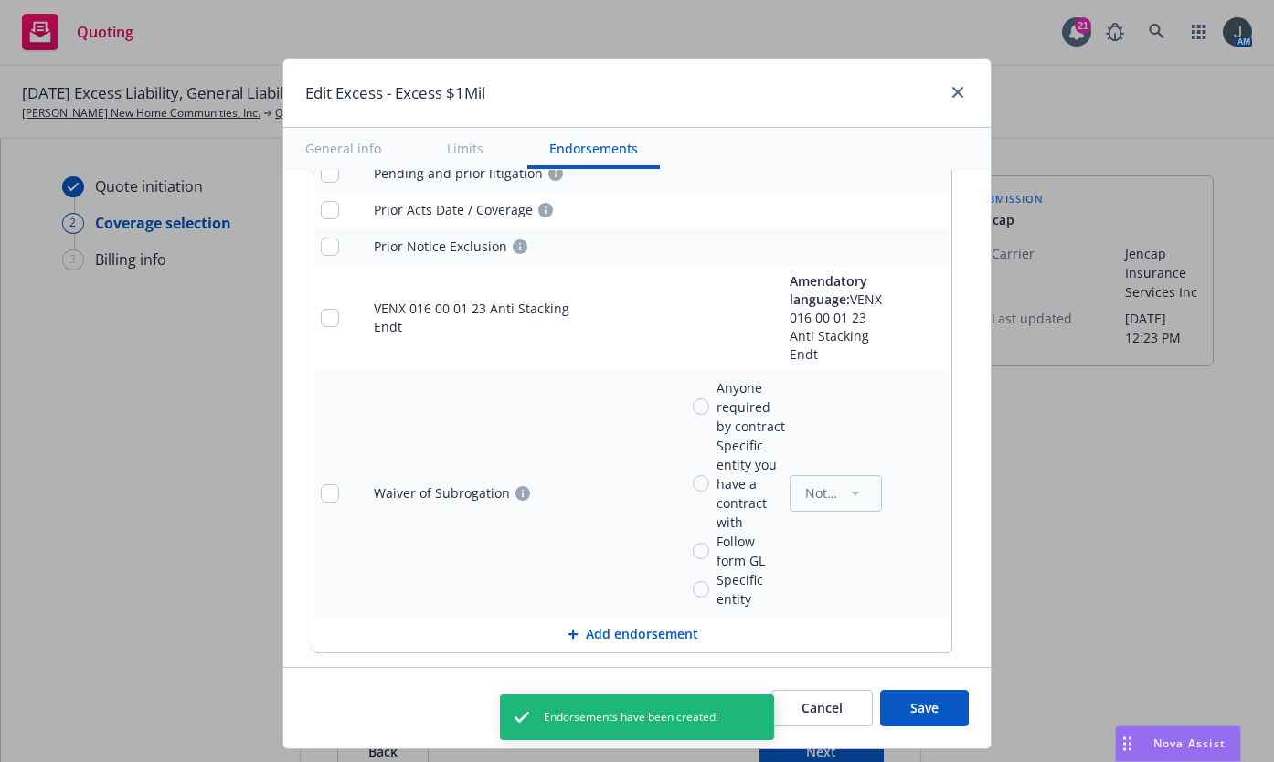
scroll to position [2254, 0]
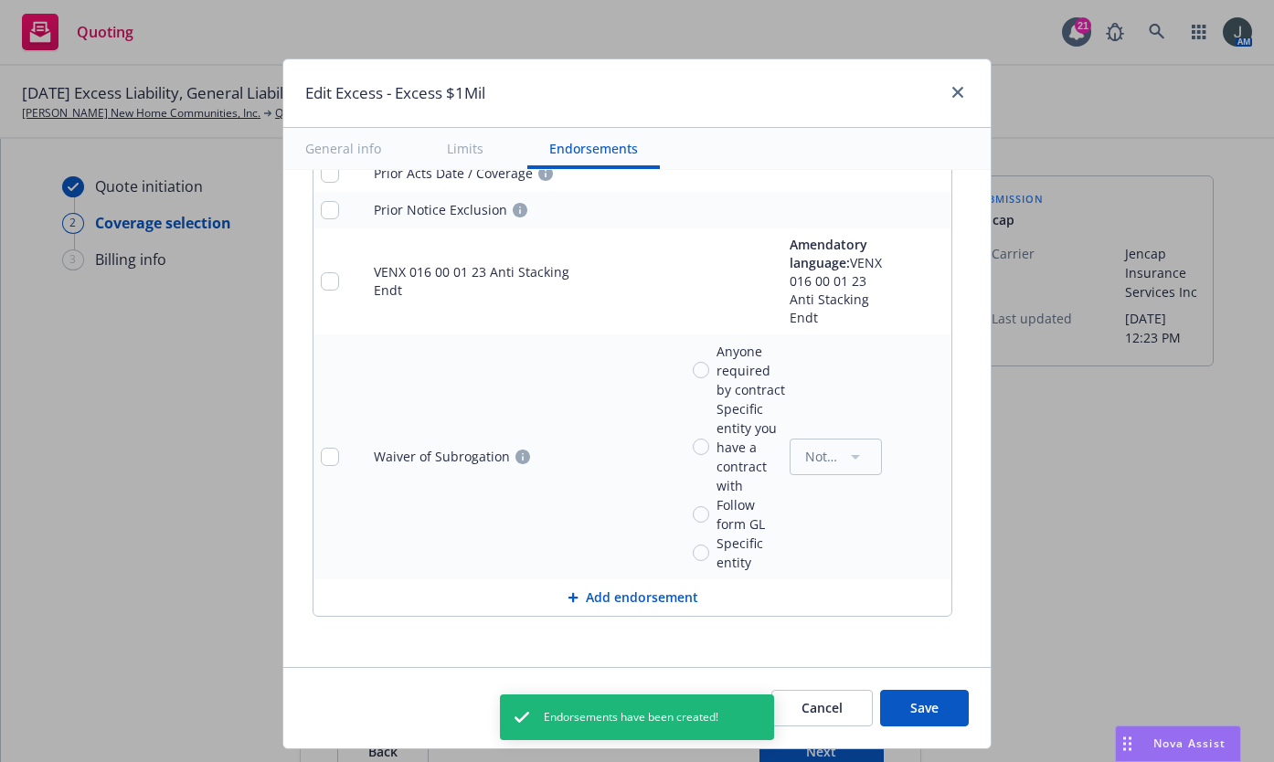
click at [655, 598] on button "Add endorsement" at bounding box center [633, 598] width 638 height 37
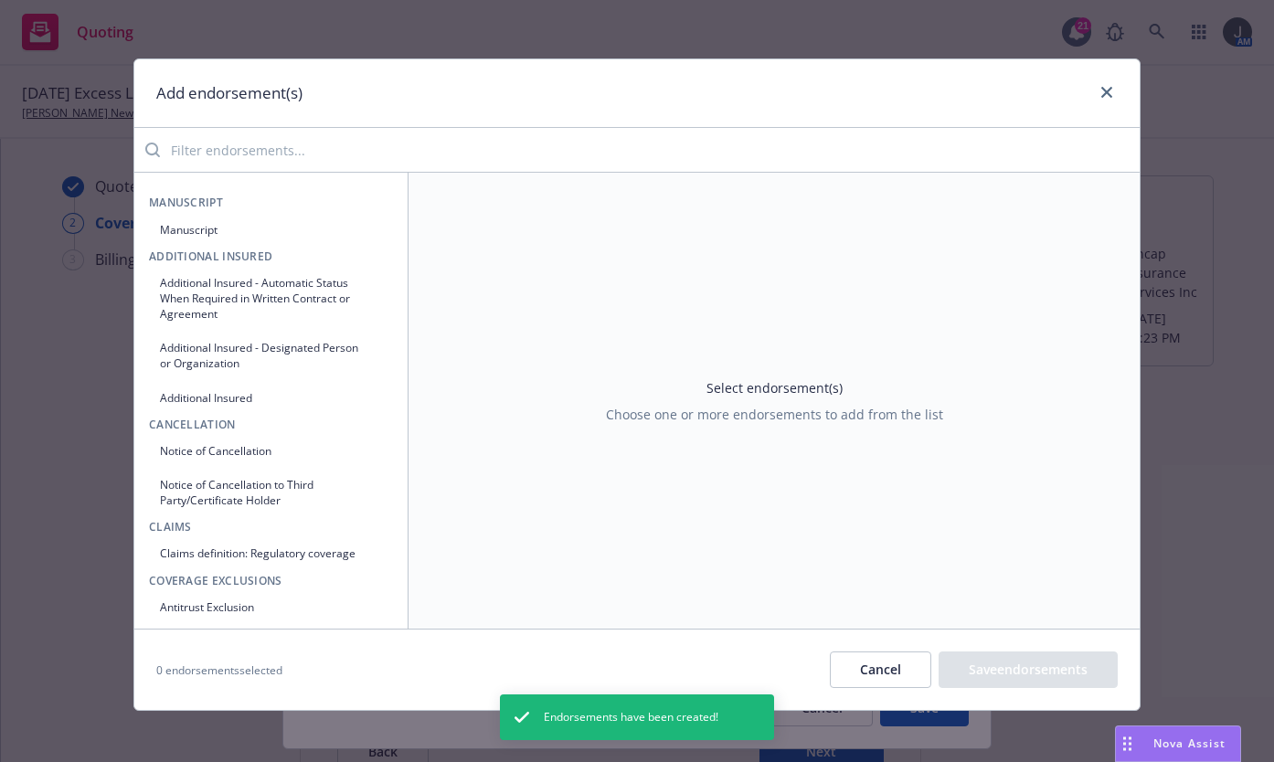
click at [184, 223] on button "Manuscript" at bounding box center [271, 230] width 244 height 30
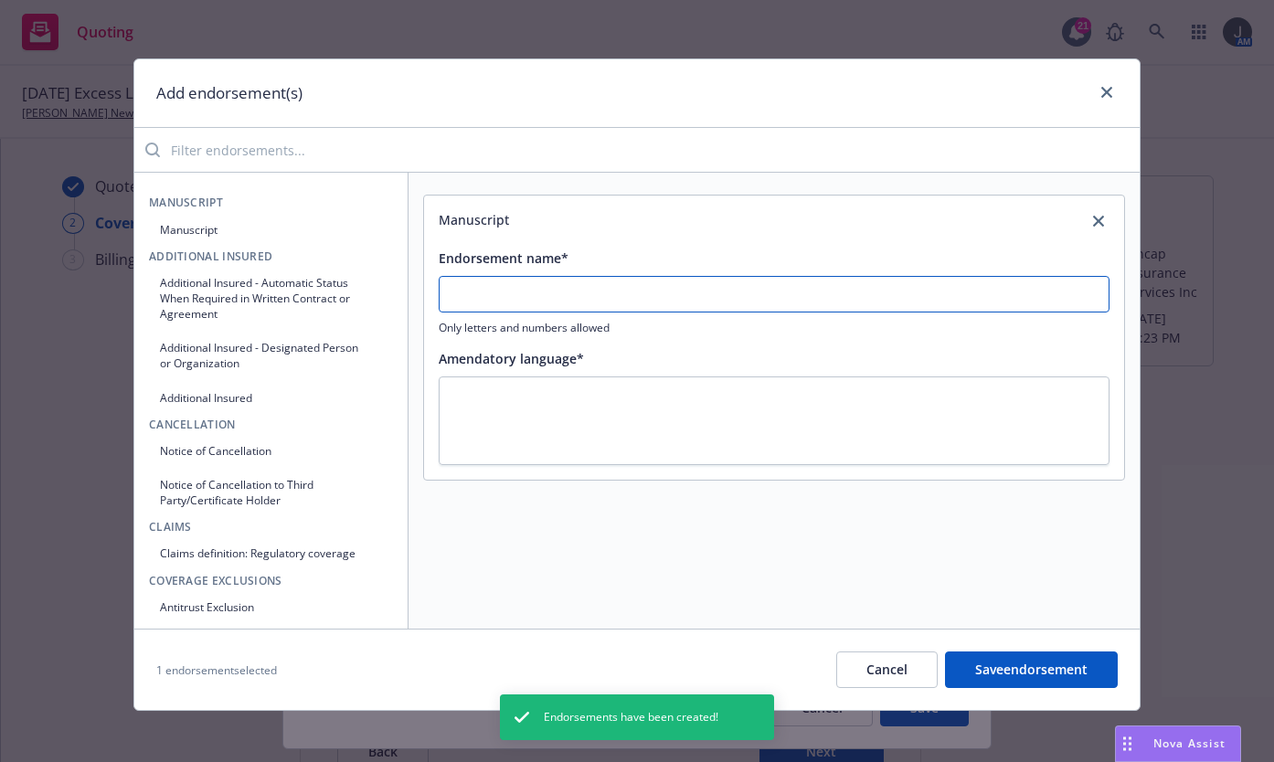
click at [503, 304] on input "Endorsement name*" at bounding box center [774, 294] width 671 height 37
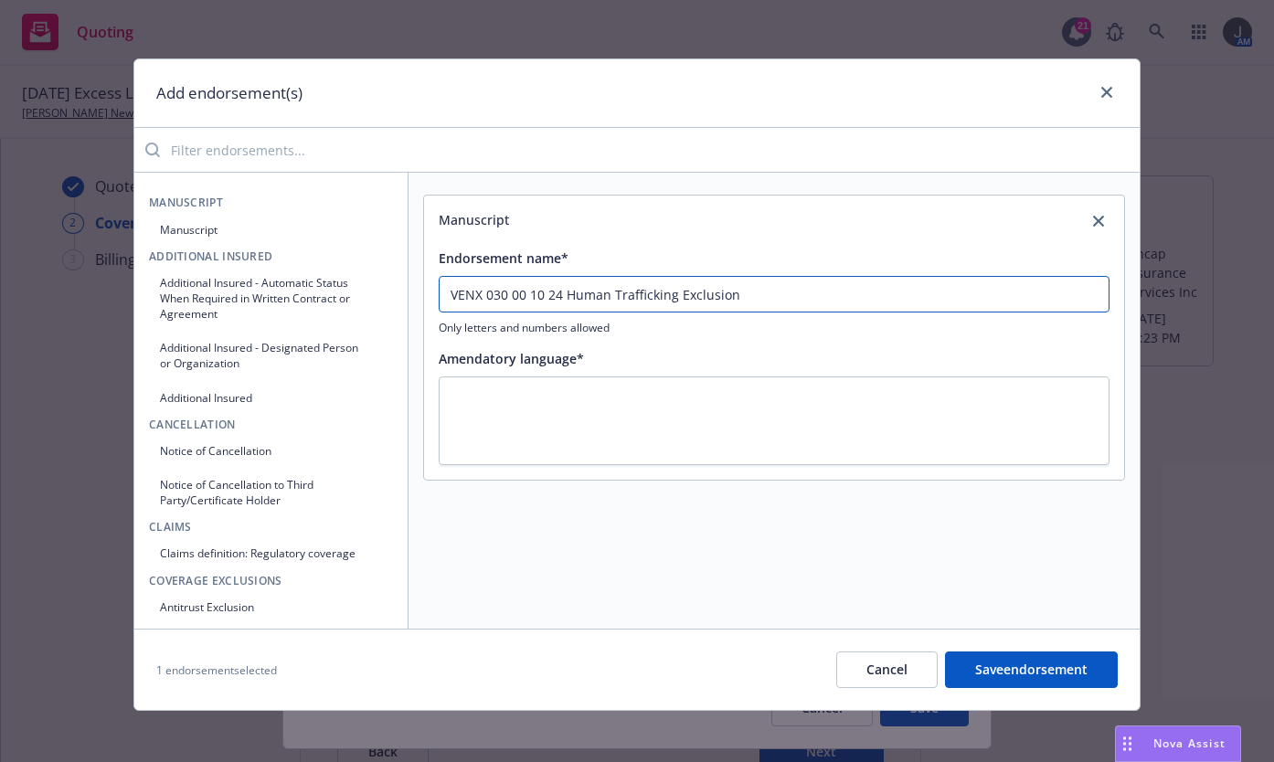
drag, startPoint x: 821, startPoint y: 301, endPoint x: 421, endPoint y: 316, distance: 399.8
click at [424, 316] on div "Endorsement name* VENX 030 00 10 24 Human Trafficking Exclusion Only letters an…" at bounding box center [774, 355] width 700 height 247
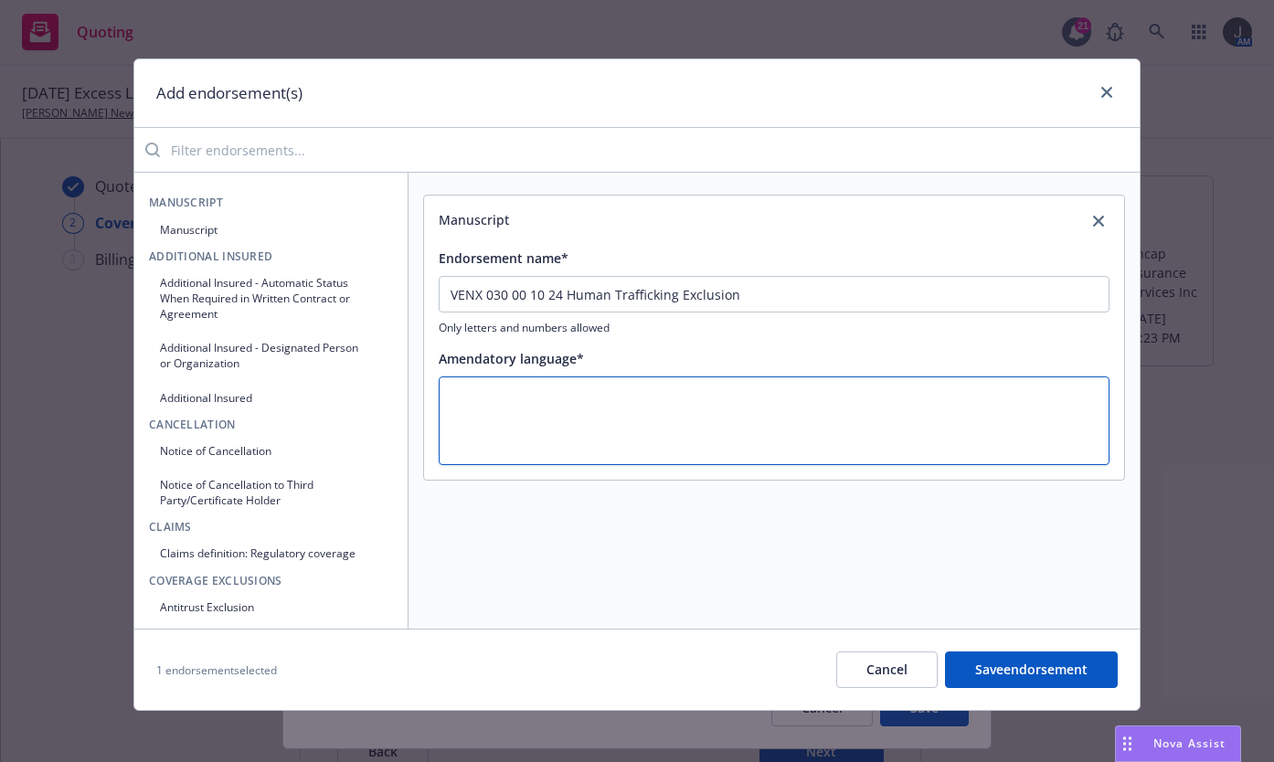
click at [530, 420] on textarea at bounding box center [774, 421] width 671 height 89
paste textarea "VENX 030 00 10 24 Human Trafficking Exclusion"
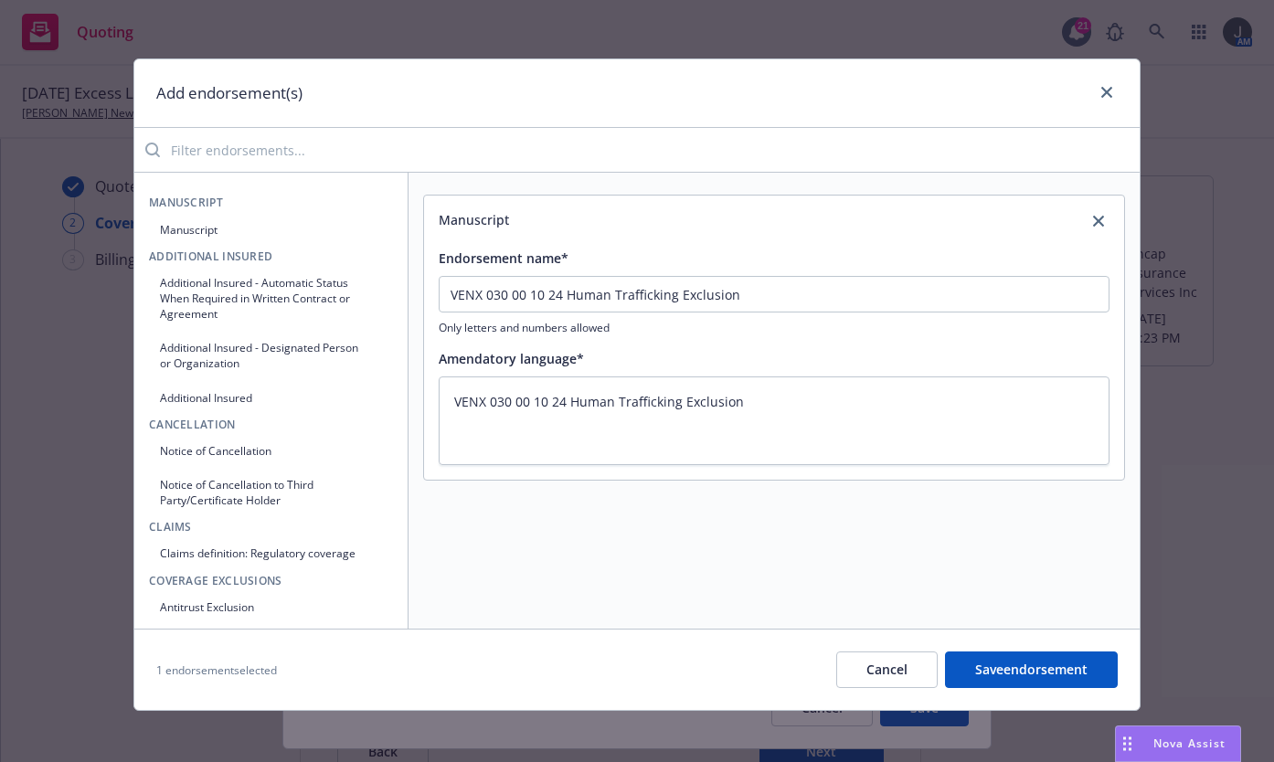
click at [1069, 666] on button "Save endorsement" at bounding box center [1031, 670] width 173 height 37
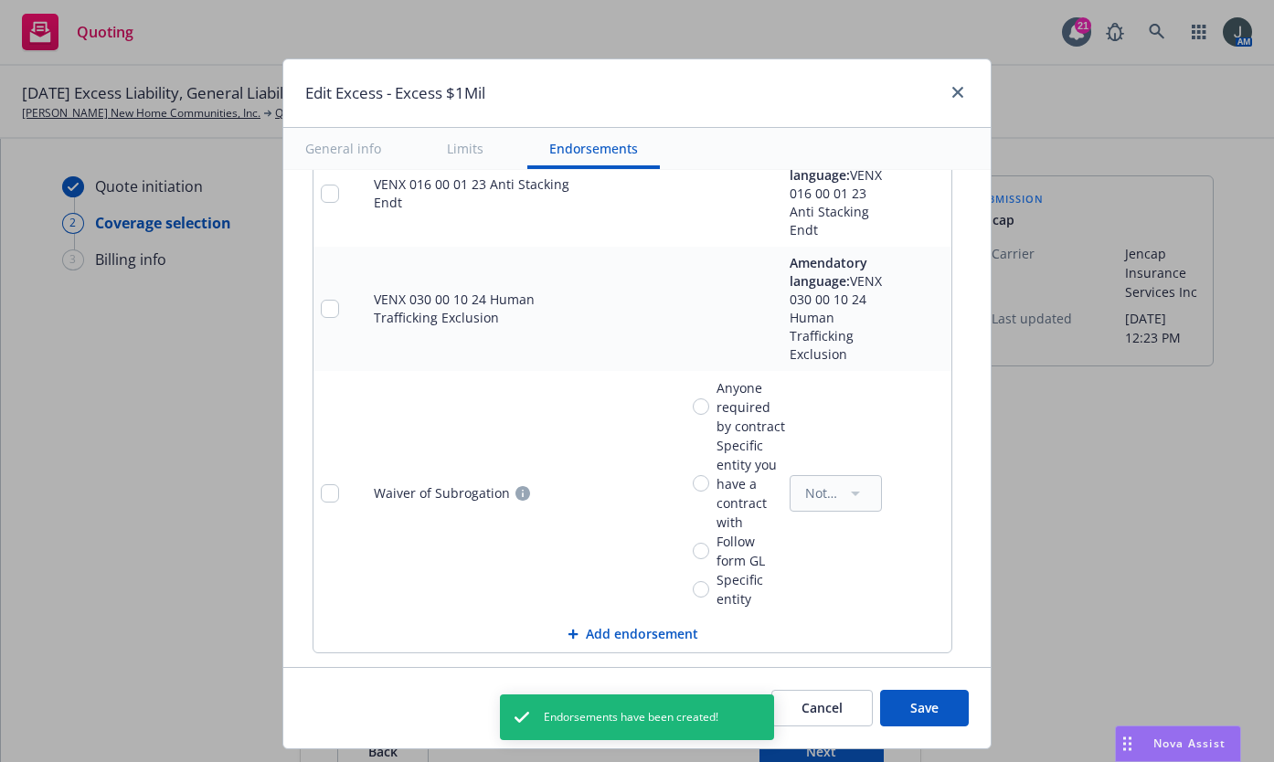
scroll to position [2378, 0]
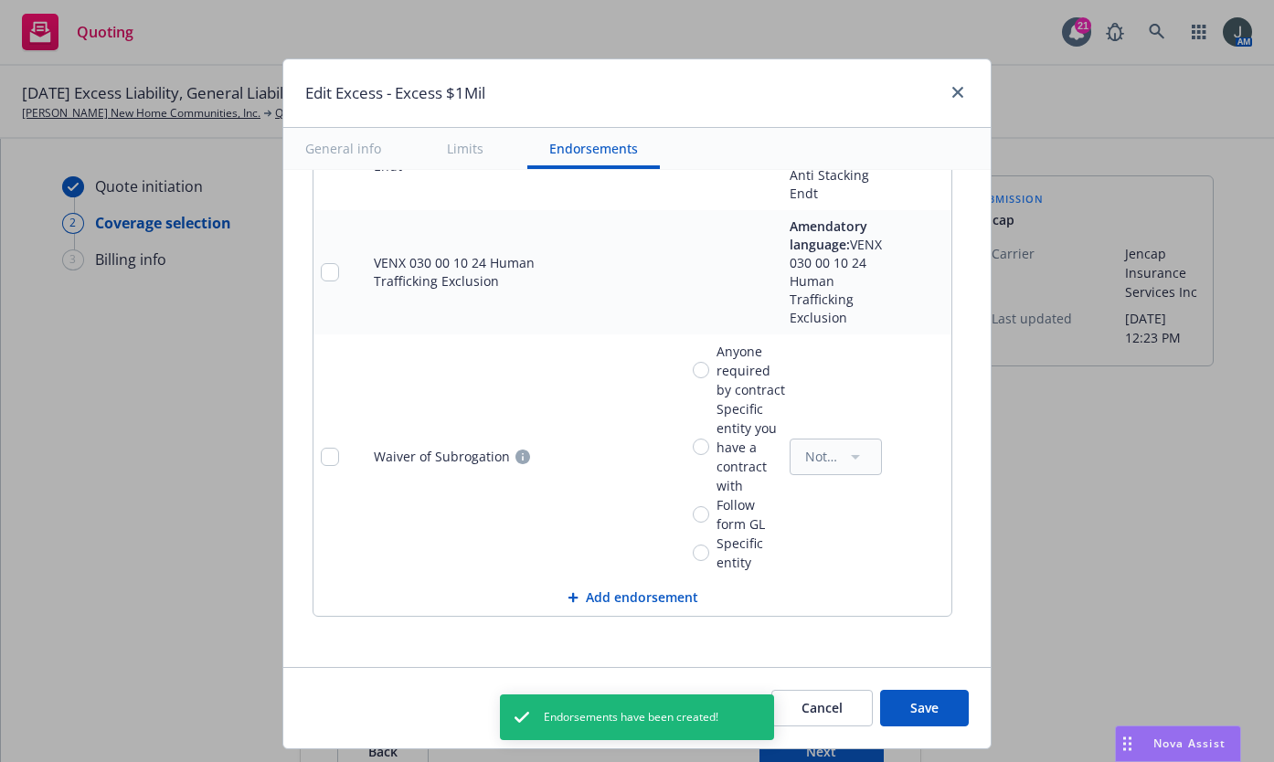
click at [626, 606] on button "Add endorsement" at bounding box center [633, 598] width 638 height 37
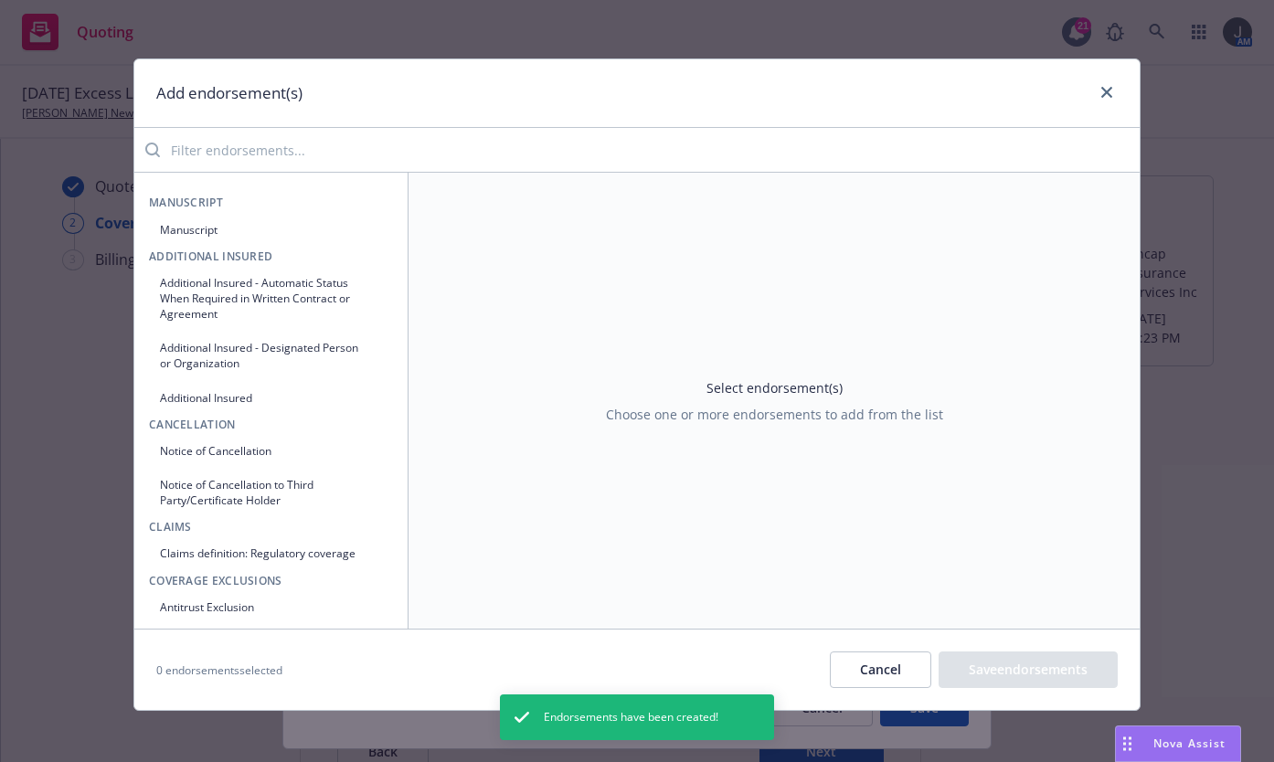
click at [246, 231] on button "Manuscript" at bounding box center [271, 230] width 244 height 30
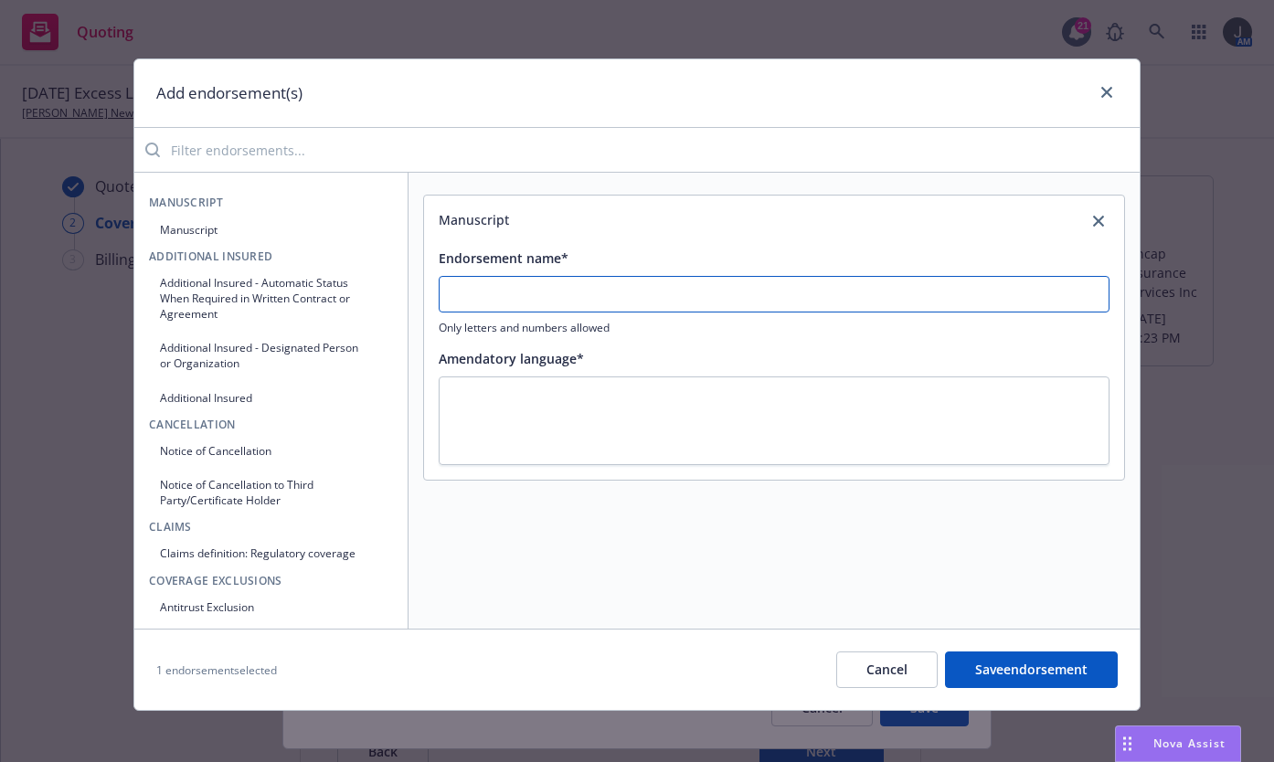
click at [467, 290] on input "Endorsement name*" at bounding box center [774, 294] width 671 height 37
paste input "text"
drag, startPoint x: 680, startPoint y: 300, endPoint x: 92, endPoint y: 300, distance: 587.9
click at [92, 300] on div "Add endorsement(s) Manuscript Manuscript Additional Insured Additional Insured …" at bounding box center [637, 381] width 1274 height 762
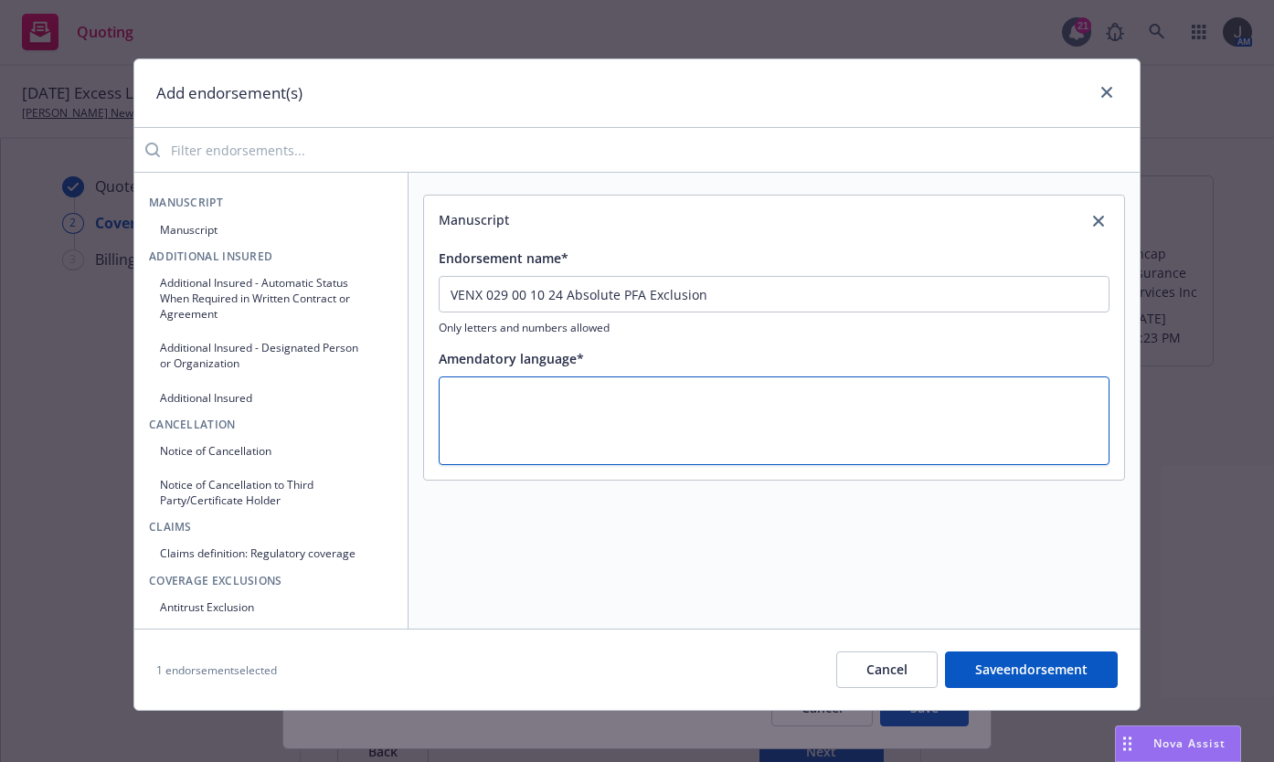
click at [514, 397] on textarea at bounding box center [774, 421] width 671 height 89
paste textarea "VENX 029 00 10 24 Absolute PFA Exclusion"
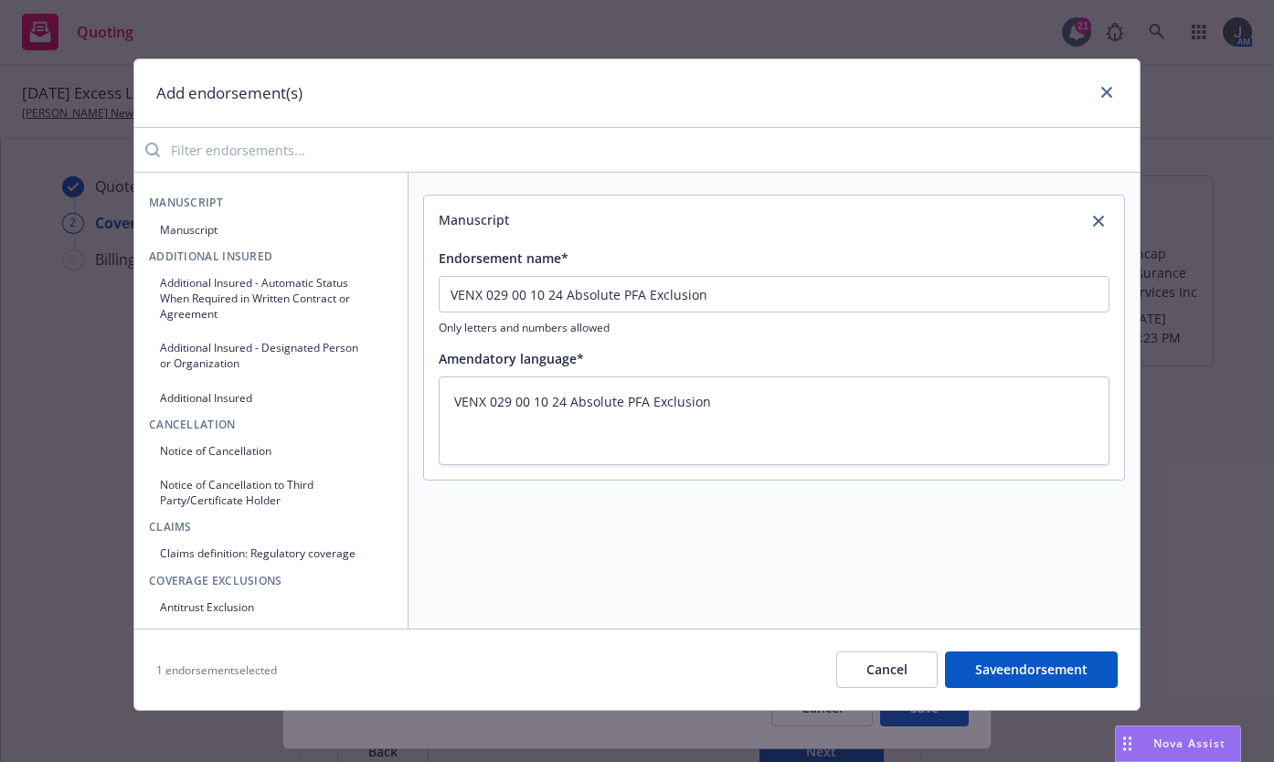
click at [998, 677] on button "Save endorsement" at bounding box center [1031, 670] width 173 height 37
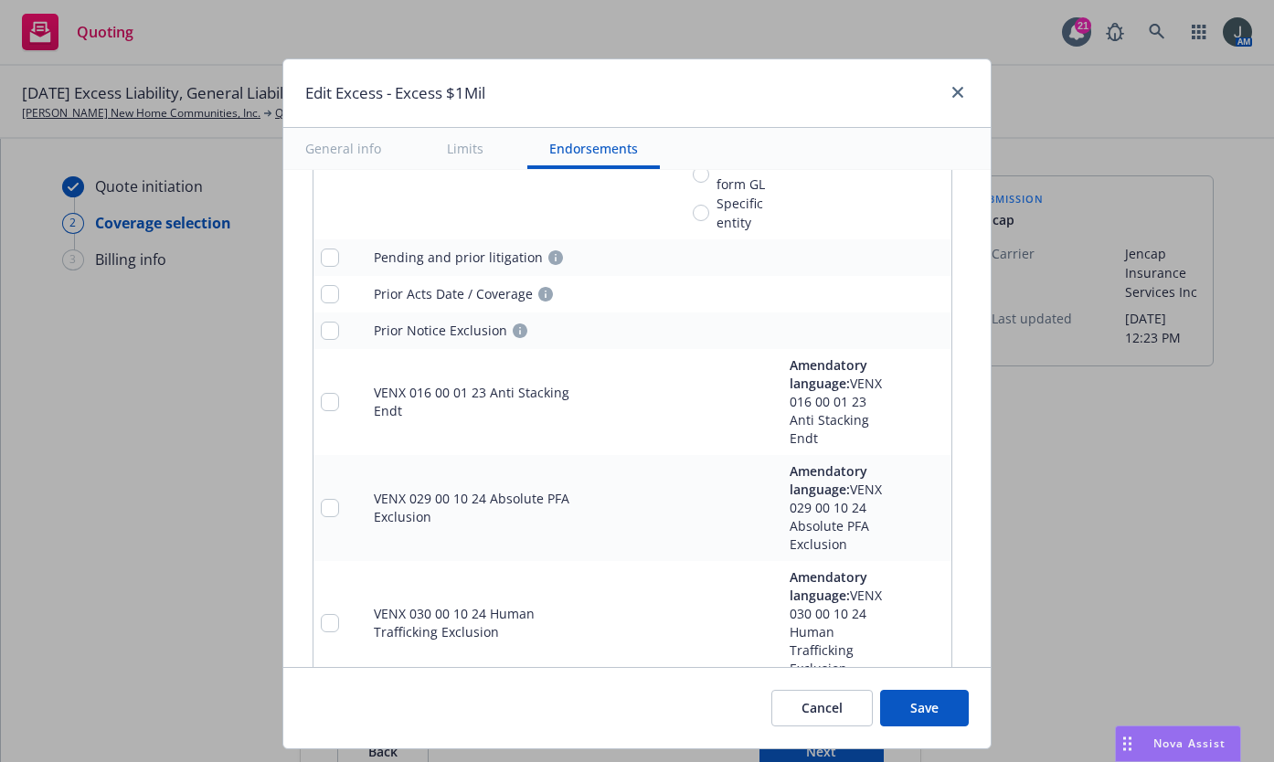
scroll to position [2484, 0]
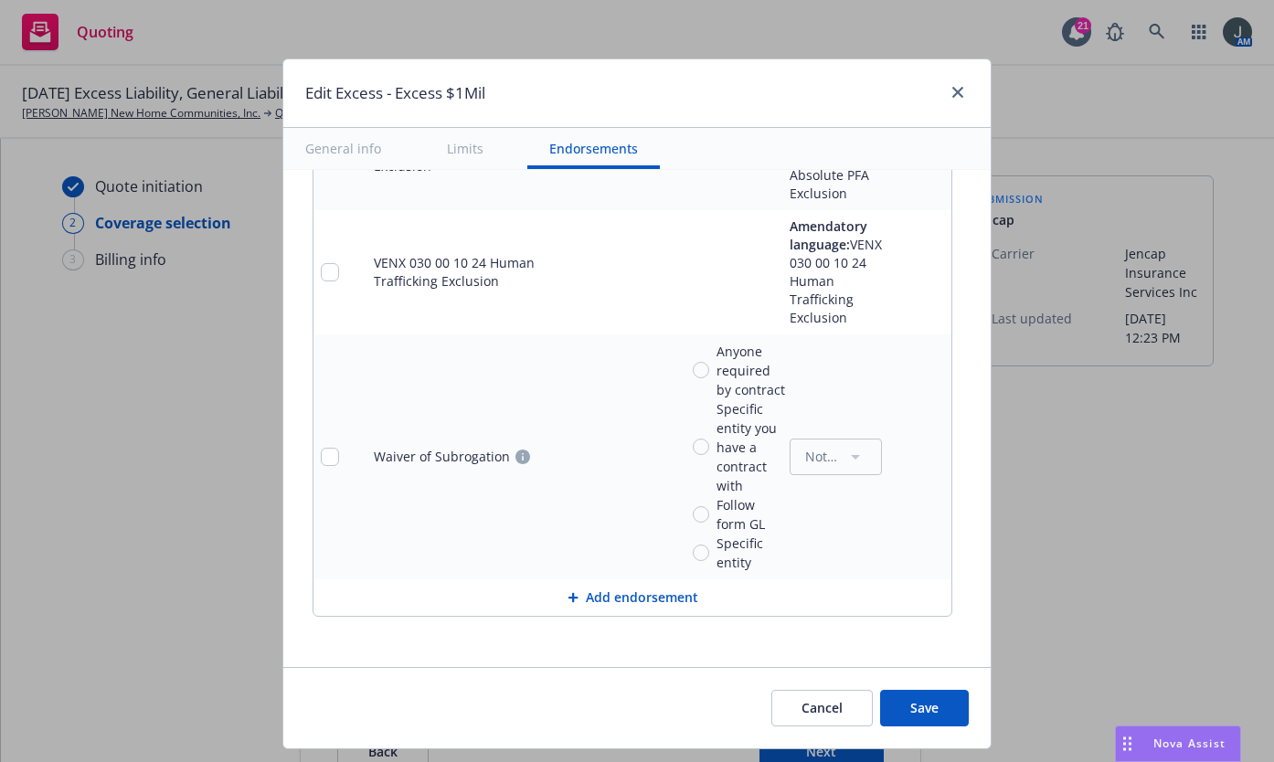
click at [938, 709] on button "Save" at bounding box center [924, 708] width 89 height 37
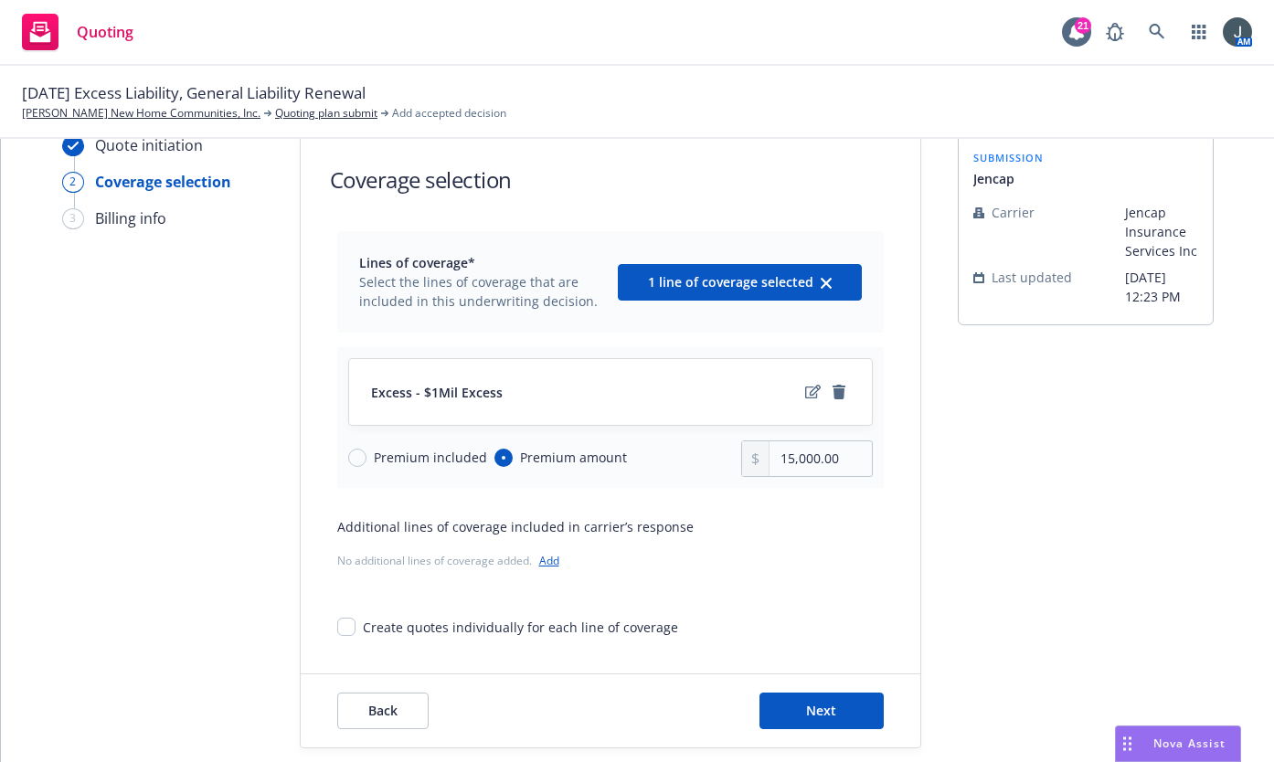
scroll to position [64, 0]
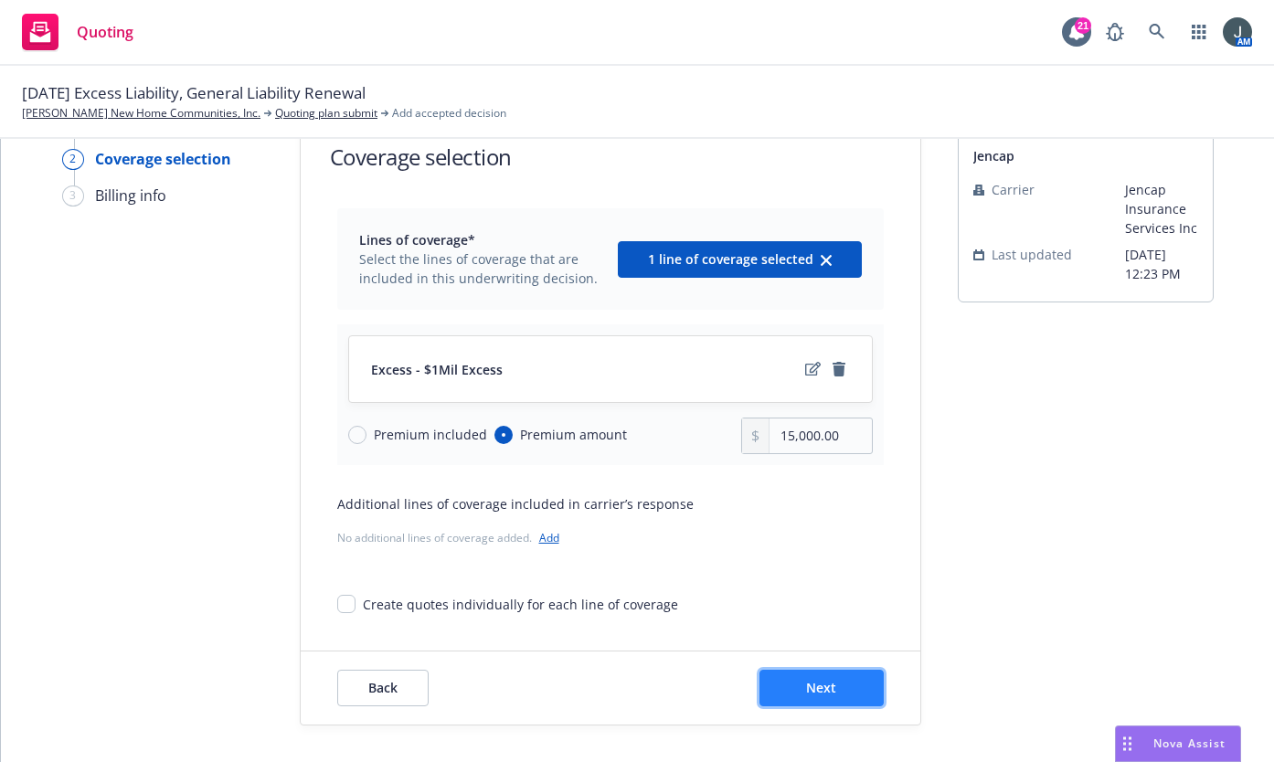
click at [797, 697] on button "Next" at bounding box center [822, 688] width 124 height 37
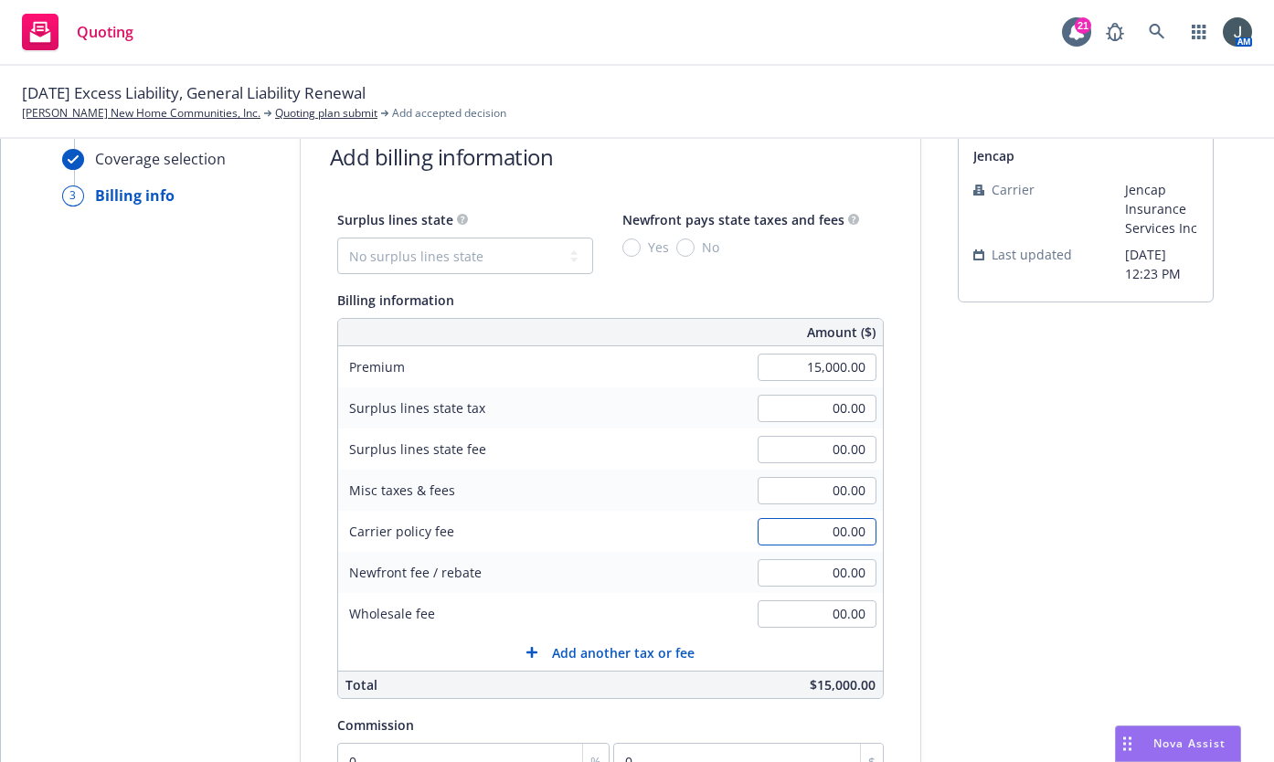
click at [785, 535] on input "00.00" at bounding box center [817, 531] width 119 height 27
click at [455, 261] on select "No surplus lines state Alaska Alabama Arkansas Arizona California Colorado Conn…" at bounding box center [465, 256] width 256 height 37
click at [337, 238] on select "No surplus lines state Alaska Alabama Arkansas Arizona California Colorado Conn…" at bounding box center [465, 256] width 256 height 37
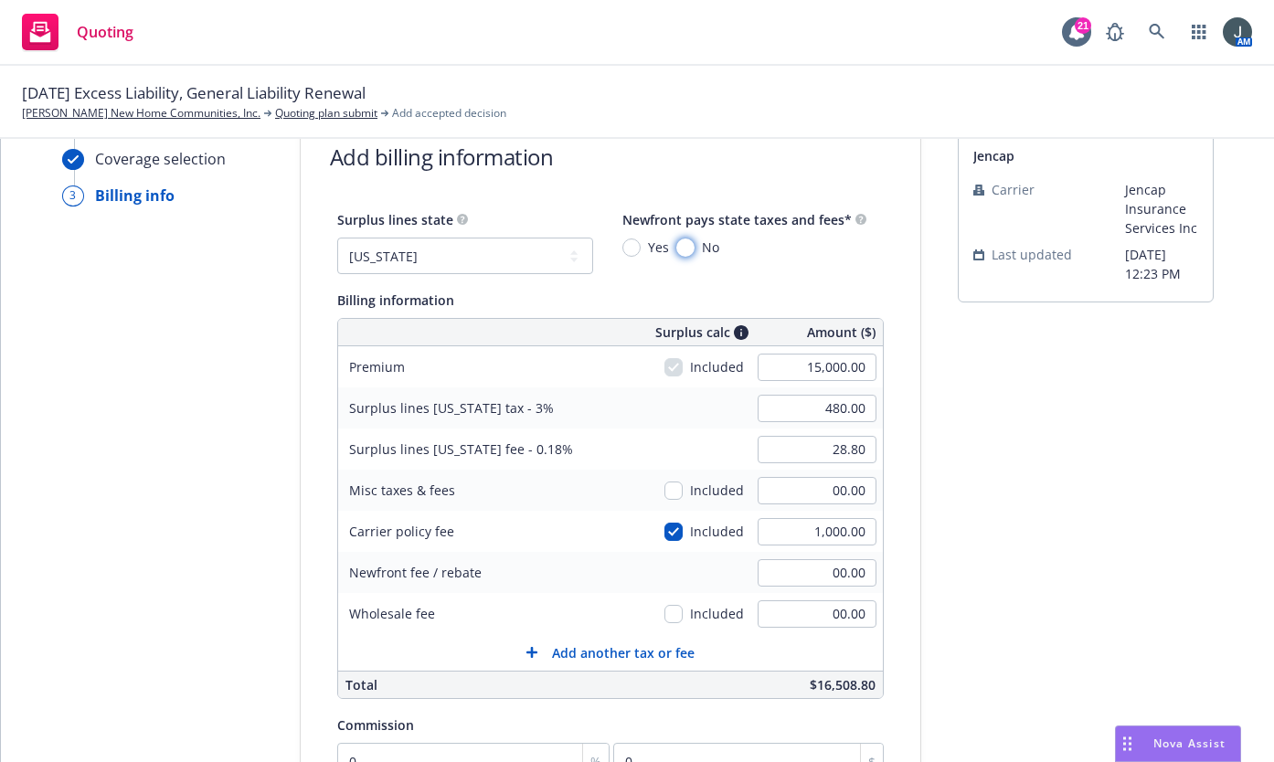
click at [677, 248] on input "No" at bounding box center [686, 248] width 18 height 18
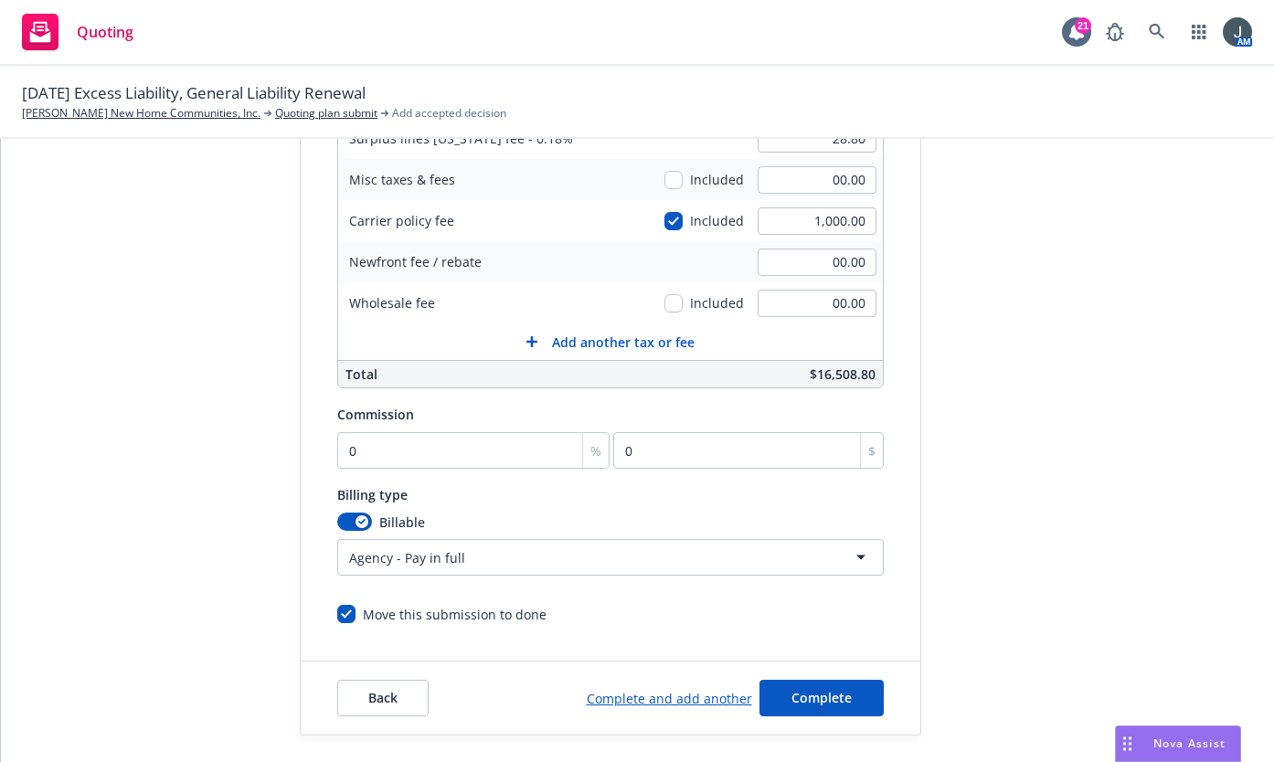
scroll to position [385, 0]
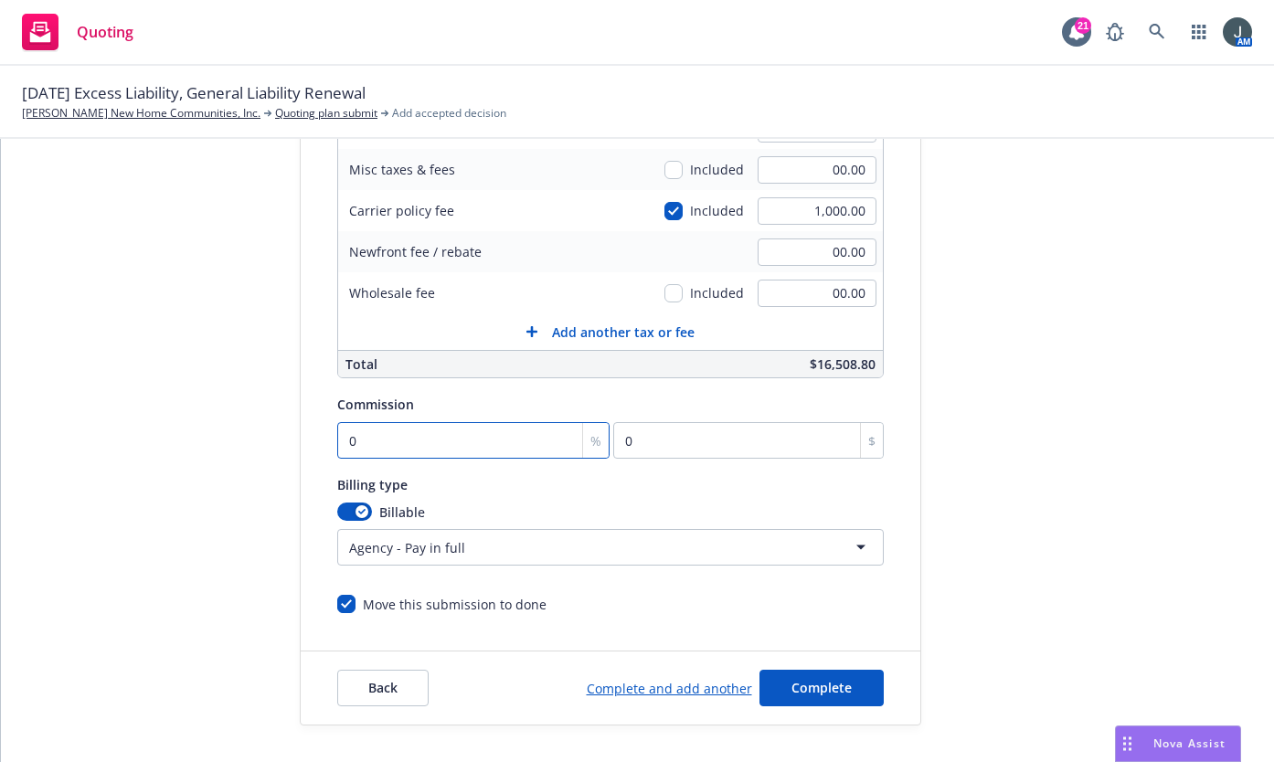
click at [456, 430] on input "0" at bounding box center [473, 440] width 273 height 37
click at [817, 677] on button "Complete" at bounding box center [822, 688] width 124 height 37
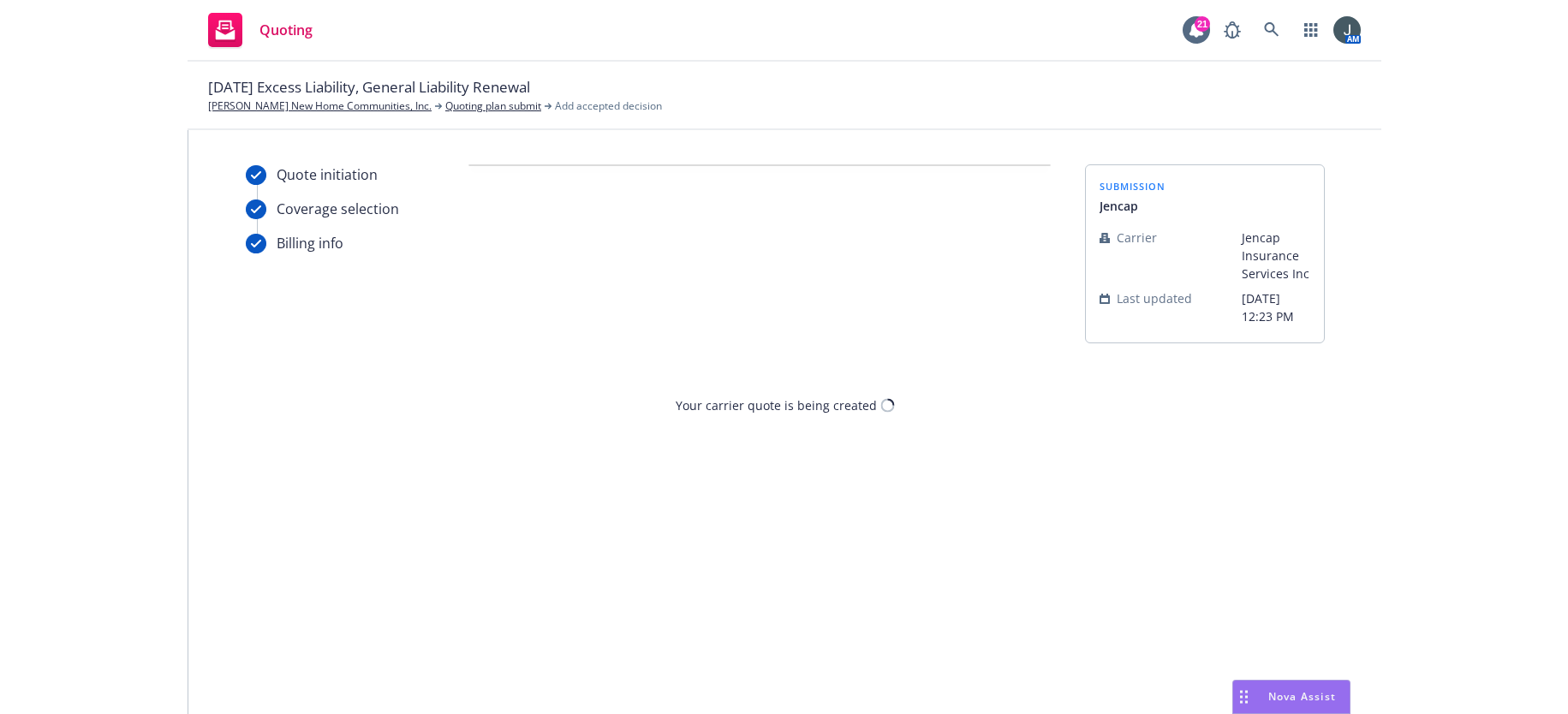
scroll to position [0, 0]
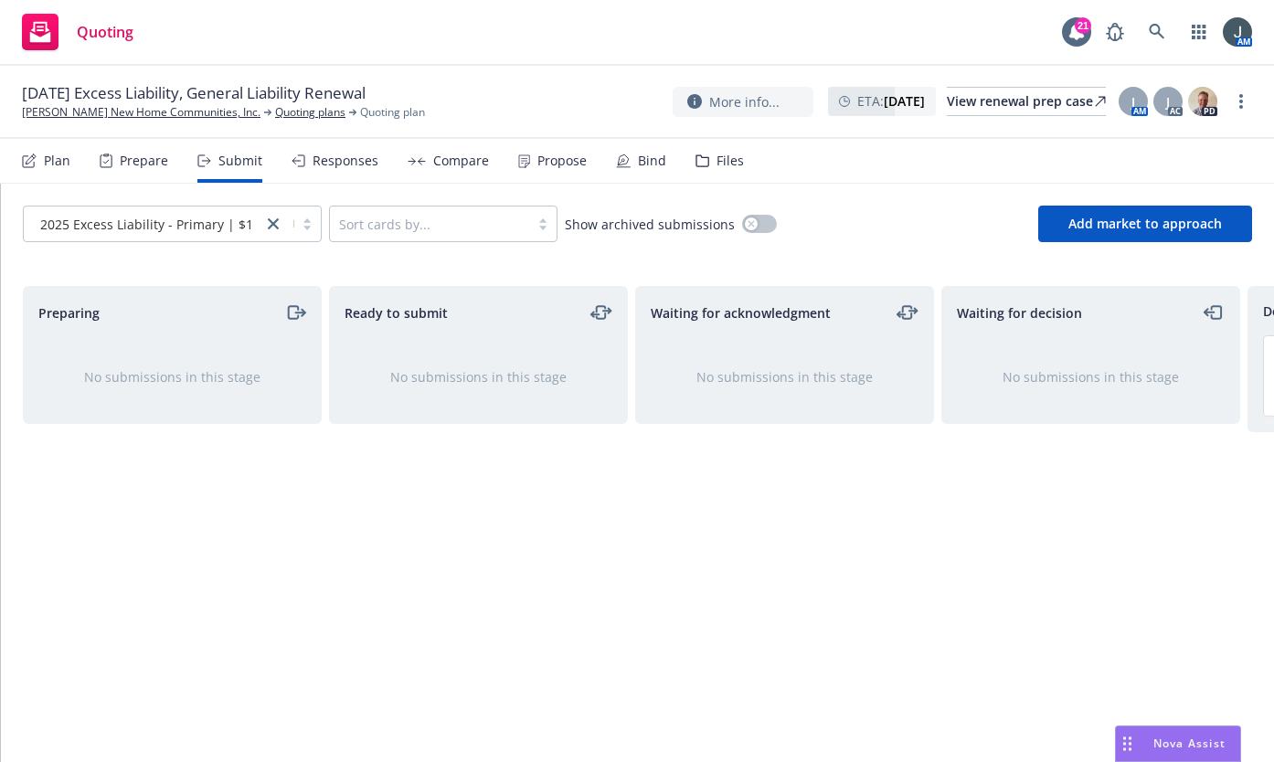
click at [341, 165] on div "Responses" at bounding box center [346, 161] width 66 height 15
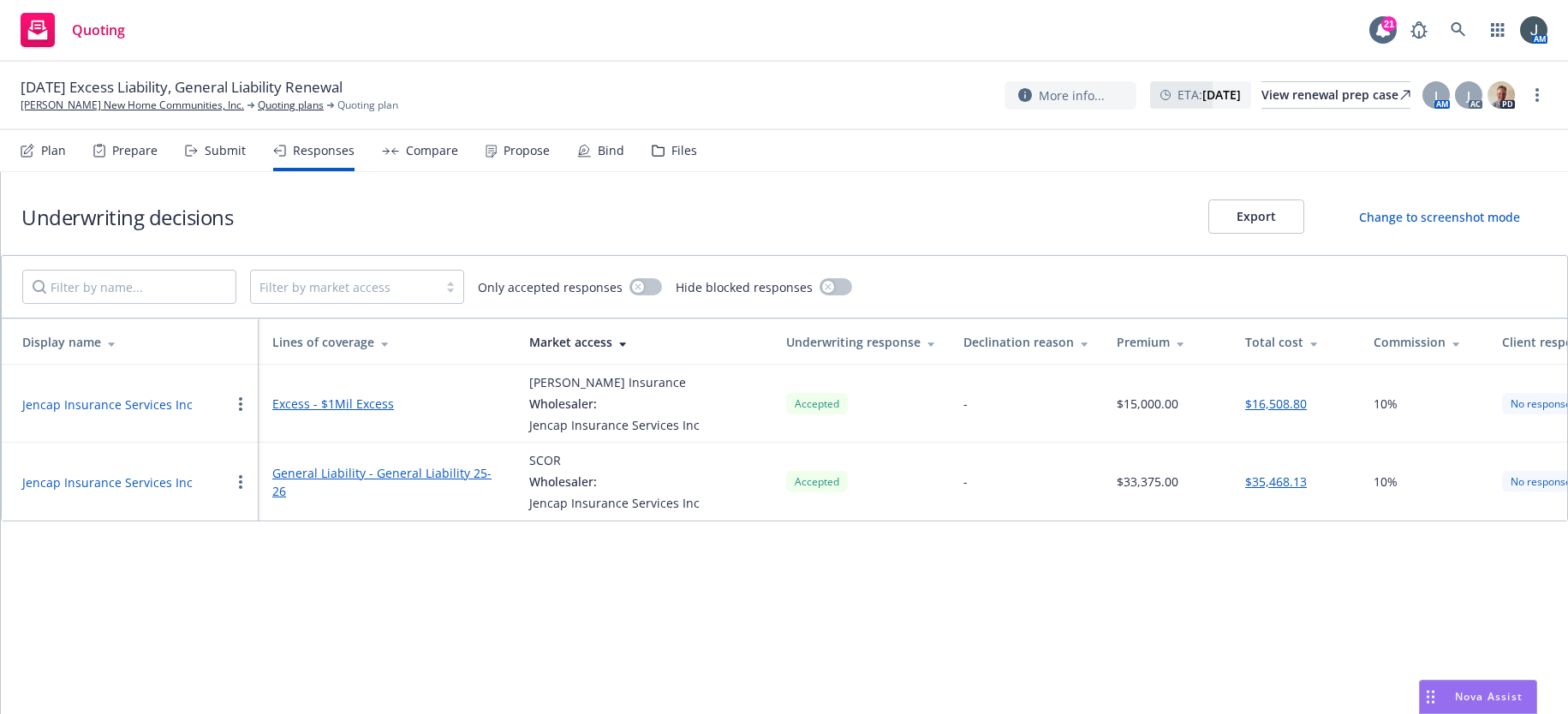
click at [679, 141] on div "Files" at bounding box center [674, 151] width 45 height 41
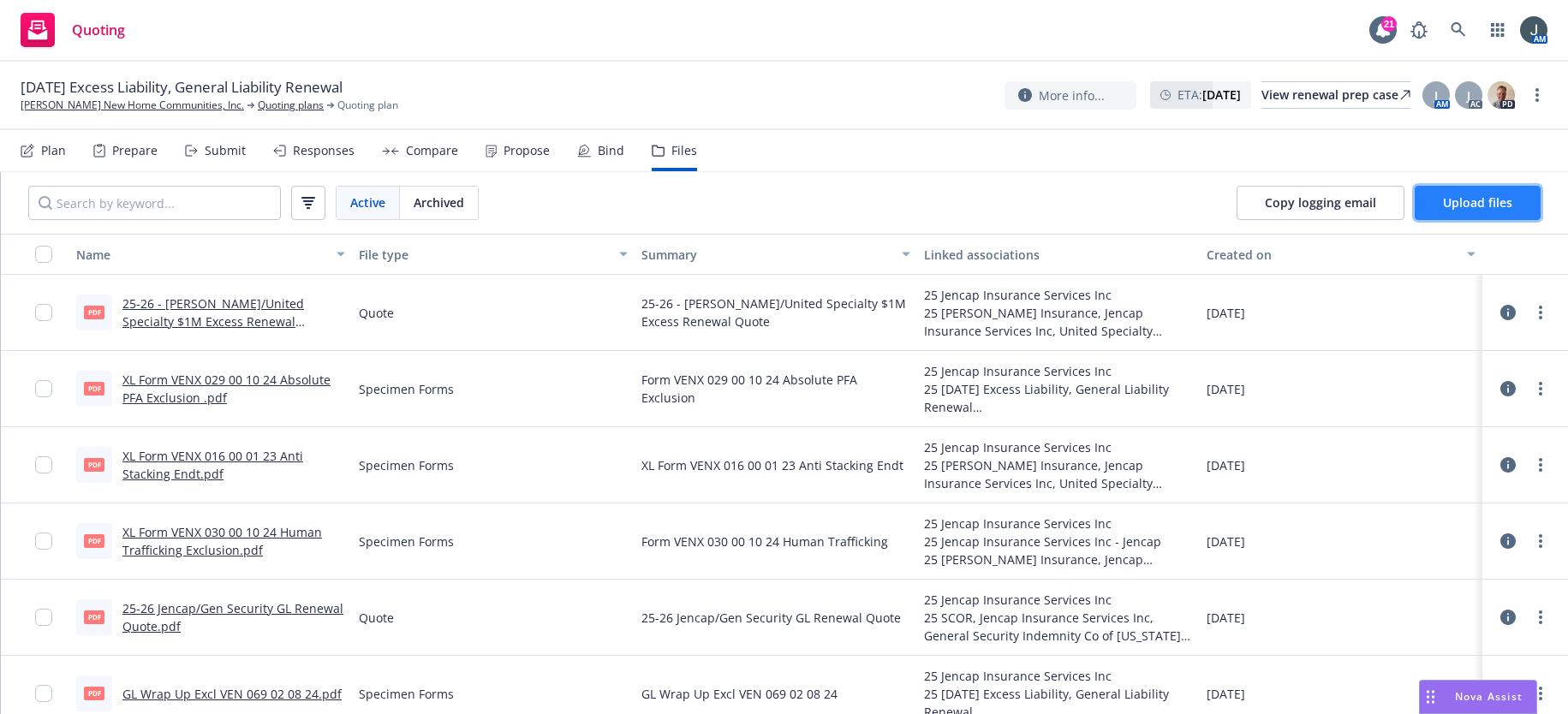
click at [1193, 207] on button "Upload files" at bounding box center [1477, 202] width 126 height 35
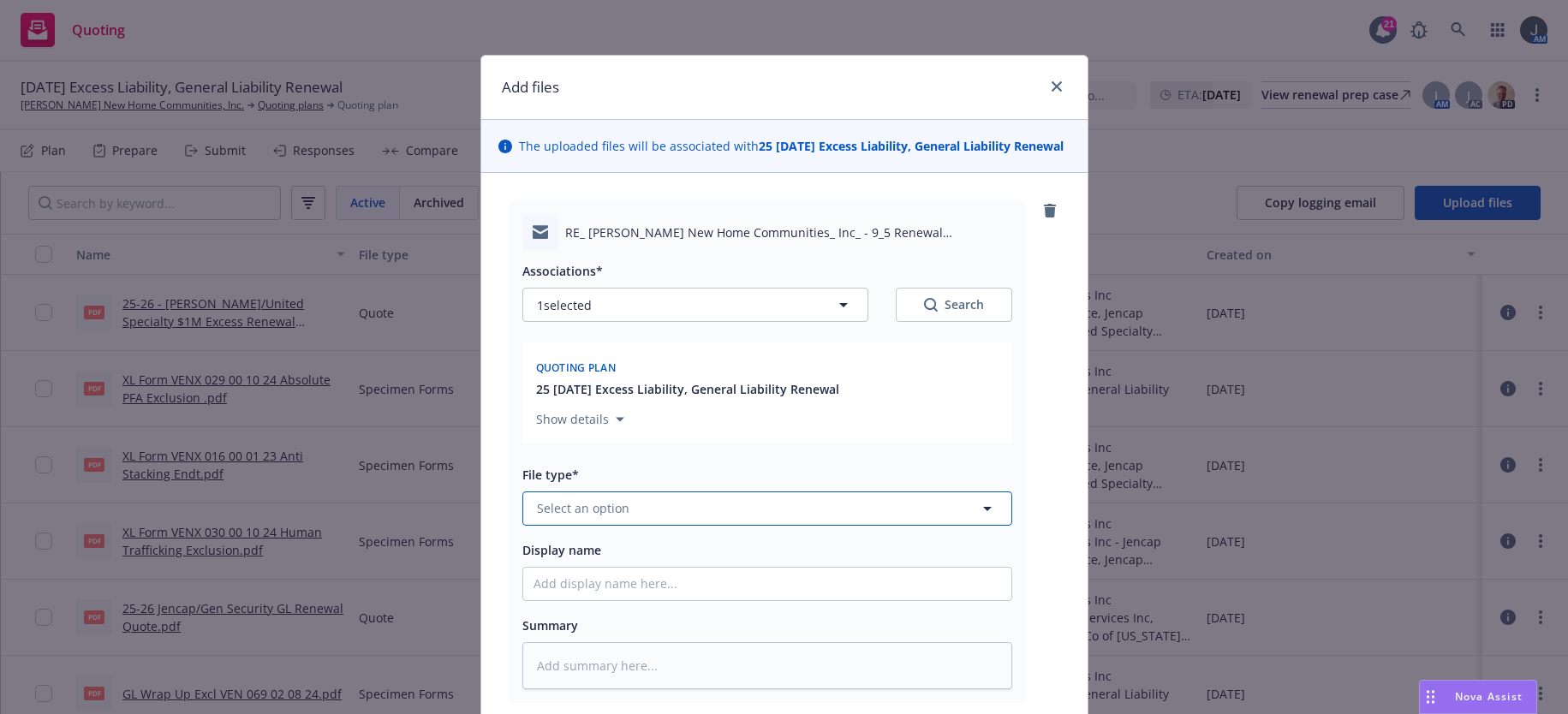
click at [646, 526] on button "Select an option" at bounding box center [767, 509] width 490 height 35
click at [598, 470] on span "Quote received" at bounding box center [584, 461] width 89 height 18
click at [629, 601] on input "Display name" at bounding box center [767, 584] width 488 height 33
click at [610, 598] on input "25-26 GL & XL Renewal Quote" at bounding box center [767, 584] width 488 height 33
click at [750, 601] on input "25-26 GL & XL Jencap Renewal Quote" at bounding box center [767, 584] width 488 height 33
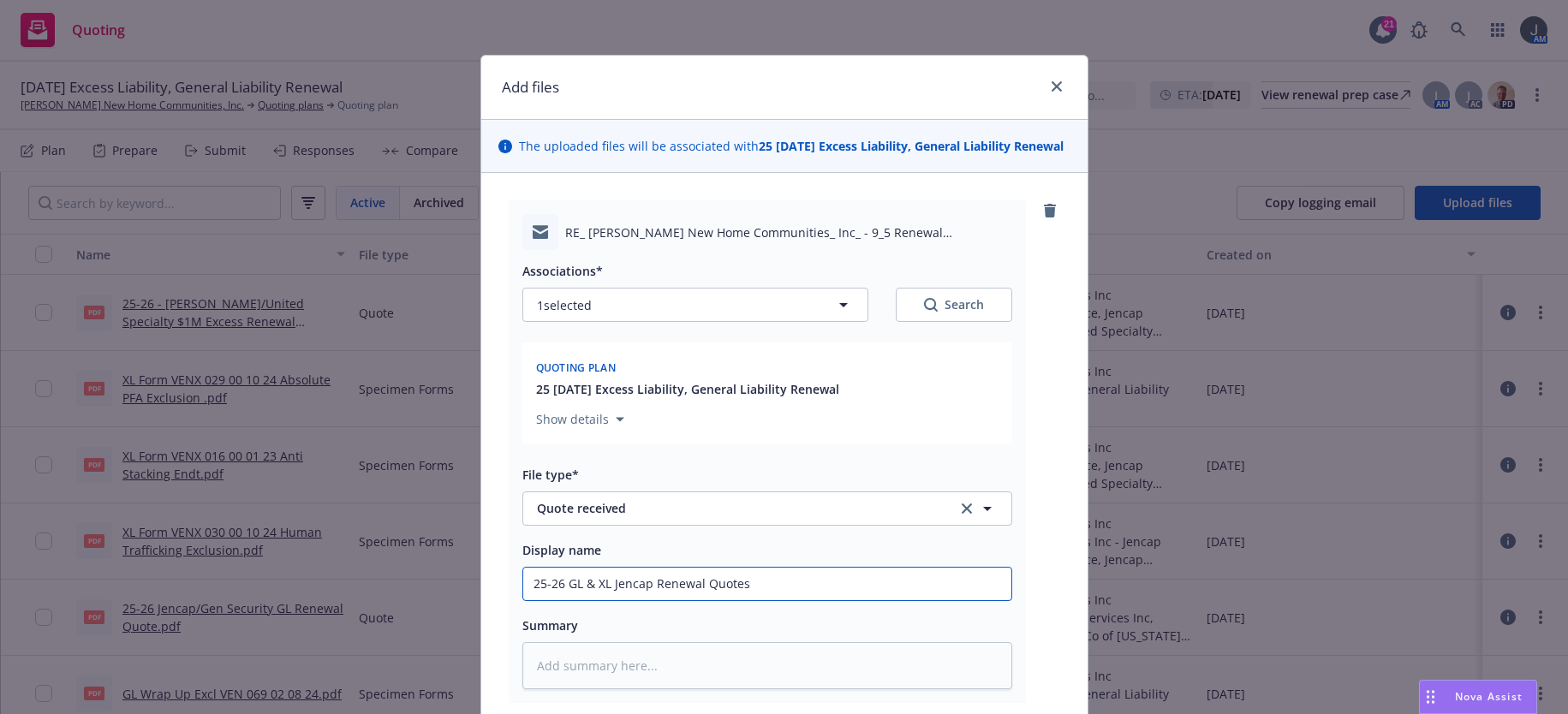
drag, startPoint x: 774, startPoint y: 599, endPoint x: 424, endPoint y: 598, distance: 350.0
click at [424, 598] on div "Add files The uploaded files will be associated with 25 09/05/25 Excess Liabili…" at bounding box center [784, 357] width 1568 height 714
click at [570, 690] on textarea at bounding box center [767, 666] width 490 height 47
paste textarea "25-26 GL & XL Jencap Renewal Quotes"
click at [839, 307] on icon "button" at bounding box center [843, 305] width 8 height 5
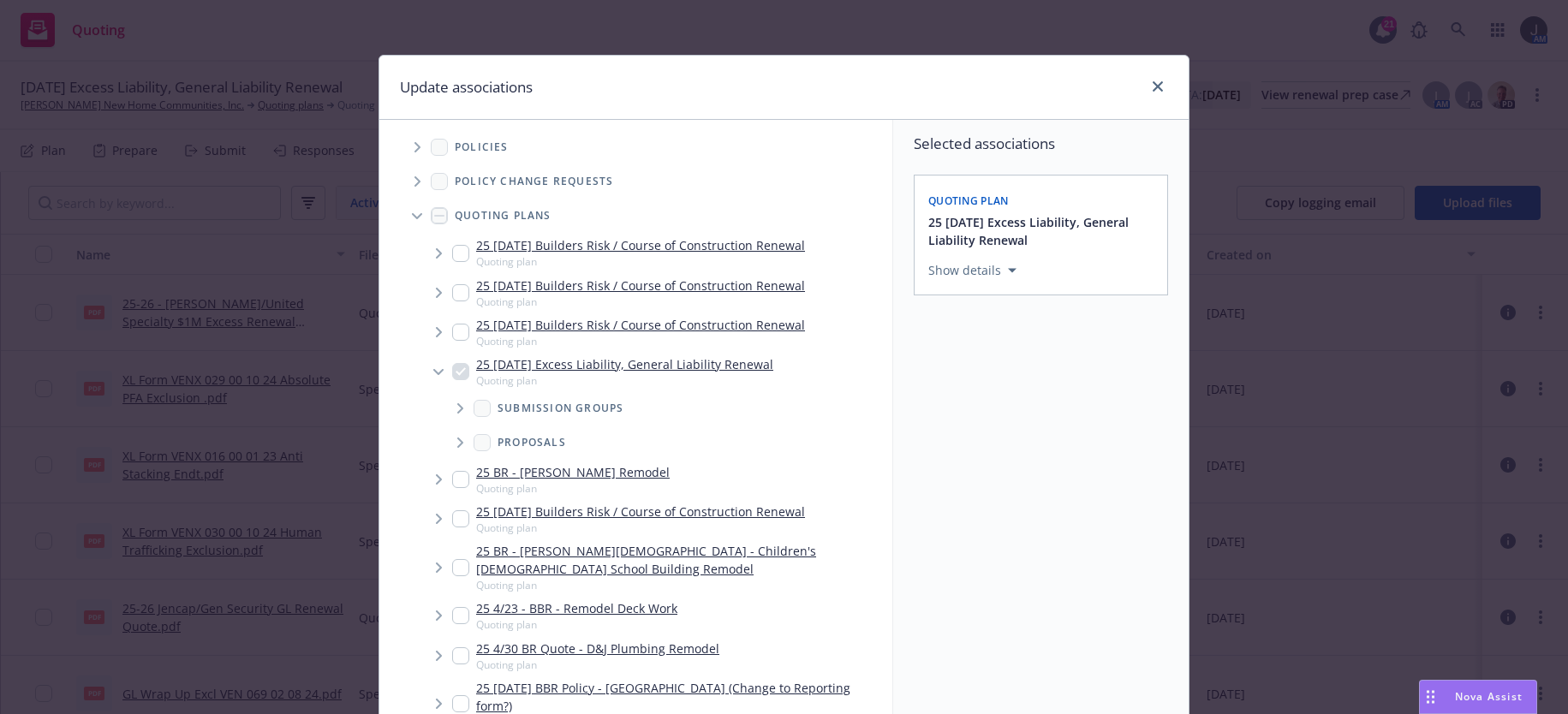
click at [457, 406] on icon "Tree Example" at bounding box center [460, 409] width 6 height 10
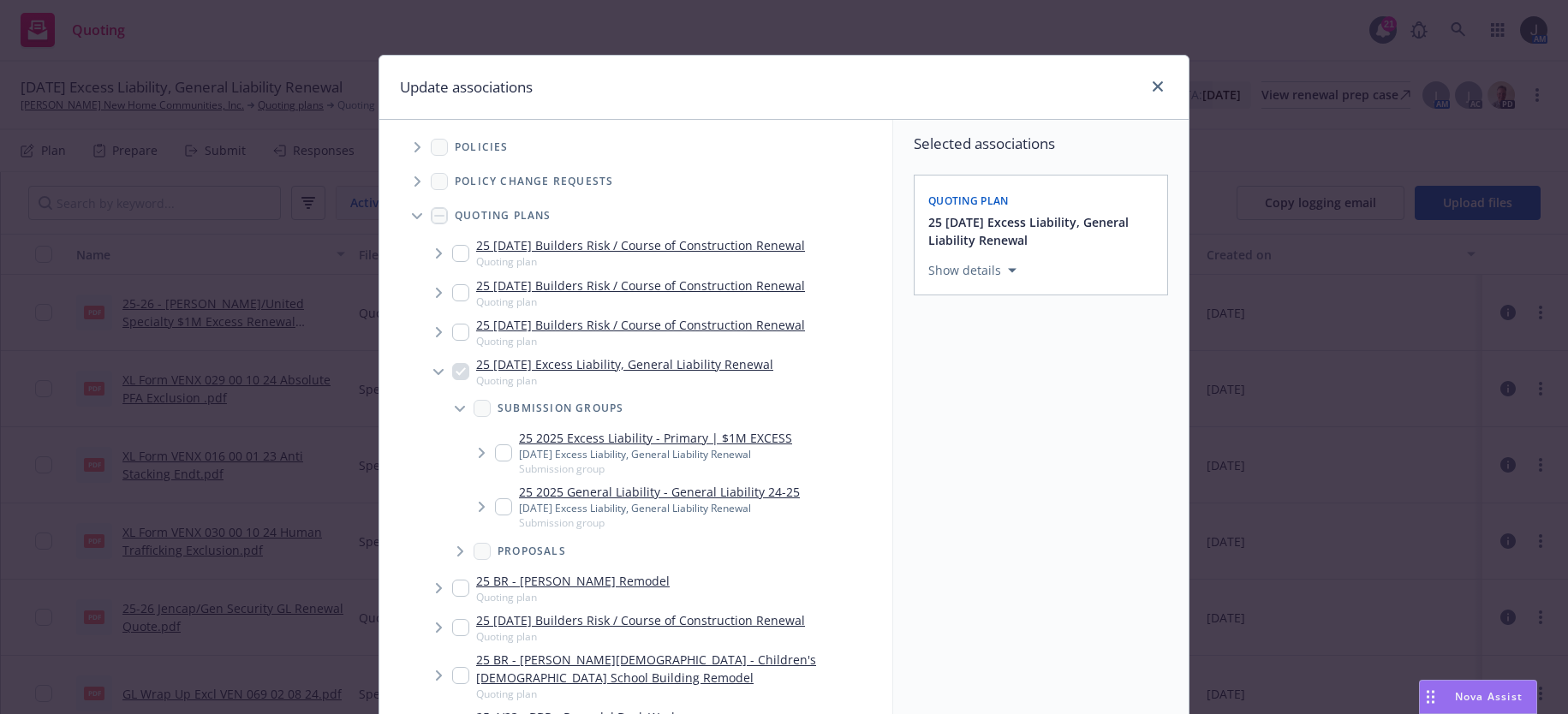
click at [495, 454] on input "Tree Example" at bounding box center [503, 453] width 17 height 17
click at [496, 505] on input "Tree Example" at bounding box center [503, 507] width 17 height 17
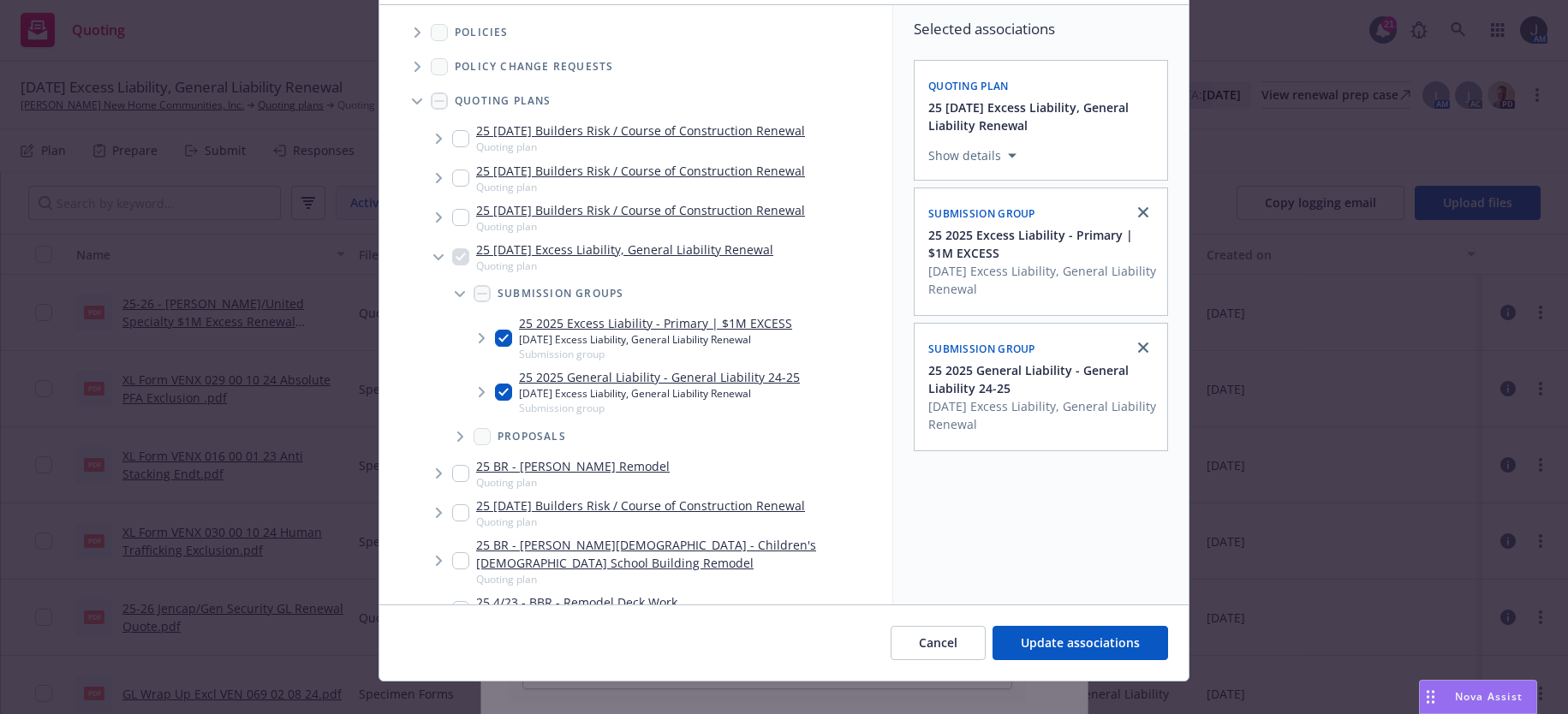
scroll to position [137, 0]
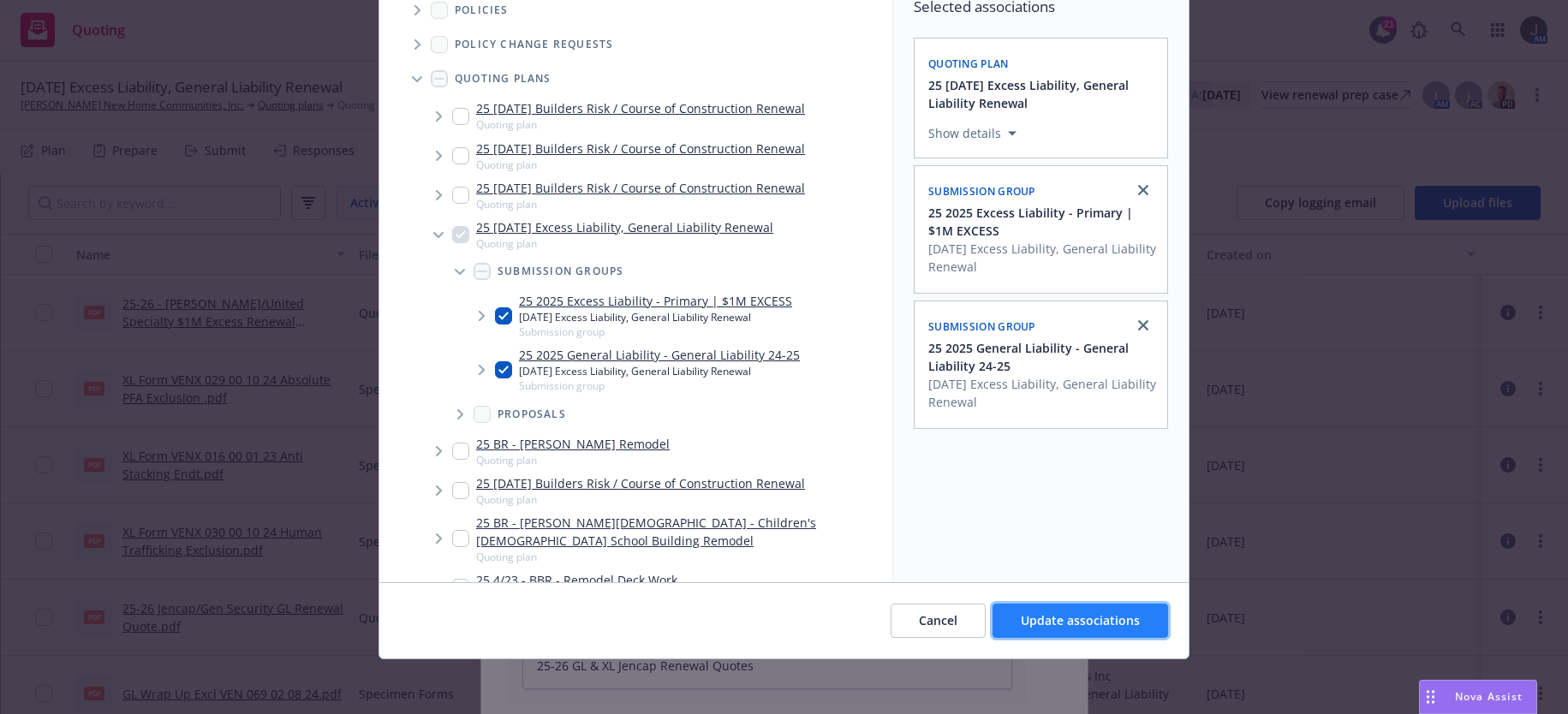
click at [1095, 618] on span "Update associations" at bounding box center [1080, 620] width 119 height 16
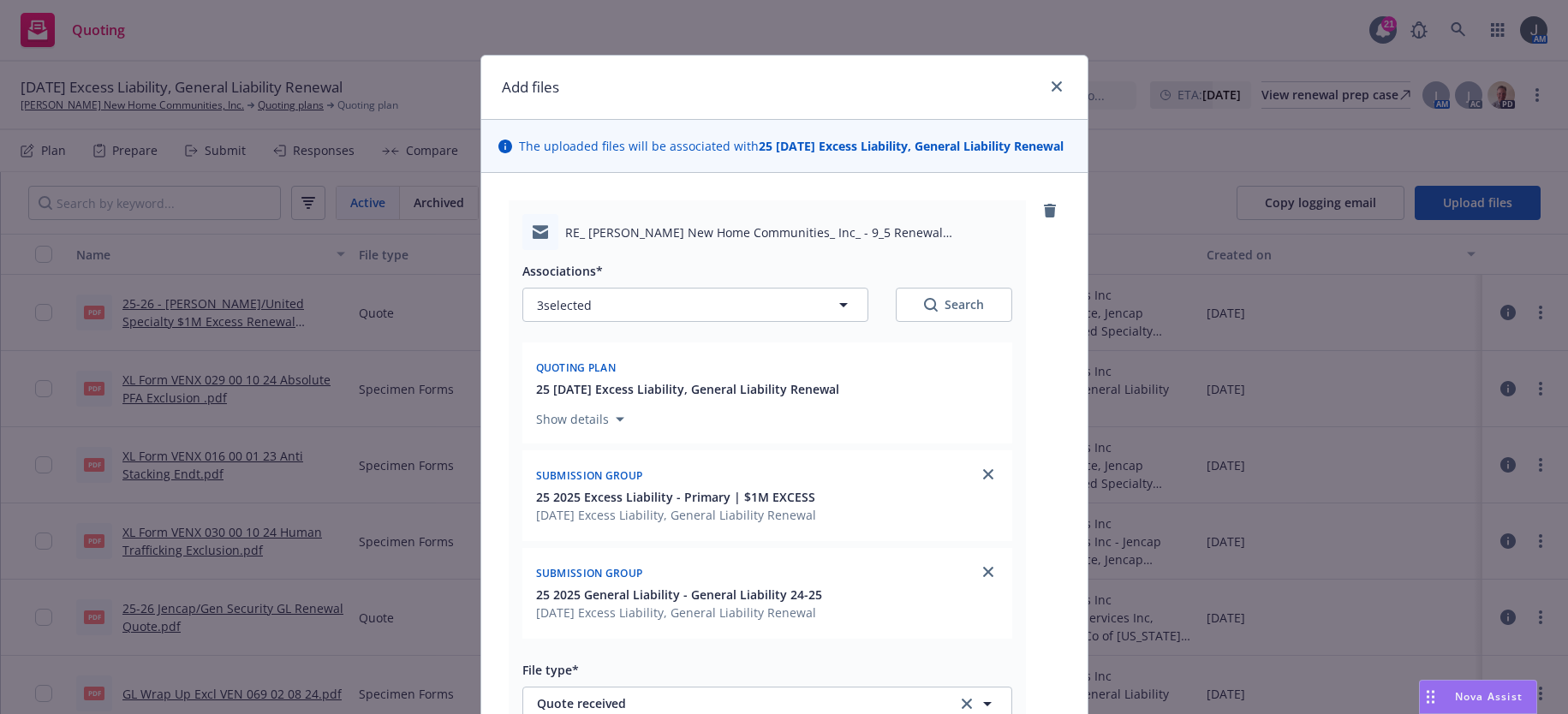
scroll to position [424, 0]
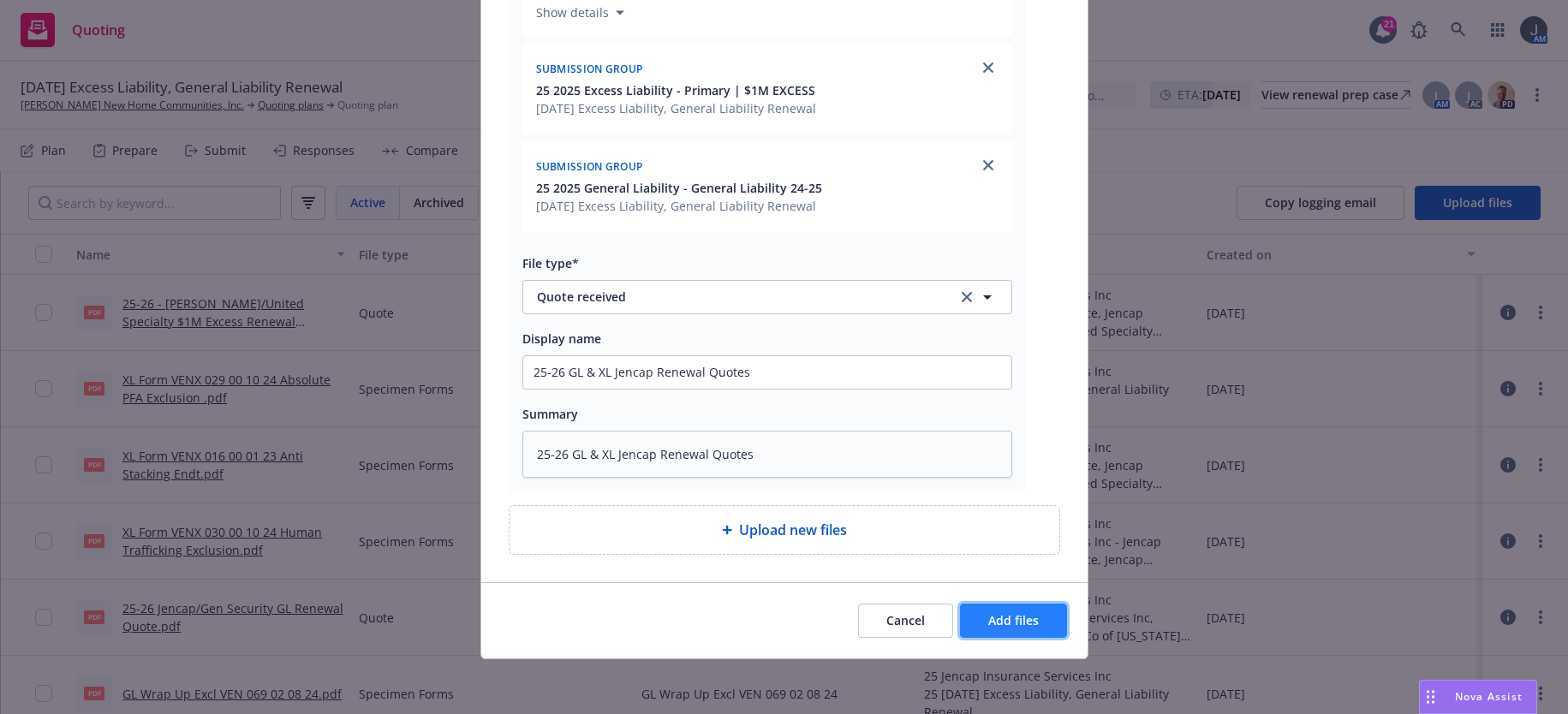
click at [1003, 623] on span "Add files" at bounding box center [1013, 620] width 51 height 16
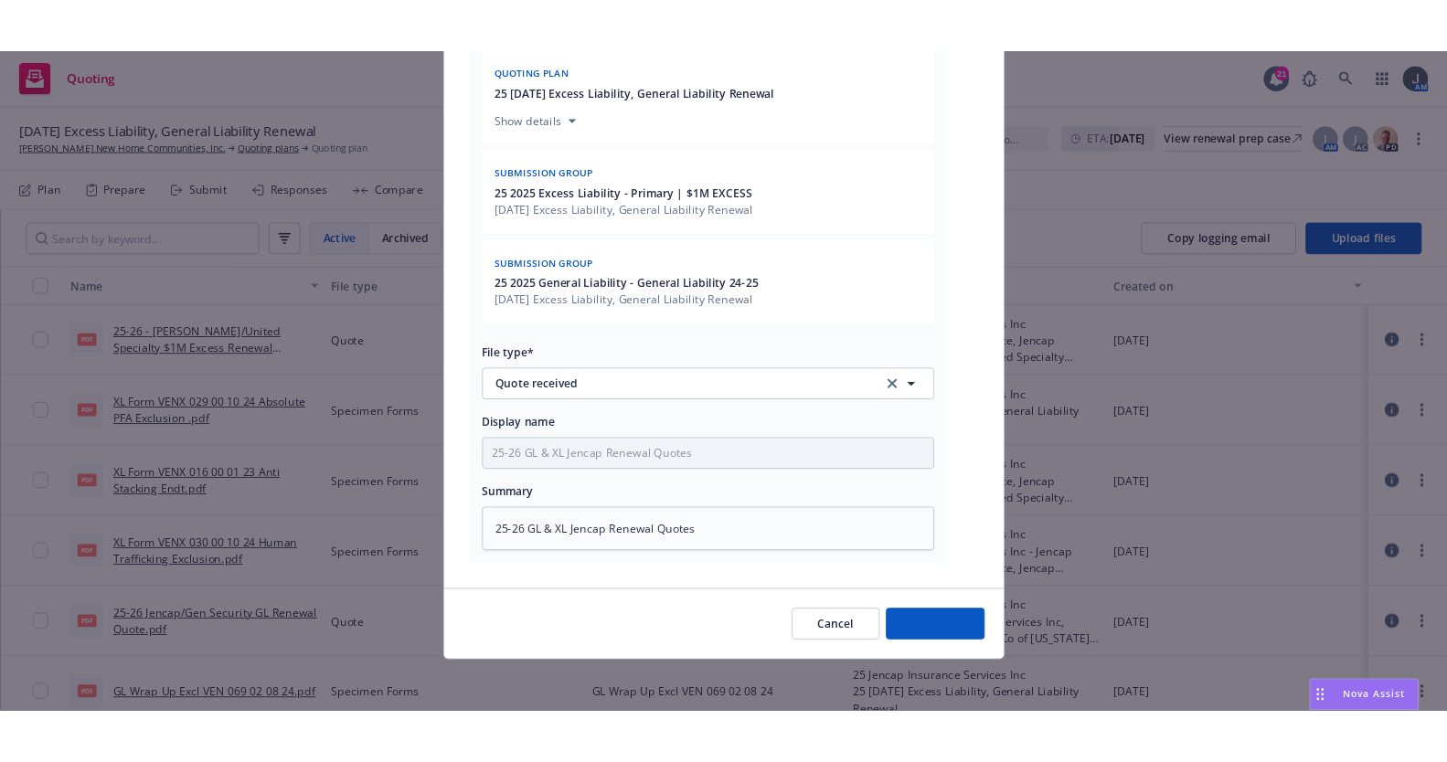
scroll to position [386, 0]
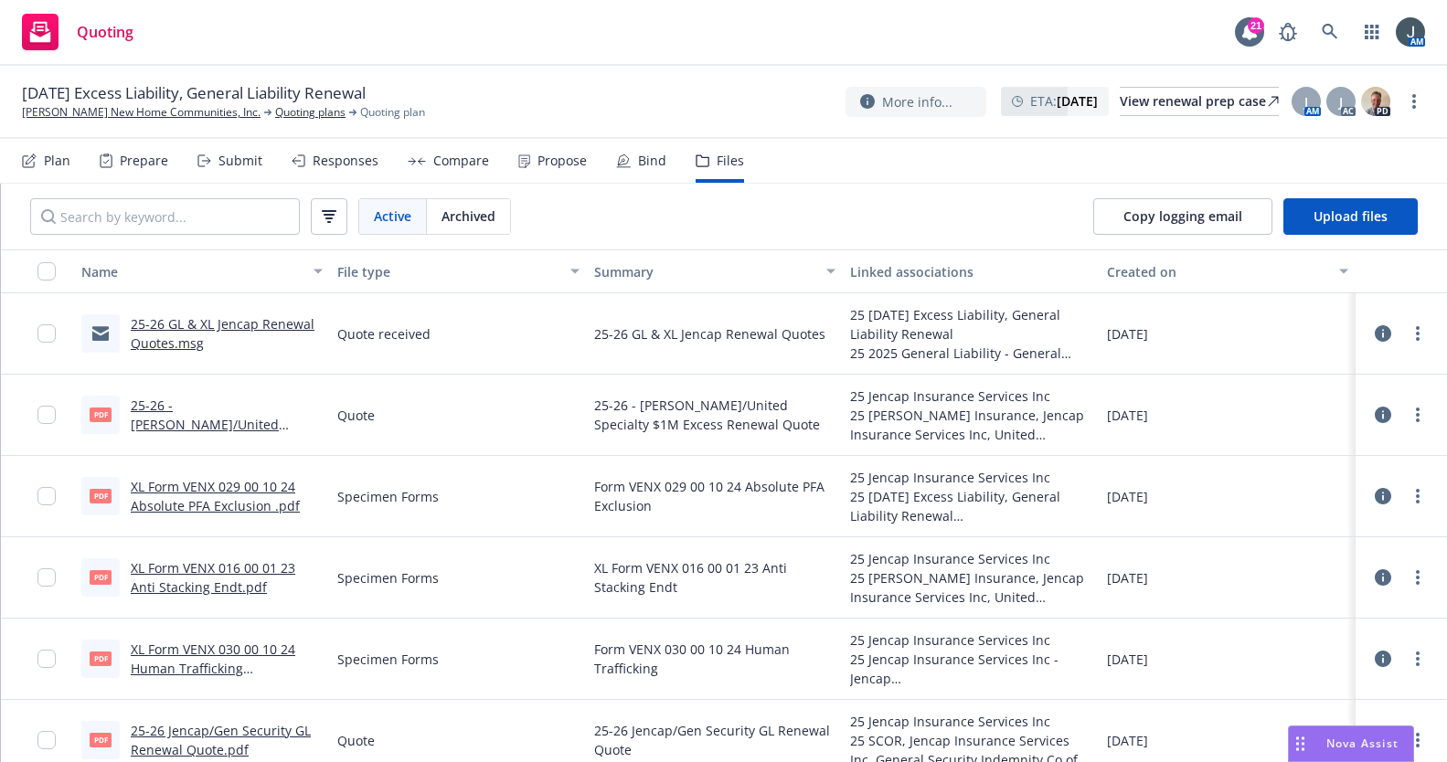
click at [75, 26] on div "Quoting" at bounding box center [78, 32] width 112 height 37
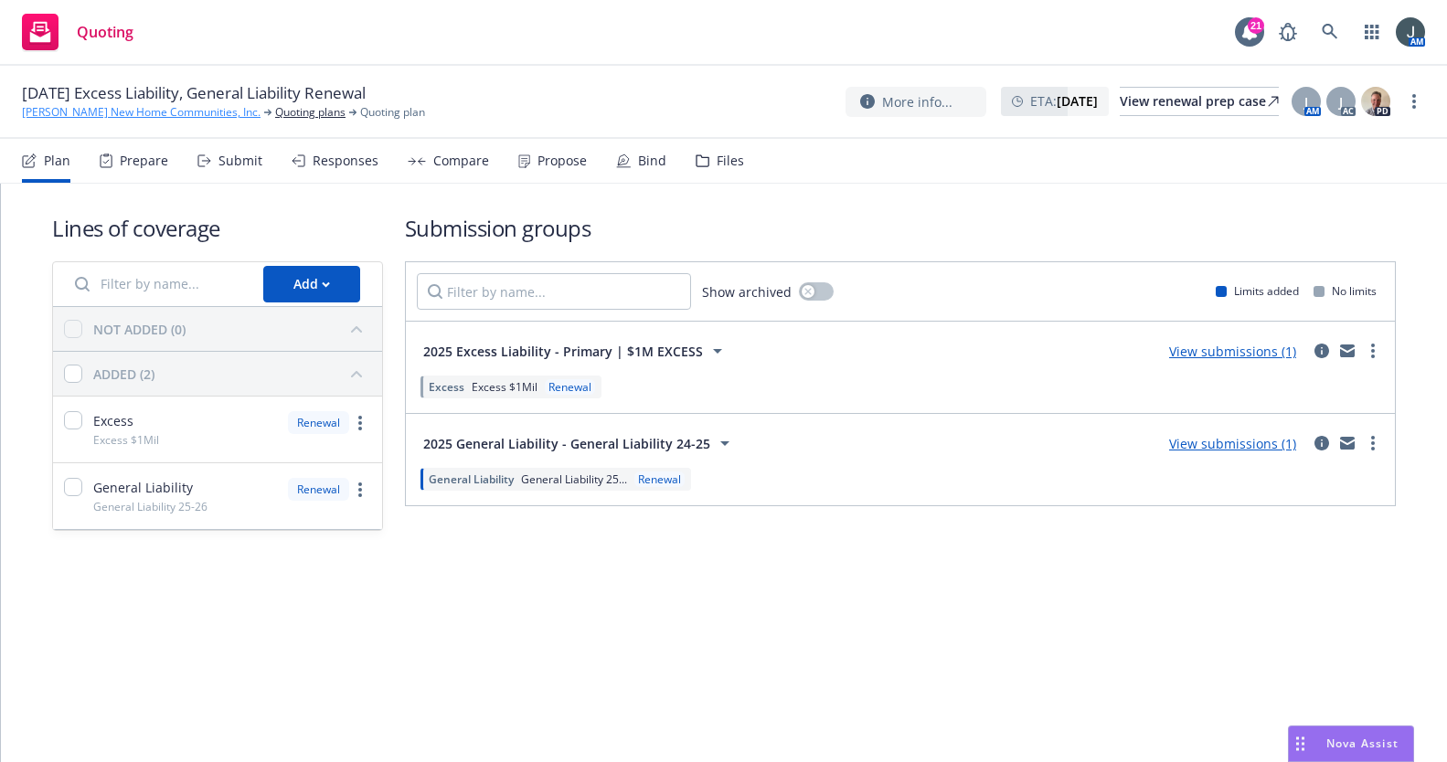
click at [44, 112] on link "[PERSON_NAME] New Home Communities, Inc." at bounding box center [141, 112] width 239 height 16
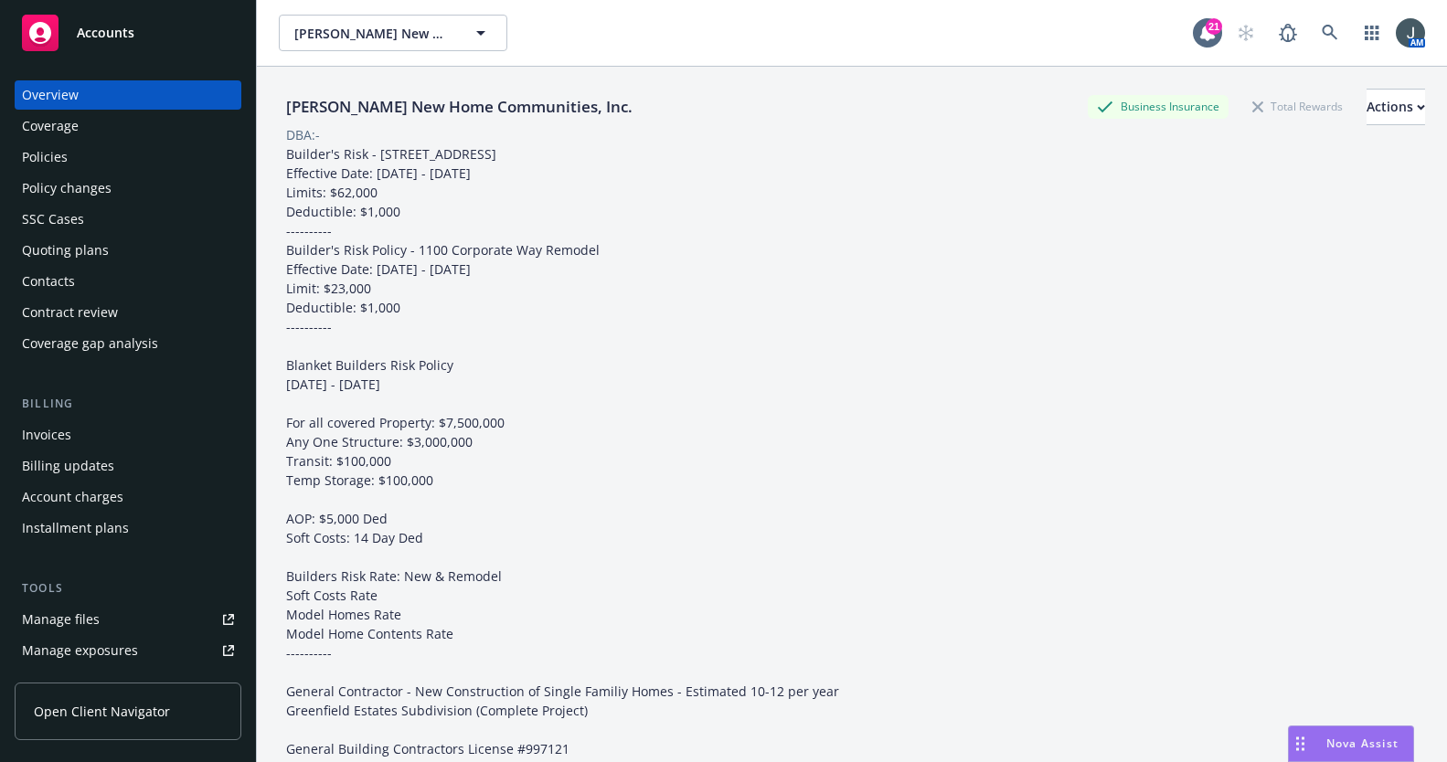
click at [65, 159] on div "Policies" at bounding box center [45, 157] width 46 height 29
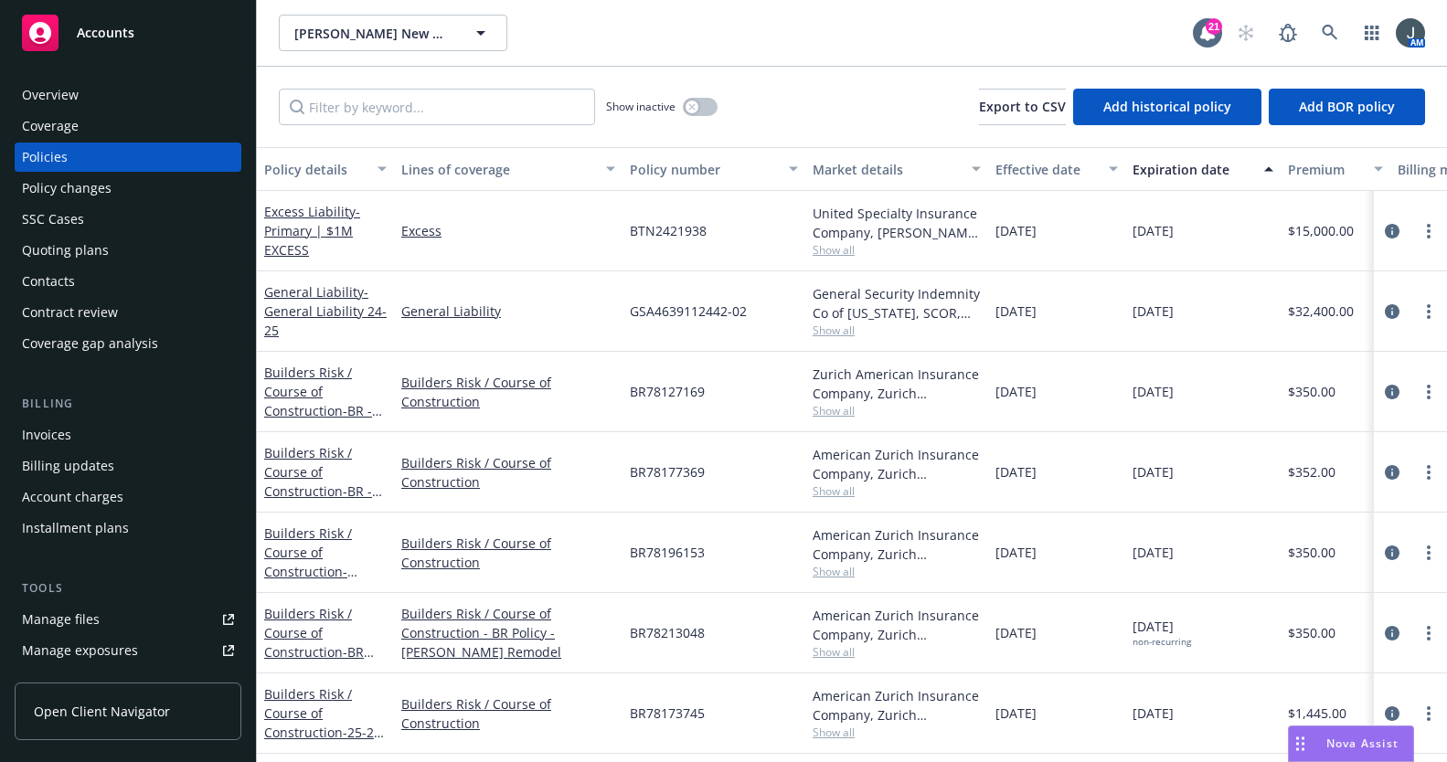
click at [115, 39] on span "Accounts" at bounding box center [106, 33] width 58 height 15
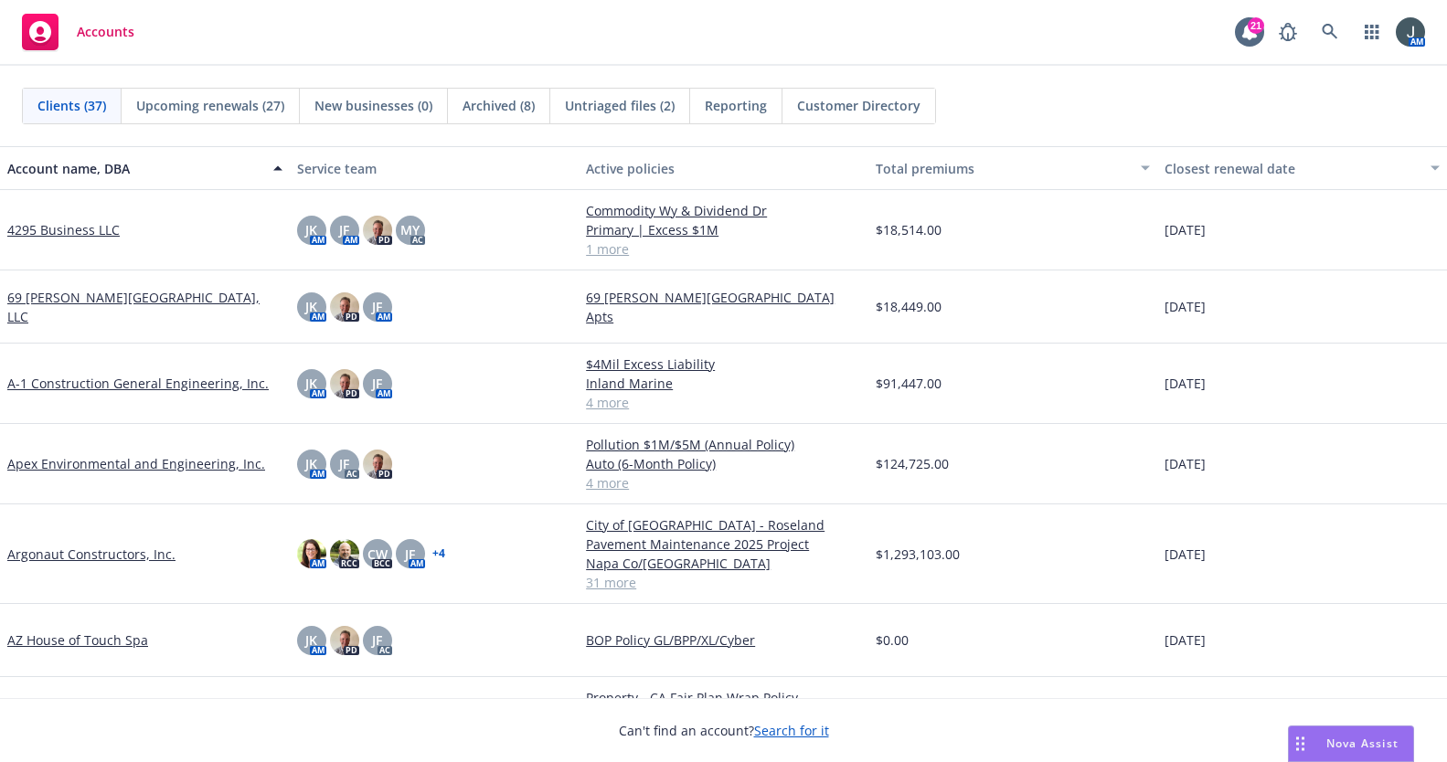
click at [112, 460] on link "Apex Environmental and Engineering, Inc." at bounding box center [136, 463] width 258 height 19
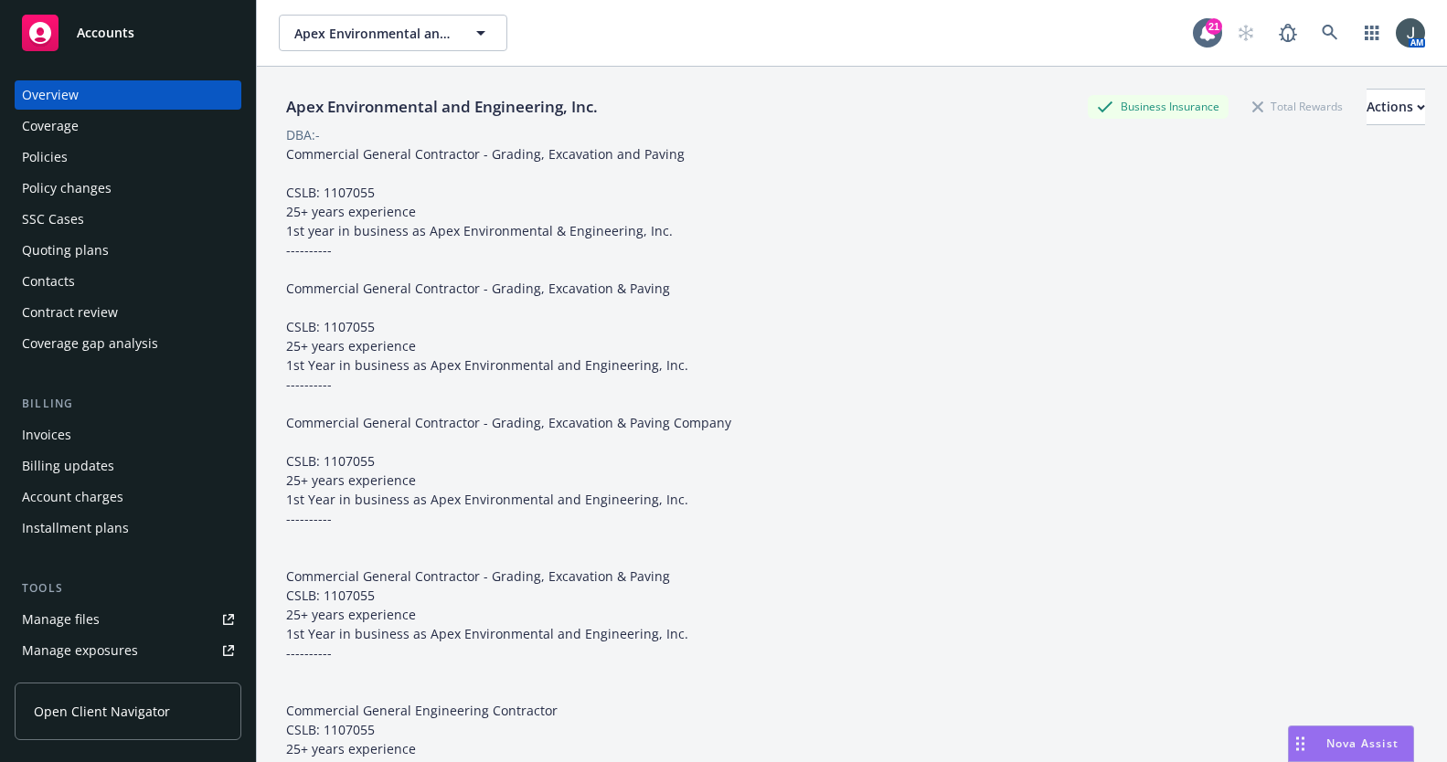
click at [74, 167] on div "Policies" at bounding box center [128, 157] width 212 height 29
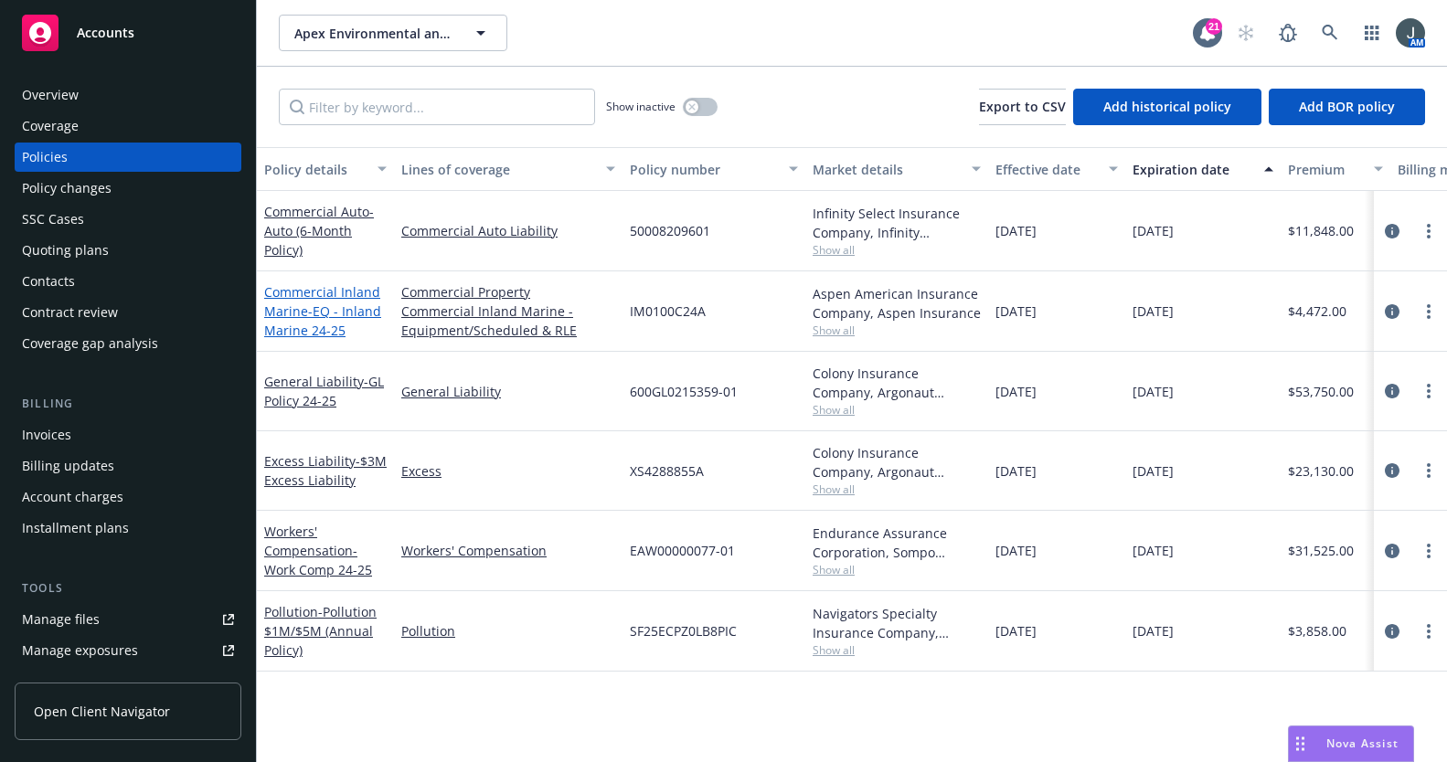
click at [309, 322] on span "- EQ - Inland Marine 24-25" at bounding box center [322, 321] width 117 height 37
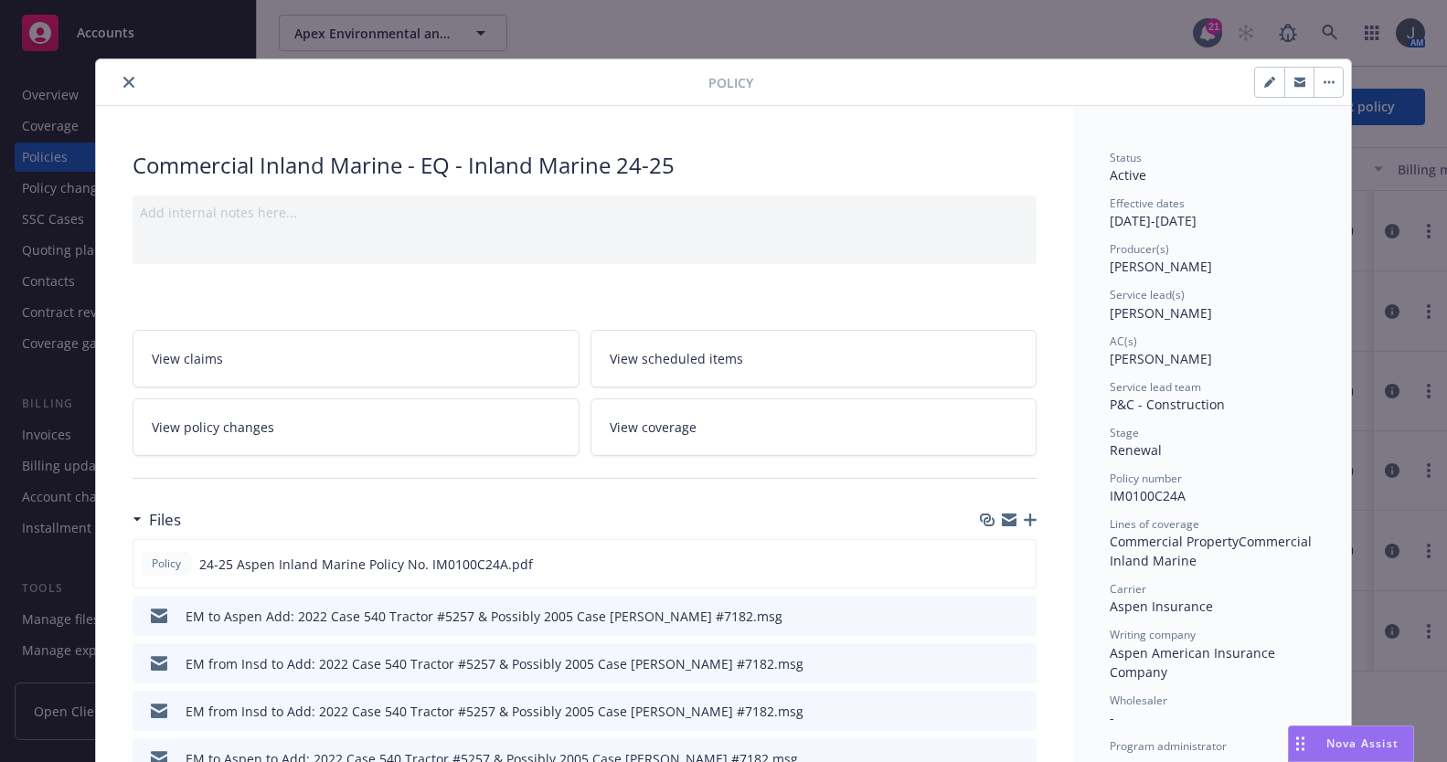
click at [1024, 522] on icon "button" at bounding box center [1030, 520] width 13 height 13
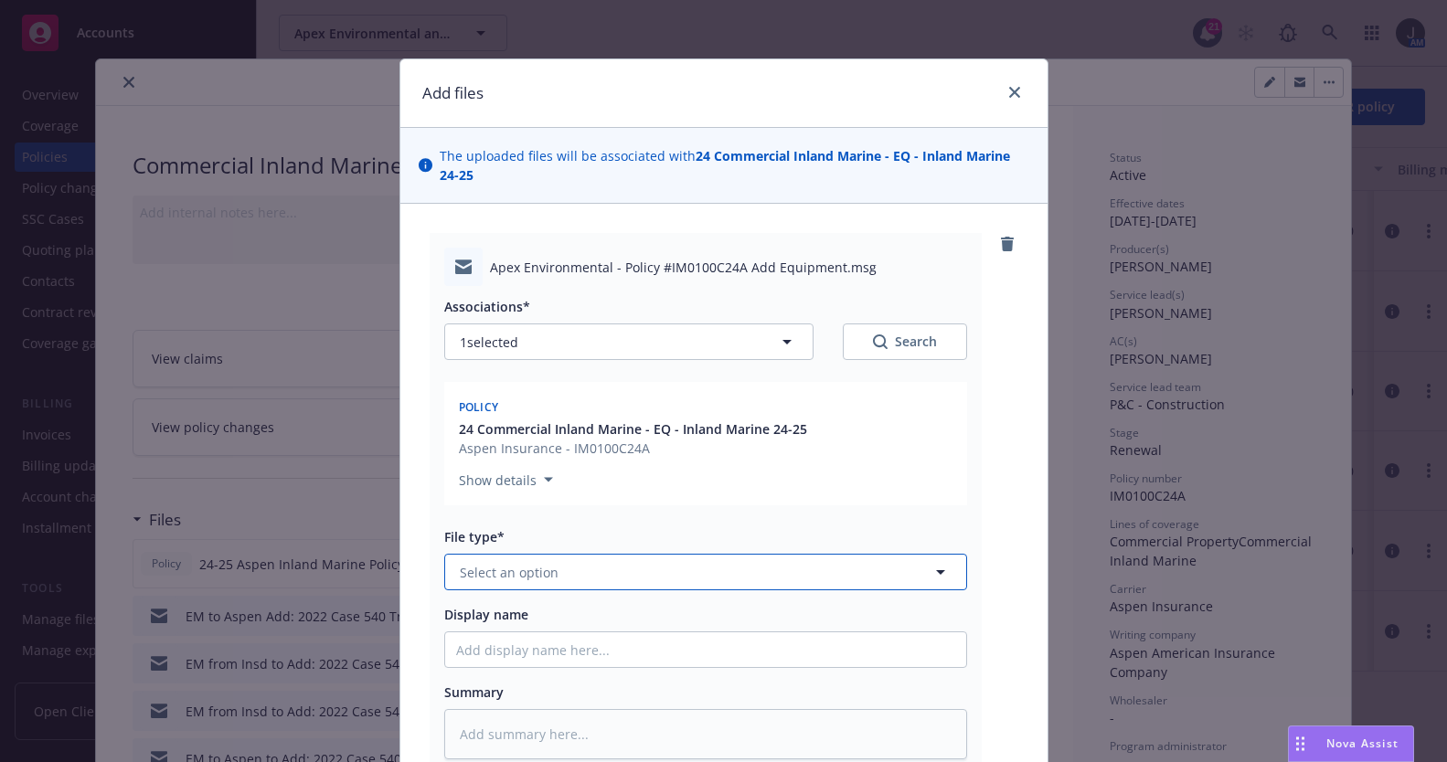
click at [483, 568] on span "Select an option" at bounding box center [509, 572] width 99 height 19
type input "chan"
click at [655, 629] on div "Change request" at bounding box center [705, 623] width 499 height 27
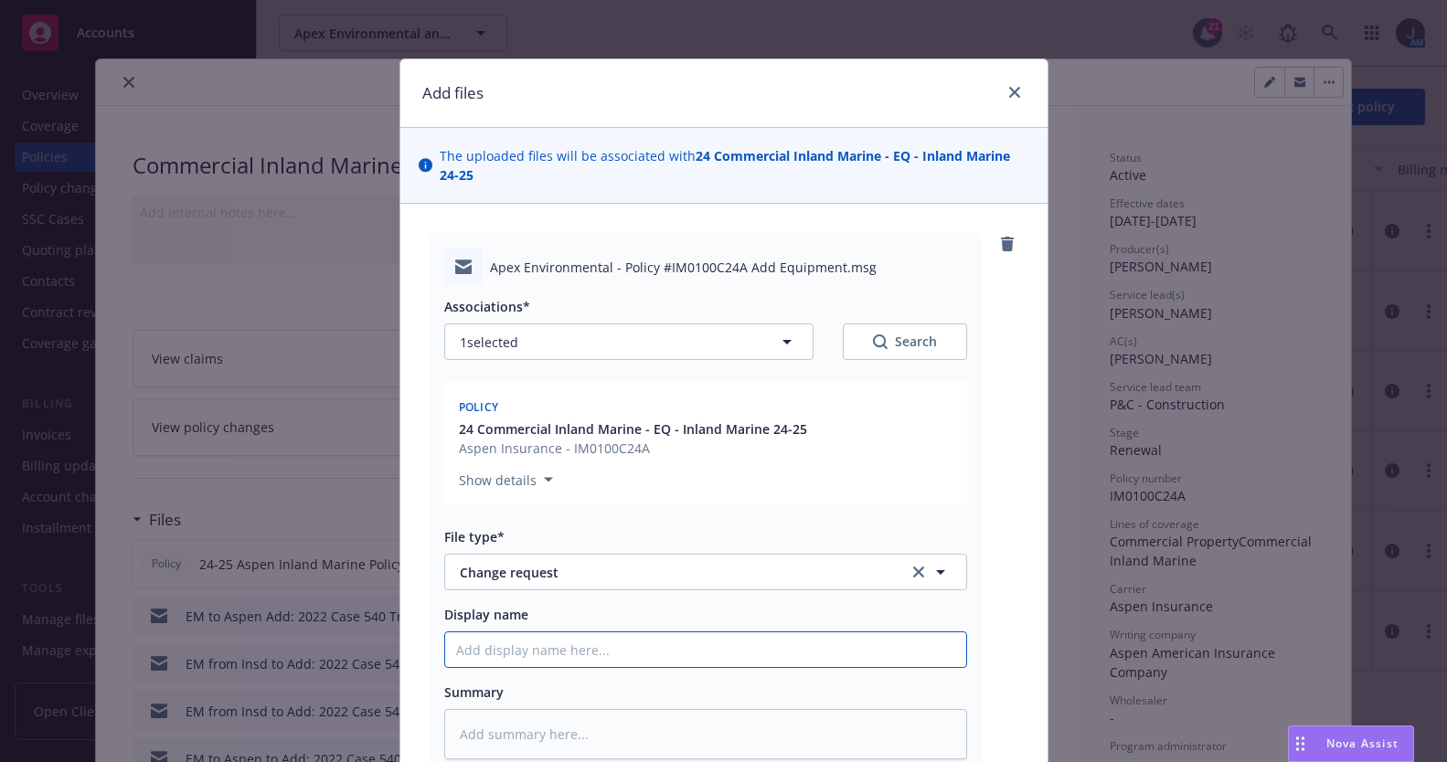
click at [538, 638] on input "Display name" at bounding box center [705, 650] width 521 height 35
type textarea "x"
type input "E"
type textarea "x"
type input "EM"
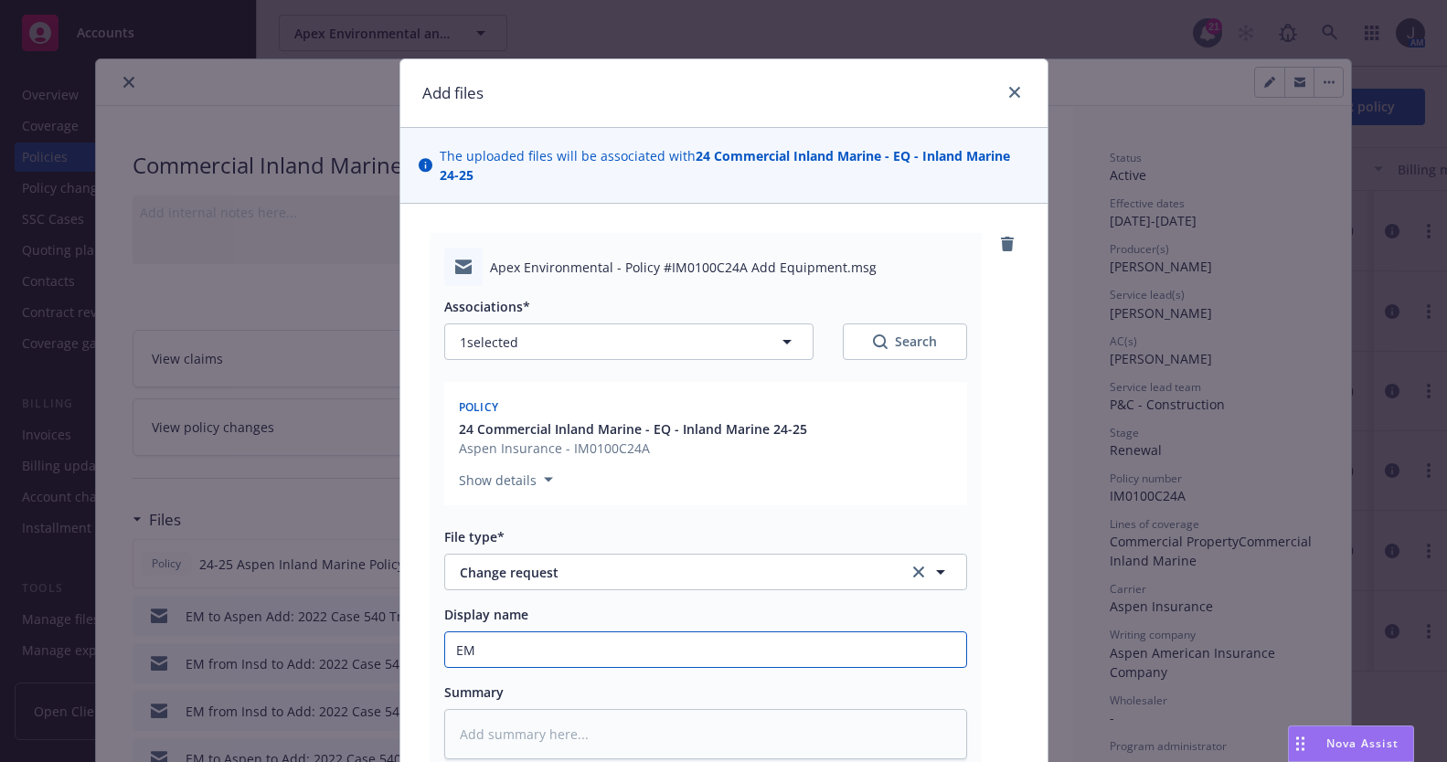
type textarea "x"
type input "EM"
type textarea "x"
type input "EM t"
type textarea "x"
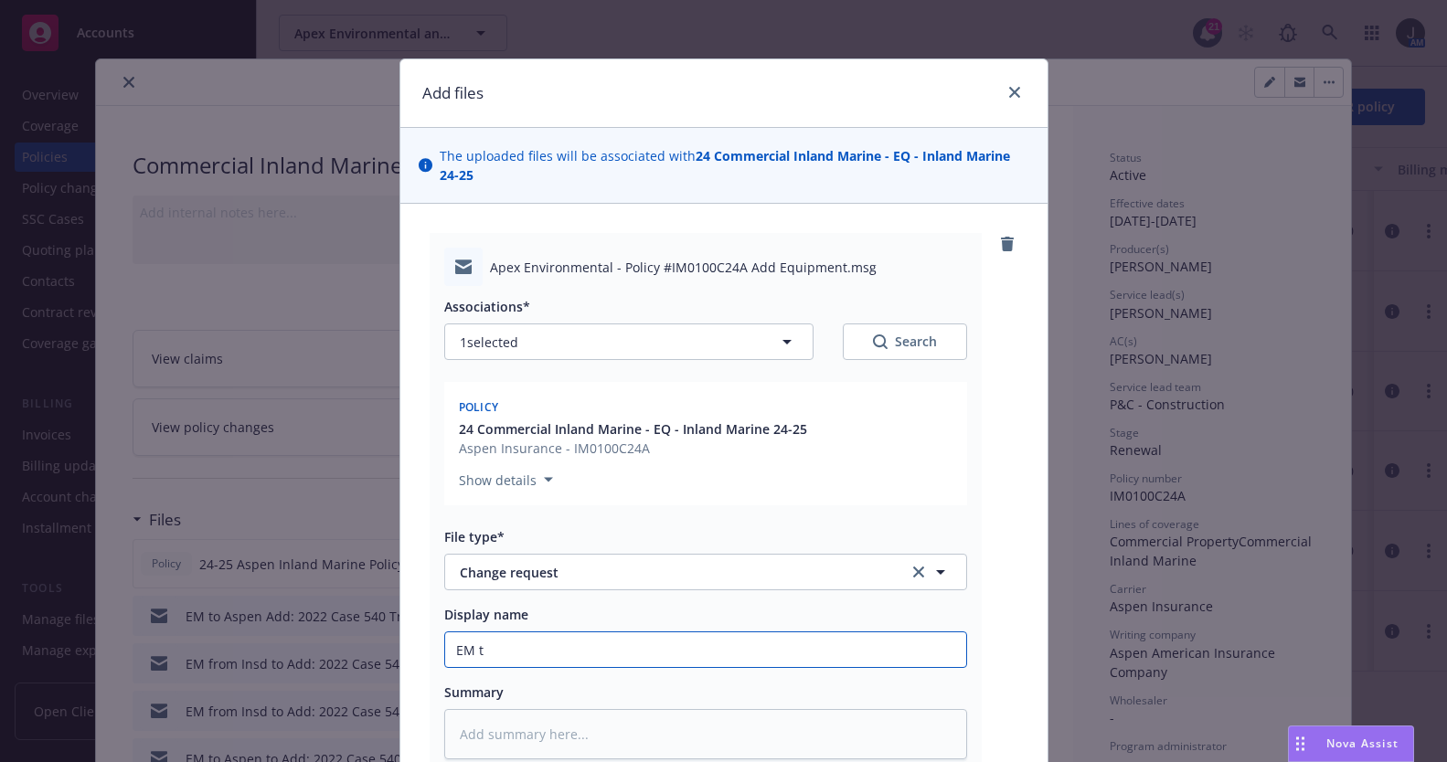
type input "EM to"
type textarea "x"
type input "EM to"
type textarea "x"
type input "EM to"
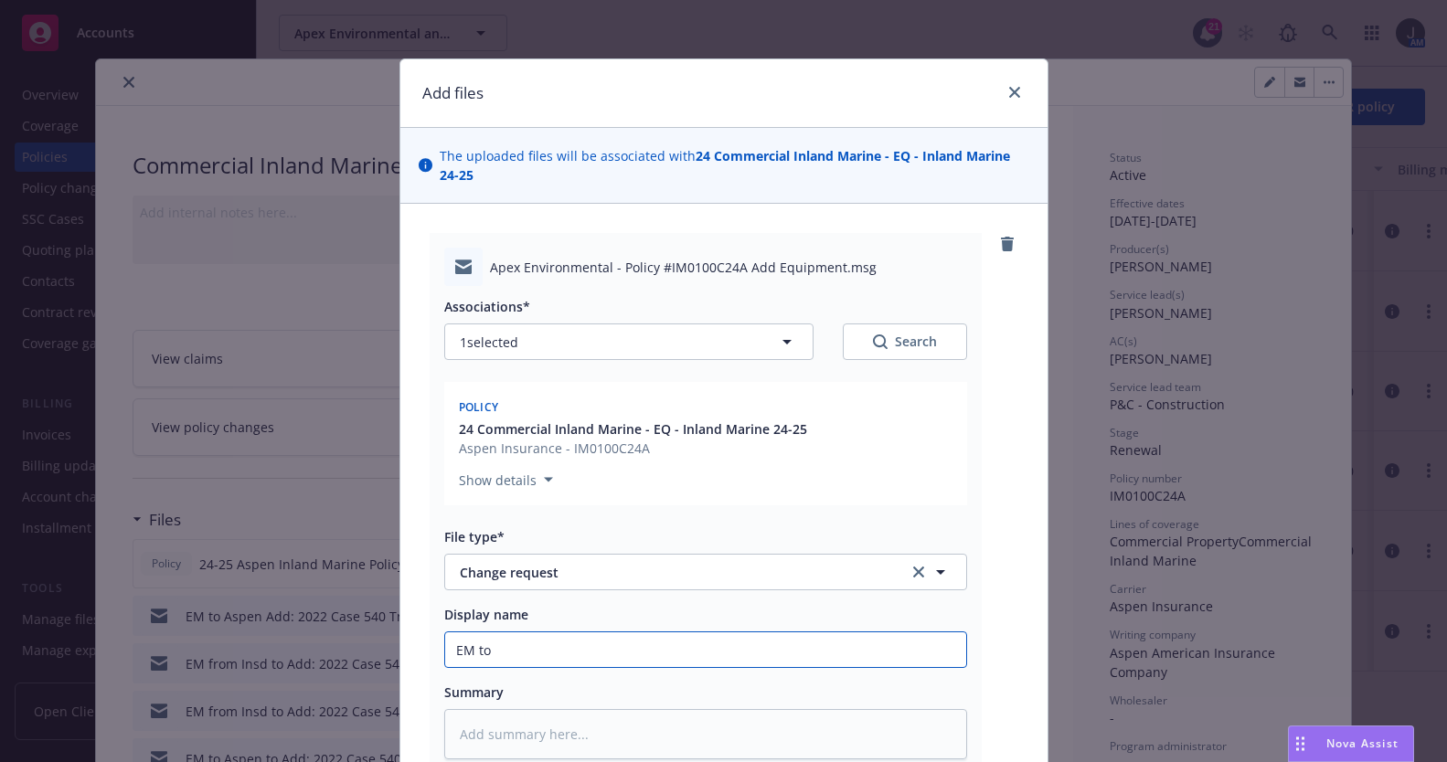
type textarea "x"
type input "EM t"
type textarea "x"
type input "EM"
type textarea "x"
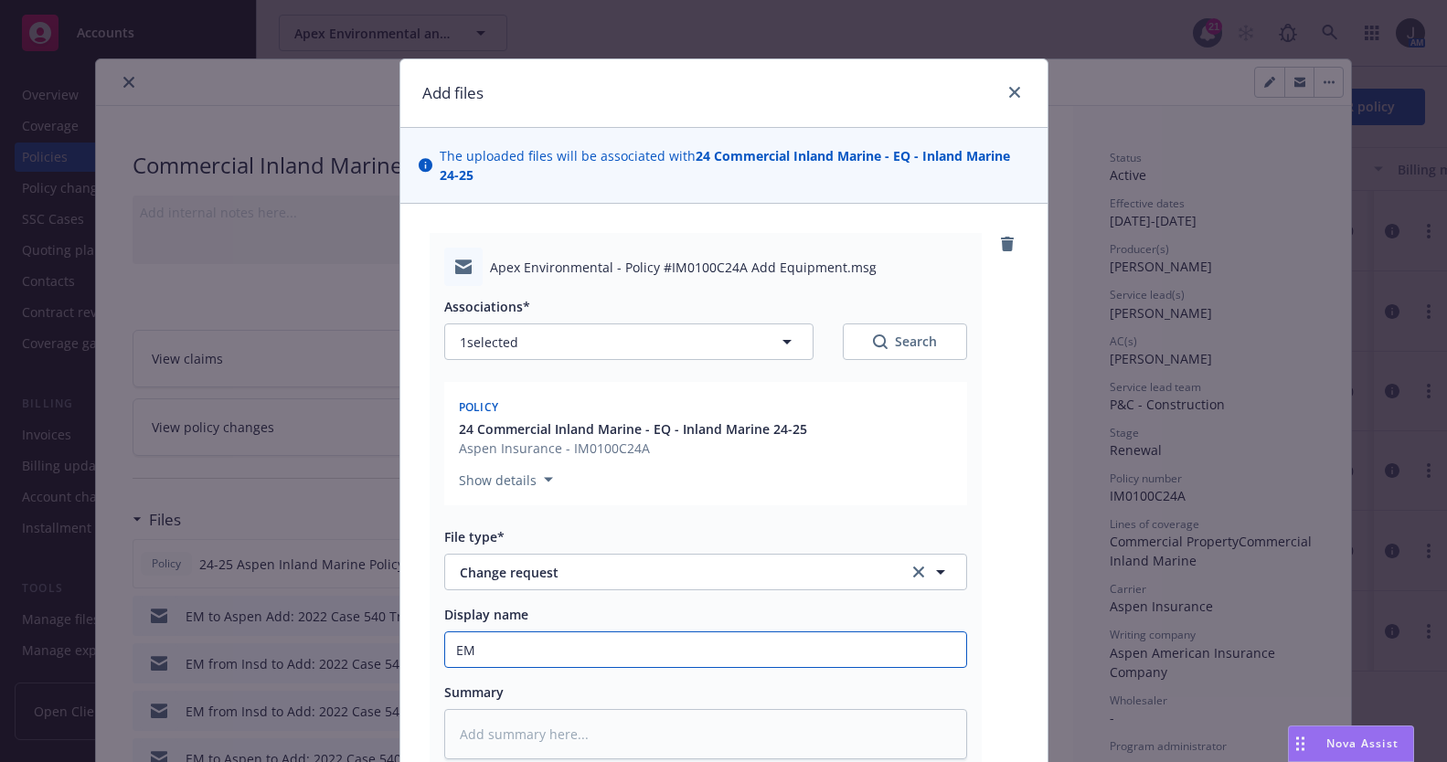
type input "EM"
type textarea "x"
type input "E"
type textarea "x"
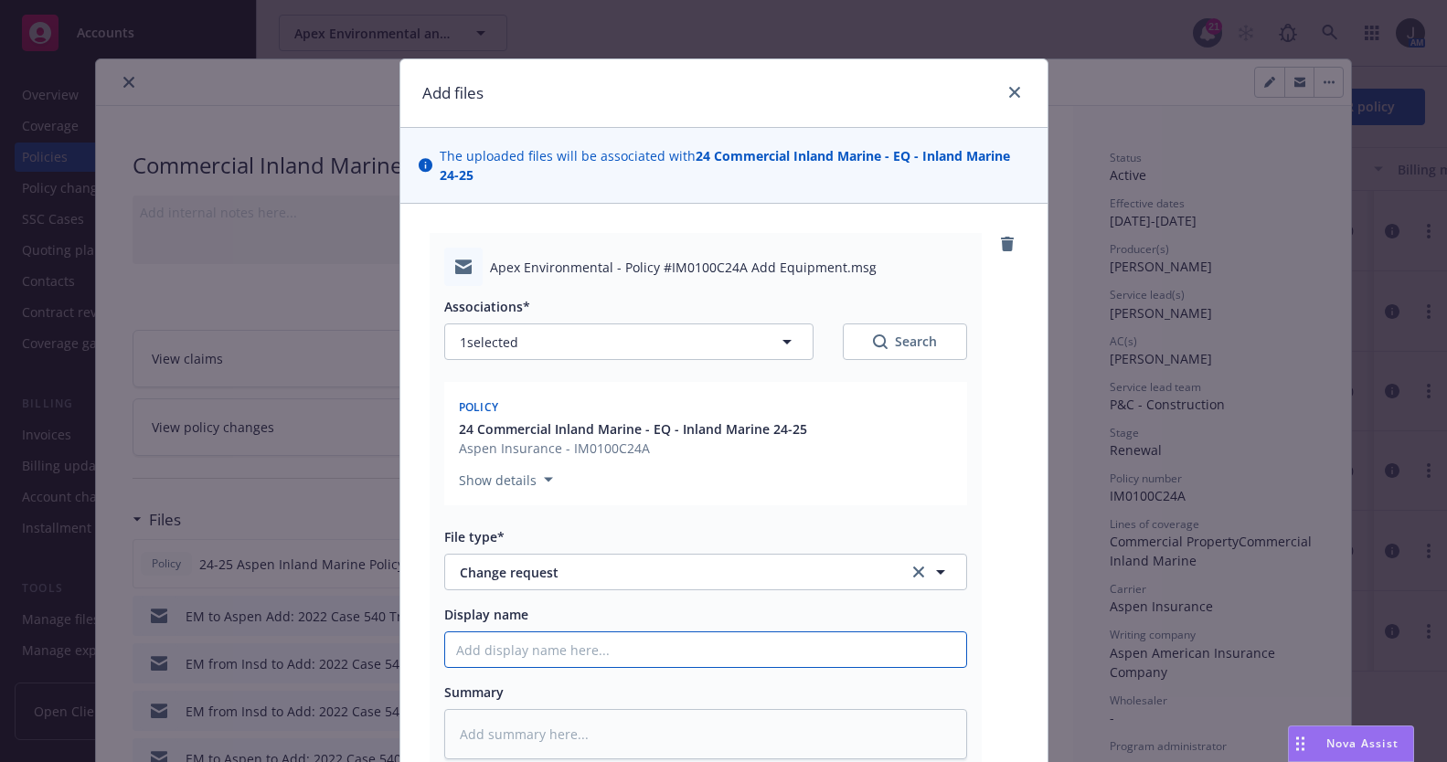
type input "A"
type textarea "x"
type input "Ad"
type textarea "x"
type input "Add"
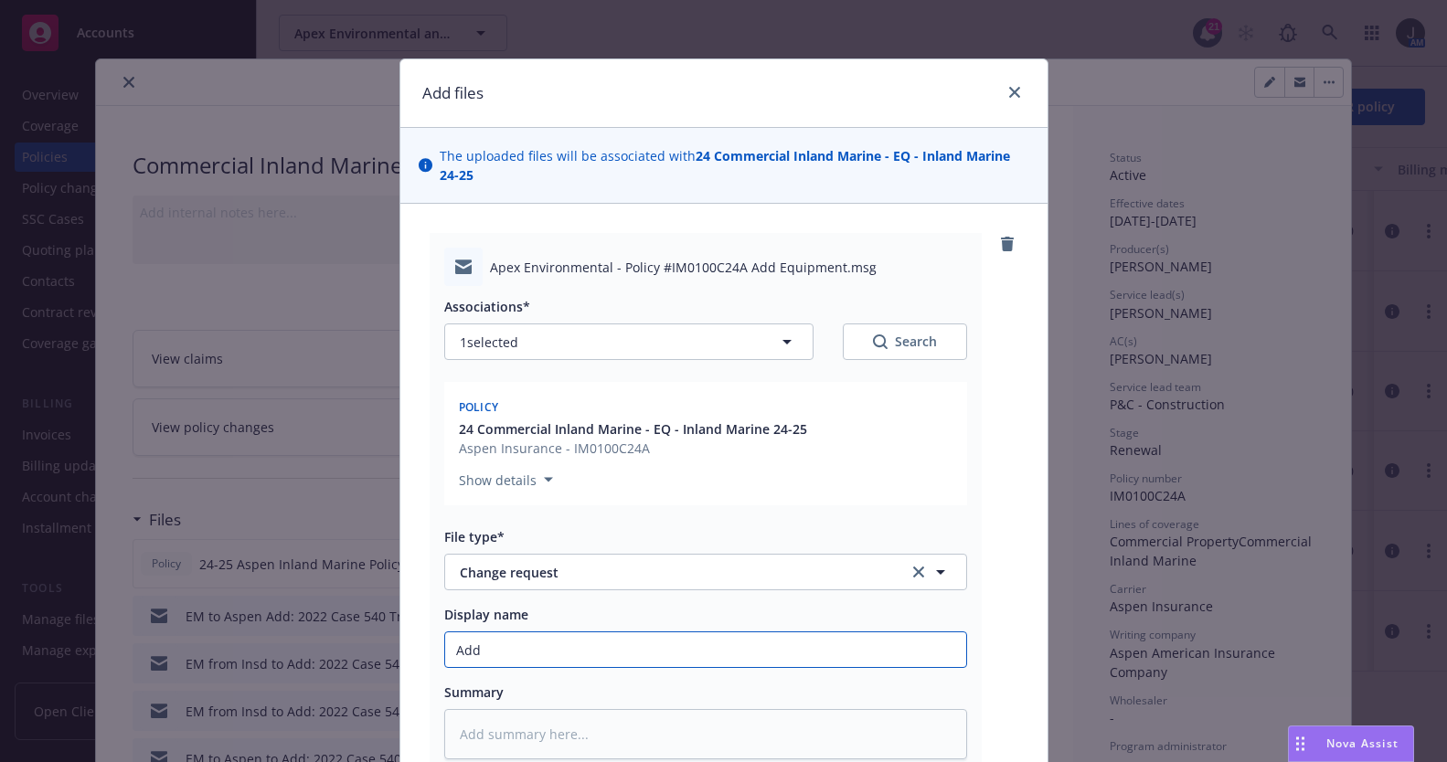
type textarea "x"
type input "Add"
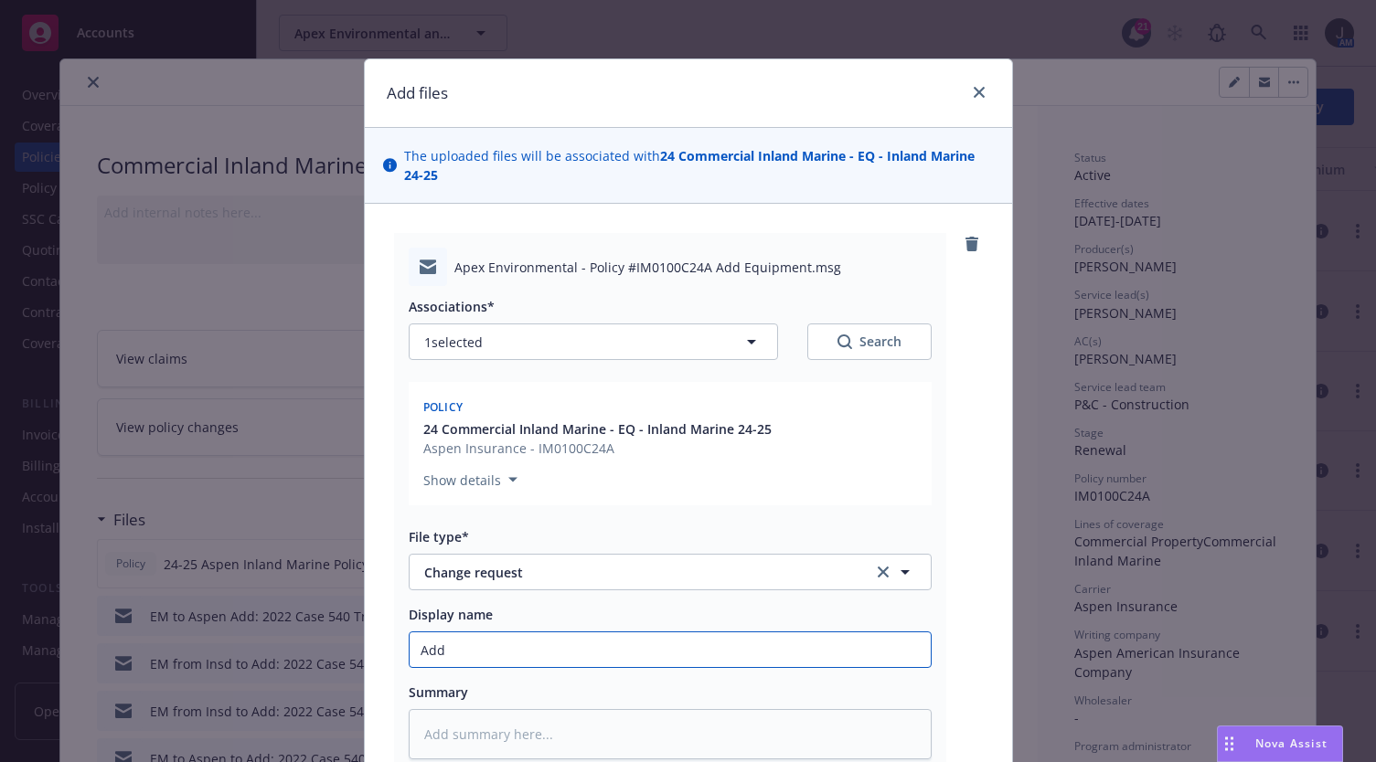
click at [574, 653] on input "Add" at bounding box center [670, 650] width 521 height 35
type textarea "x"
type input "Add A"
type textarea "x"
type input "Add AG"
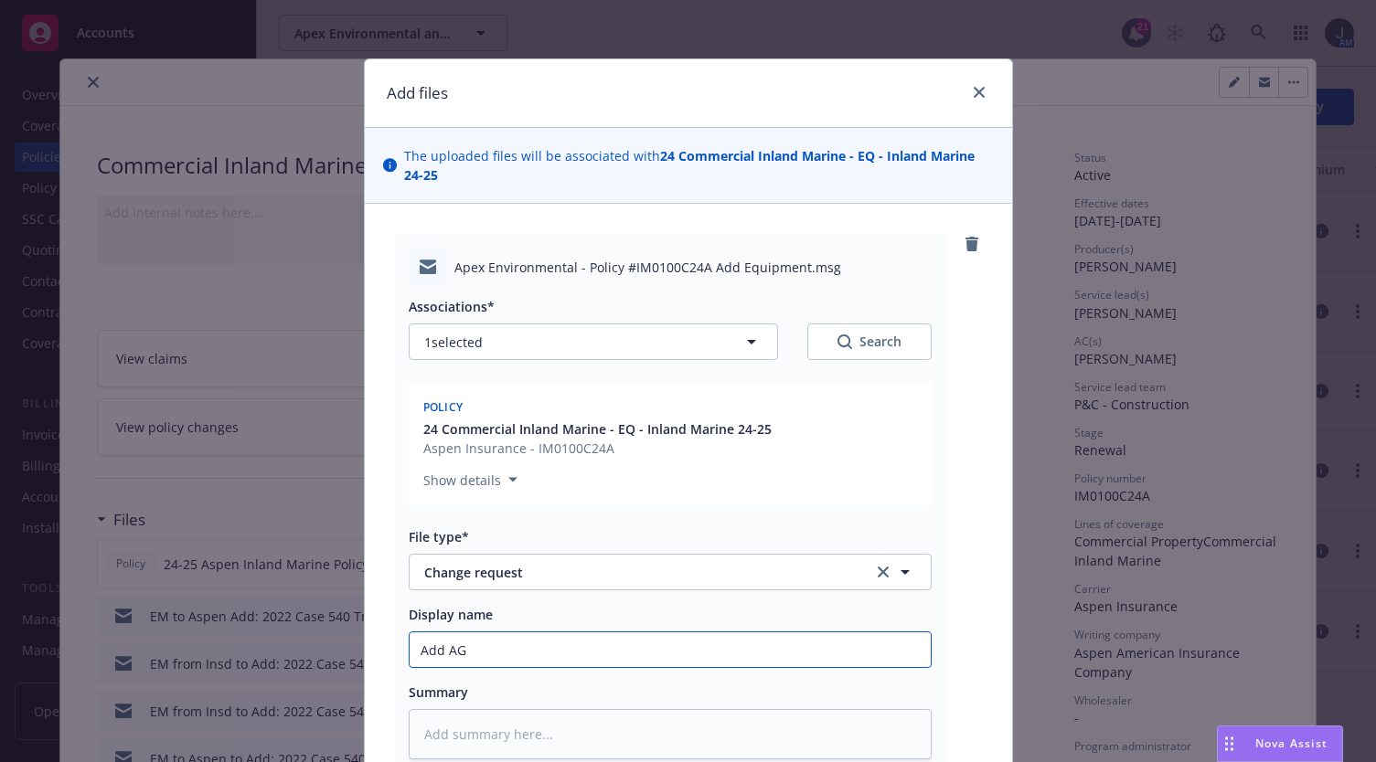
type textarea "x"
type input "Add AG0"
type textarea "x"
type input "Add AG00"
type textarea "x"
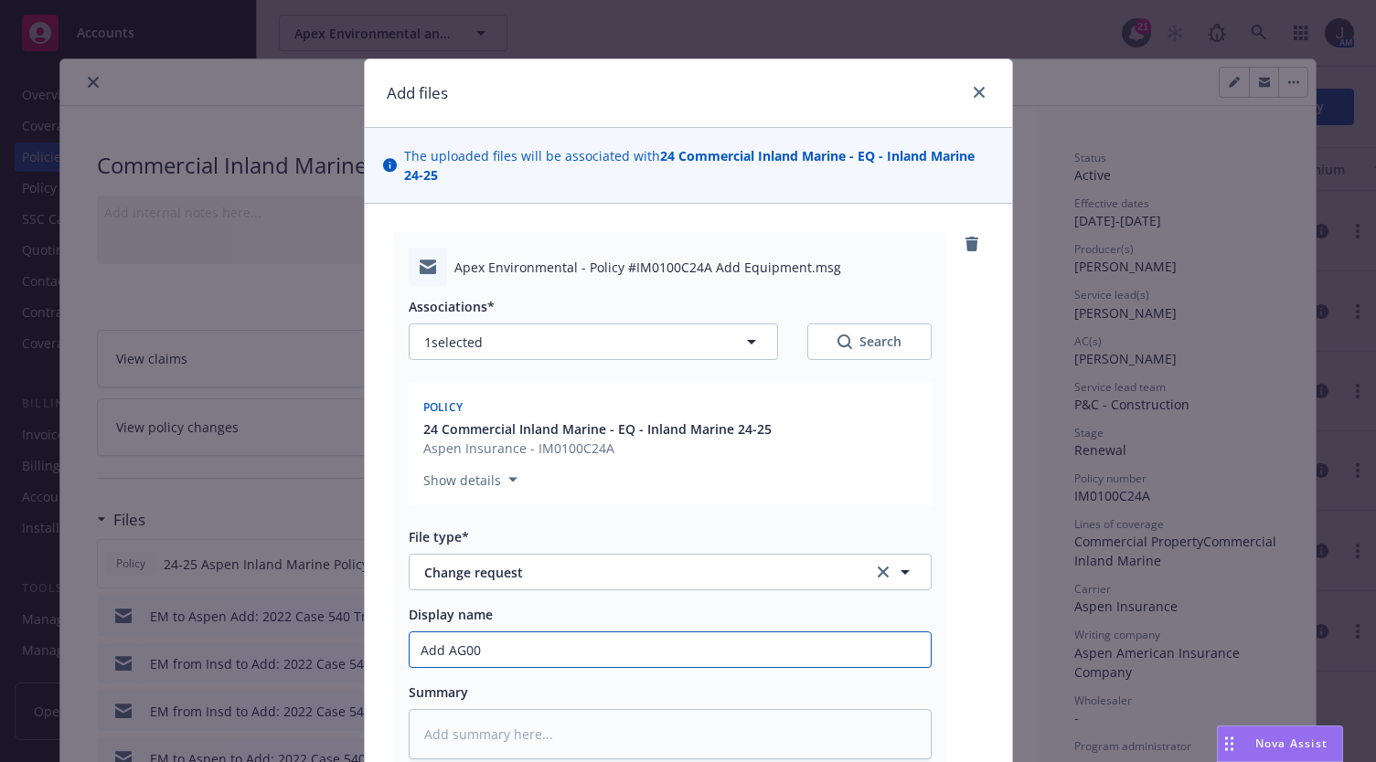
type input "Add AG001"
type textarea "x"
type input "Add AG001"
type textarea "x"
type input "Add AG001 2"
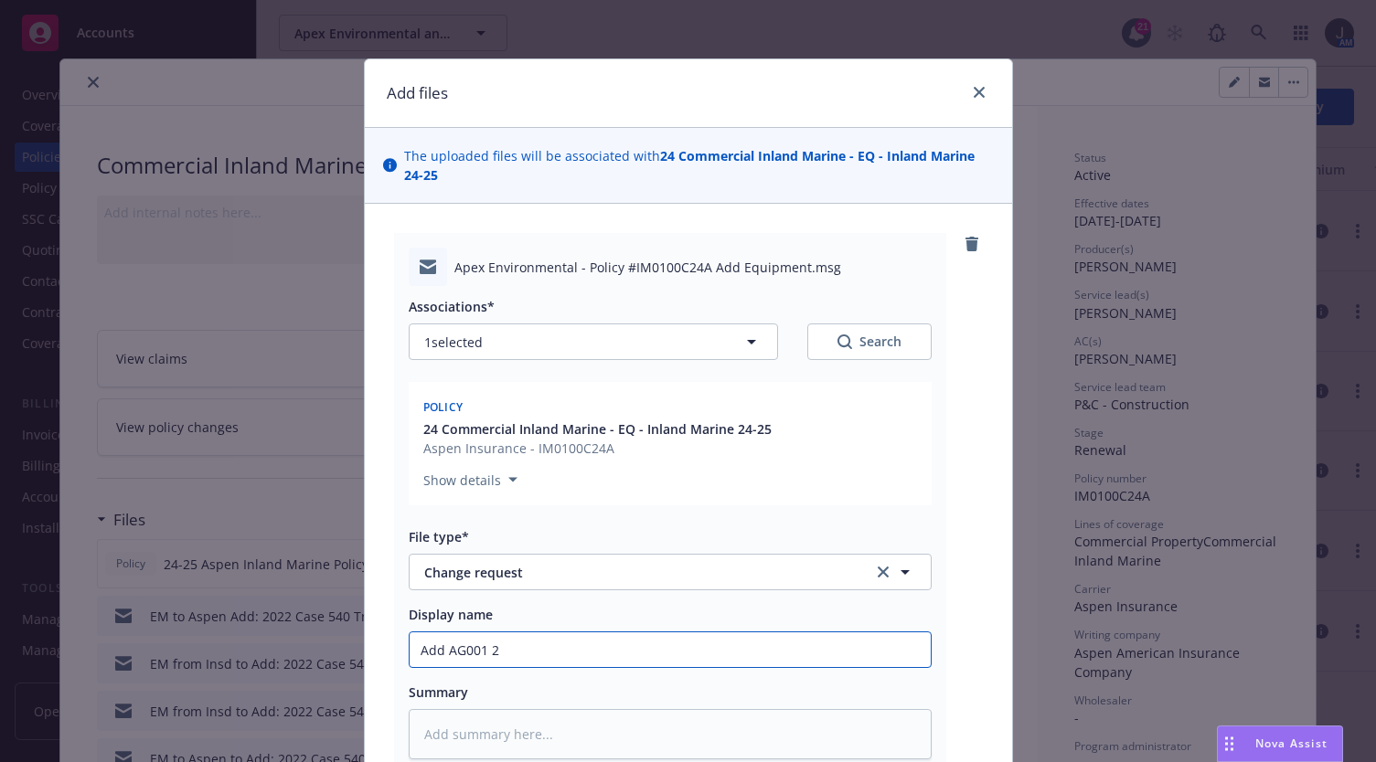
type textarea "x"
type input "Add AG001 20"
type textarea "x"
type input "Add AG001 200"
type textarea "x"
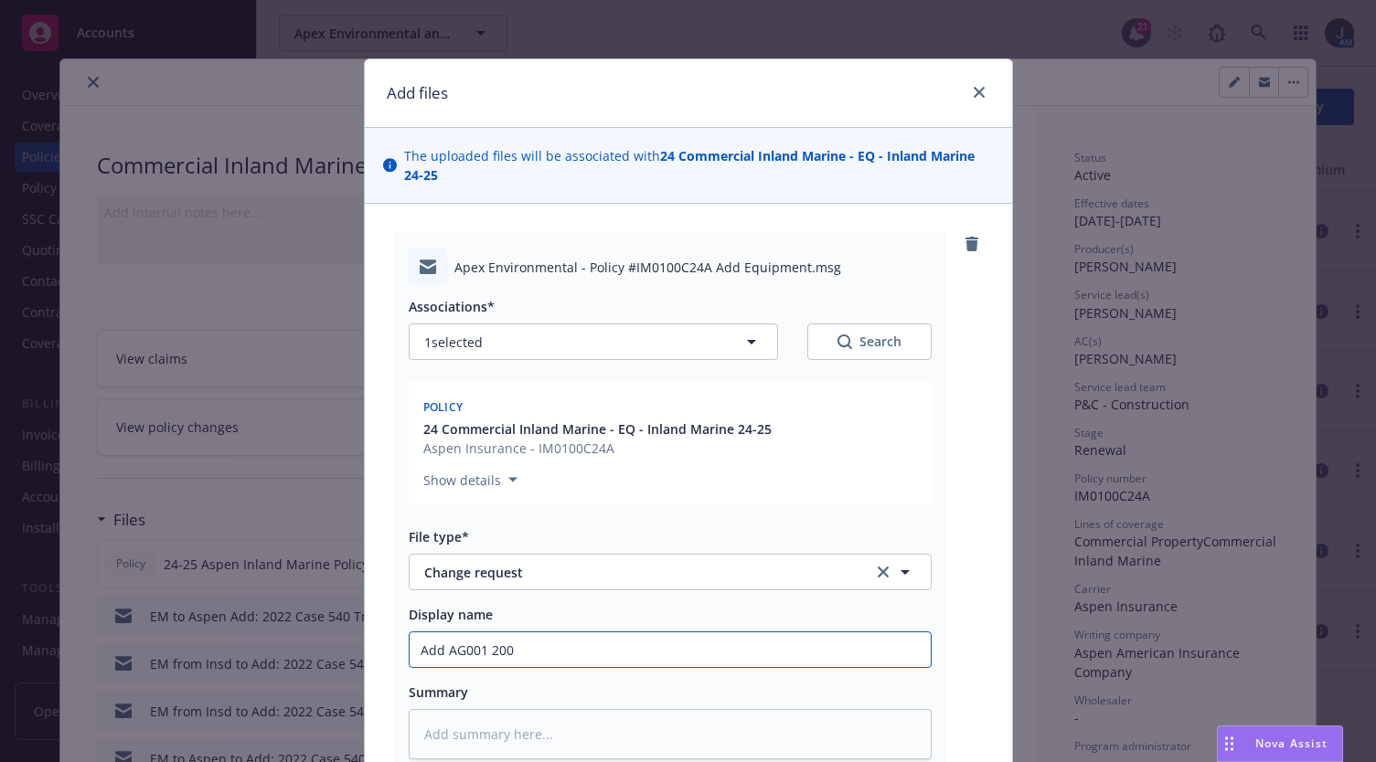
type input "Add AG001 2005"
type textarea "x"
type input "Add AG001 2005"
type textarea "x"
type input "Add AG001 2005 C"
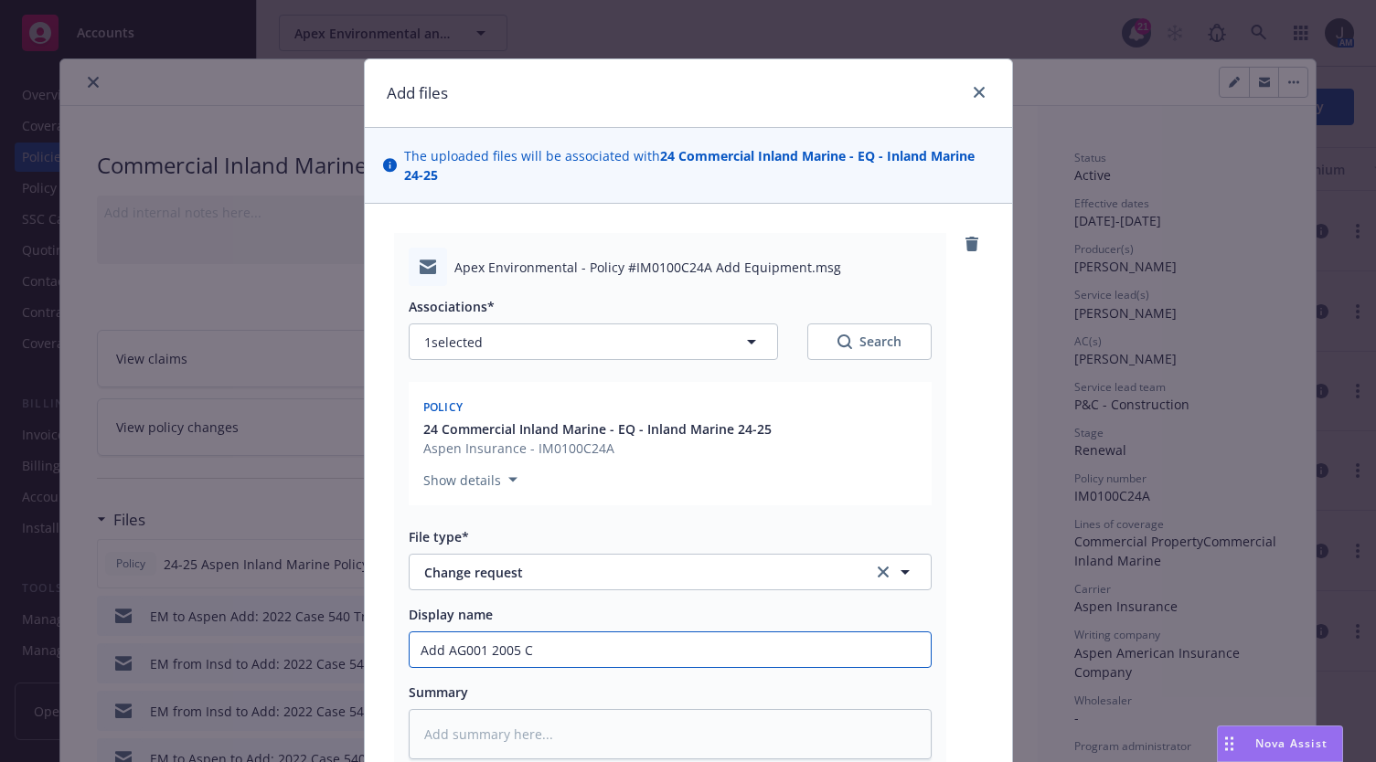
type textarea "x"
type input "Add AG001 2005 Ca"
type textarea "x"
type input "Add AG001 2005 Cas"
type textarea "x"
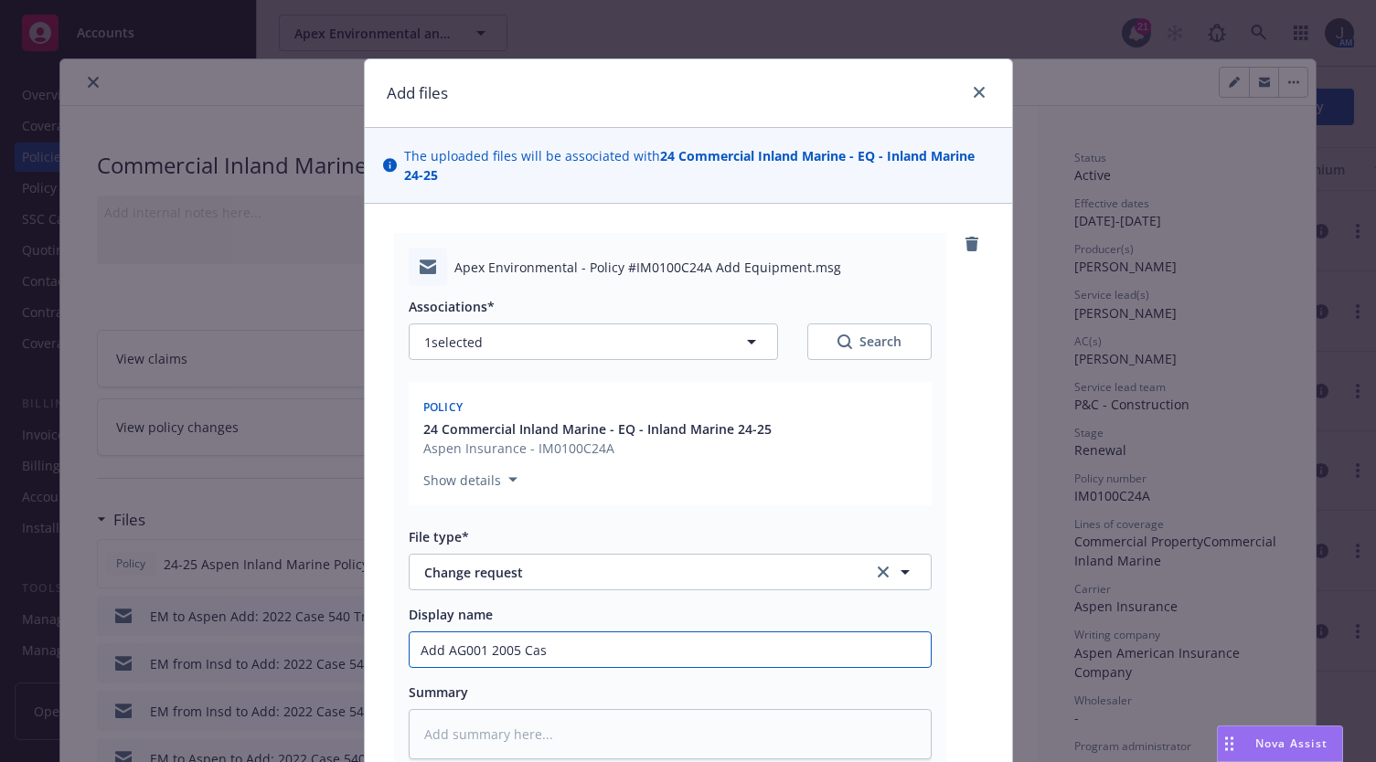
type input "Add AG001 2005 Case"
type textarea "x"
type input "Add AG001 2005 Case"
type textarea "x"
type input "Add AG001 2005 Case T"
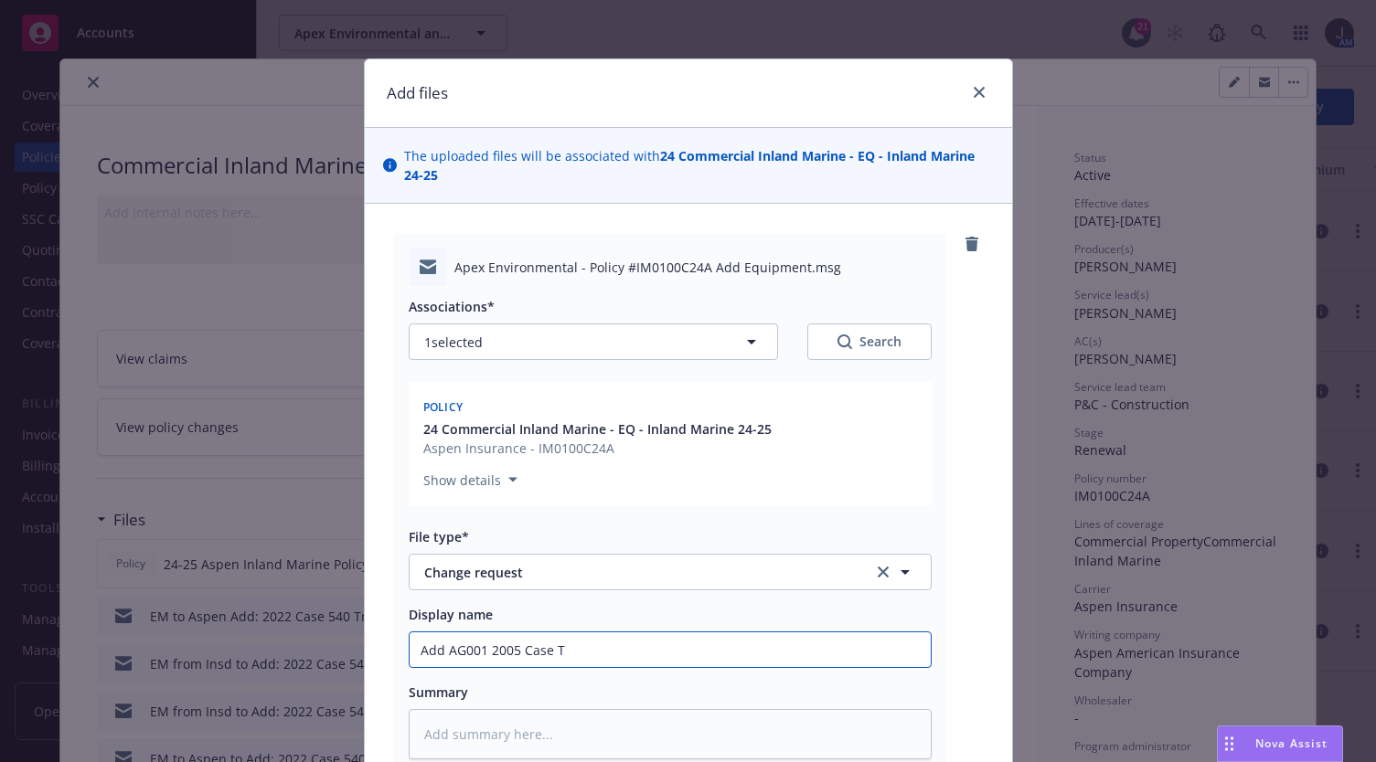
type textarea "x"
type input "Add AG001 2005 Case Tr"
type textarea "x"
type input "Add AG001 2005 Case Tra"
type textarea "x"
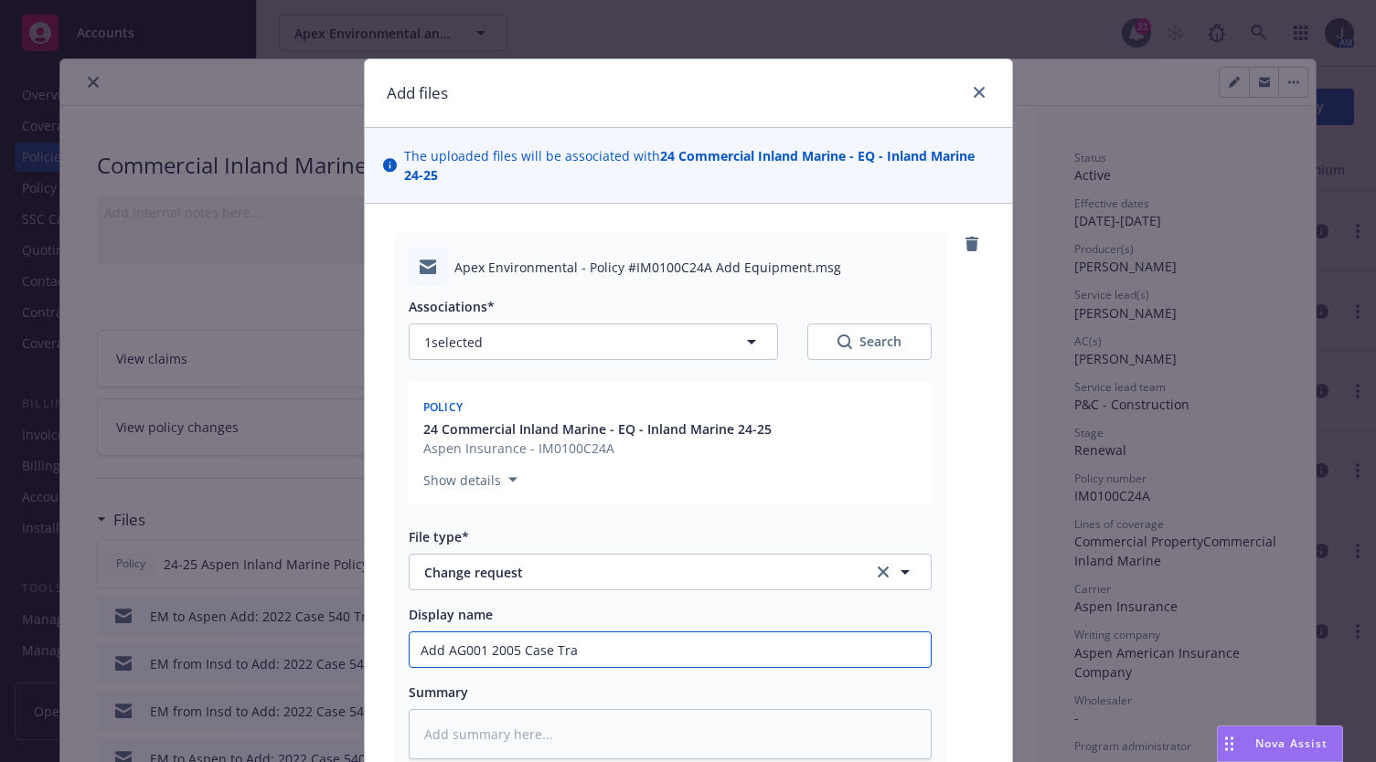
type input "Add AG001 2005 Case Trac"
type textarea "x"
type input "Add AG001 2005 Case Tract"
type textarea "x"
type input "Add AG001 2005 Case Tracto"
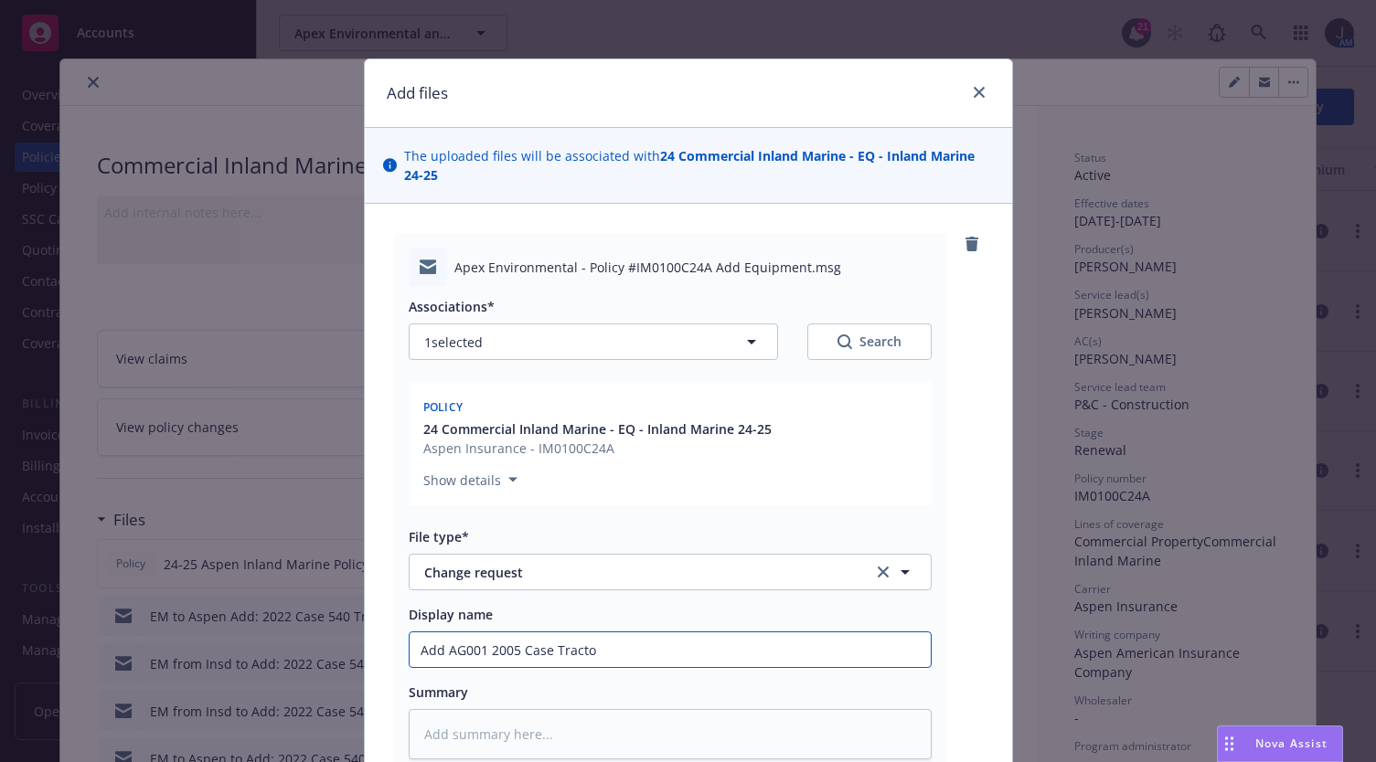
type textarea "x"
type input "Add AG001 2005 Case Tractor"
type textarea "x"
type input "Add AG001 2005 Case Tractor"
type textarea "x"
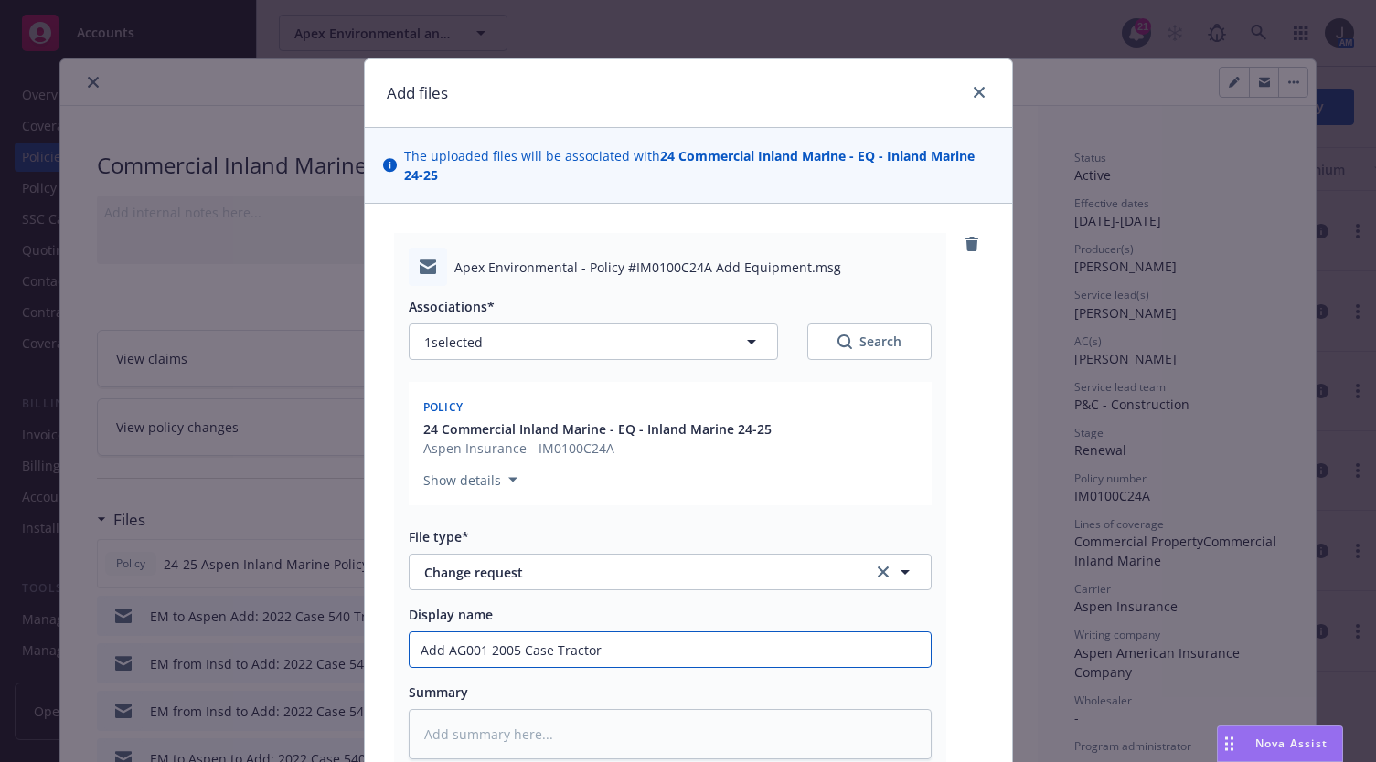
type input "Add AG001 2005 Case Tractor #"
type textarea "x"
type input "Add AG001 2005 Case Tractor #7"
type textarea "x"
type input "Add AG001 2005 Case Tractor #71"
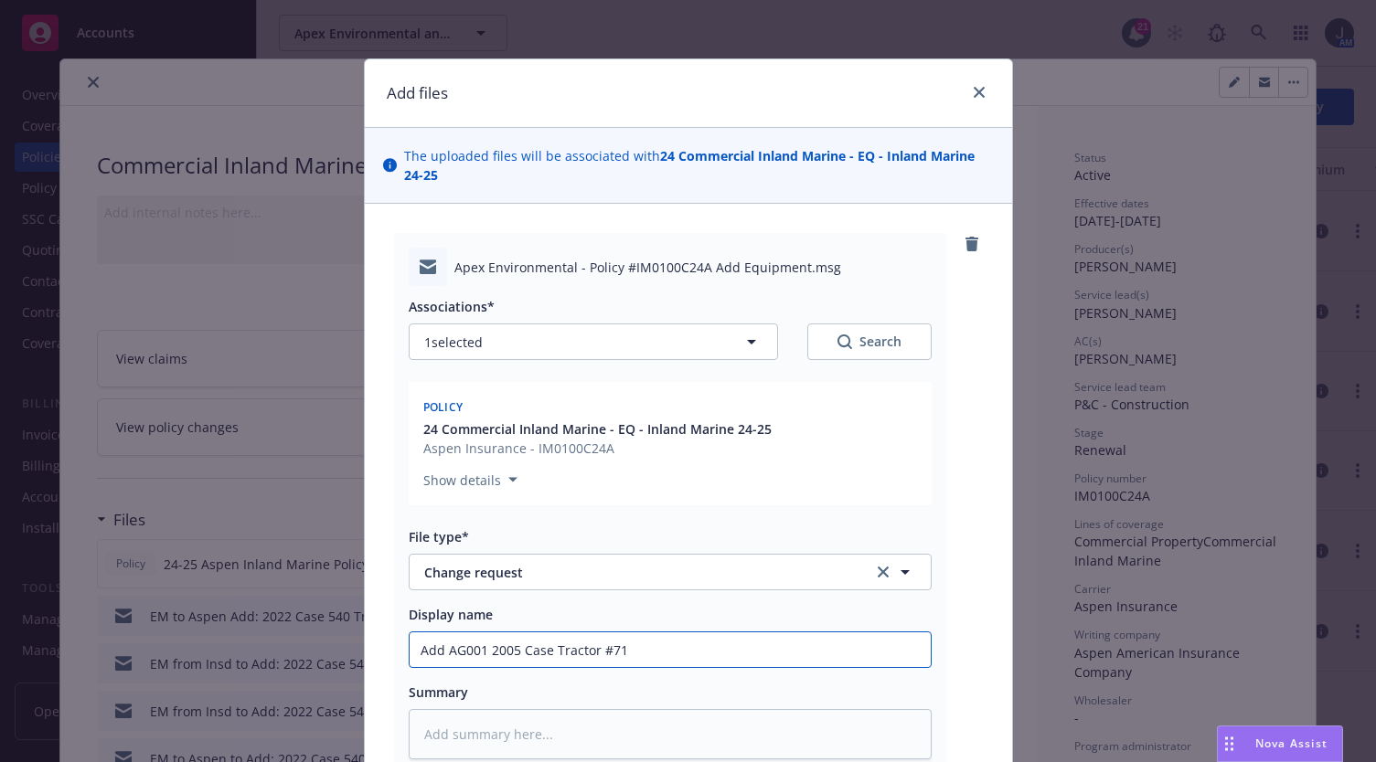
type textarea "x"
type input "Add AG001 2005 Case Tractor #718"
type textarea "x"
type input "Add AG001 2005 Case Tractor #7182"
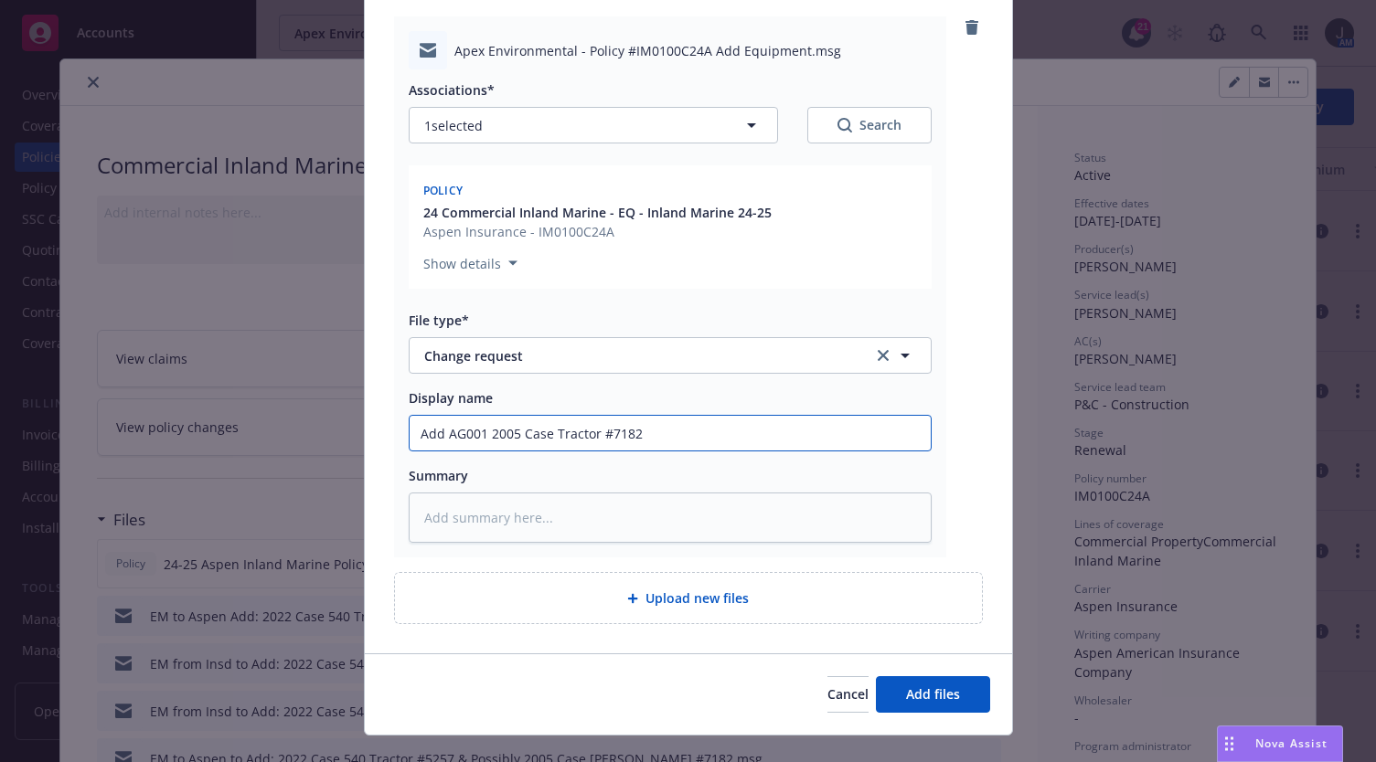
scroll to position [249, 0]
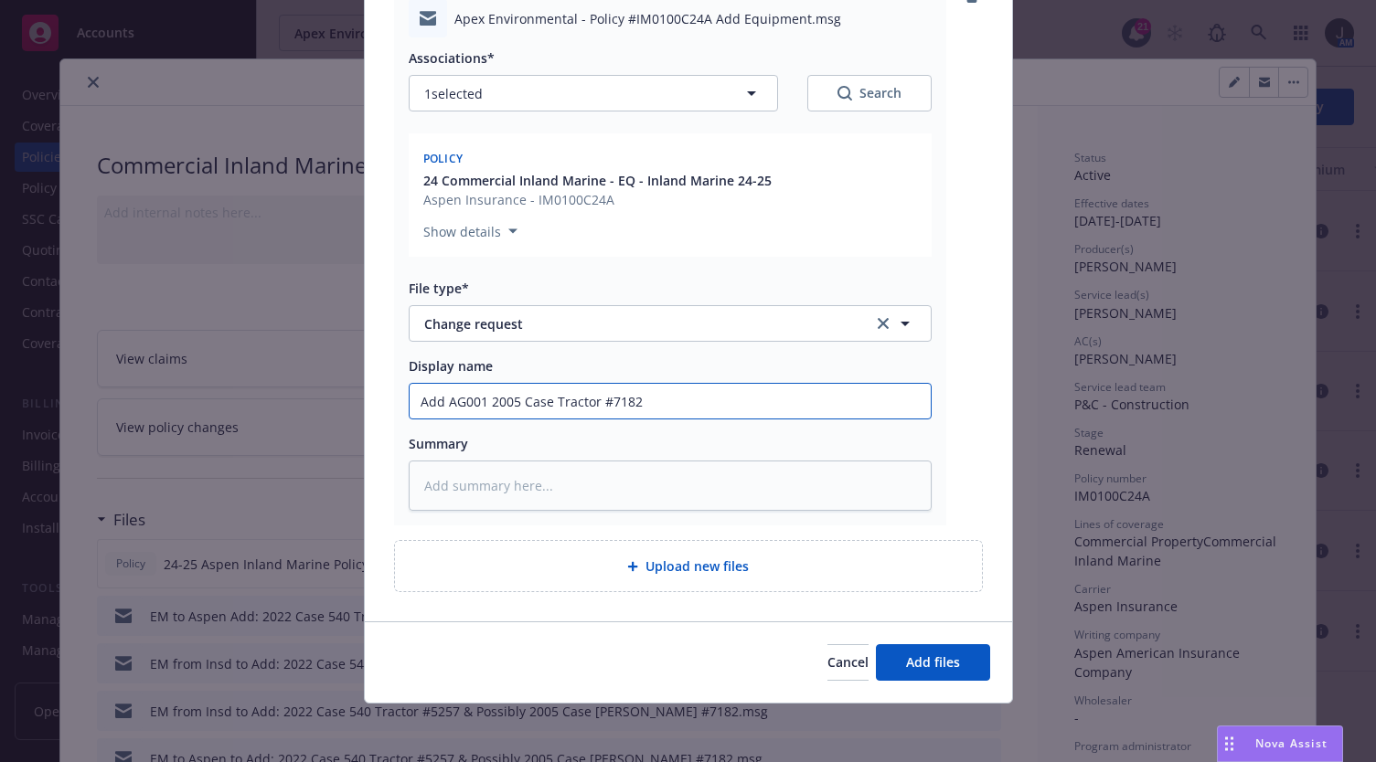
click at [663, 409] on input "Add AG001 2005 Case Tractor #7182" at bounding box center [670, 401] width 521 height 35
click at [413, 399] on input "Add AG001 2005 Case Tractor #7182" at bounding box center [670, 401] width 521 height 35
type textarea "x"
type input "2Add AG001 2005 Case Tractor #7182"
type textarea "x"
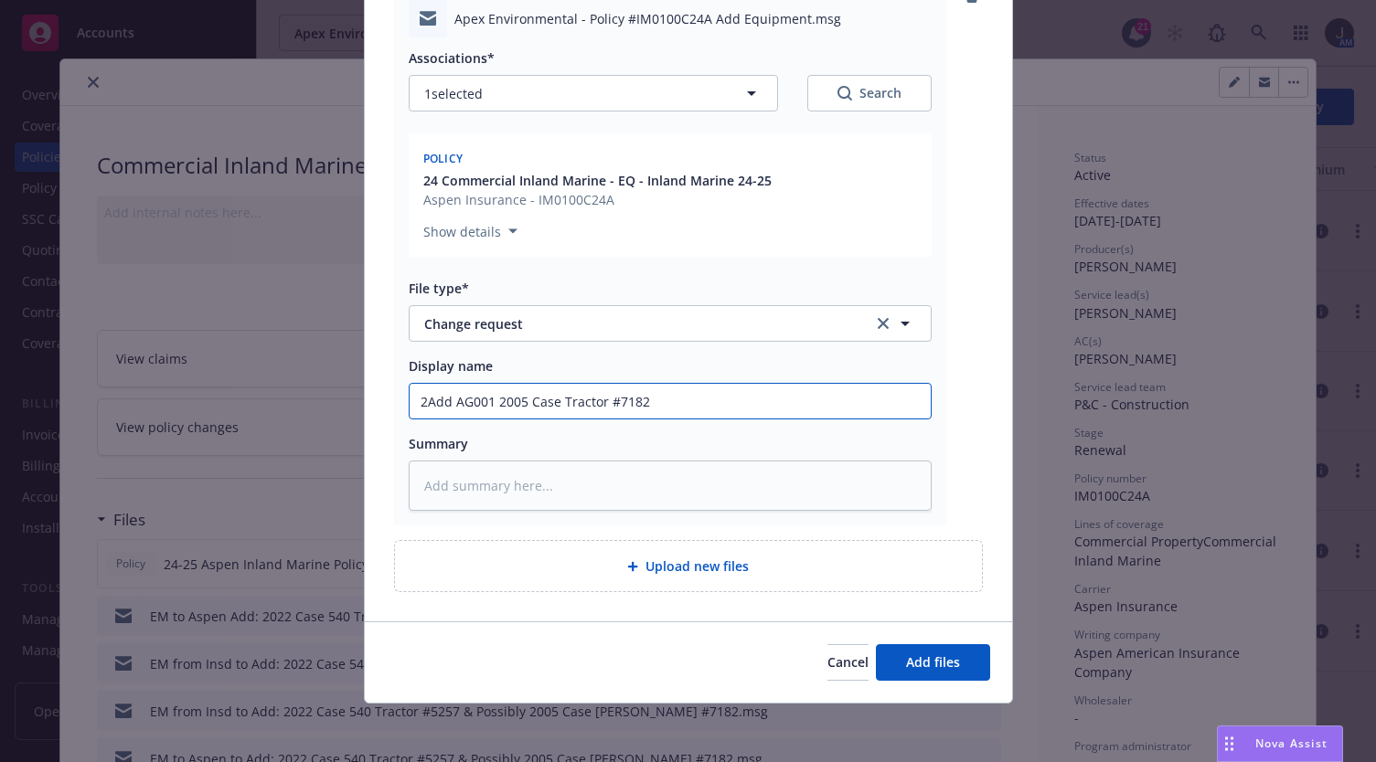
type input "25Add AG001 2005 Case Tractor #7182"
type textarea "x"
type input "25 Add AG001 2005 Case Tractor #7182"
type textarea "x"
type input "25 -Add AG001 2005 Case Tractor #7182"
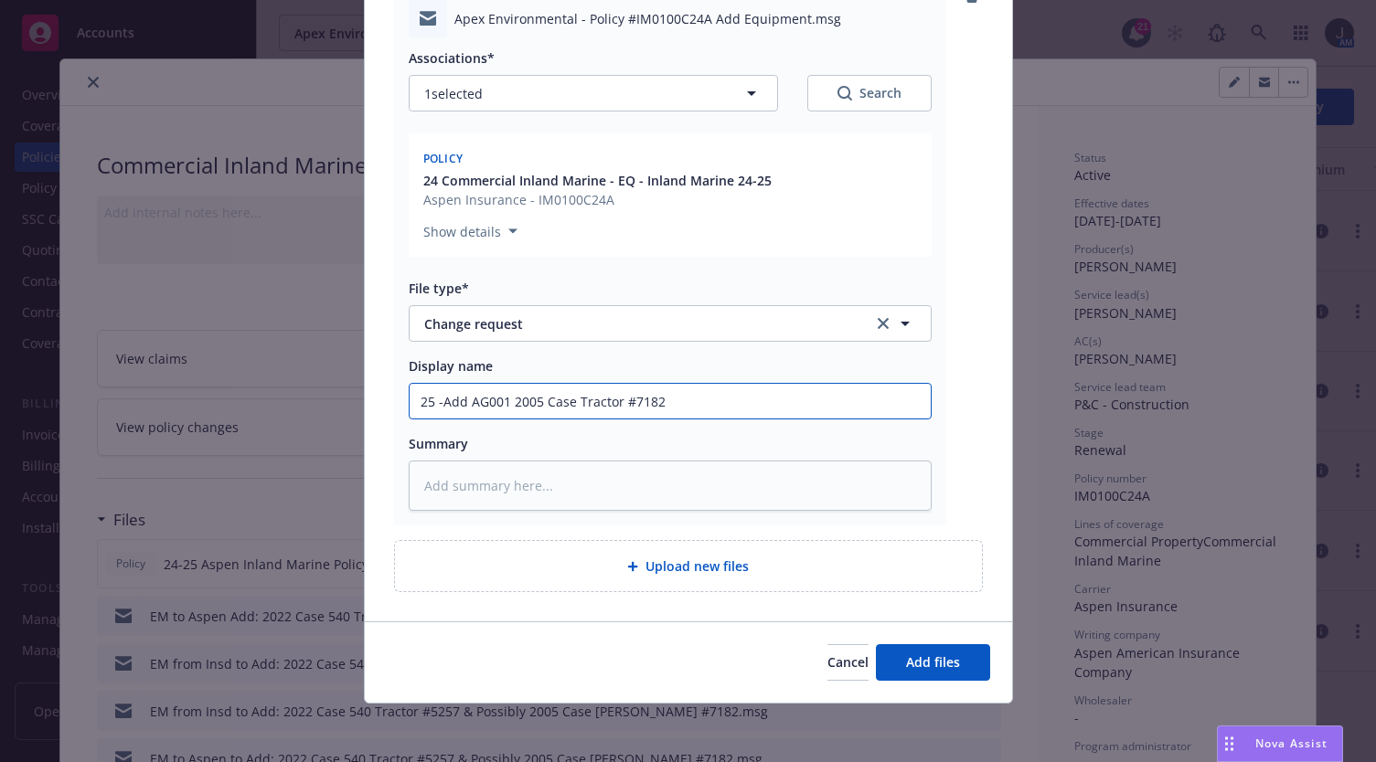
type textarea "x"
type input "25 - Add AG001 2005 Case Tractor #7182"
type textarea "x"
type input "25 - 2Add AG001 2005 Case Tractor #7182"
type textarea "x"
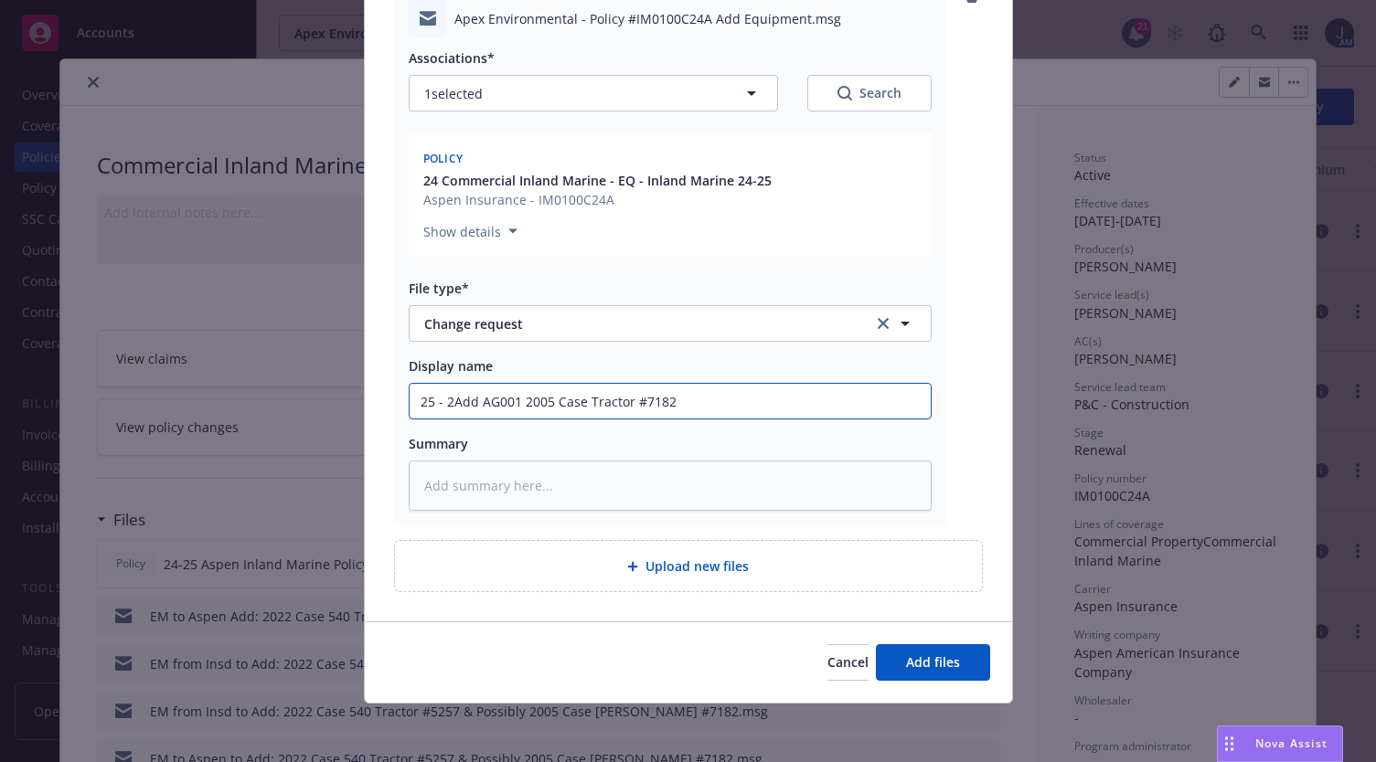
type input "25 - 26Add AG001 2005 Case Tractor #7182"
type textarea "x"
type input "25 - 26 Add AG001 2005 Case Tractor #7182"
click at [735, 405] on input "25 - 26 Add AG001 2005 Case Tractor #7182" at bounding box center [670, 401] width 521 height 35
type textarea "x"
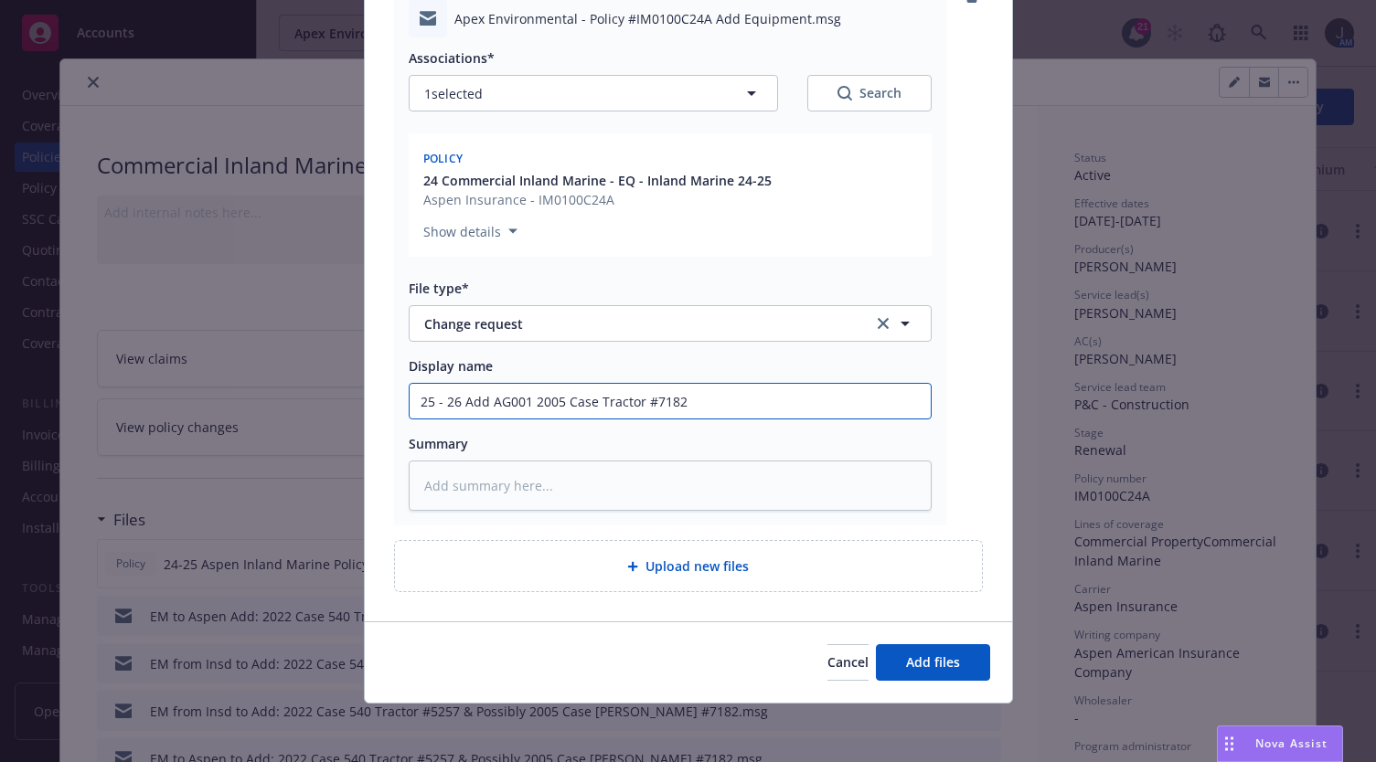
type input "25 - 26 Add AG001 2005 Case Tractor #7182"
type textarea "x"
type input "25 - 26 Add AG001 2005 Case Tractor #7182 -"
type textarea "x"
type input "25 - 26 Add AG001 2005 Case Tractor #7182 -"
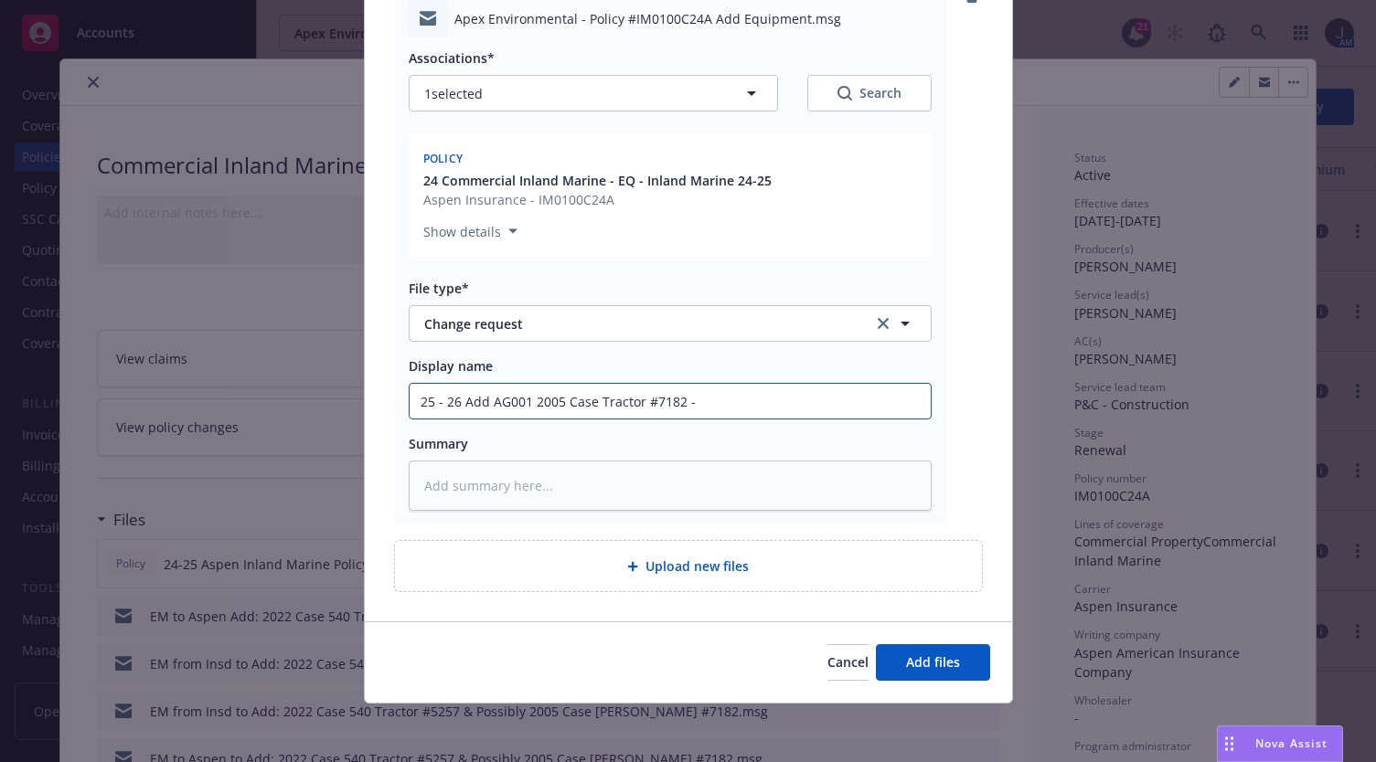
type textarea "x"
type input "25 - 26 Add AG001 2005 Case Tractor #7182 - E"
type textarea "x"
type input "25 - 26 Add AG001 2005 Case Tractor #7182 - EM"
type textarea "x"
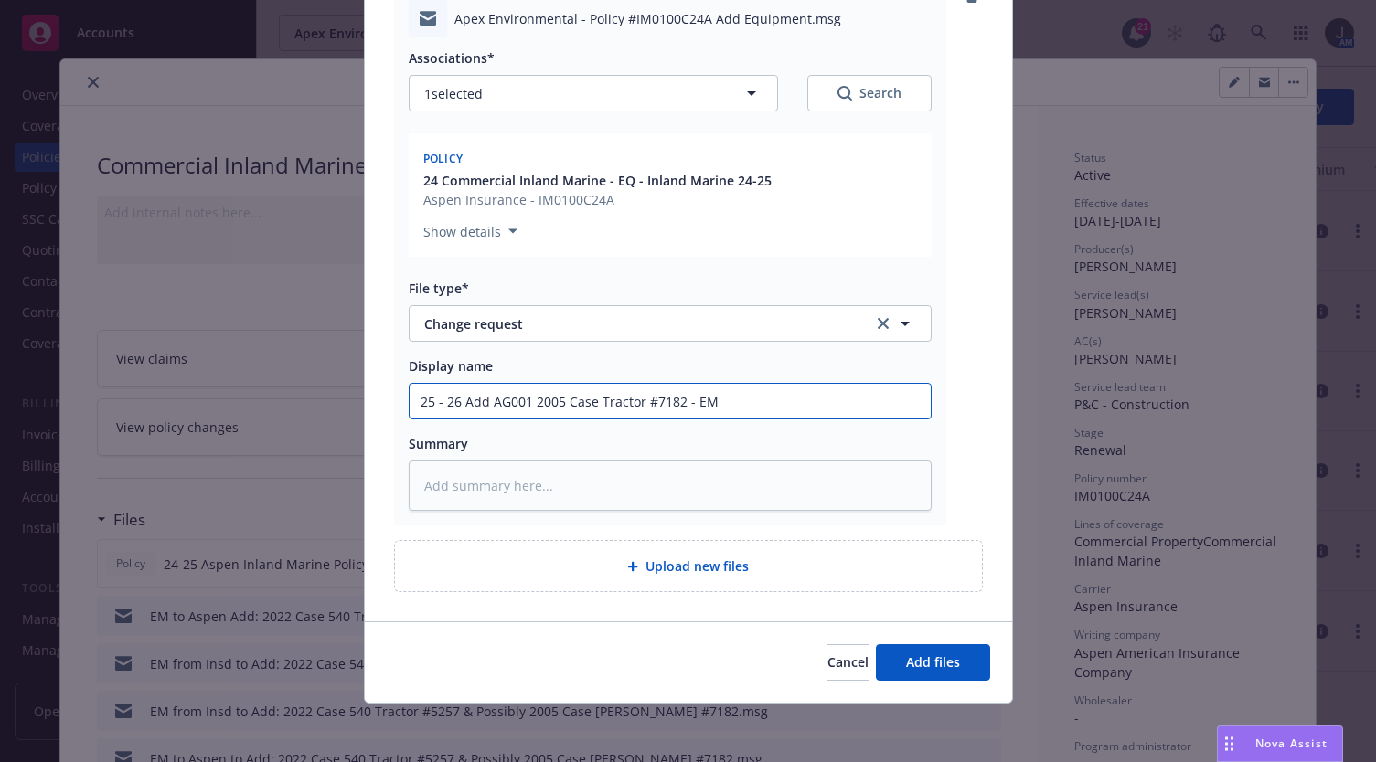
type input "25 - 26 Add AG001 2005 Case Tractor #7182 - EM"
type textarea "x"
type input "25 - 26 Add AG001 2005 Case Tractor #7182 - EM t"
type textarea "x"
type input "25 - 26 Add AG001 2005 Case Tractor #7182 - EM to"
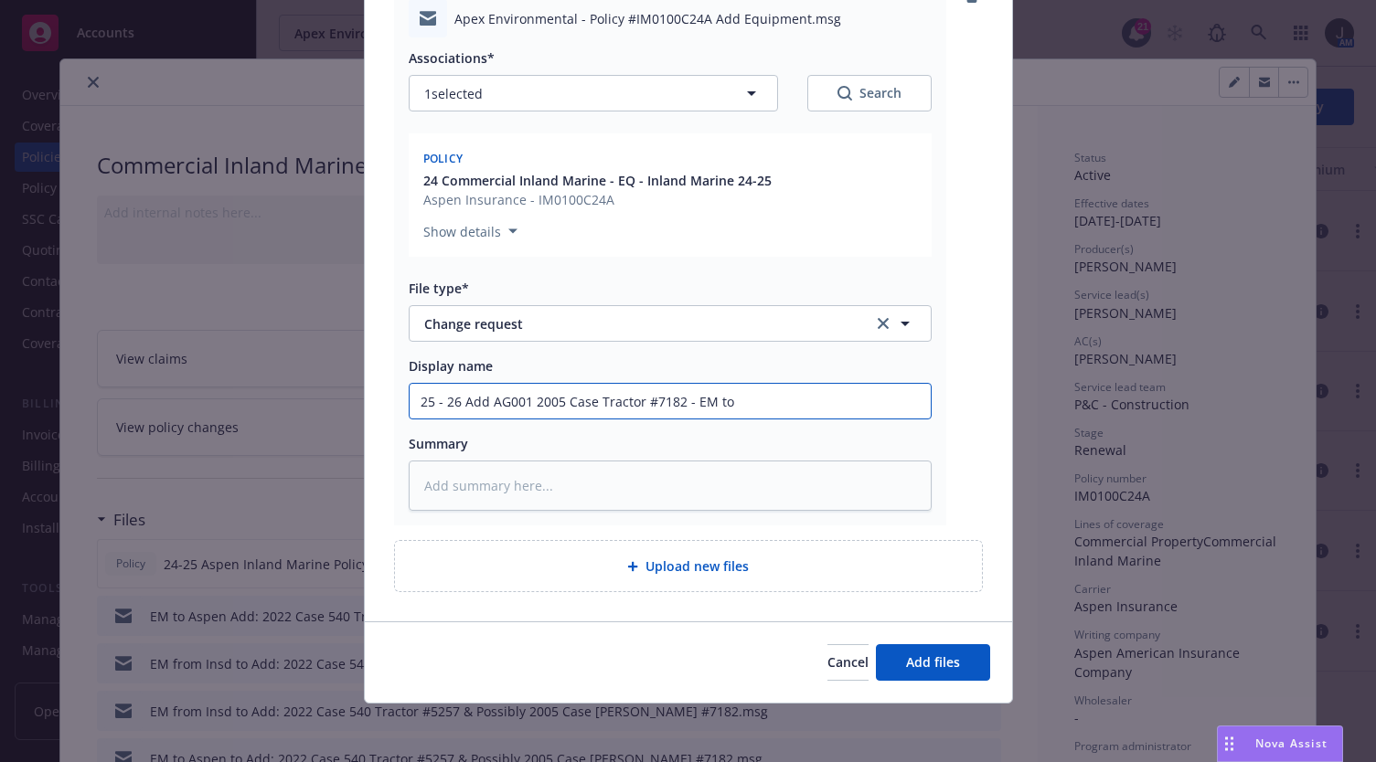
type textarea "x"
type input "25 - 26 Add AG001 2005 Case Tractor #7182 - EM to"
type textarea "x"
type input "25 - 26 Add AG001 2005 Case Tractor #7182 - EM to A"
type textarea "x"
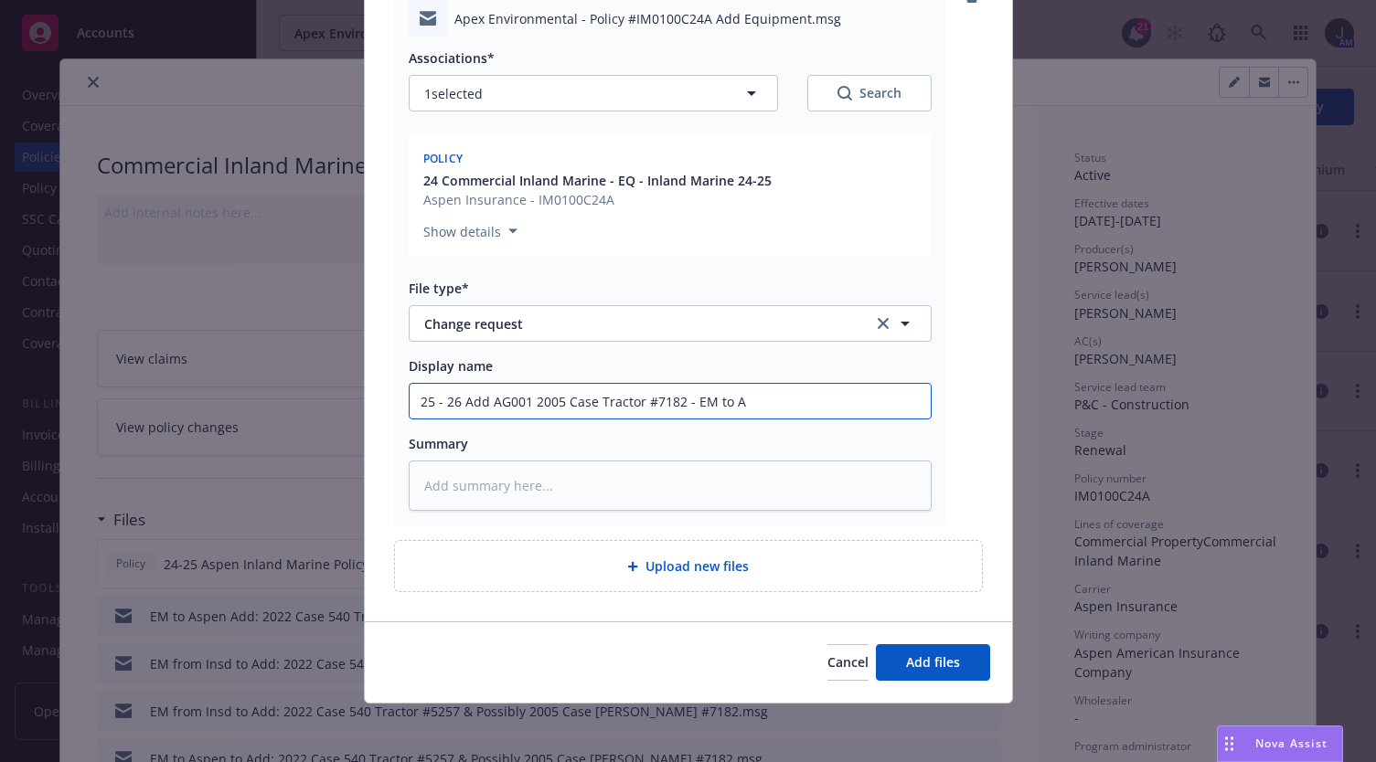
type input "25 - 26 Add AG001 2005 Case Tractor #7182 - EM to As"
type textarea "x"
type input "25 - 26 Add AG001 2005 Case Tractor #7182 - EM to Asp"
type textarea "x"
type input "25 - 26 Add AG001 2005 Case Tractor #7182 - EM to Aspe"
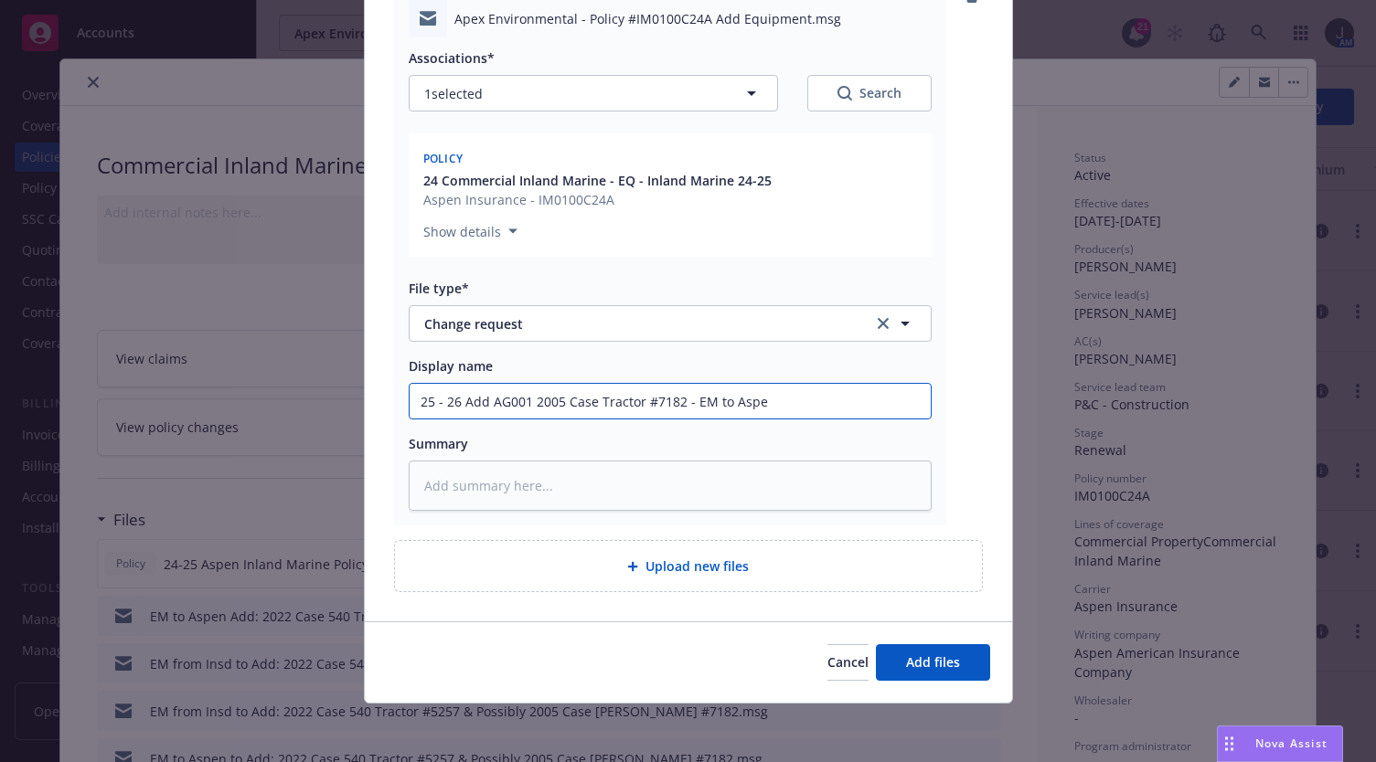
type textarea "x"
drag, startPoint x: 791, startPoint y: 401, endPoint x: 332, endPoint y: 389, distance: 459.1
click at [332, 389] on div "Add files The uploaded files will be associated with 24 Commercial Inland Marin…" at bounding box center [688, 381] width 1376 height 762
type input "25 - 26 Add AG001 2005 Case Tractor #7182 - EM to Aspen"
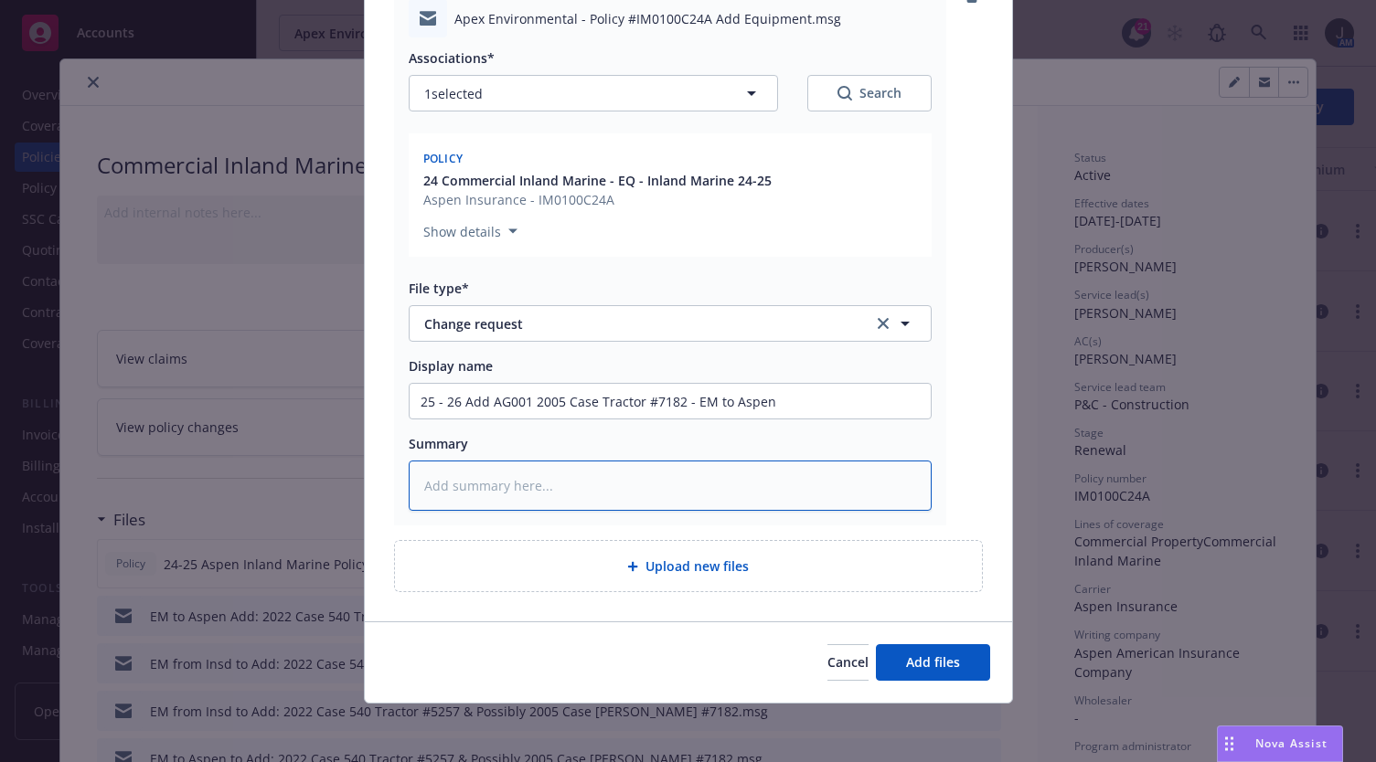
click at [527, 471] on textarea at bounding box center [670, 486] width 523 height 50
paste textarea "25 - 26 Add AG001 2005 Case Tractor #7182 - EM to Aspen"
type textarea "x"
type textarea "25 - 26 Add AG001 2005 Case Tractor #7182 - EM to Aspen"
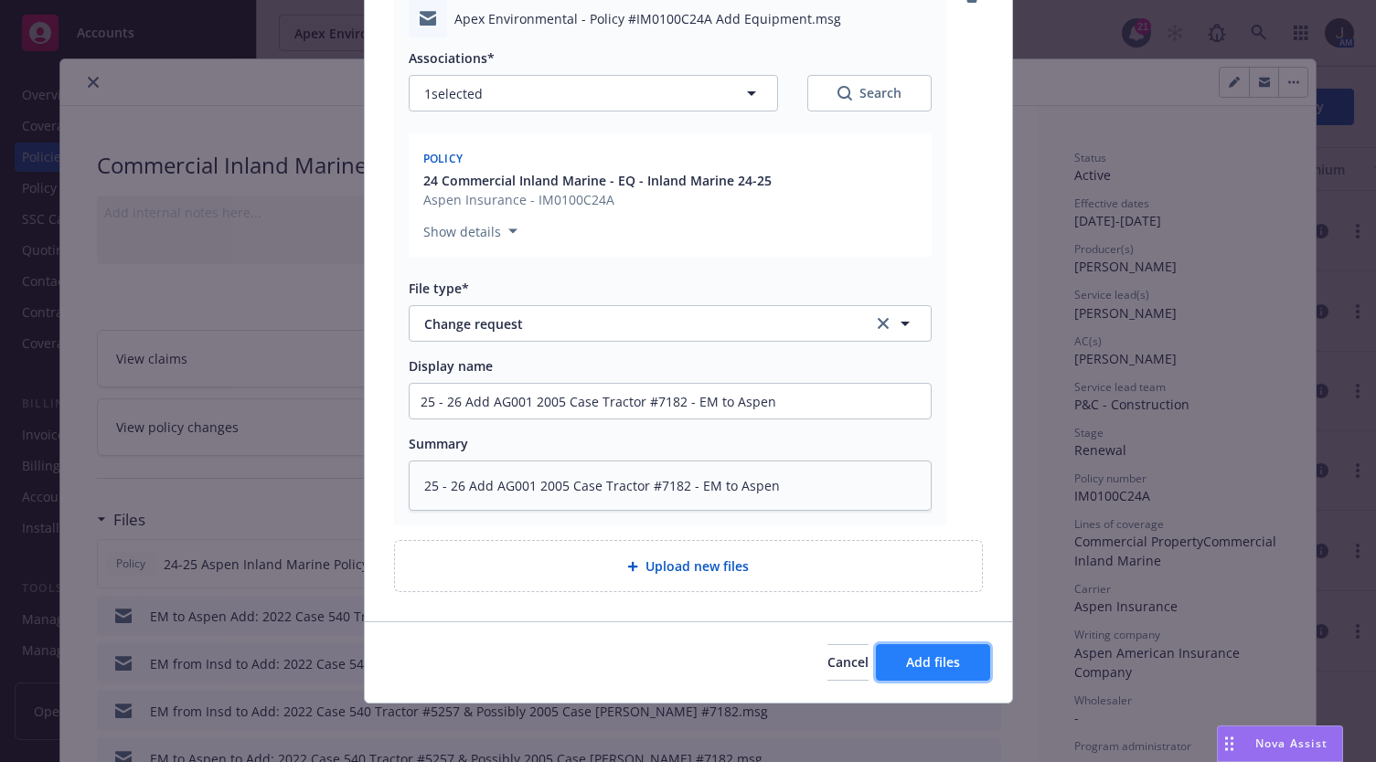
click at [947, 660] on span "Add files" at bounding box center [933, 662] width 54 height 17
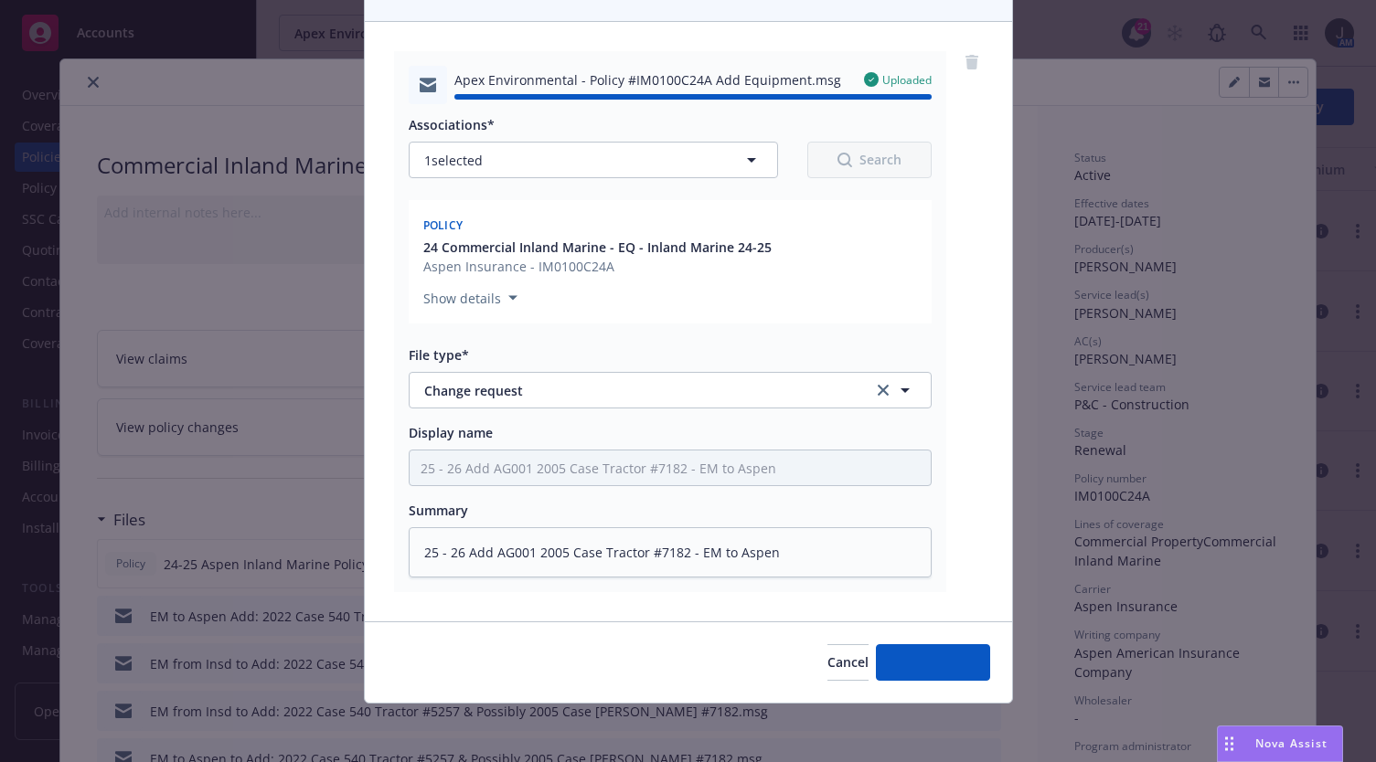
type textarea "x"
